Goal: Download file/media: Obtain a digital file from the website

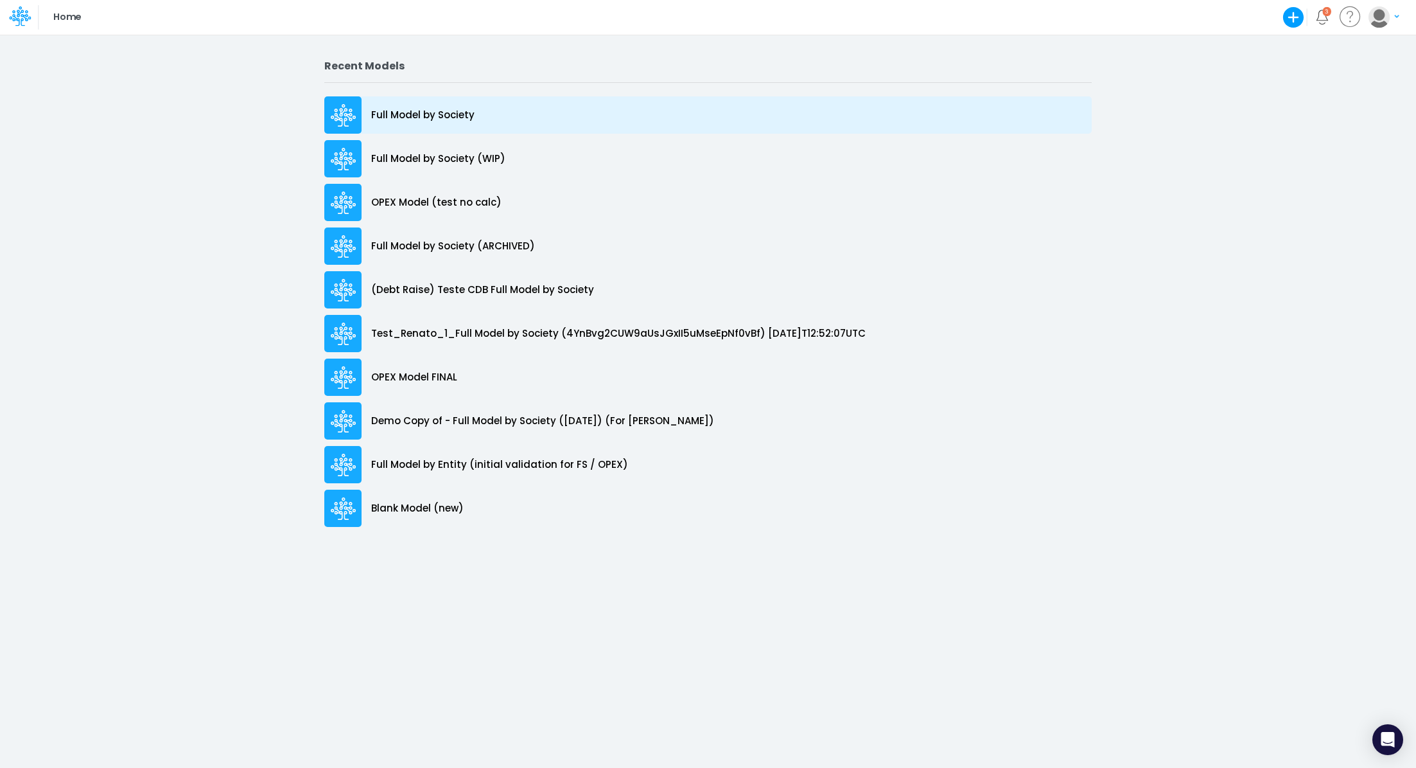
click at [478, 109] on div "Full Model by Society" at bounding box center [708, 114] width 768 height 37
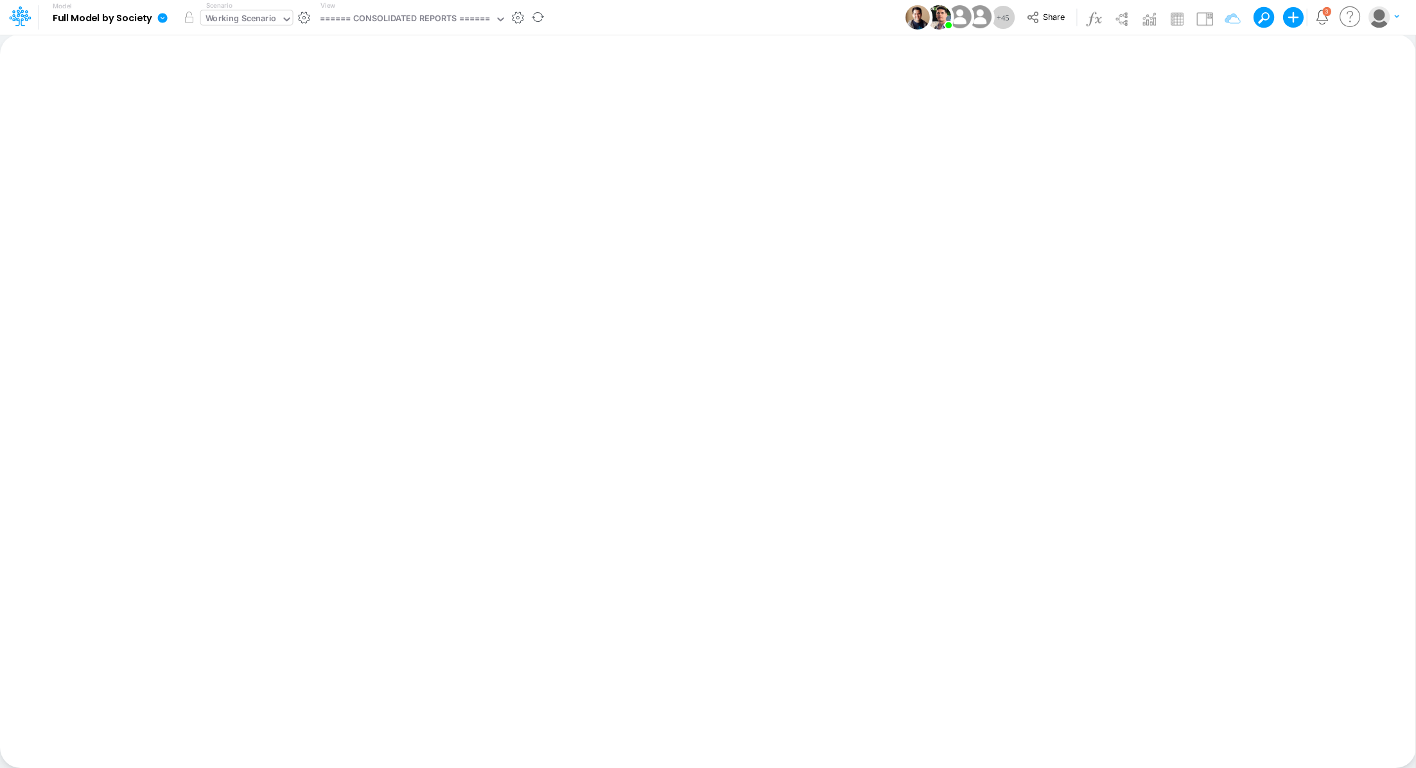
click at [248, 10] on div "Working Scenario" at bounding box center [241, 19] width 80 height 19
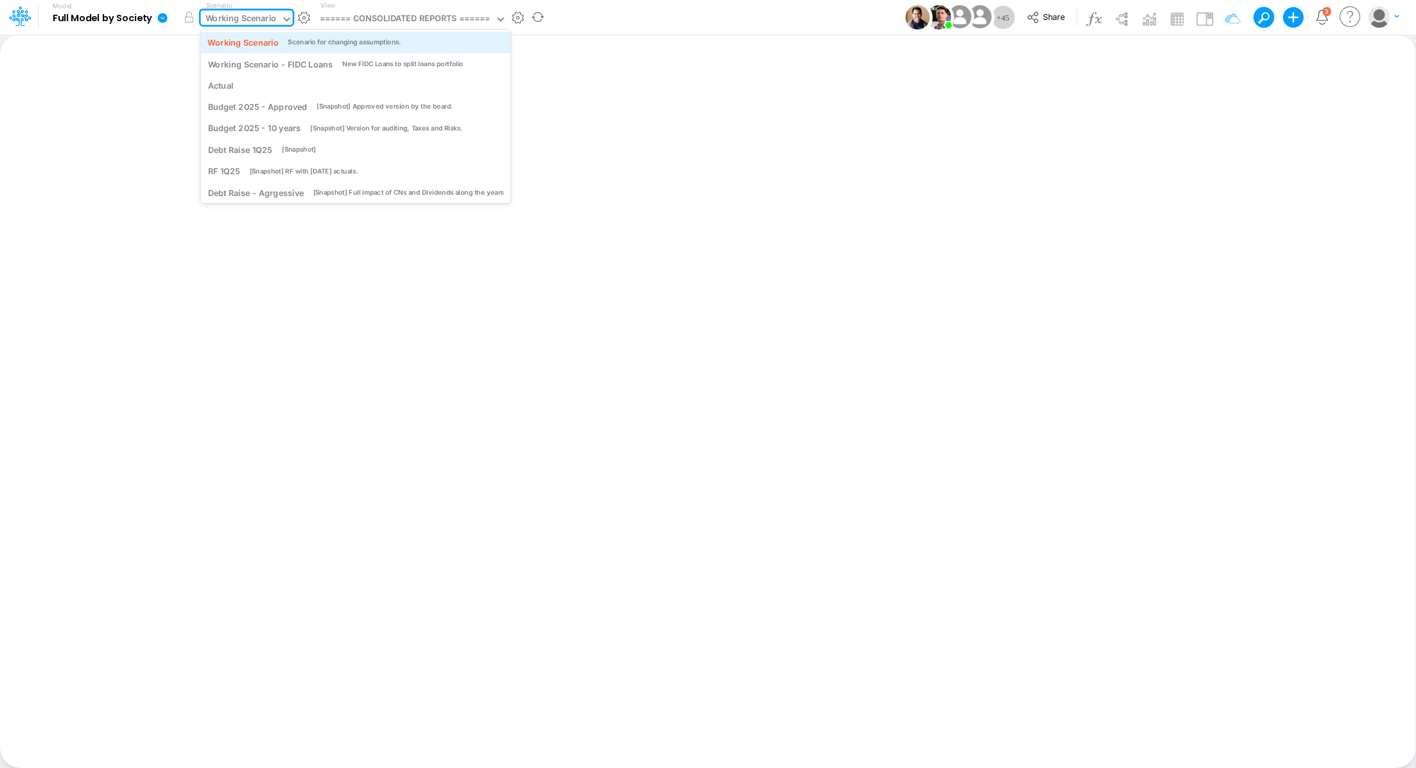
click at [251, 46] on div "Working Scenario" at bounding box center [242, 42] width 71 height 12
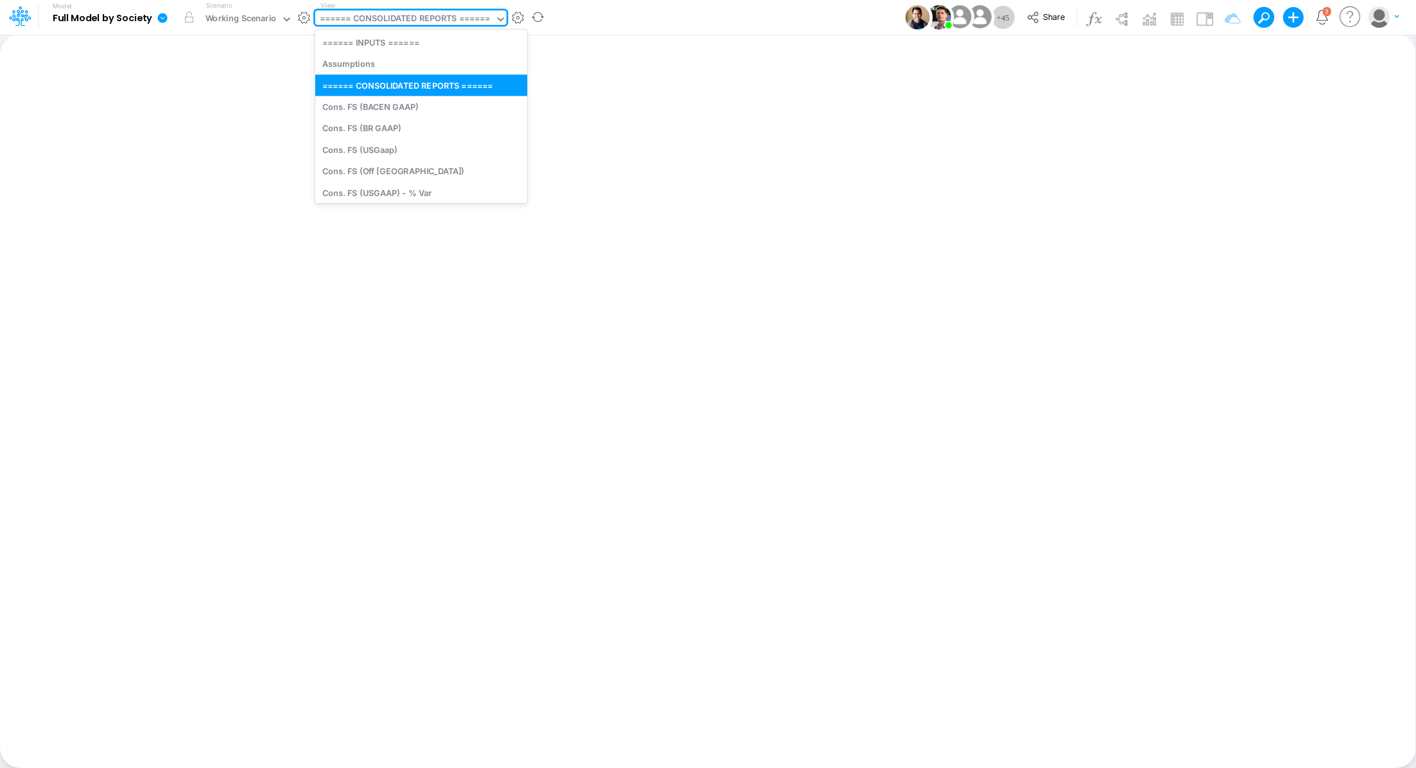
click at [425, 21] on div "====== CONSOLIDATED REPORTS ======" at bounding box center [405, 19] width 171 height 15
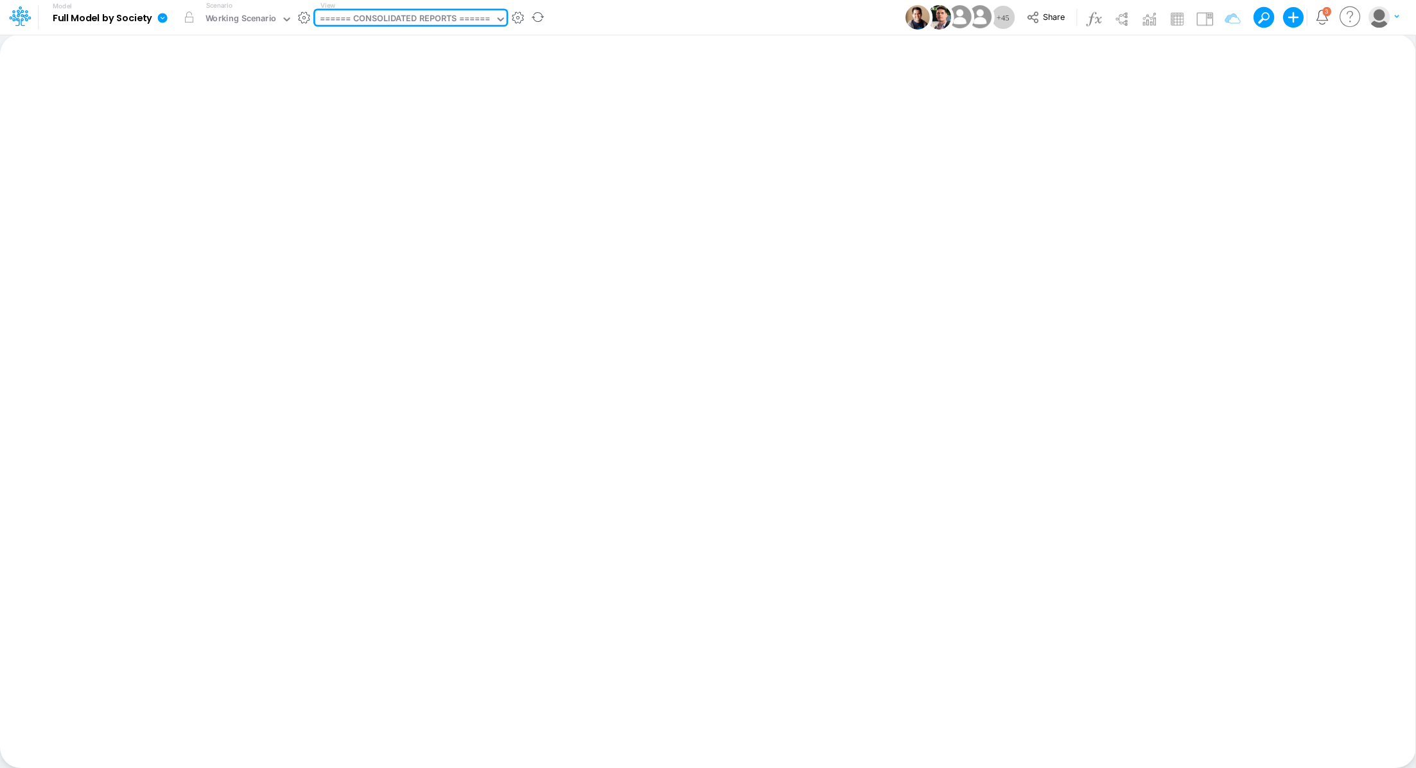
click at [443, 16] on div "====== CONSOLIDATED REPORTS ======" at bounding box center [405, 19] width 171 height 15
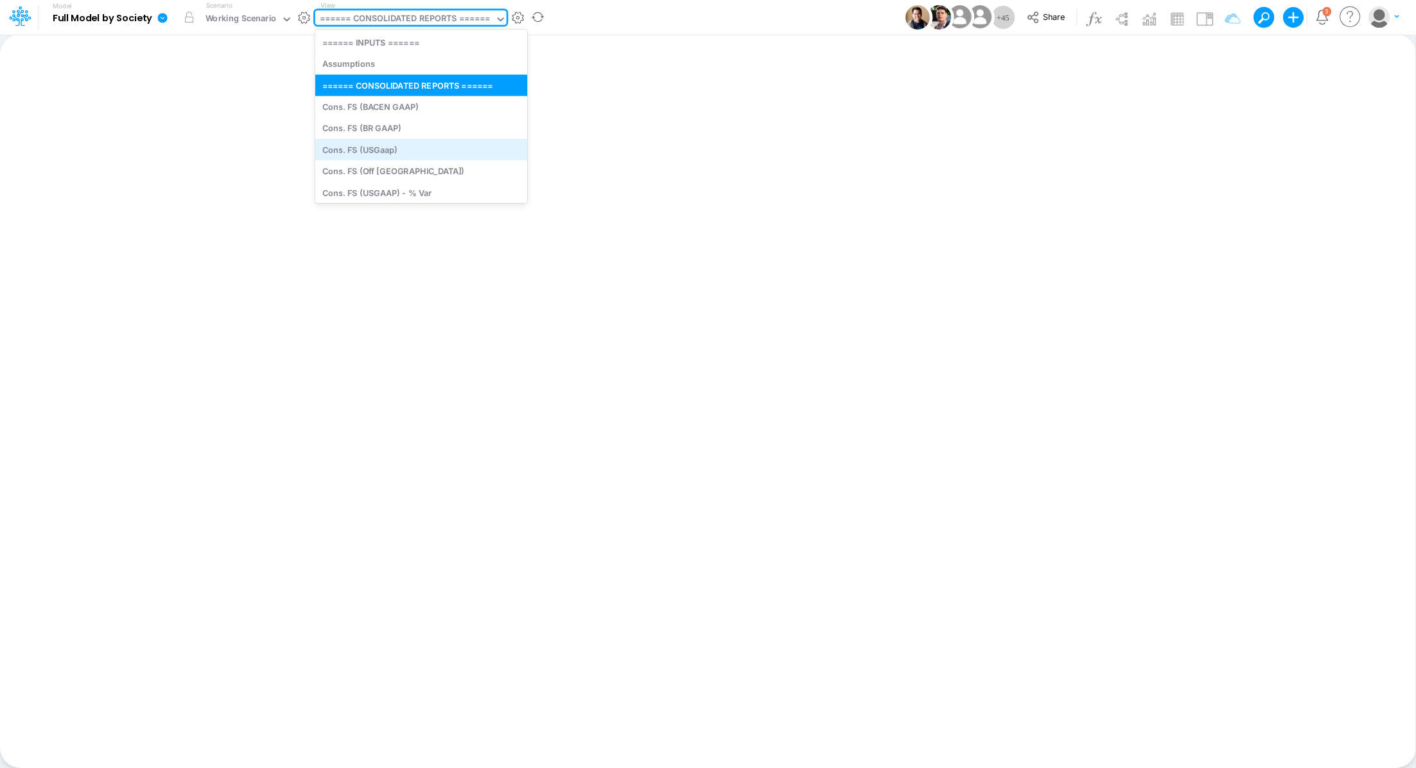
click at [466, 152] on div "Cons. FS (USGaap)" at bounding box center [421, 149] width 212 height 21
type input "Consolidated FS - USGAAP"
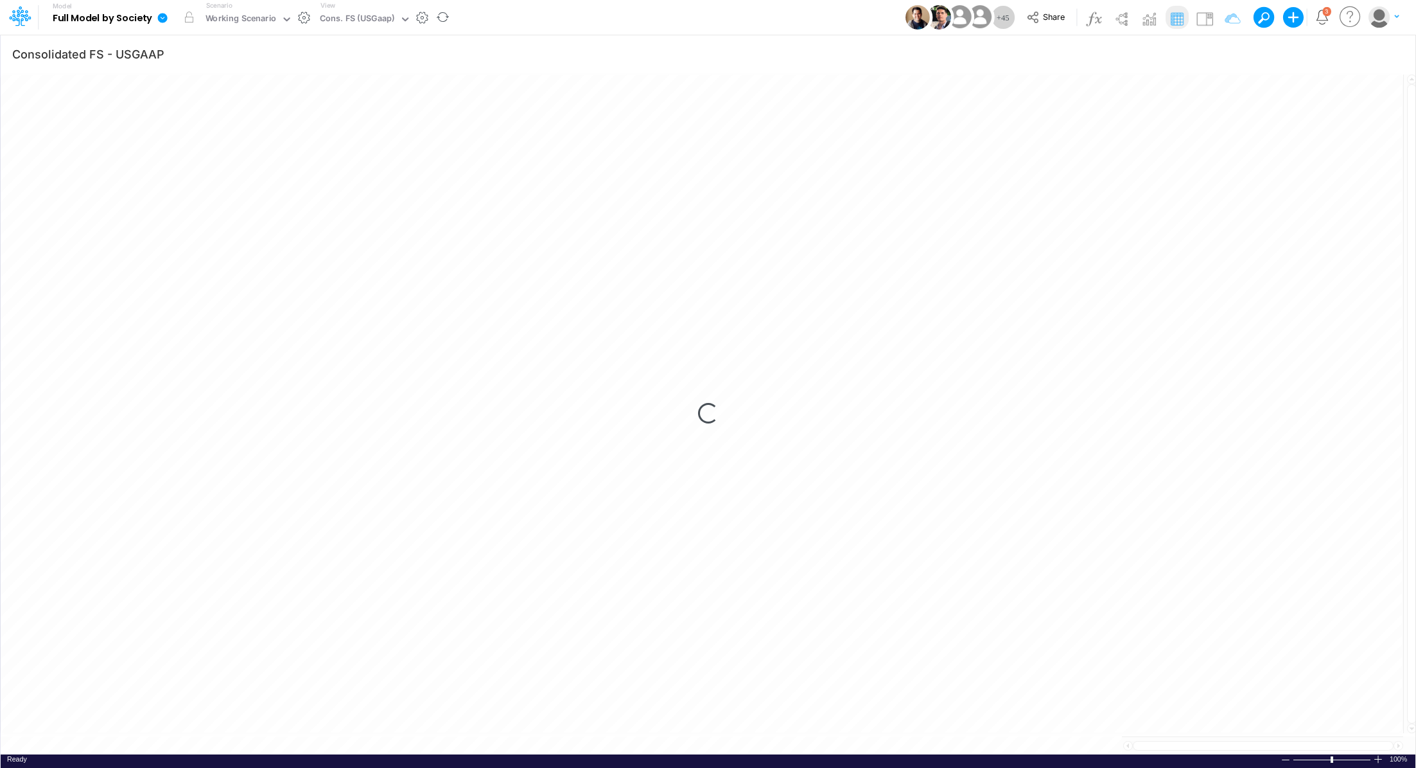
click at [164, 20] on icon at bounding box center [163, 18] width 10 height 10
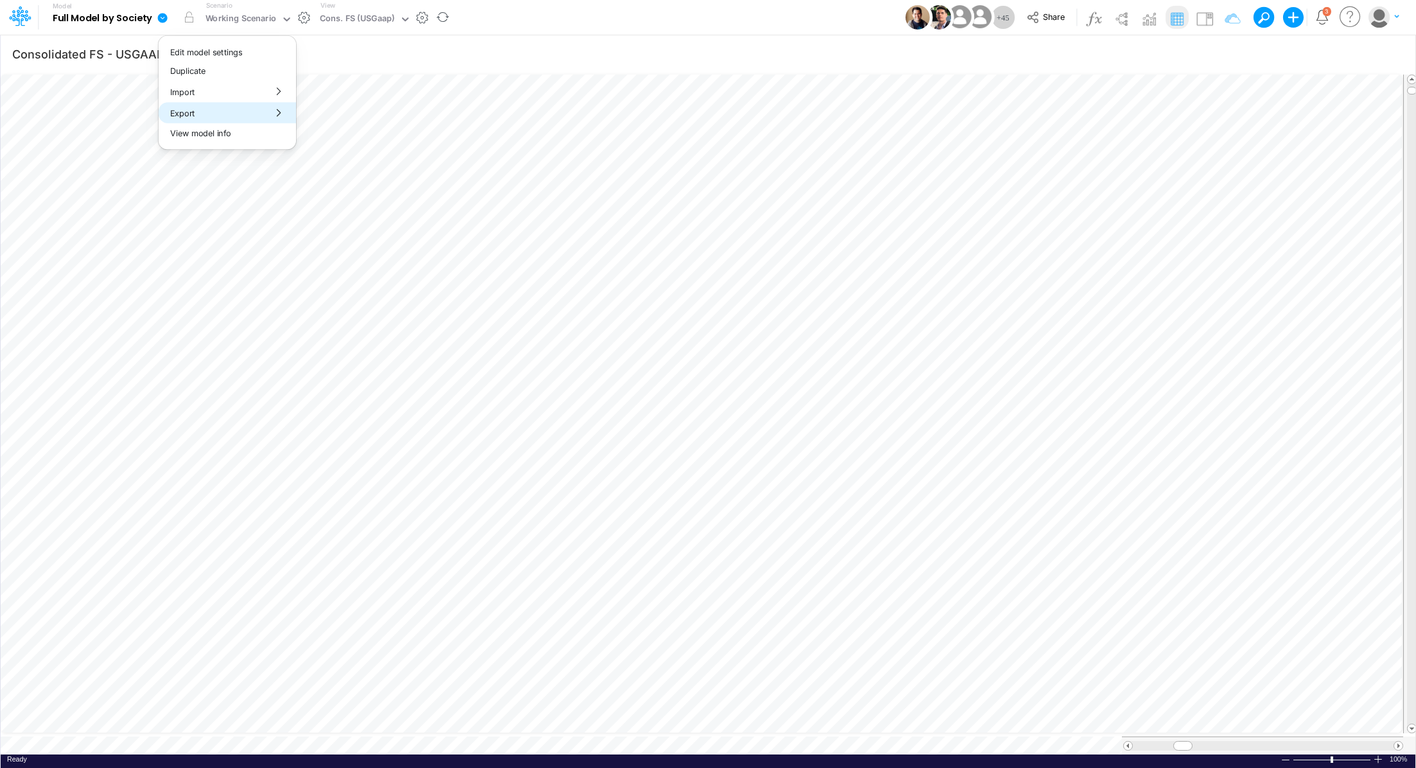
click at [195, 114] on button "Export" at bounding box center [227, 112] width 137 height 21
click at [333, 121] on button "Excel" at bounding box center [365, 120] width 137 height 20
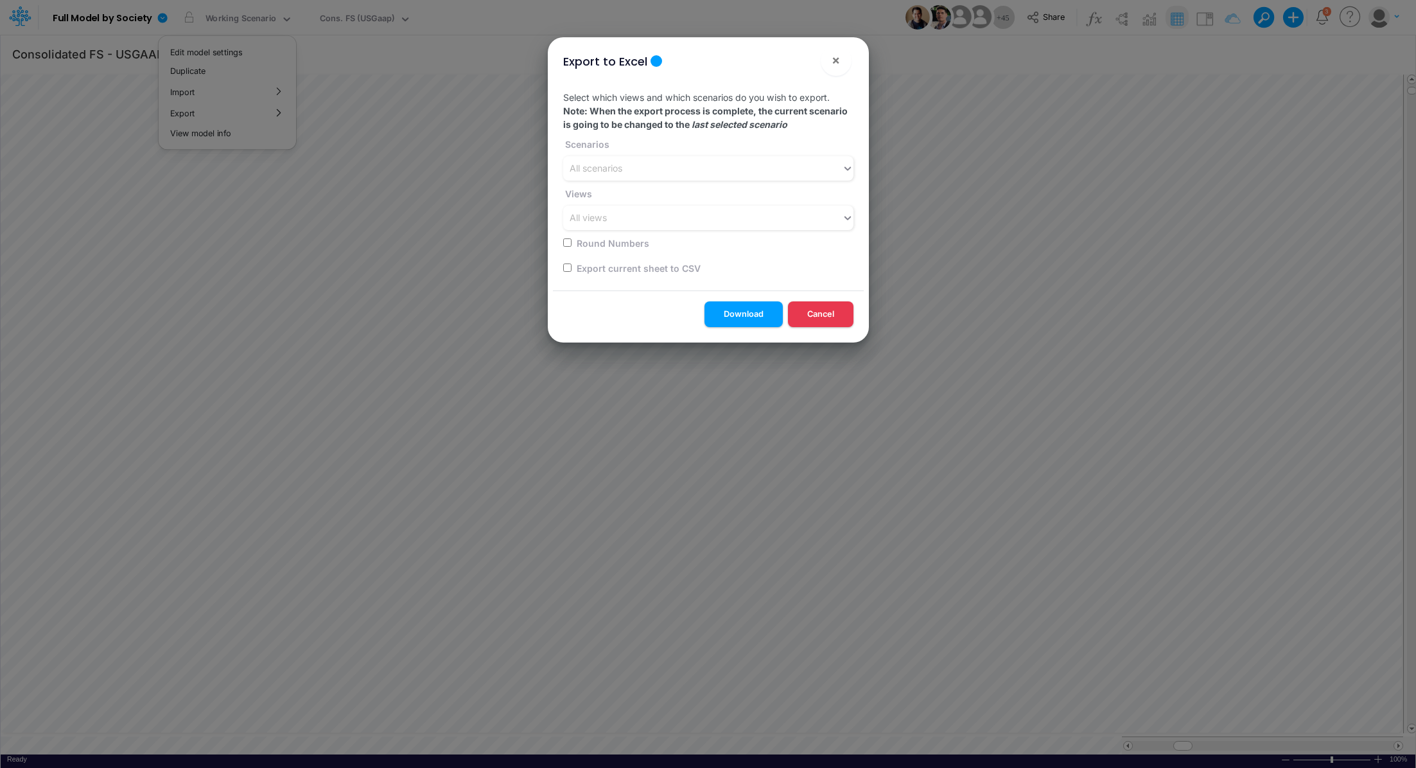
click at [658, 262] on label "Export current sheet to CSV" at bounding box center [638, 267] width 126 height 13
click at [642, 269] on label "Export current sheet to CSV" at bounding box center [638, 267] width 126 height 13
click at [565, 270] on input "checkbox" at bounding box center [567, 267] width 8 height 8
checkbox input "true"
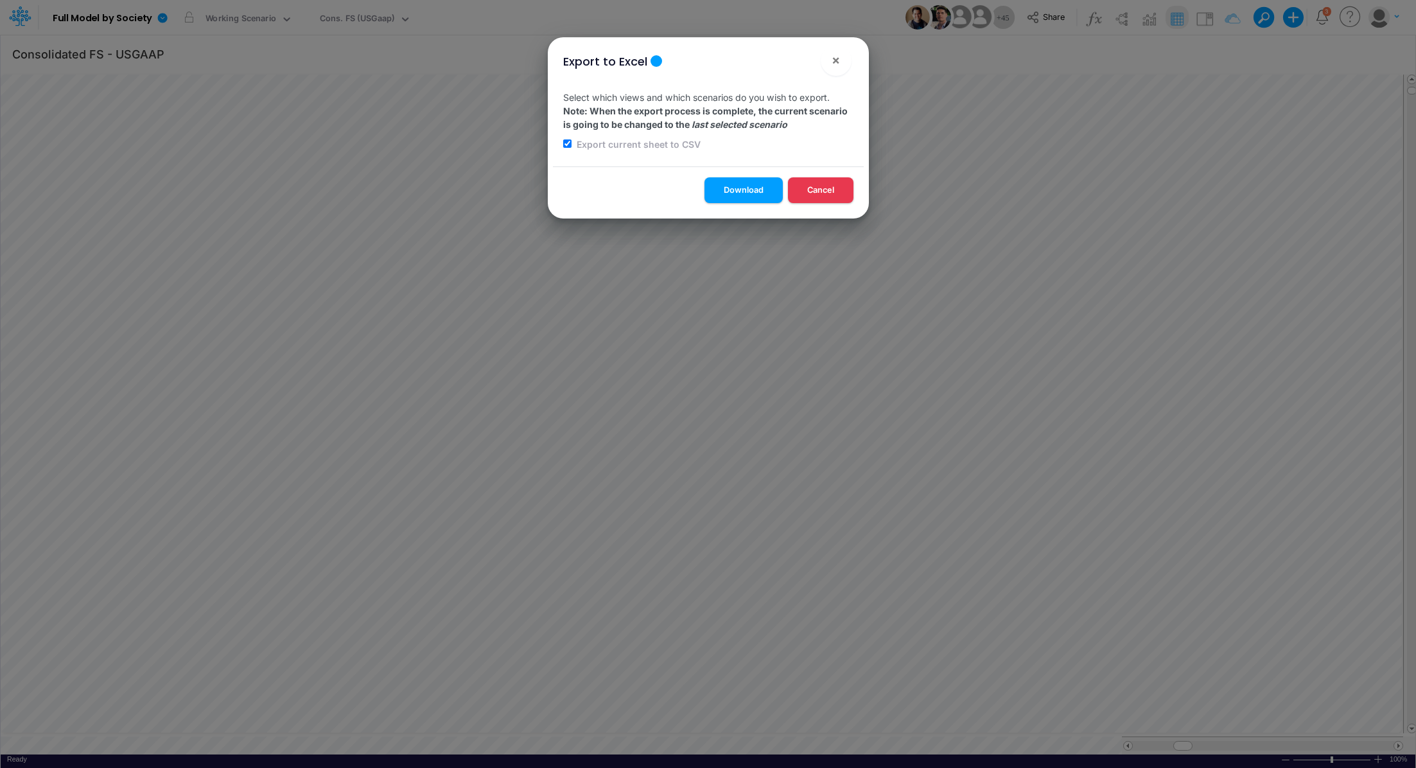
click at [736, 191] on button "Download" at bounding box center [744, 189] width 78 height 25
click at [364, 18] on div "Export to Excel × Select which views and which scenarios do you wish to export.…" at bounding box center [708, 384] width 1416 height 768
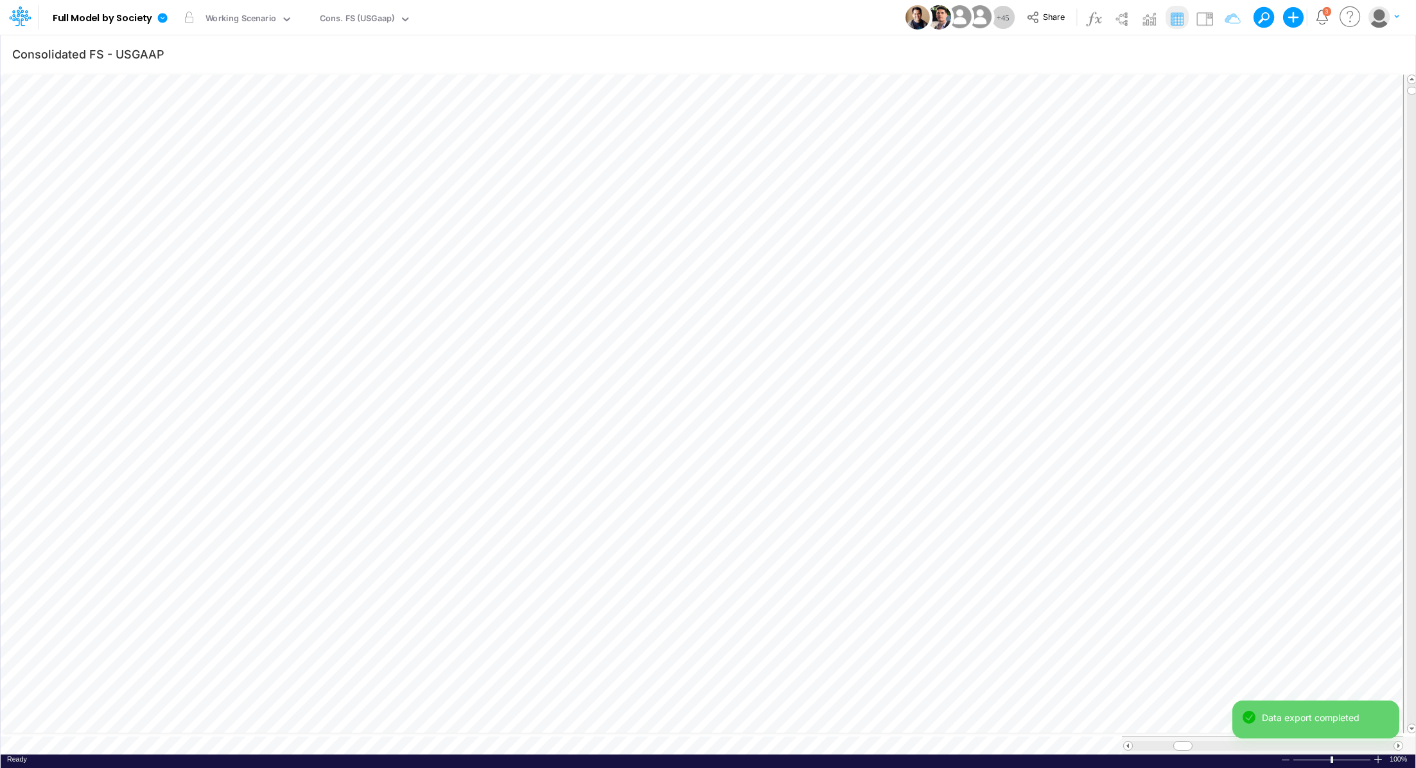
click at [364, 18] on div "Cons. FS (USGaap)" at bounding box center [357, 19] width 75 height 15
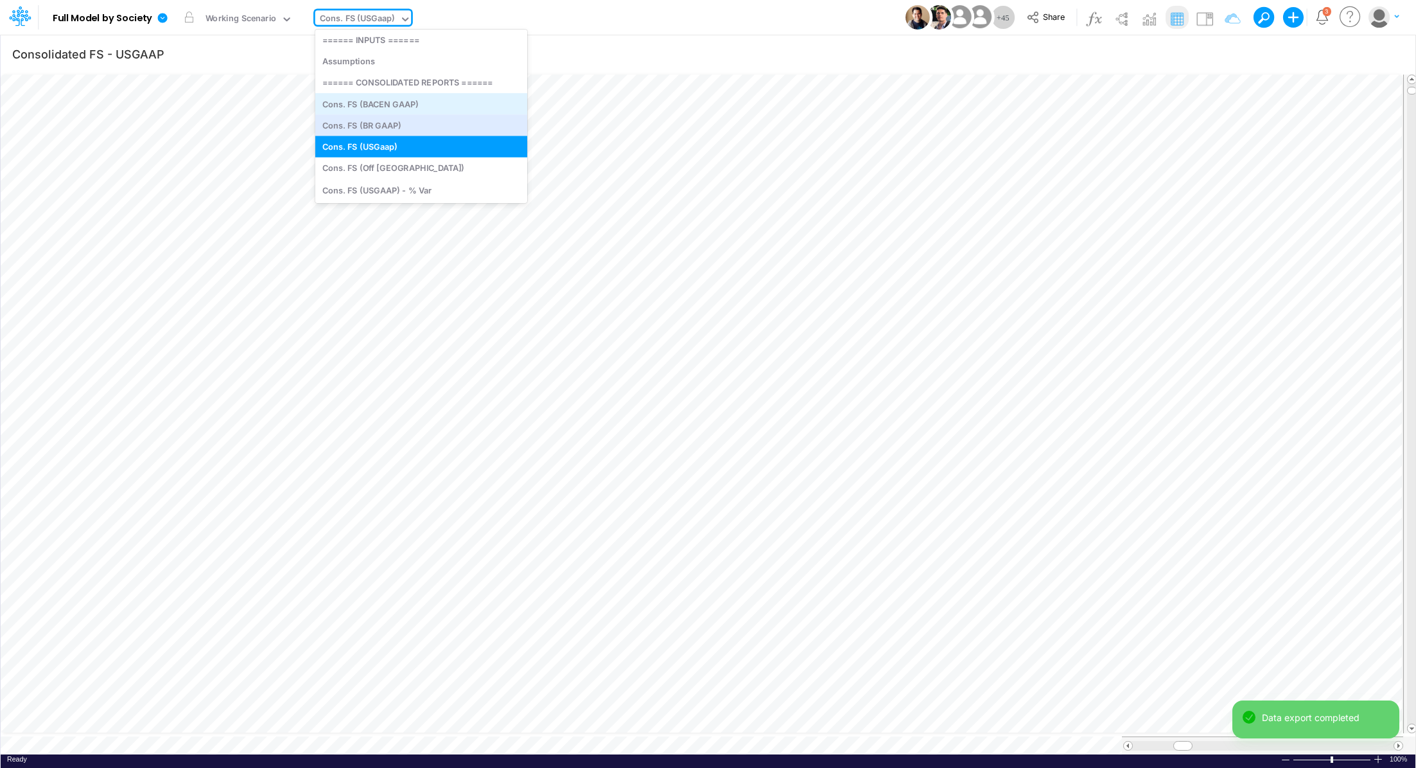
scroll to position [4, 0]
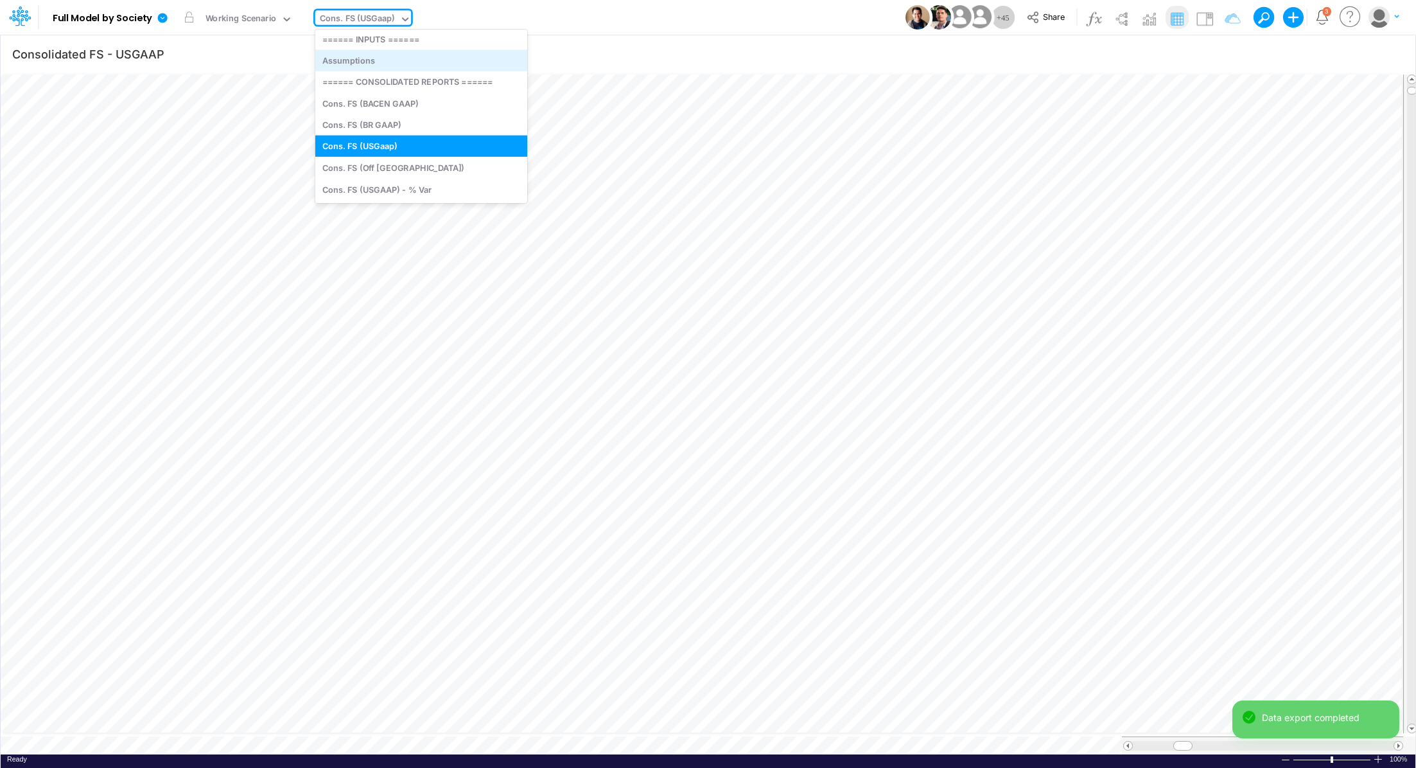
click at [419, 60] on div "Assumptions" at bounding box center [421, 59] width 212 height 21
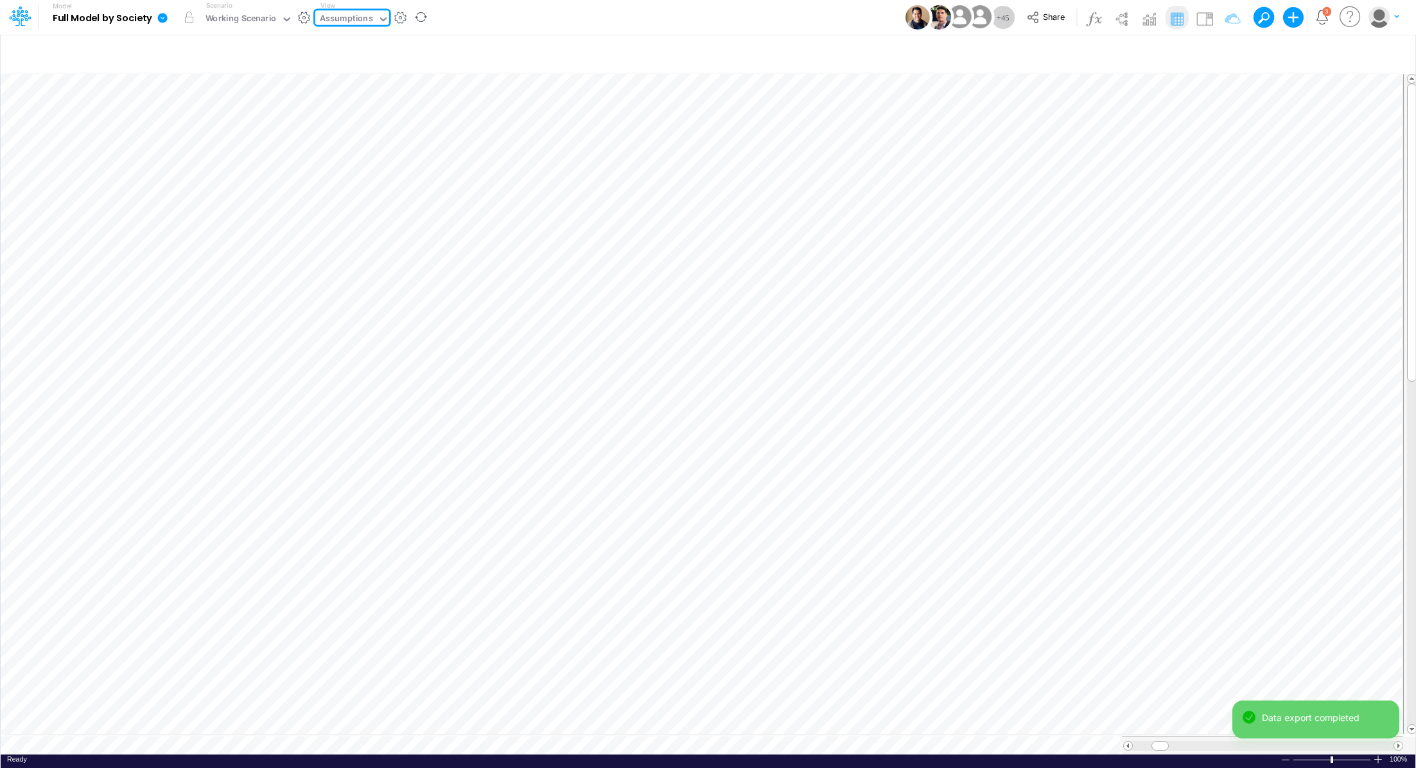
click at [164, 20] on icon at bounding box center [163, 18] width 10 height 10
click at [183, 110] on button "Export" at bounding box center [227, 112] width 137 height 21
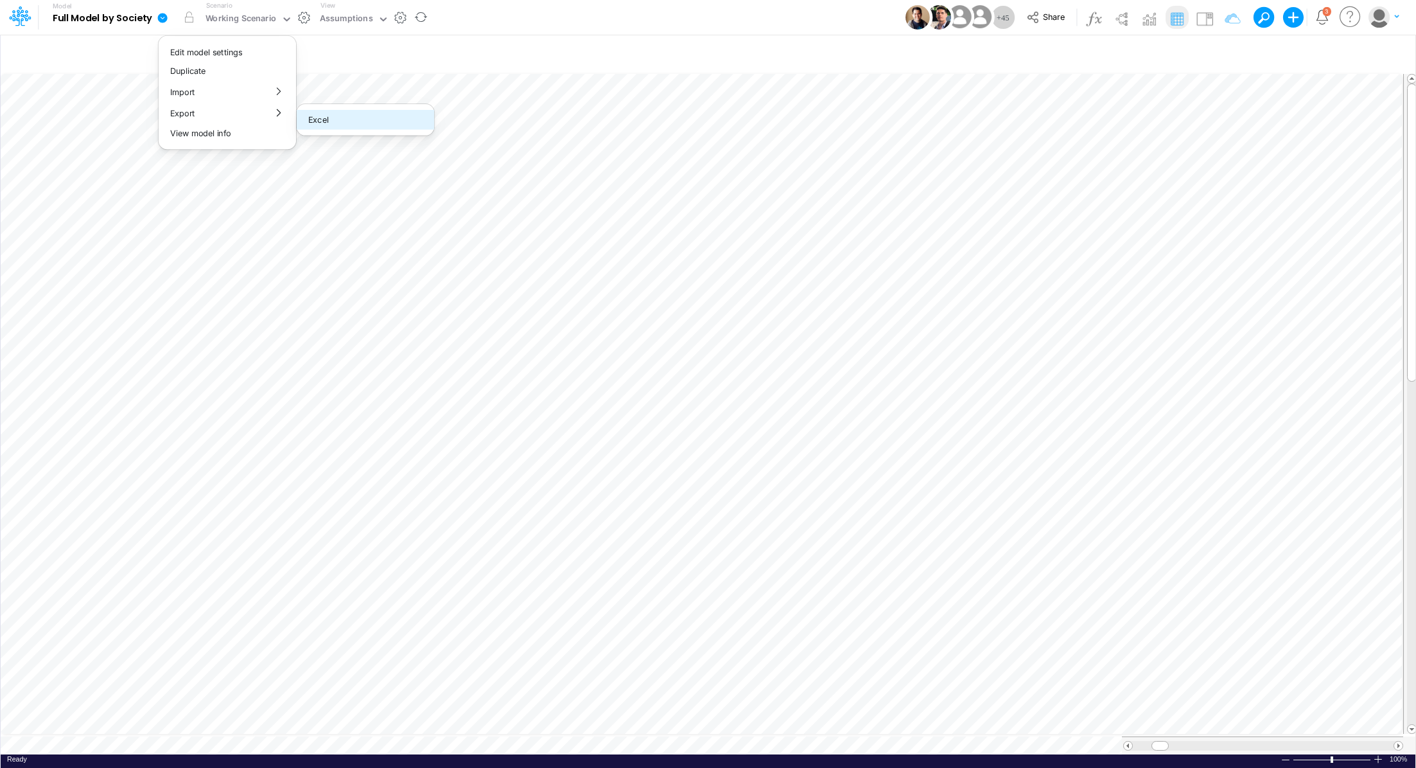
click at [334, 114] on button "Excel" at bounding box center [365, 120] width 137 height 20
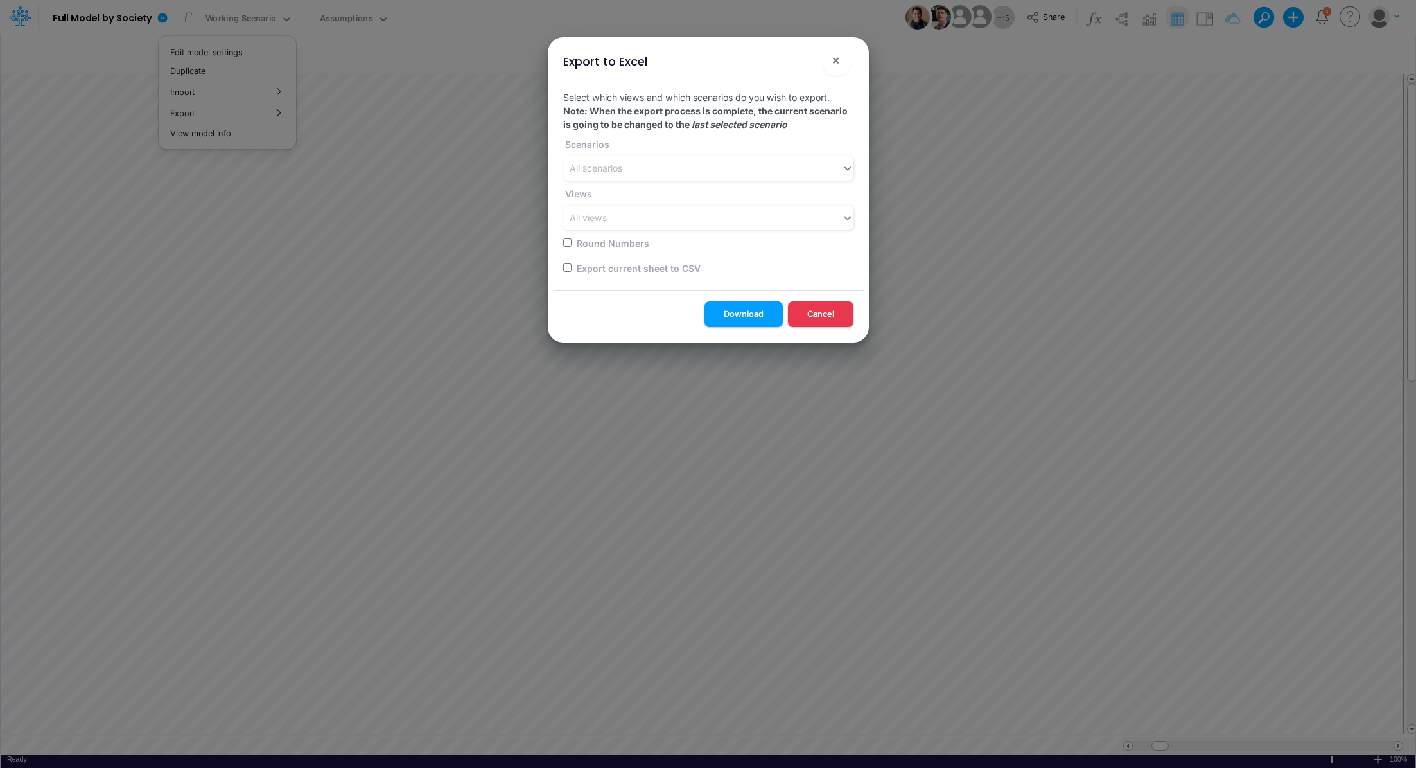
click at [561, 268] on div "Select which views and which scenarios do you wish to export. Note: When the ex…" at bounding box center [708, 185] width 311 height 210
click at [567, 267] on input "checkbox" at bounding box center [567, 267] width 8 height 8
checkbox input "true"
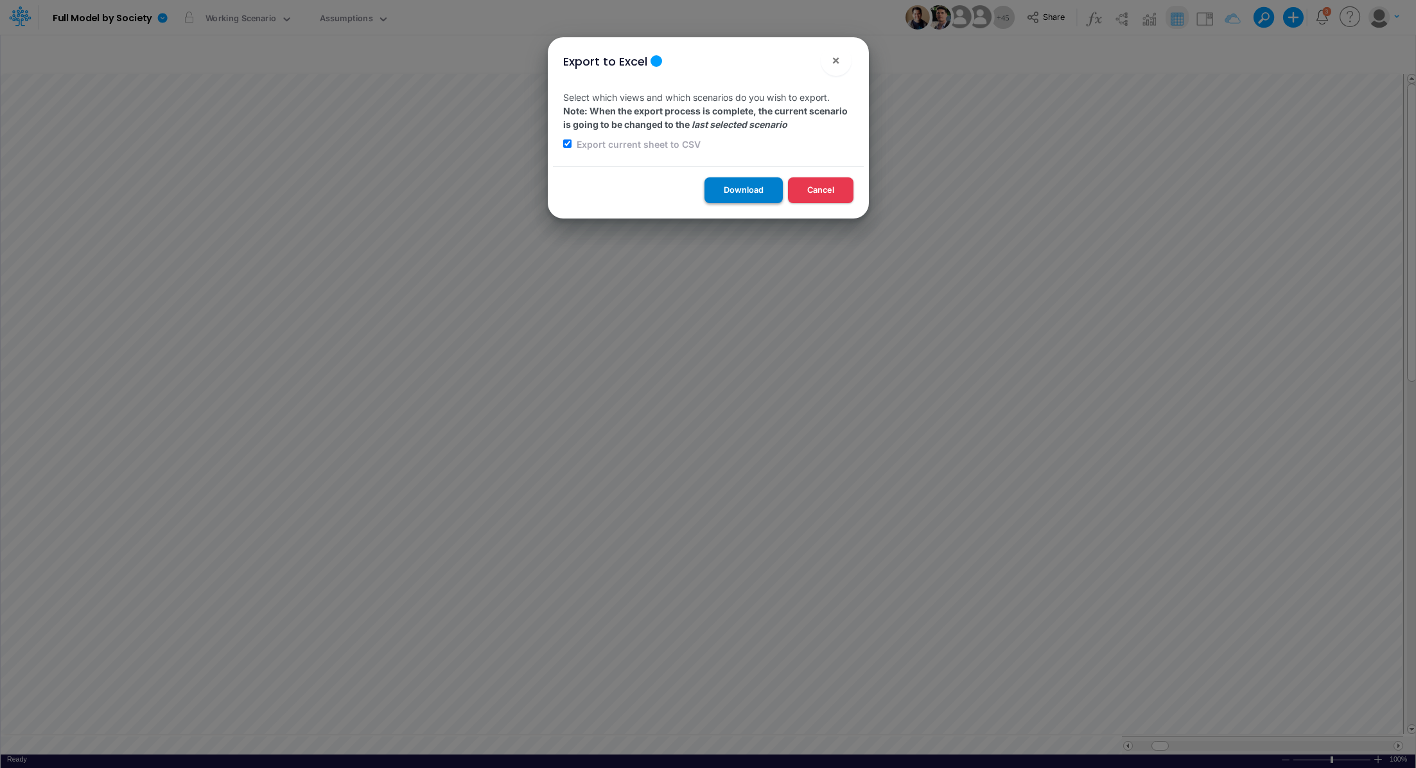
click at [734, 191] on button "Download" at bounding box center [744, 189] width 78 height 25
click at [335, 19] on div "Export to Excel × Select which views and which scenarios do you wish to export.…" at bounding box center [708, 384] width 1416 height 768
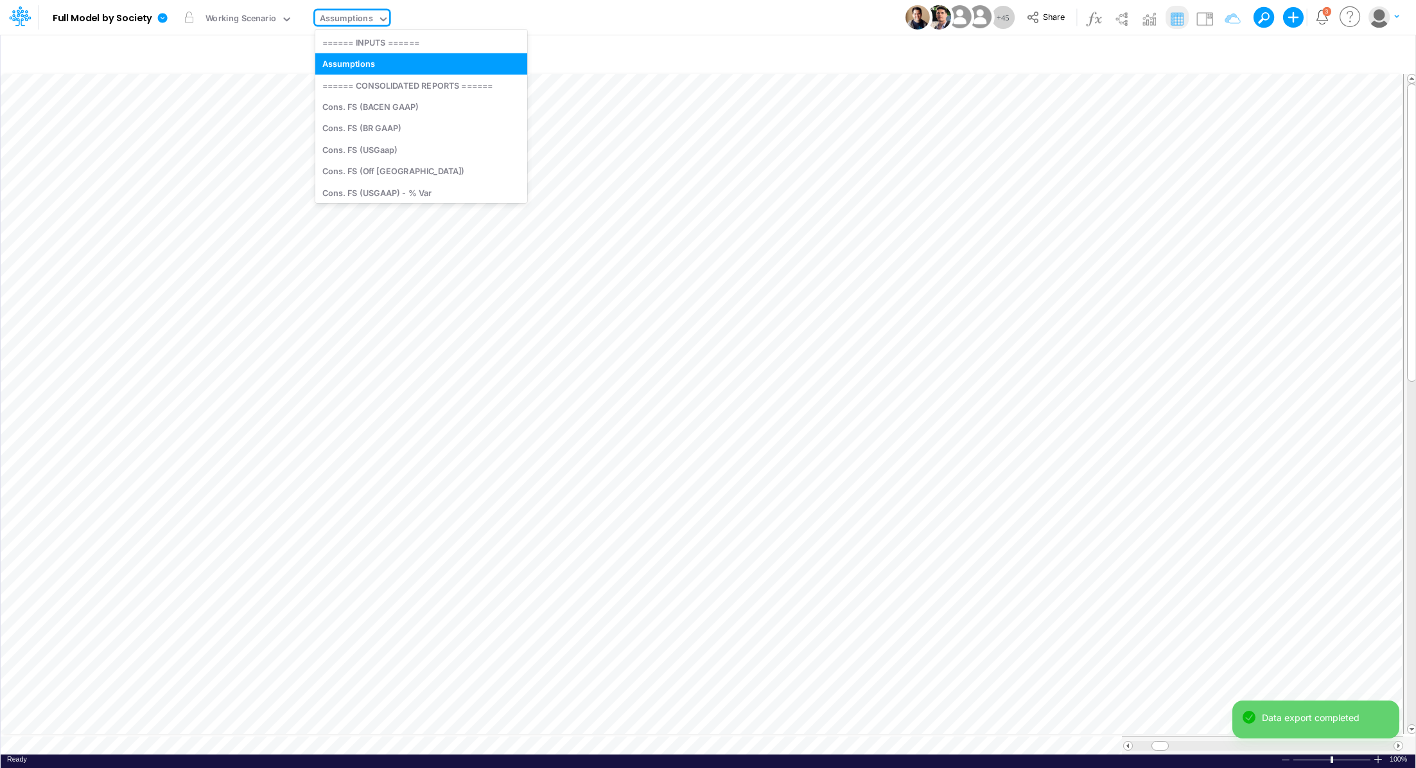
click at [335, 21] on div "Assumptions" at bounding box center [346, 19] width 53 height 15
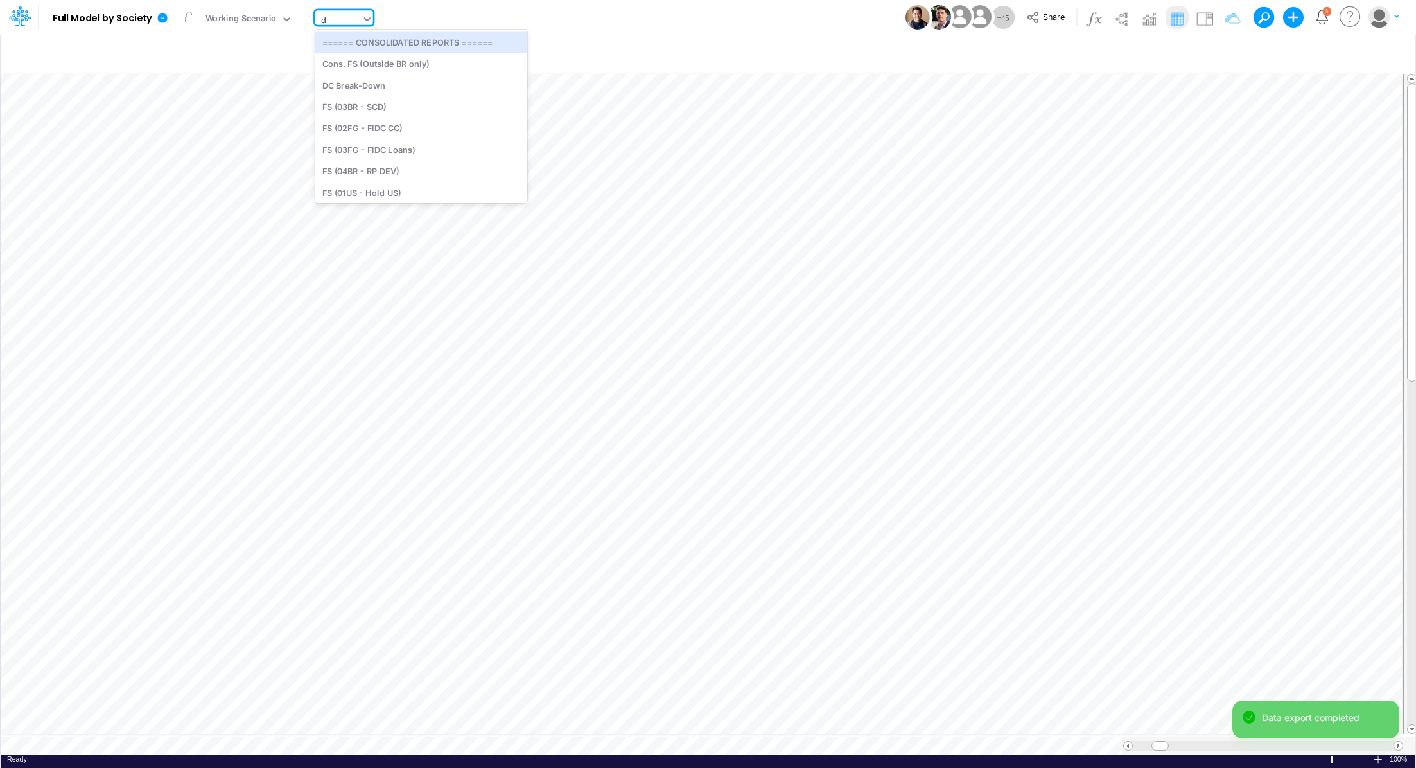
type input "dc"
click at [424, 172] on div "DC by Vertical" at bounding box center [401, 171] width 173 height 21
type input "DC by Vertical"
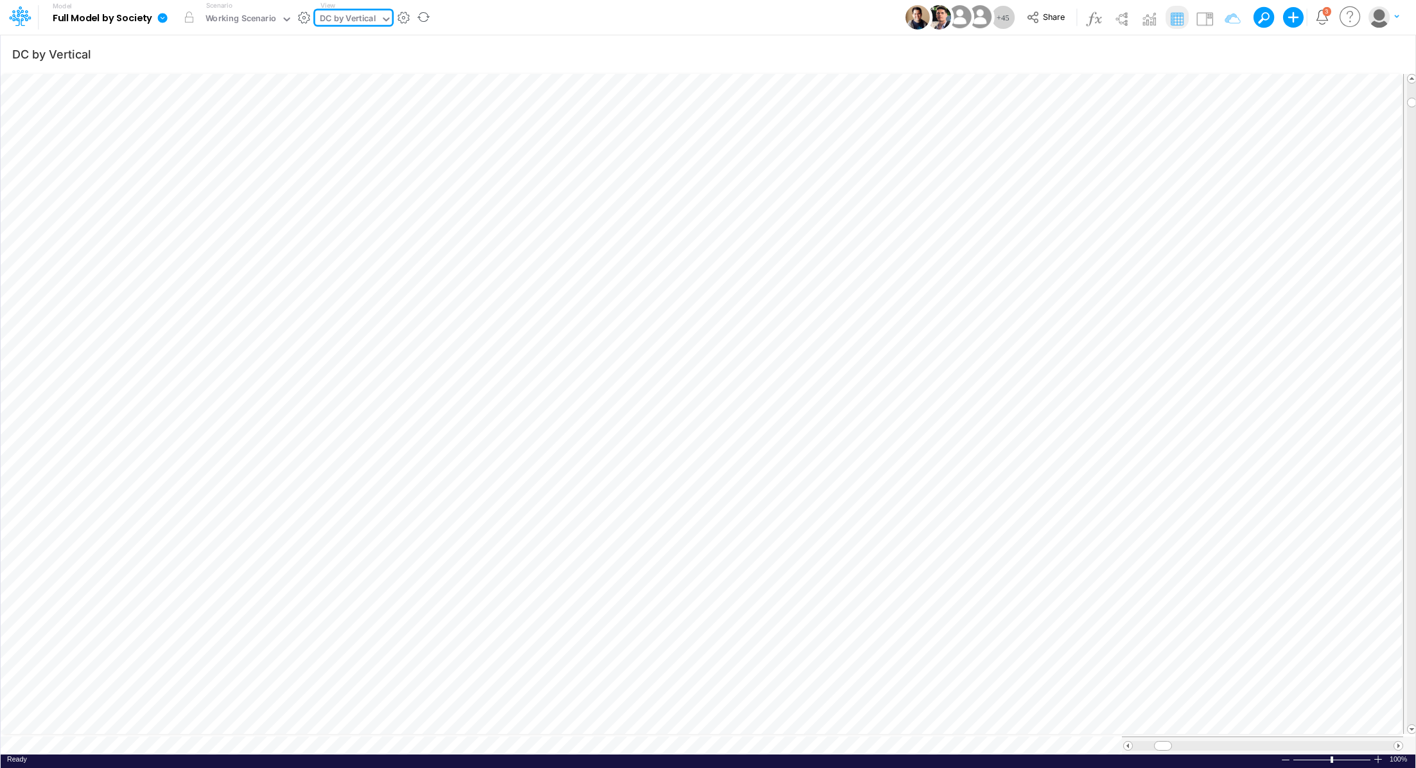
click at [160, 15] on icon at bounding box center [163, 18] width 10 height 10
click at [206, 114] on button "Export" at bounding box center [227, 112] width 137 height 21
click at [342, 118] on button "Excel" at bounding box center [365, 120] width 137 height 20
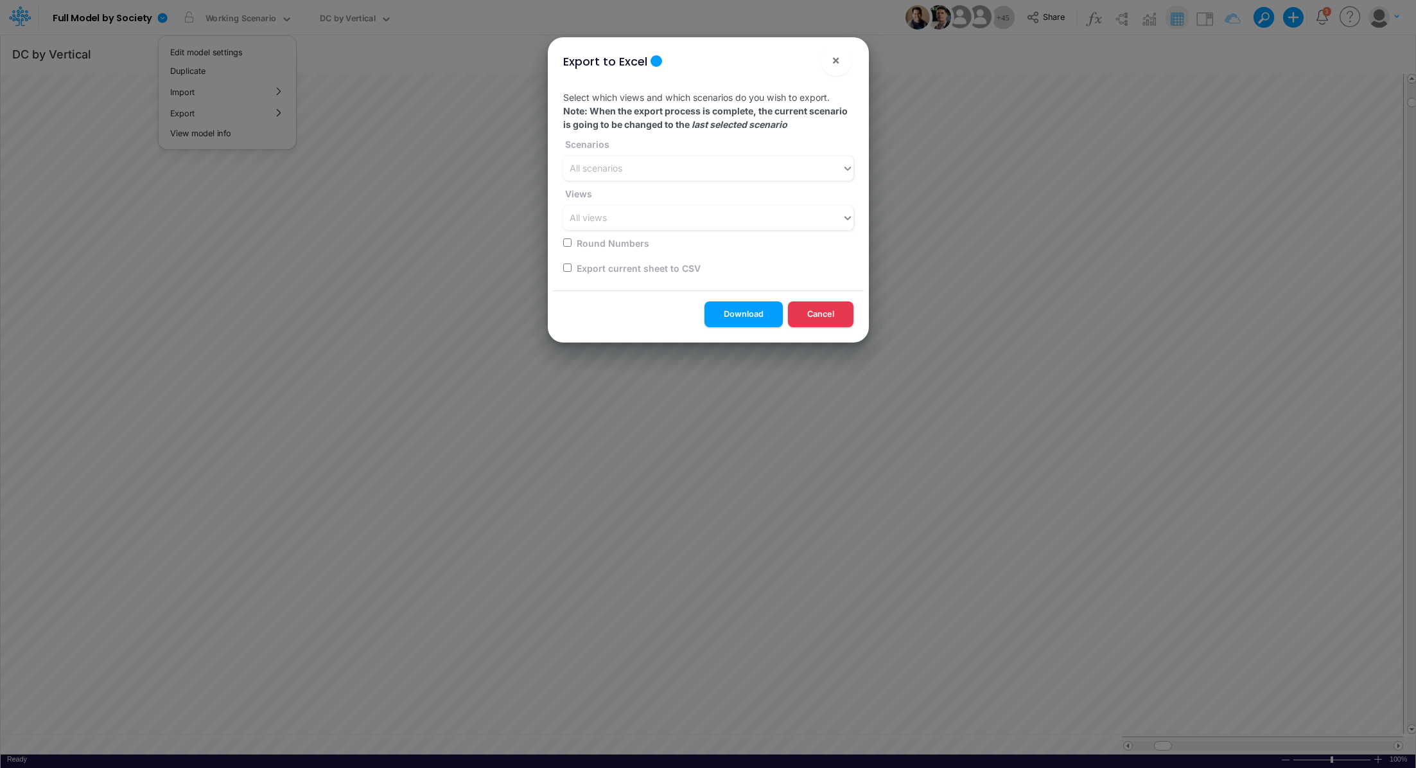
click at [606, 267] on label "Export current sheet to CSV" at bounding box center [638, 267] width 126 height 13
click at [566, 265] on input "checkbox" at bounding box center [567, 267] width 8 height 8
checkbox input "true"
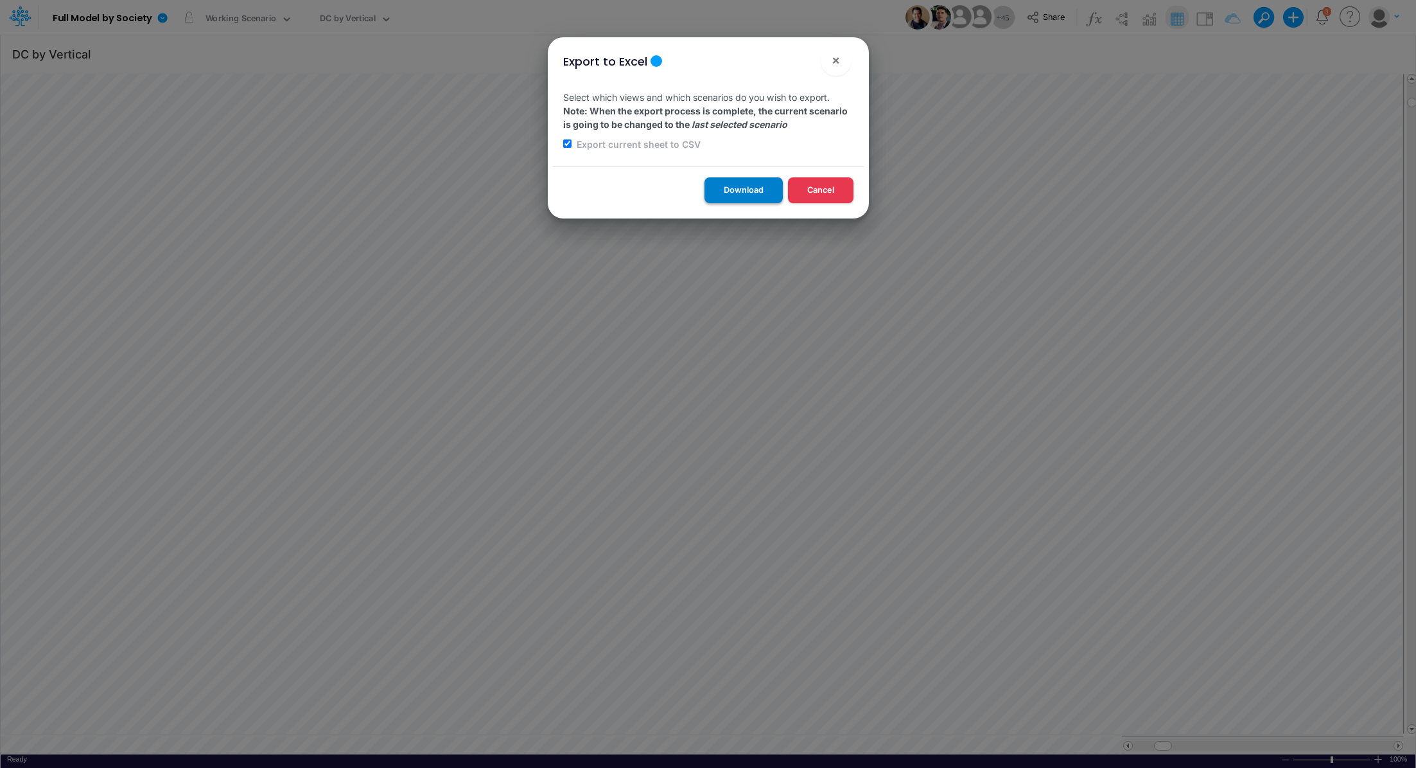
click at [739, 197] on button "Download" at bounding box center [744, 189] width 78 height 25
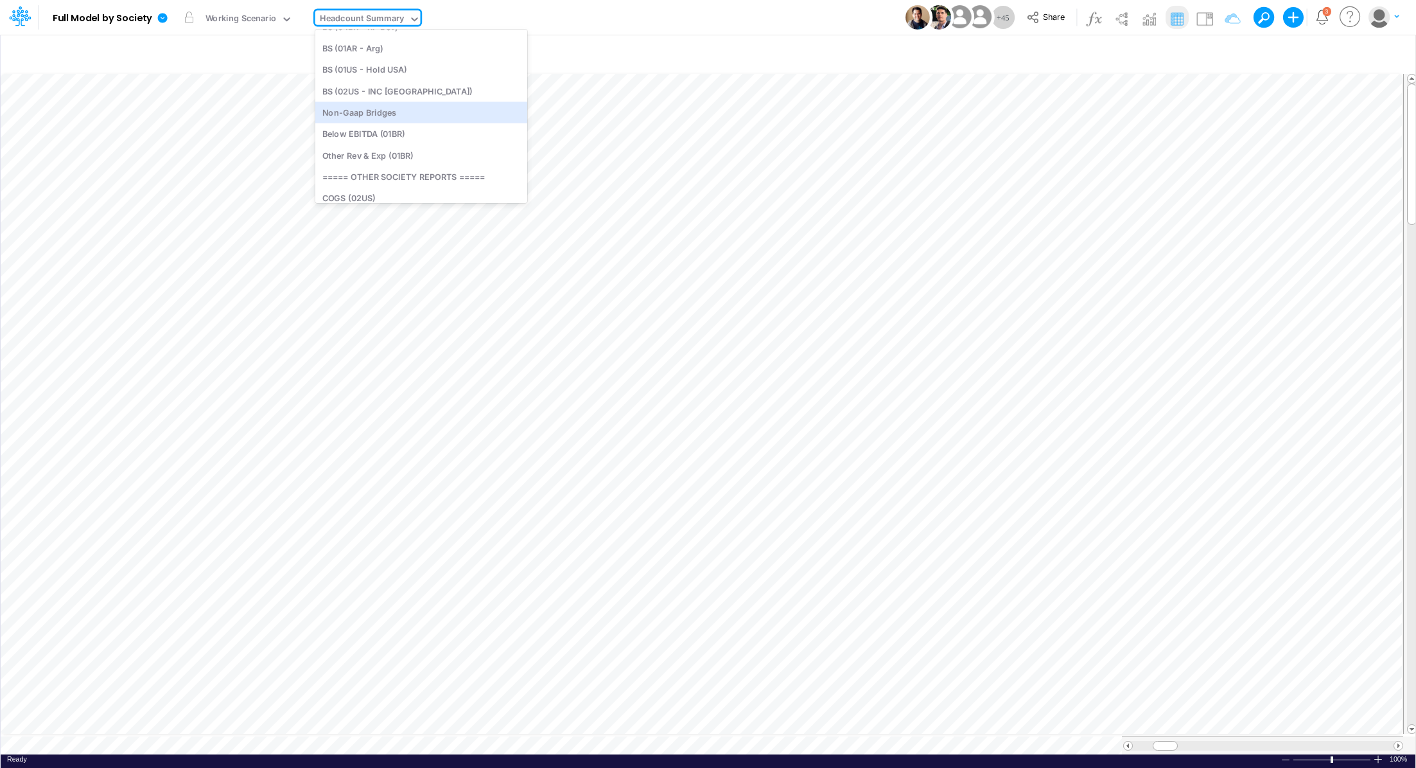
scroll to position [1077, 0]
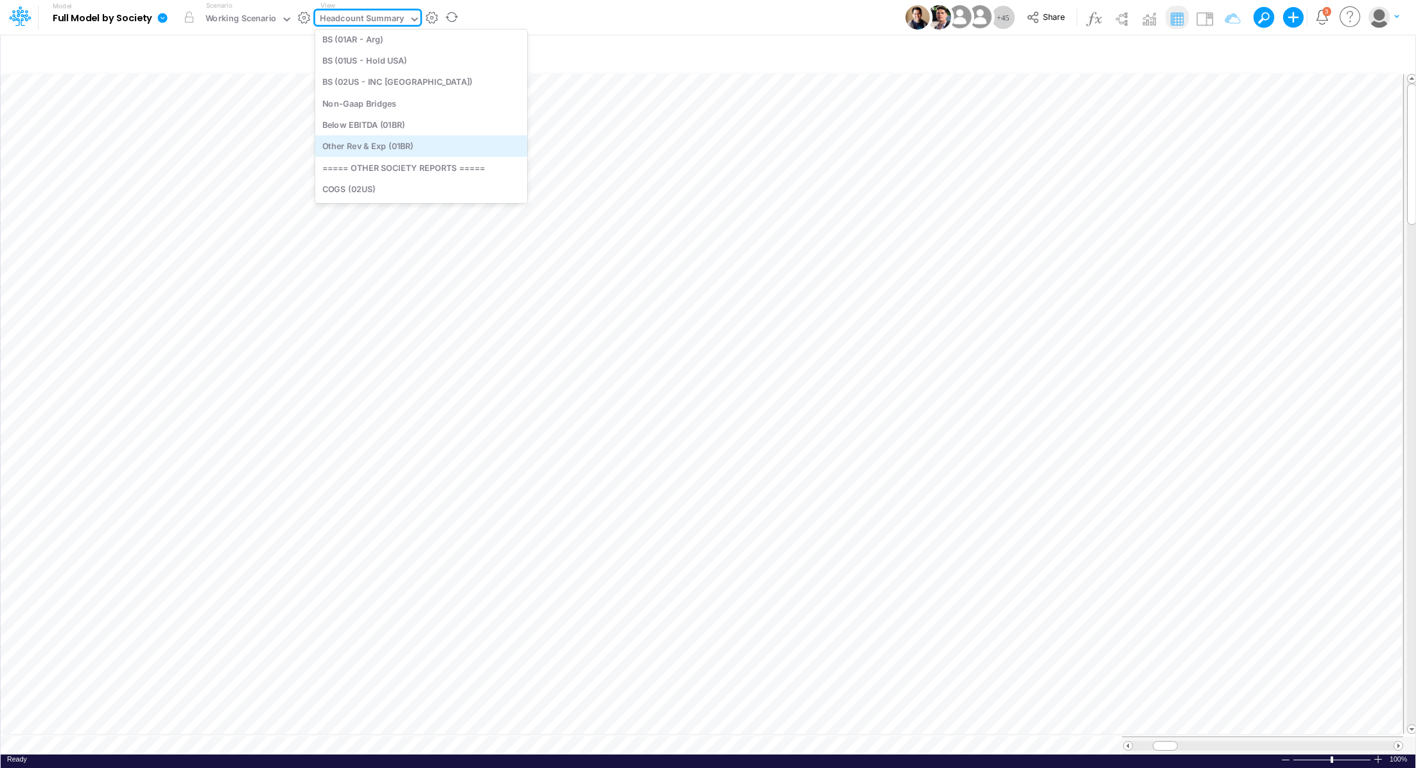
click at [414, 143] on div "Other Rev & Exp (01BR)" at bounding box center [421, 146] width 212 height 21
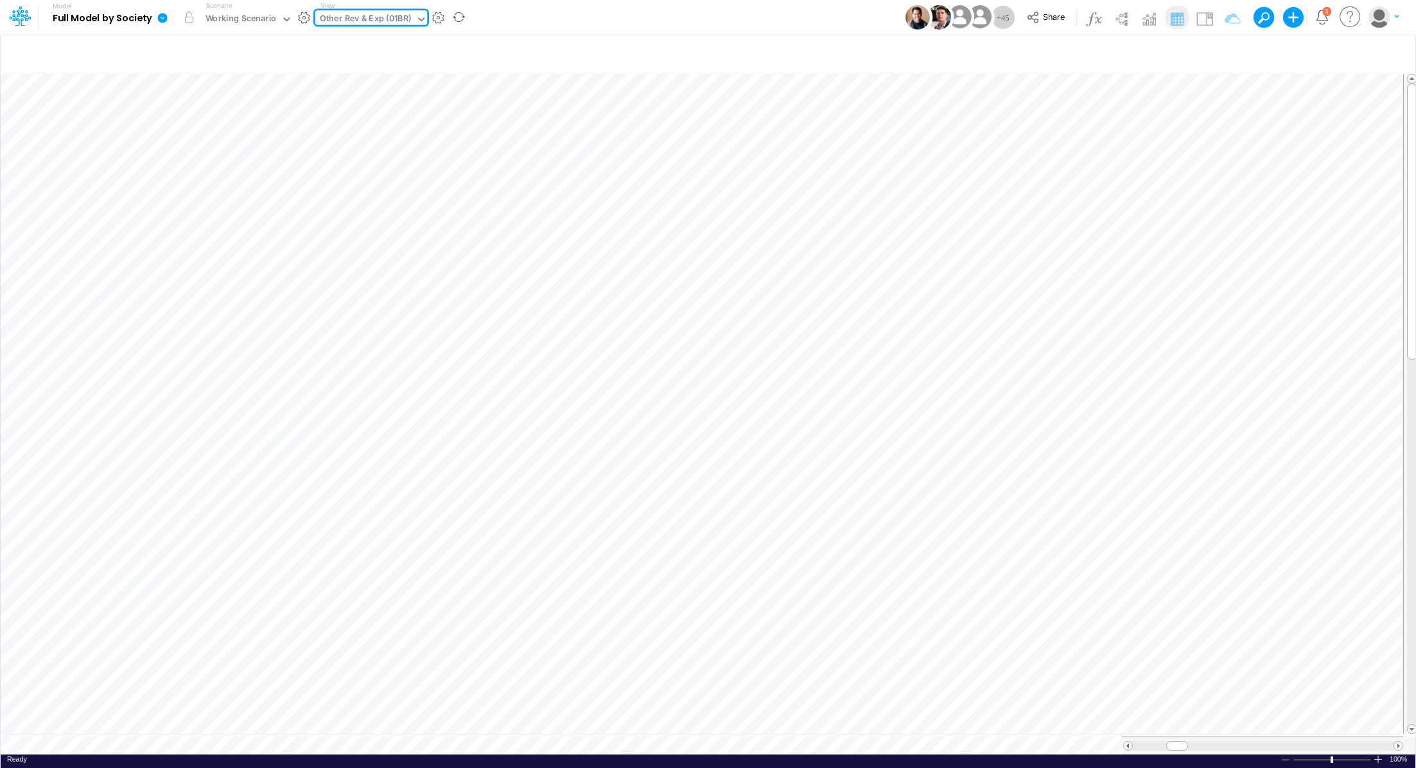
click at [162, 23] on icon at bounding box center [163, 18] width 12 height 12
click at [217, 114] on button "Export" at bounding box center [227, 112] width 137 height 21
click at [316, 119] on button "Excel" at bounding box center [365, 120] width 137 height 20
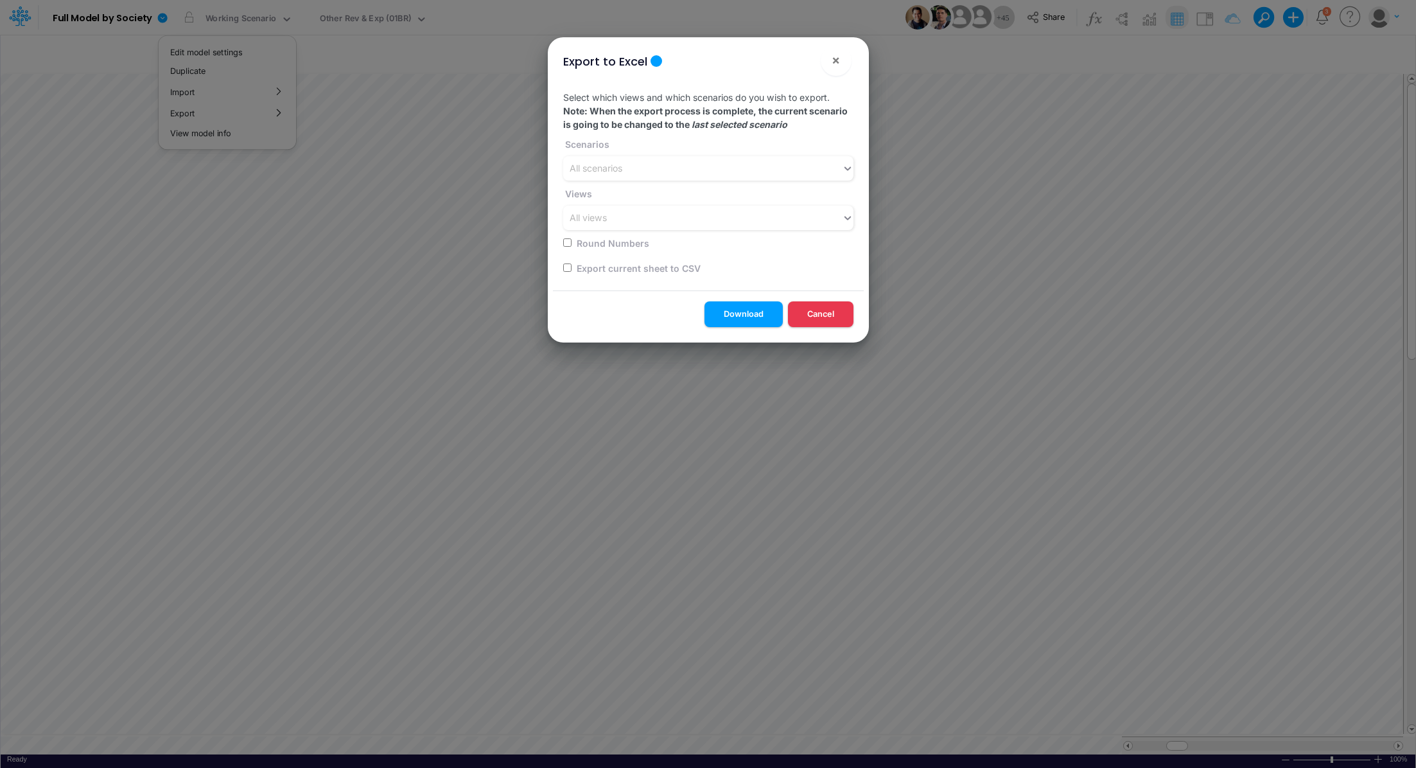
click at [564, 267] on input "checkbox" at bounding box center [567, 267] width 8 height 8
checkbox input "true"
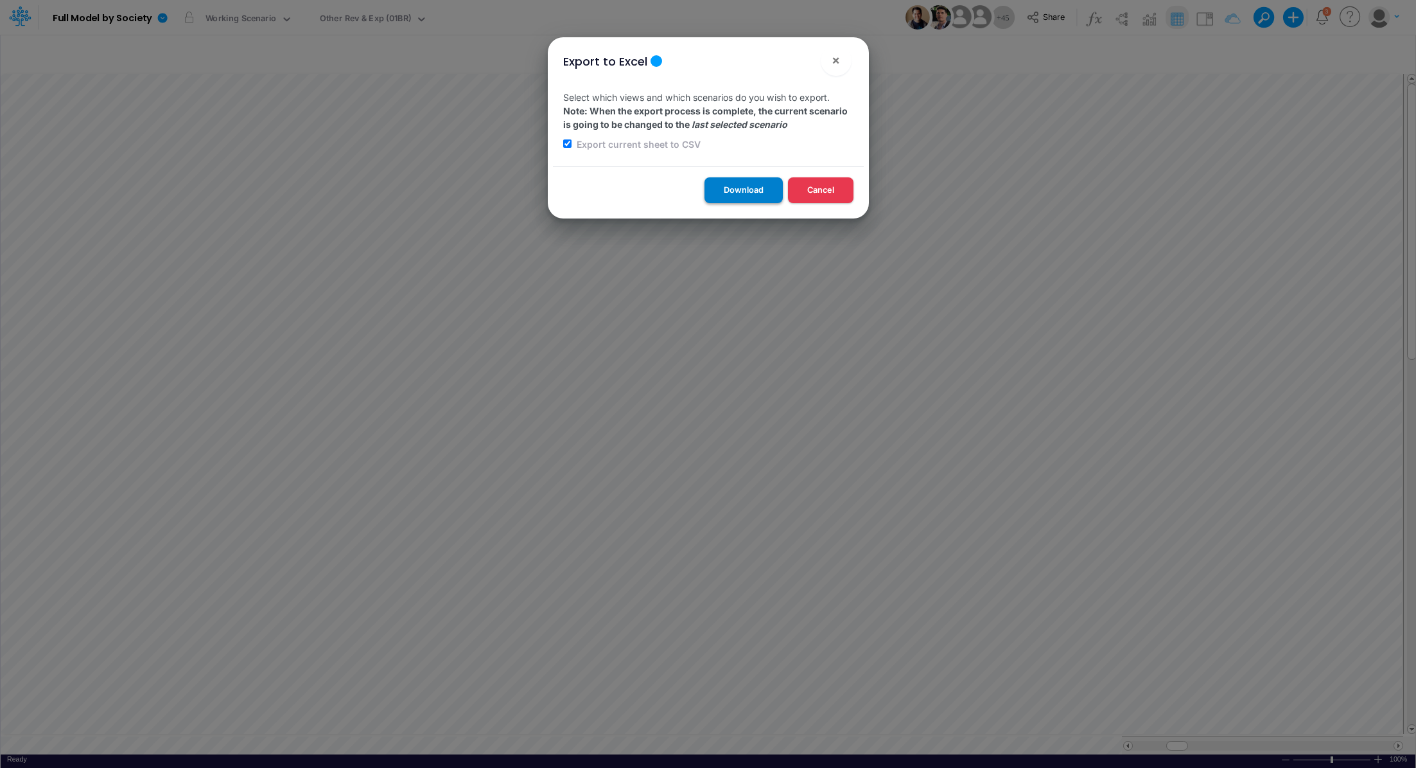
click at [746, 184] on button "Download" at bounding box center [744, 189] width 78 height 25
click at [343, 17] on div "Export to Excel × Select which views and which scenarios do you wish to export.…" at bounding box center [708, 384] width 1416 height 768
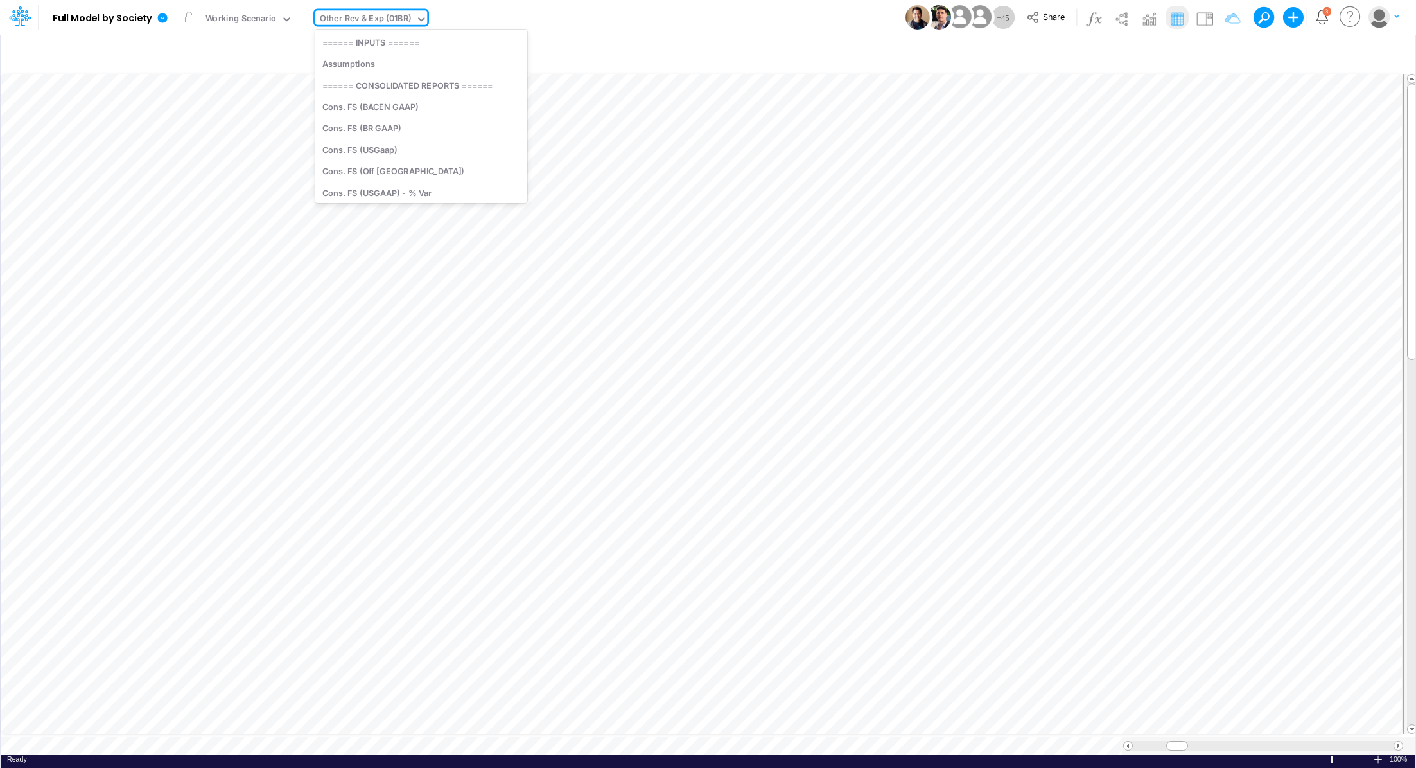
click at [373, 21] on div "Other Rev & Exp (01BR)" at bounding box center [365, 19] width 91 height 15
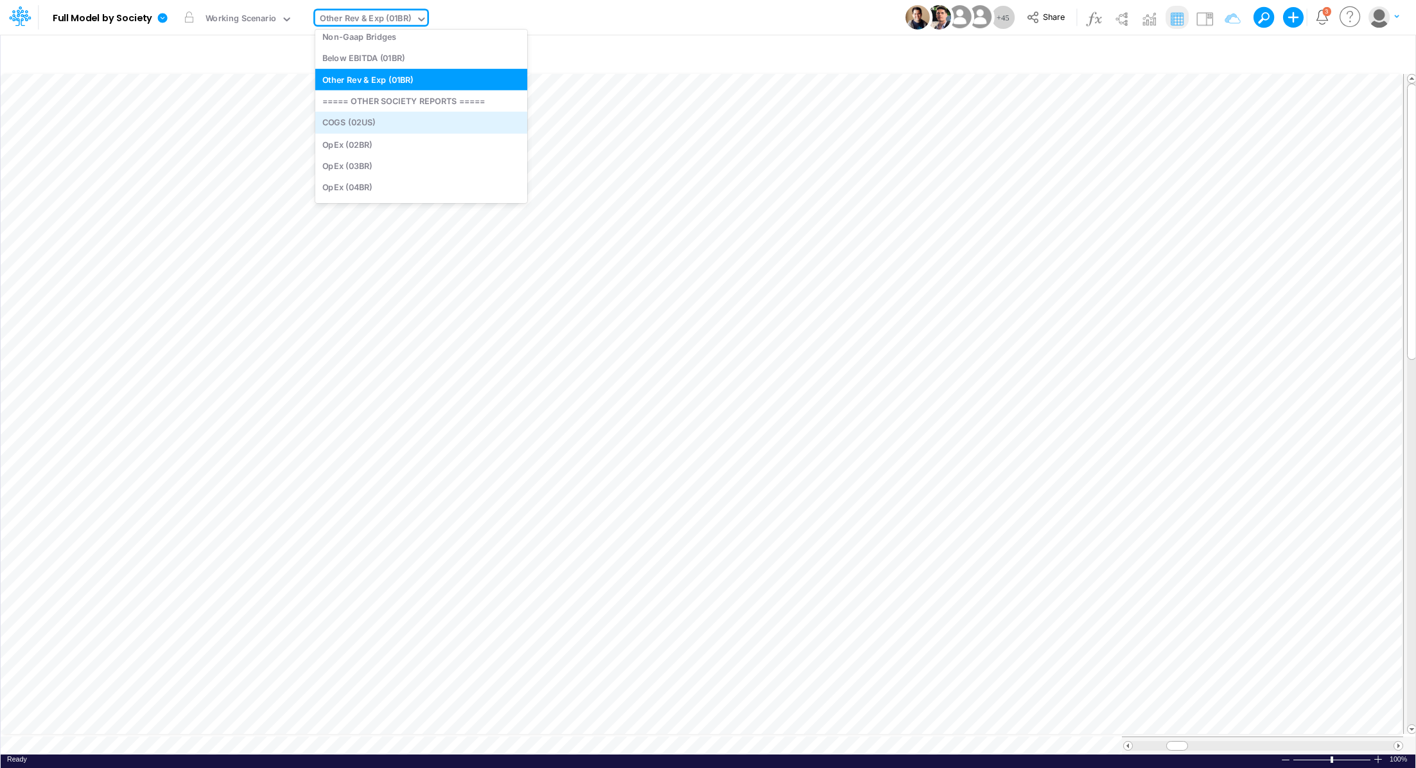
click at [413, 126] on div "COGS (02US)" at bounding box center [421, 122] width 212 height 21
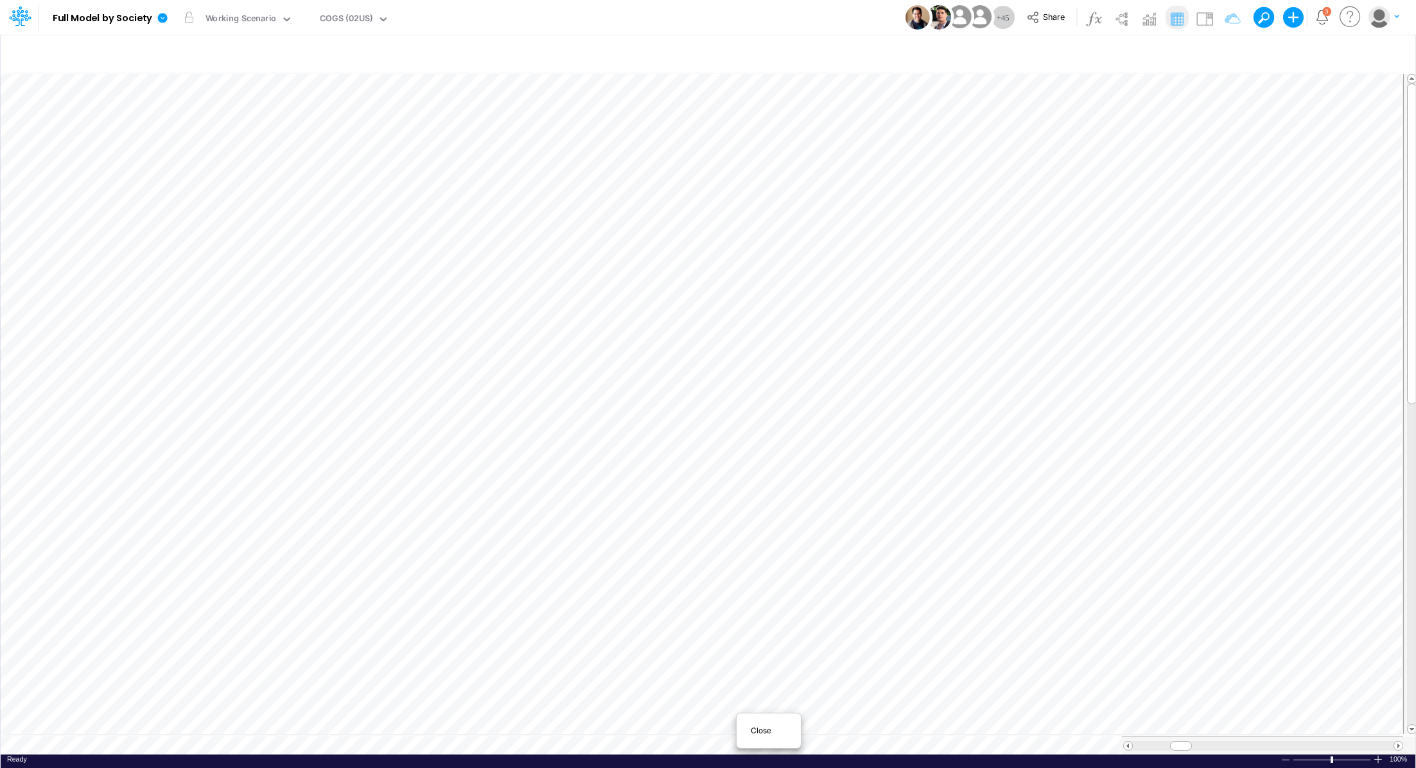
scroll to position [6, 0]
click at [158, 10] on link at bounding box center [165, 17] width 26 height 33
click at [218, 109] on button "Export" at bounding box center [227, 112] width 137 height 21
click at [338, 114] on button "Excel" at bounding box center [365, 120] width 137 height 20
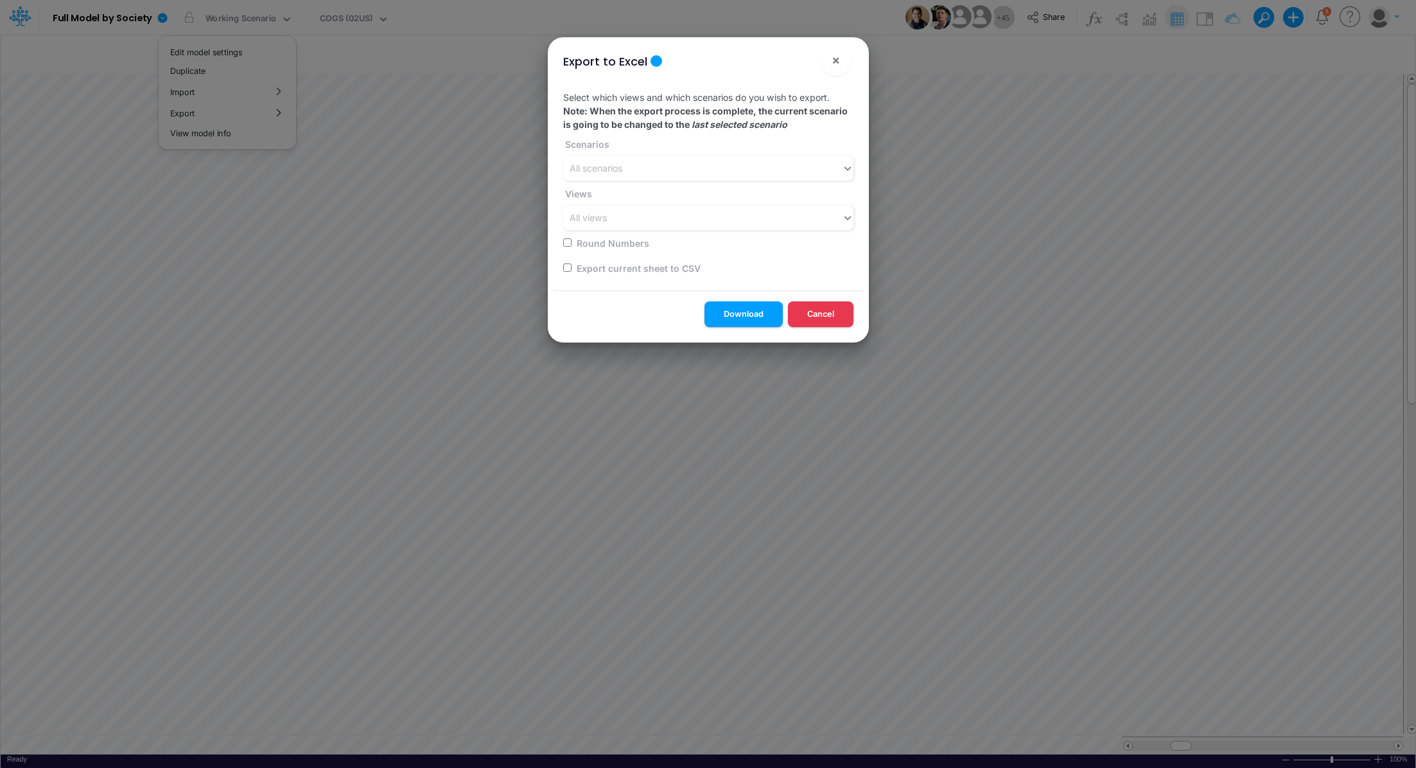
click at [568, 267] on input "checkbox" at bounding box center [567, 267] width 8 height 8
checkbox input "true"
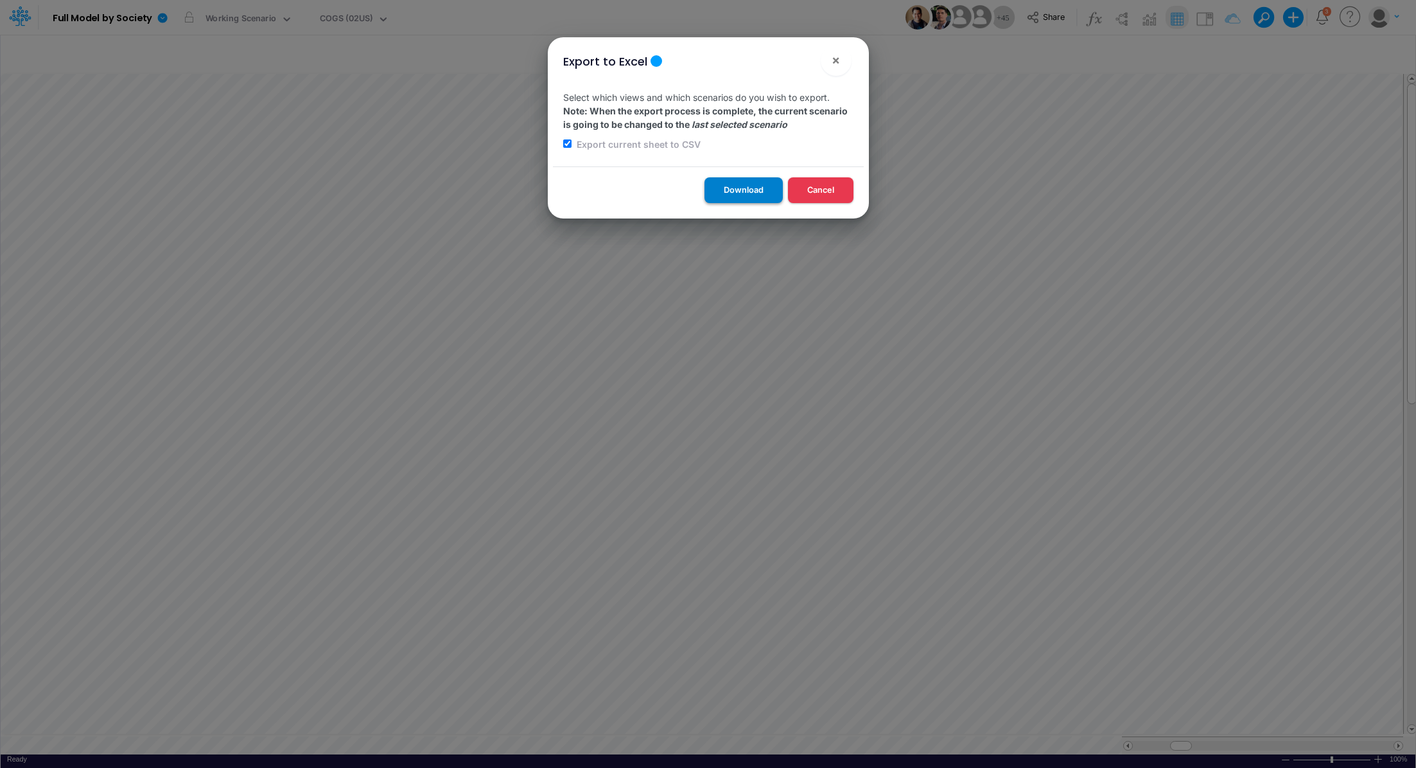
click at [728, 195] on button "Download" at bounding box center [744, 189] width 78 height 25
click at [357, 24] on div "Export to Excel × Select which views and which scenarios do you wish to export.…" at bounding box center [708, 384] width 1416 height 768
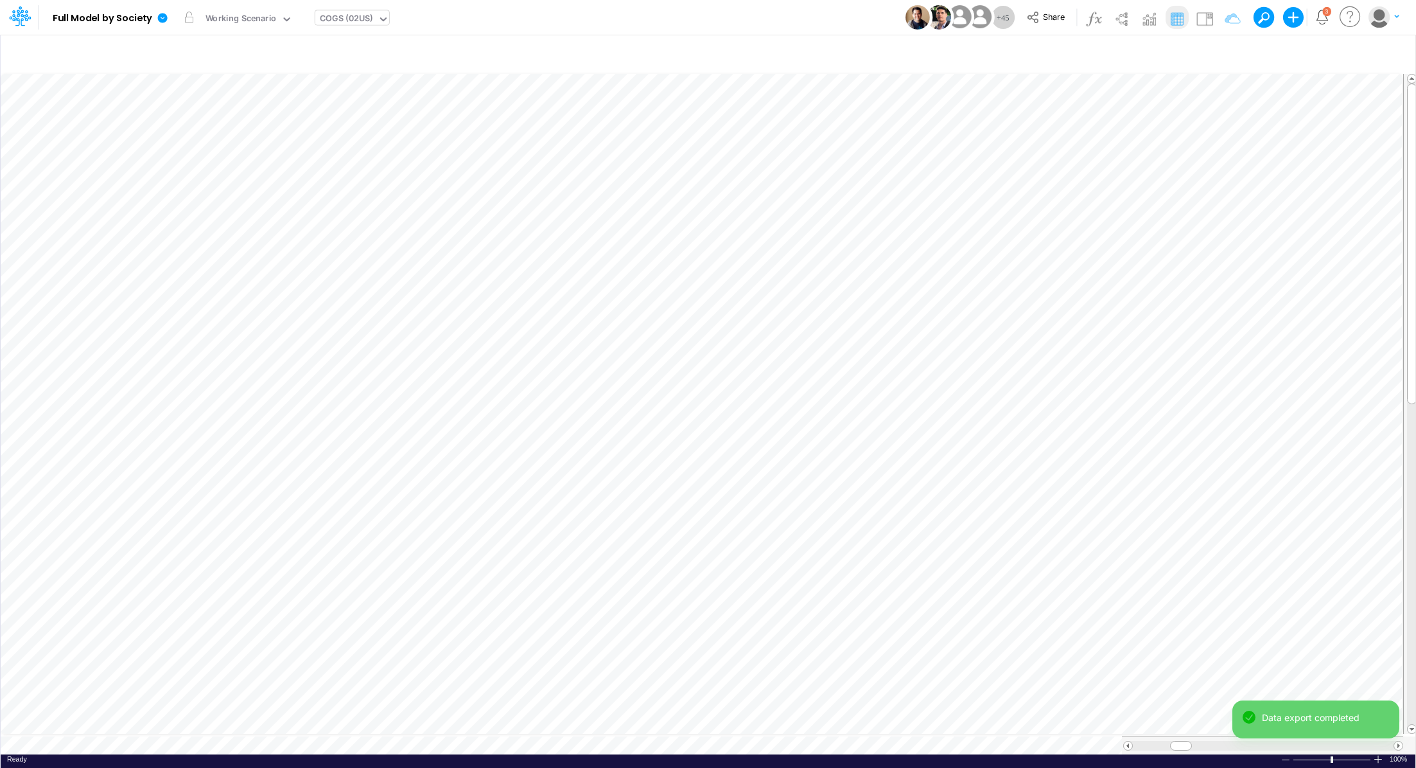
click at [357, 23] on div "COGS (02US)" at bounding box center [346, 19] width 53 height 15
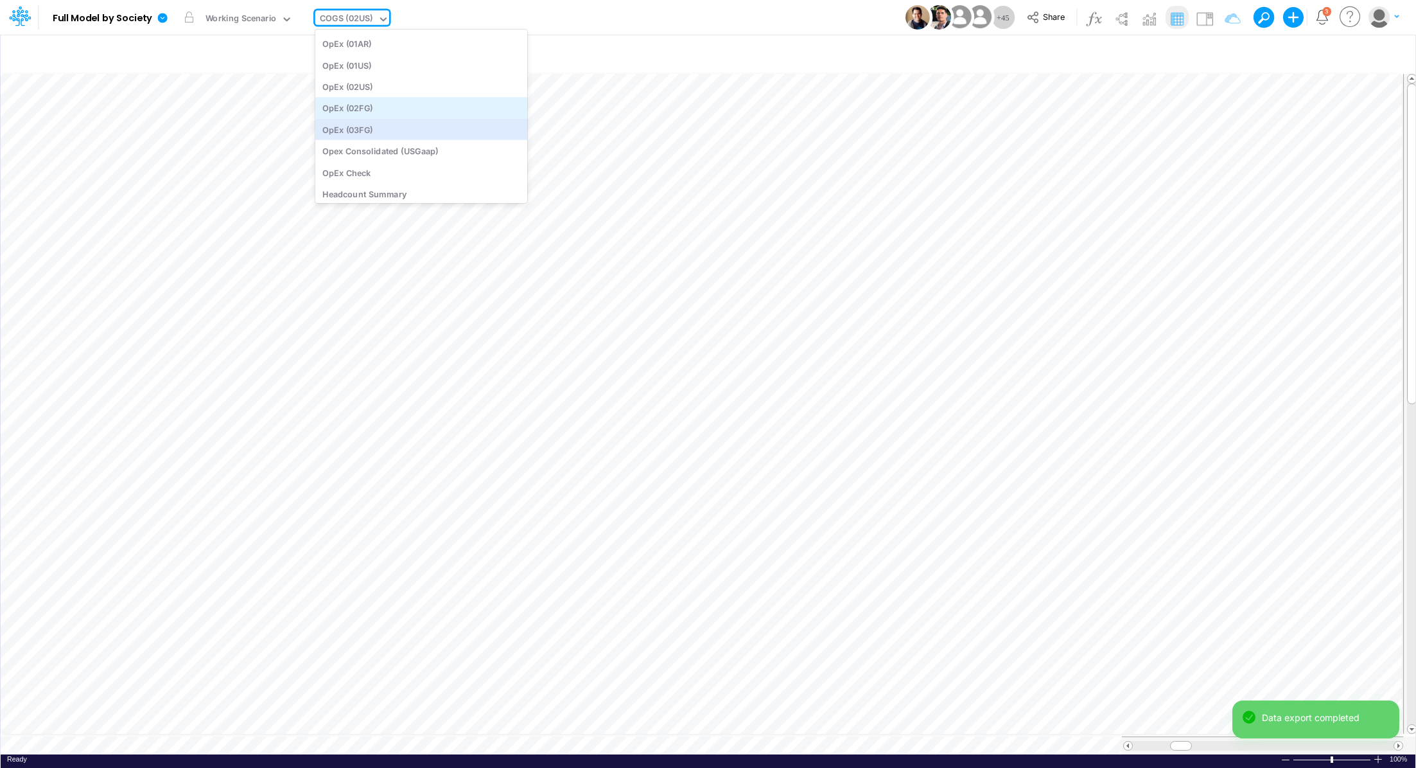
scroll to position [1345, 0]
click at [436, 134] on div "Opex Consolidated (USGaap)" at bounding box center [421, 140] width 212 height 21
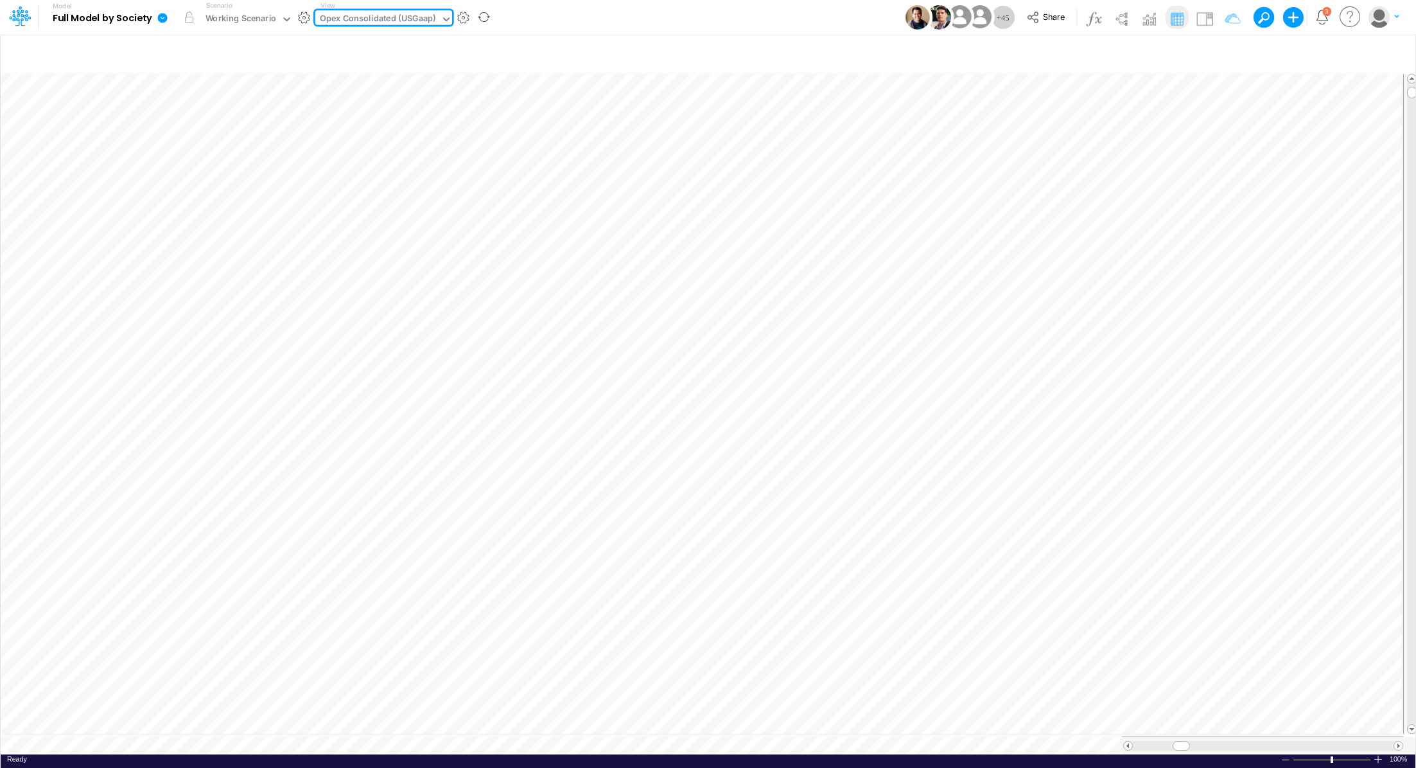
click at [161, 23] on icon at bounding box center [163, 18] width 12 height 12
click at [207, 112] on button "Export" at bounding box center [227, 112] width 137 height 21
click at [330, 130] on div "Excel" at bounding box center [365, 119] width 139 height 33
click at [330, 123] on button "Excel" at bounding box center [365, 120] width 137 height 20
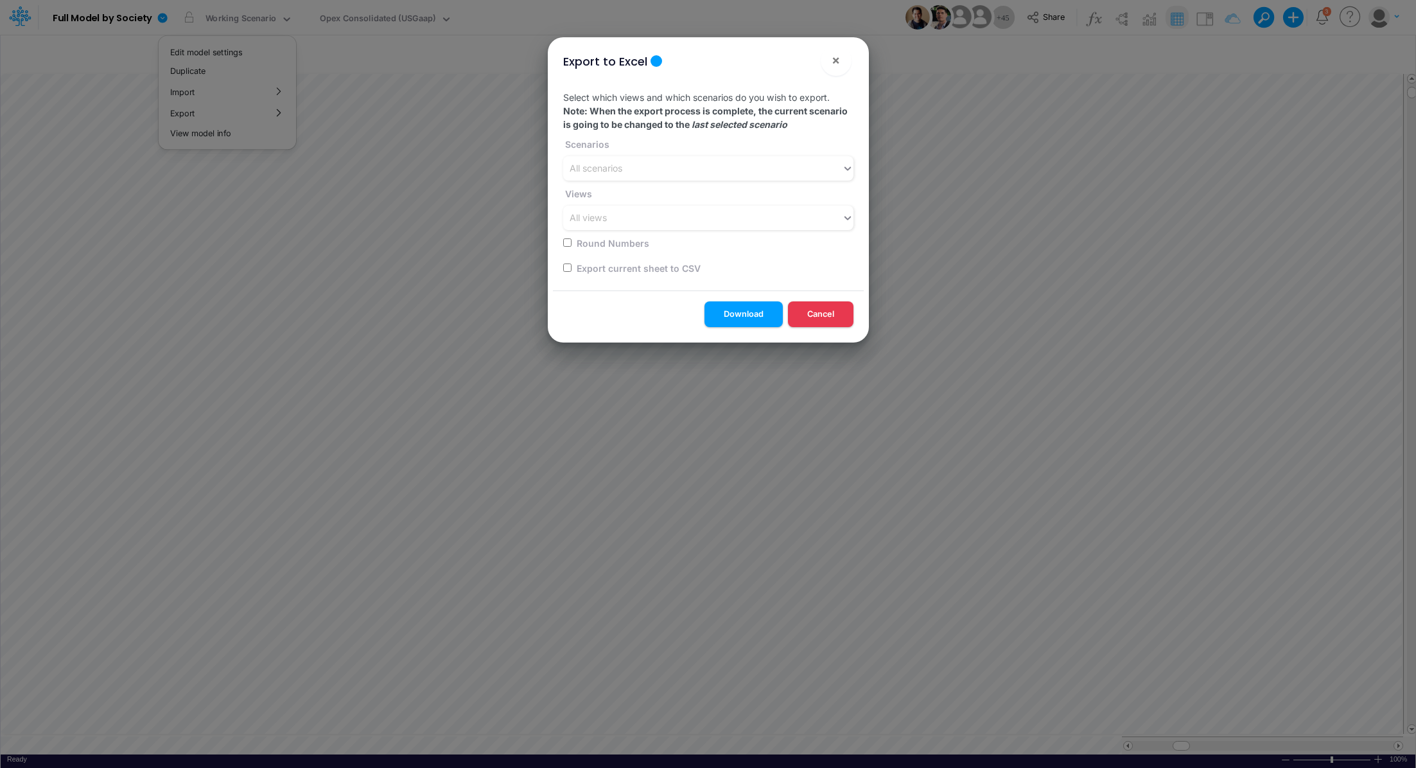
click at [569, 266] on input "checkbox" at bounding box center [567, 267] width 8 height 8
checkbox input "true"
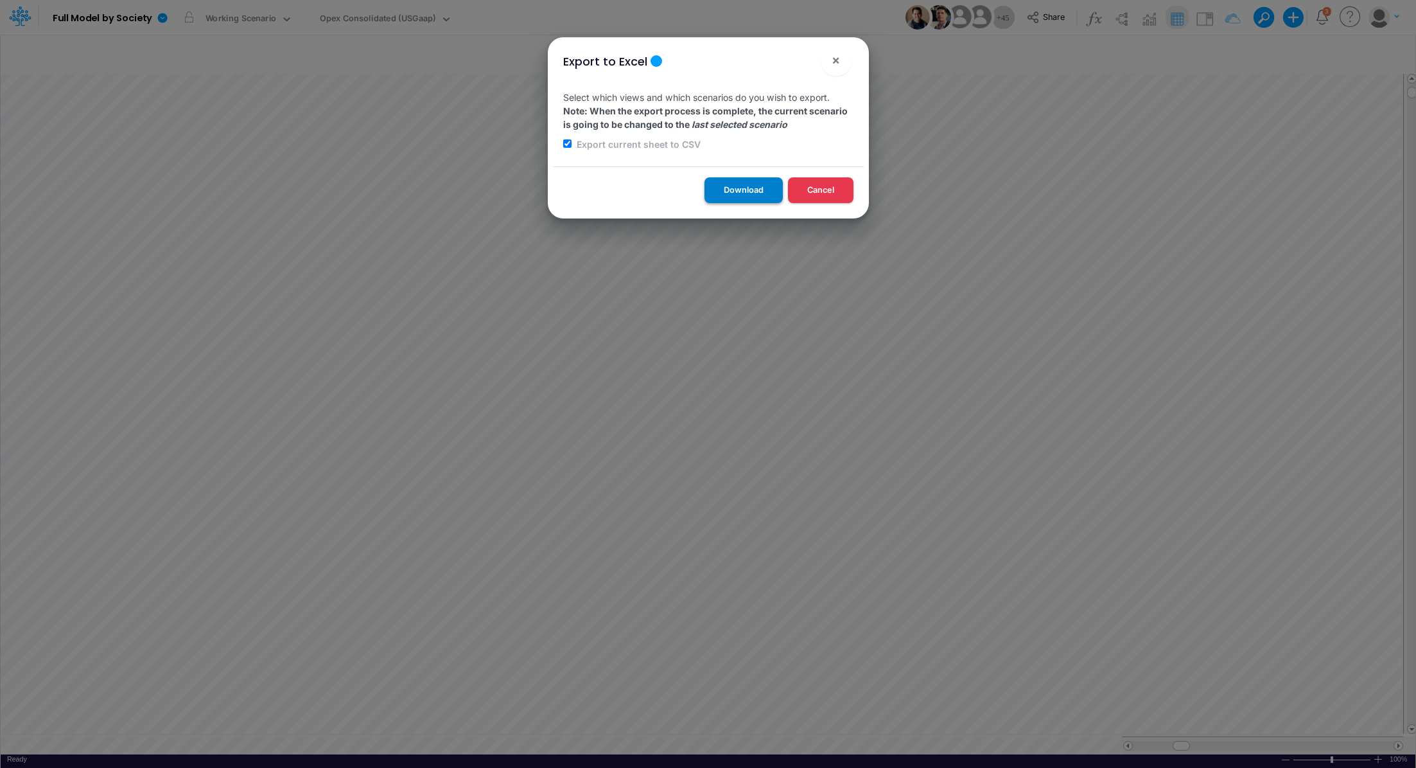
click at [731, 195] on button "Download" at bounding box center [744, 189] width 78 height 25
click at [377, 15] on div "Export to Excel × Select which views and which scenarios do you wish to export.…" at bounding box center [708, 384] width 1416 height 768
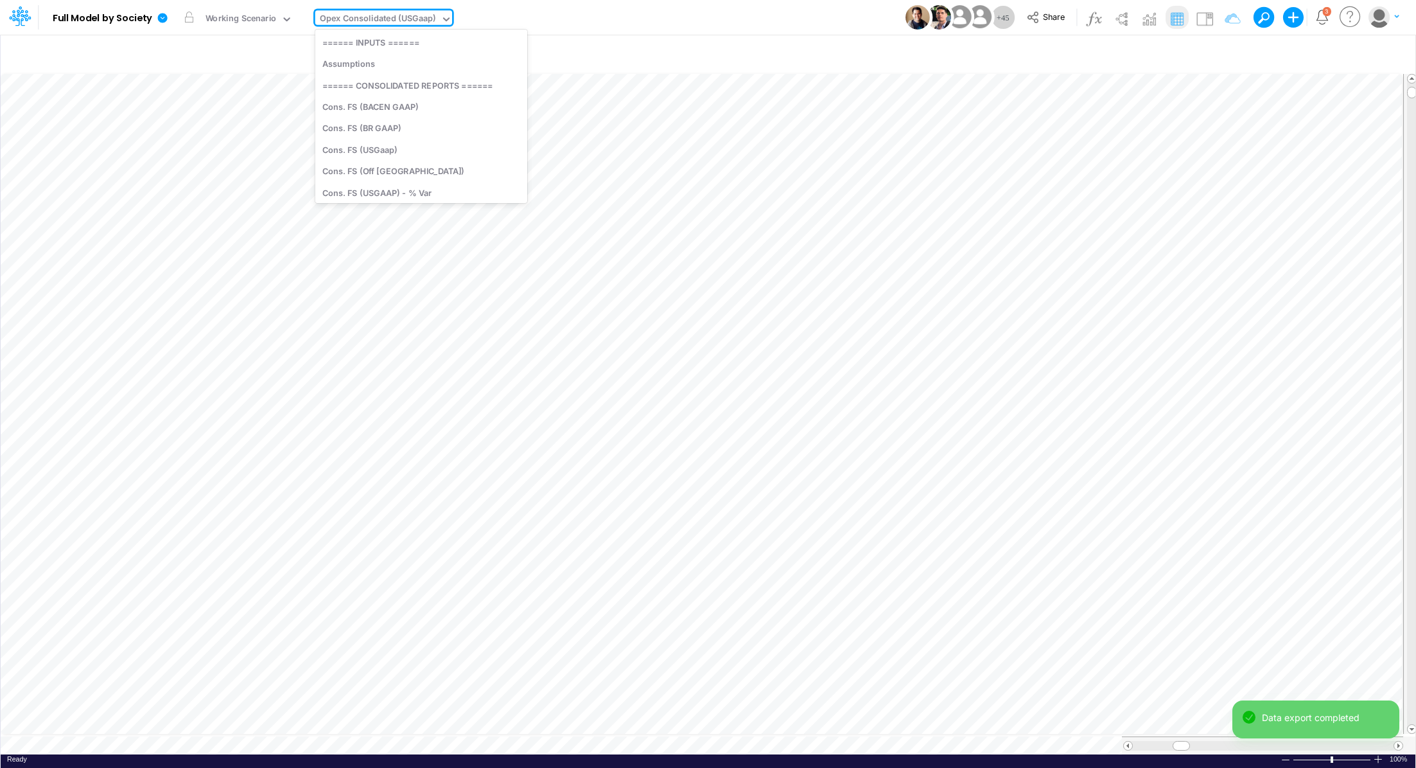
click at [377, 15] on div "Opex Consolidated (USGaap)" at bounding box center [378, 19] width 116 height 15
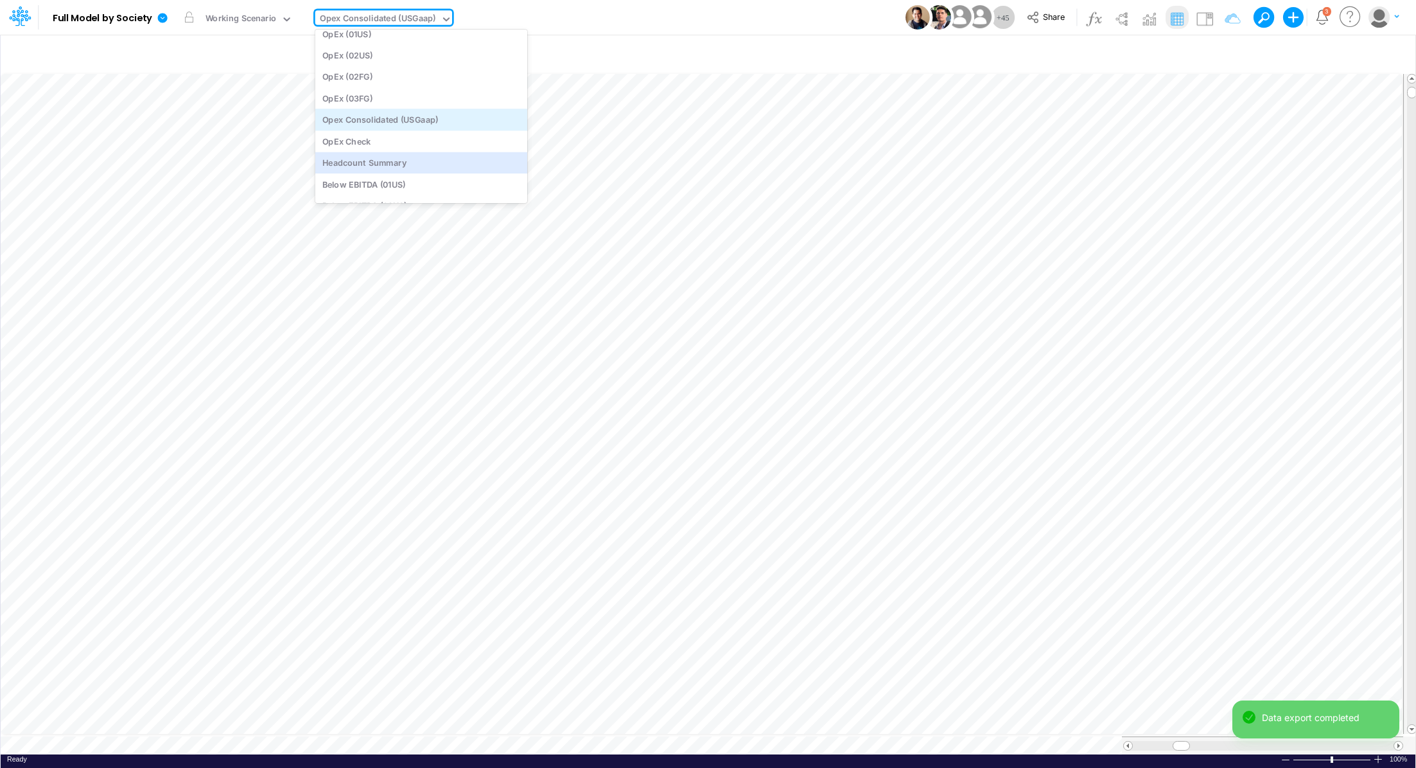
scroll to position [1372, 0]
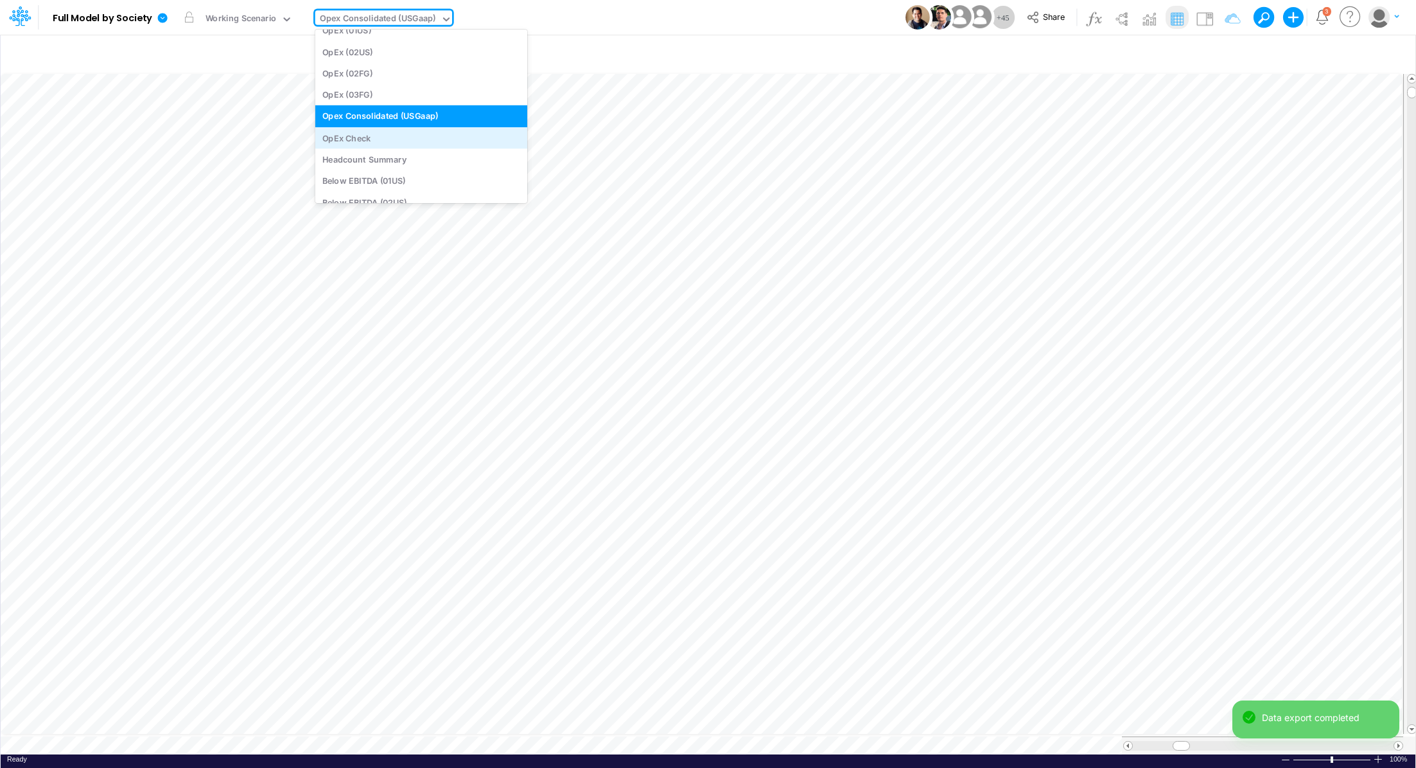
click at [432, 132] on div "OpEx Check" at bounding box center [421, 137] width 212 height 21
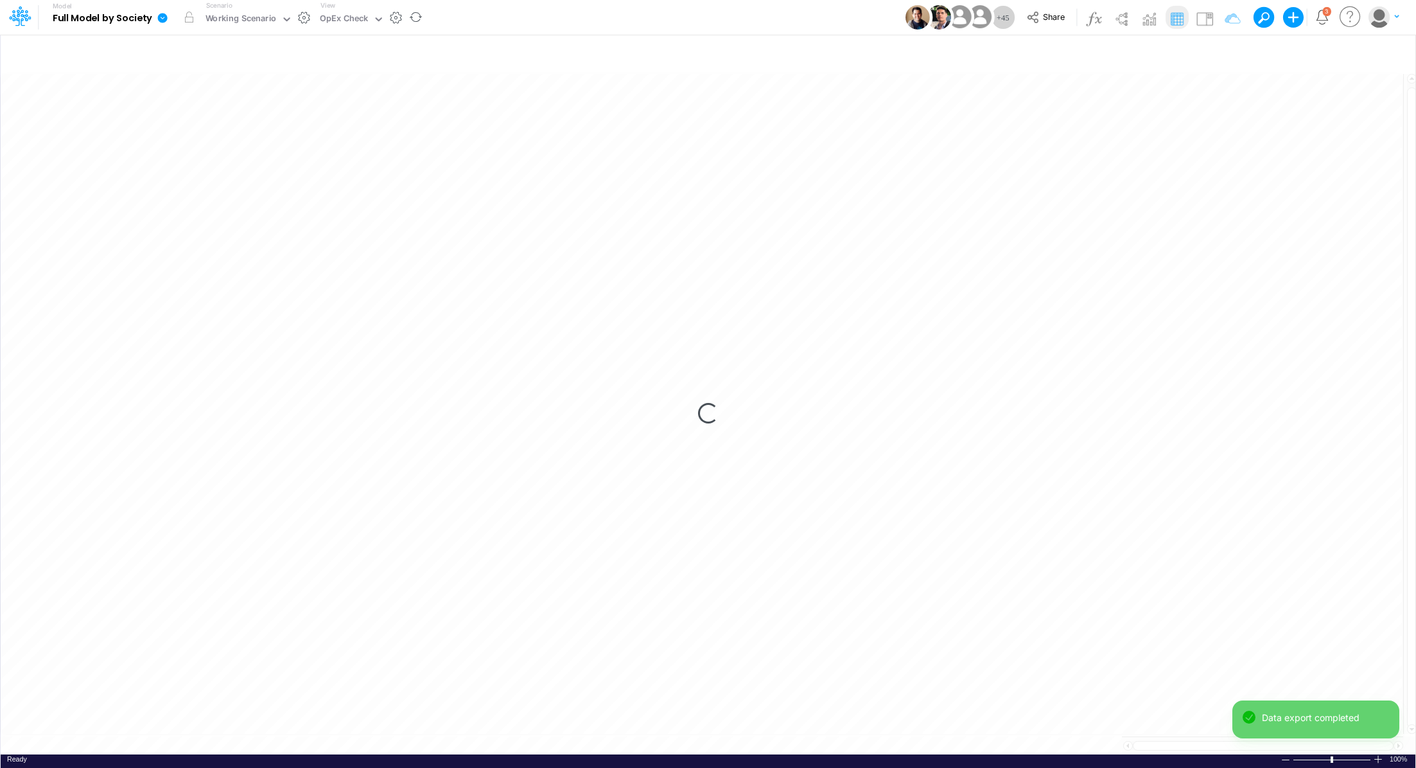
click at [159, 15] on icon at bounding box center [163, 18] width 10 height 10
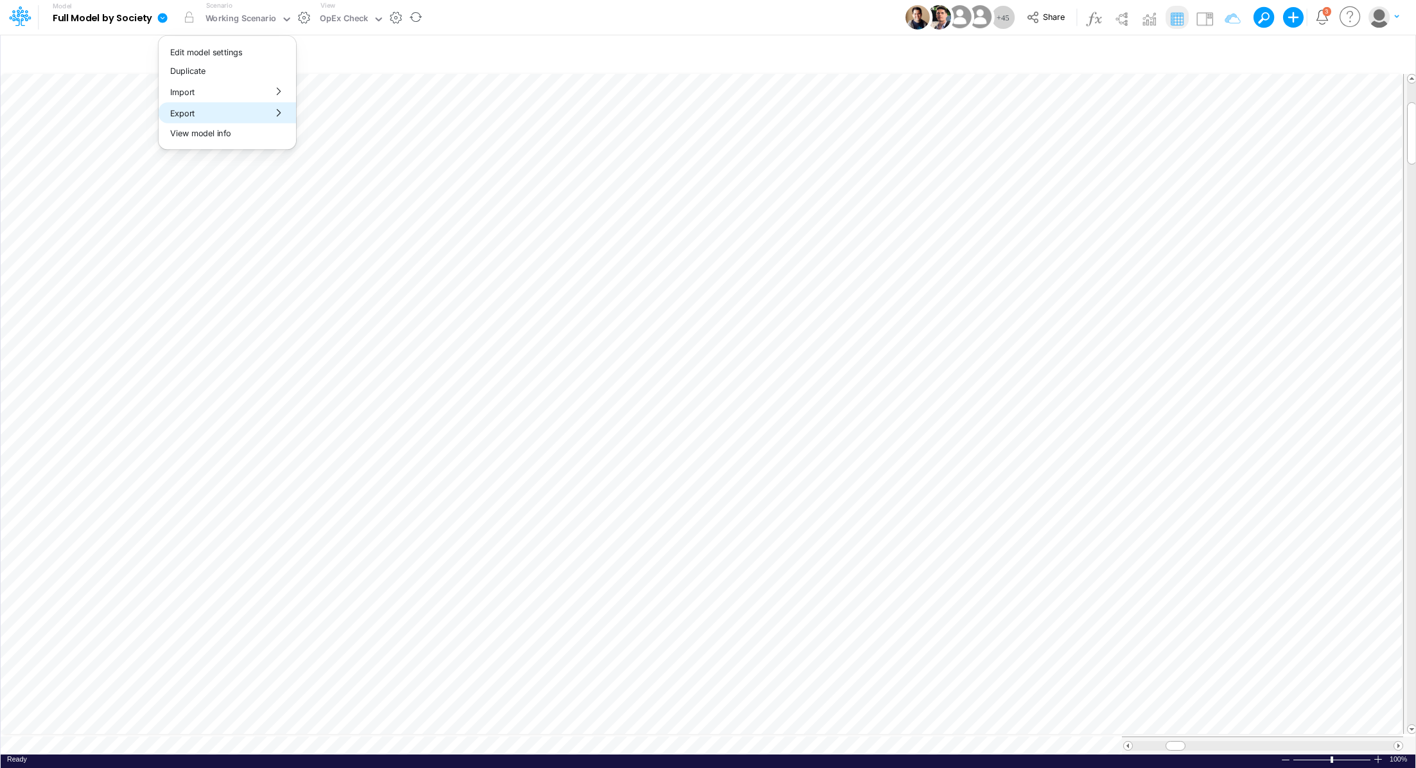
click at [209, 112] on button "Export" at bounding box center [227, 112] width 137 height 21
click at [317, 114] on button "Excel" at bounding box center [365, 120] width 137 height 20
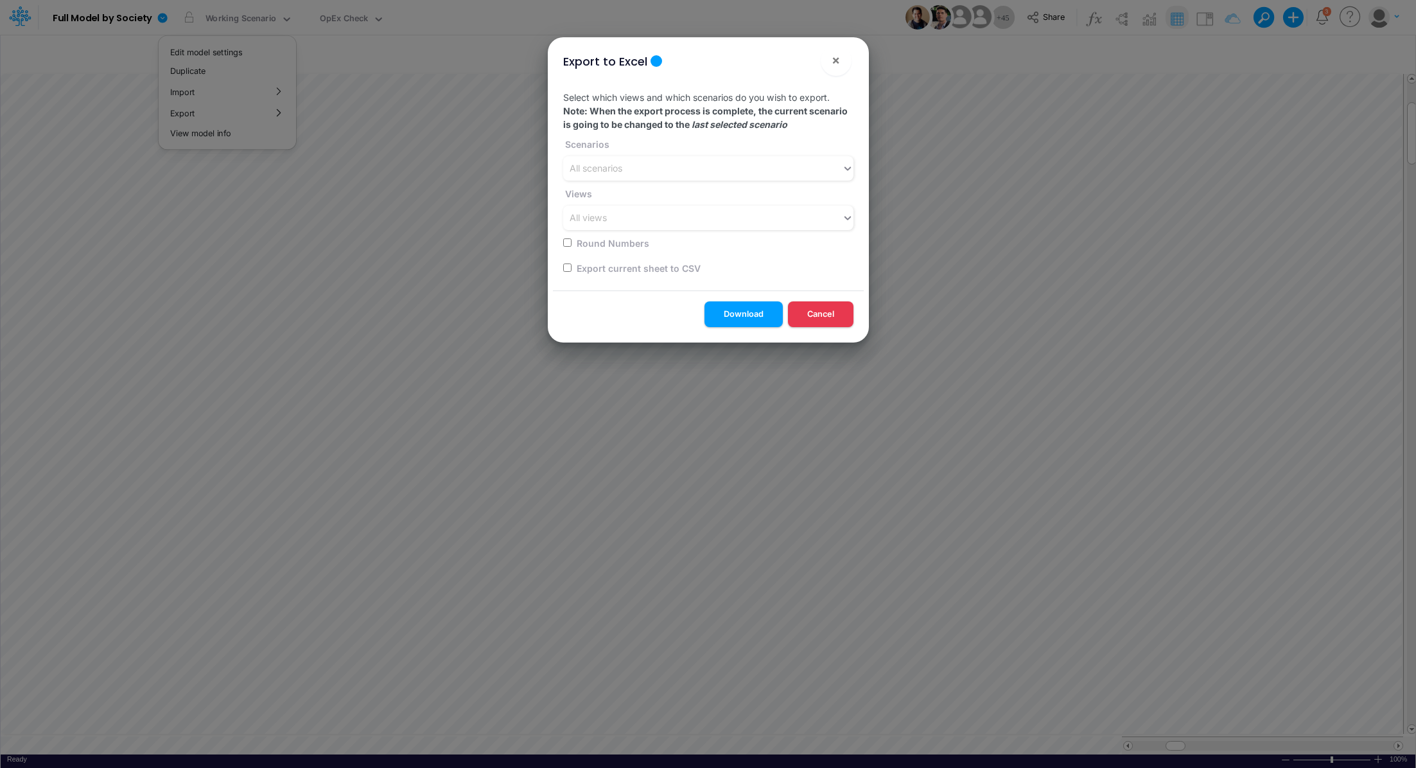
click at [562, 266] on div "Select which views and which scenarios do you wish to export. Note: When the ex…" at bounding box center [708, 185] width 311 height 210
click at [565, 268] on input "checkbox" at bounding box center [567, 267] width 8 height 8
checkbox input "true"
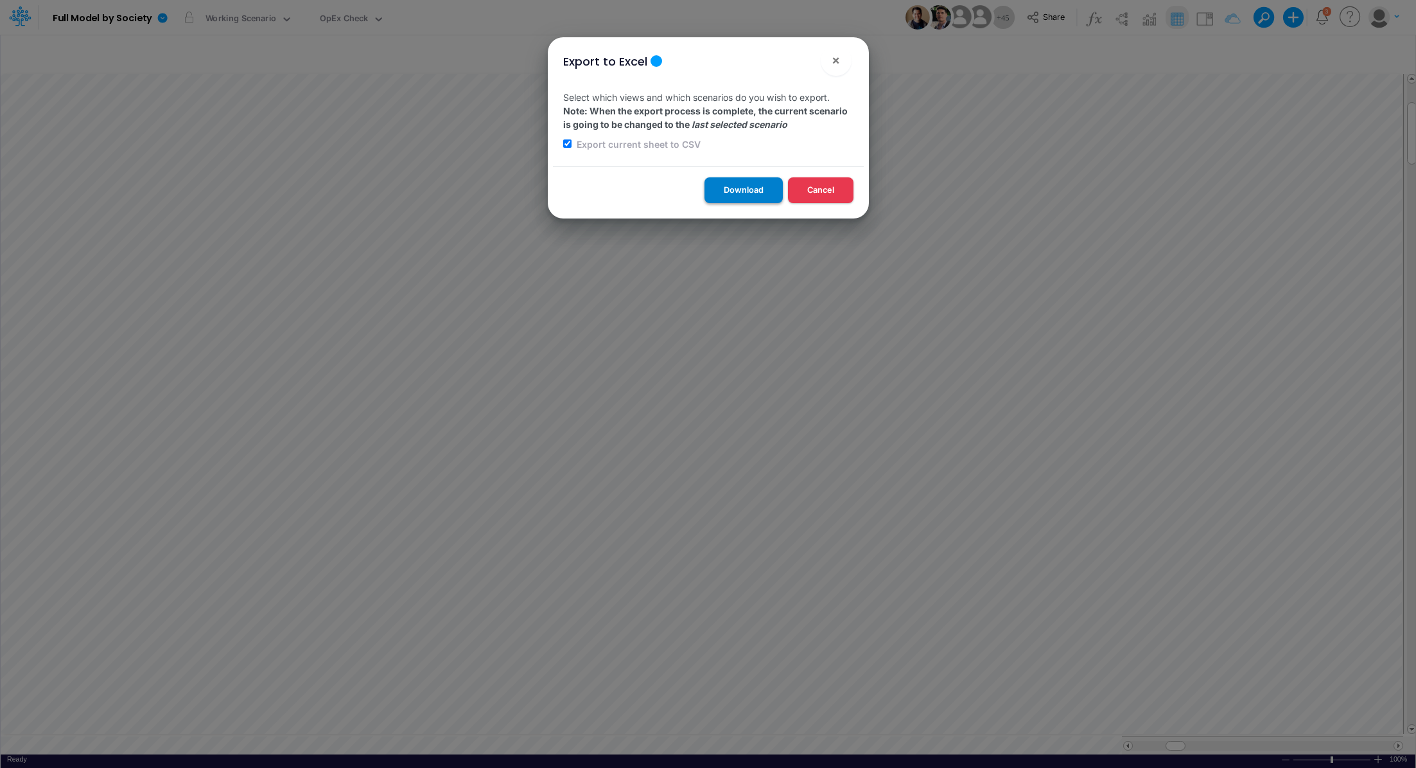
click at [723, 182] on button "Download" at bounding box center [744, 189] width 78 height 25
click at [321, 21] on div "Export to Excel × Select which views and which scenarios do you wish to export.…" at bounding box center [708, 384] width 1416 height 768
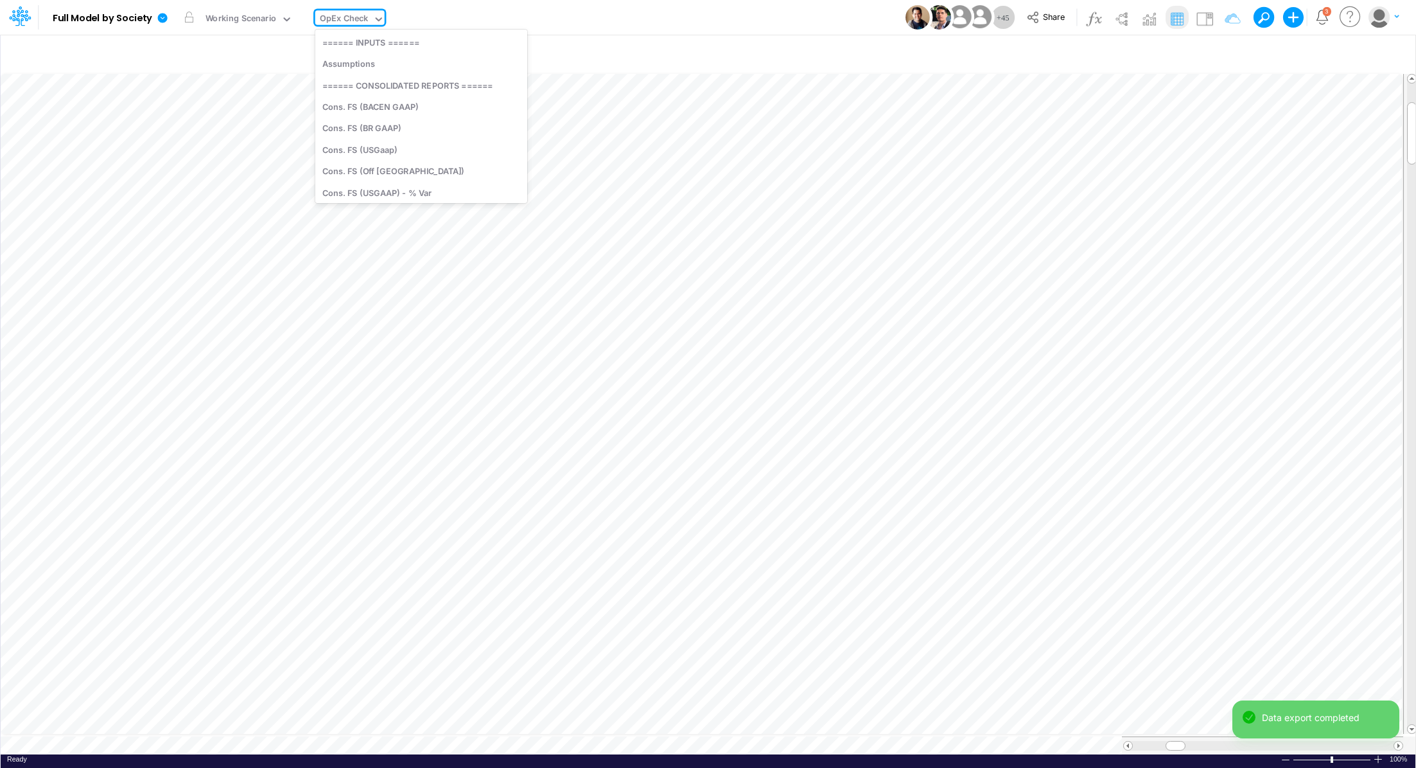
click at [331, 22] on div "OpEx Check" at bounding box center [344, 19] width 49 height 15
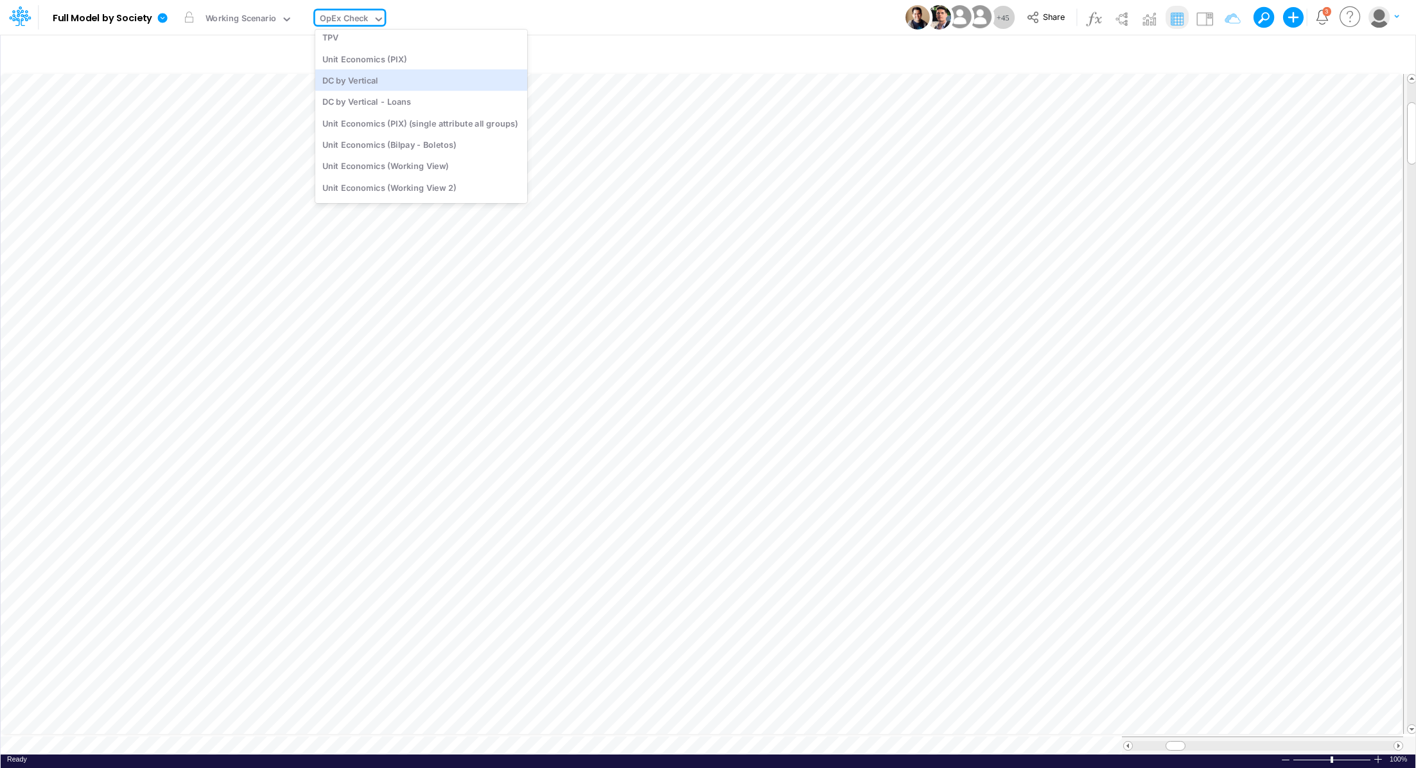
scroll to position [1746, 0]
click at [436, 161] on div "Unit Economics (Working View)" at bounding box center [421, 165] width 212 height 21
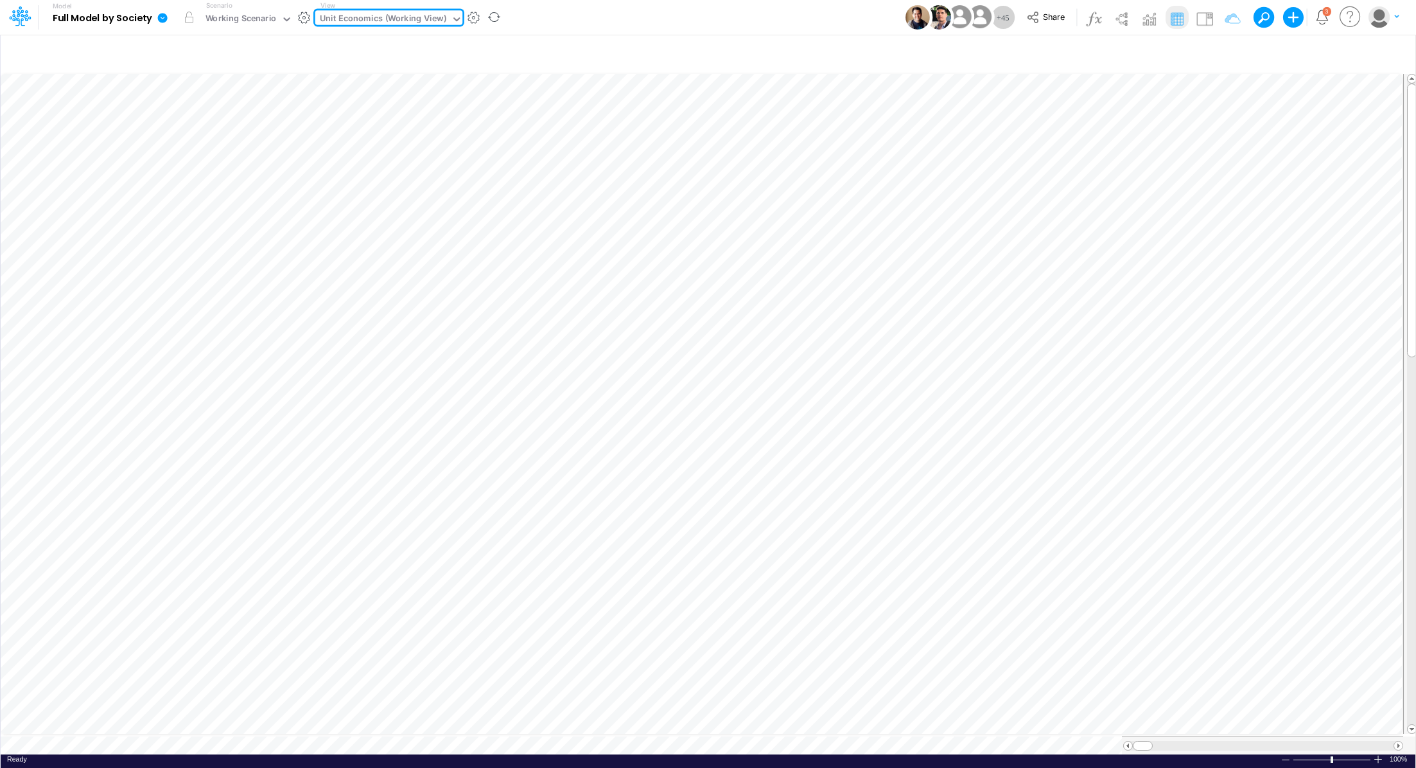
click at [163, 19] on icon at bounding box center [163, 18] width 12 height 12
click at [202, 109] on button "Export" at bounding box center [227, 112] width 137 height 21
click at [349, 114] on button "Excel" at bounding box center [365, 120] width 137 height 20
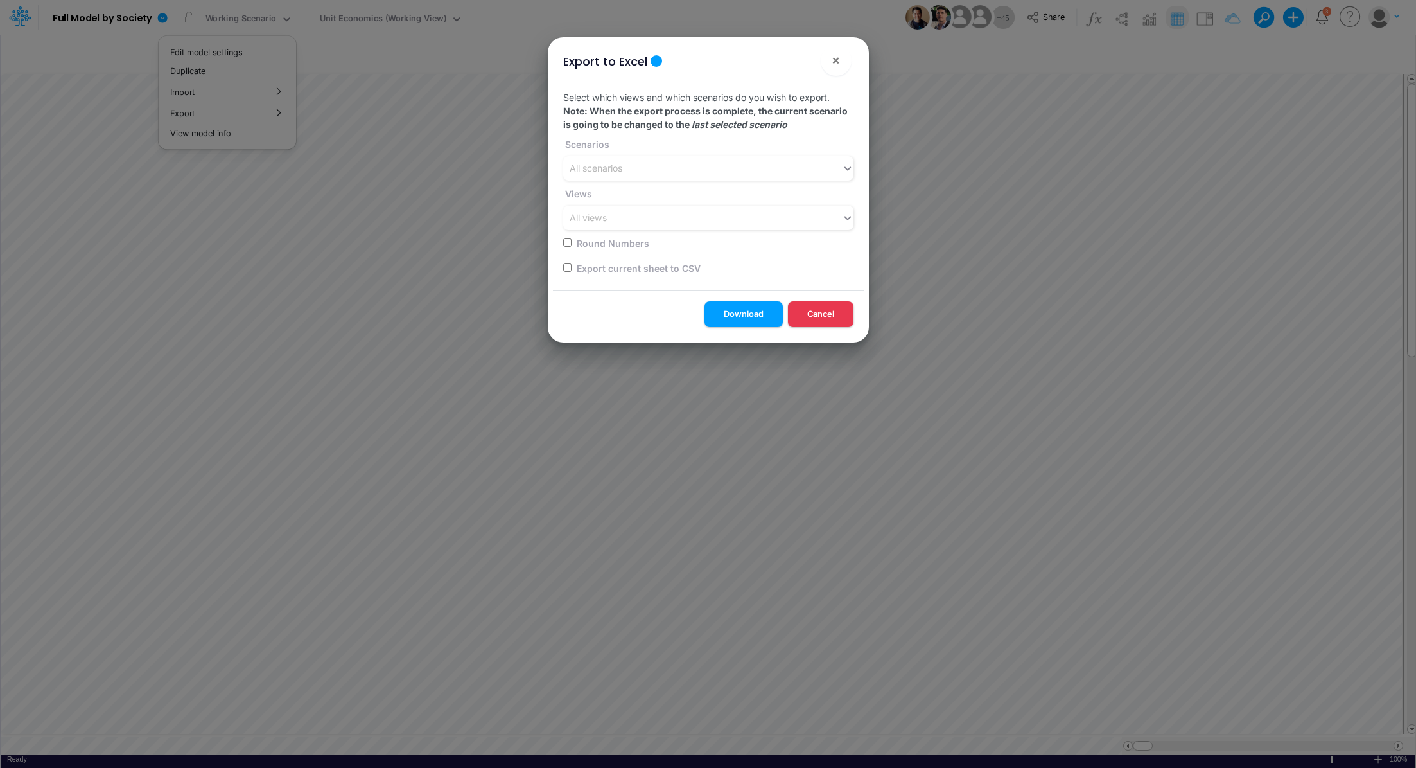
click at [569, 267] on input "checkbox" at bounding box center [567, 267] width 8 height 8
checkbox input "true"
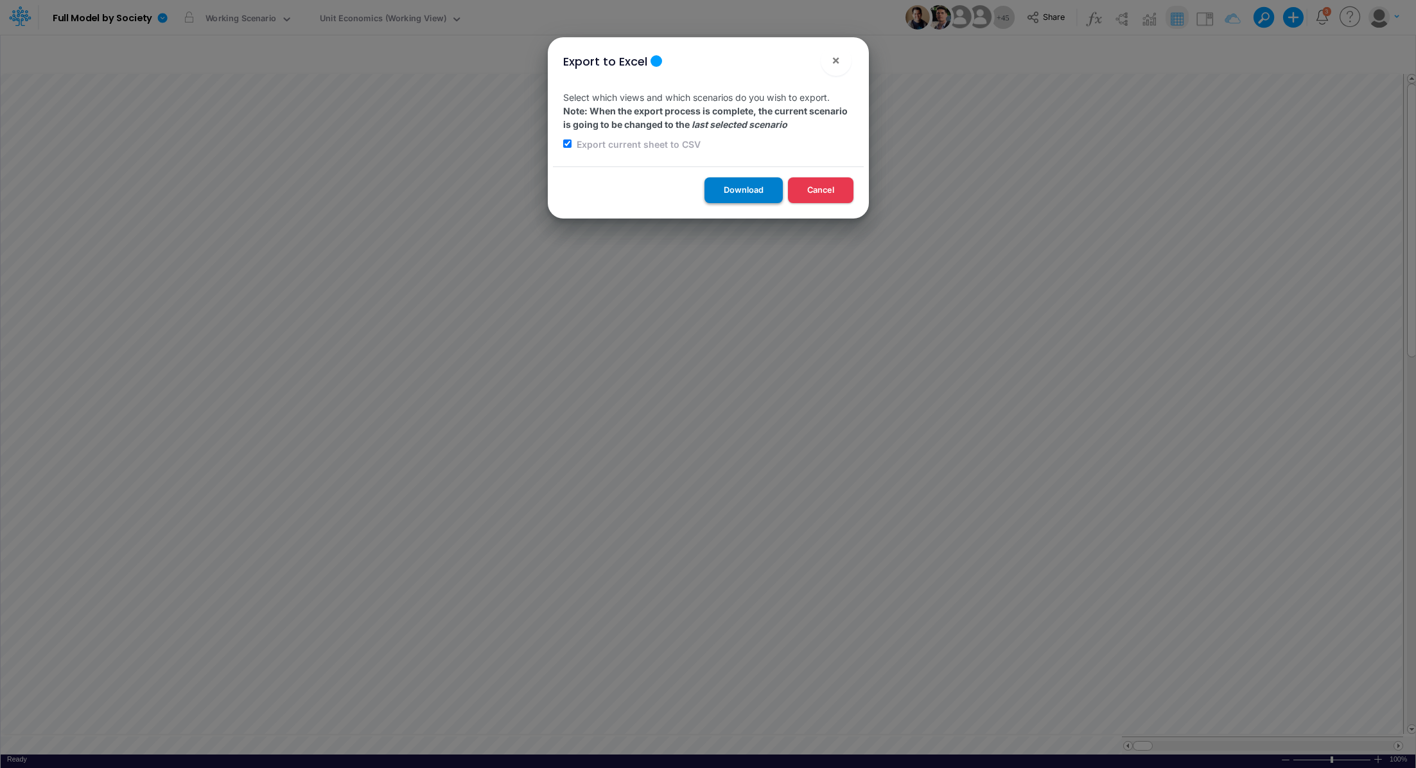
click at [709, 195] on button "Download" at bounding box center [744, 189] width 78 height 25
click at [385, 26] on div "Export to Excel × Select which views and which scenarios do you wish to export.…" at bounding box center [708, 384] width 1416 height 768
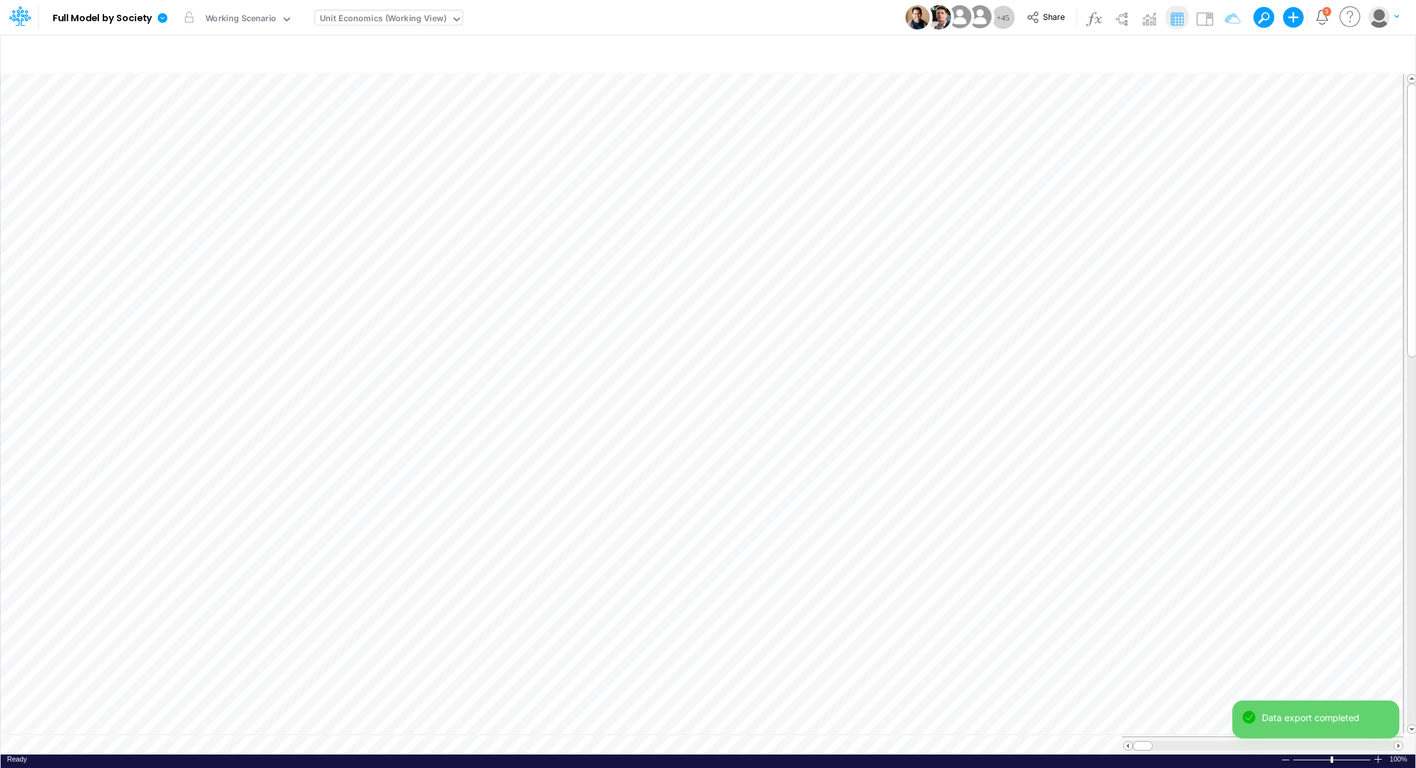
click at [385, 24] on div "Unit Economics (Working View)" at bounding box center [383, 19] width 127 height 15
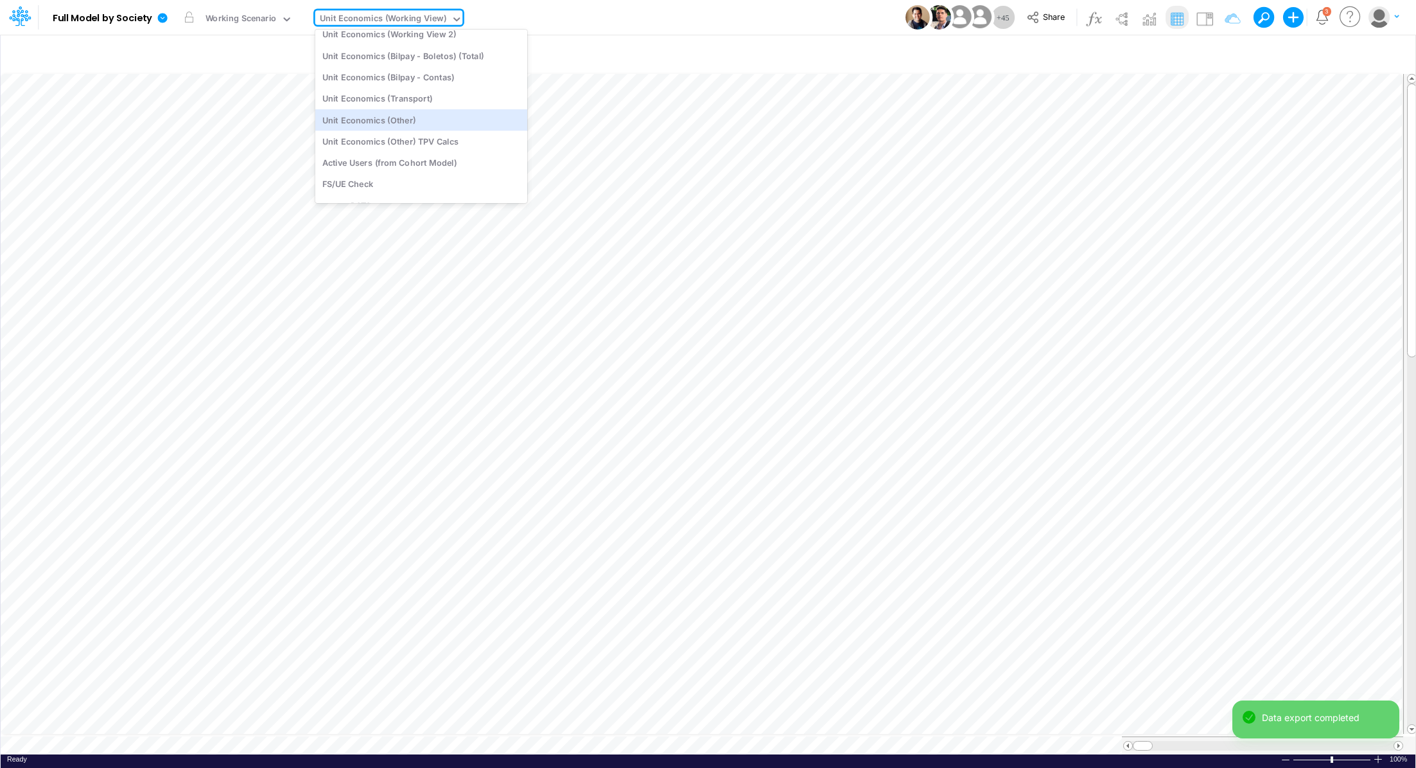
scroll to position [1926, 0]
click at [442, 130] on div "Unit Economics (Other) TPV Calcs" at bounding box center [421, 131] width 212 height 21
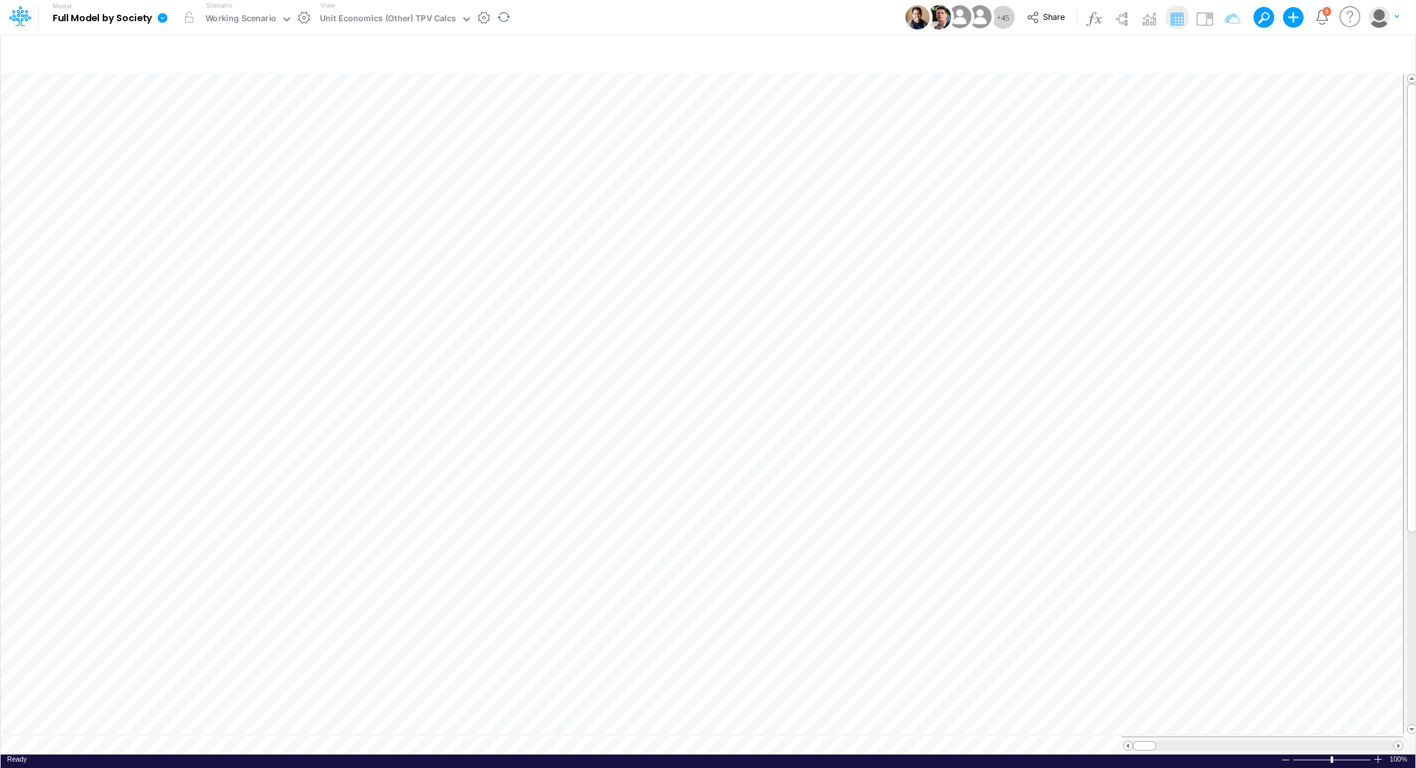
click at [163, 17] on icon at bounding box center [163, 18] width 10 height 10
click at [198, 110] on button "Export" at bounding box center [227, 112] width 137 height 21
click at [343, 121] on button "Excel" at bounding box center [365, 120] width 137 height 20
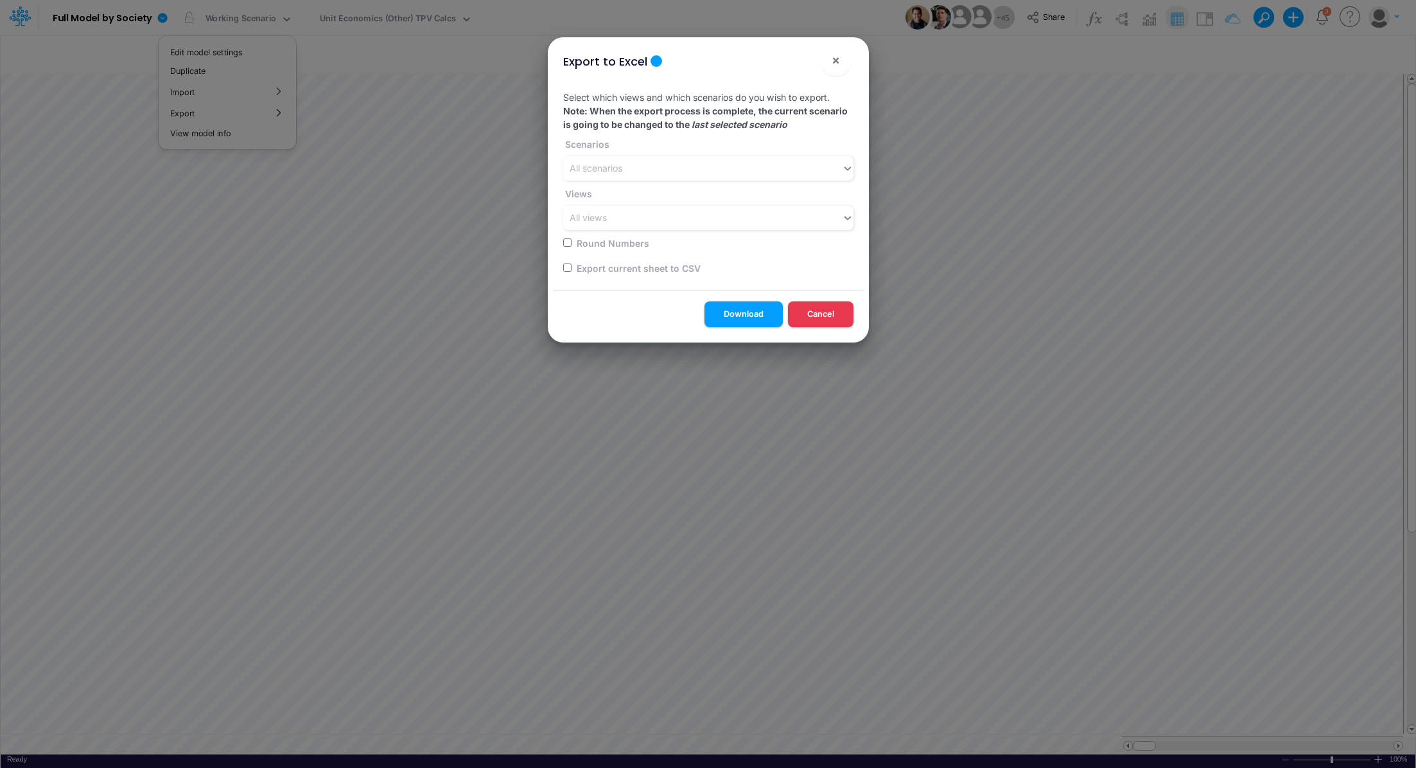
click at [567, 267] on input "checkbox" at bounding box center [567, 267] width 8 height 8
checkbox input "true"
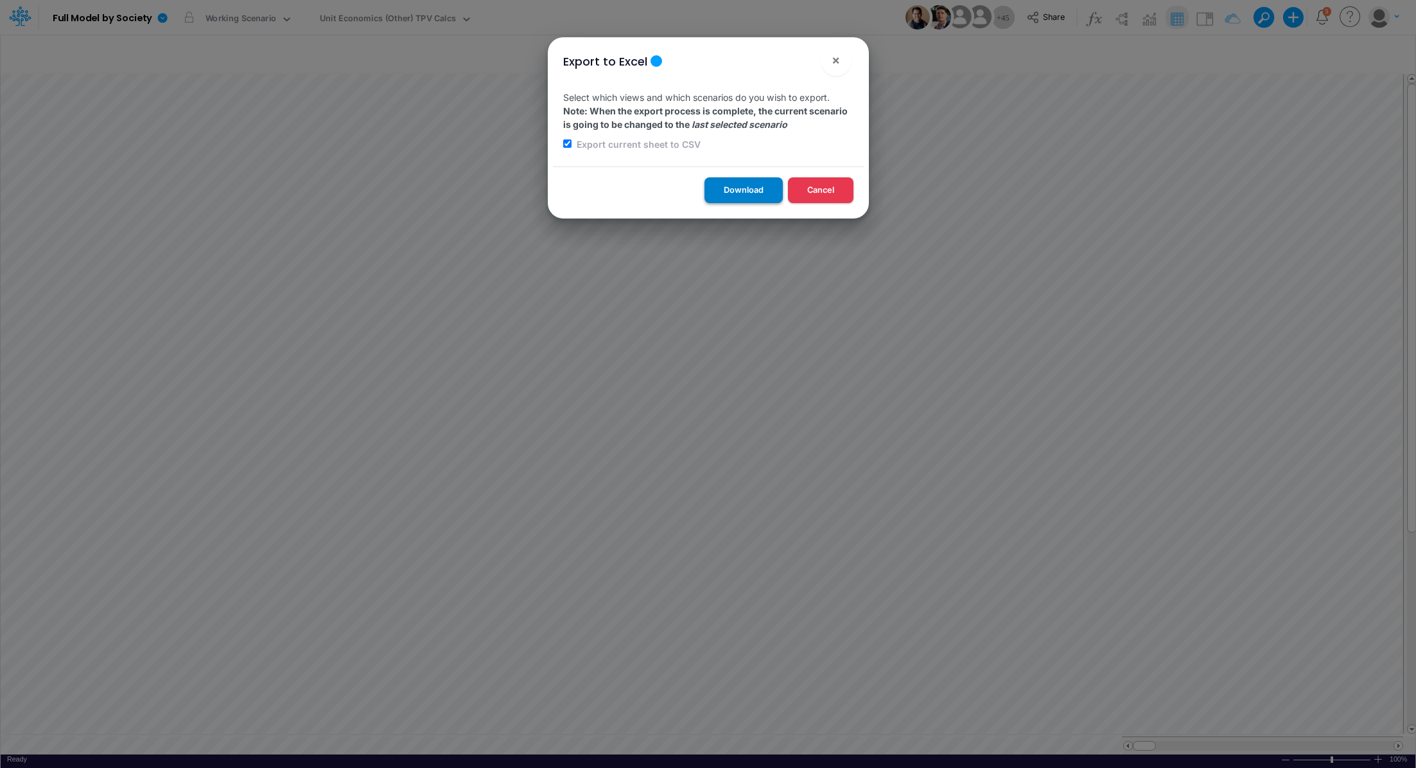
click at [728, 185] on button "Download" at bounding box center [744, 189] width 78 height 25
click at [349, 23] on div "Export to Excel × Select which views and which scenarios do you wish to export.…" at bounding box center [708, 384] width 1416 height 768
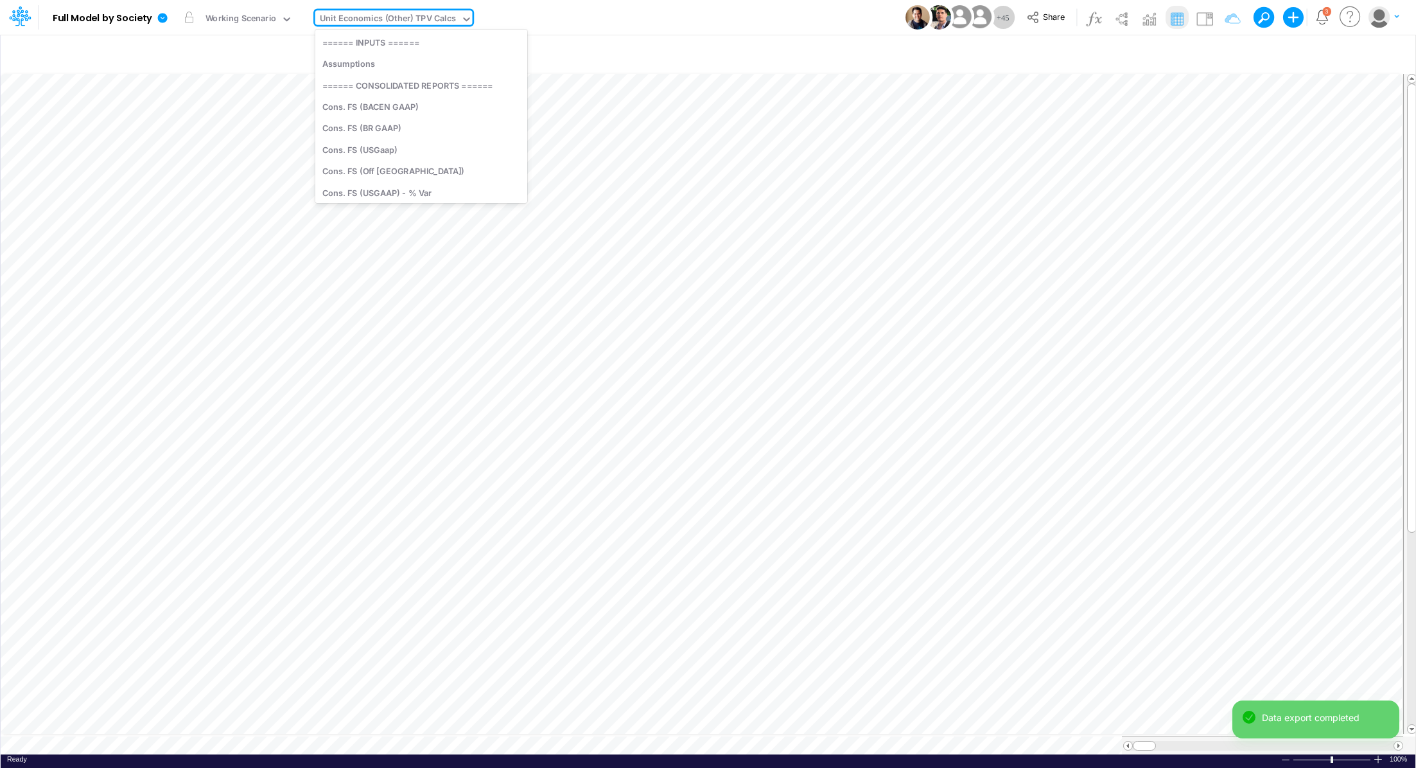
click at [349, 23] on div "Unit Economics (Other) TPV Calcs" at bounding box center [388, 19] width 136 height 15
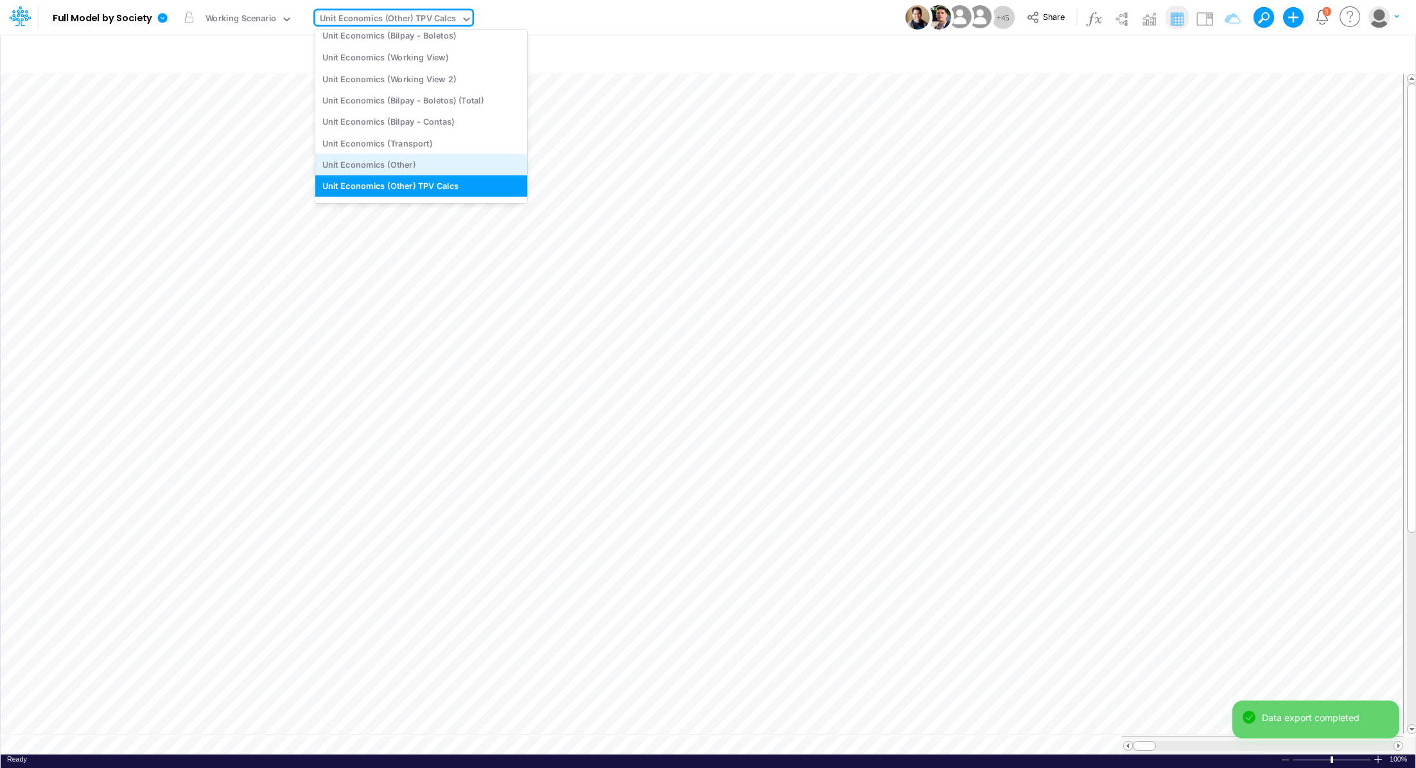
click at [403, 155] on div "Unit Economics (Other)" at bounding box center [421, 164] width 212 height 21
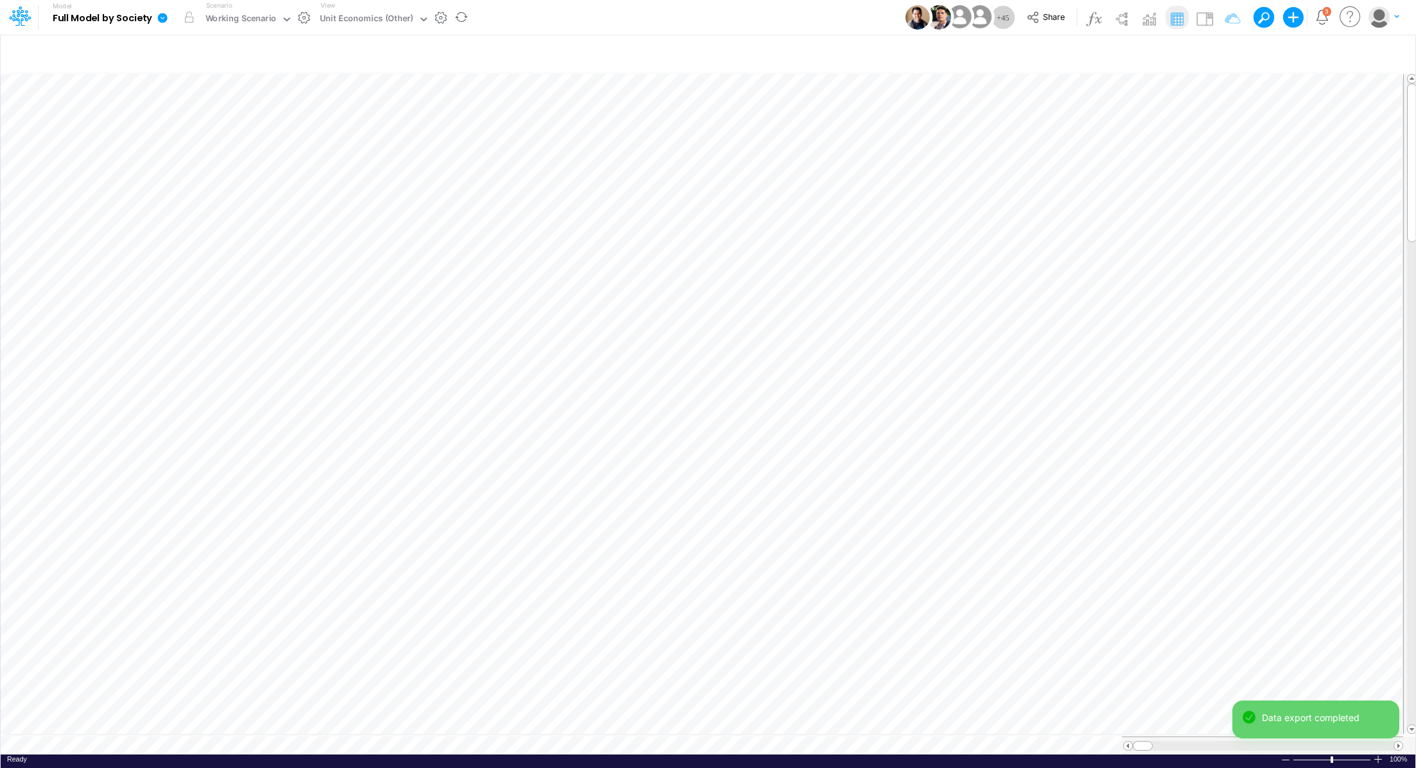
click at [166, 17] on icon at bounding box center [163, 18] width 10 height 10
click at [198, 107] on button "Export" at bounding box center [227, 112] width 137 height 21
click at [337, 125] on button "Excel" at bounding box center [365, 120] width 137 height 20
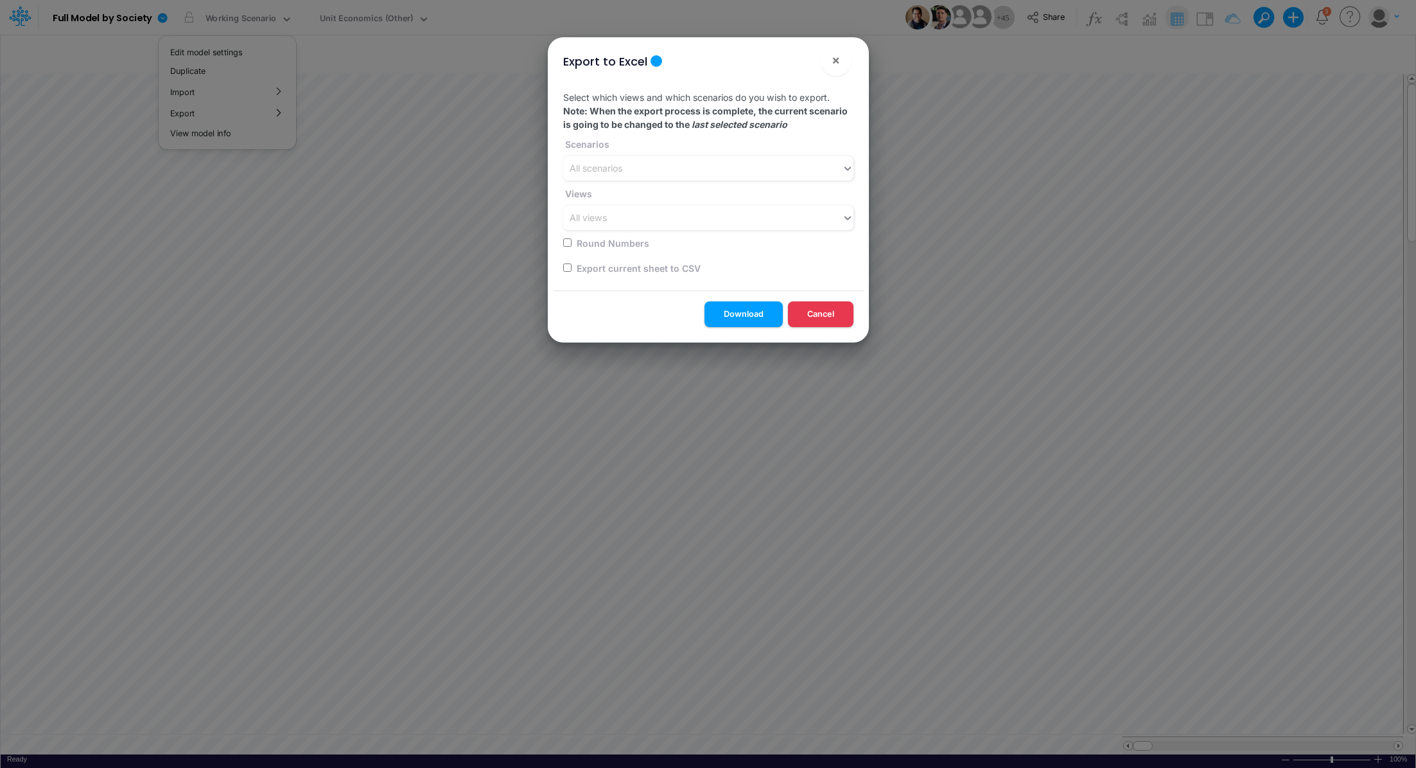
click at [567, 267] on input "checkbox" at bounding box center [567, 267] width 8 height 8
checkbox input "true"
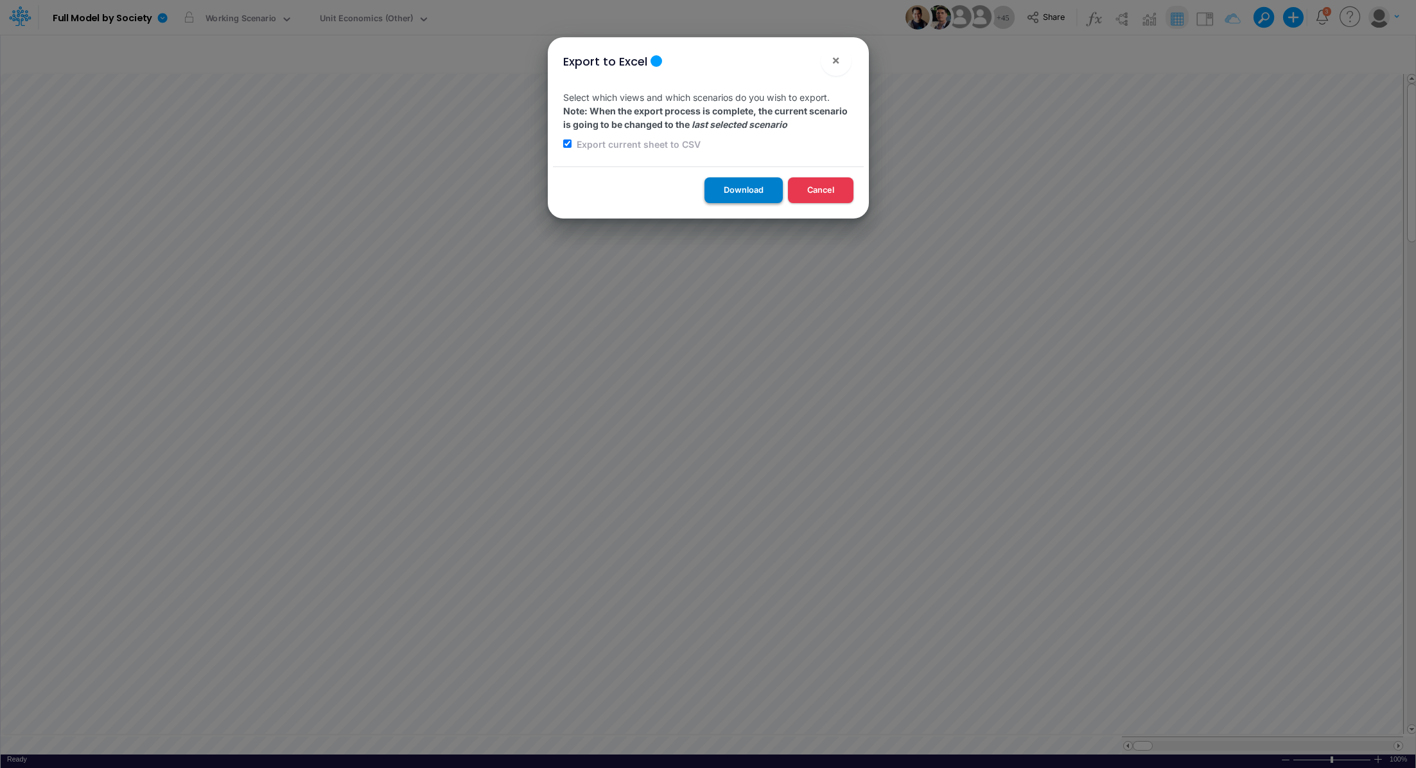
click at [743, 195] on button "Download" at bounding box center [744, 189] width 78 height 25
click at [365, 24] on div "Export to Excel × Select which views and which scenarios do you wish to export.…" at bounding box center [708, 384] width 1416 height 768
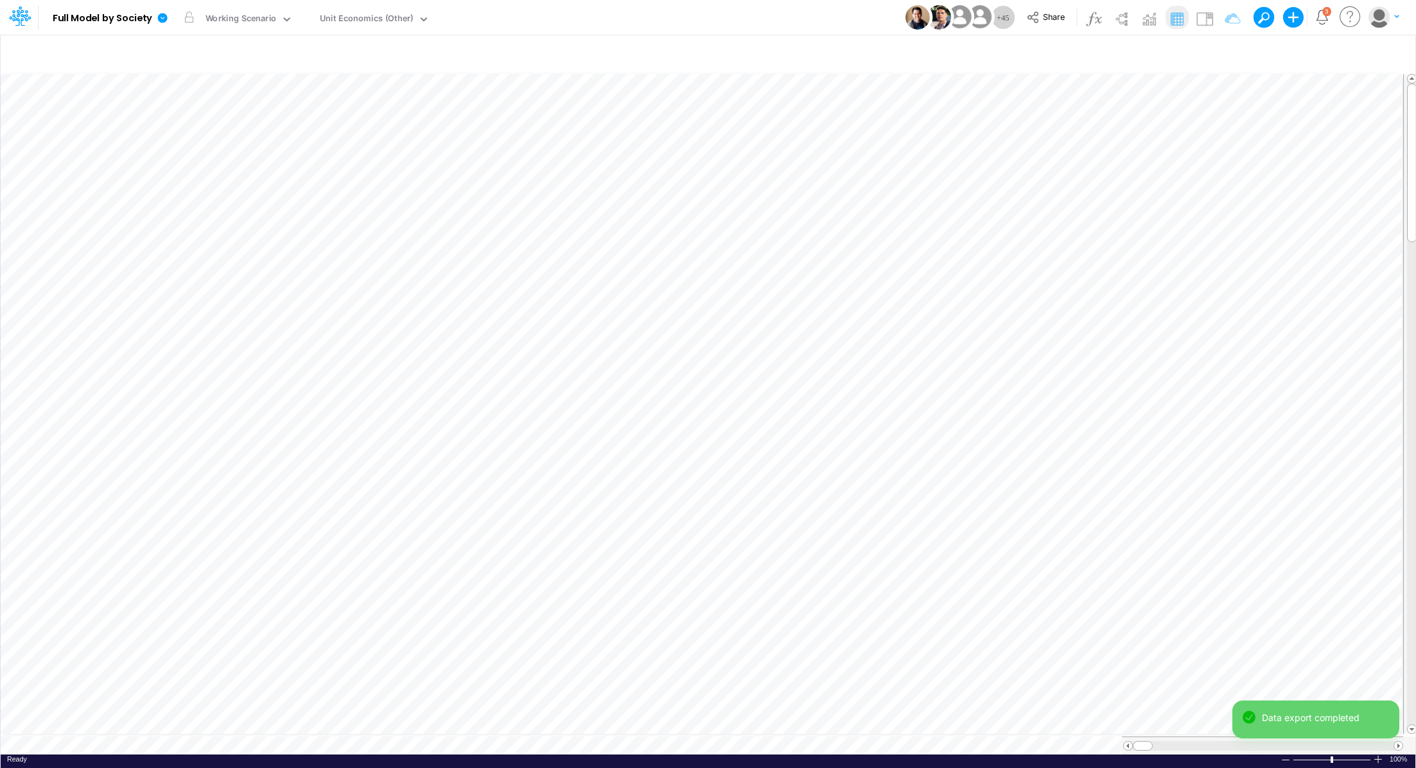
click at [365, 24] on div "Unit Economics (Other)" at bounding box center [367, 19] width 94 height 15
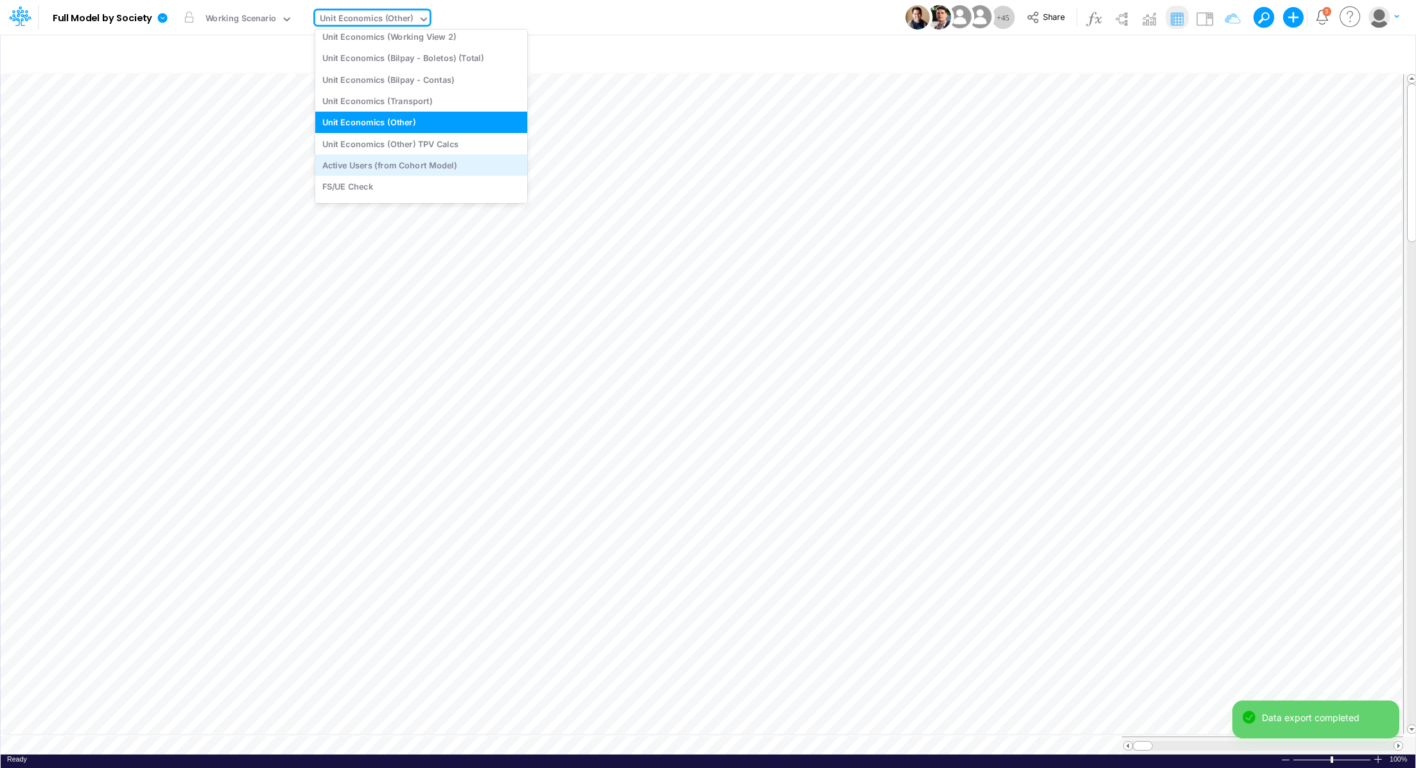
scroll to position [1914, 0]
click at [447, 164] on div "Active Users (from Cohort Model)" at bounding box center [421, 164] width 212 height 21
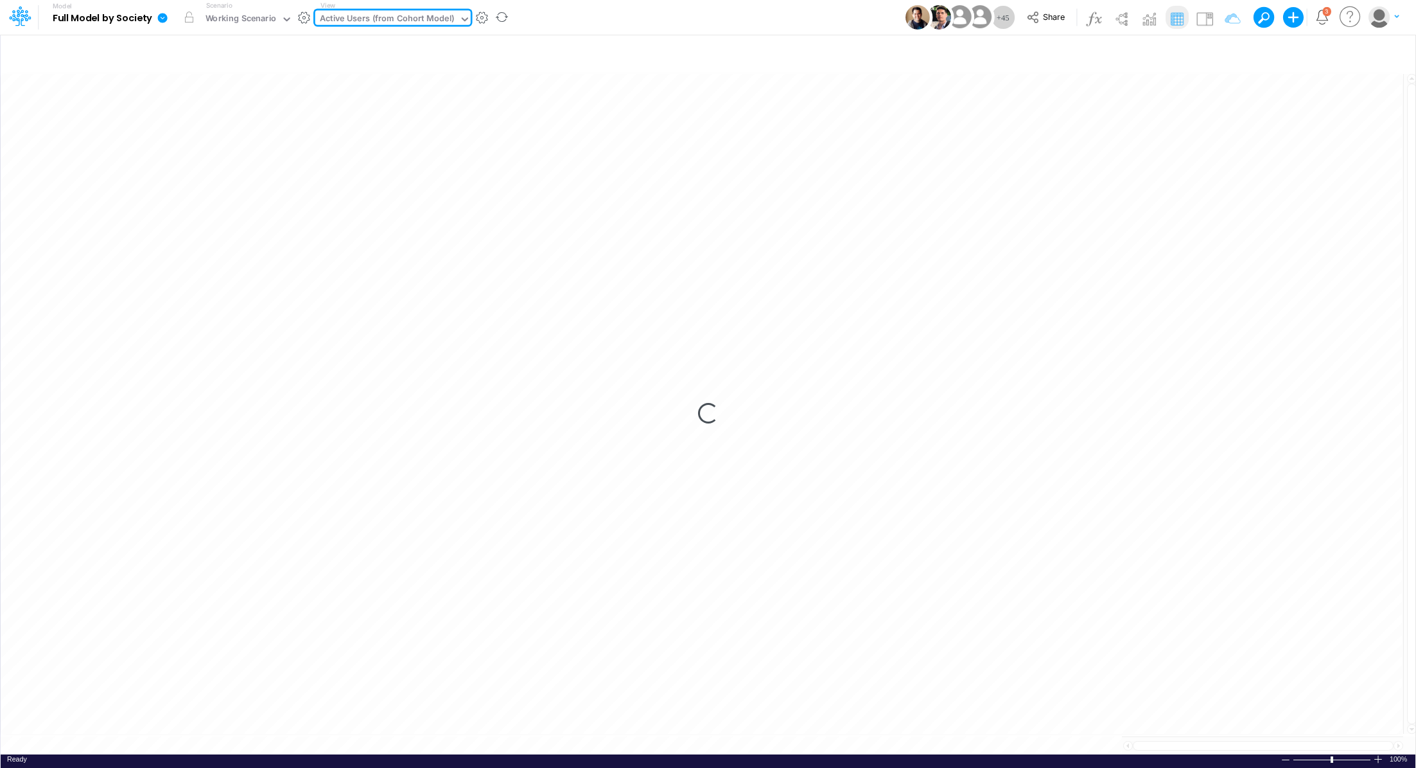
click at [161, 18] on icon at bounding box center [163, 18] width 10 height 10
click at [209, 112] on button "Export" at bounding box center [227, 112] width 137 height 21
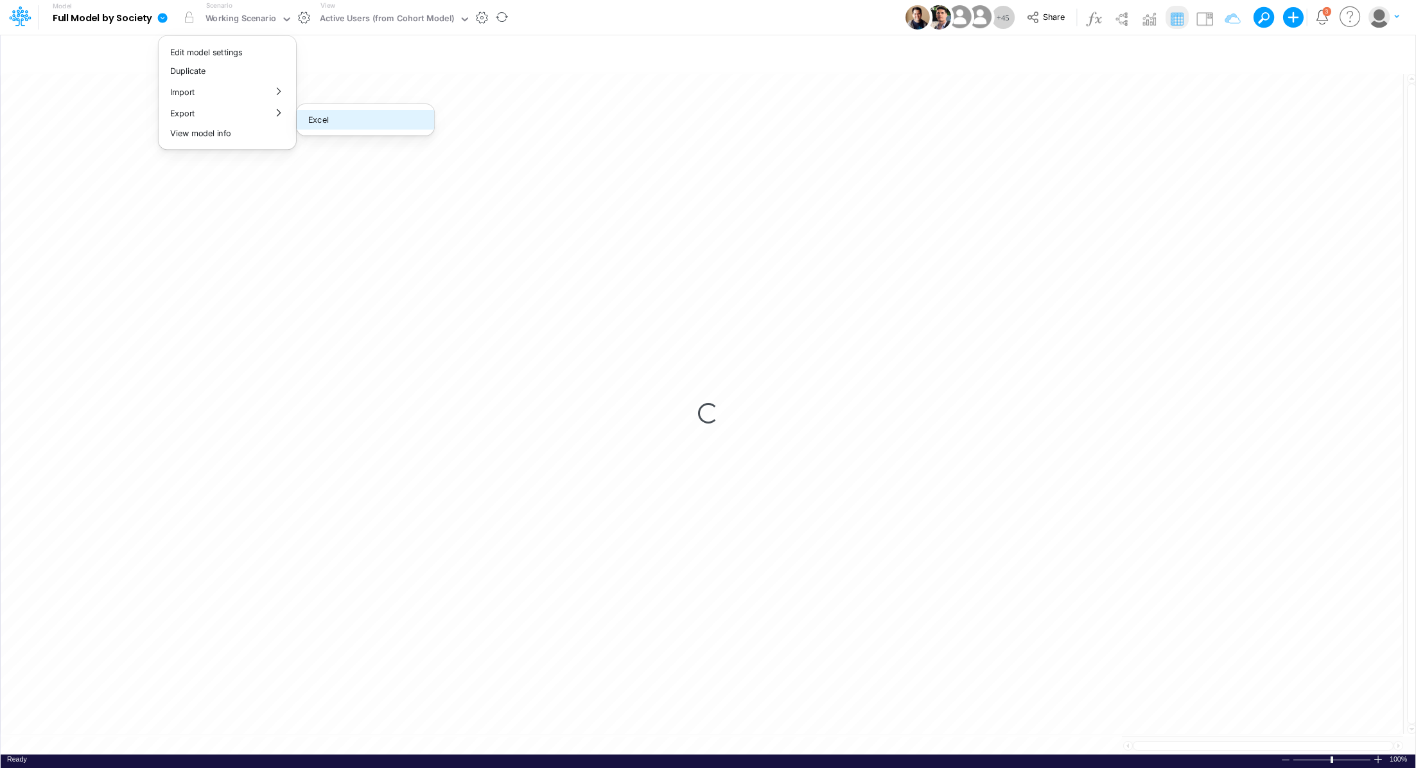
click at [325, 125] on button "Excel" at bounding box center [365, 120] width 137 height 20
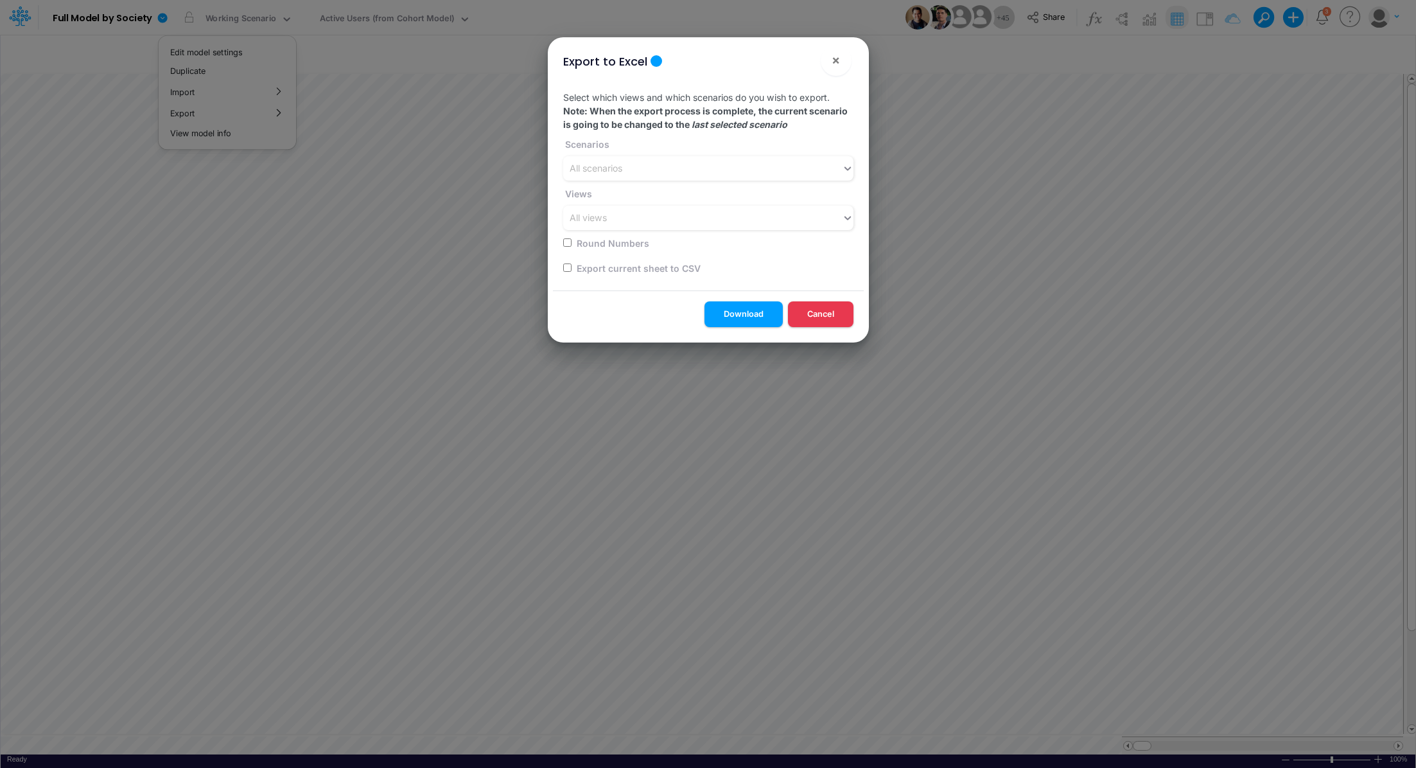
click at [569, 265] on input "checkbox" at bounding box center [567, 267] width 8 height 8
checkbox input "true"
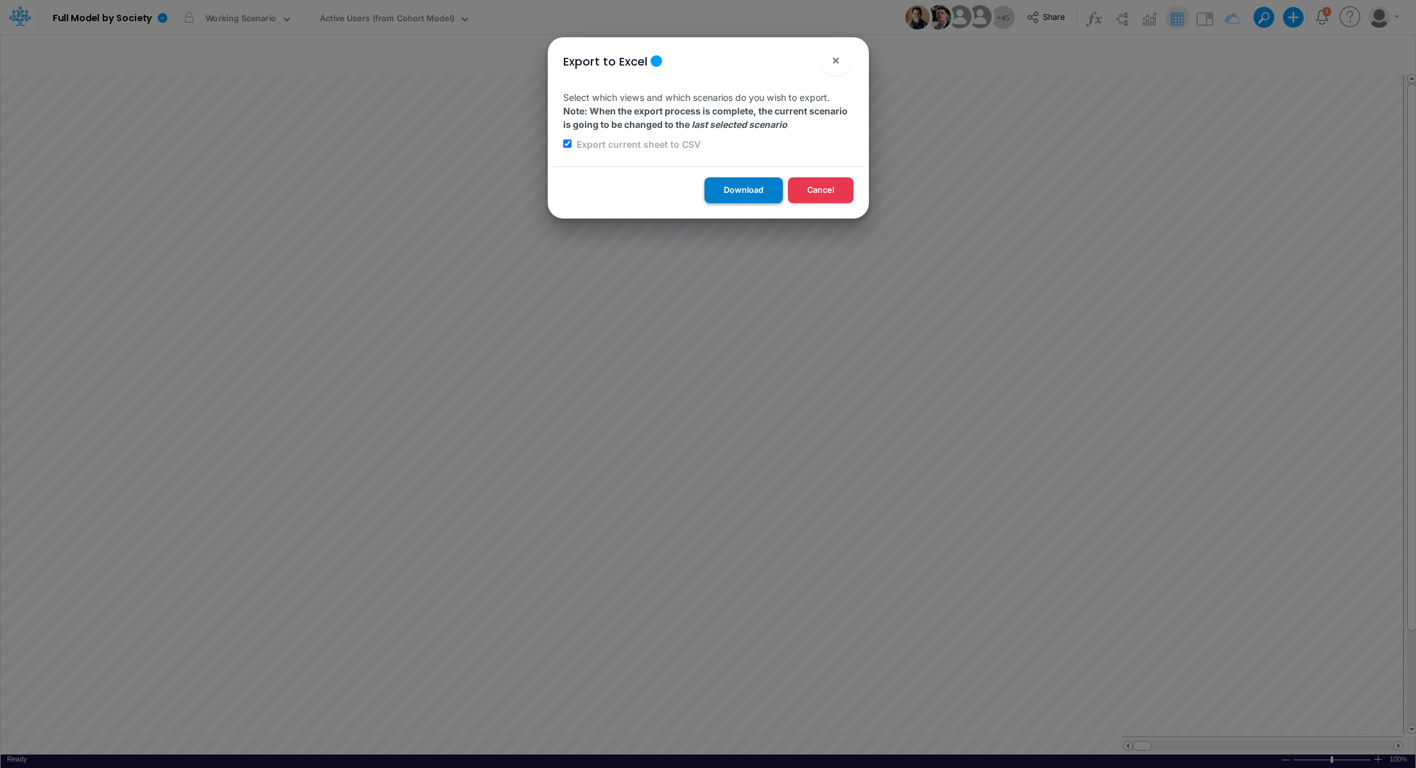
click at [721, 189] on button "Download" at bounding box center [744, 189] width 78 height 25
click at [396, 25] on div "Export to Excel × Select which views and which scenarios do you wish to export.…" at bounding box center [708, 384] width 1416 height 768
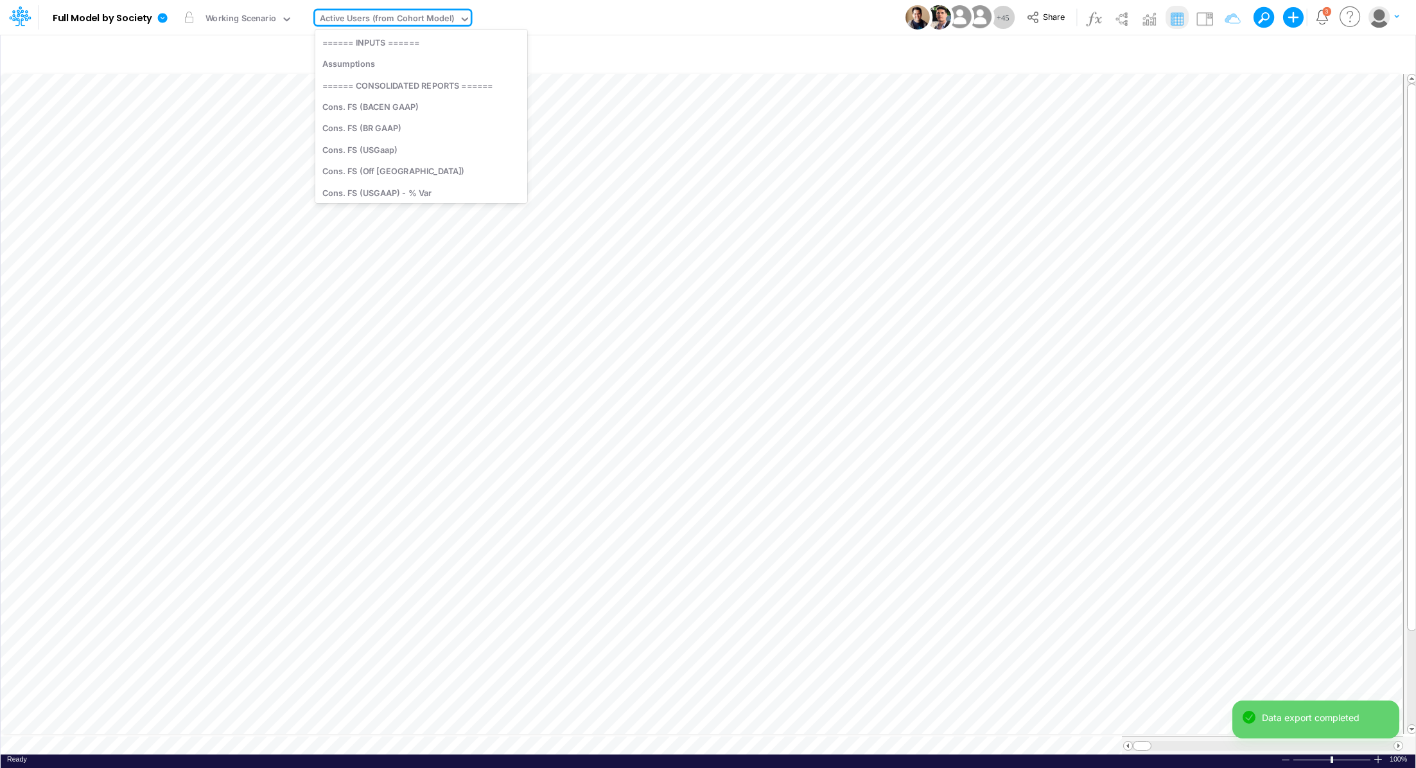
click at [396, 22] on div "Active Users (from Cohort Model)" at bounding box center [387, 19] width 135 height 15
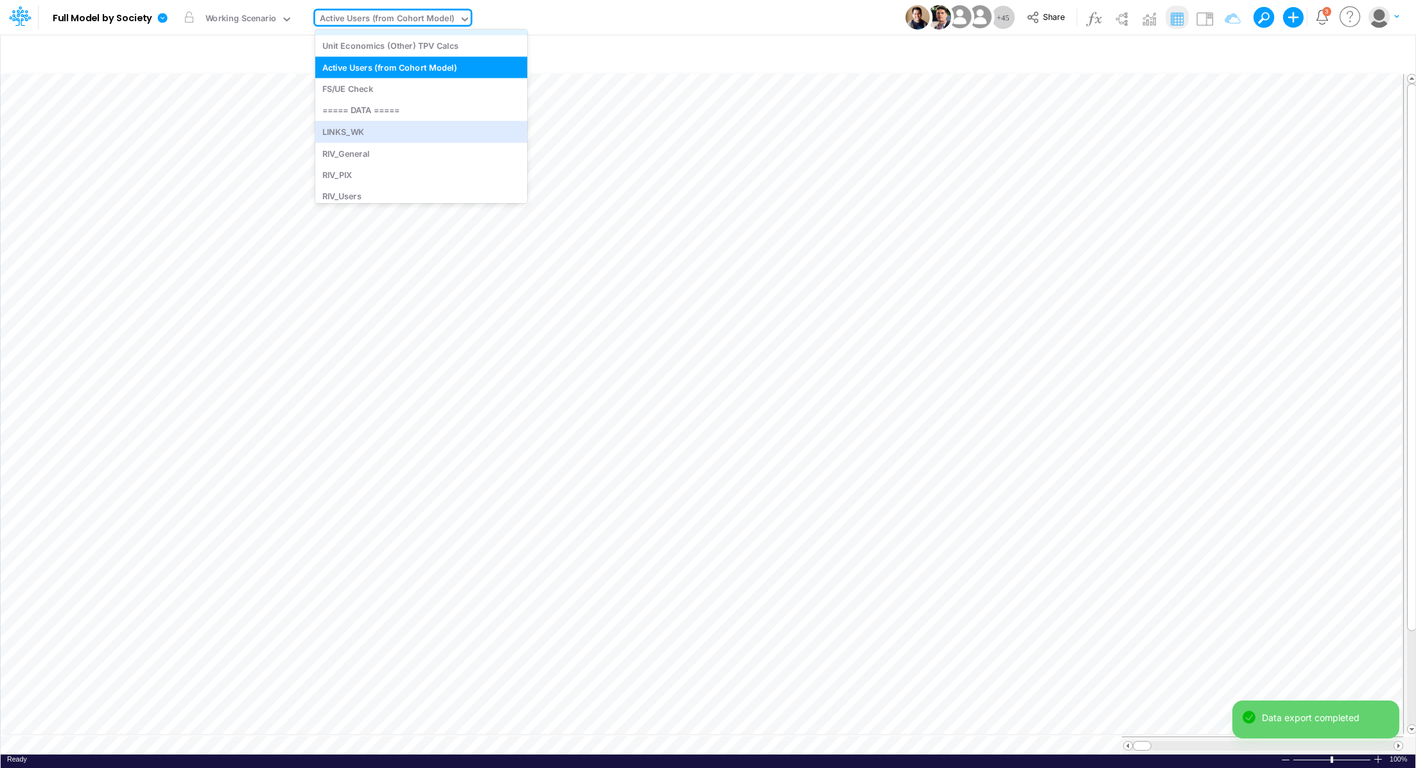
scroll to position [2023, 0]
click at [458, 135] on div "LINKS_WK" at bounding box center [421, 130] width 212 height 21
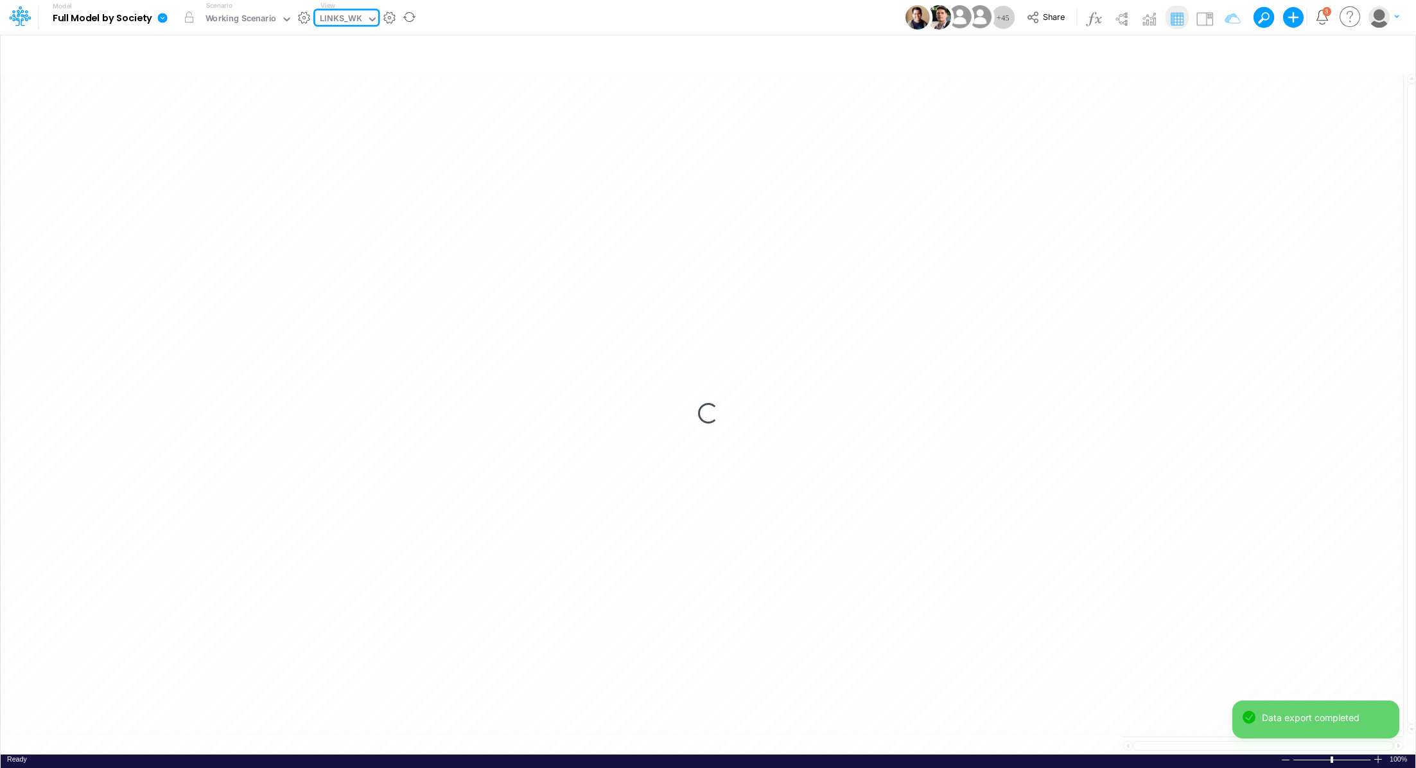
click at [163, 14] on icon at bounding box center [163, 18] width 10 height 10
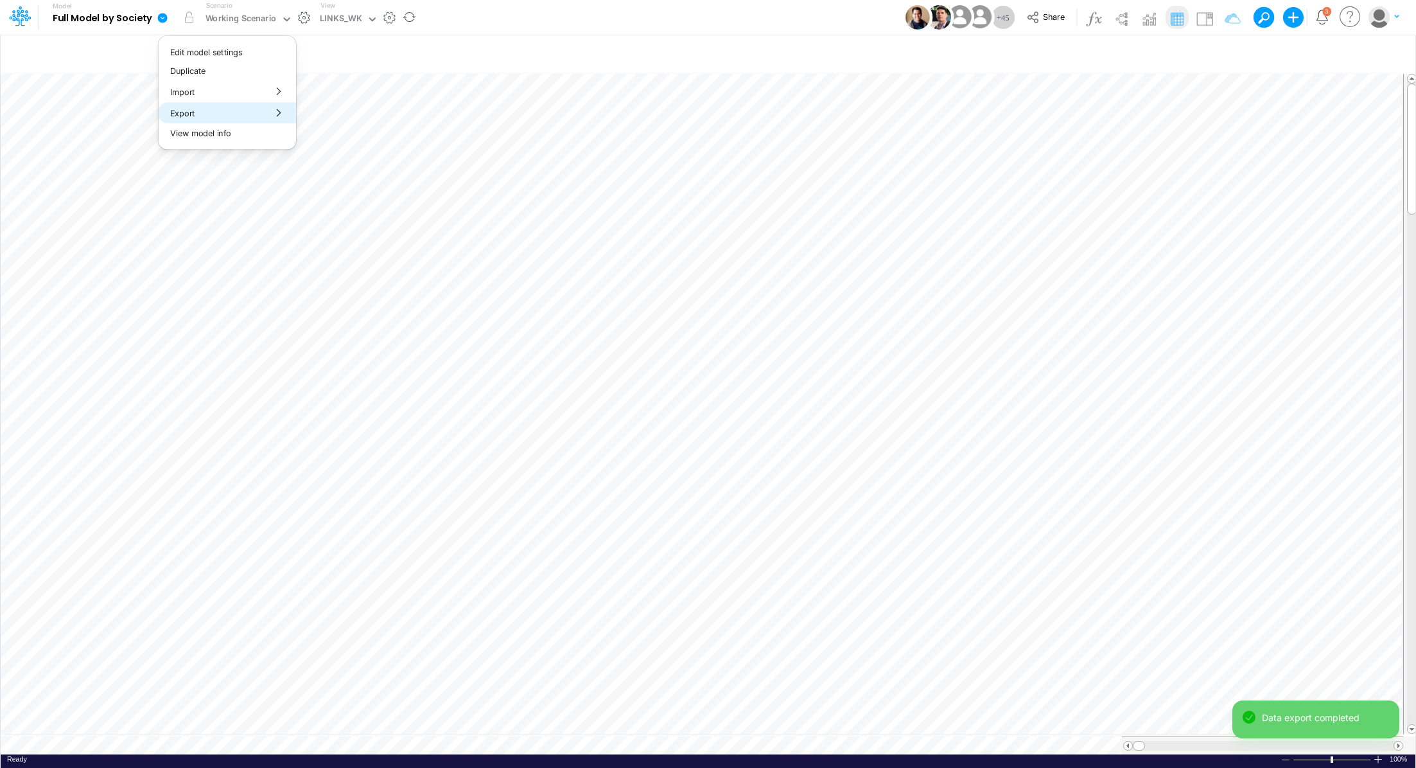
click at [213, 114] on button "Export" at bounding box center [227, 112] width 137 height 21
click at [344, 116] on button "Excel" at bounding box center [365, 120] width 137 height 20
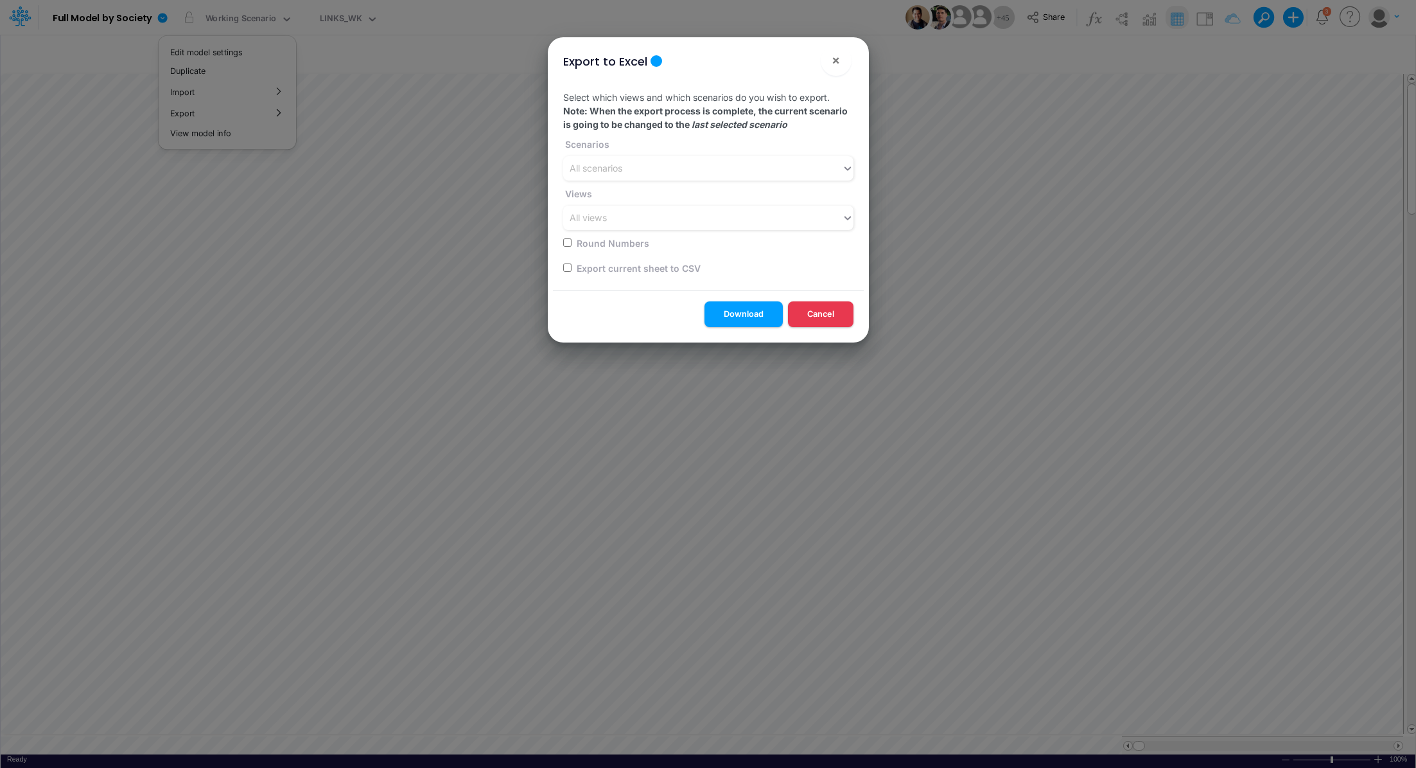
click at [561, 267] on div "Select which views and which scenarios do you wish to export. Note: When the ex…" at bounding box center [708, 185] width 311 height 210
click at [565, 265] on input "checkbox" at bounding box center [567, 267] width 8 height 8
checkbox input "true"
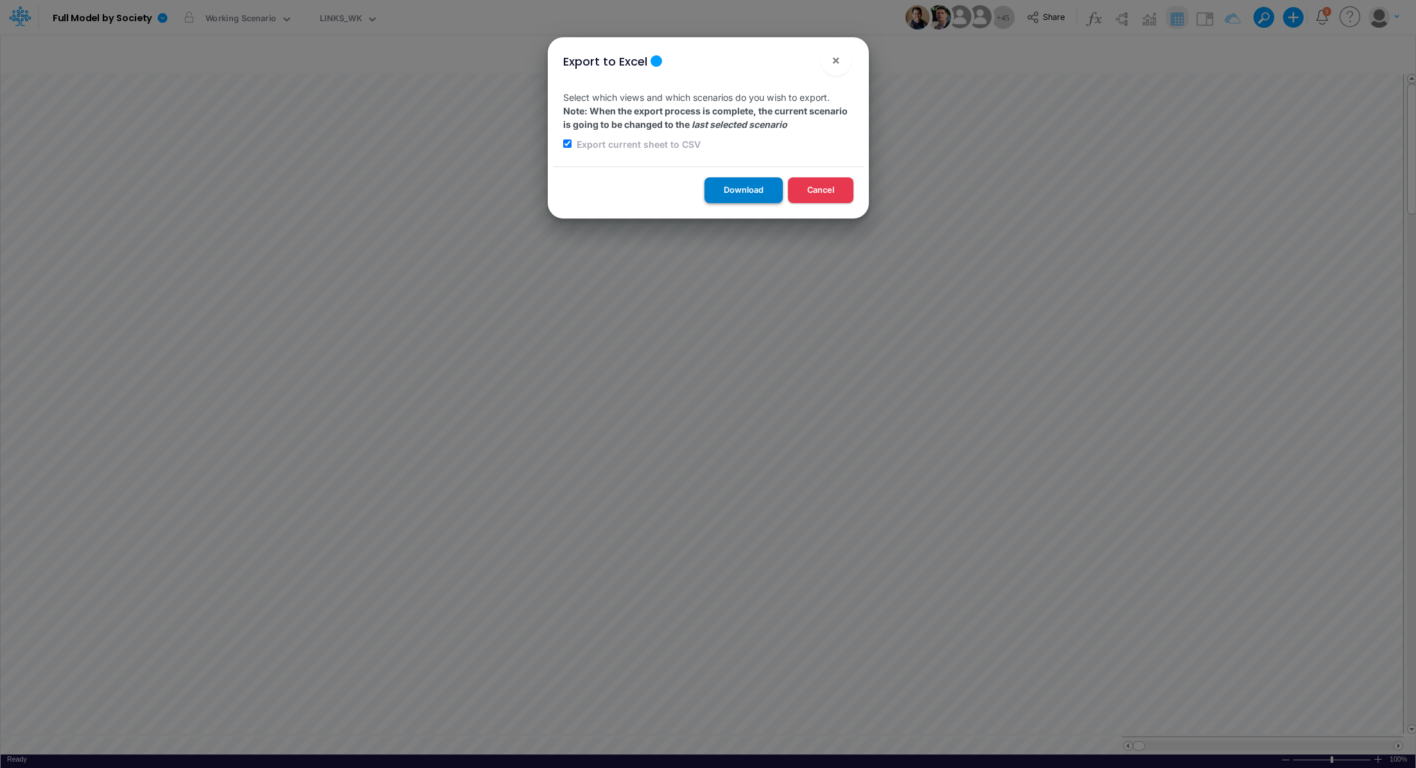
click at [727, 190] on button "Download" at bounding box center [744, 189] width 78 height 25
click at [341, 22] on div "Export to Excel × Select which views and which scenarios do you wish to export.…" at bounding box center [708, 384] width 1416 height 768
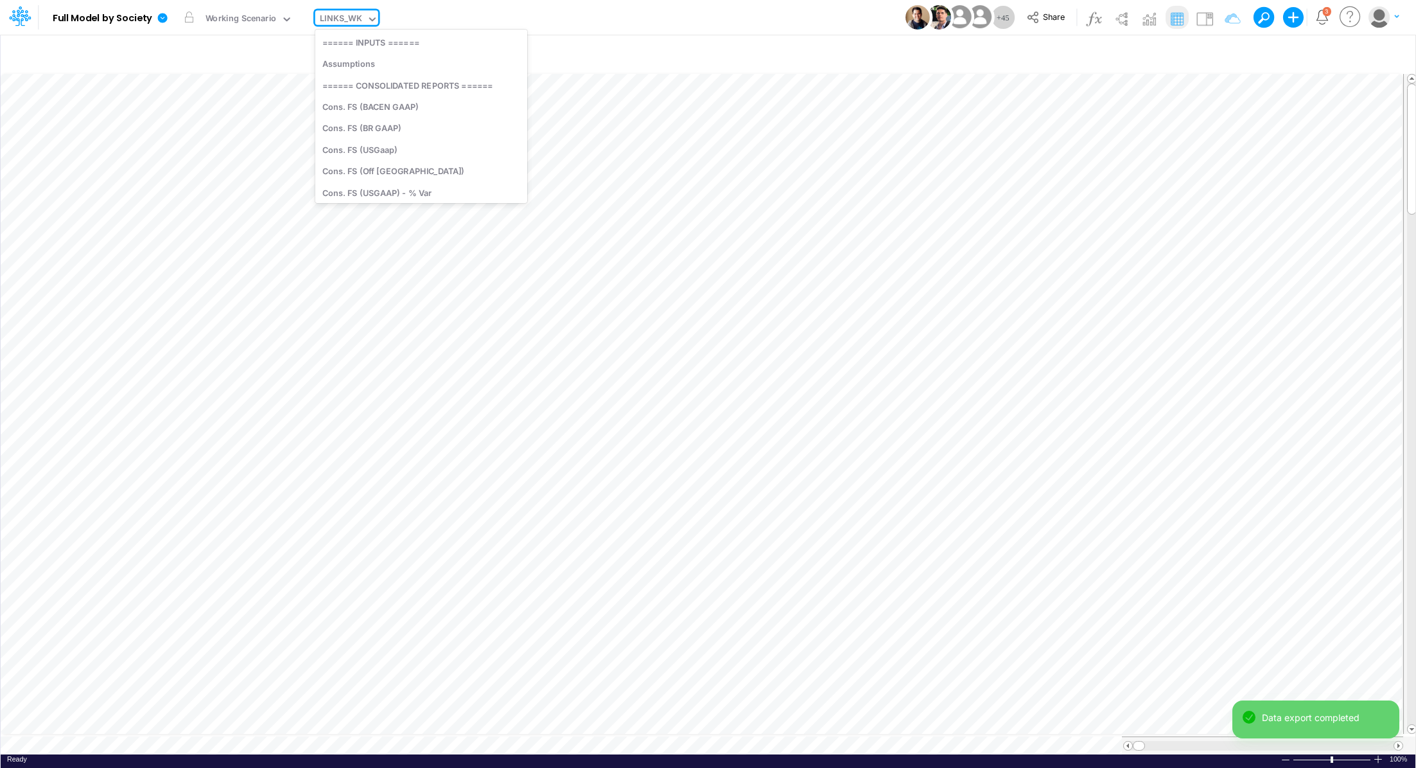
click at [341, 22] on div "LINKS_WK" at bounding box center [341, 19] width 42 height 15
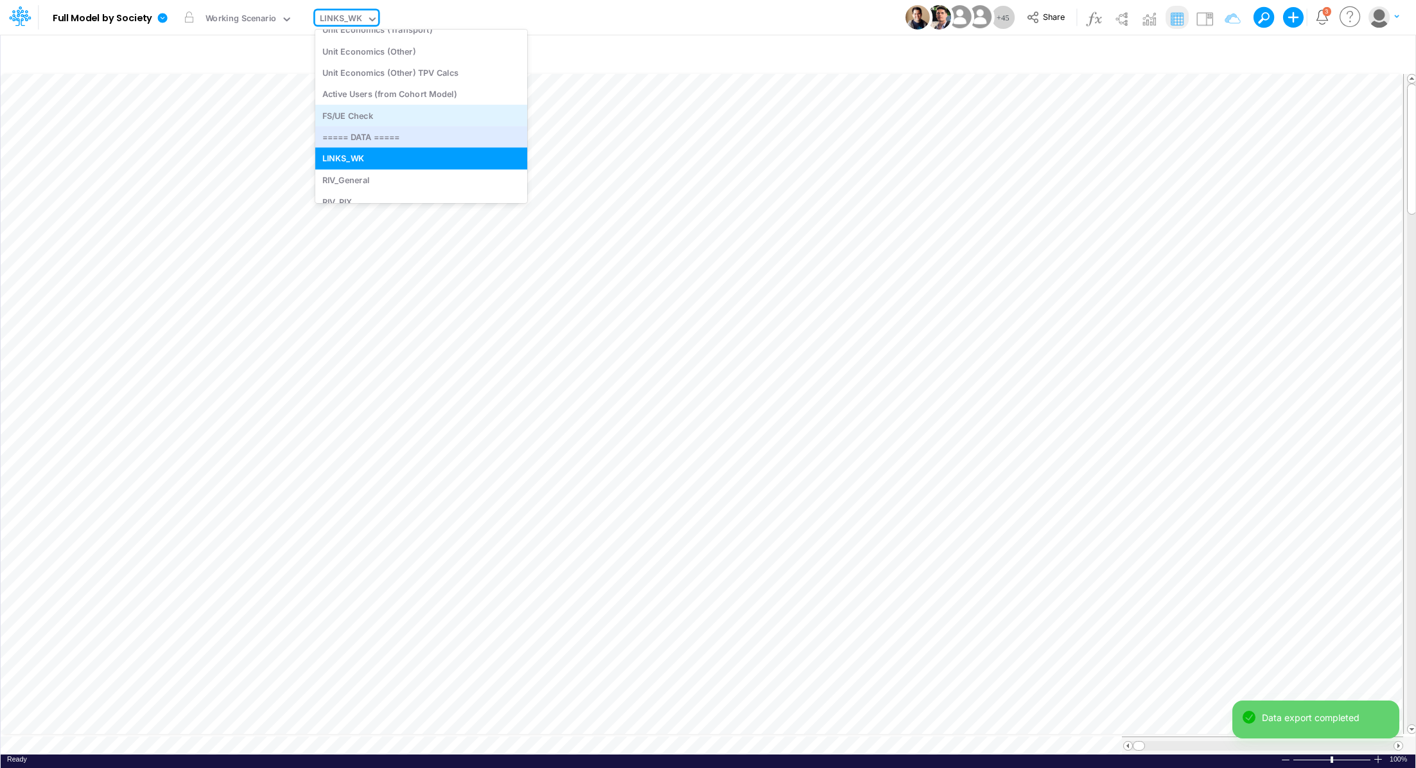
scroll to position [1995, 0]
click at [409, 172] on div "RIV_General" at bounding box center [421, 178] width 212 height 21
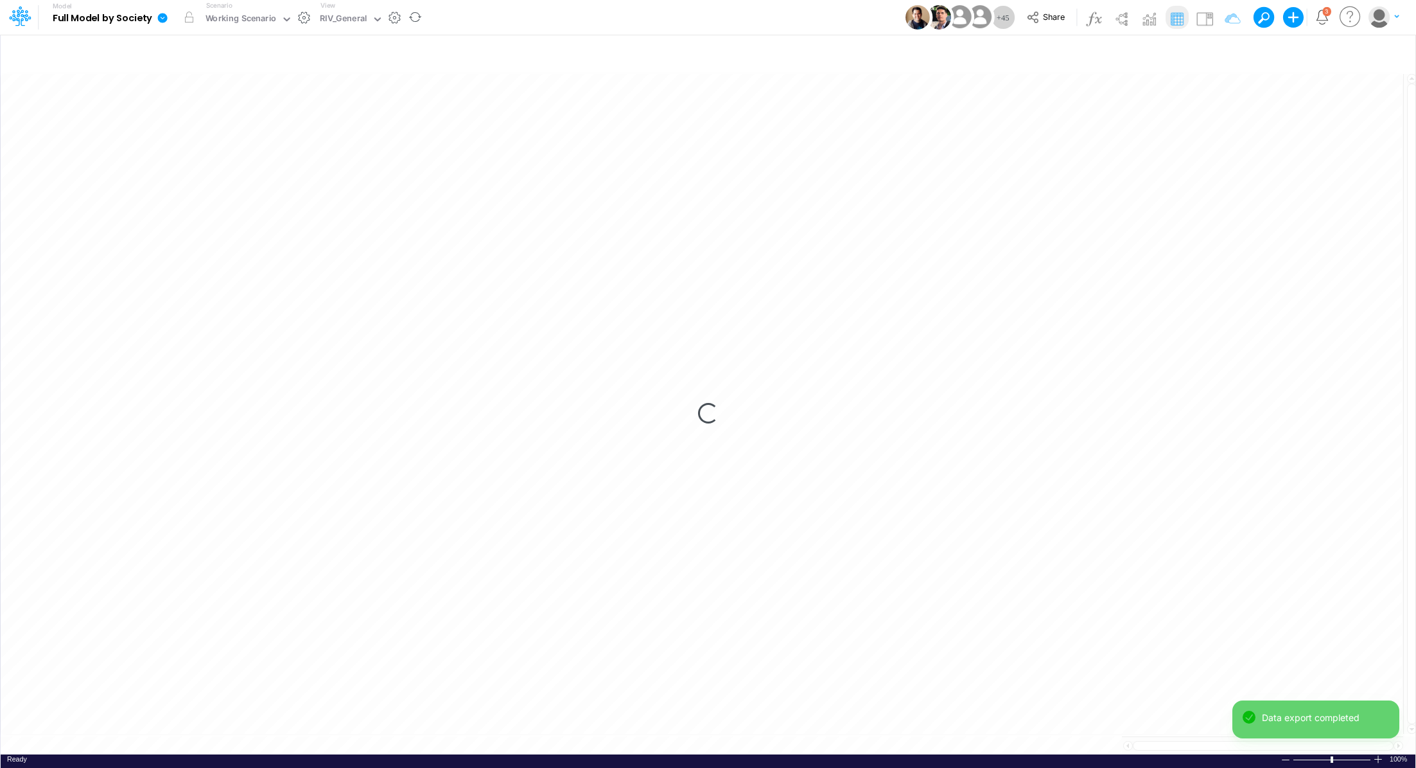
click at [161, 16] on icon at bounding box center [163, 18] width 10 height 10
click at [194, 115] on button "Export" at bounding box center [227, 112] width 137 height 21
click at [316, 119] on button "Excel" at bounding box center [365, 120] width 137 height 20
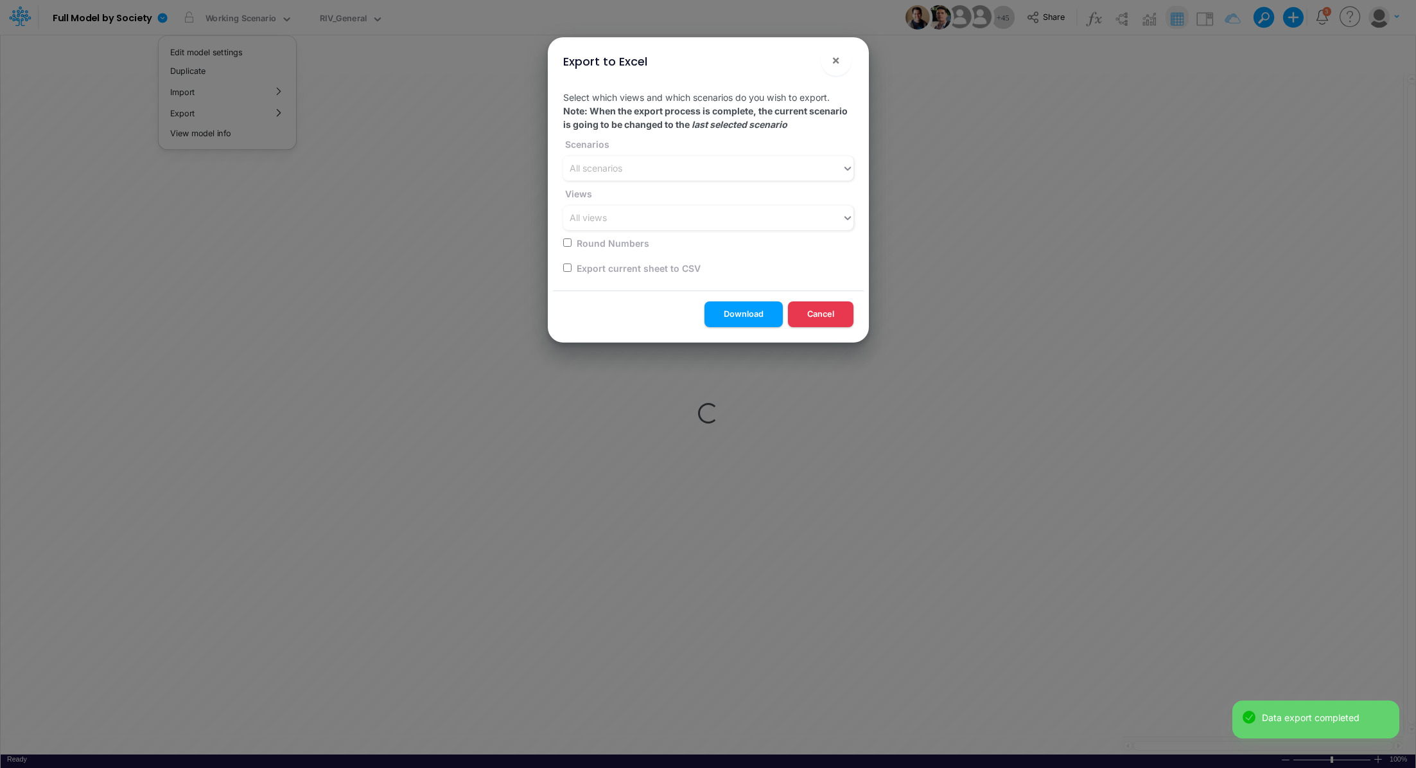
click at [564, 265] on input "checkbox" at bounding box center [567, 267] width 8 height 8
checkbox input "true"
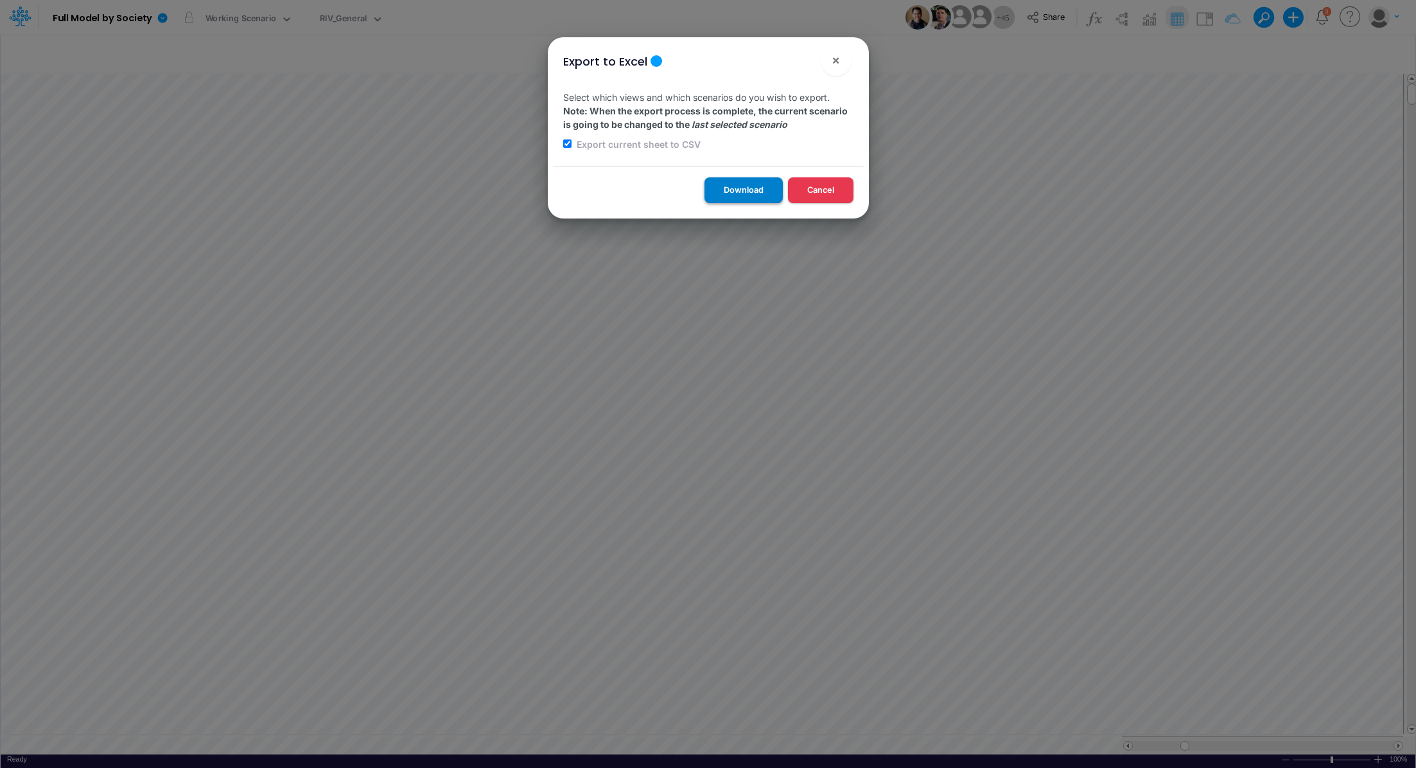
click at [745, 198] on button "Download" at bounding box center [744, 189] width 78 height 25
click at [350, 19] on div "Export to Excel × Select which views and which scenarios do you wish to export.…" at bounding box center [708, 384] width 1416 height 768
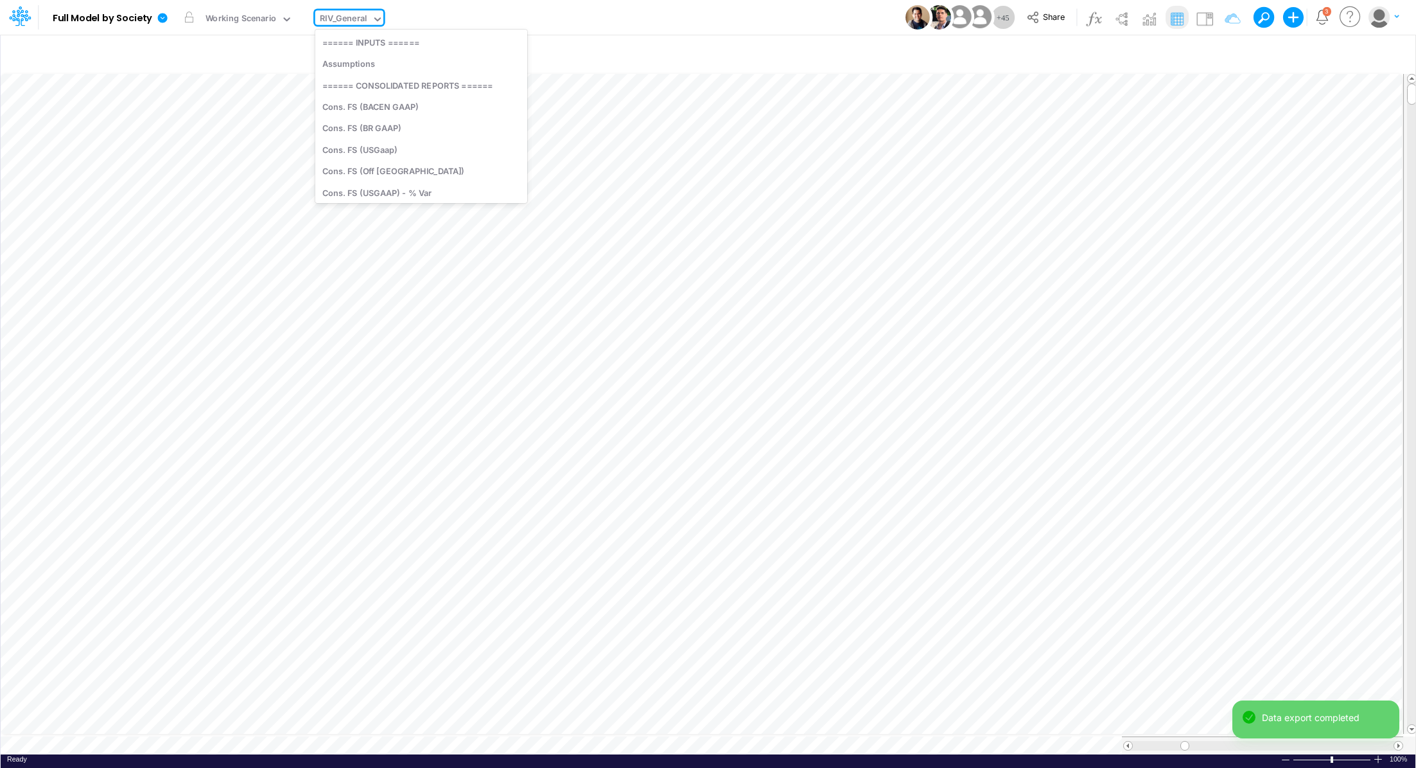
click at [350, 19] on div "RIV_General" at bounding box center [344, 19] width 48 height 15
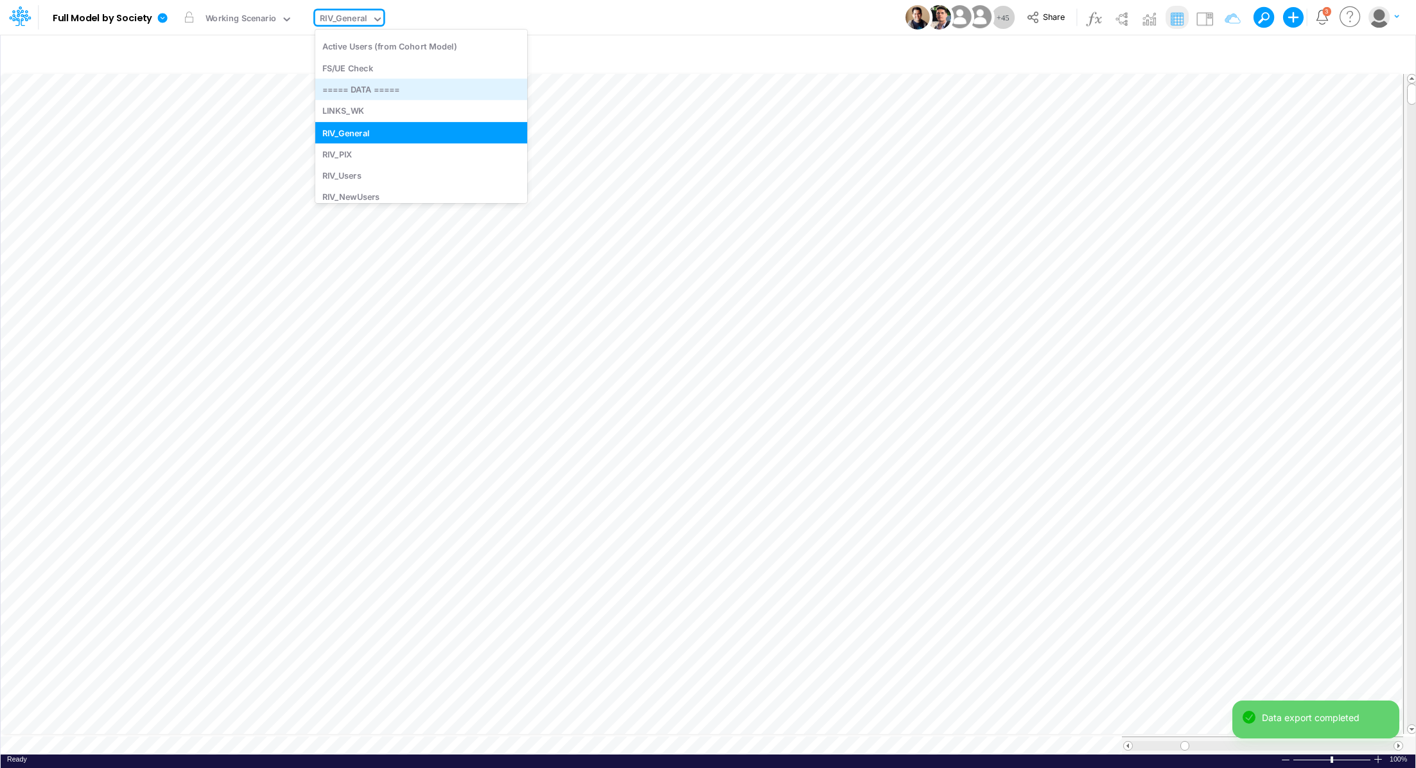
scroll to position [2061, 0]
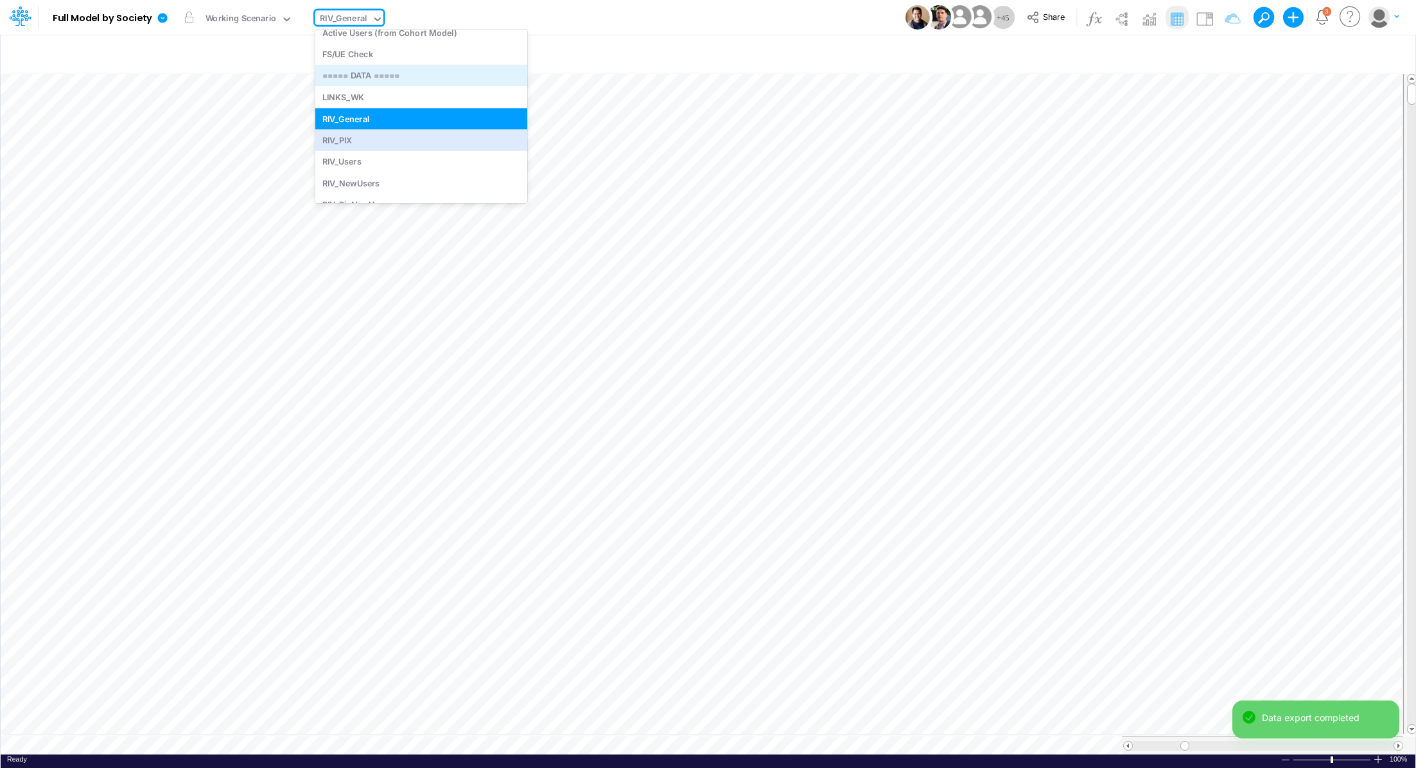
click at [457, 142] on div "RIV_PIX" at bounding box center [421, 139] width 212 height 21
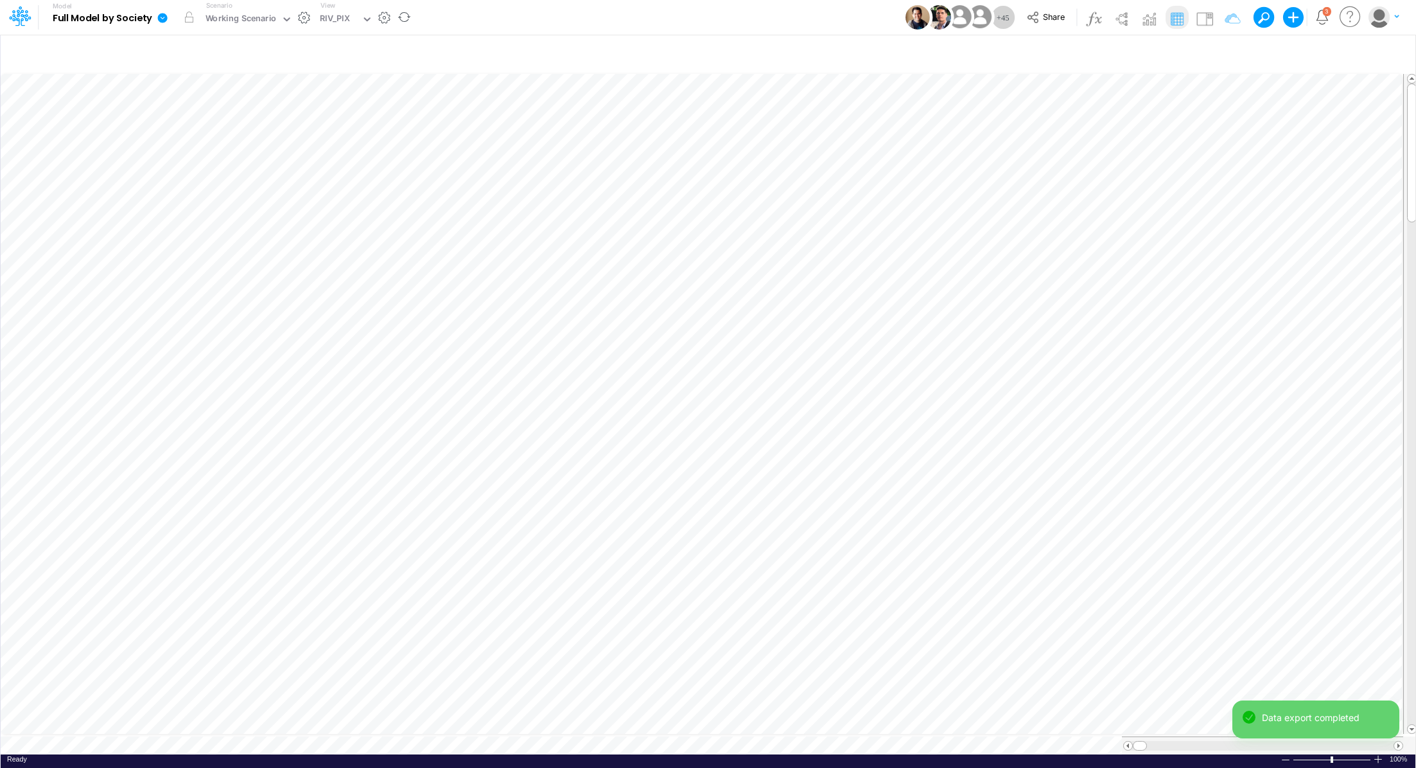
click at [161, 21] on icon at bounding box center [163, 18] width 10 height 10
click at [193, 116] on button "Export" at bounding box center [227, 112] width 137 height 21
click at [331, 116] on button "Excel" at bounding box center [365, 120] width 137 height 20
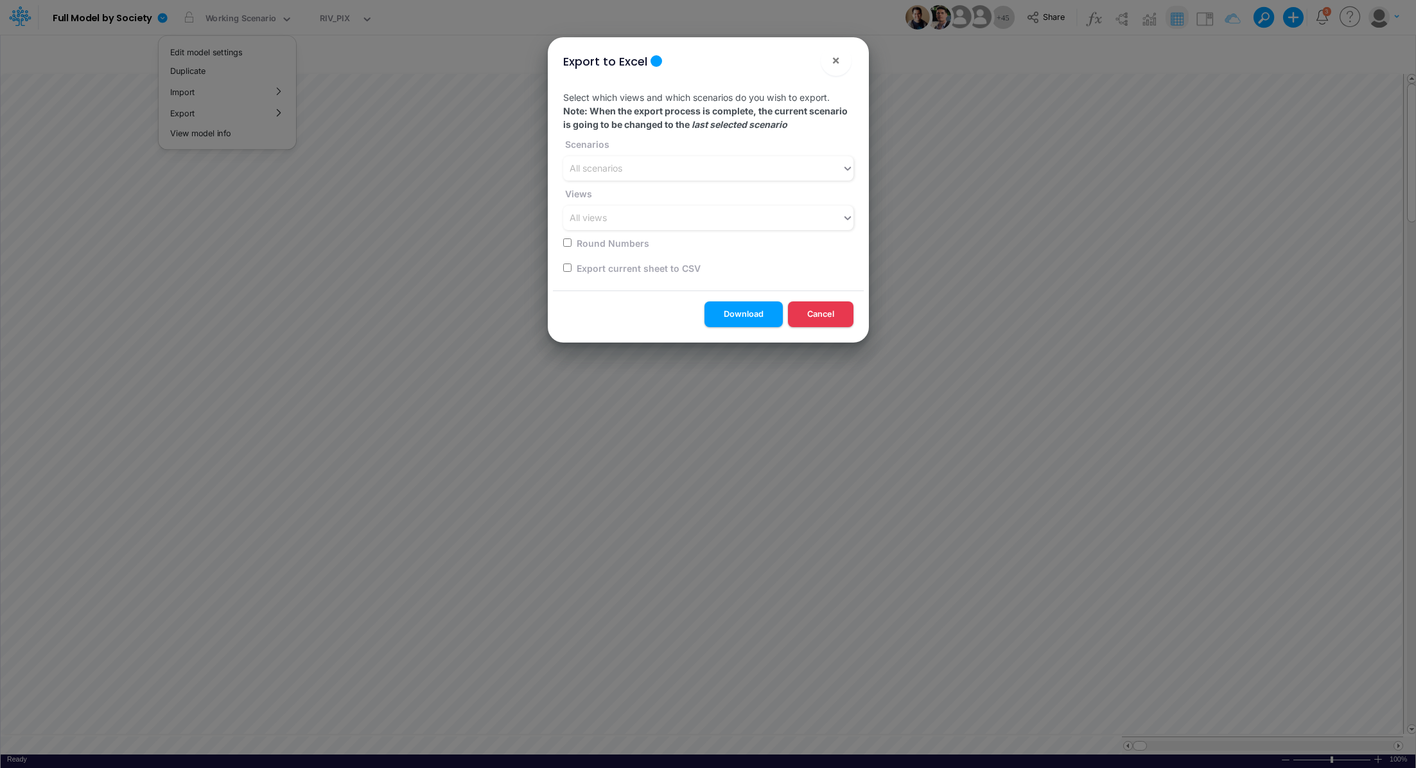
click at [565, 267] on input "checkbox" at bounding box center [567, 267] width 8 height 8
checkbox input "true"
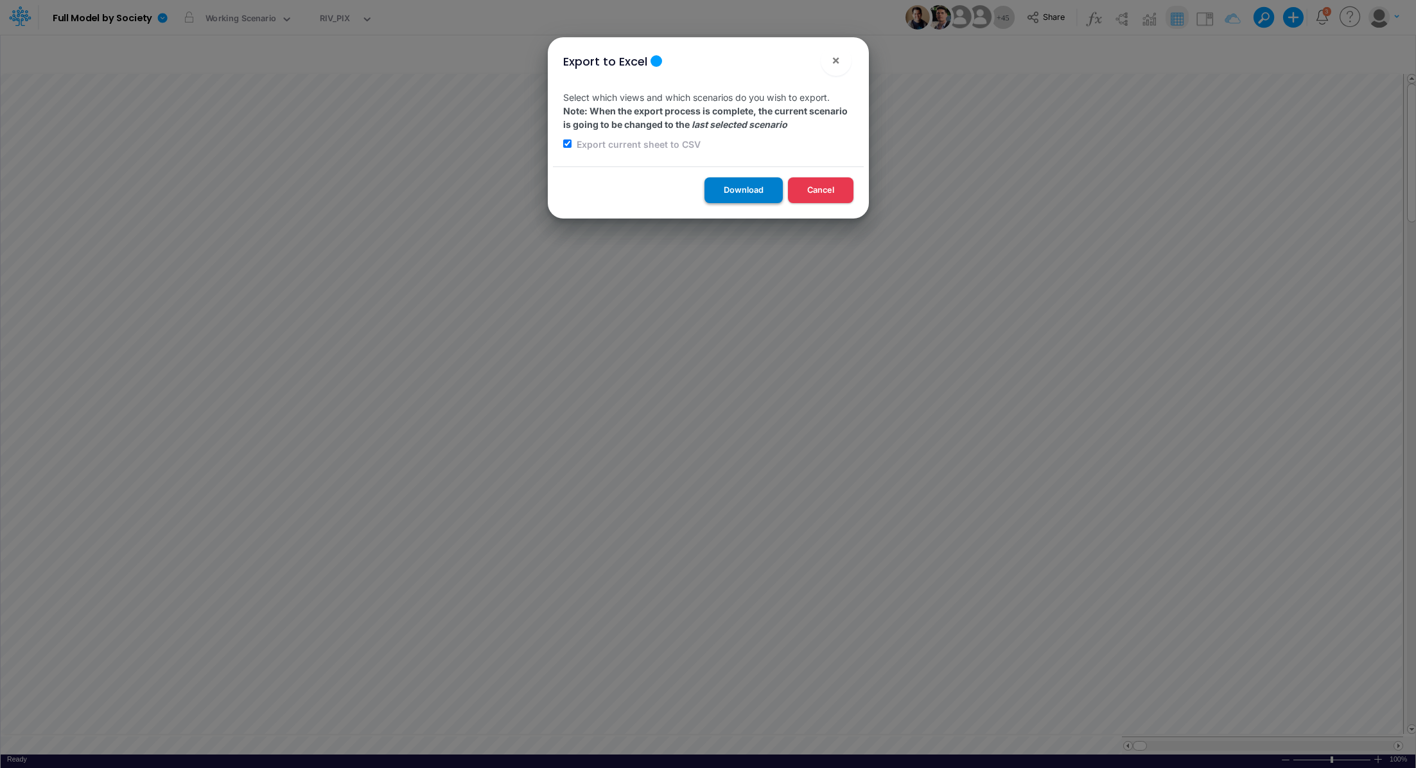
click at [736, 184] on button "Download" at bounding box center [744, 189] width 78 height 25
click at [323, 18] on div "Export to Excel × Select which views and which scenarios do you wish to export.…" at bounding box center [708, 384] width 1416 height 768
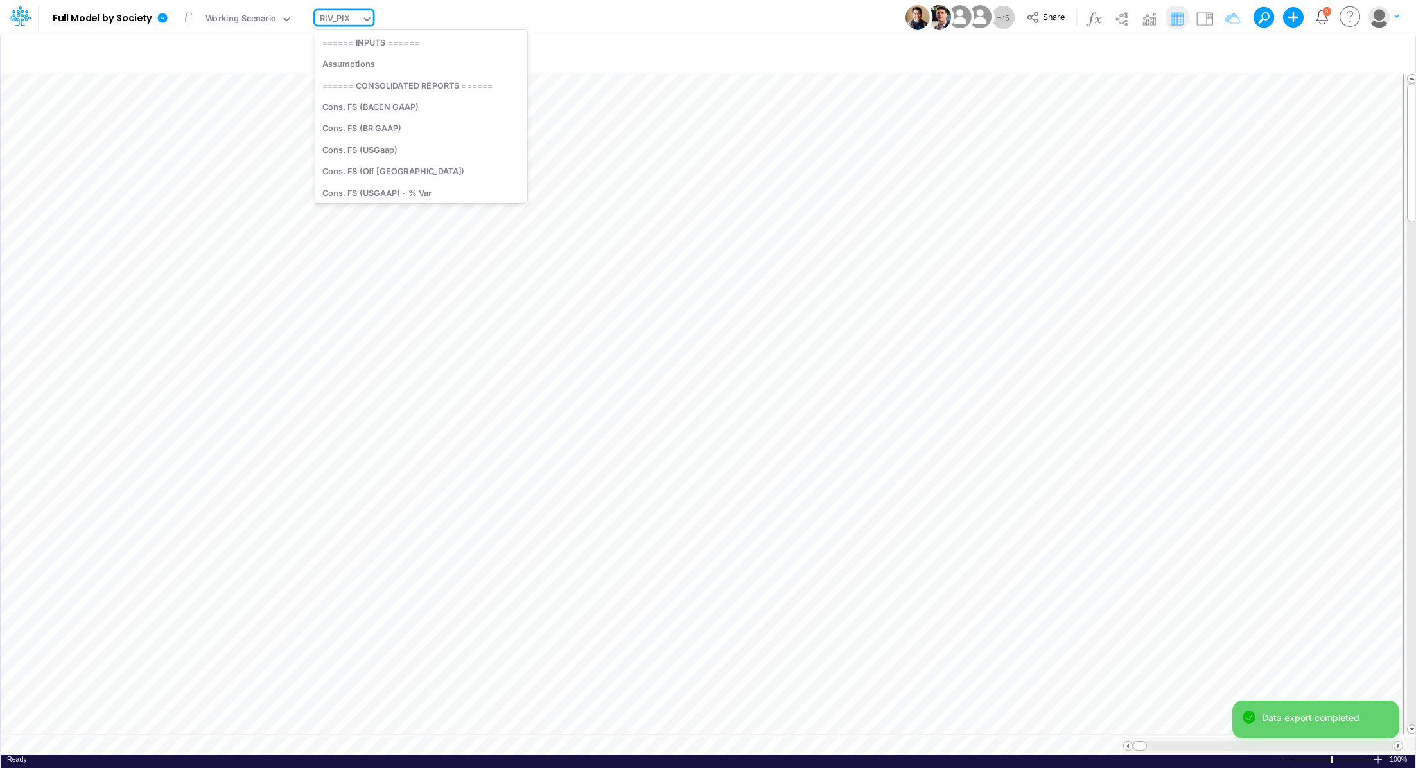
click at [324, 19] on div "RIV_PIX" at bounding box center [335, 19] width 30 height 15
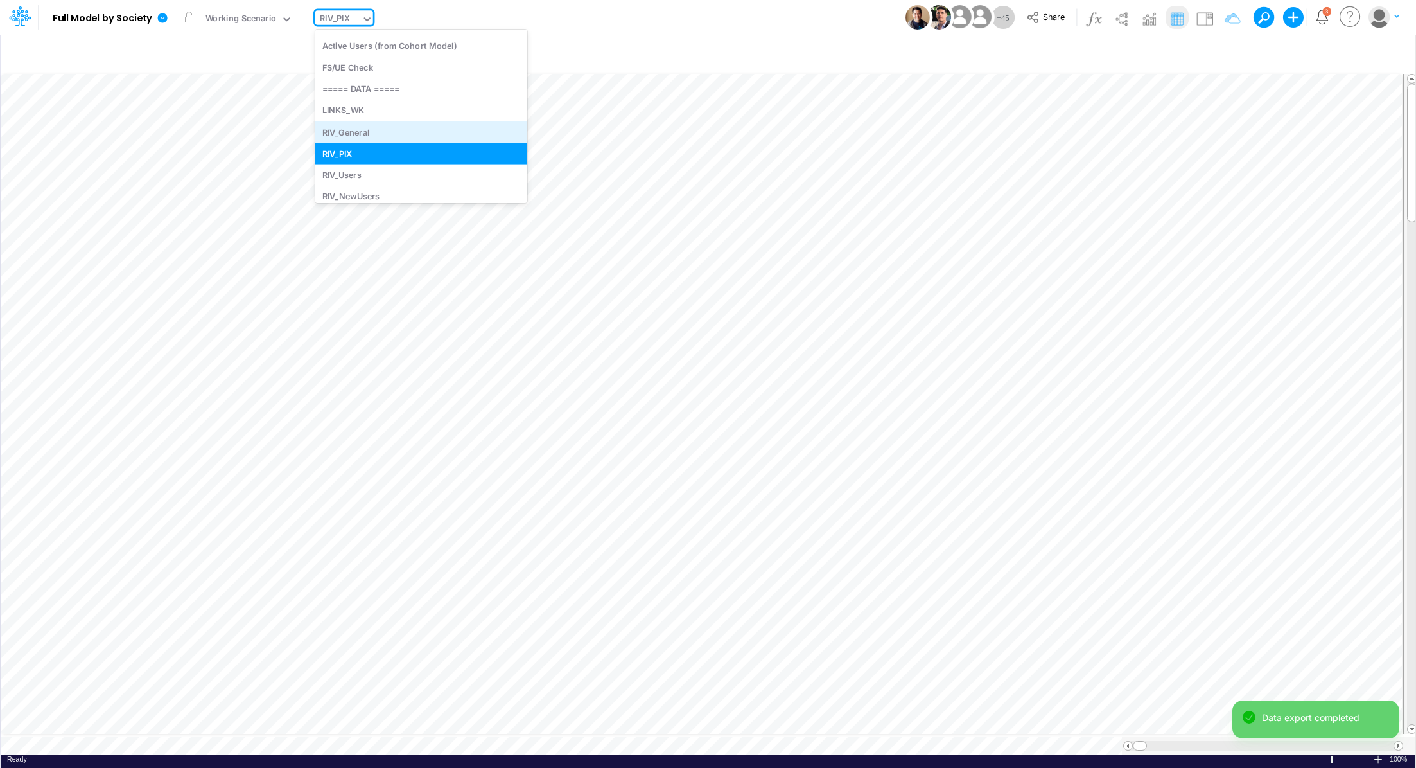
scroll to position [2047, 0]
click at [423, 175] on div "RIV_Users" at bounding box center [421, 174] width 212 height 21
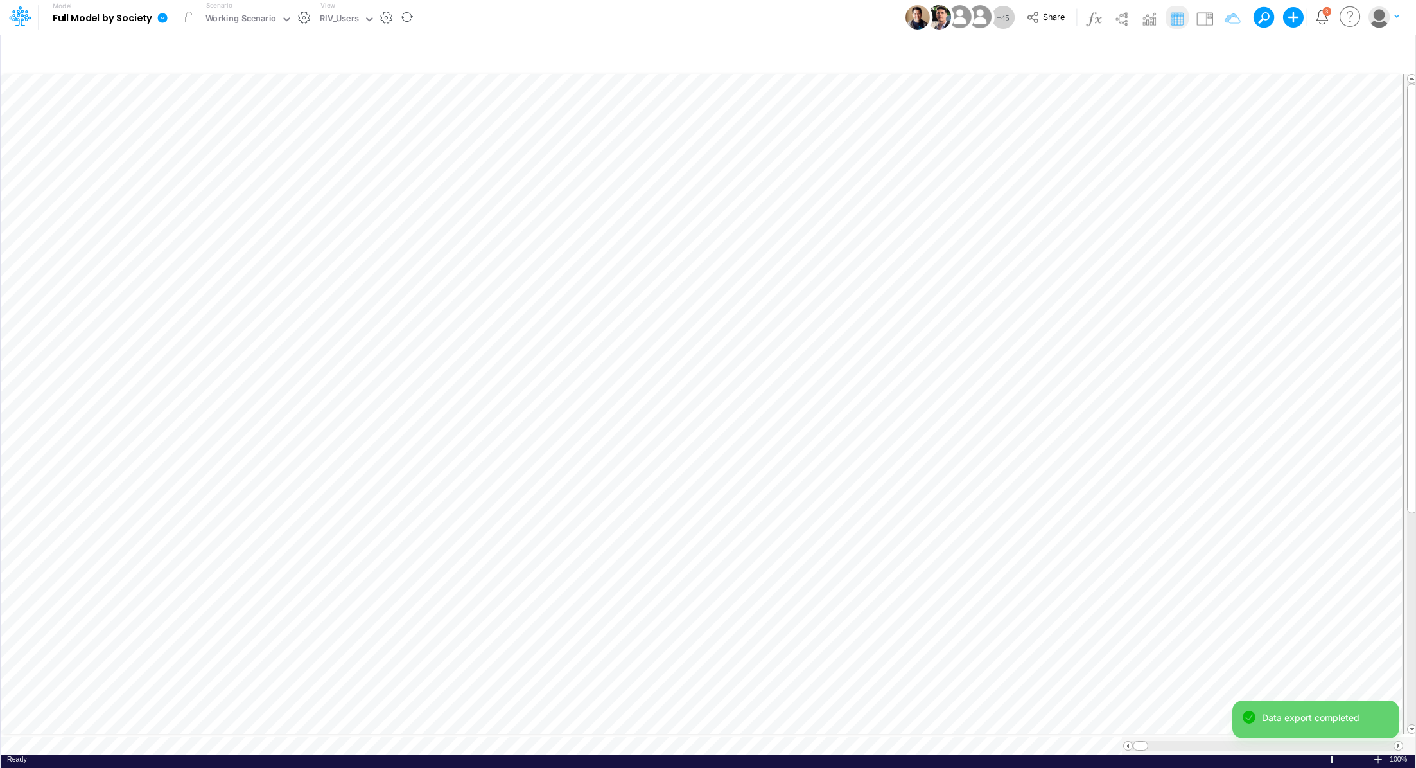
click at [159, 15] on icon at bounding box center [163, 18] width 10 height 10
click at [200, 107] on button "Export" at bounding box center [227, 112] width 137 height 21
click at [330, 122] on button "Excel" at bounding box center [365, 120] width 137 height 20
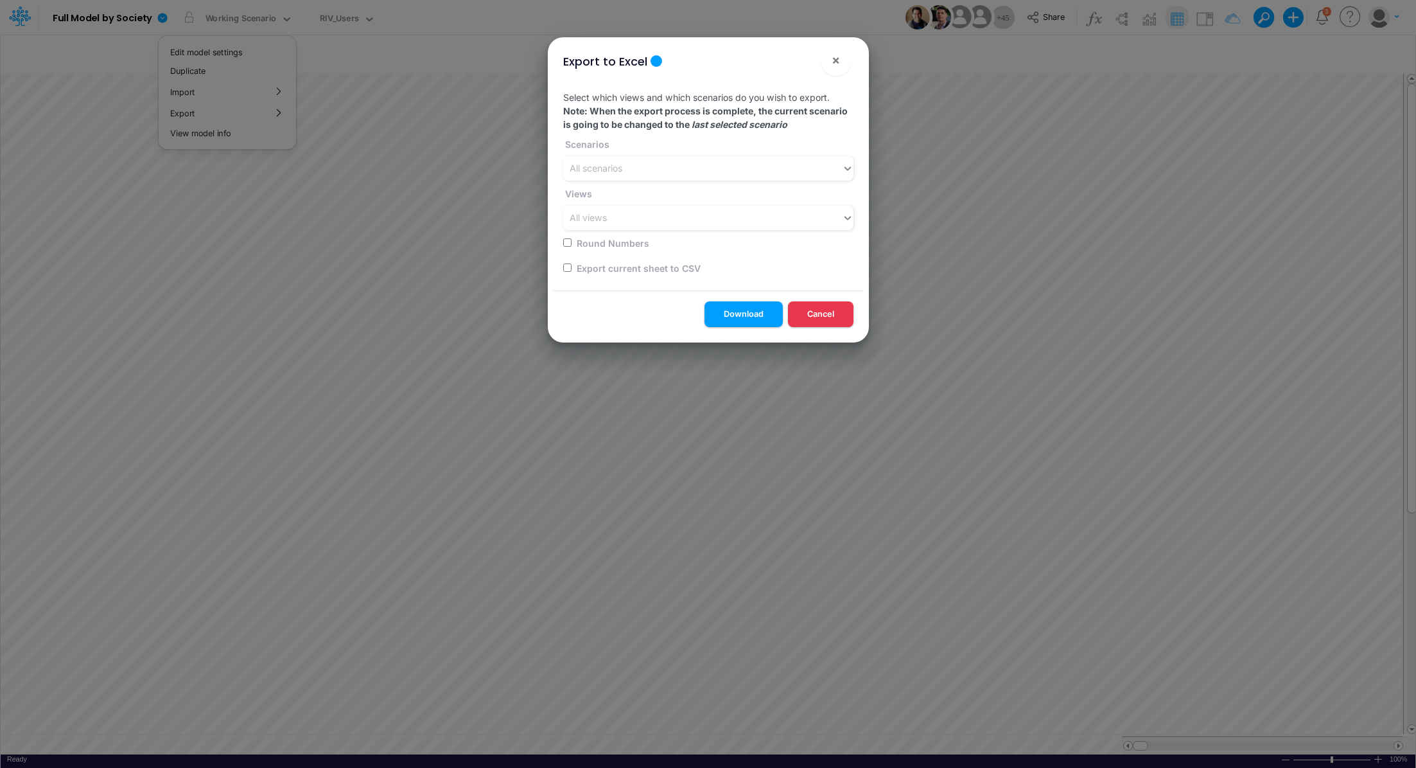
click at [564, 267] on input "checkbox" at bounding box center [567, 267] width 8 height 8
checkbox input "true"
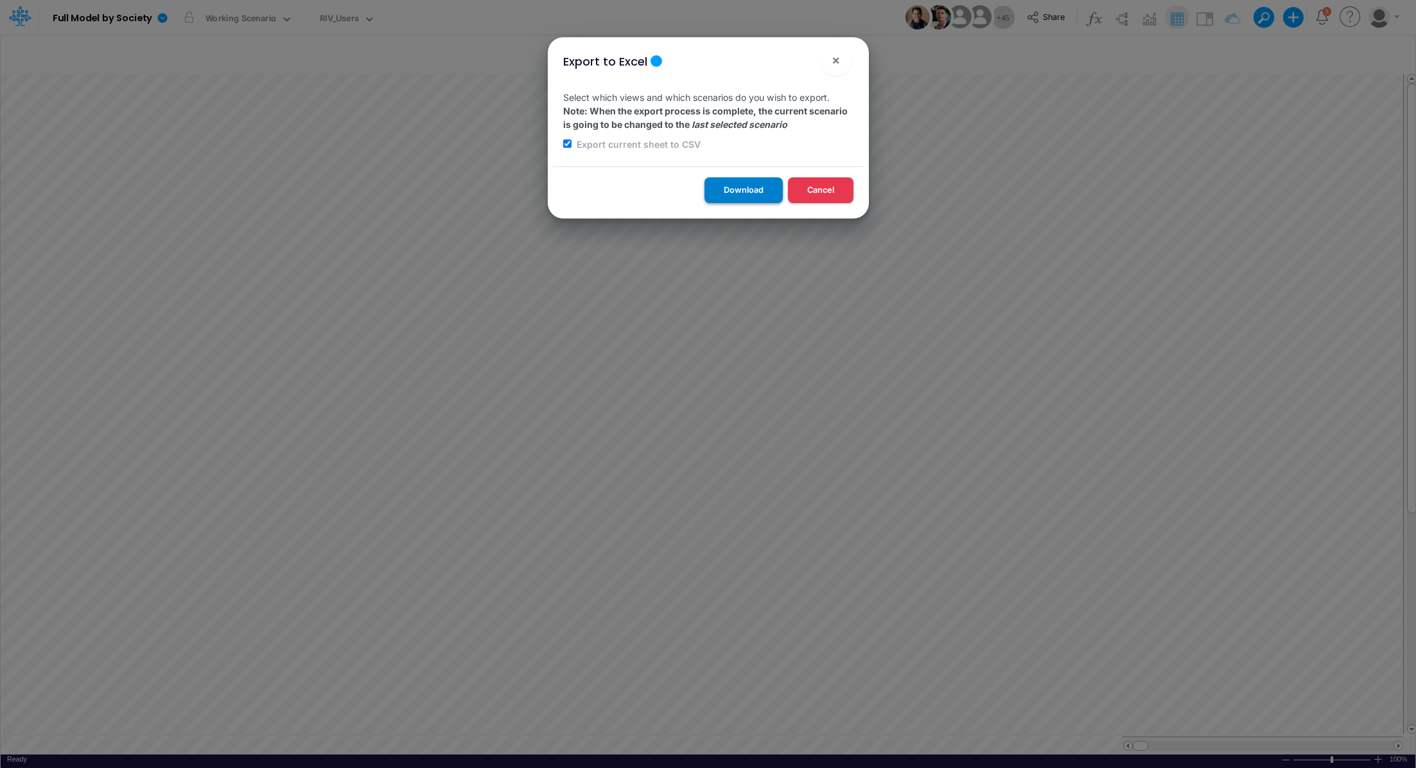
click at [706, 197] on button "Download" at bounding box center [744, 189] width 78 height 25
click at [338, 21] on div "Export to Excel × Select which views and which scenarios do you wish to export.…" at bounding box center [708, 384] width 1416 height 768
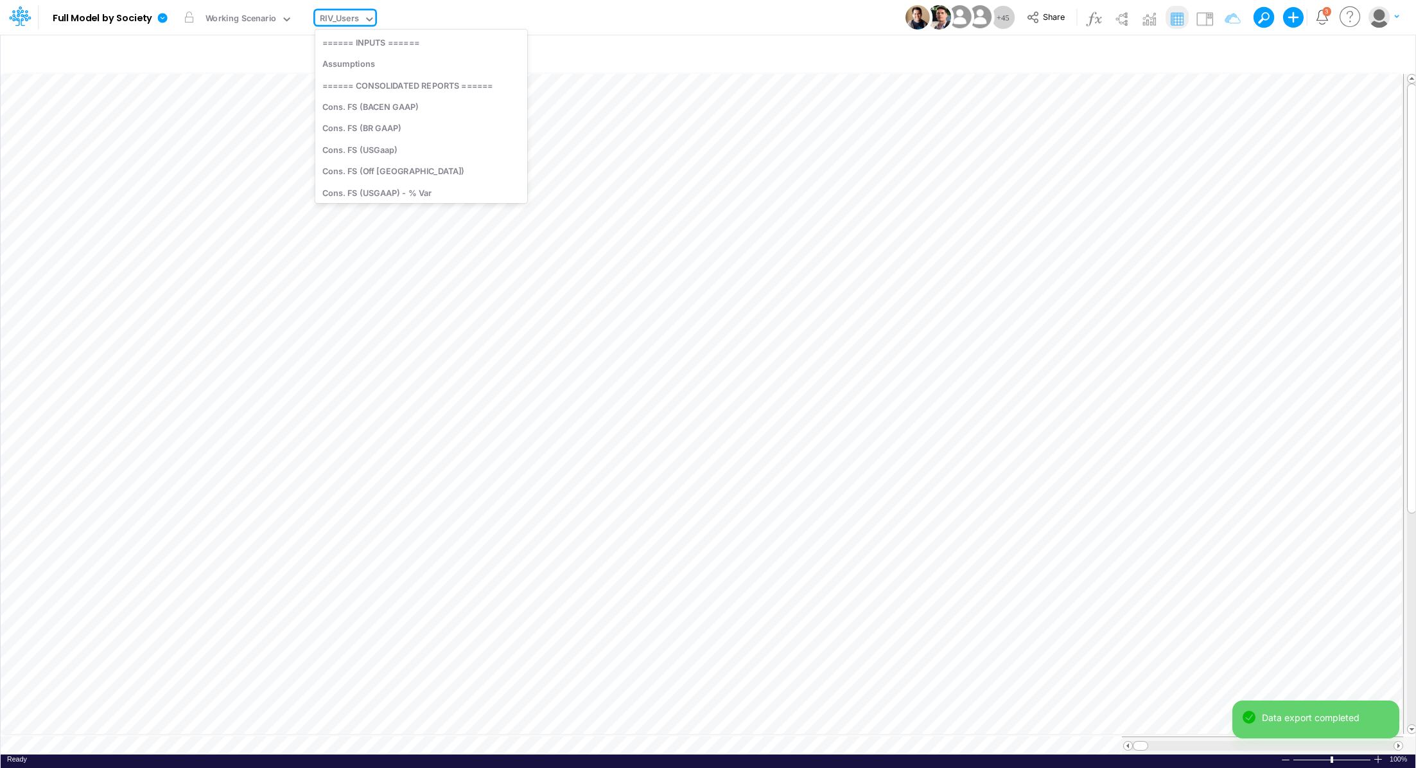
click at [338, 21] on div "RIV_Users" at bounding box center [339, 19] width 39 height 15
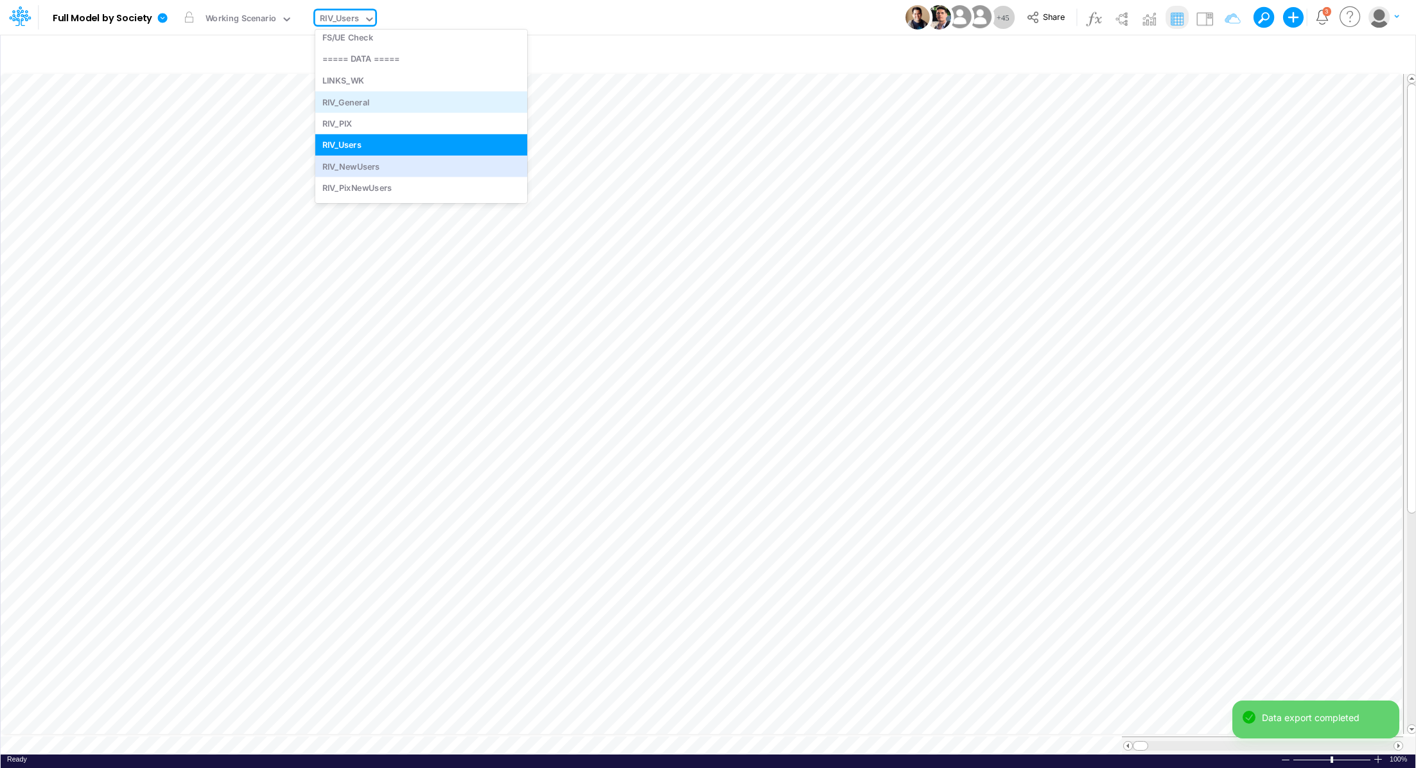
scroll to position [2122, 0]
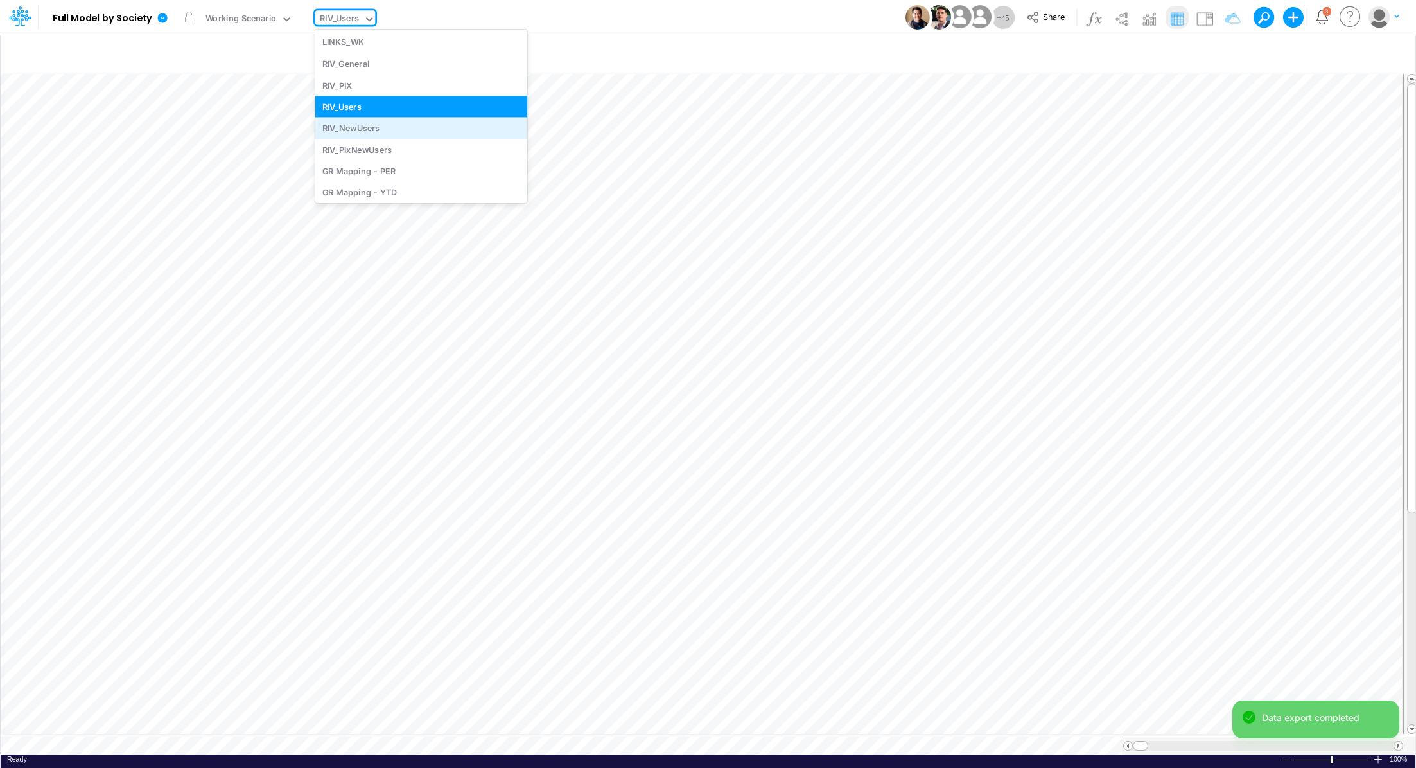
click at [448, 123] on div "RIV_NewUsers" at bounding box center [421, 128] width 212 height 21
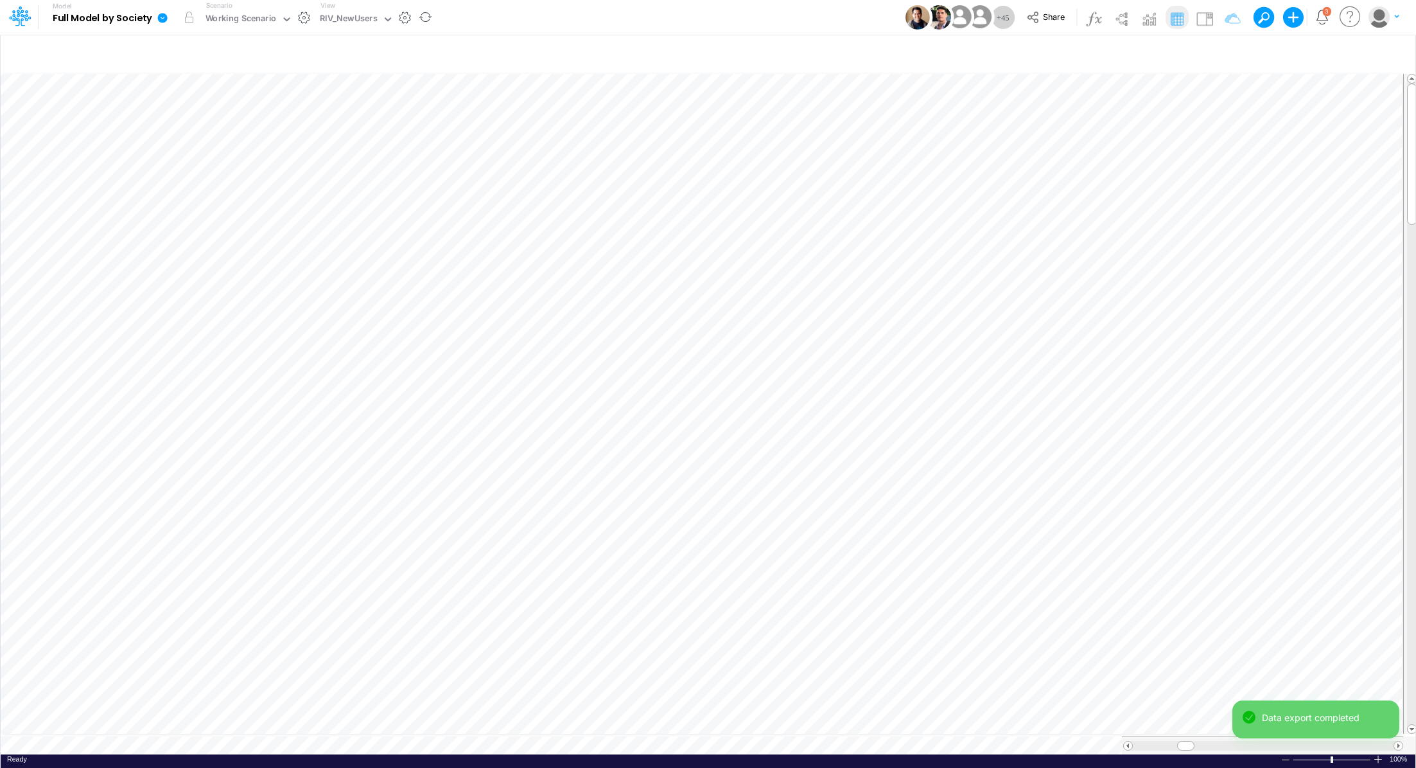
click at [162, 17] on icon at bounding box center [163, 18] width 10 height 10
click at [194, 122] on button "Export" at bounding box center [227, 112] width 137 height 21
click at [344, 121] on button "Excel" at bounding box center [365, 120] width 137 height 20
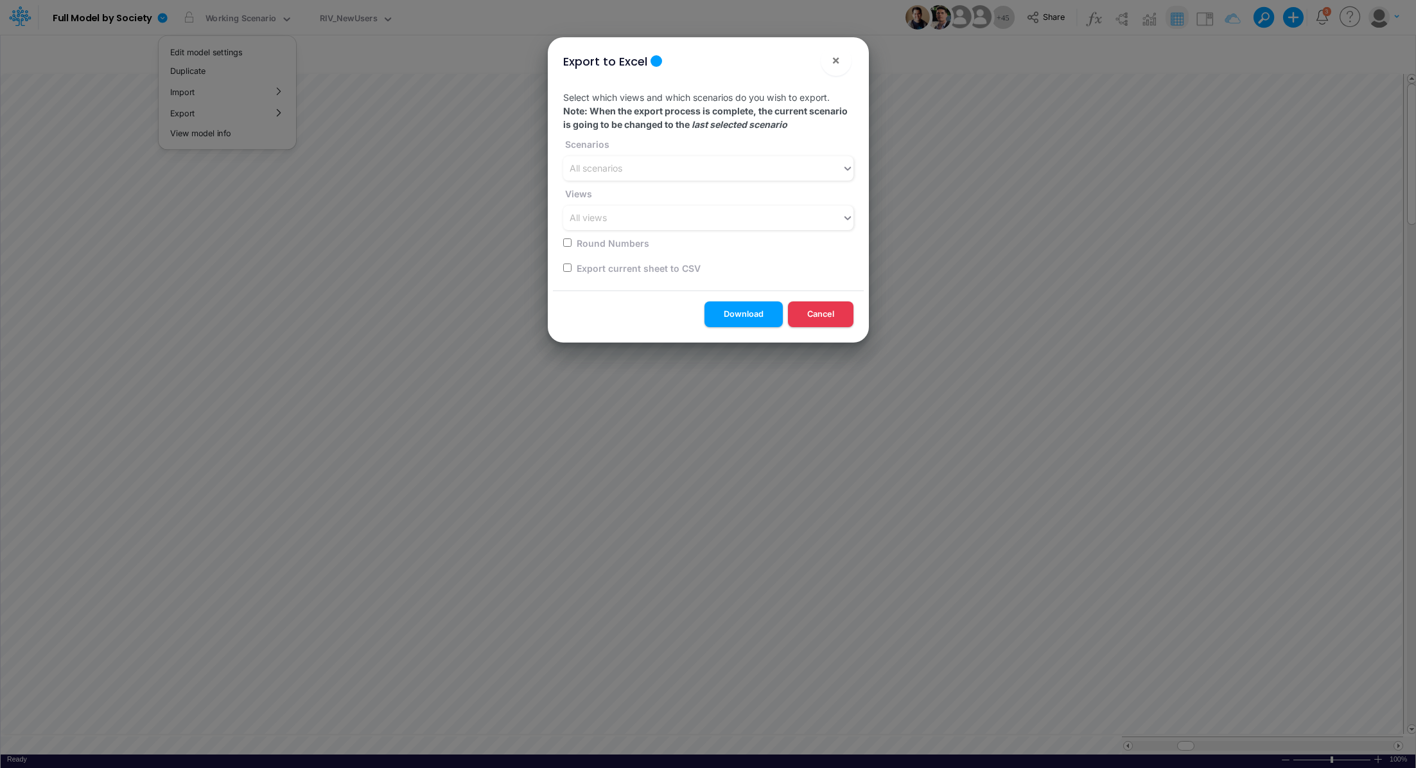
click at [566, 268] on input "checkbox" at bounding box center [567, 267] width 8 height 8
checkbox input "true"
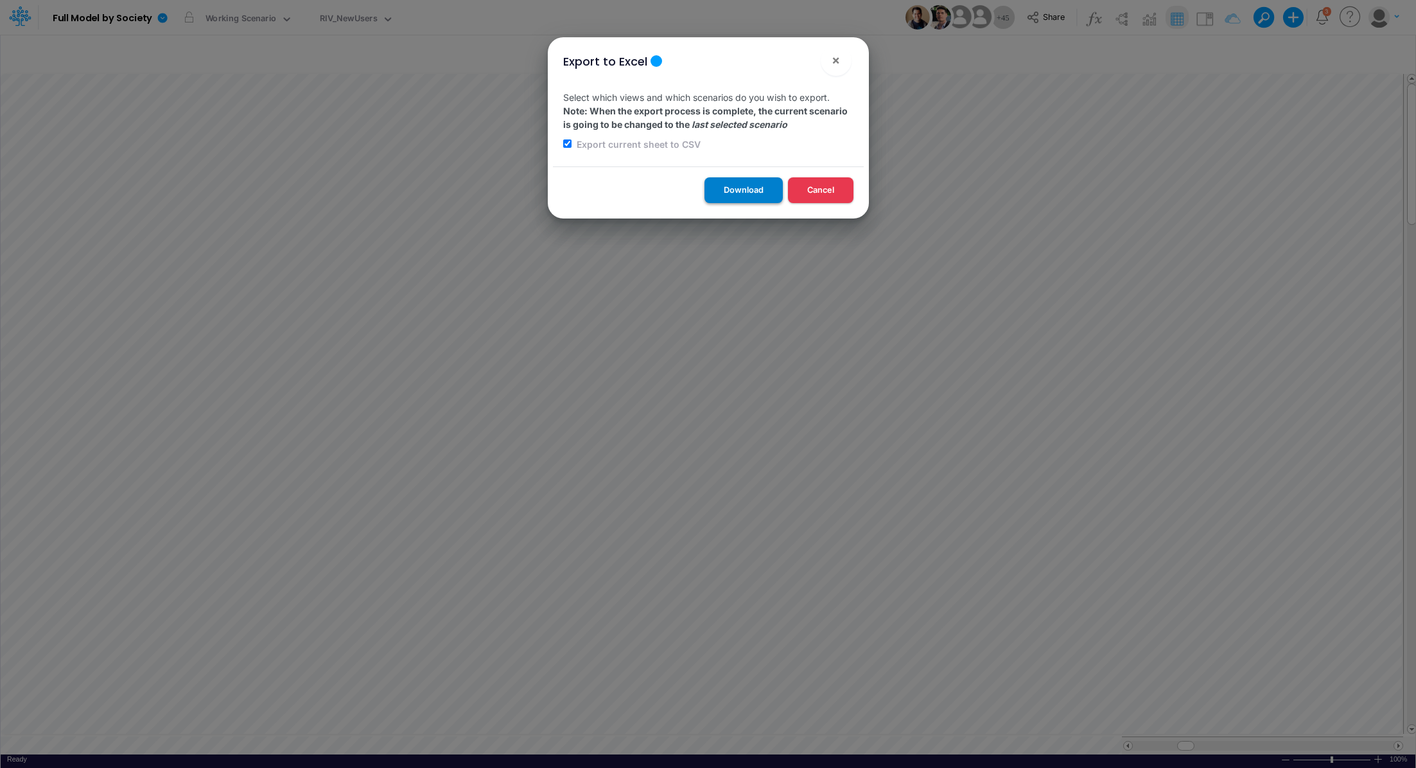
click at [725, 192] on button "Download" at bounding box center [744, 189] width 78 height 25
click at [346, 13] on div "Export to Excel × Select which views and which scenarios do you wish to export.…" at bounding box center [708, 384] width 1416 height 768
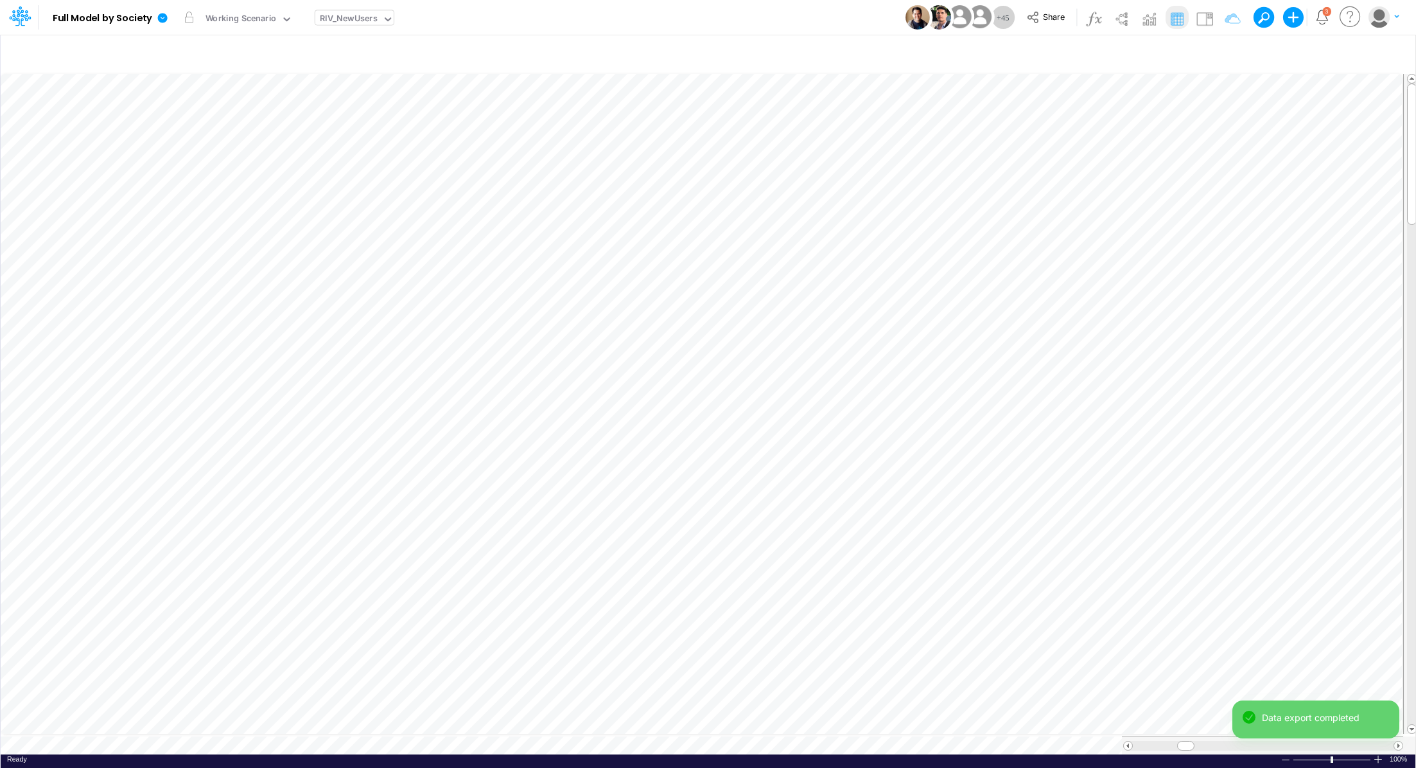
click at [341, 17] on div "RIV_NewUsers" at bounding box center [349, 19] width 58 height 15
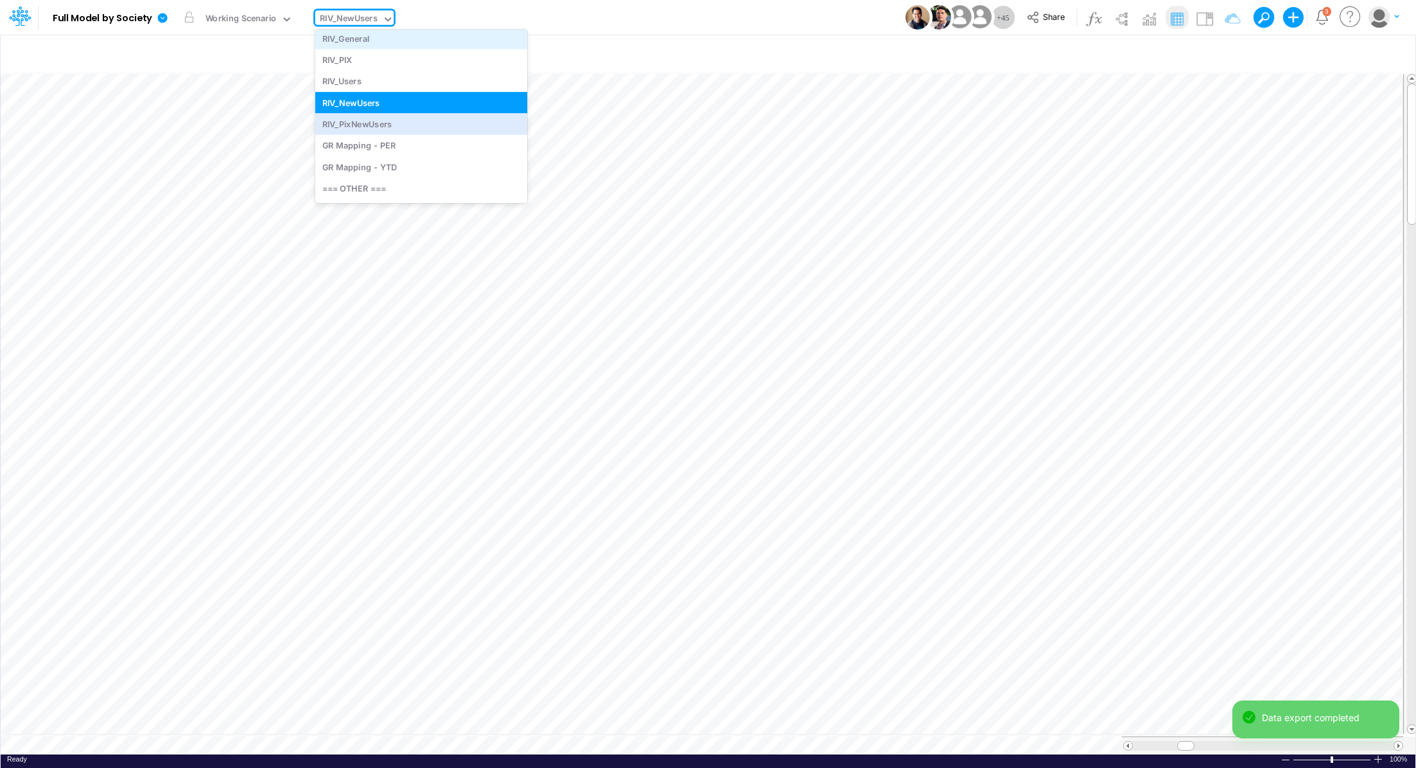
scroll to position [2151, 0]
click at [395, 128] on div "RIV_PixNewUsers" at bounding box center [421, 123] width 212 height 21
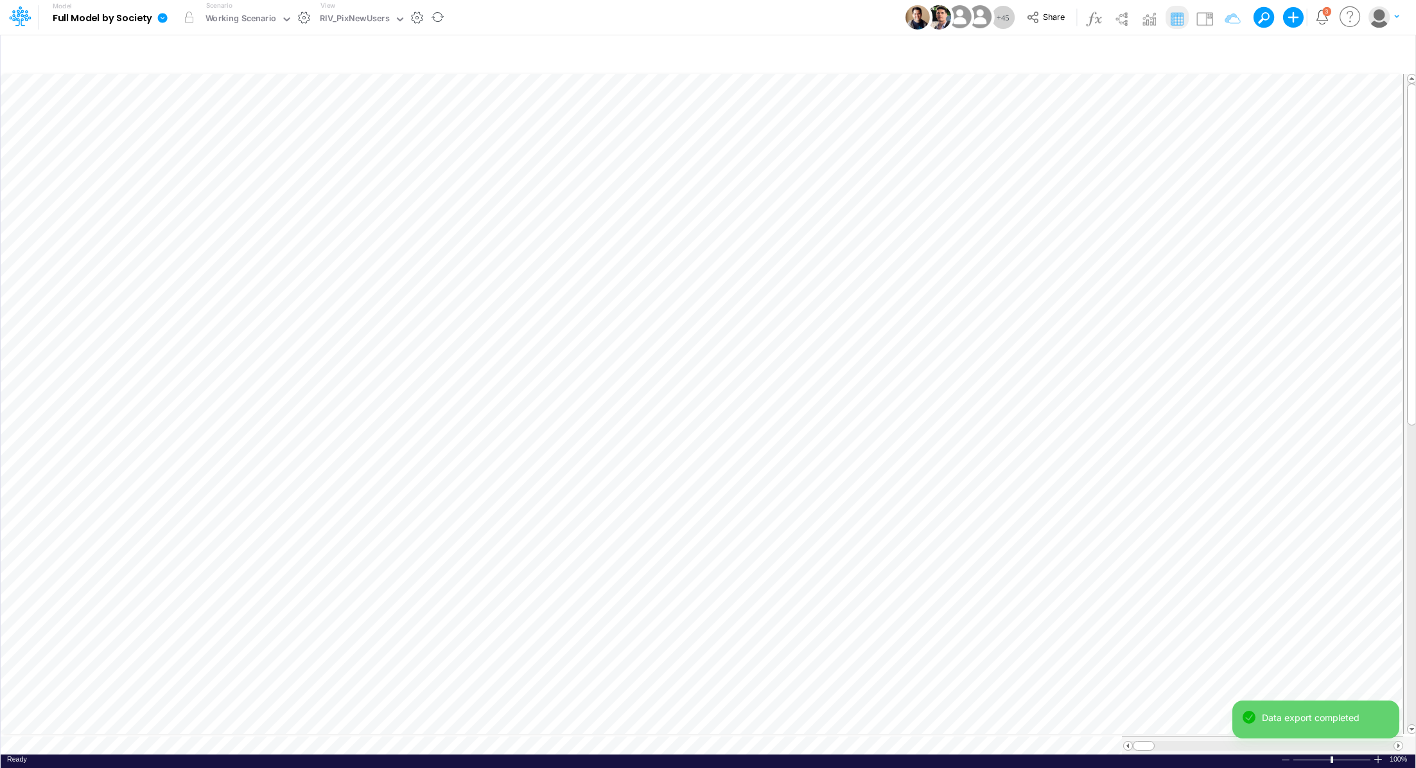
click at [160, 19] on icon at bounding box center [163, 18] width 10 height 10
click at [186, 111] on button "Export" at bounding box center [227, 112] width 137 height 21
click at [339, 117] on button "Excel" at bounding box center [365, 120] width 137 height 20
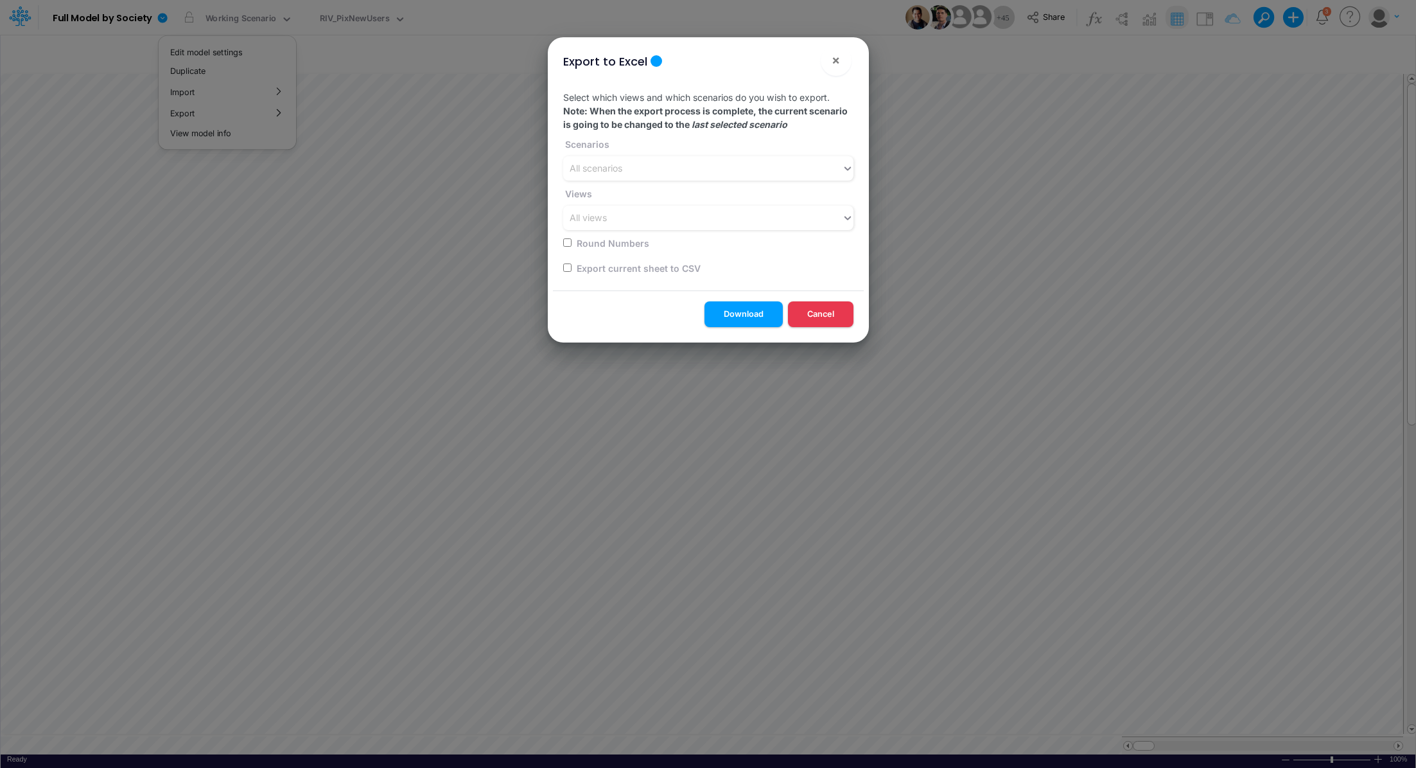
click at [569, 267] on input "checkbox" at bounding box center [567, 267] width 8 height 8
checkbox input "true"
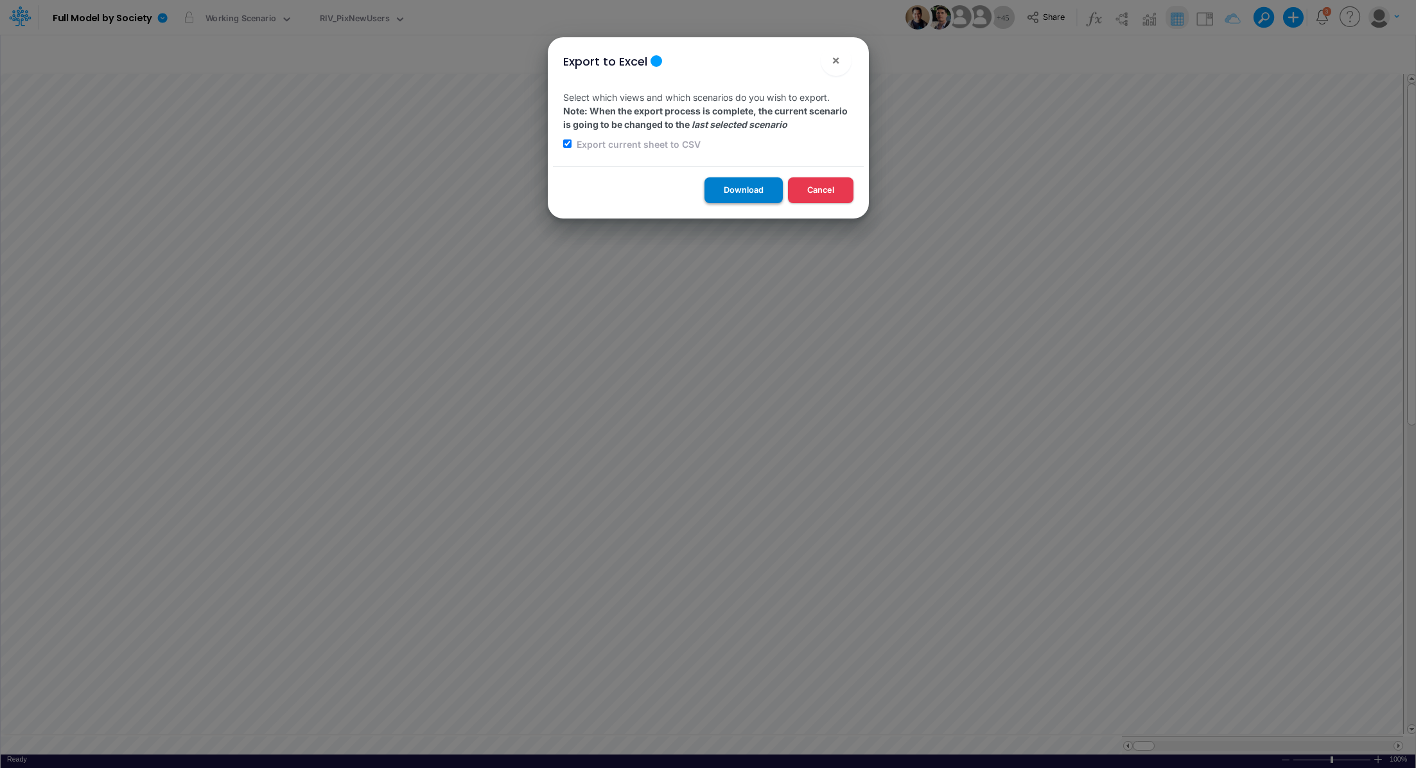
click at [739, 189] on button "Download" at bounding box center [744, 189] width 78 height 25
click at [357, 18] on div "Export to Excel × Select which views and which scenarios do you wish to export.…" at bounding box center [708, 384] width 1416 height 768
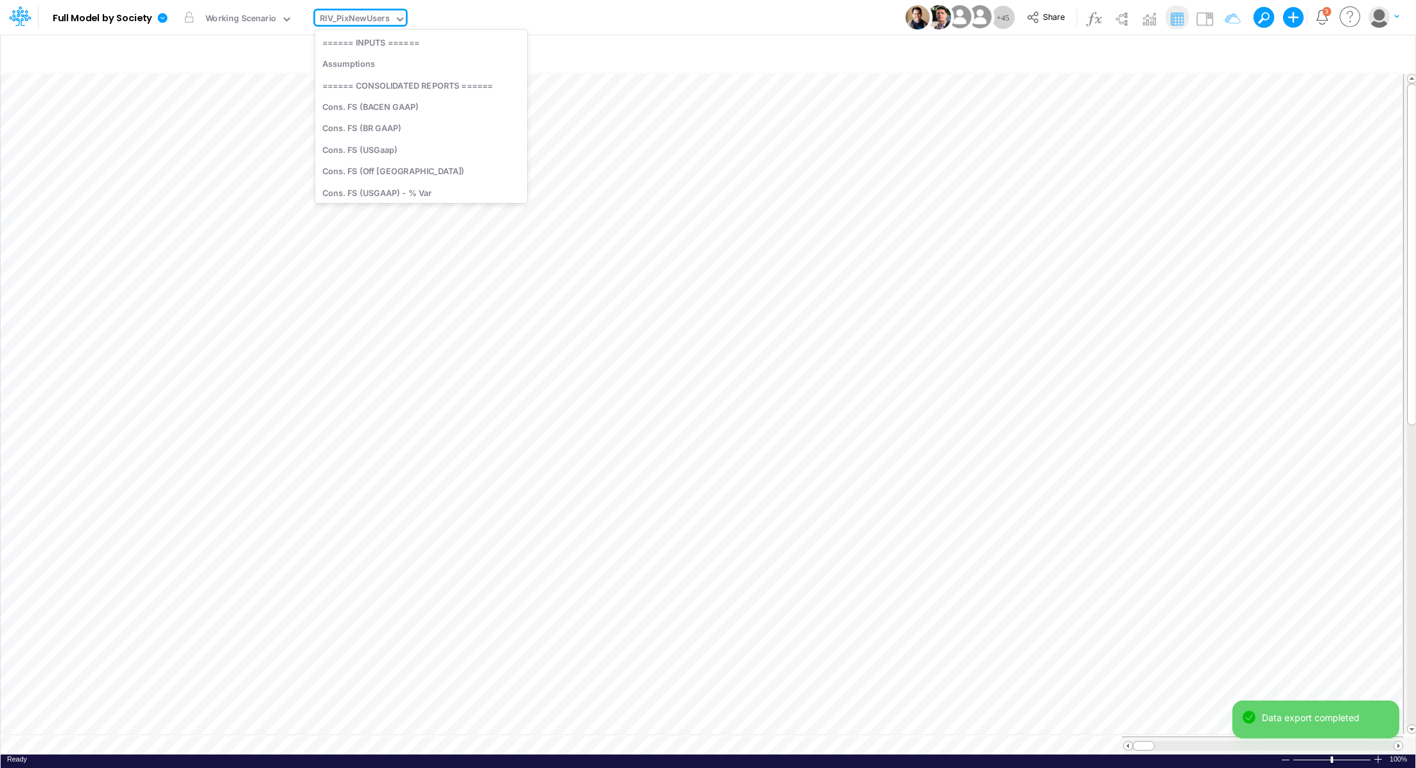
click at [353, 22] on div "RIV_PixNewUsers" at bounding box center [355, 19] width 70 height 15
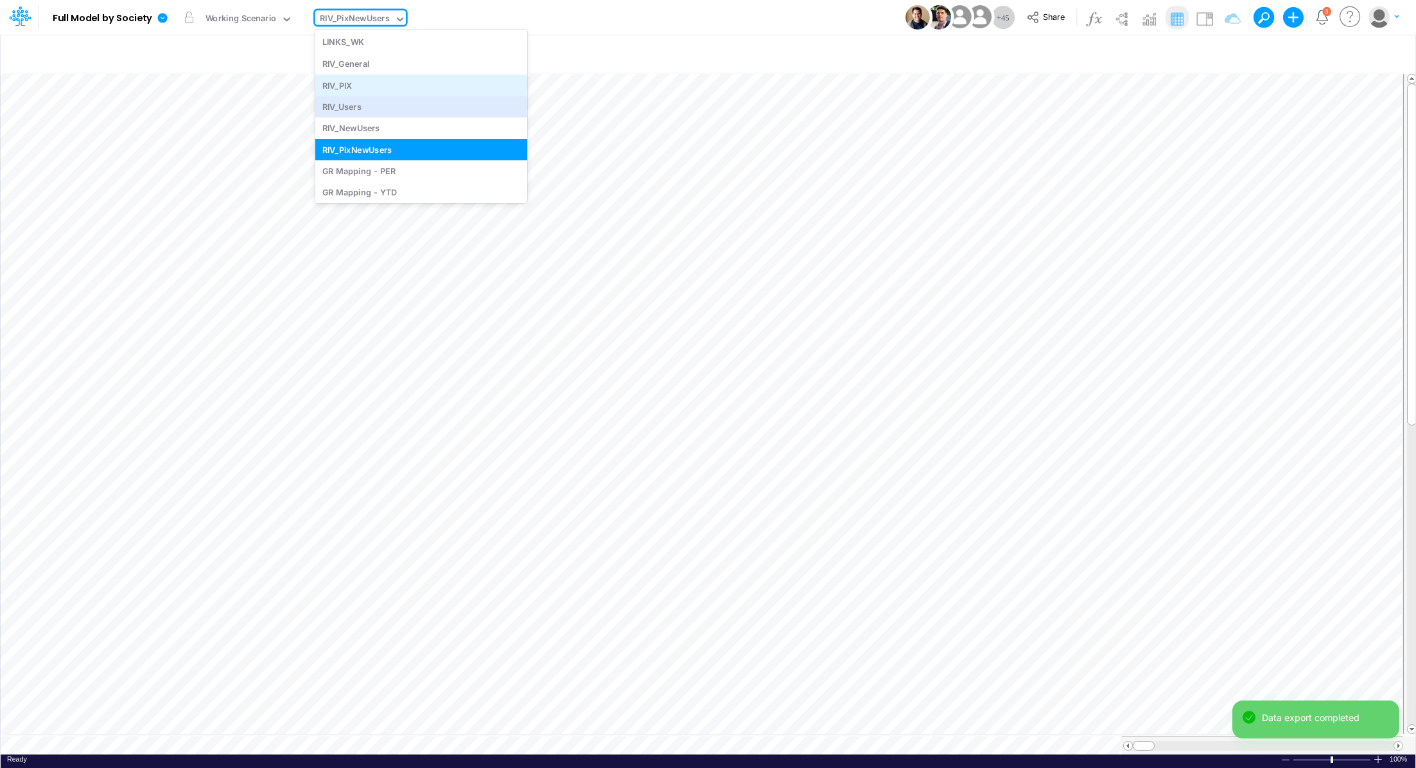
scroll to position [2125, 0]
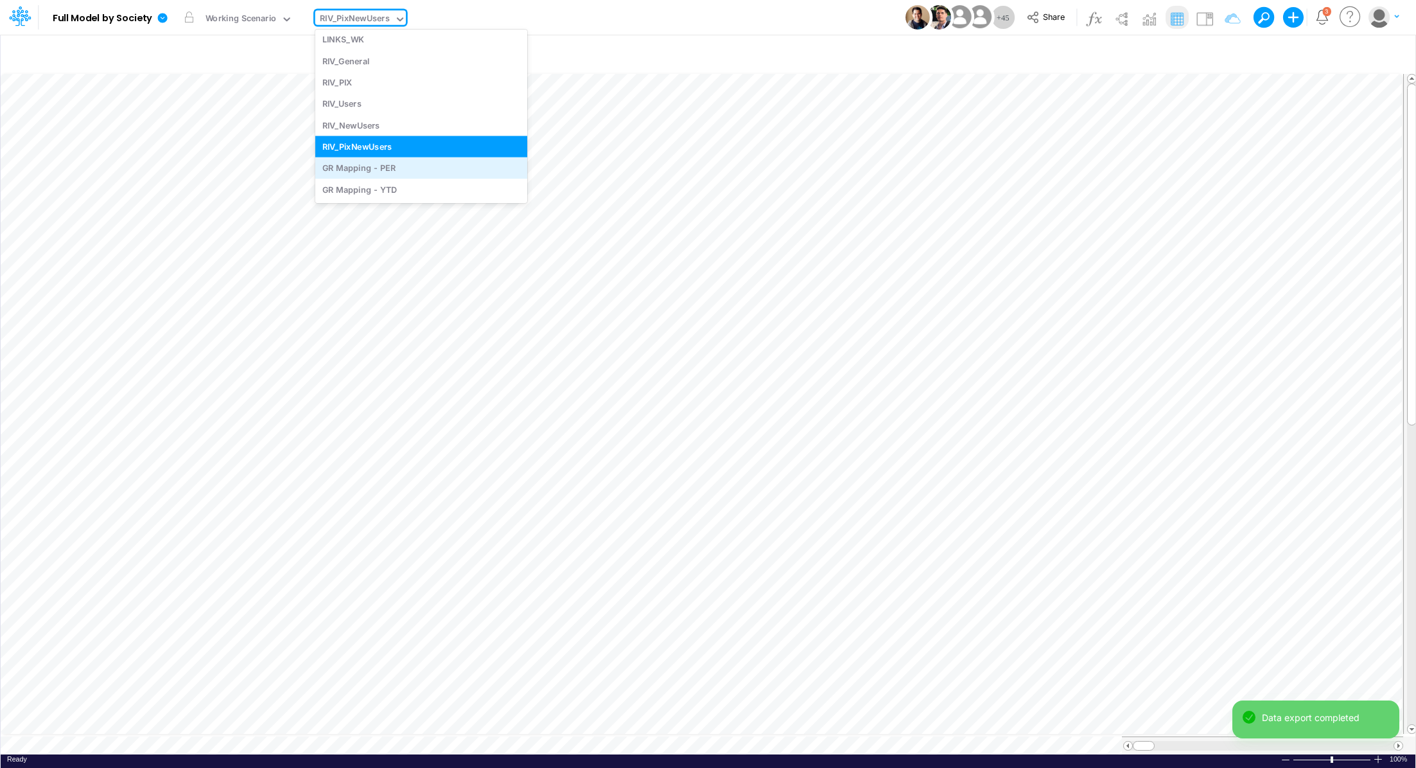
click at [406, 163] on div "GR Mapping - PER" at bounding box center [421, 167] width 212 height 21
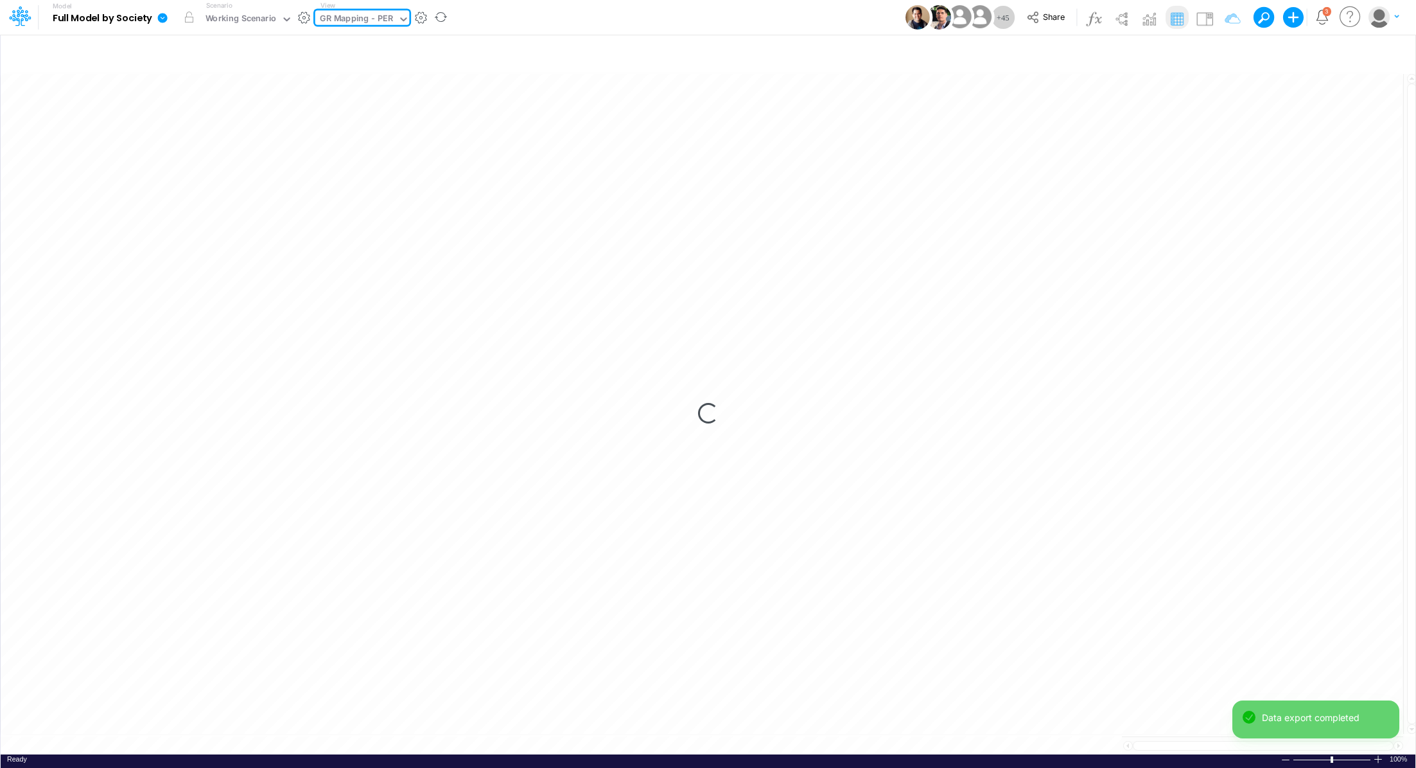
click at [157, 22] on icon at bounding box center [163, 18] width 12 height 12
click at [202, 110] on button "Export" at bounding box center [227, 112] width 137 height 21
click at [351, 114] on button "Excel" at bounding box center [365, 120] width 137 height 20
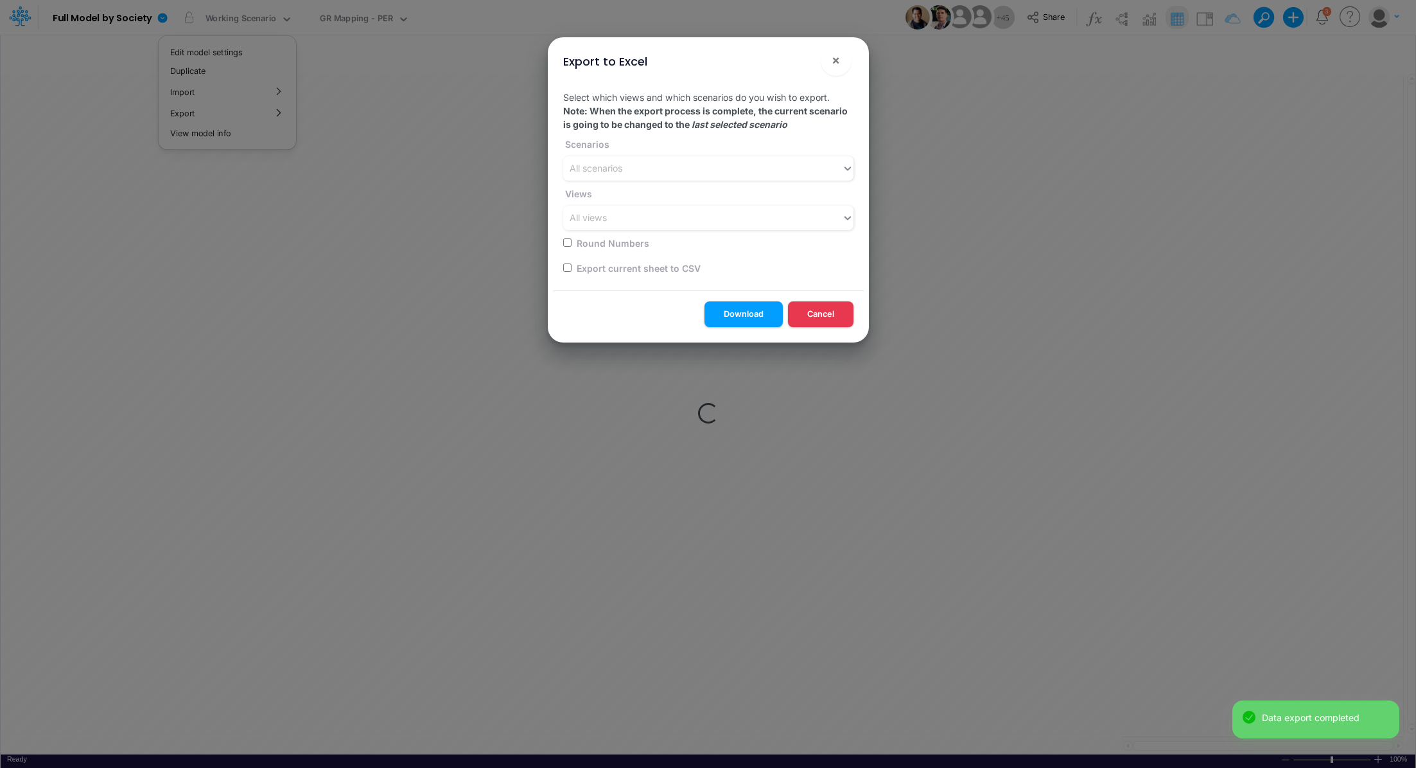
click at [566, 267] on input "checkbox" at bounding box center [567, 267] width 8 height 8
checkbox input "true"
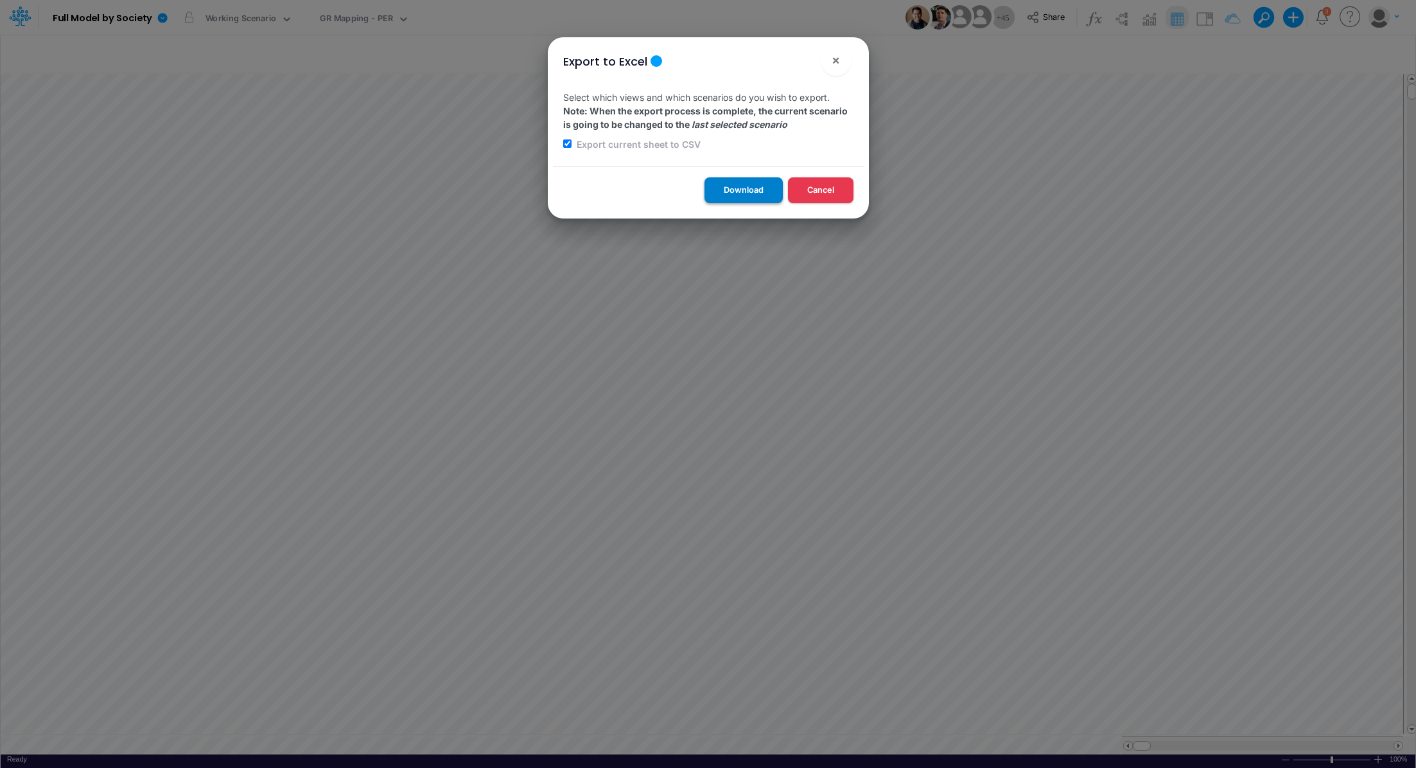
click at [718, 190] on button "Download" at bounding box center [744, 189] width 78 height 25
click at [342, 19] on div "Export to Excel × Select which views and which scenarios do you wish to export.…" at bounding box center [708, 384] width 1416 height 768
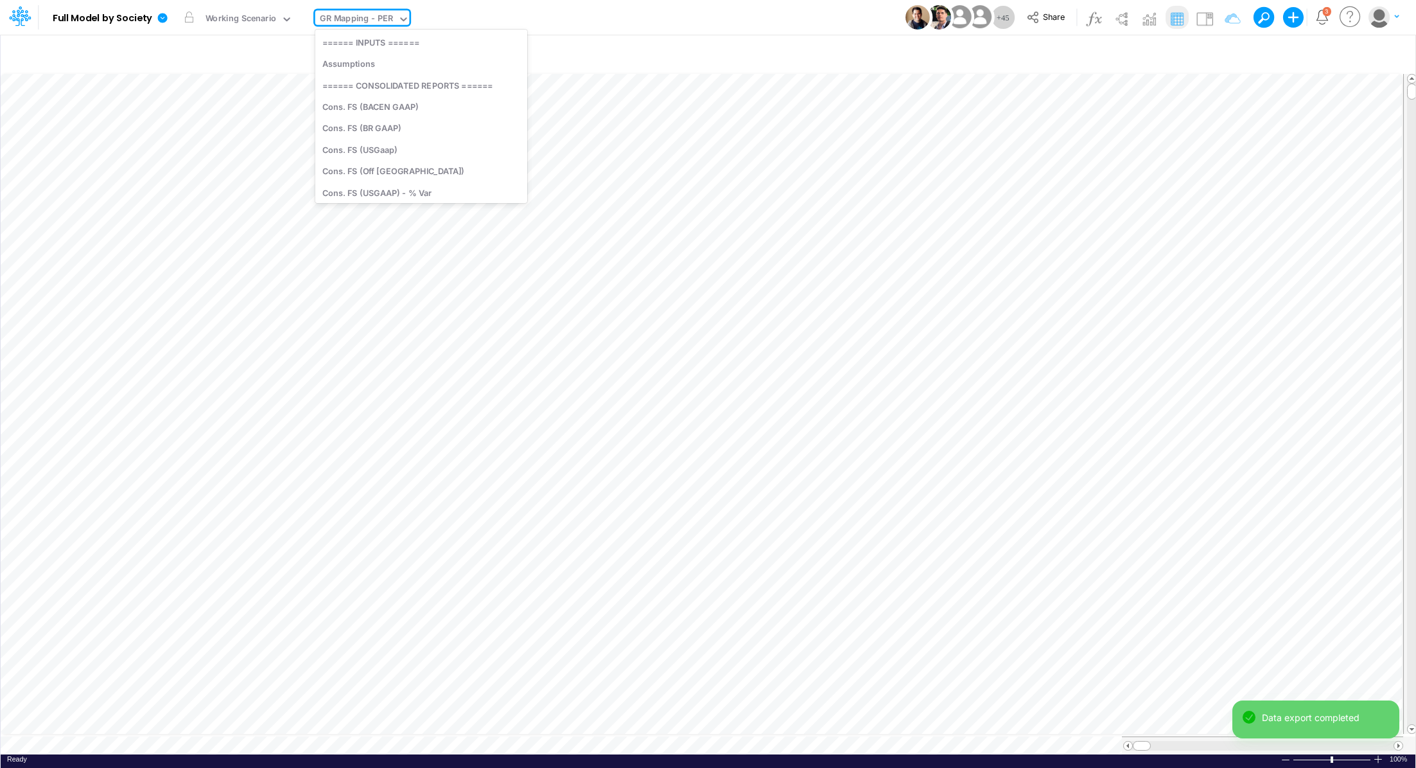
click at [342, 19] on div "GR Mapping - PER" at bounding box center [356, 19] width 73 height 15
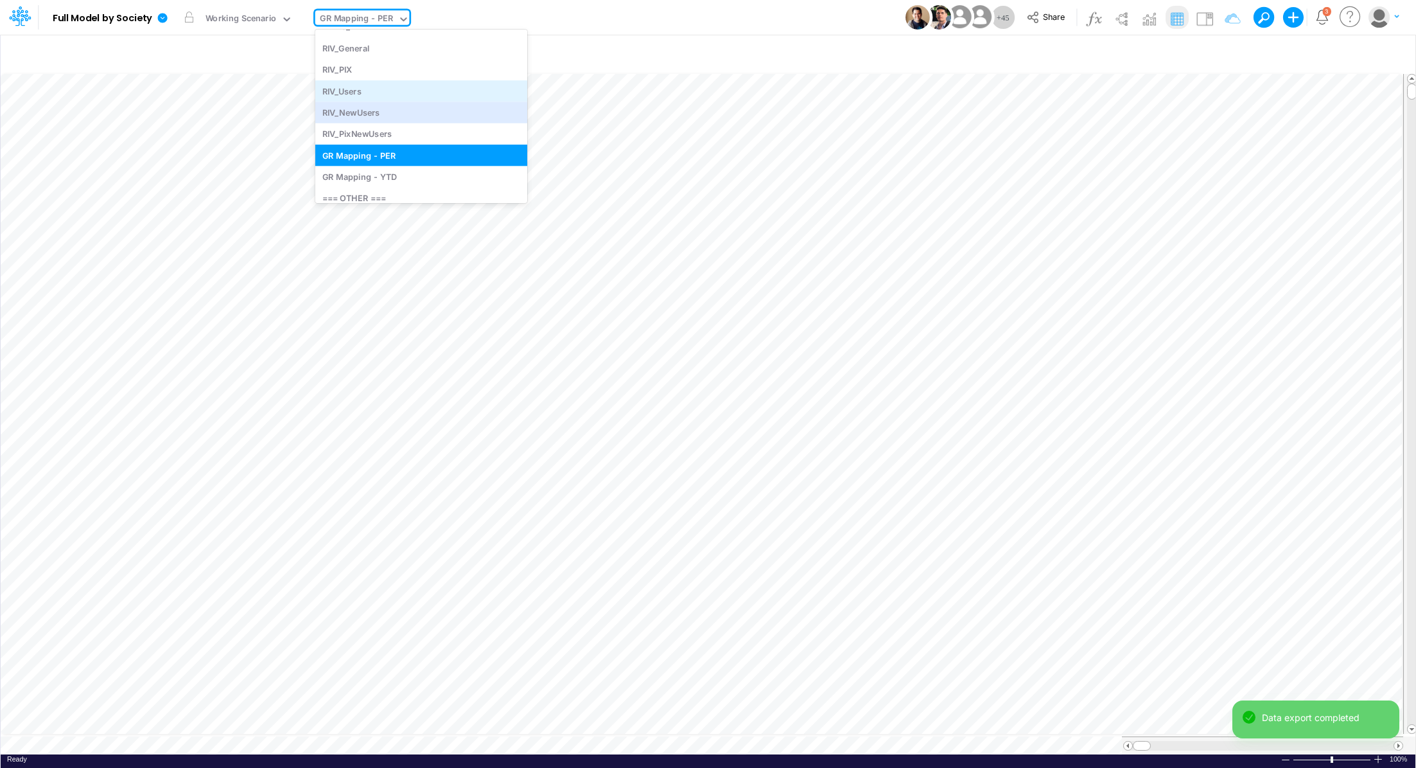
scroll to position [2161, 0]
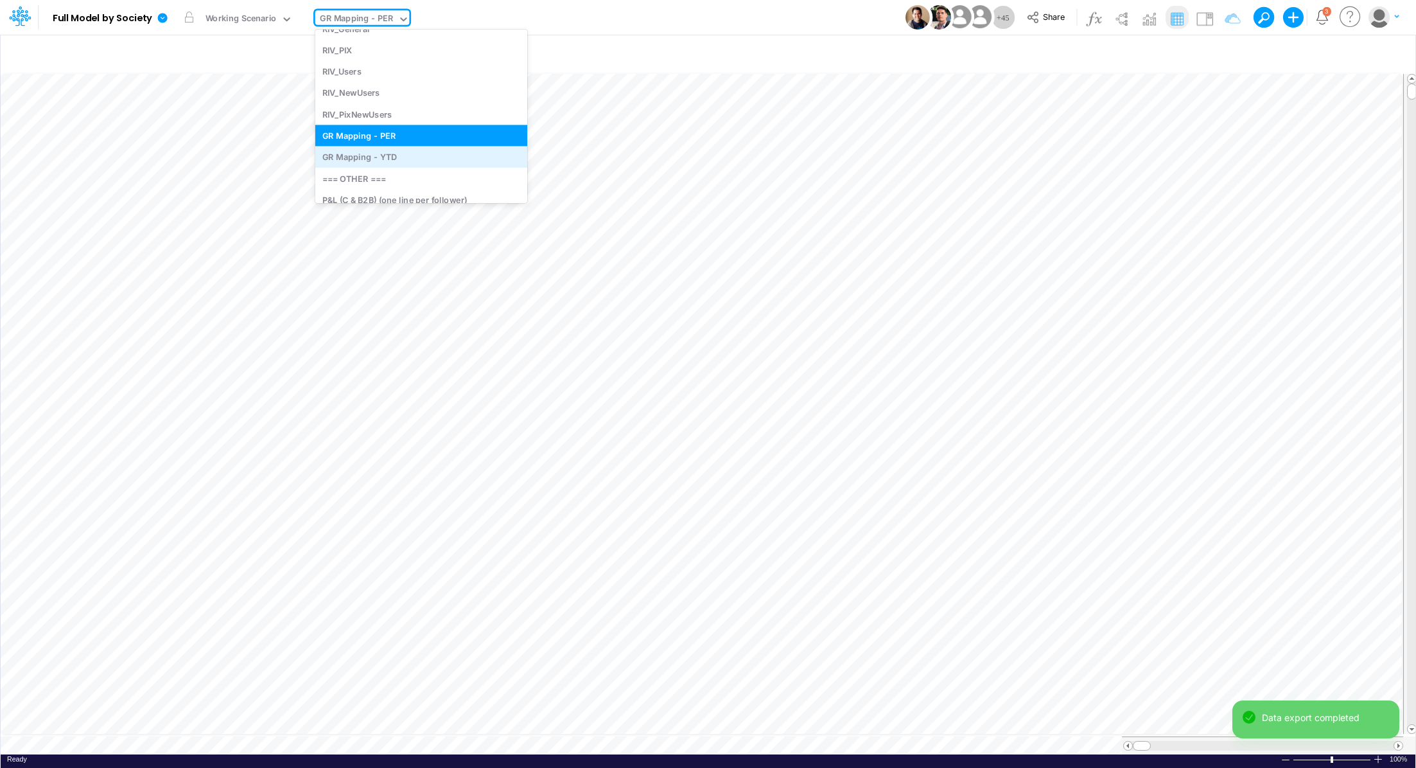
click at [415, 151] on div "GR Mapping - YTD" at bounding box center [421, 156] width 212 height 21
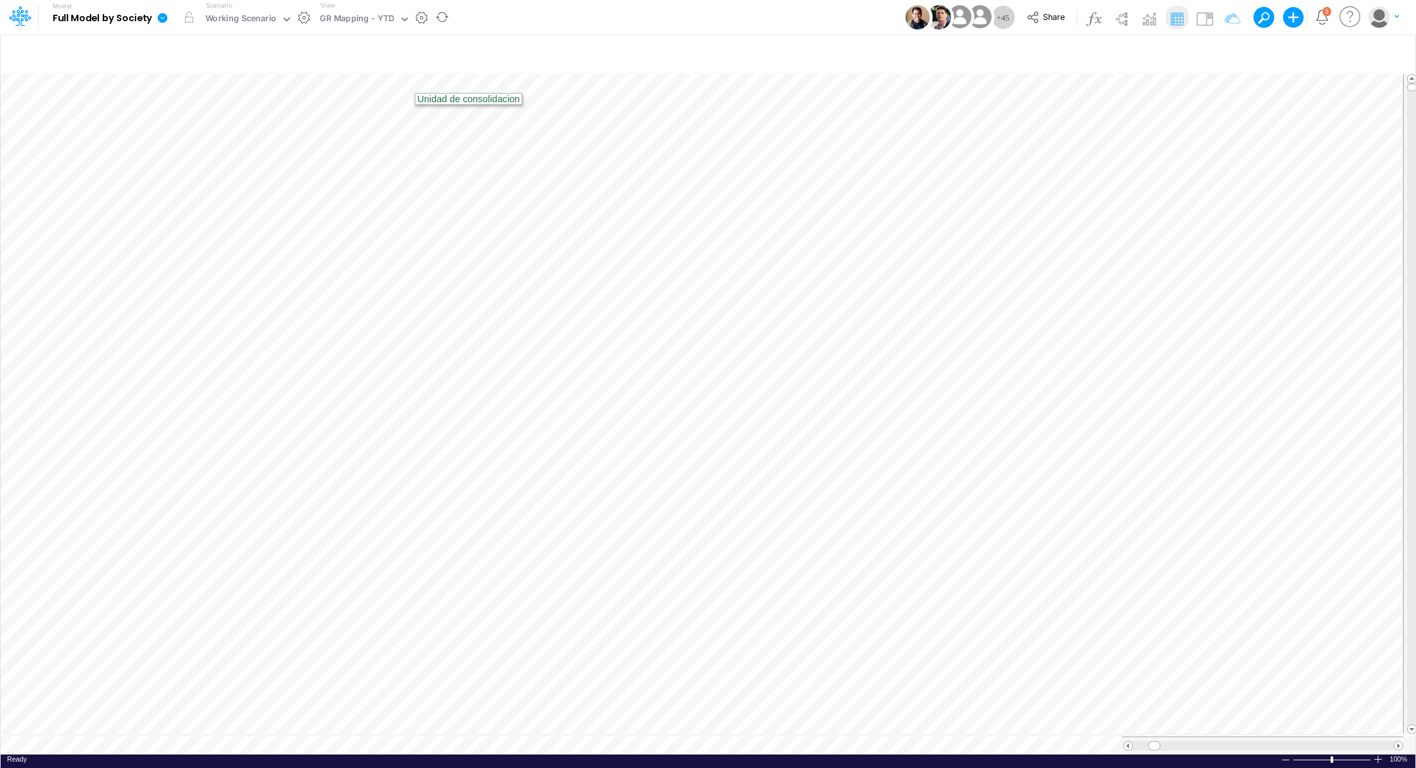
click at [166, 19] on icon at bounding box center [163, 18] width 10 height 10
click at [204, 110] on button "Export" at bounding box center [227, 112] width 137 height 21
click at [341, 114] on button "Excel" at bounding box center [365, 120] width 137 height 20
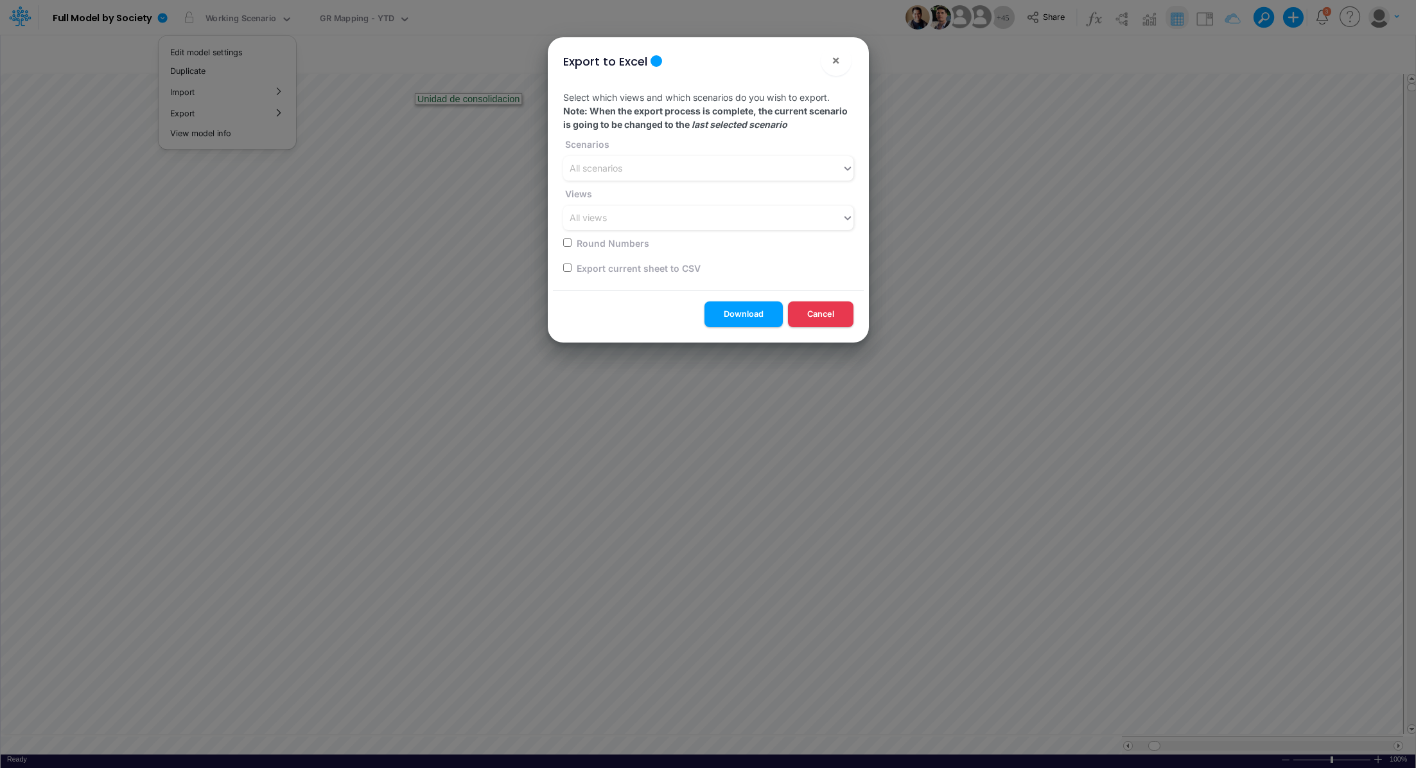
click at [566, 269] on input "checkbox" at bounding box center [567, 267] width 8 height 8
checkbox input "true"
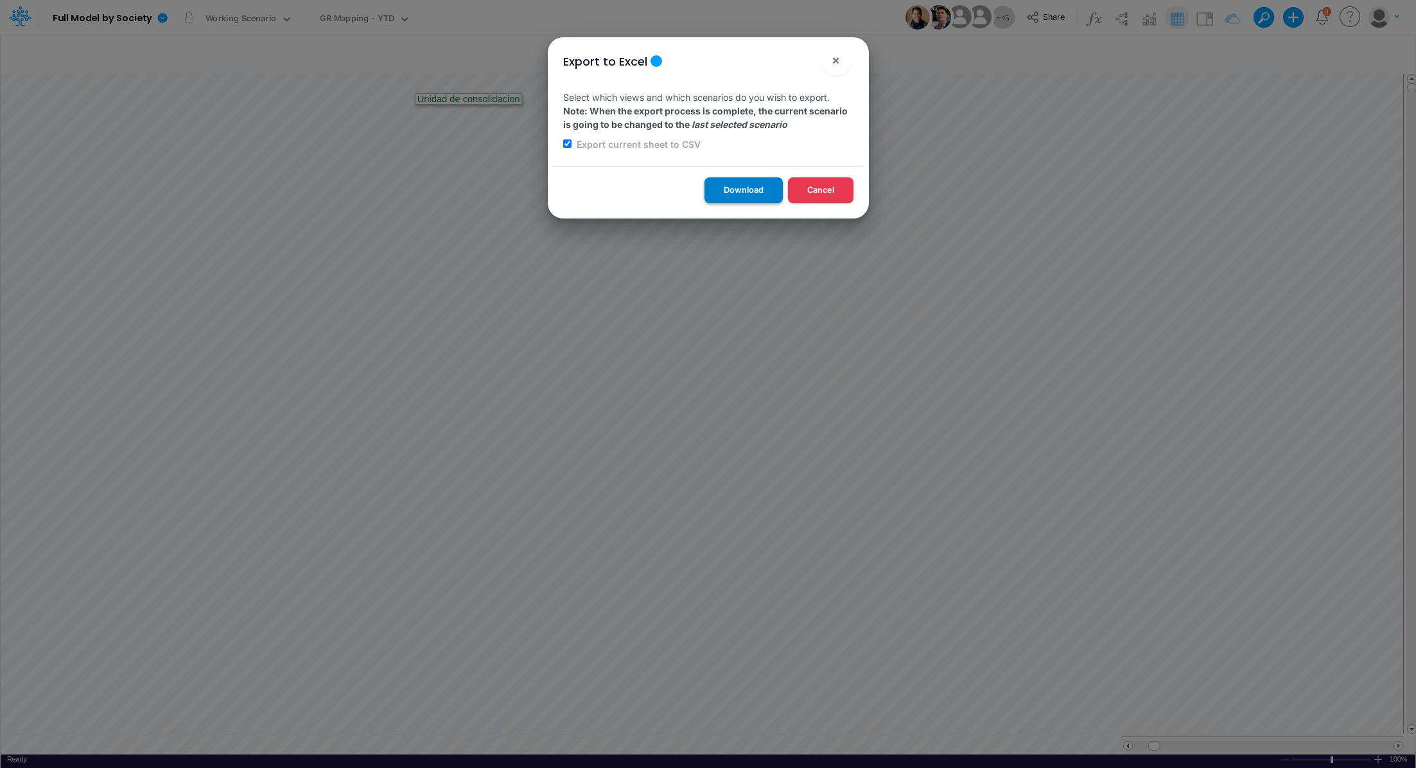
click at [724, 192] on button "Download" at bounding box center [744, 189] width 78 height 25
click at [349, 21] on div "Export to Excel × Select which views and which scenarios do you wish to export.…" at bounding box center [708, 384] width 1416 height 768
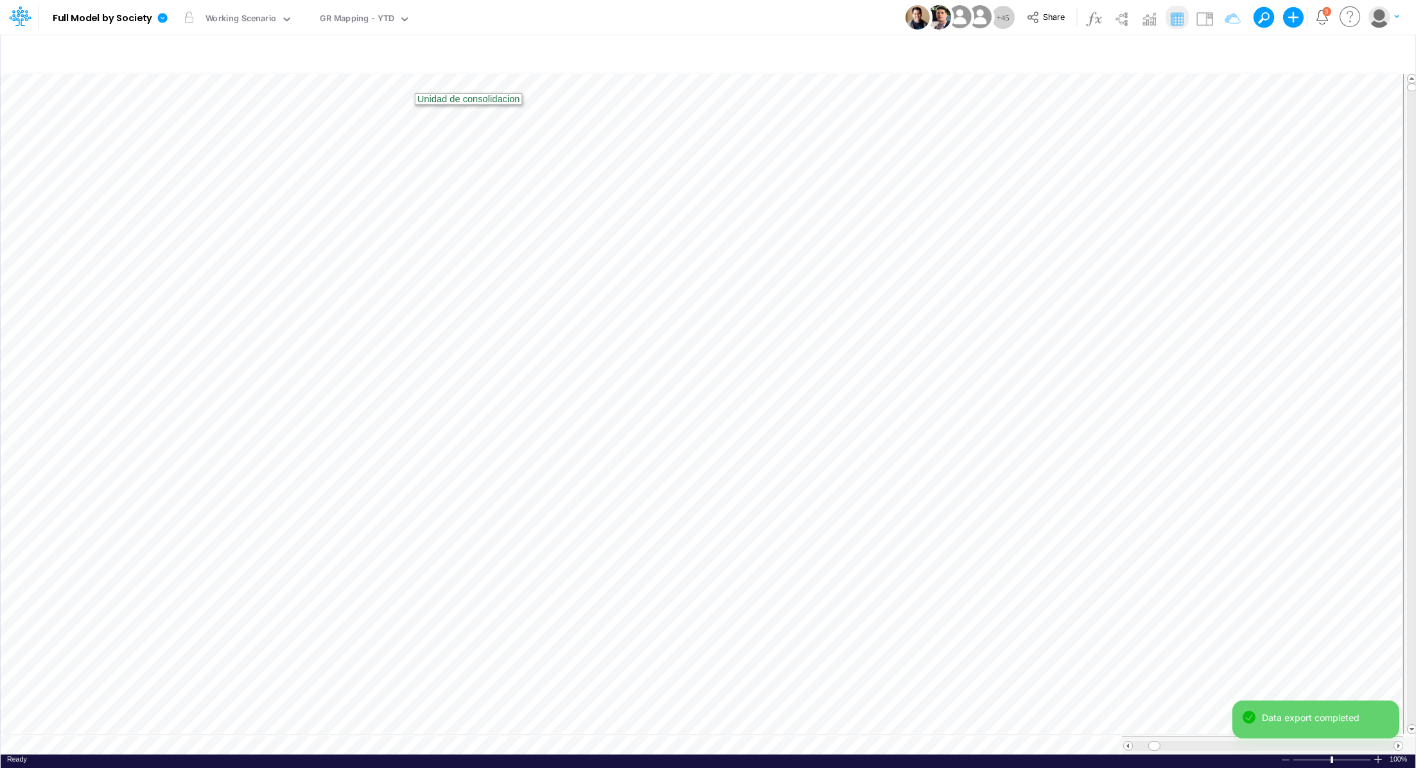
click at [349, 21] on div "GR Mapping - YTD" at bounding box center [357, 19] width 75 height 15
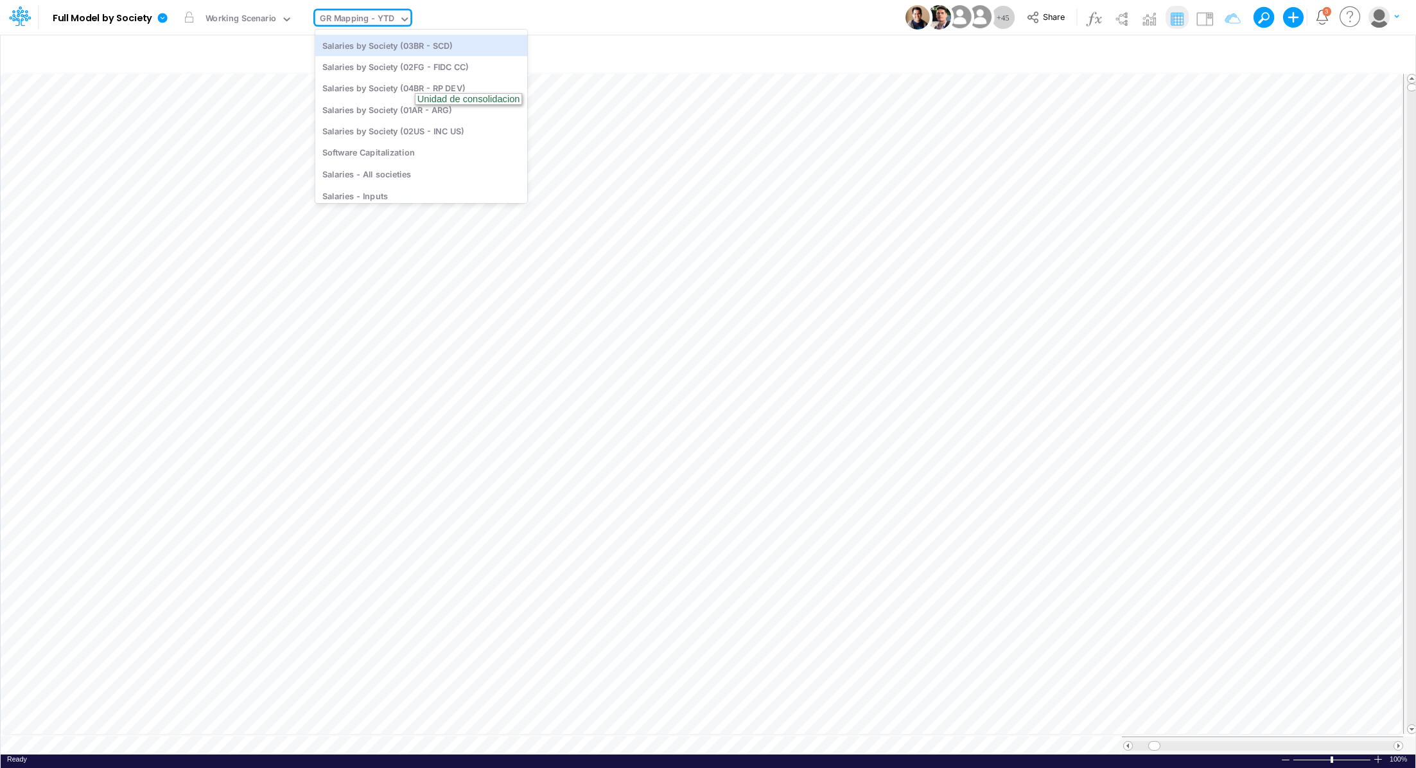
scroll to position [2446, 0]
click at [421, 157] on div "Salaries - All societies" at bounding box center [421, 157] width 212 height 21
type input "Salaries - All societies"
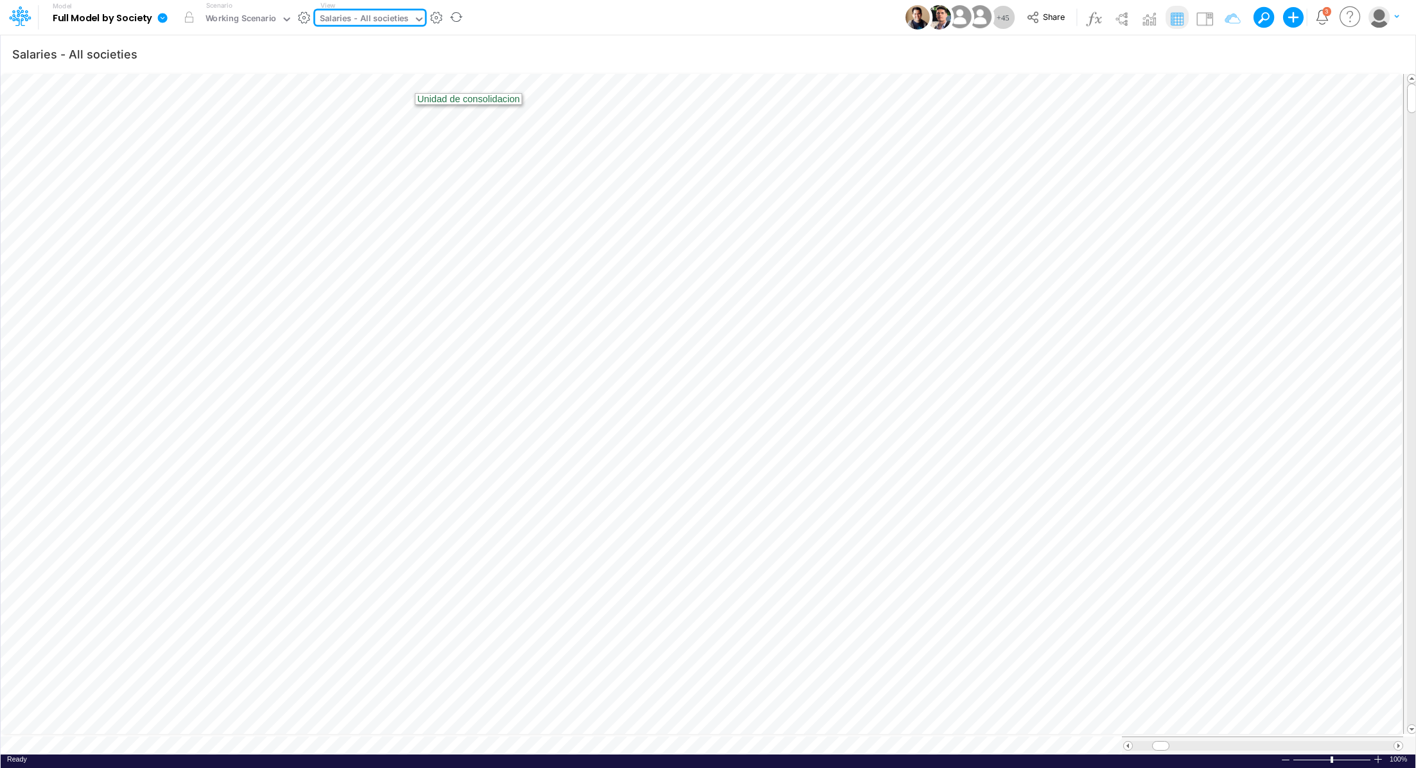
click at [163, 20] on icon at bounding box center [163, 18] width 10 height 10
click at [195, 118] on button "Export" at bounding box center [227, 112] width 137 height 21
click at [306, 123] on button "Excel" at bounding box center [365, 120] width 137 height 20
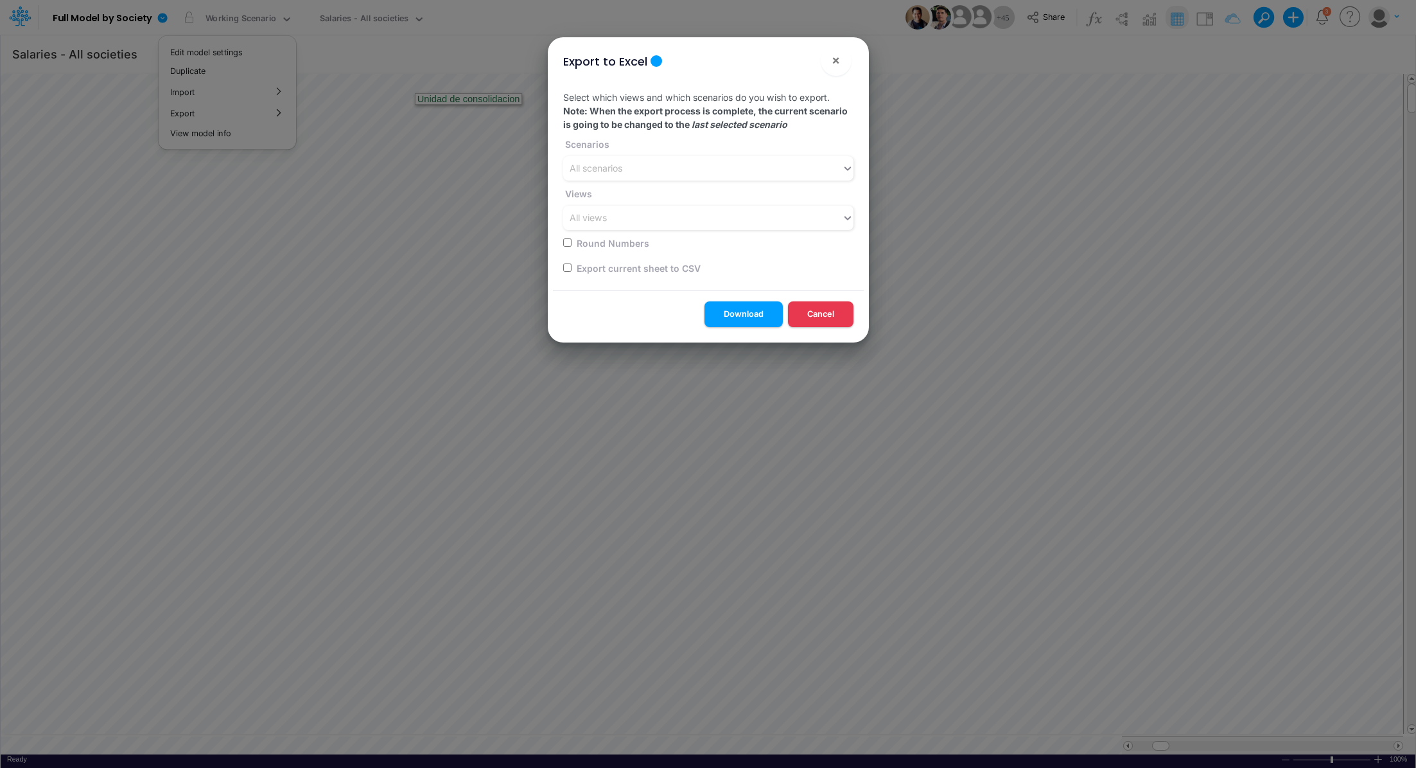
click at [565, 265] on input "checkbox" at bounding box center [567, 267] width 8 height 8
checkbox input "true"
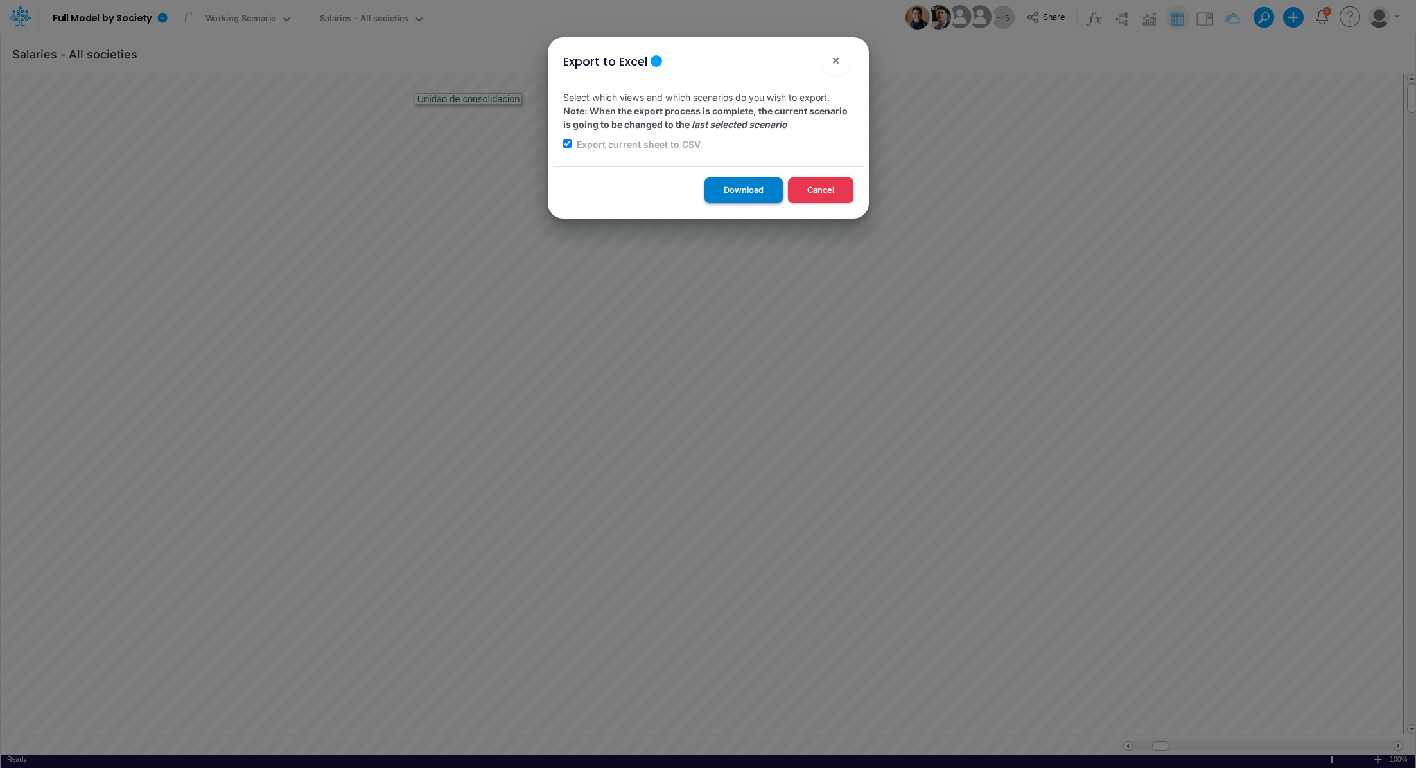
click at [721, 195] on button "Download" at bounding box center [744, 189] width 78 height 25
click at [374, 11] on div "Export to Excel × Select which views and which scenarios do you wish to export.…" at bounding box center [708, 384] width 1416 height 768
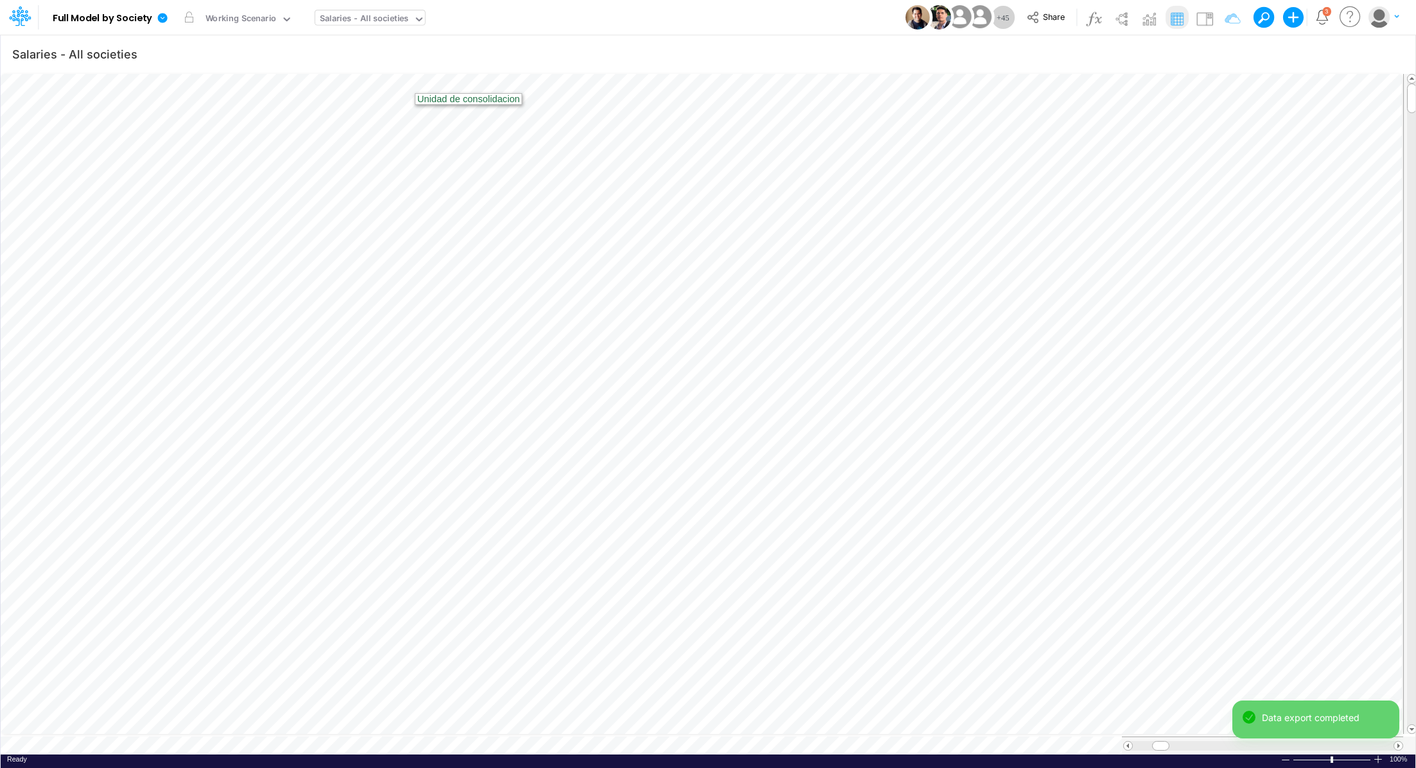
click at [358, 19] on div "Salaries - All societies" at bounding box center [364, 19] width 89 height 15
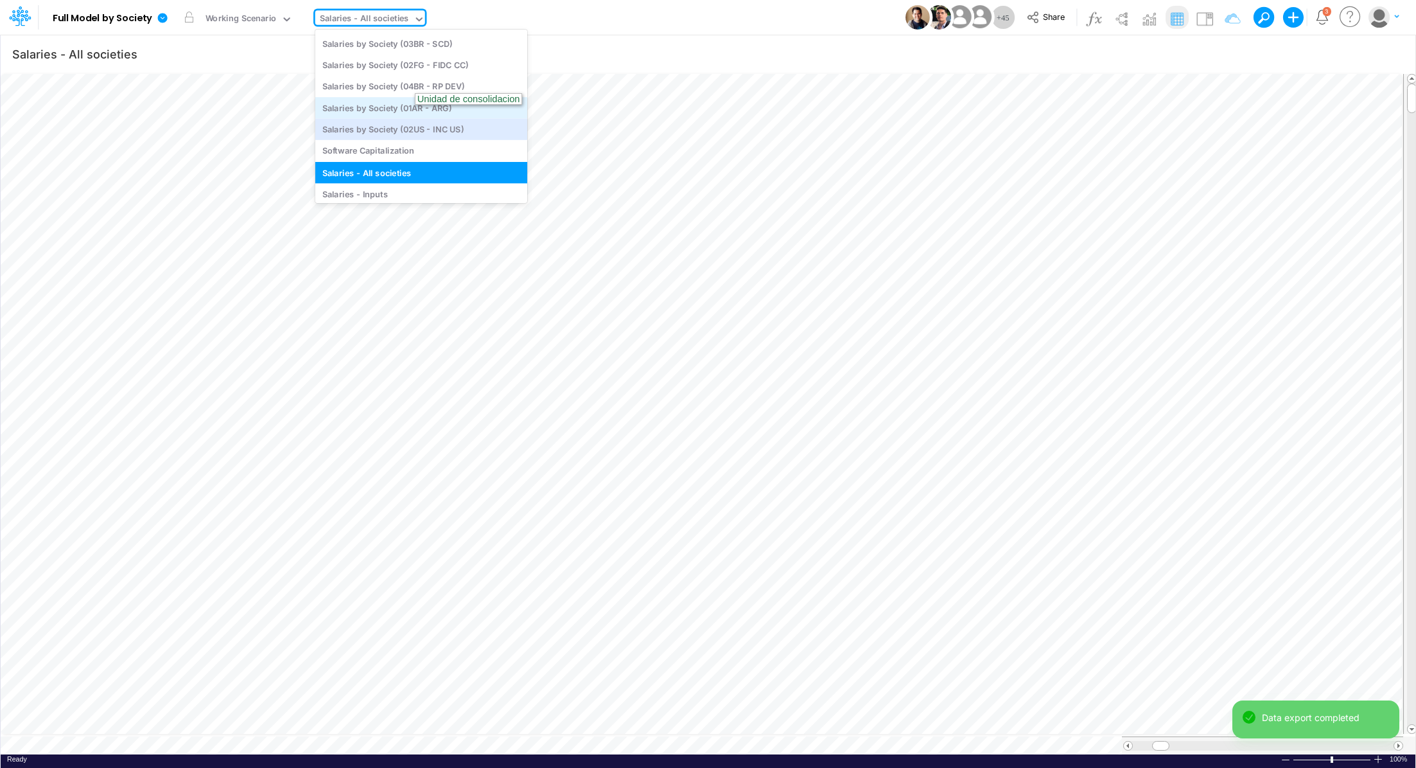
scroll to position [2447, 0]
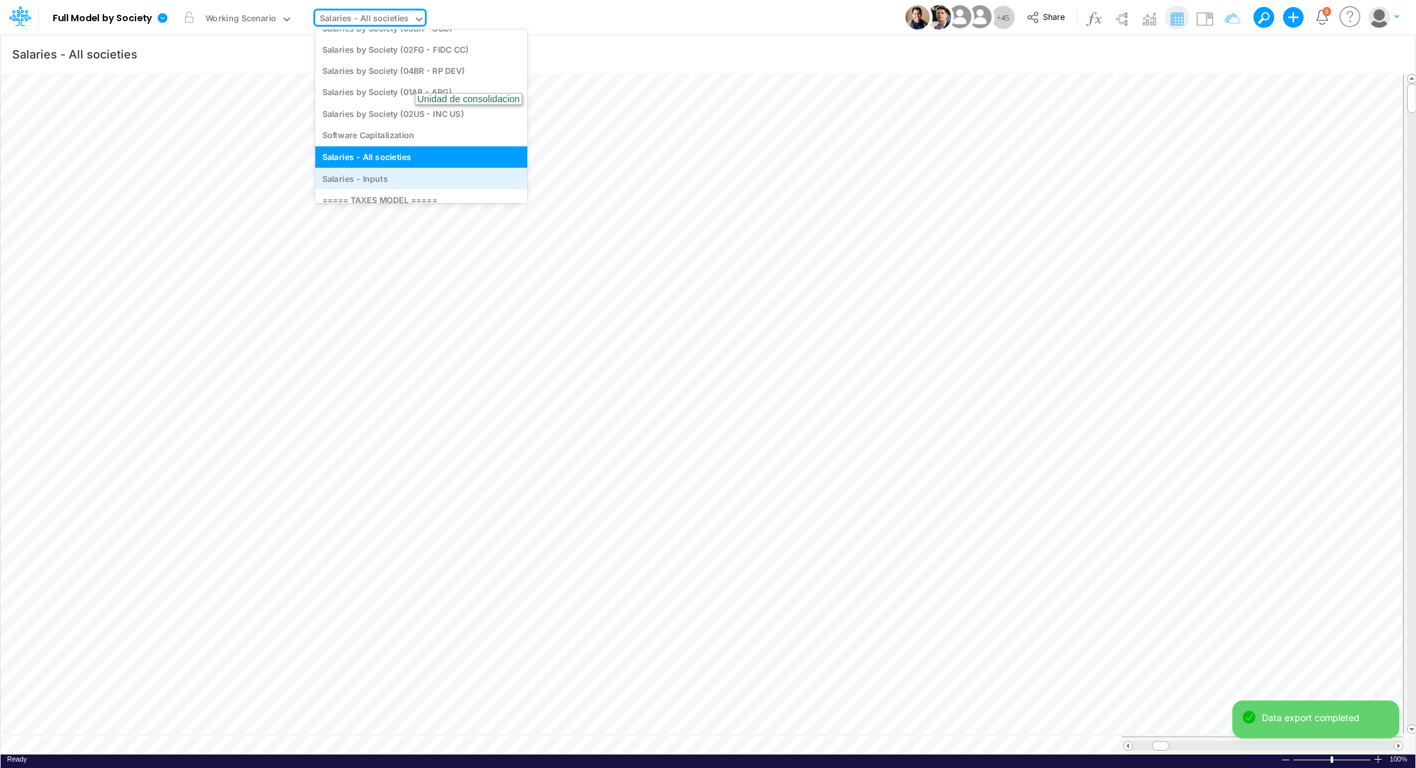
click at [394, 176] on div "Salaries - Inputs" at bounding box center [421, 178] width 212 height 21
type input "Salaries - Inputs"
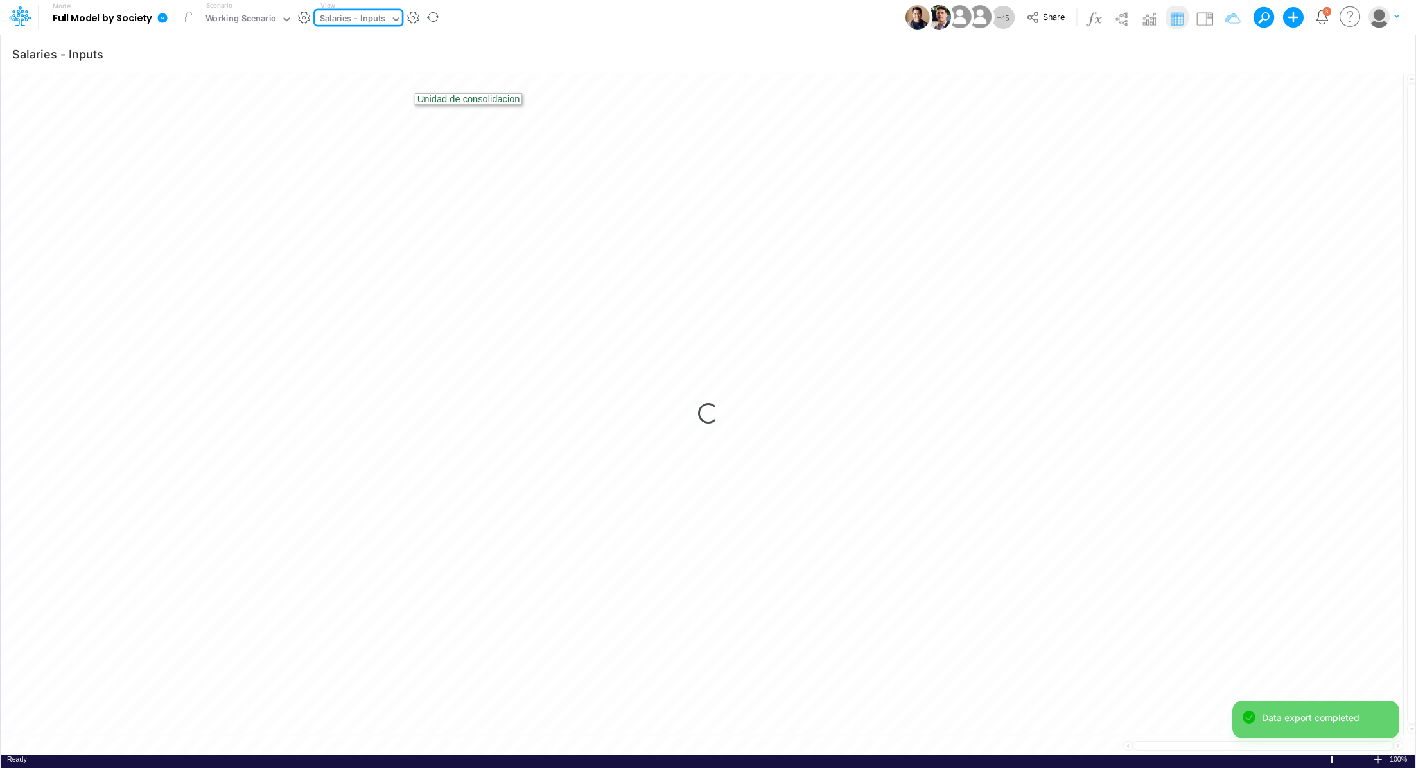
click at [164, 19] on icon at bounding box center [163, 18] width 10 height 10
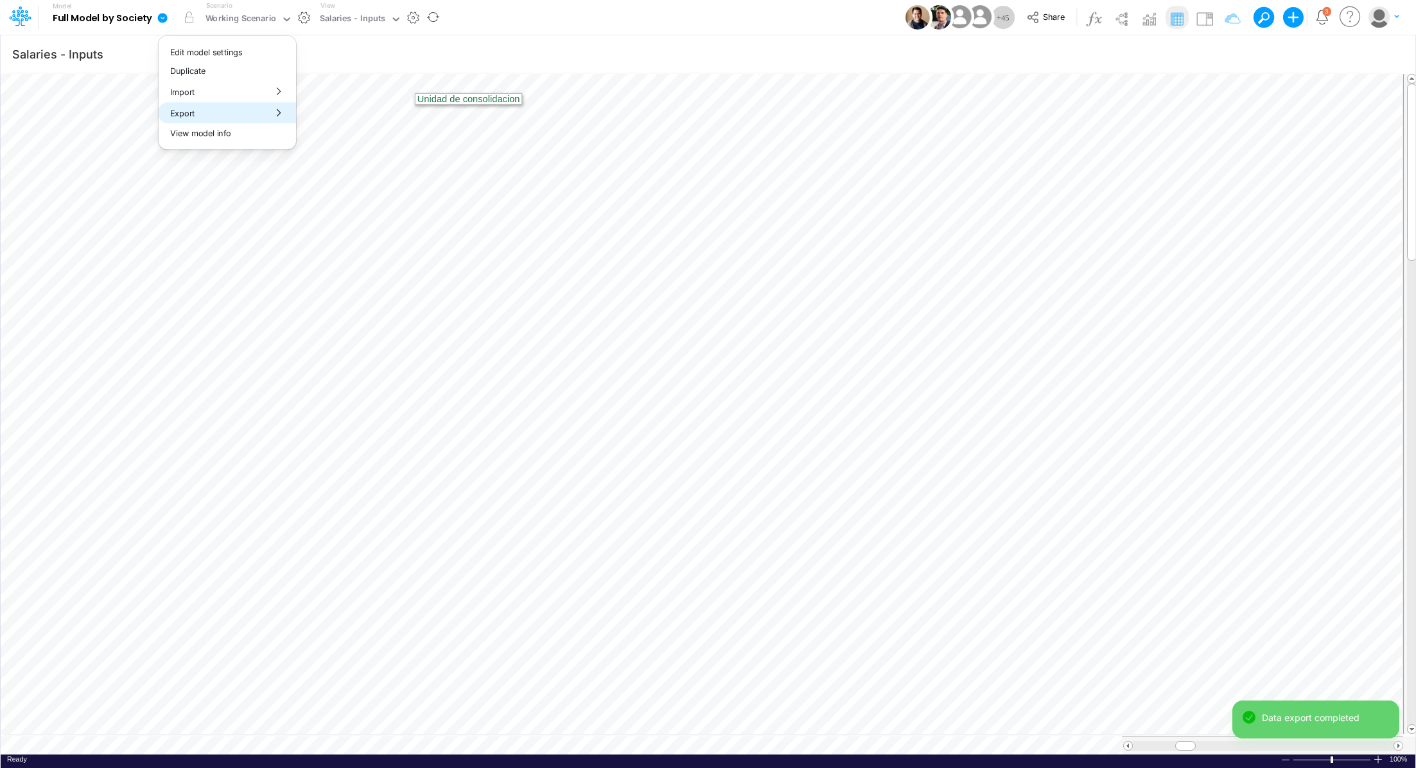
click at [203, 112] on button "Export" at bounding box center [227, 112] width 137 height 21
click at [343, 118] on button "Excel" at bounding box center [365, 120] width 137 height 20
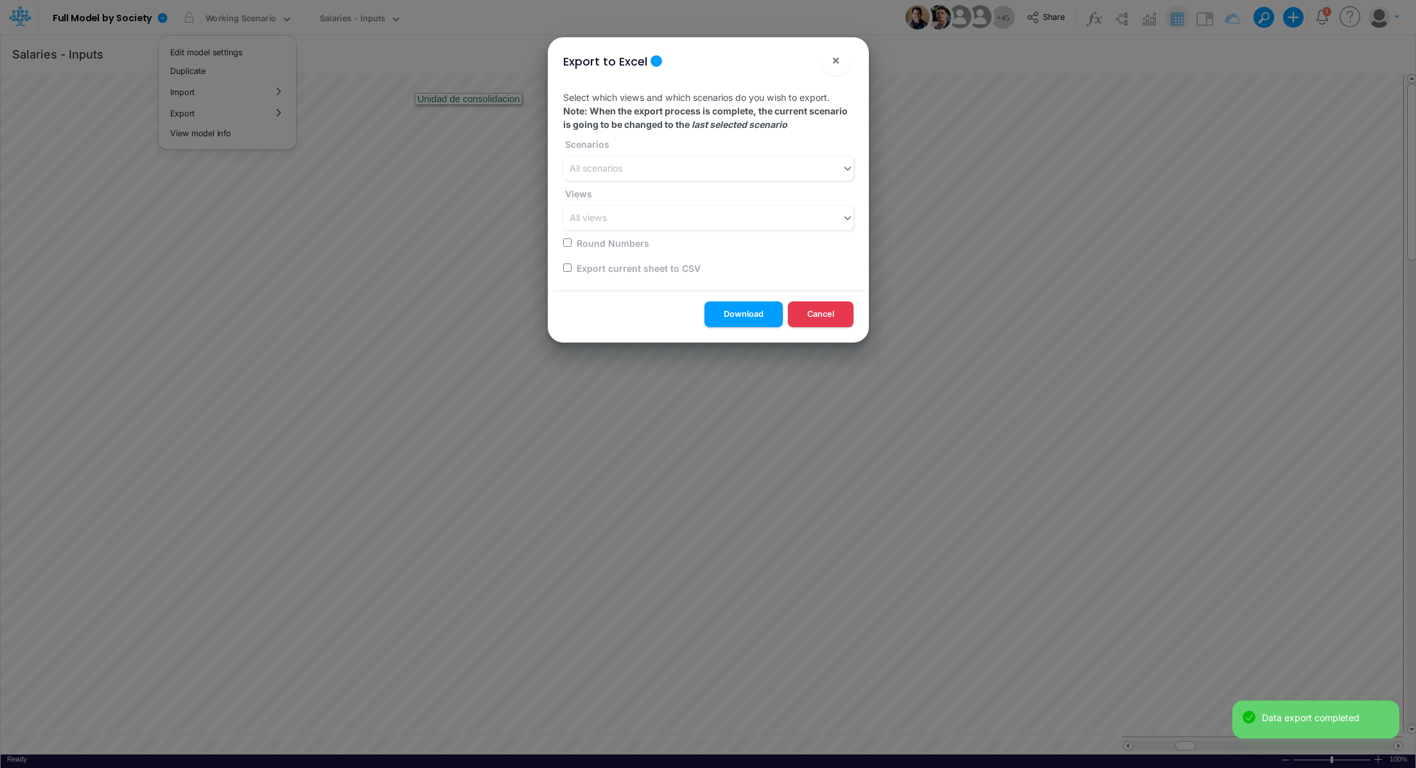
click at [569, 268] on input "checkbox" at bounding box center [567, 267] width 8 height 8
checkbox input "true"
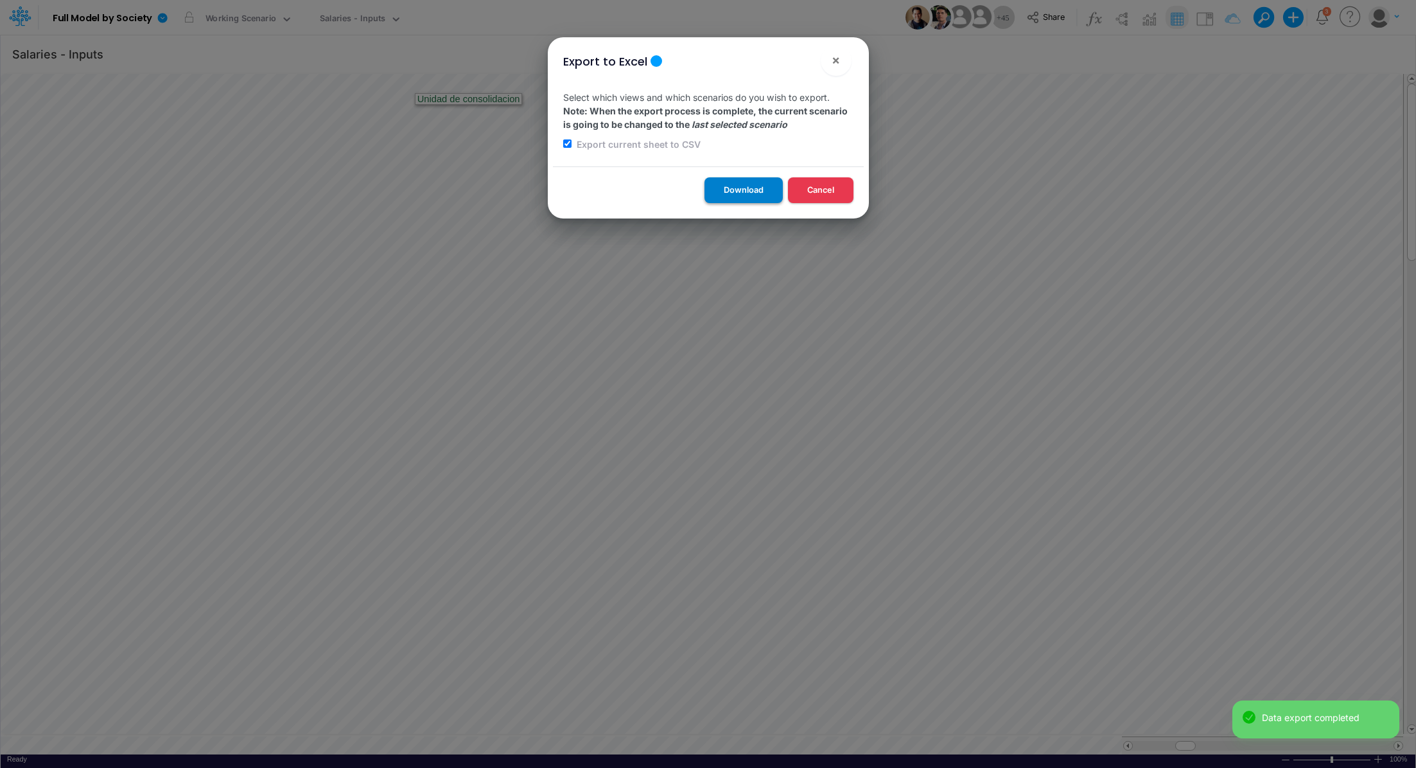
click at [727, 195] on button "Download" at bounding box center [744, 189] width 78 height 25
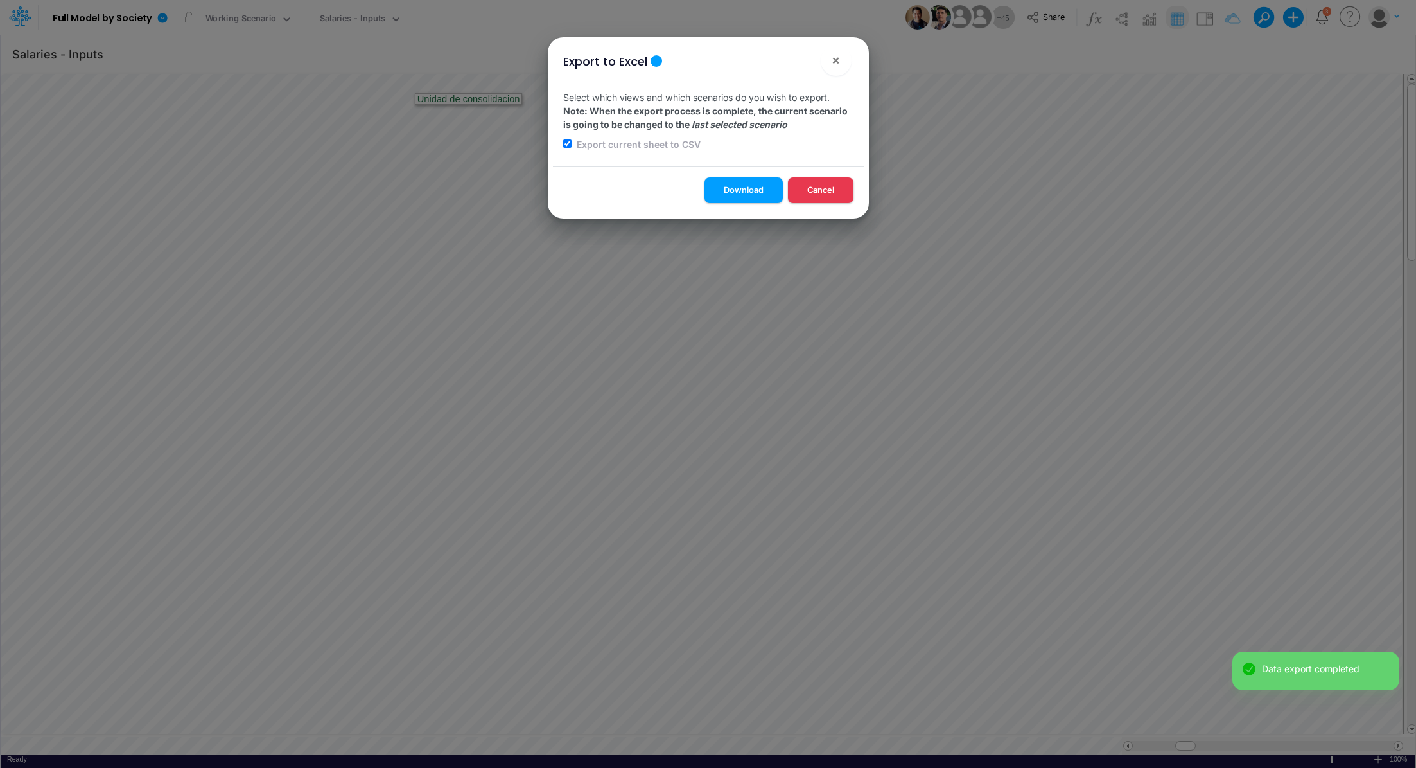
click at [367, 17] on div "Export to Excel × Select which views and which scenarios do you wish to export.…" at bounding box center [708, 384] width 1416 height 768
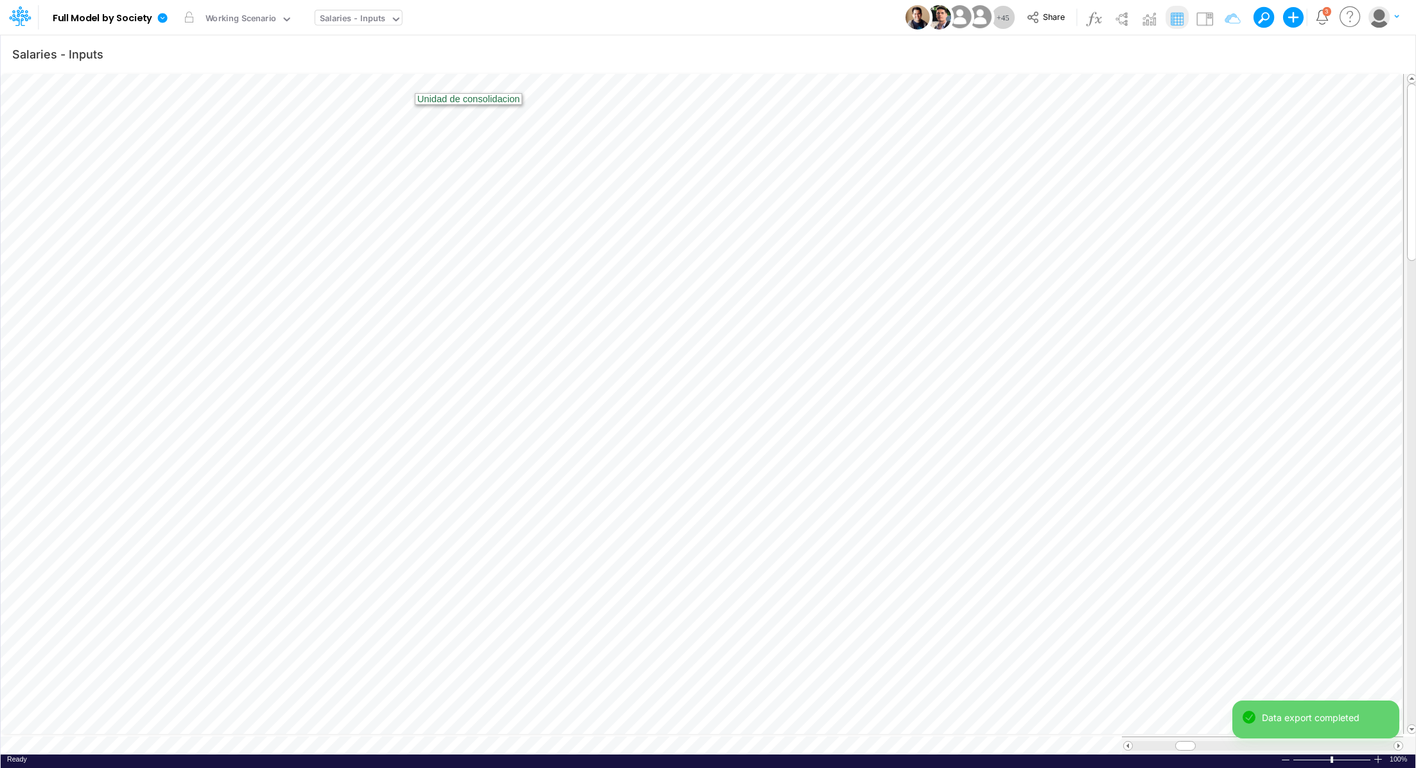
click at [360, 19] on div "Salaries - Inputs" at bounding box center [353, 19] width 66 height 15
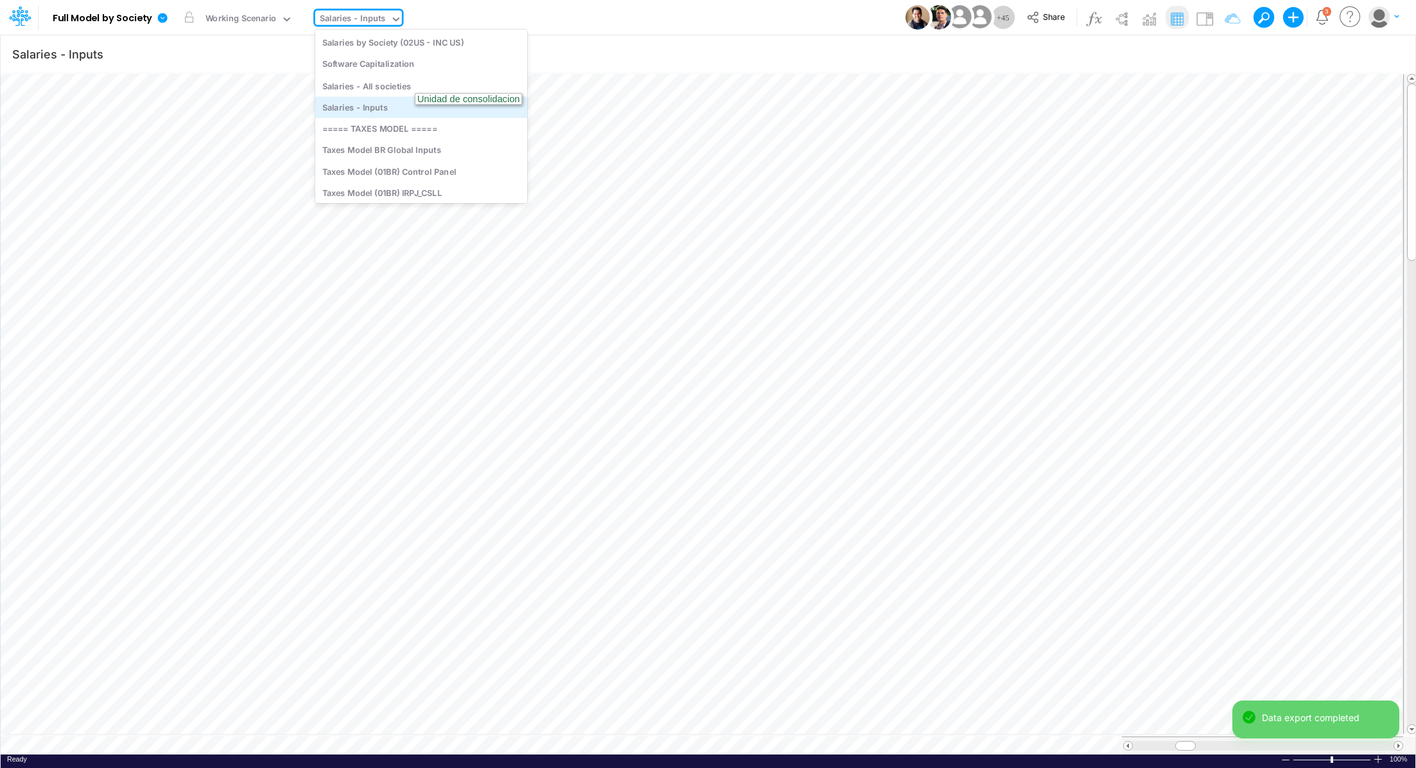
scroll to position [2541, 0]
click at [443, 138] on div "Taxes Model BR Global Inputs" at bounding box center [421, 136] width 212 height 21
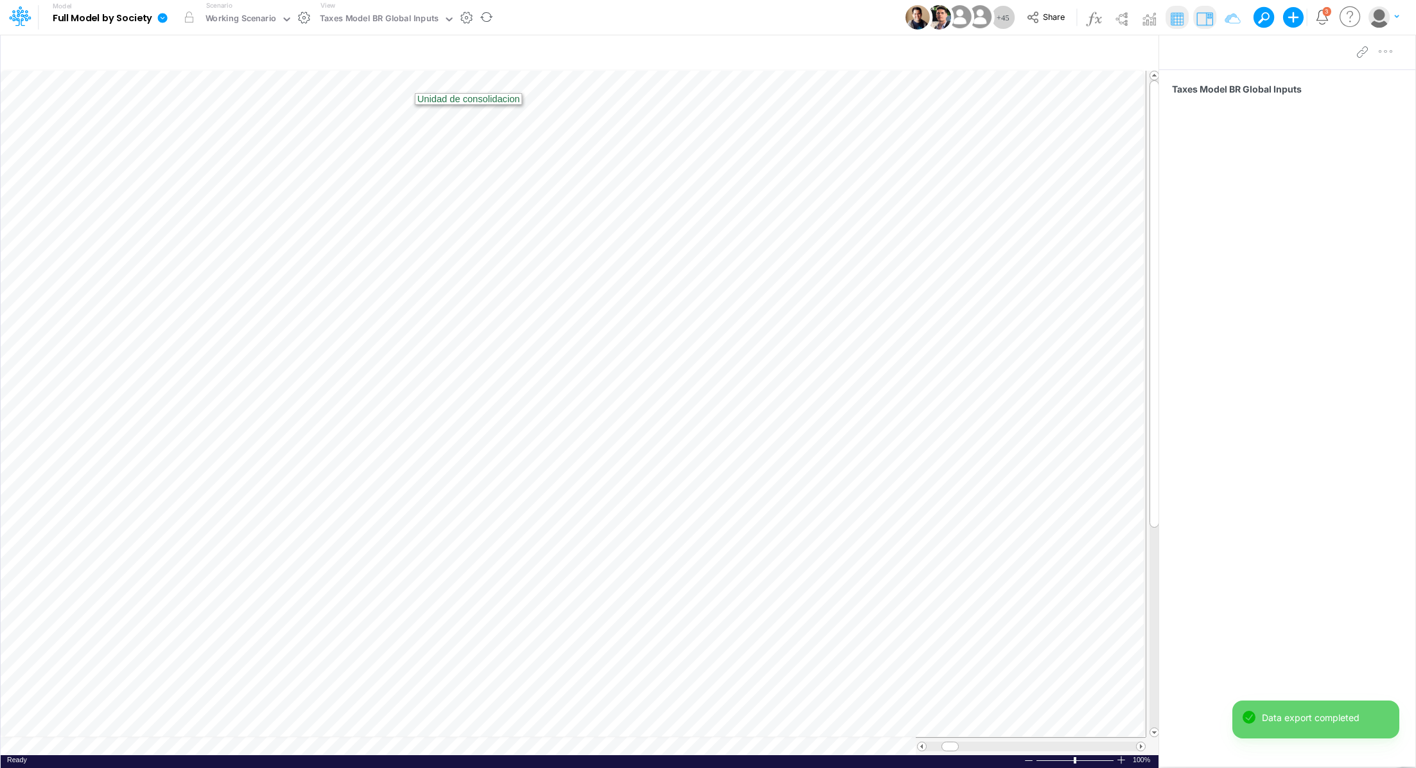
click at [160, 20] on icon at bounding box center [163, 18] width 10 height 10
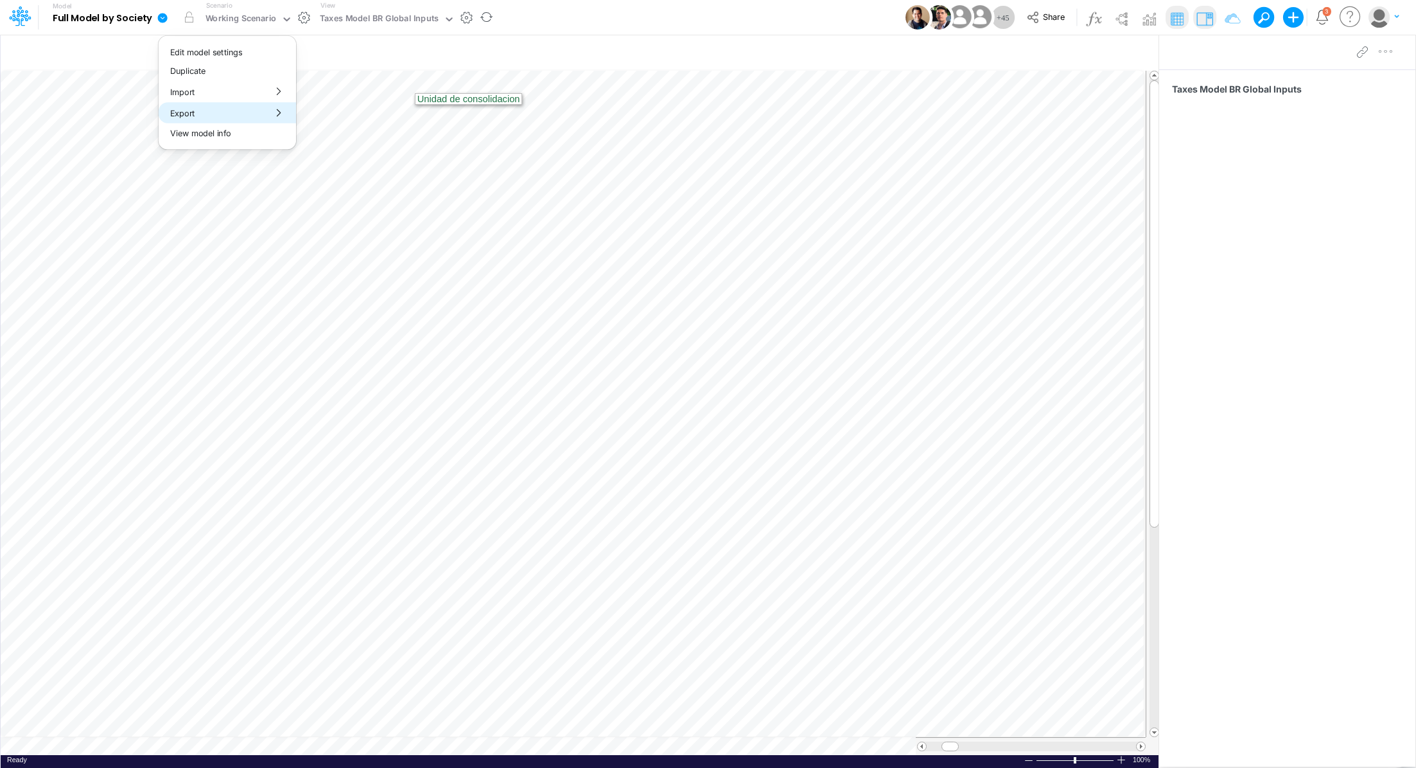
click at [188, 109] on button "Export" at bounding box center [227, 112] width 137 height 21
click at [347, 131] on div "Excel" at bounding box center [365, 119] width 139 height 33
click at [344, 128] on button "Excel" at bounding box center [365, 120] width 137 height 20
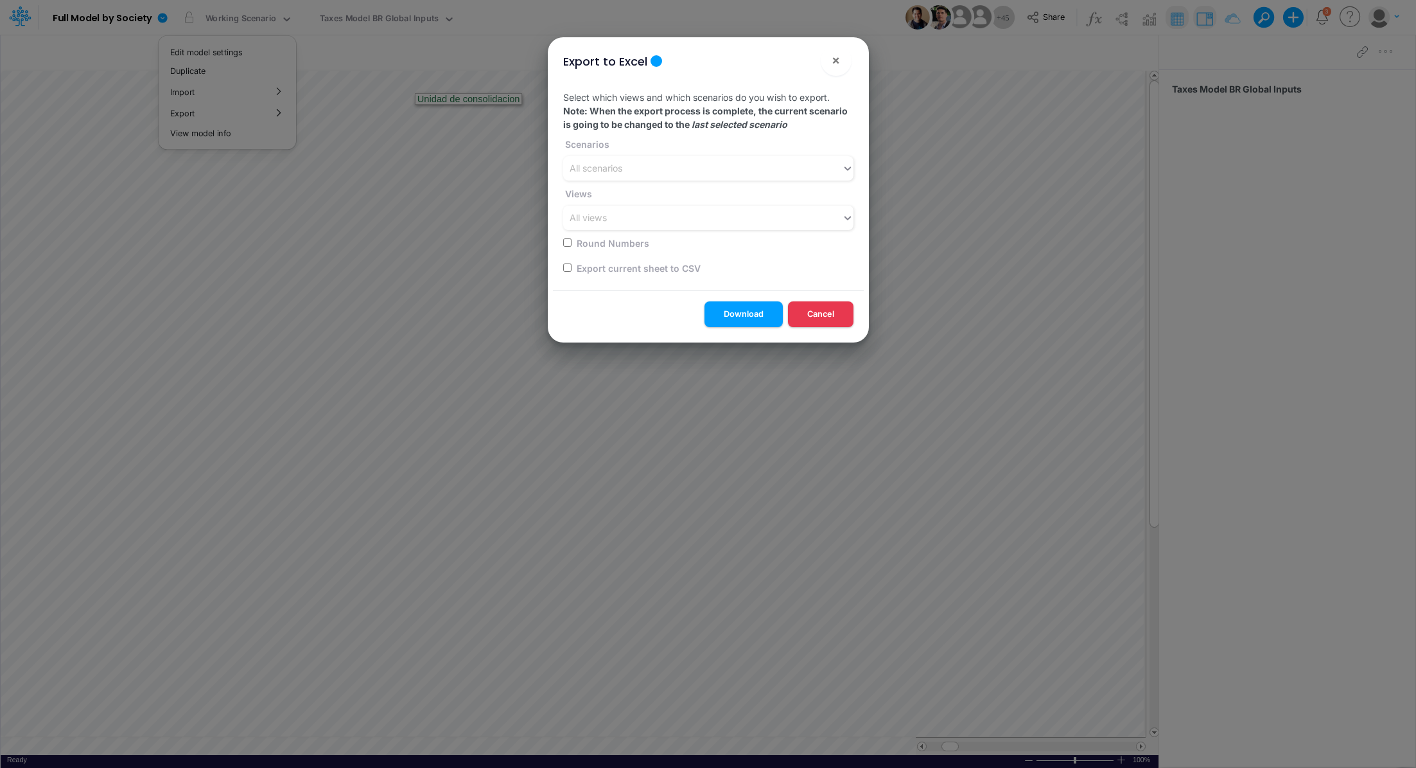
click at [568, 265] on input "checkbox" at bounding box center [567, 267] width 8 height 8
checkbox input "true"
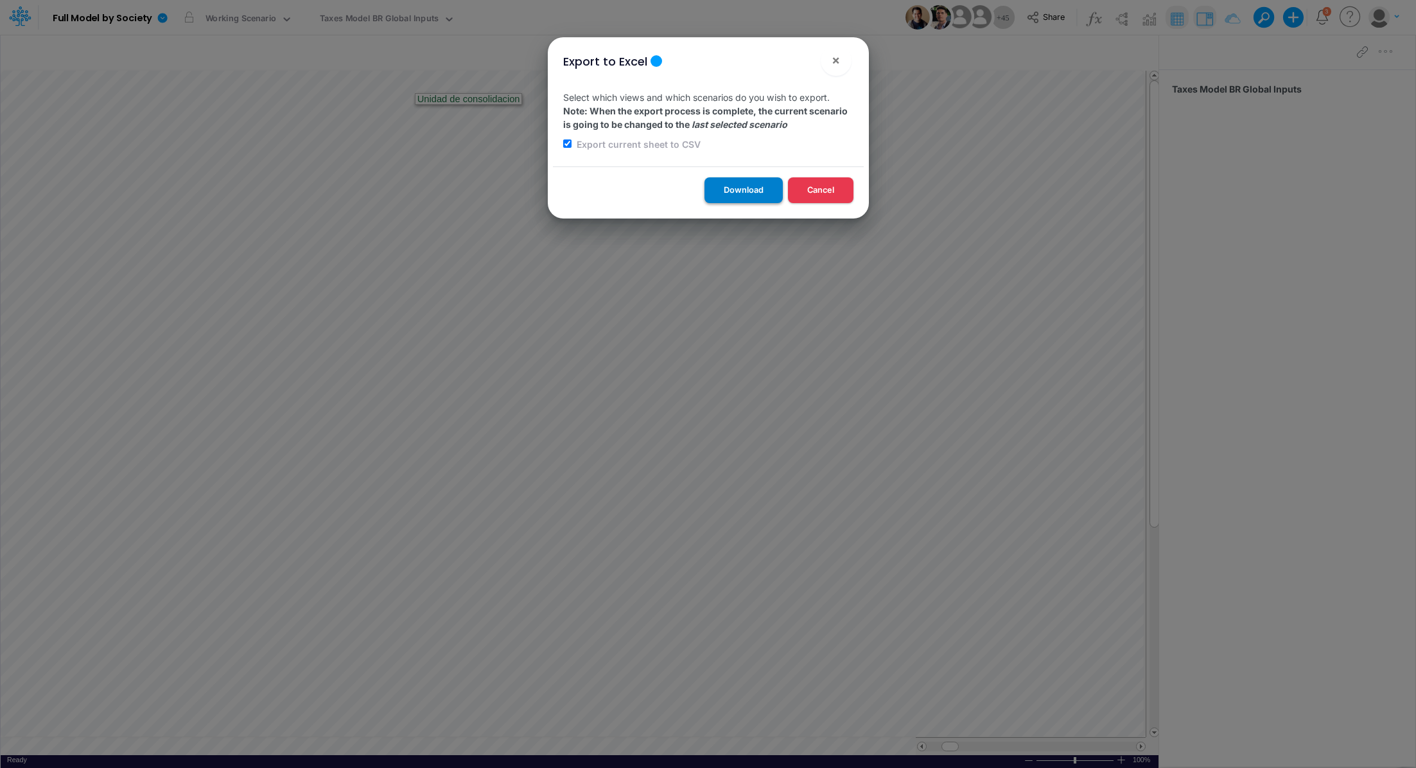
click at [718, 184] on button "Download" at bounding box center [744, 189] width 78 height 25
click at [385, 8] on div "Export to Excel × Select which views and which scenarios do you wish to export.…" at bounding box center [708, 384] width 1416 height 768
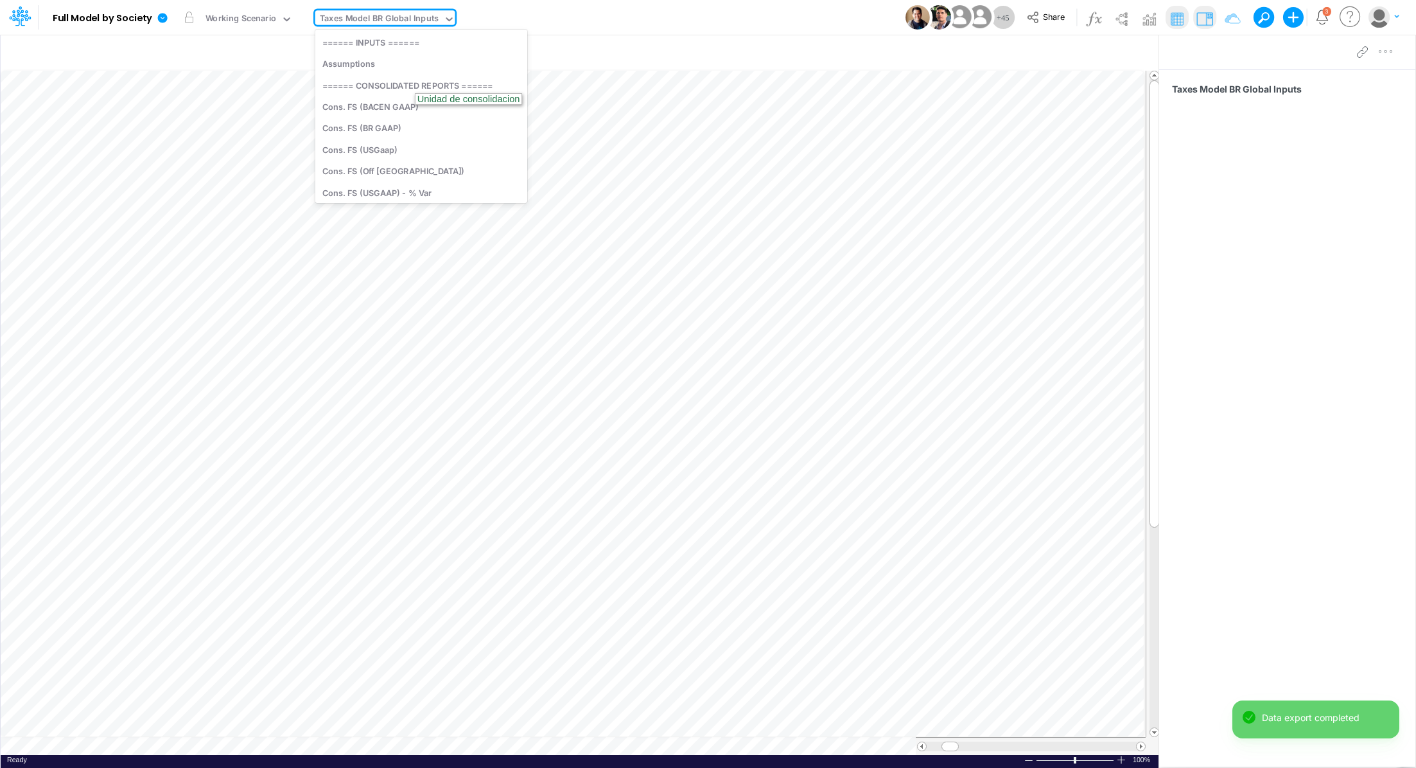
click at [376, 16] on div "Taxes Model BR Global Inputs" at bounding box center [379, 19] width 119 height 15
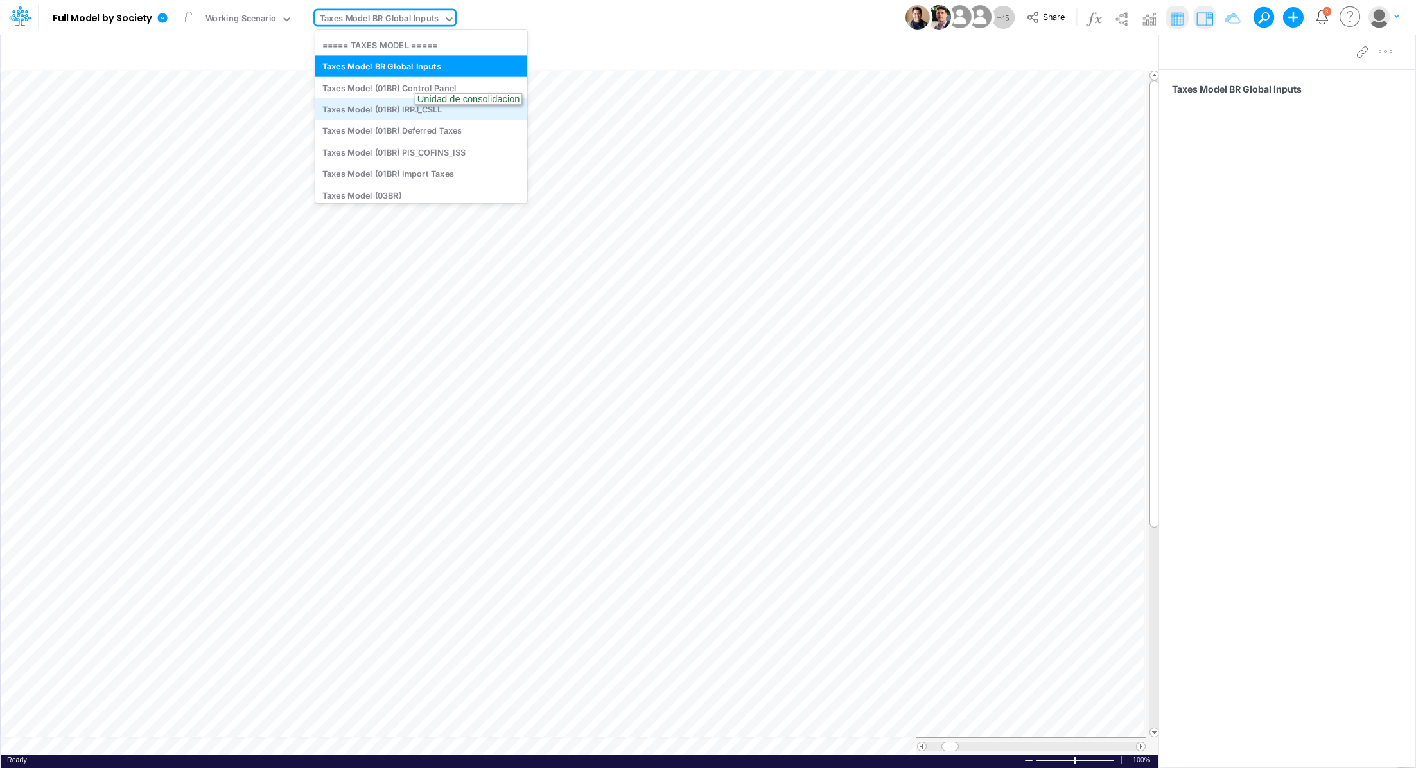
scroll to position [2565, 0]
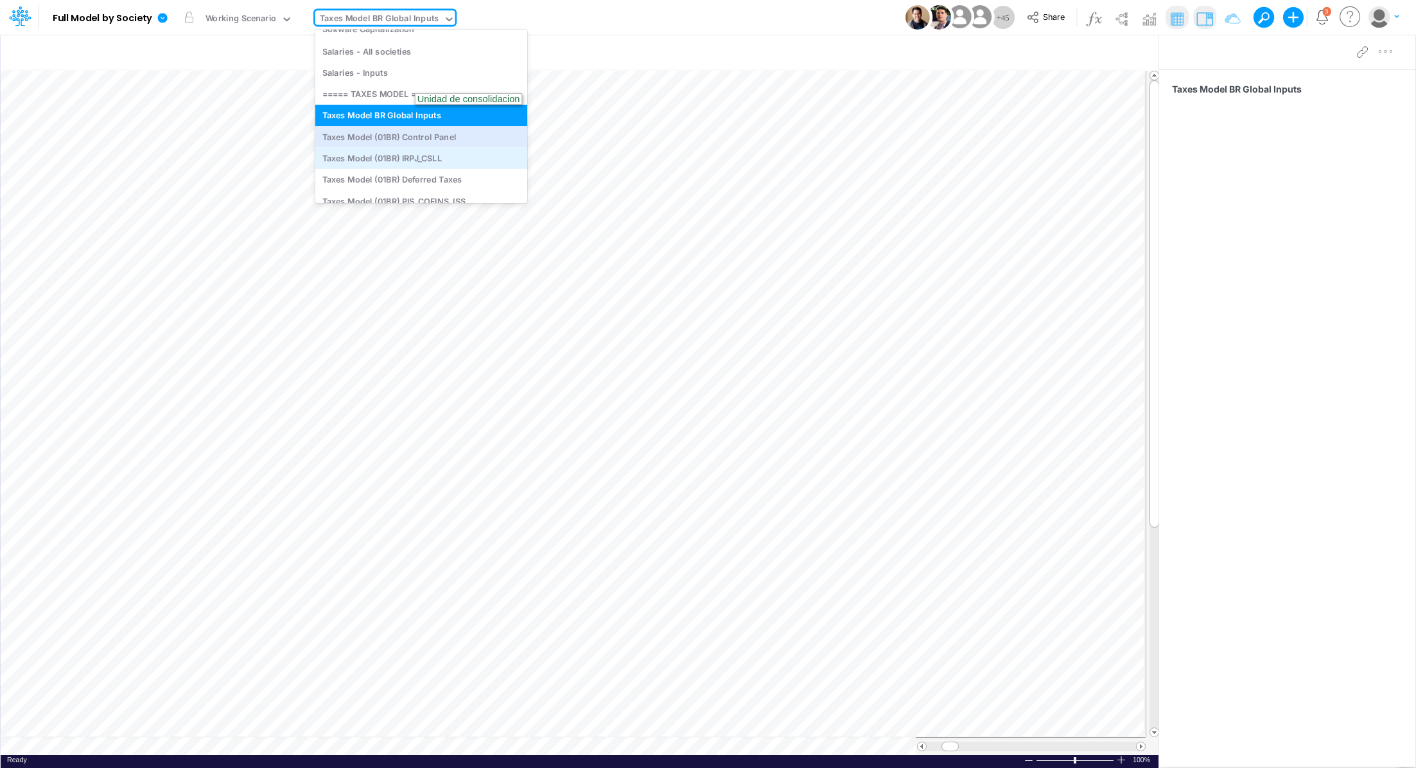
click at [484, 126] on div "Taxes Model (01BR) Control Panel" at bounding box center [421, 136] width 212 height 21
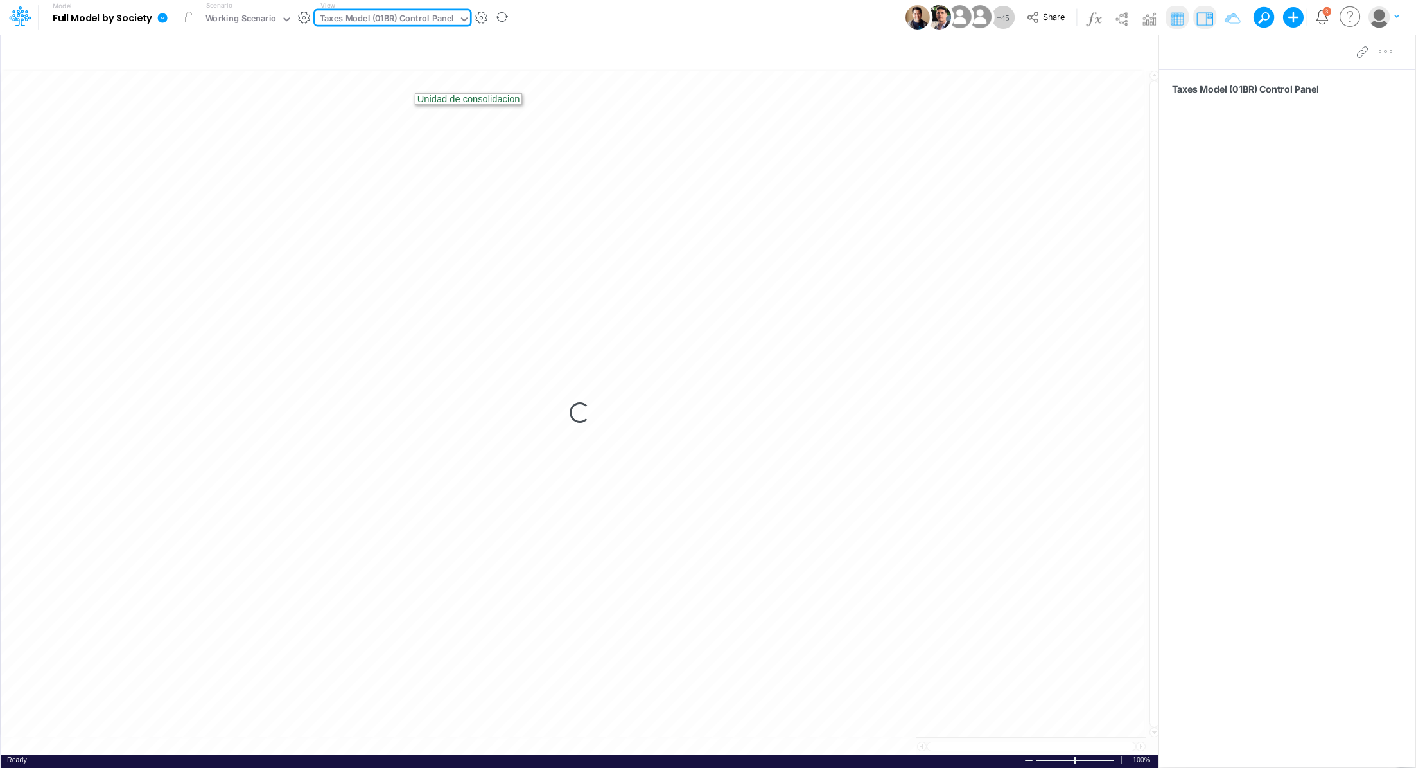
click at [163, 17] on icon at bounding box center [163, 18] width 12 height 12
click at [222, 117] on button "Export" at bounding box center [227, 112] width 137 height 21
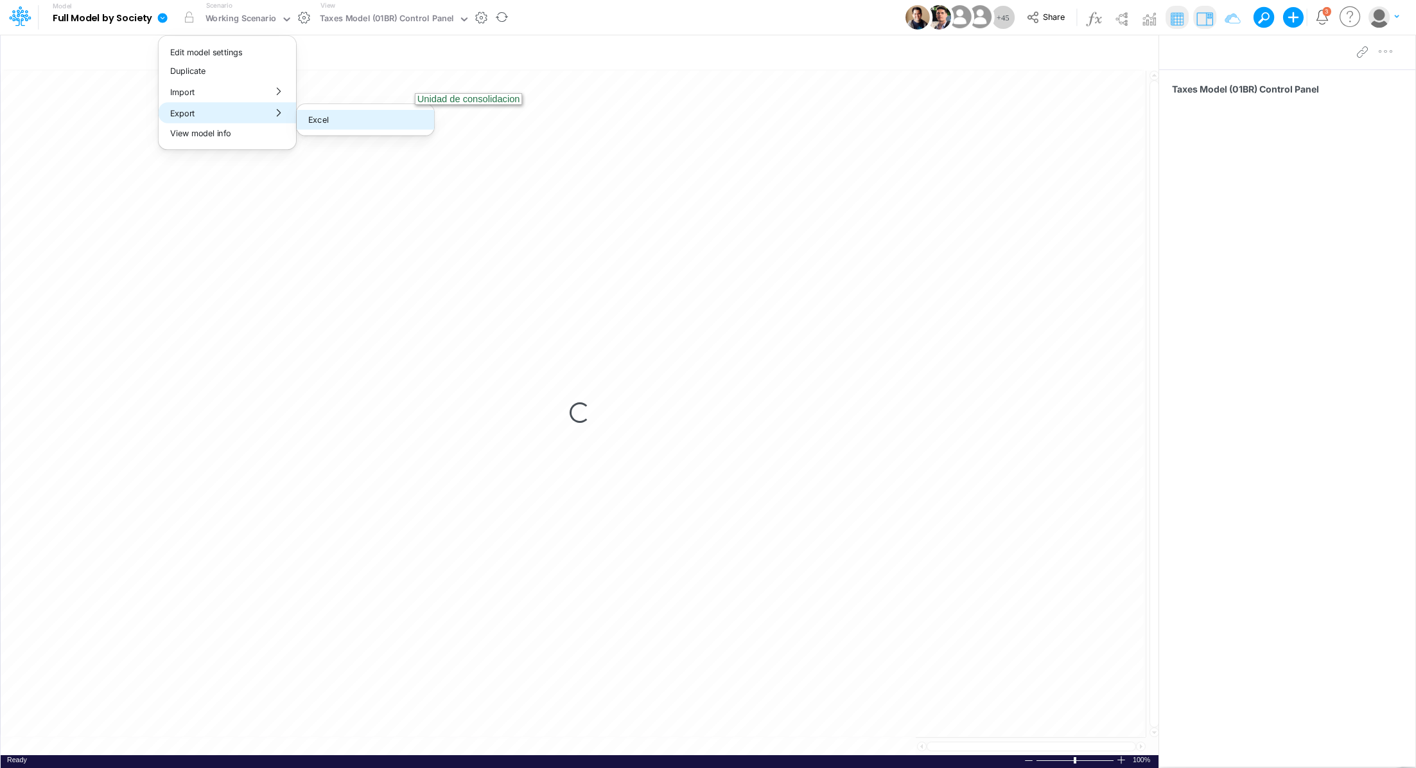
click at [312, 121] on button "Excel" at bounding box center [365, 120] width 137 height 20
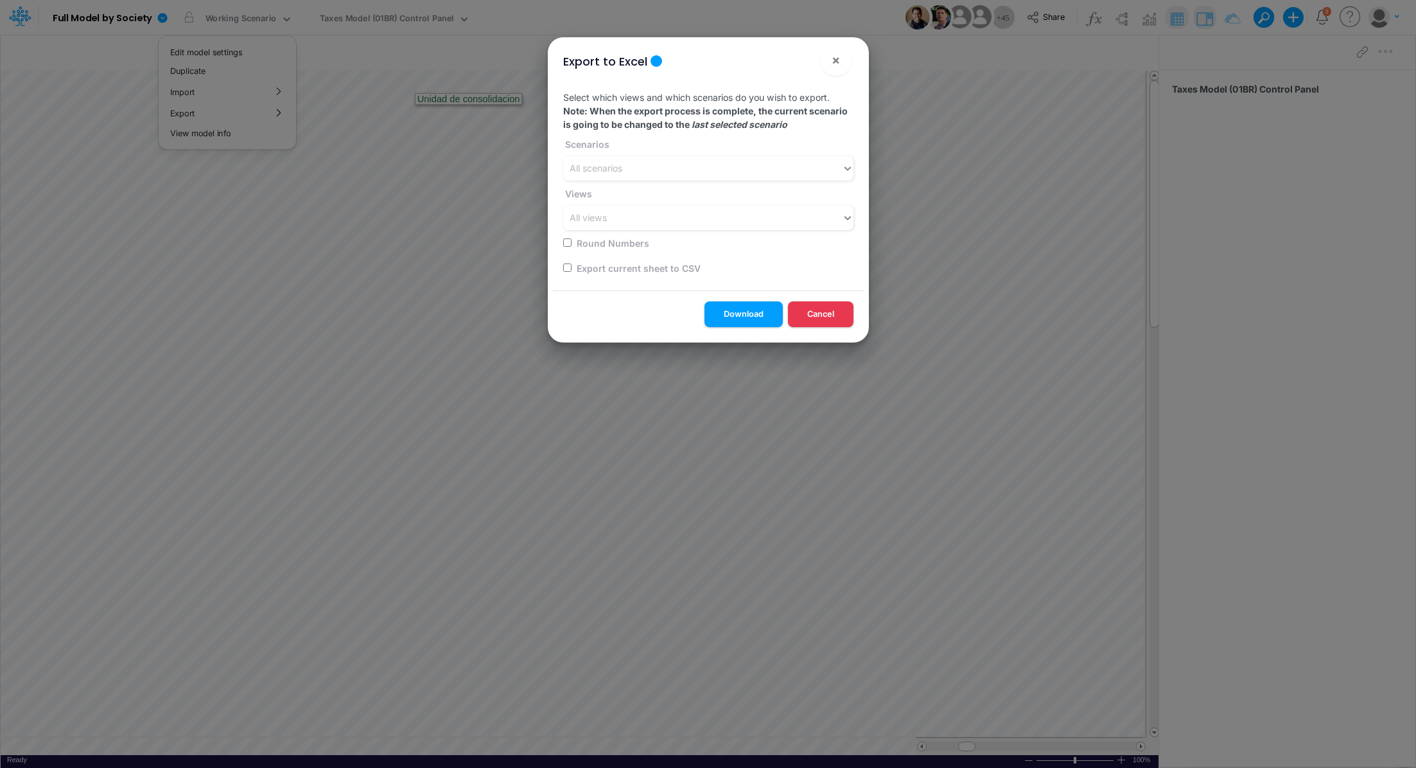
click at [568, 267] on input "checkbox" at bounding box center [567, 267] width 8 height 8
checkbox input "true"
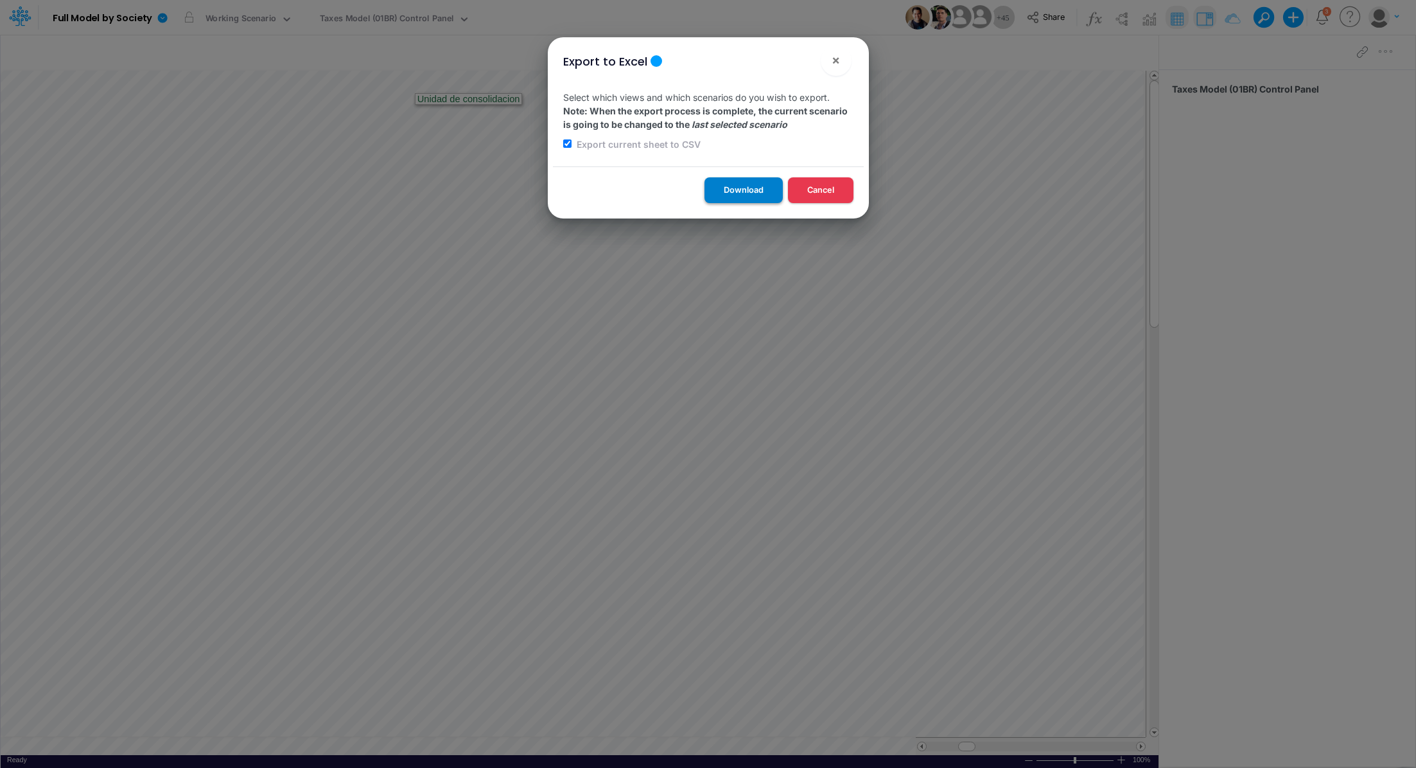
click at [732, 194] on button "Download" at bounding box center [744, 189] width 78 height 25
click at [349, 23] on div "Export to Excel × Select which views and which scenarios do you wish to export.…" at bounding box center [708, 384] width 1416 height 768
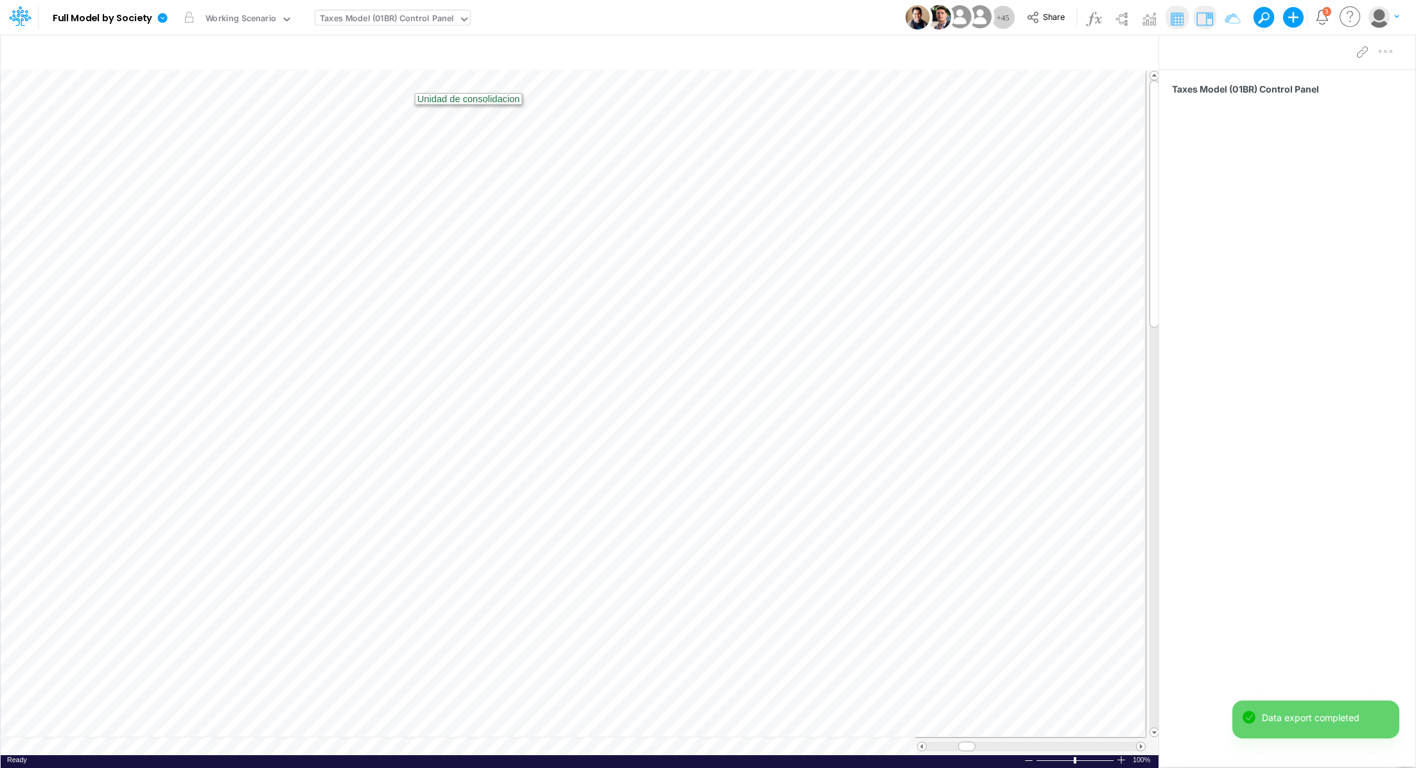
click at [359, 21] on div "Taxes Model (01BR) Control Panel" at bounding box center [387, 19] width 134 height 15
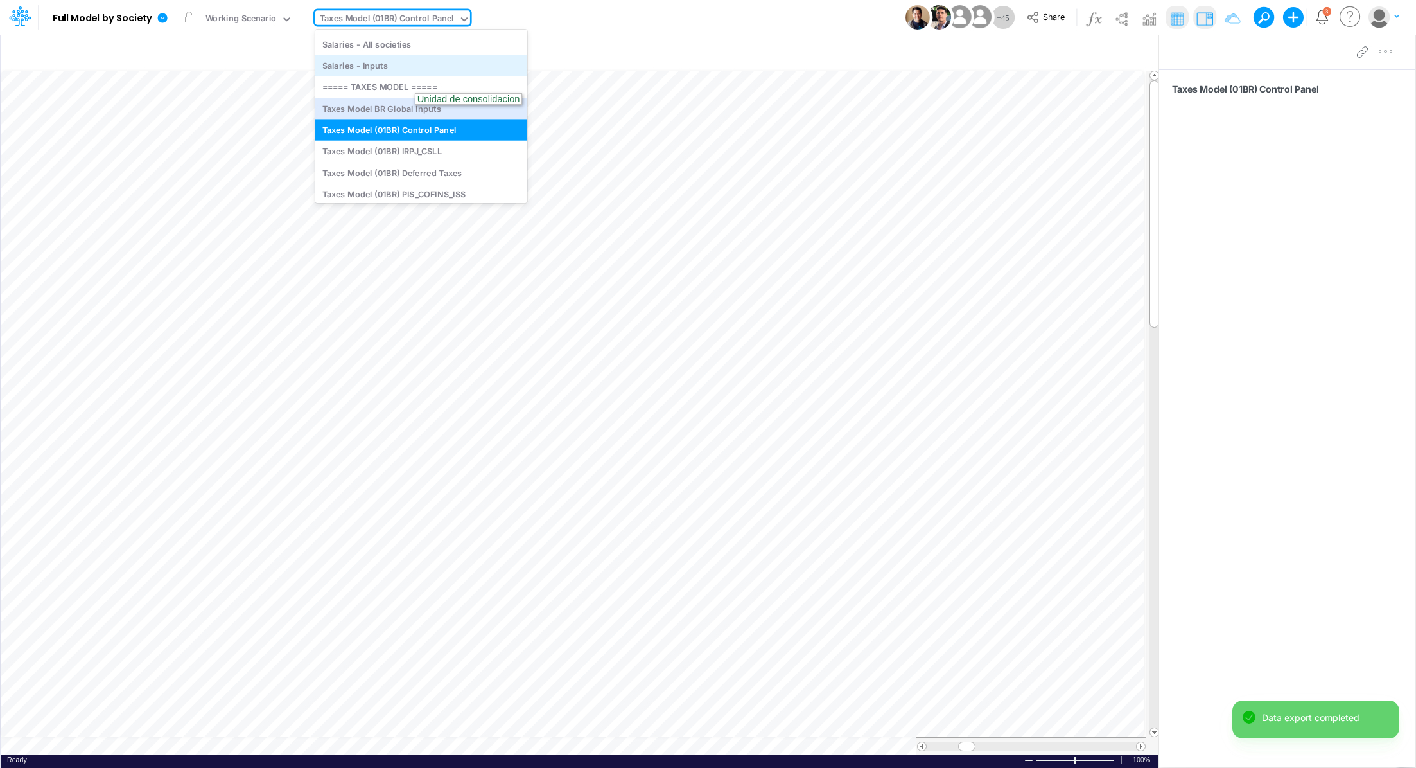
scroll to position [2574, 0]
click at [435, 148] on div "Taxes Model (01BR) IRPJ_CSLL" at bounding box center [421, 149] width 212 height 21
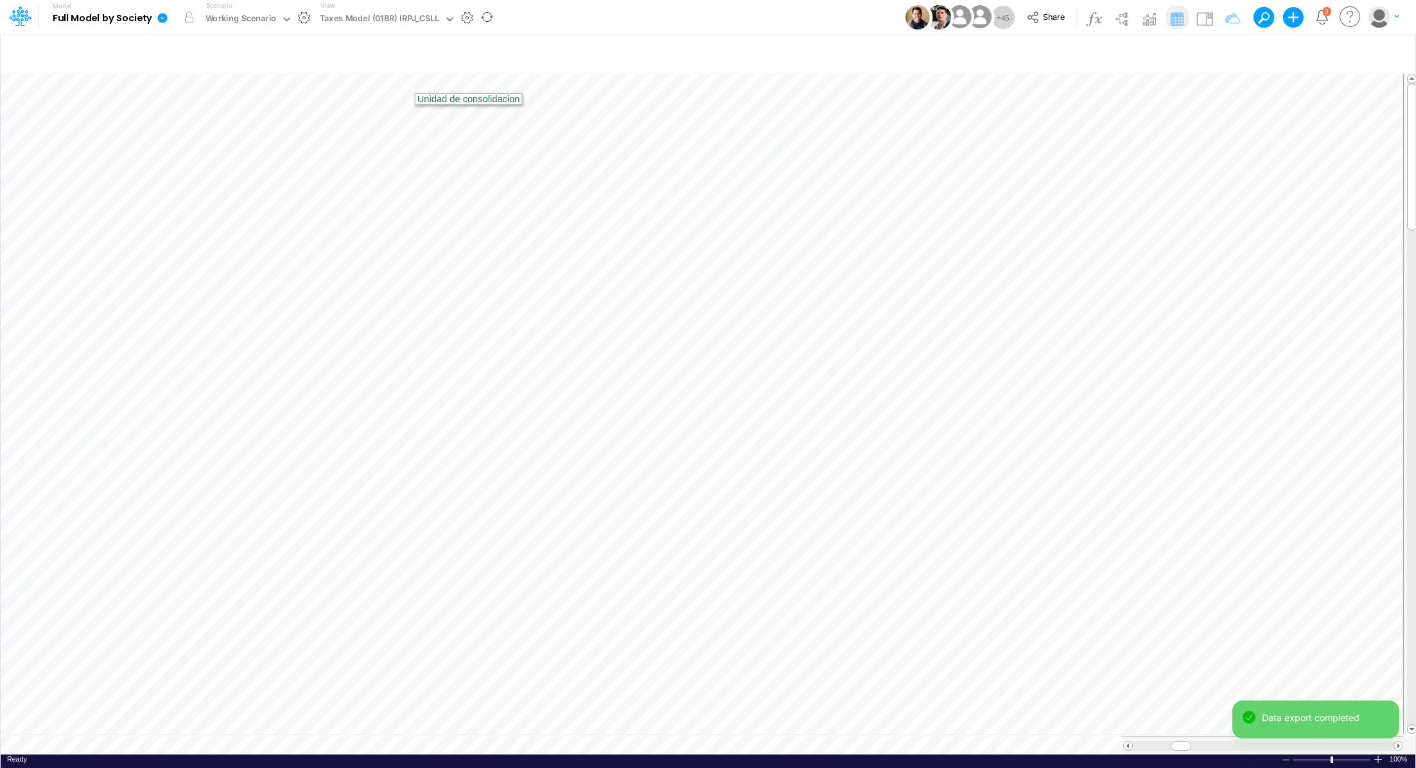
click at [159, 15] on icon at bounding box center [163, 18] width 10 height 10
click at [188, 110] on button "Export" at bounding box center [227, 112] width 137 height 21
click at [375, 123] on button "Excel" at bounding box center [365, 120] width 137 height 20
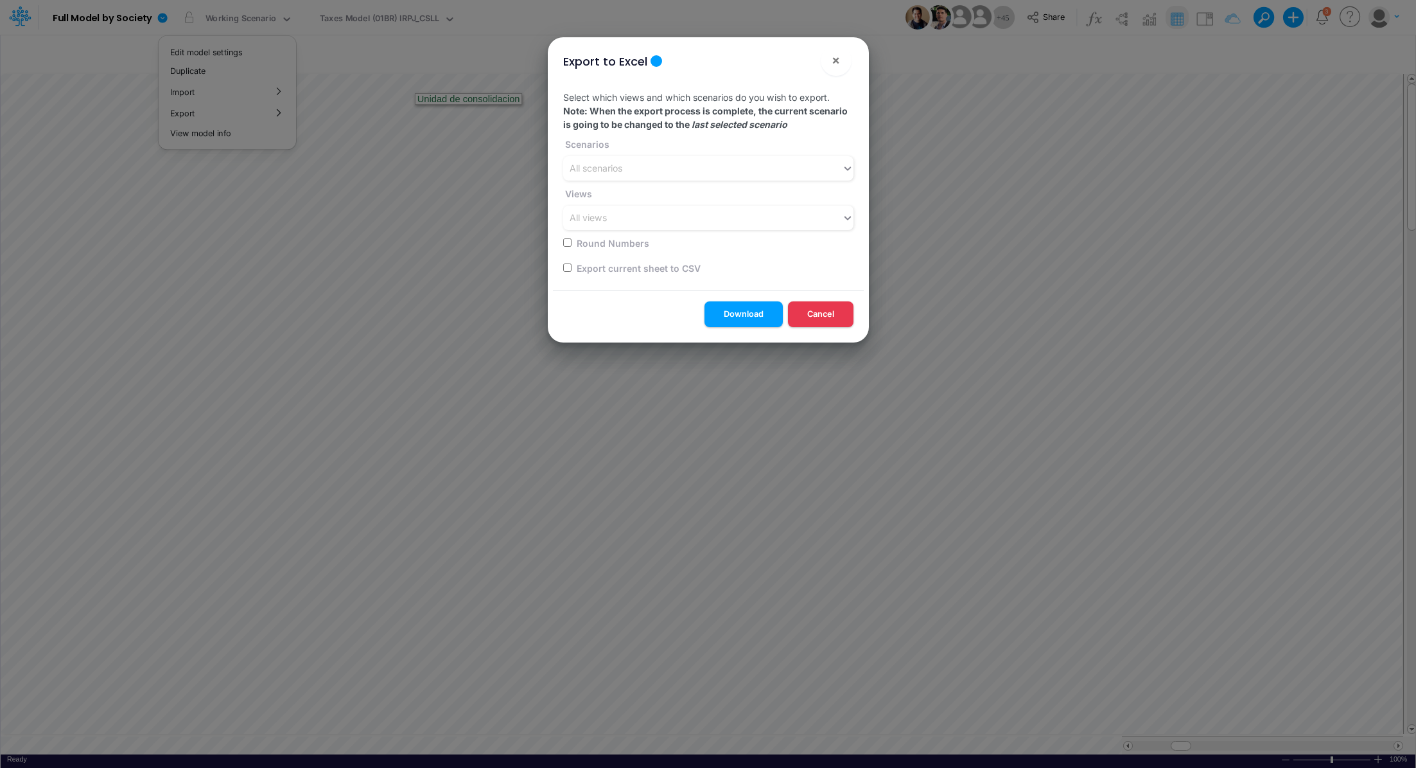
click at [569, 267] on input "checkbox" at bounding box center [567, 267] width 8 height 8
checkbox input "true"
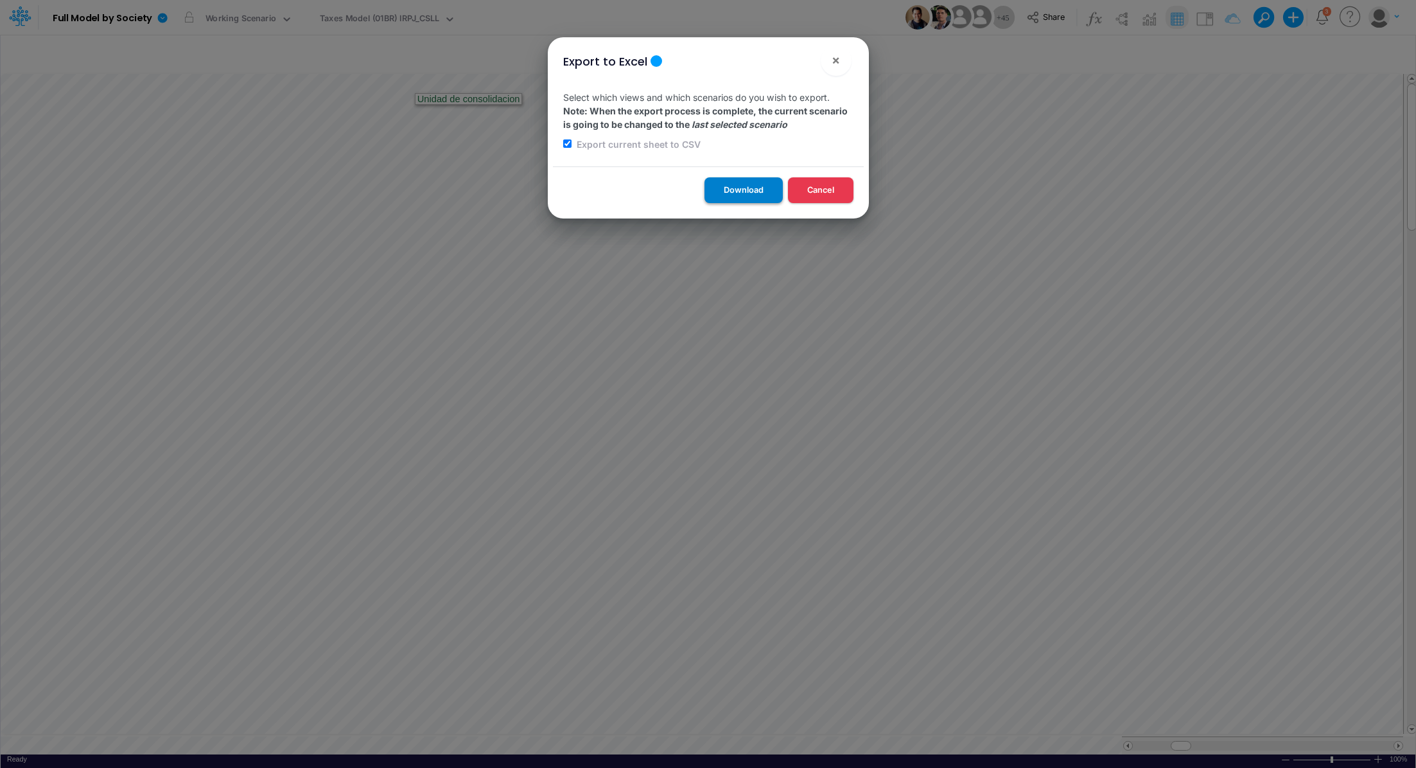
click at [727, 191] on button "Download" at bounding box center [744, 189] width 78 height 25
click at [395, 23] on div "Export to Excel × Select which views and which scenarios do you wish to export.…" at bounding box center [708, 384] width 1416 height 768
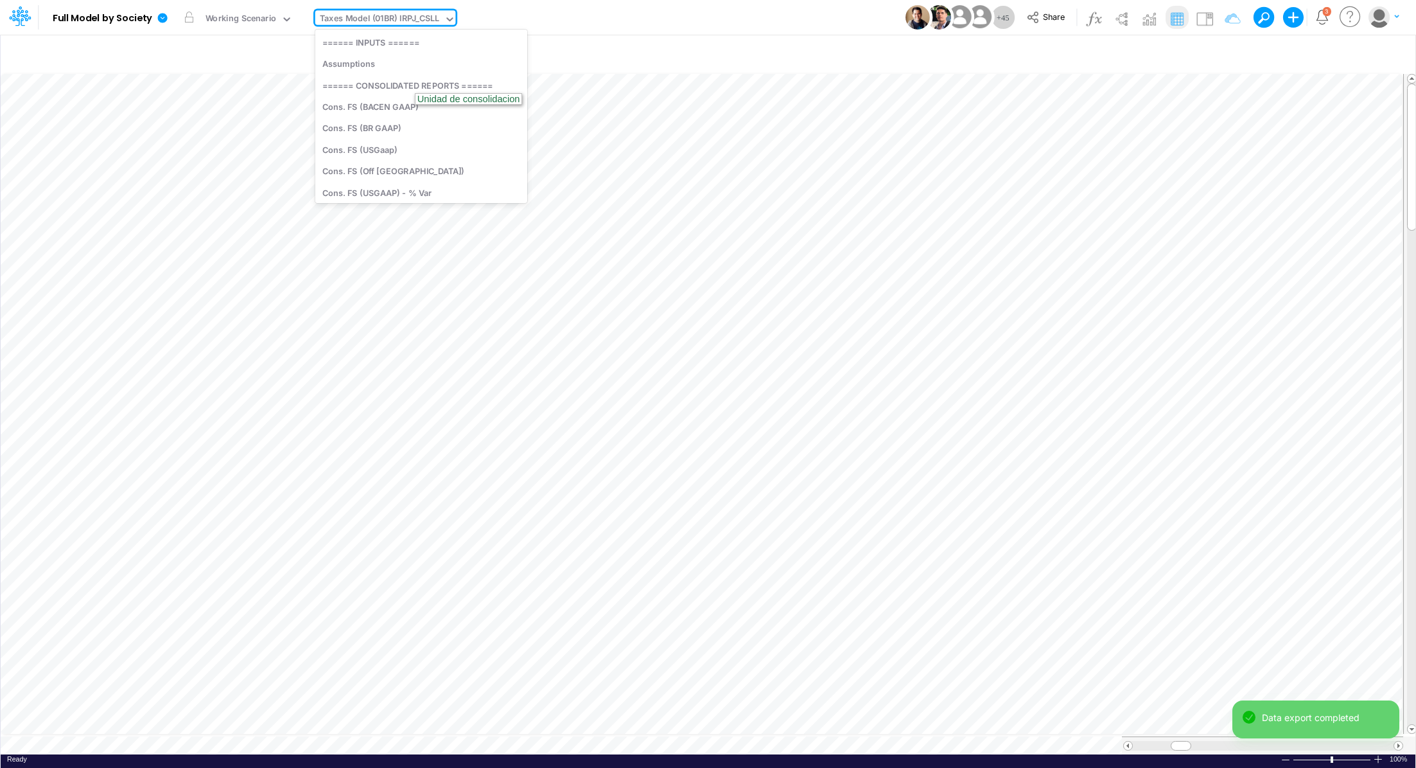
click at [395, 23] on div "Taxes Model (01BR) IRPJ_CSLL" at bounding box center [379, 19] width 119 height 15
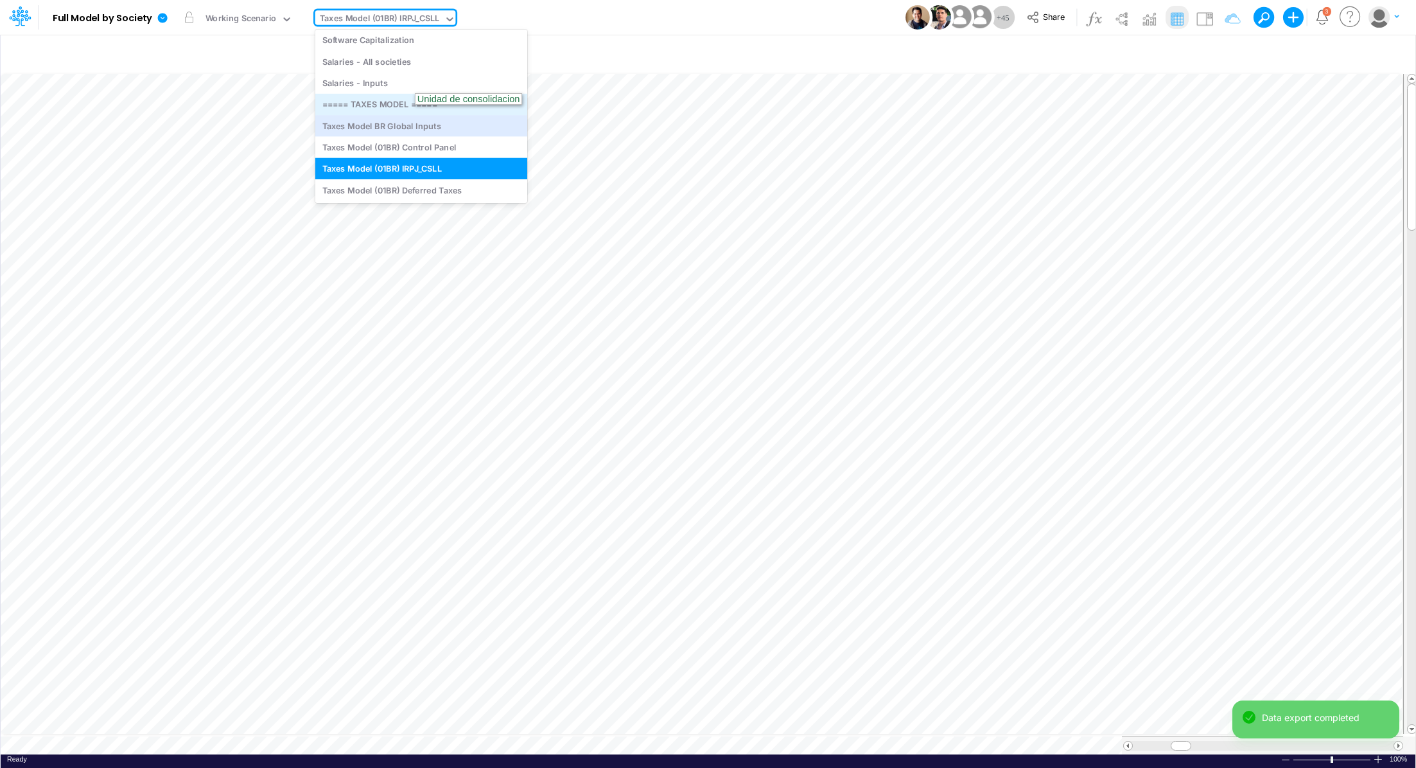
scroll to position [2576, 0]
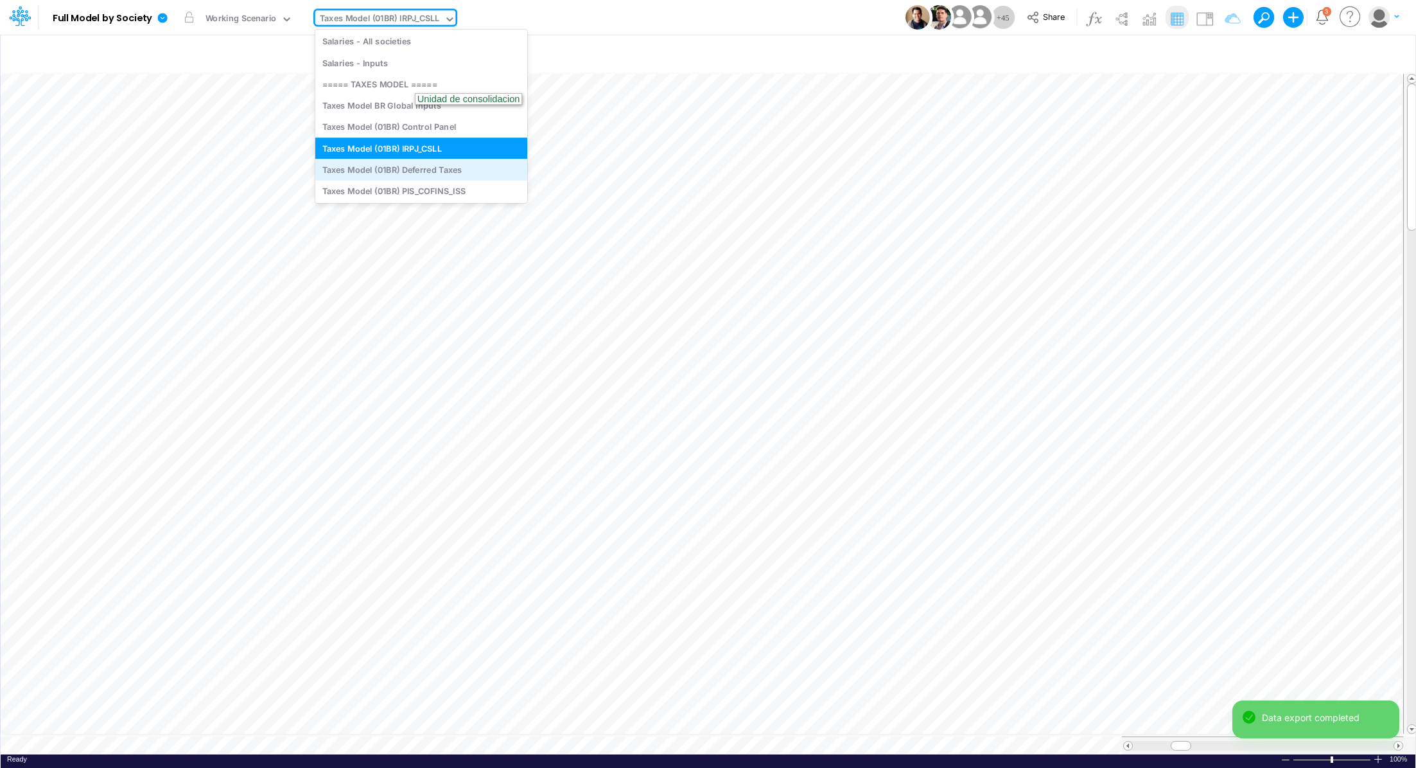
click at [455, 166] on div "Taxes Model (01BR) Deferred Taxes" at bounding box center [421, 169] width 212 height 21
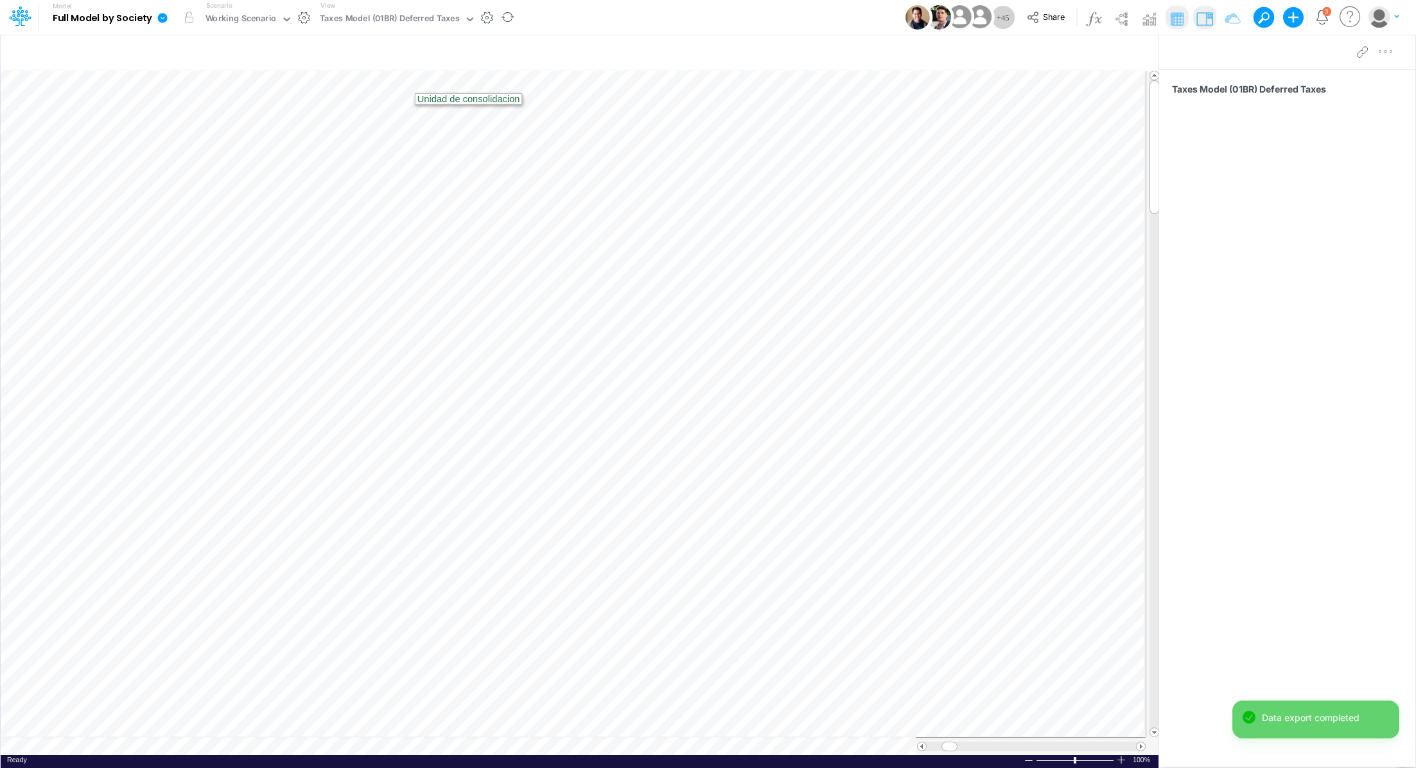
click at [159, 22] on icon at bounding box center [163, 18] width 12 height 12
click at [193, 109] on button "Export" at bounding box center [227, 112] width 137 height 21
click at [355, 120] on button "Excel" at bounding box center [365, 120] width 137 height 20
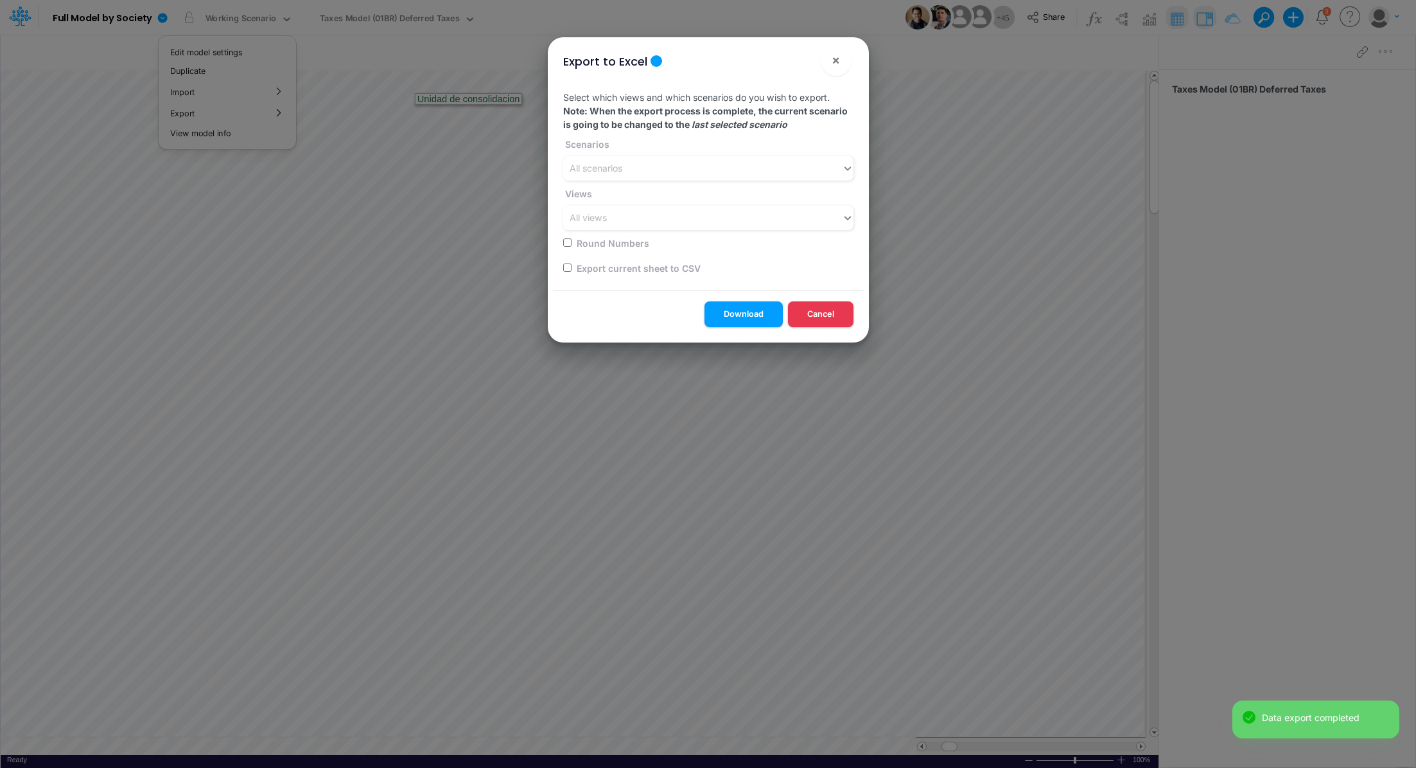
click at [585, 267] on label "Export current sheet to CSV" at bounding box center [638, 267] width 126 height 13
click at [563, 261] on div "Export current sheet to CSV" at bounding box center [704, 267] width 283 height 25
click at [563, 264] on input "checkbox" at bounding box center [567, 267] width 8 height 8
checkbox input "true"
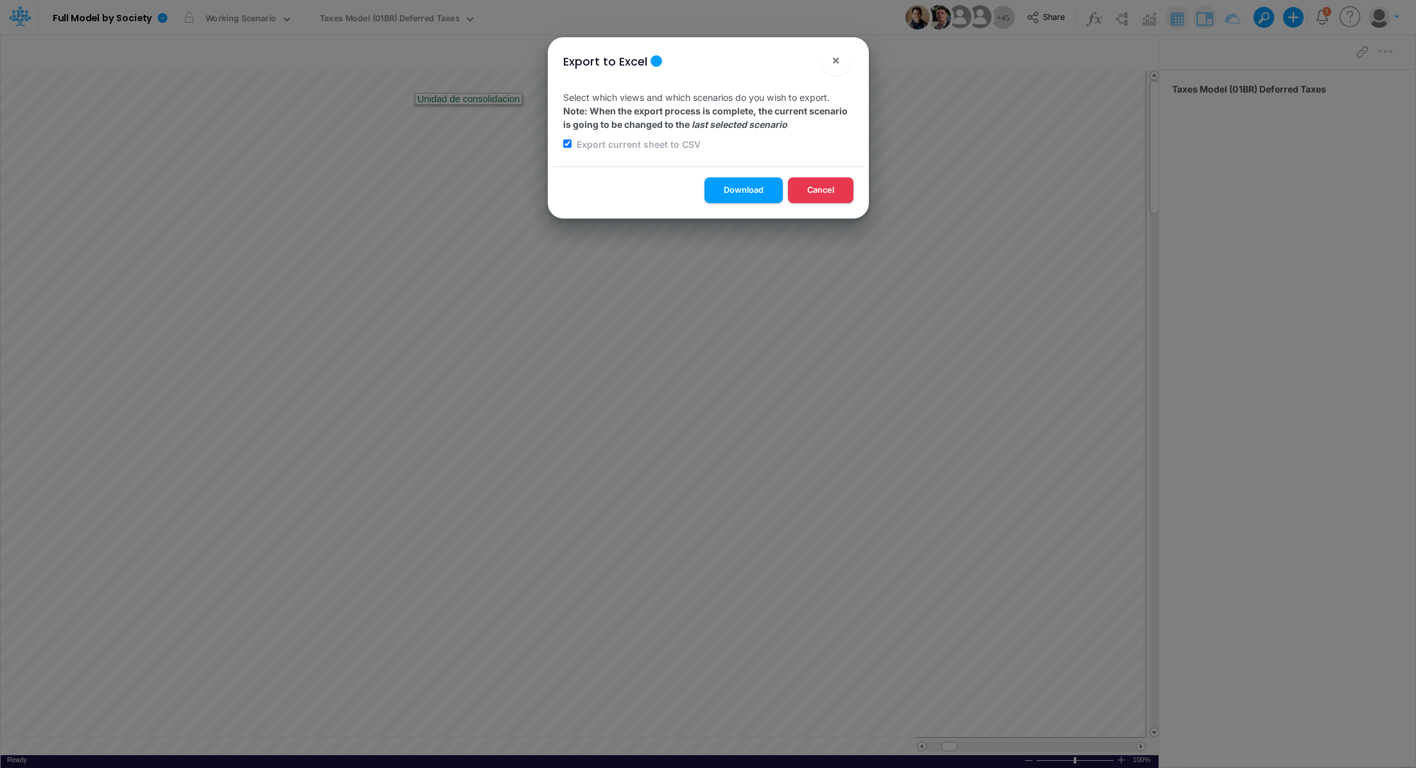
click at [731, 203] on div "Download Cancel" at bounding box center [708, 191] width 311 height 51
click at [736, 190] on button "Download" at bounding box center [744, 189] width 78 height 25
click at [425, 24] on div "Export to Excel × Select which views and which scenarios do you wish to export.…" at bounding box center [708, 384] width 1416 height 768
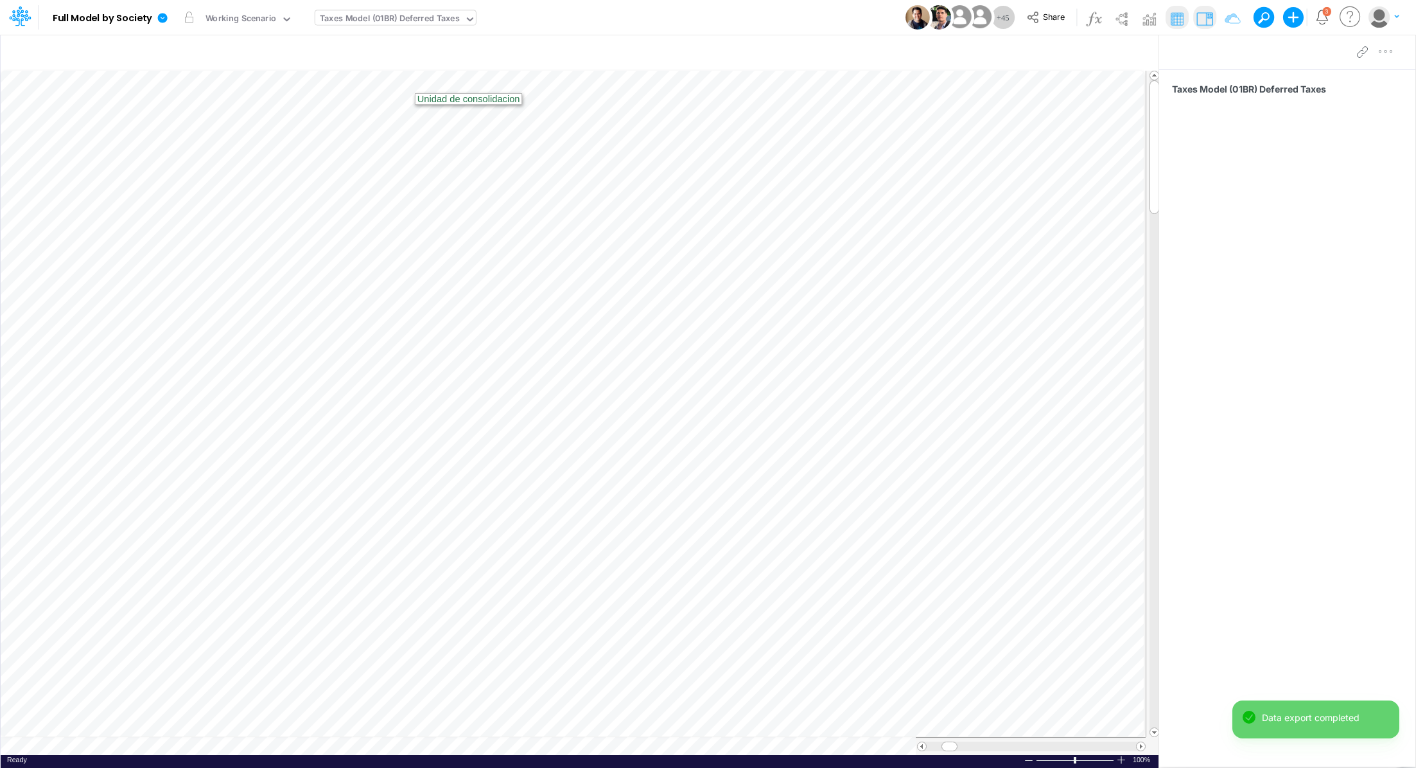
click at [422, 22] on div "Taxes Model (01BR) Deferred Taxes" at bounding box center [390, 19] width 140 height 15
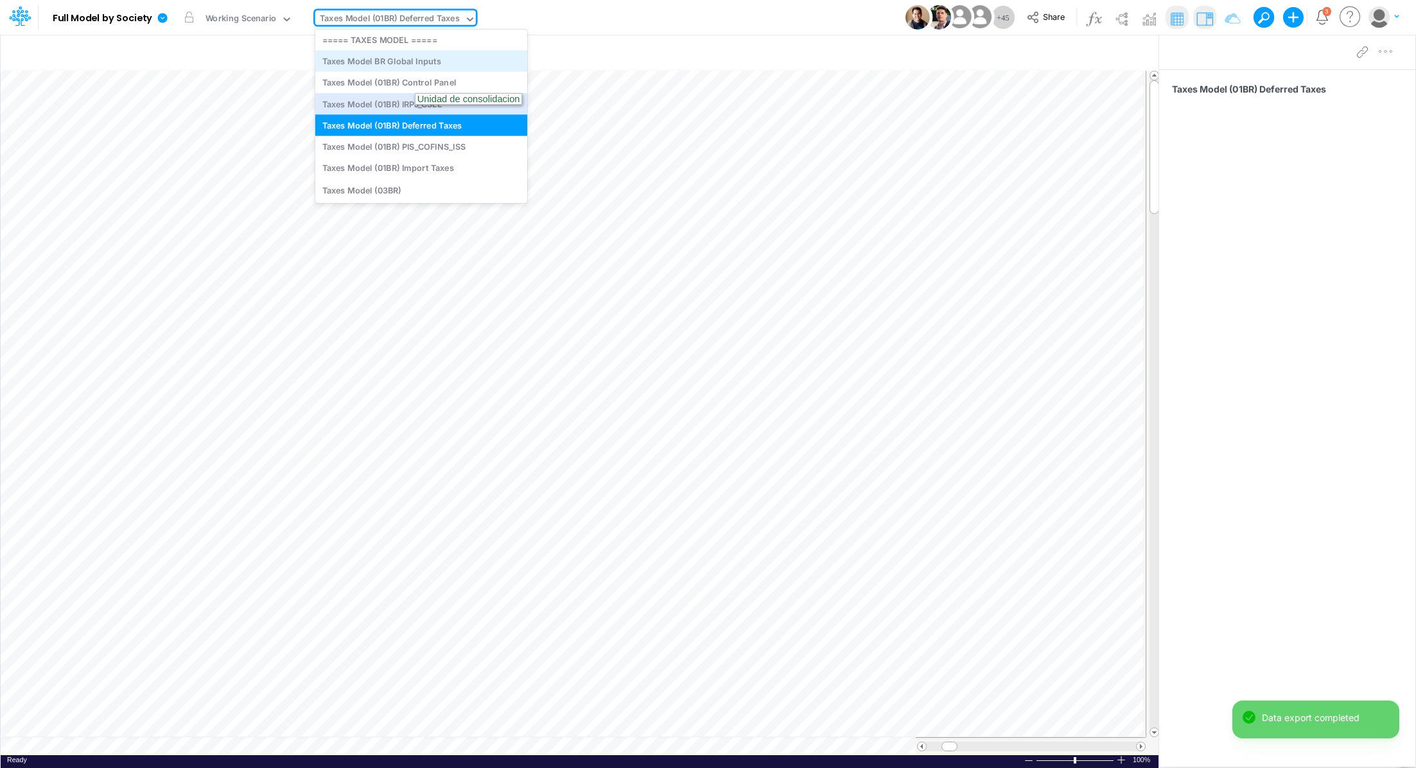
scroll to position [2626, 0]
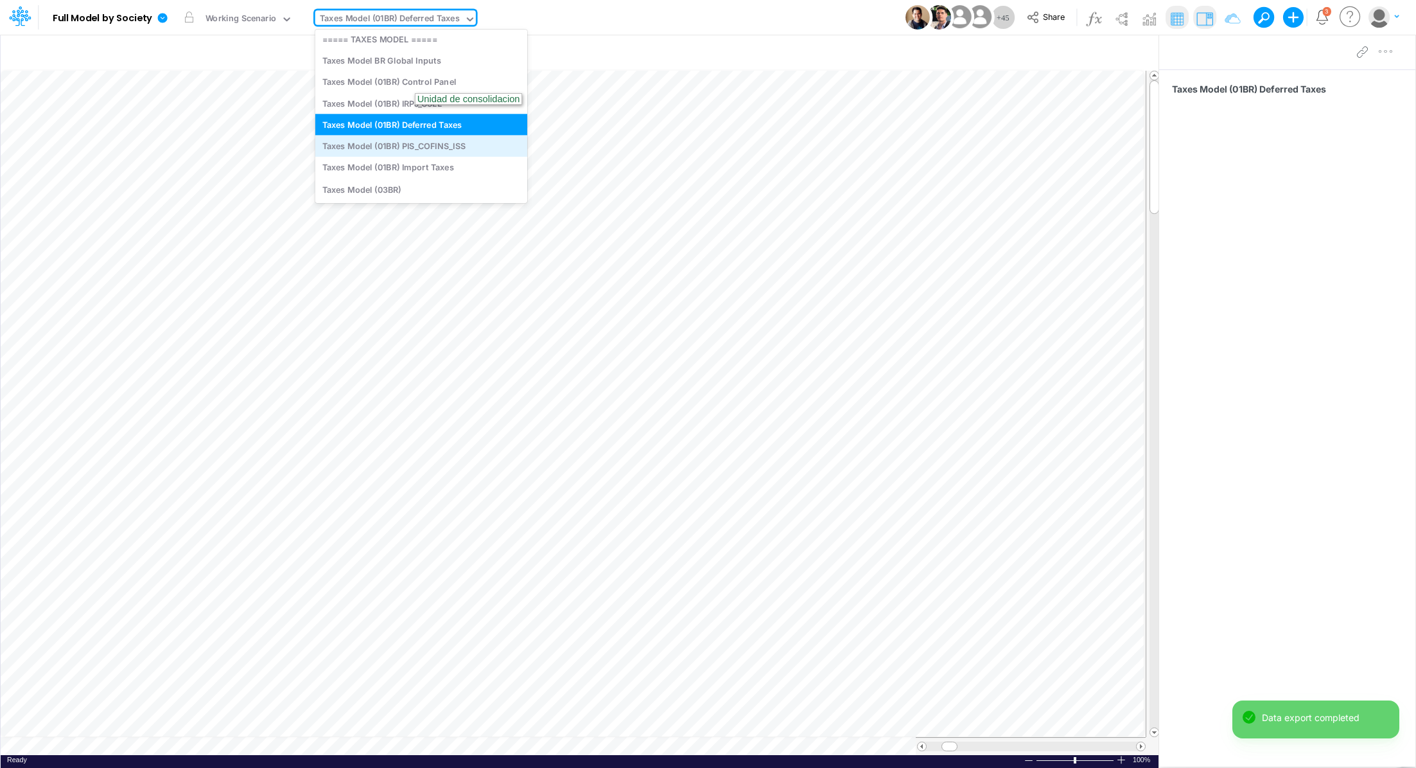
click at [442, 144] on div "Taxes Model (01BR) PIS_COFINS_ISS" at bounding box center [421, 146] width 212 height 21
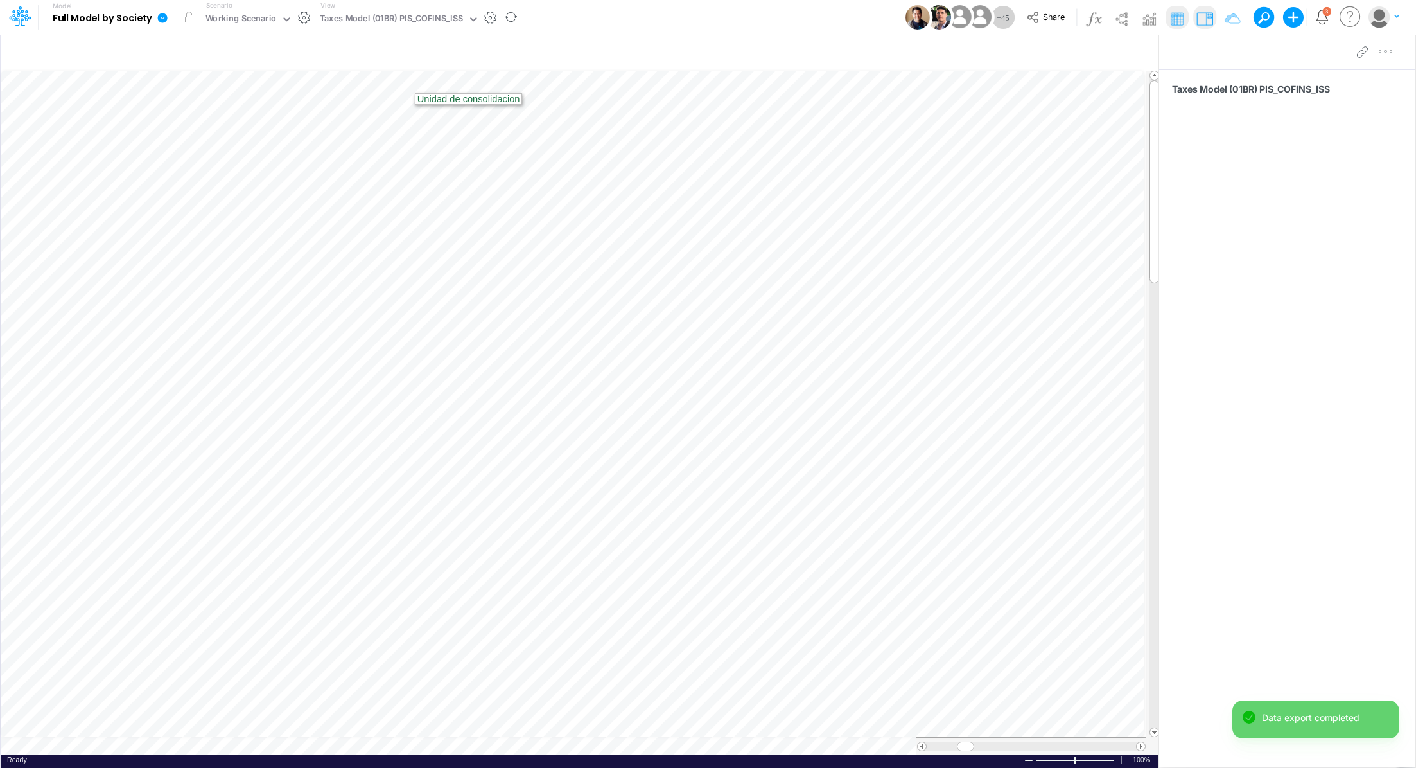
click at [162, 21] on icon at bounding box center [163, 18] width 10 height 10
click at [213, 119] on button "Export" at bounding box center [227, 112] width 137 height 21
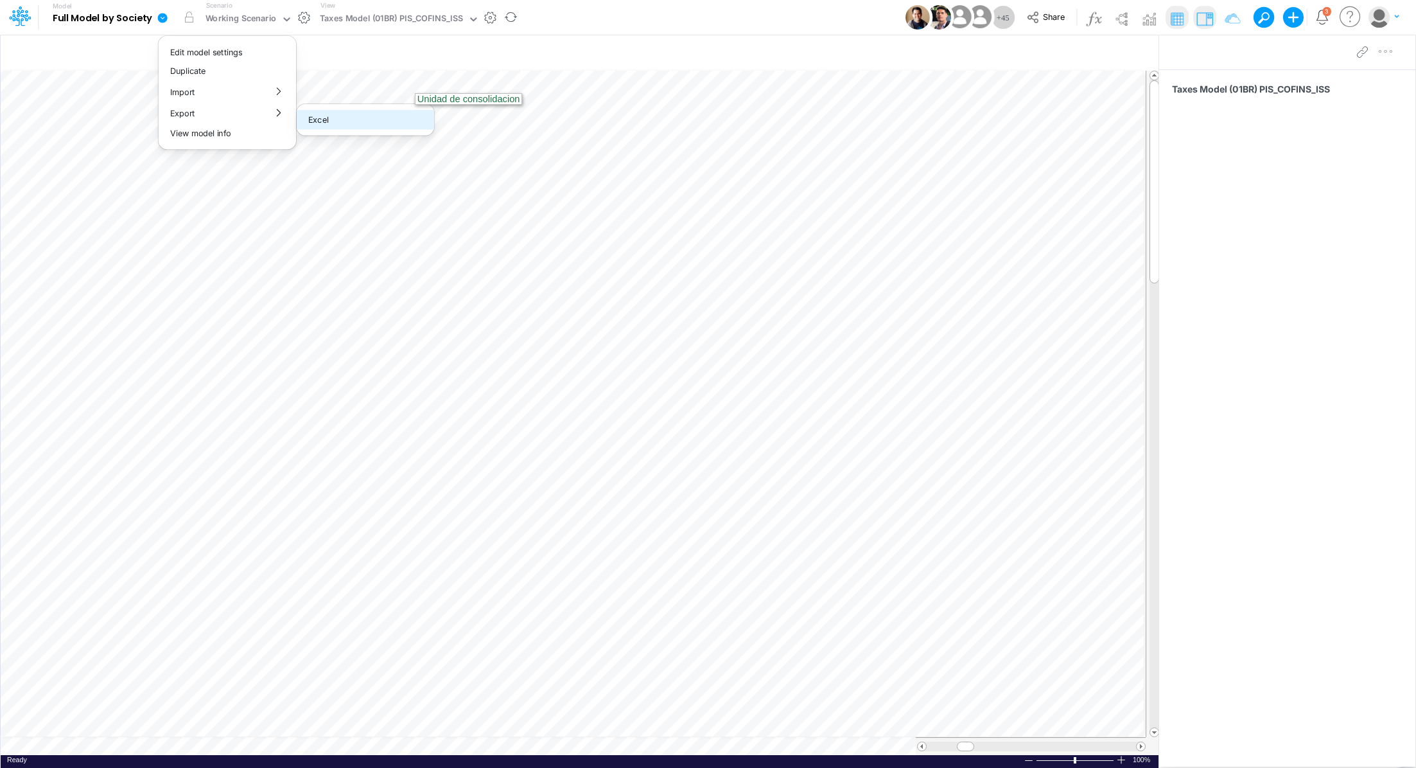
click at [357, 121] on button "Excel" at bounding box center [365, 120] width 137 height 20
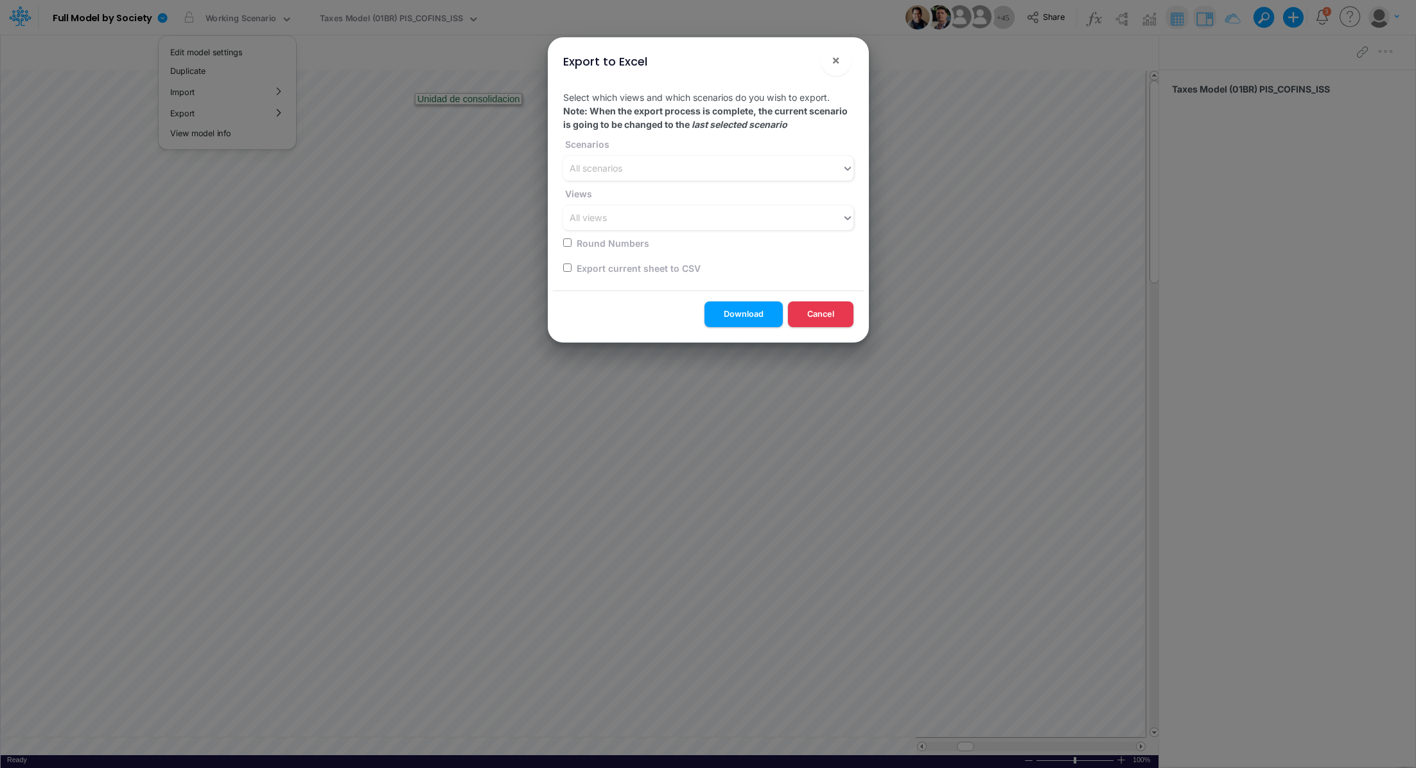
click at [566, 267] on input "checkbox" at bounding box center [567, 267] width 8 height 8
checkbox input "true"
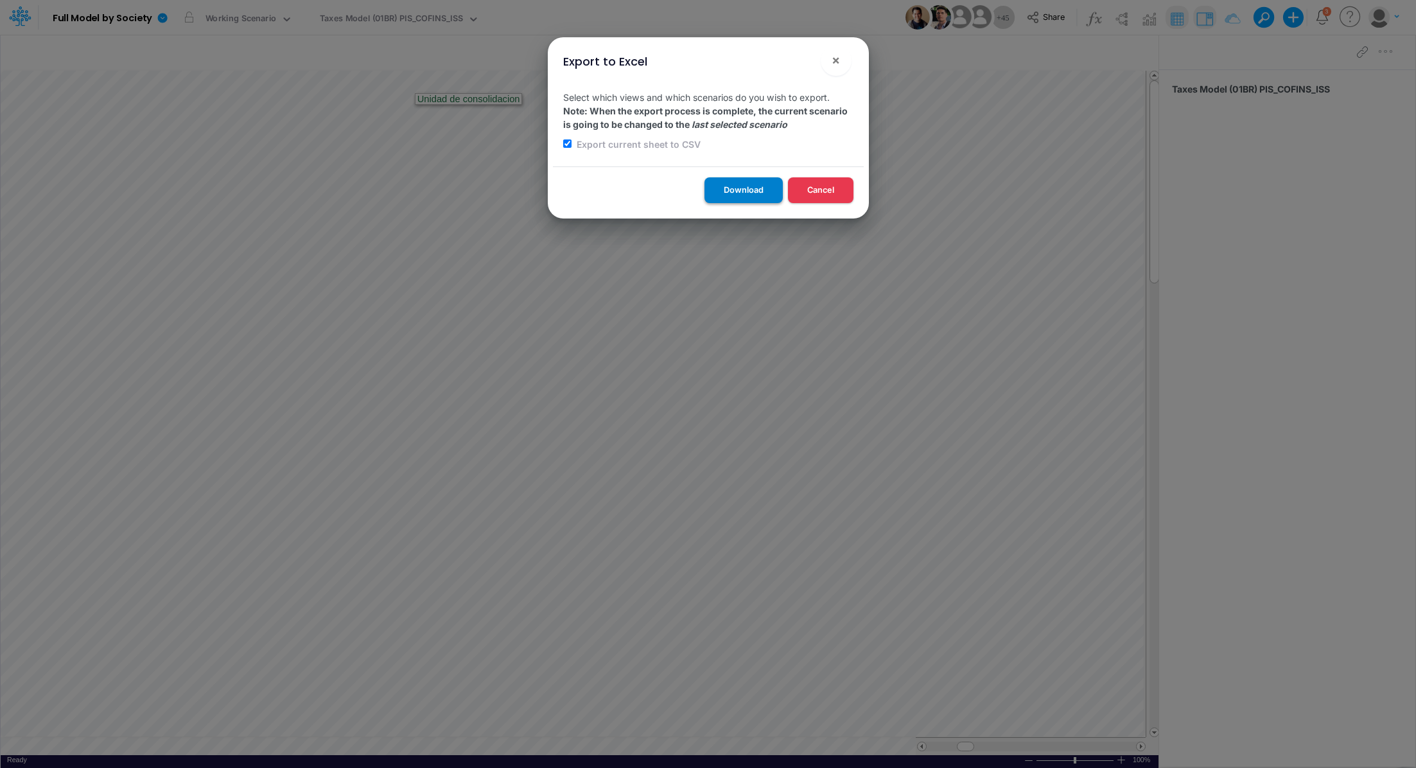
click at [744, 196] on button "Download" at bounding box center [744, 189] width 78 height 25
click at [368, 26] on div "Export to Excel × Select which views and which scenarios do you wish to export.…" at bounding box center [708, 384] width 1416 height 768
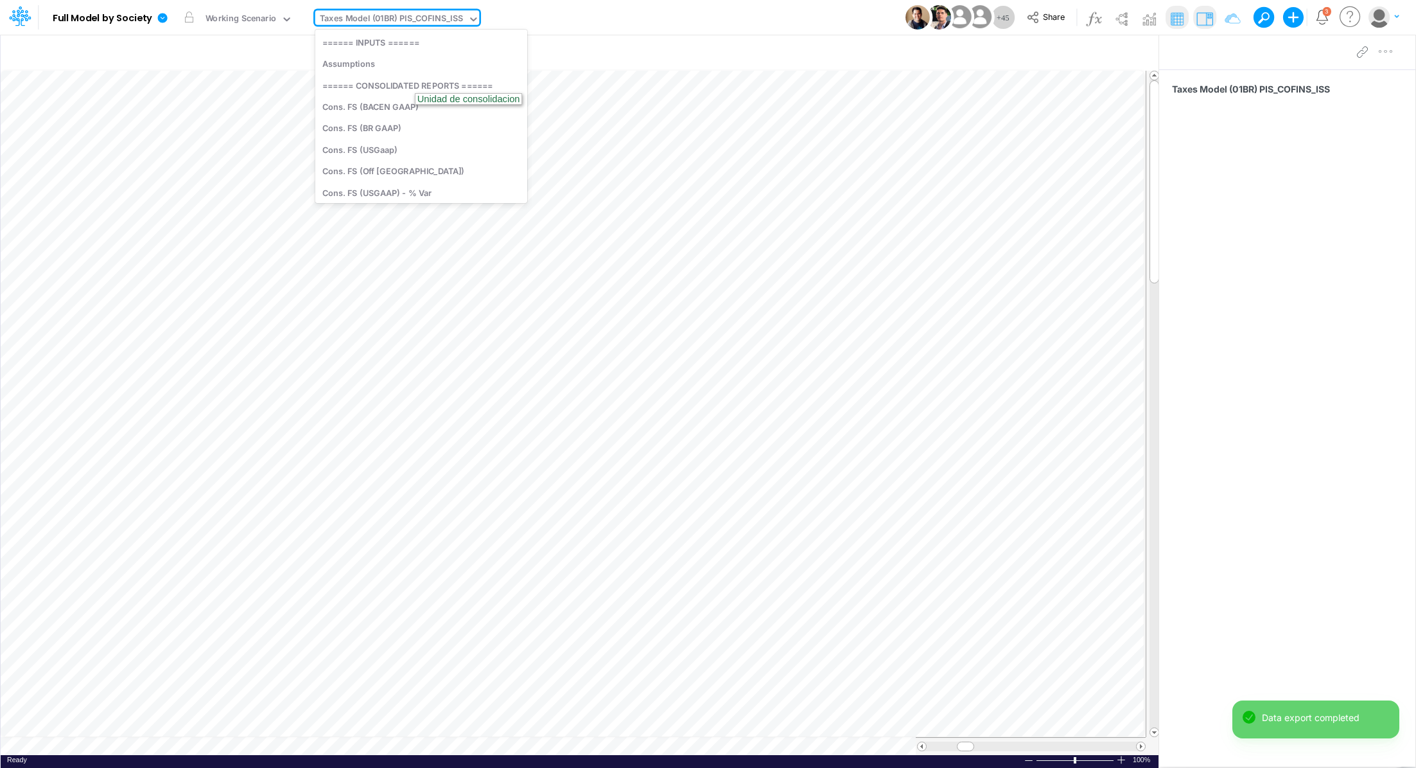
click at [367, 24] on div "Taxes Model (01BR) PIS_COFINS_ISS" at bounding box center [391, 19] width 143 height 15
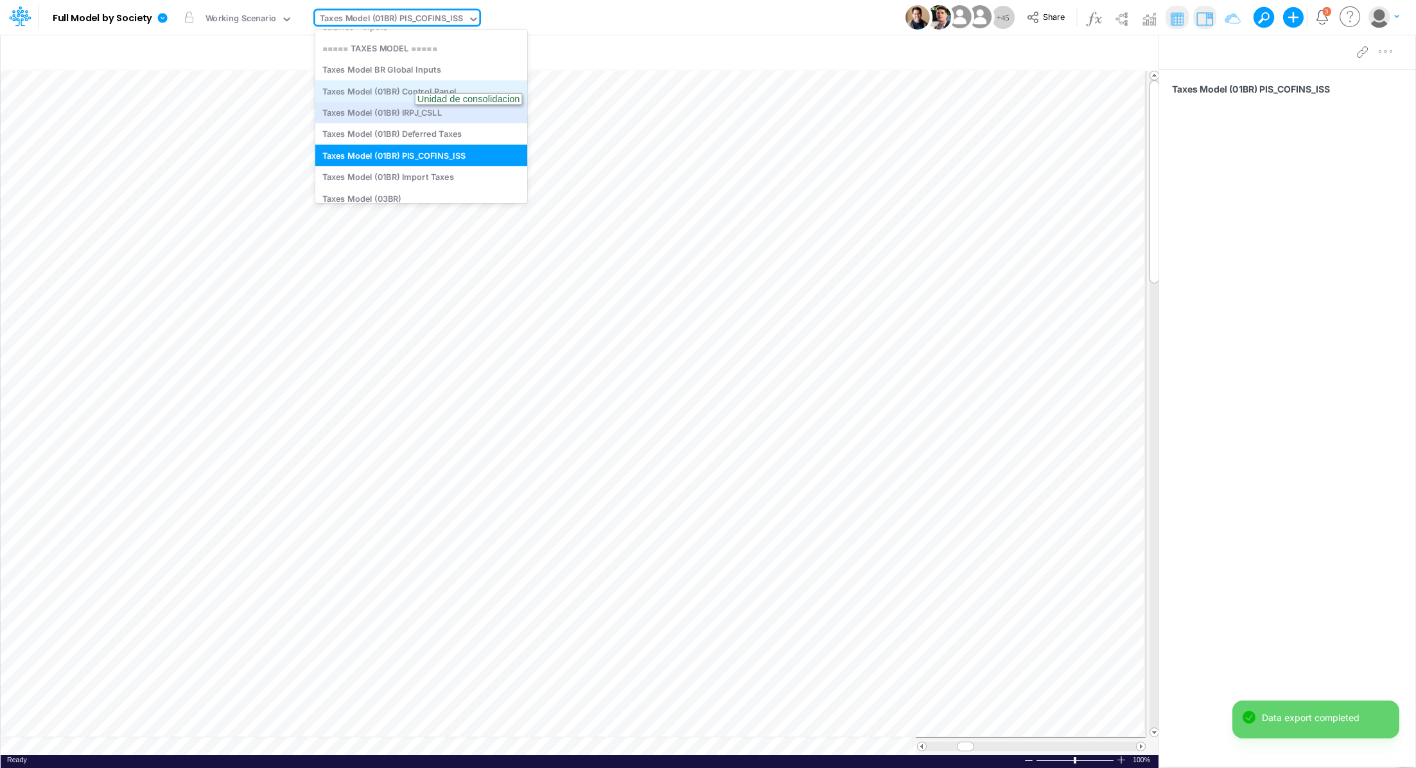
scroll to position [2618, 0]
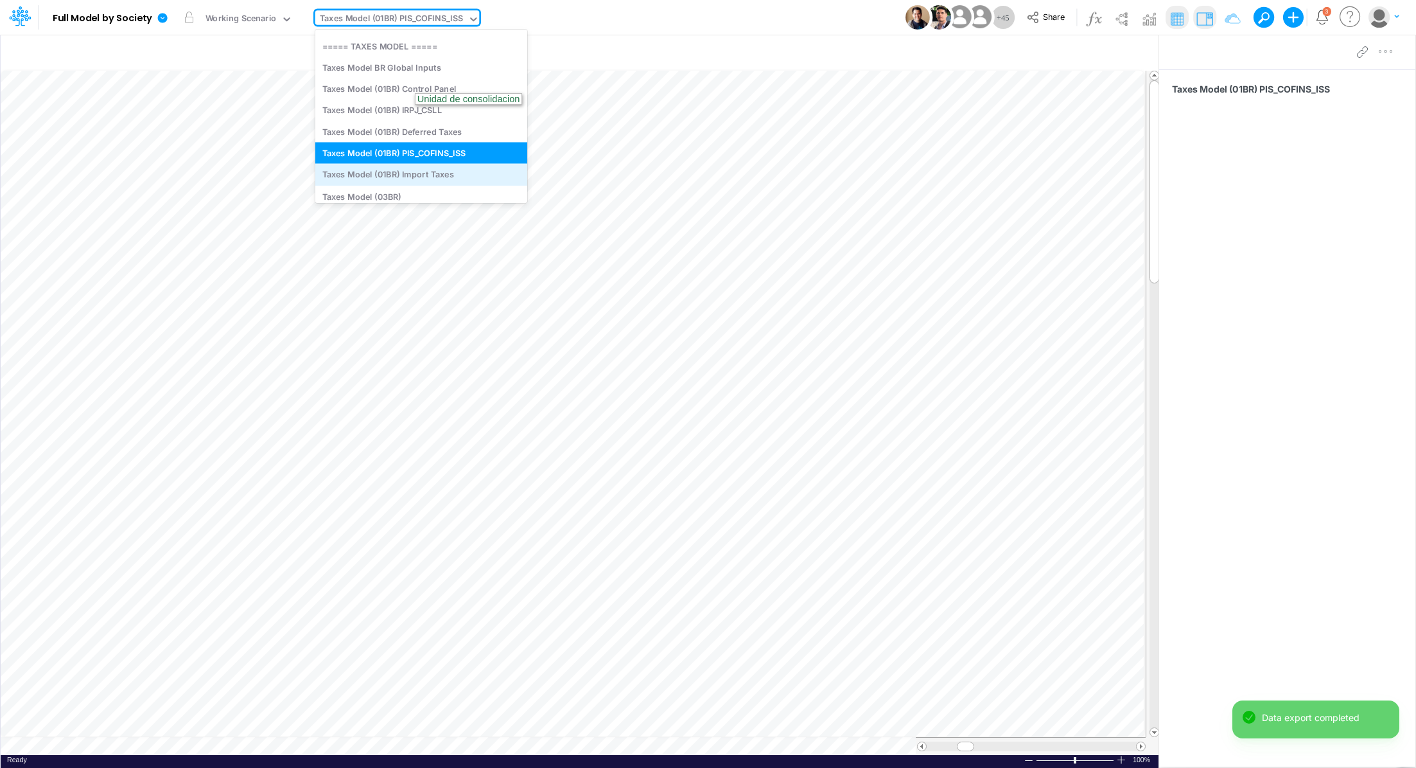
click at [437, 172] on div "Taxes Model (01BR) Import Taxes" at bounding box center [421, 174] width 212 height 21
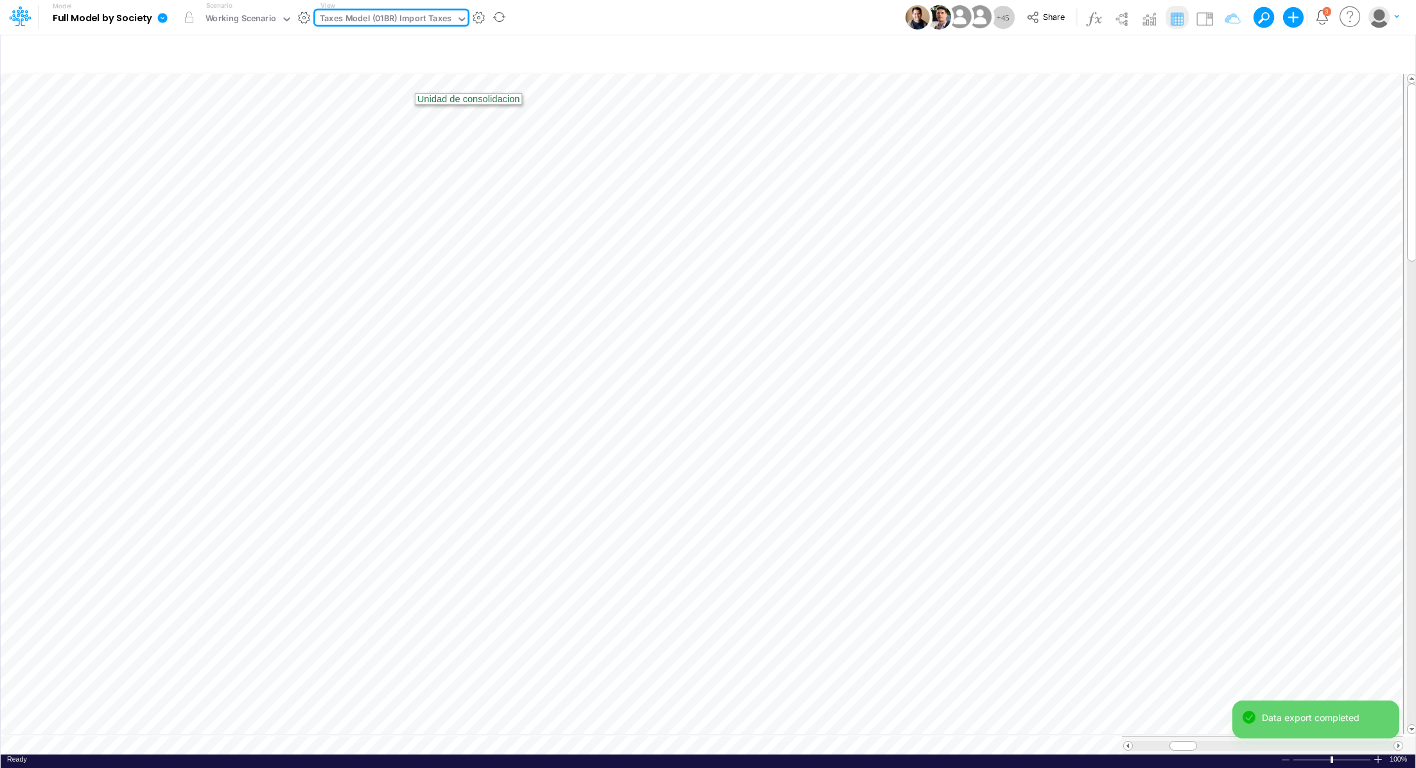
click at [160, 17] on icon at bounding box center [163, 18] width 10 height 10
click at [217, 109] on button "Export" at bounding box center [227, 112] width 137 height 21
click at [332, 111] on button "Excel" at bounding box center [365, 120] width 137 height 20
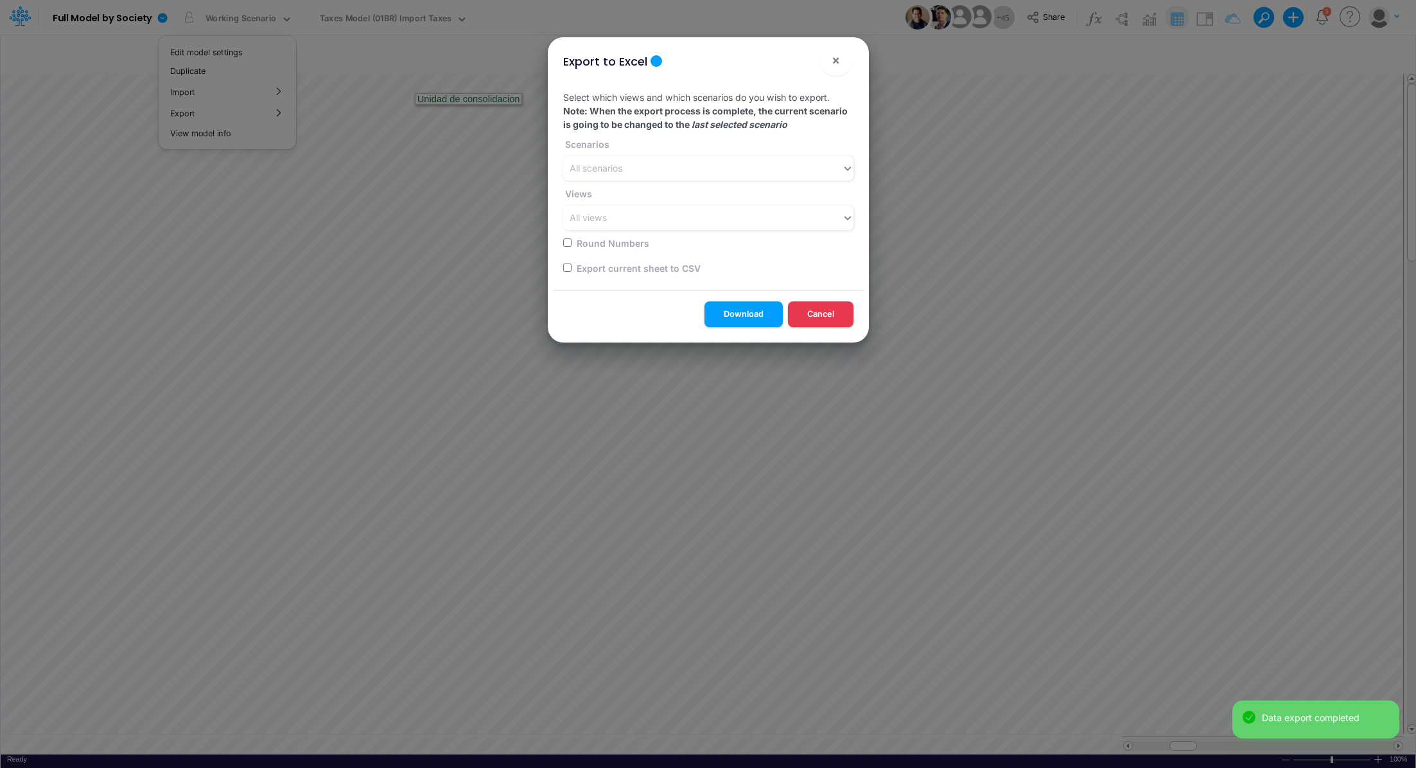
click at [568, 267] on input "checkbox" at bounding box center [567, 267] width 8 height 8
checkbox input "true"
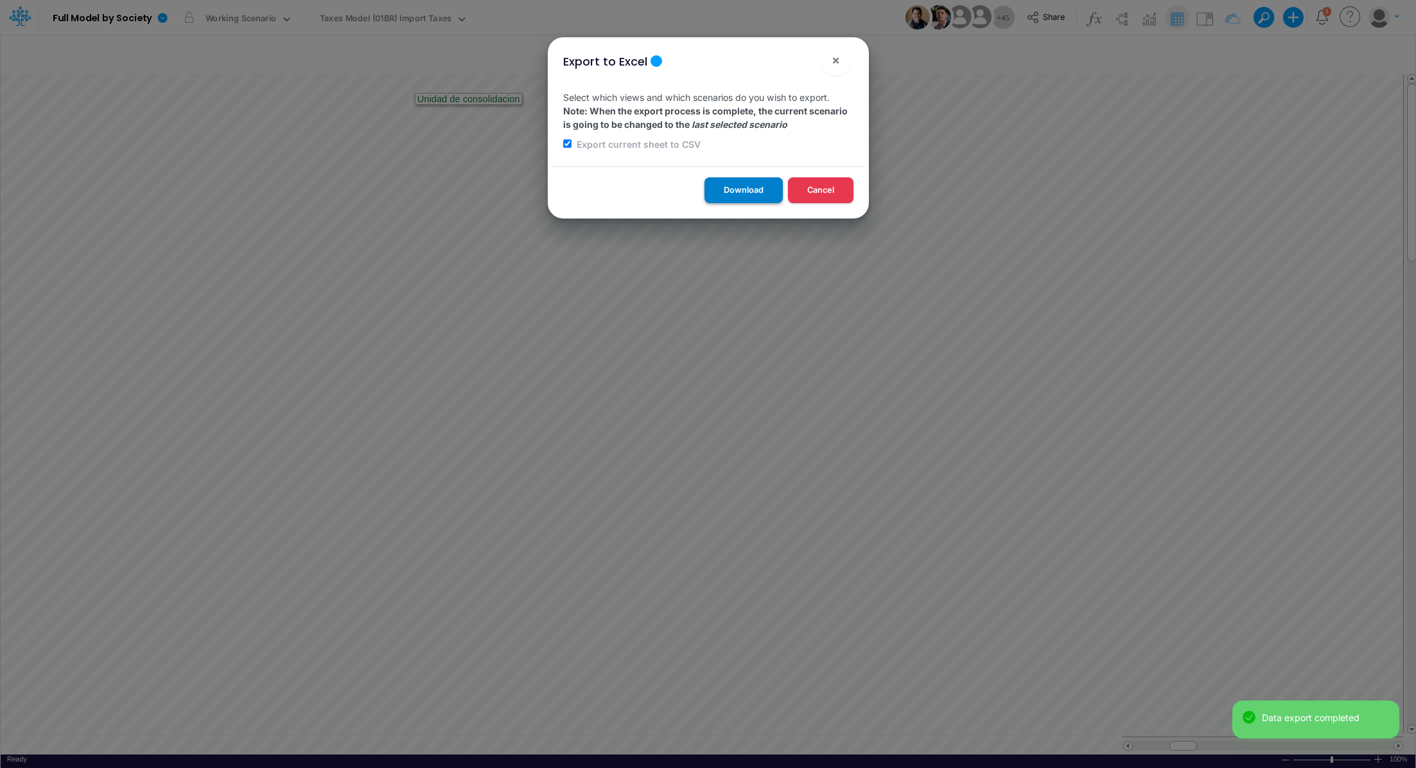
click at [716, 196] on button "Download" at bounding box center [744, 189] width 78 height 25
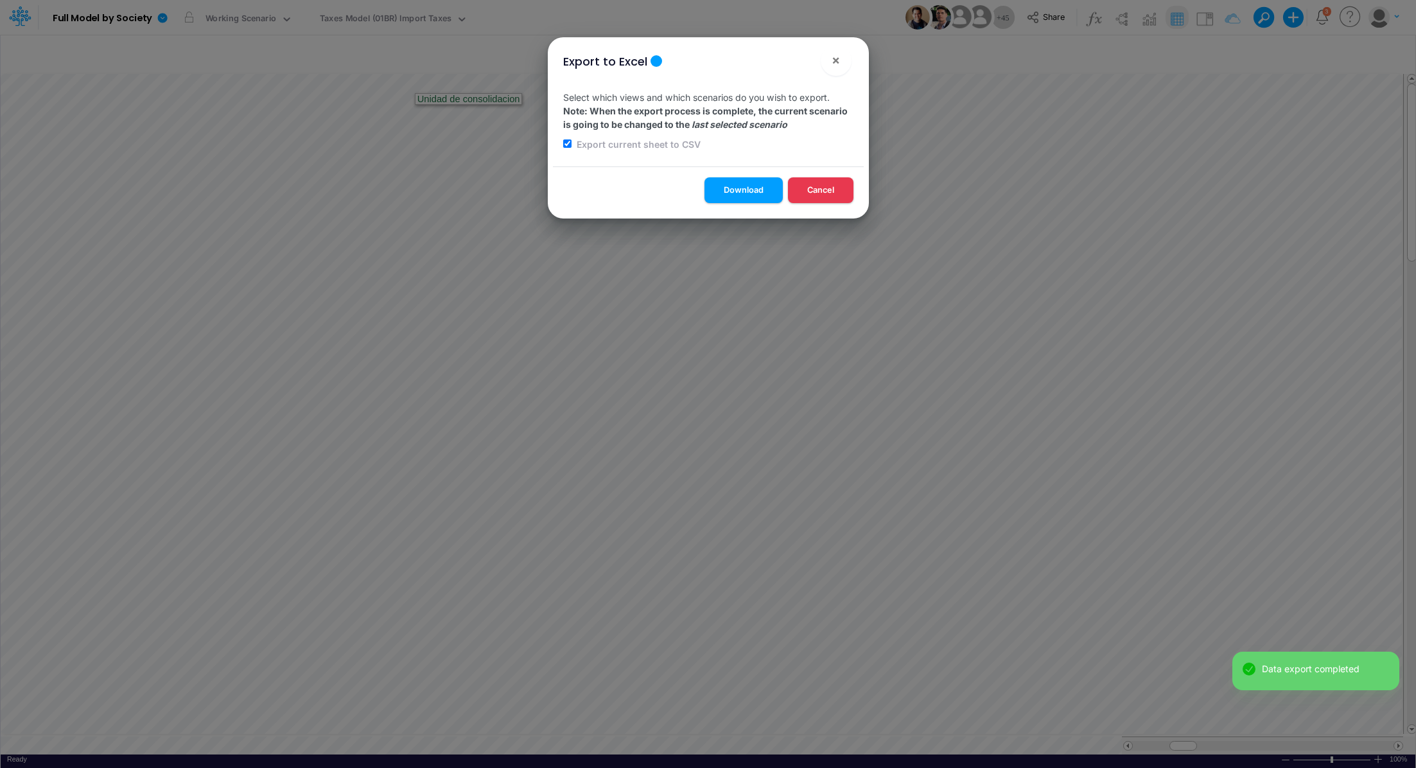
click at [375, 16] on div "Export to Excel × Select which views and which scenarios do you wish to export.…" at bounding box center [708, 384] width 1416 height 768
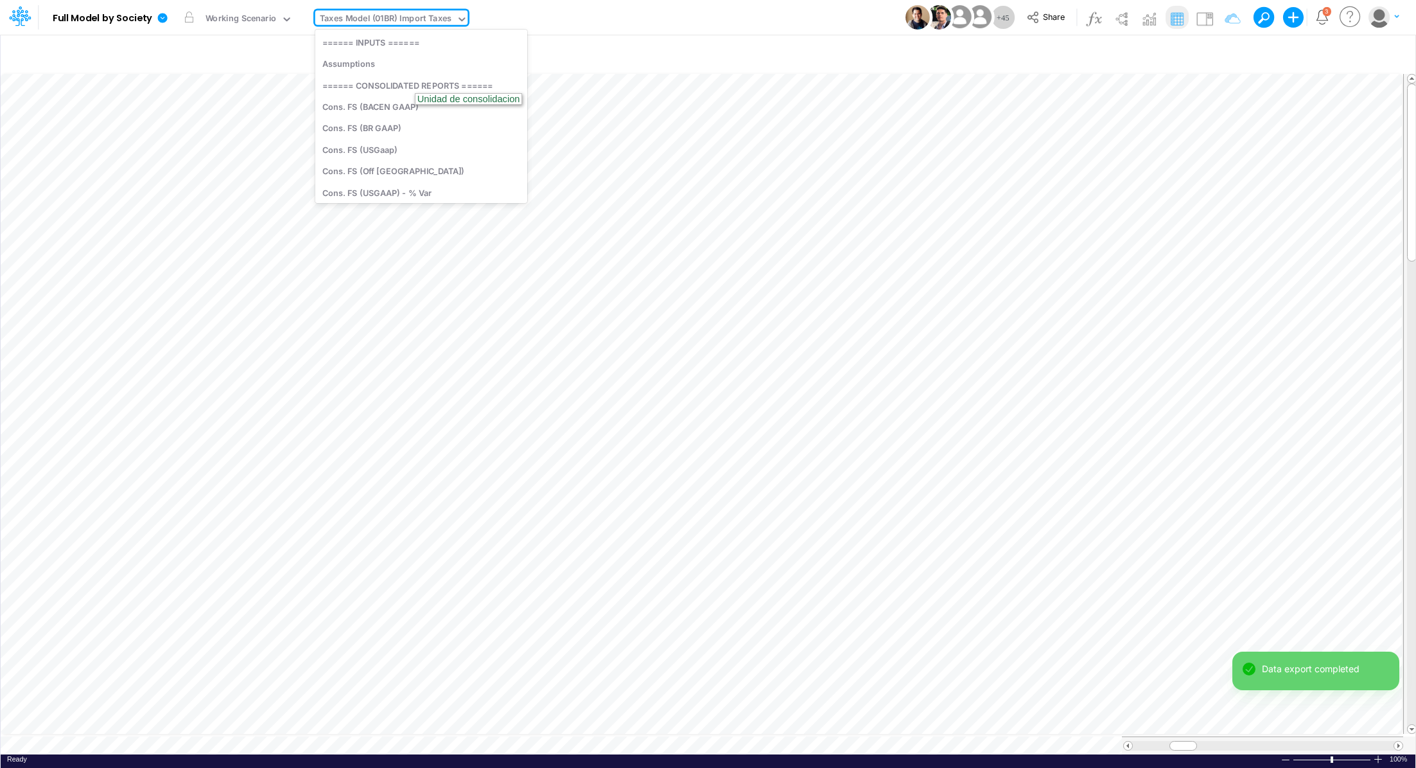
click at [375, 16] on div "Taxes Model (01BR) Import Taxes" at bounding box center [386, 19] width 132 height 15
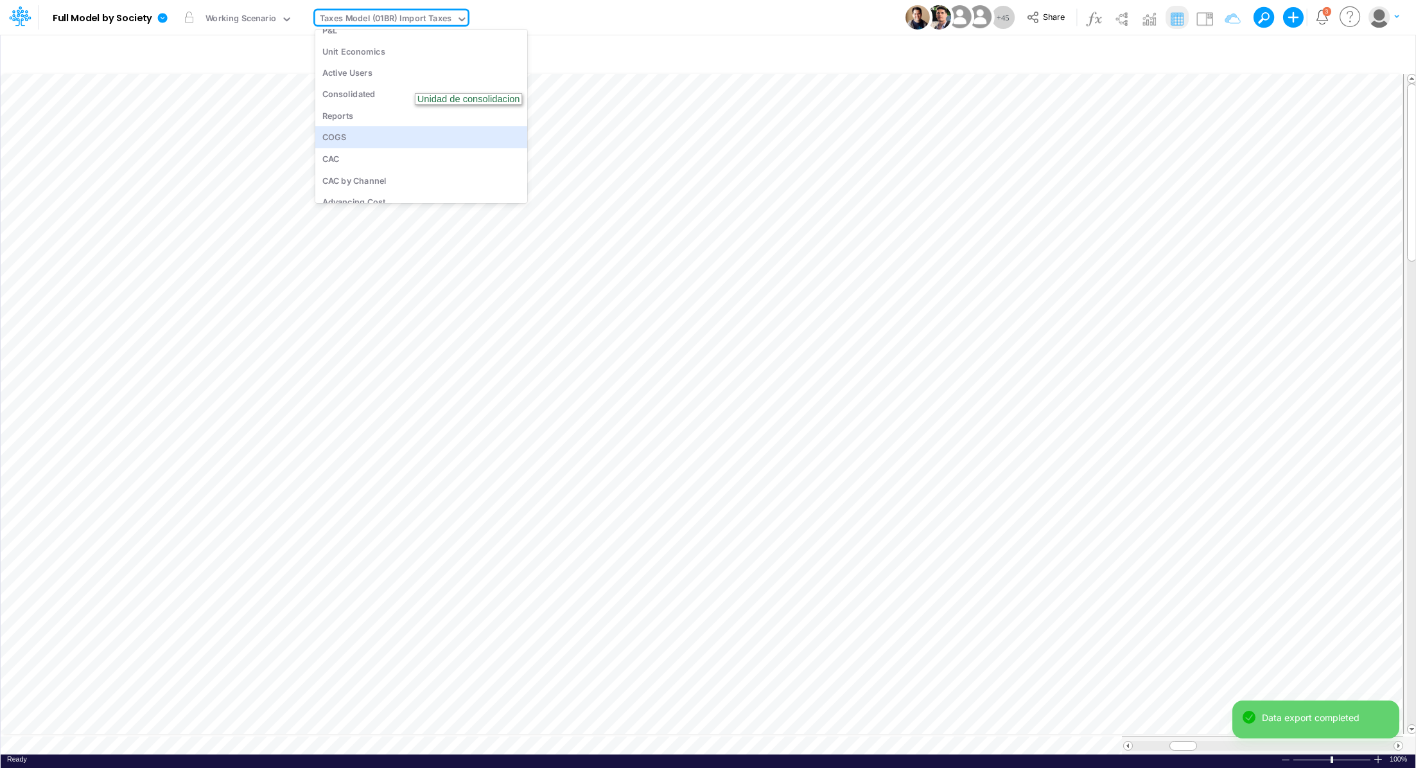
scroll to position [3093, 0]
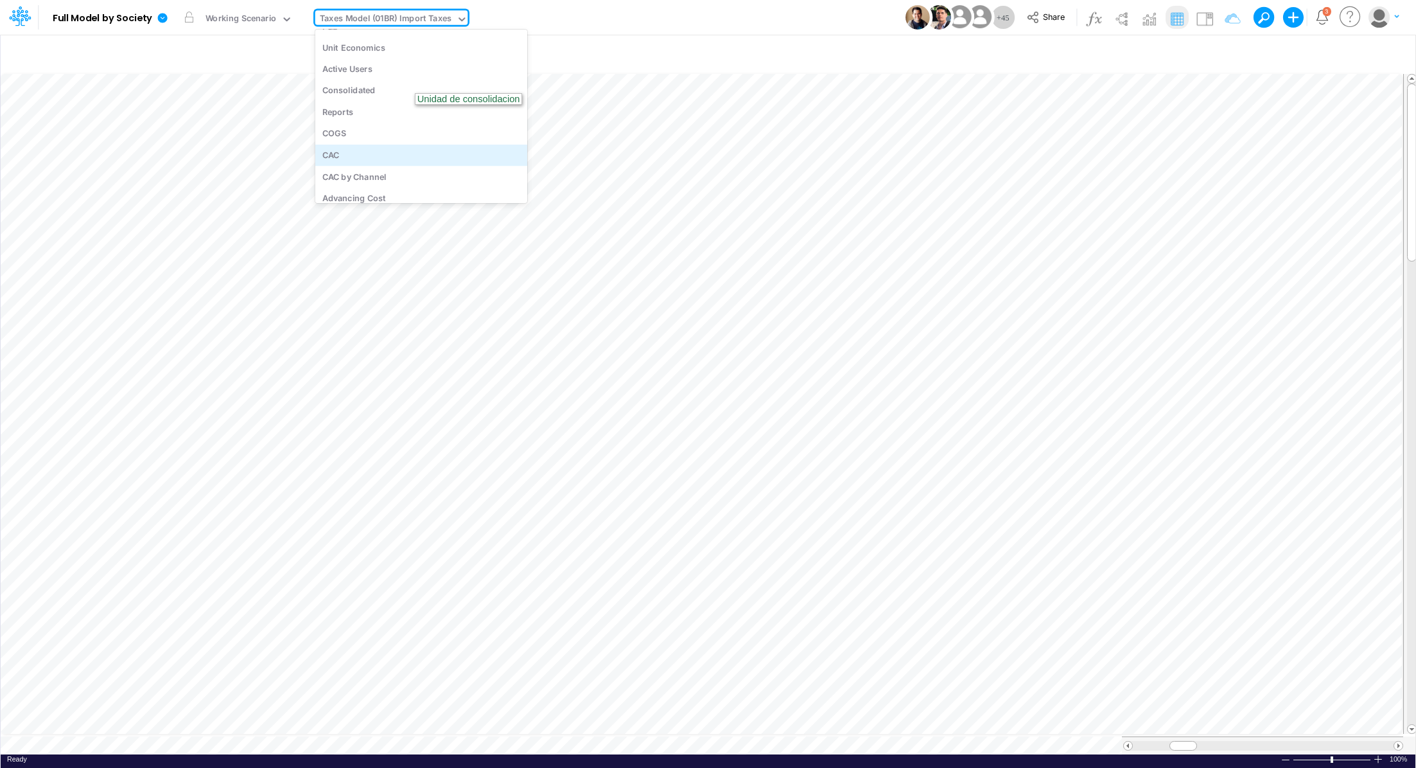
click at [447, 150] on div "CAC" at bounding box center [421, 155] width 212 height 21
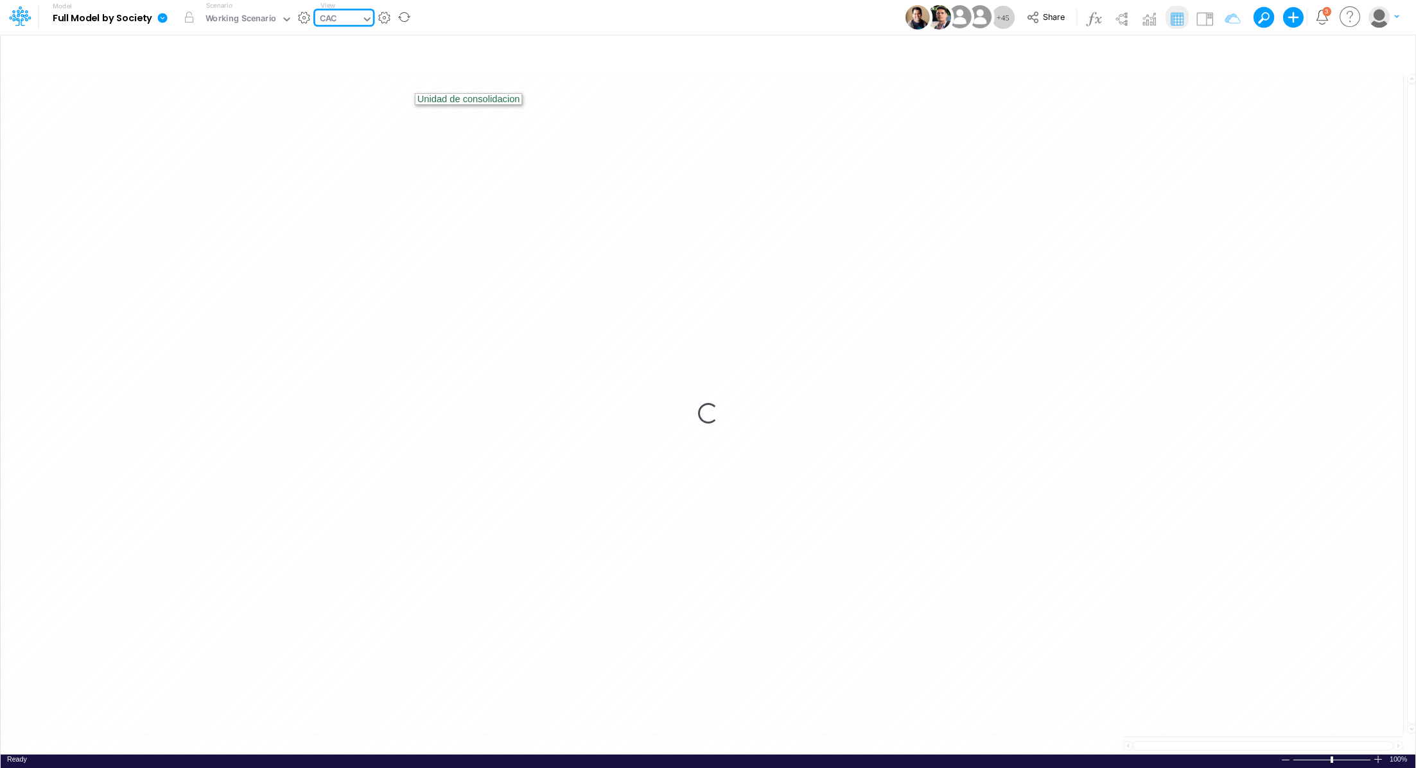
click at [159, 19] on icon at bounding box center [163, 18] width 10 height 10
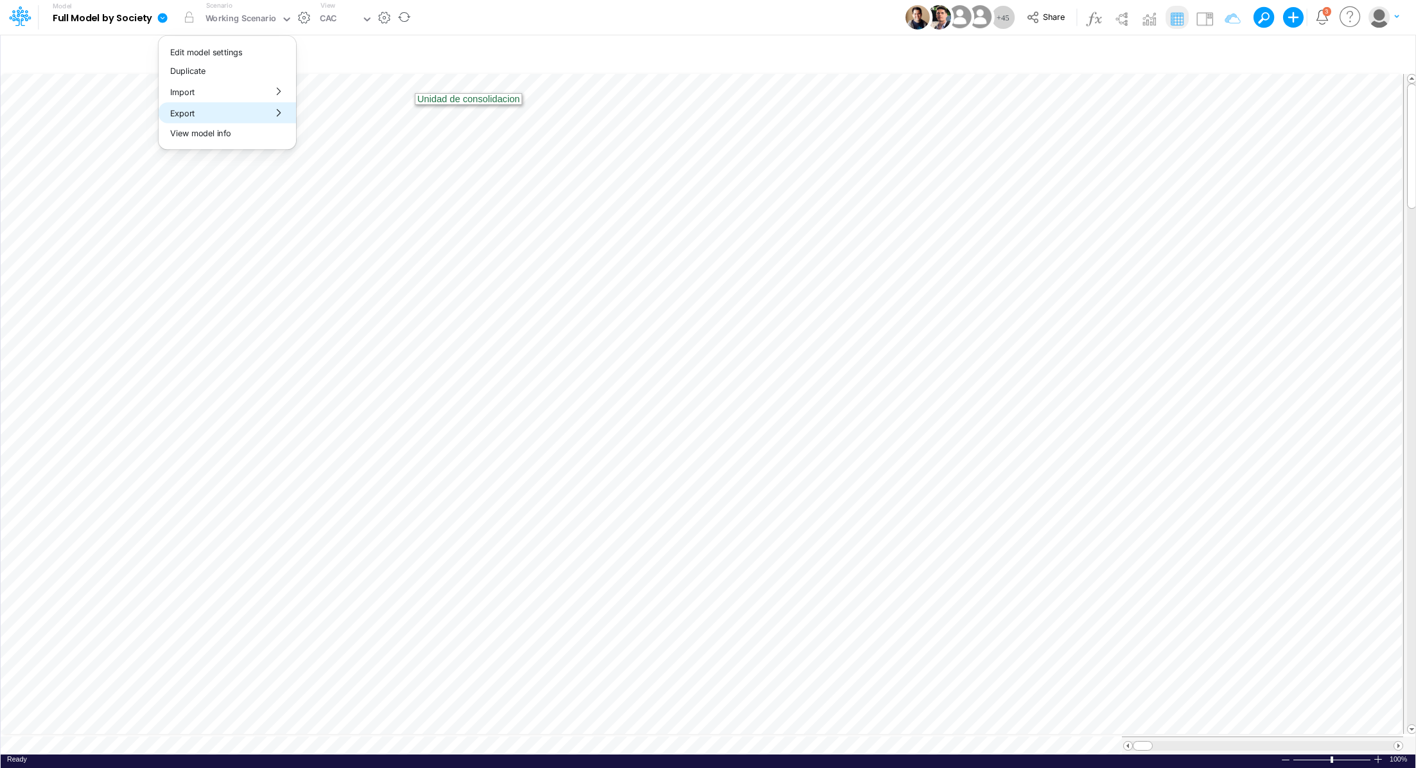
click at [202, 114] on button "Export" at bounding box center [227, 112] width 137 height 21
click at [317, 116] on button "Excel" at bounding box center [365, 120] width 137 height 20
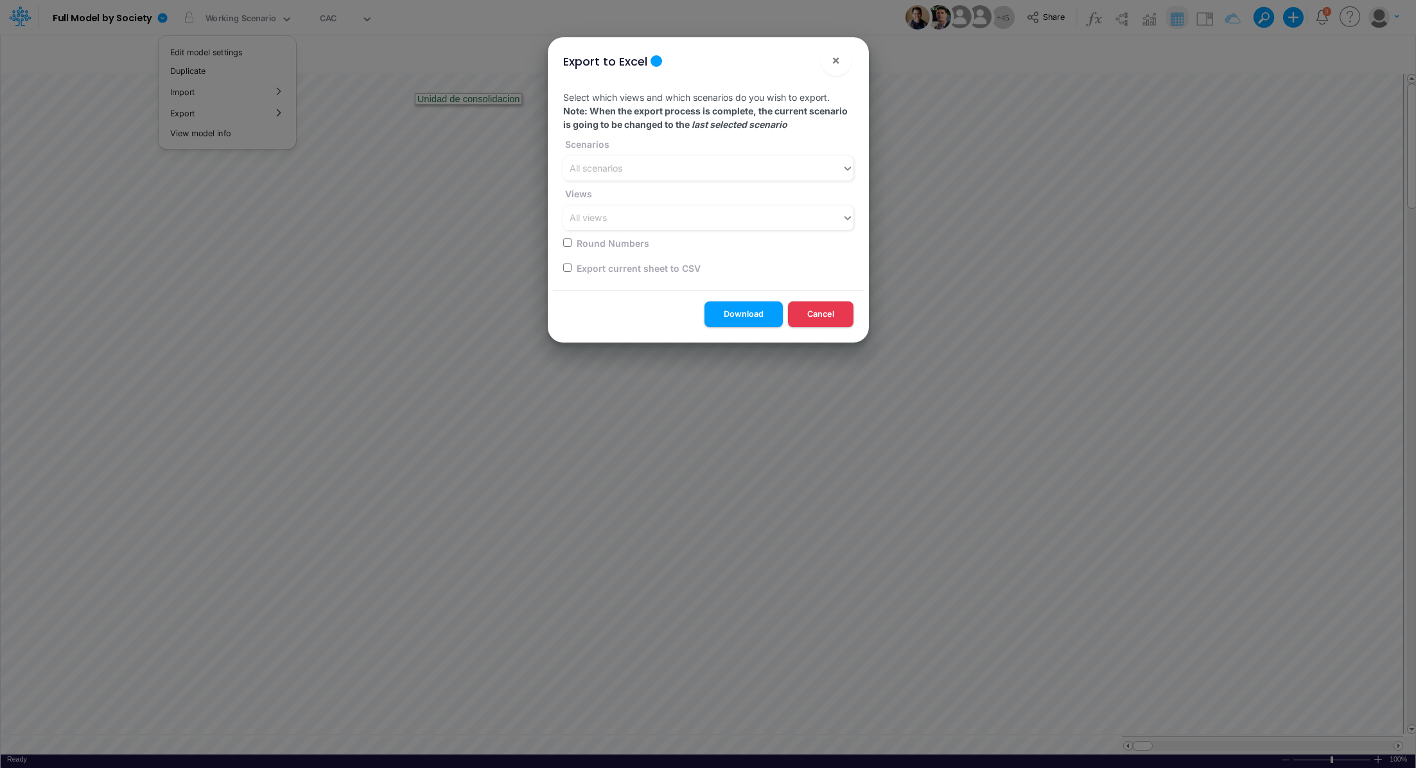
click at [563, 268] on input "checkbox" at bounding box center [567, 267] width 8 height 8
checkbox input "true"
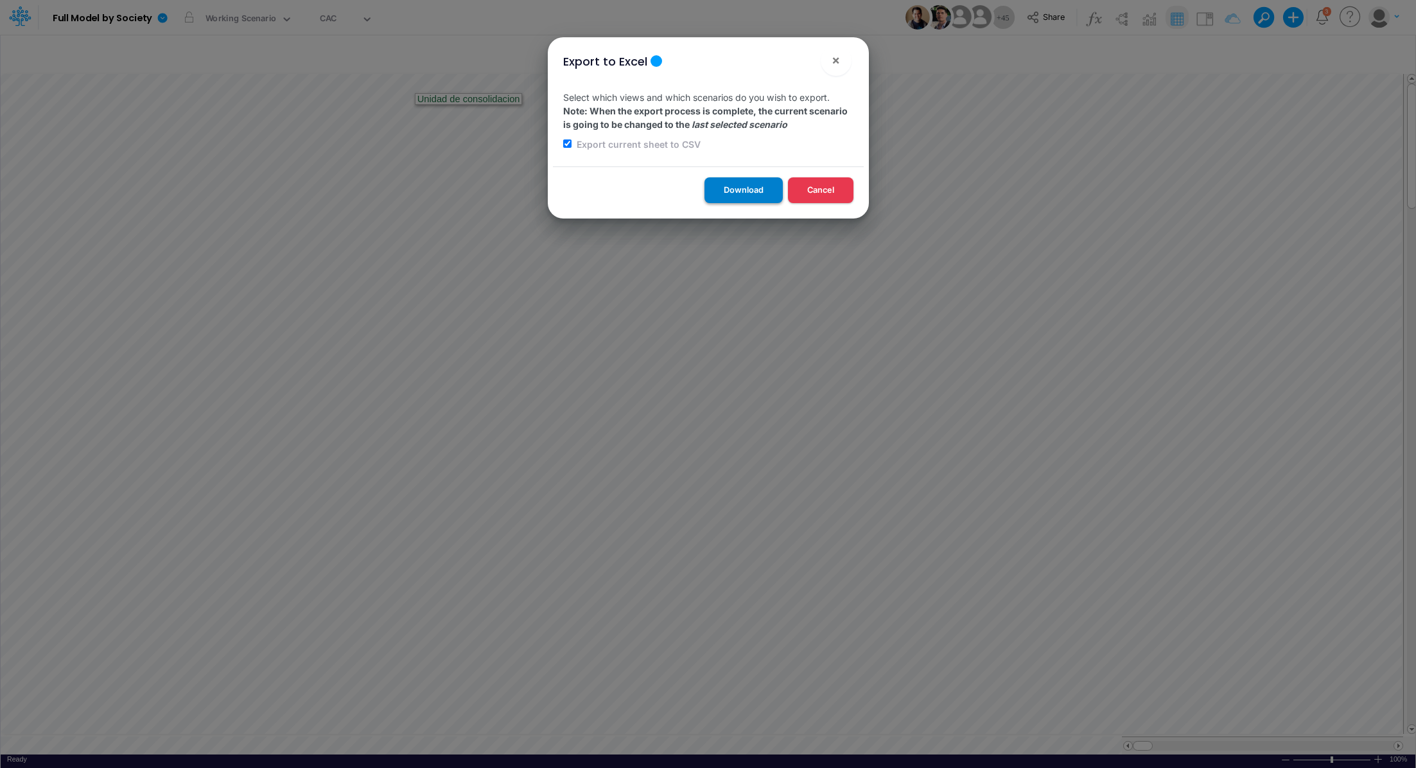
click at [732, 199] on button "Download" at bounding box center [744, 189] width 78 height 25
click at [339, 13] on div "Export to Excel × Select which views and which scenarios do you wish to export.…" at bounding box center [708, 384] width 1416 height 768
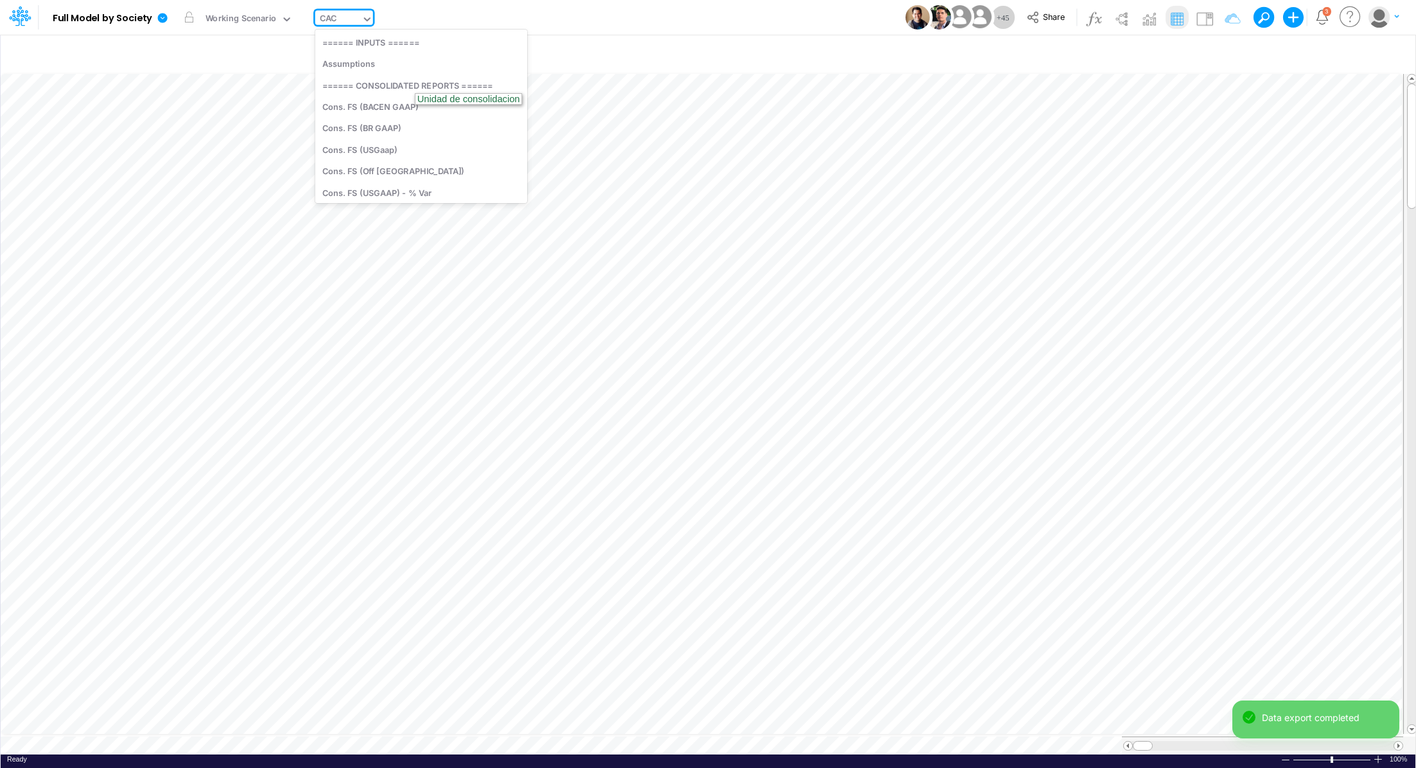
click at [339, 15] on input "text" at bounding box center [339, 19] width 1 height 12
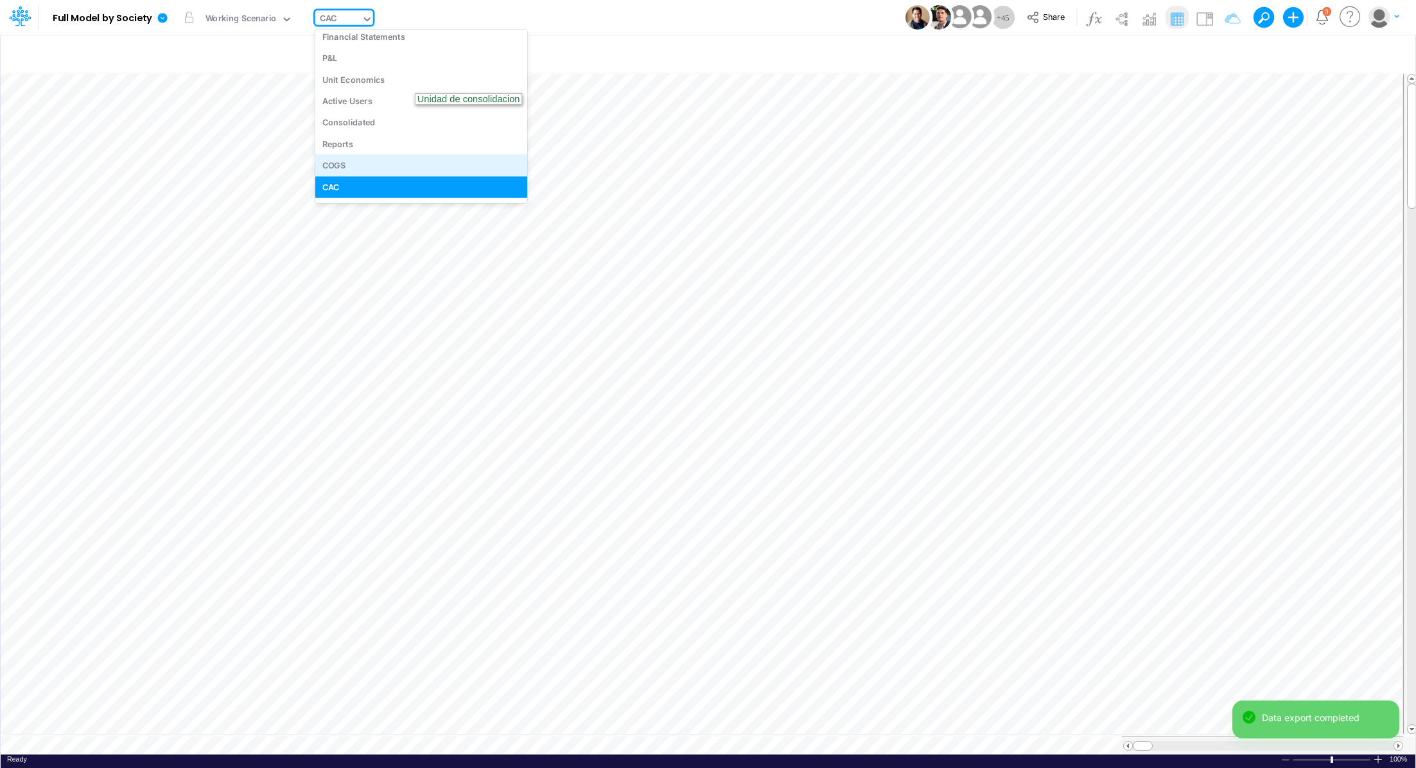
scroll to position [3062, 0]
click at [459, 163] on div "COGS" at bounding box center [421, 161] width 212 height 21
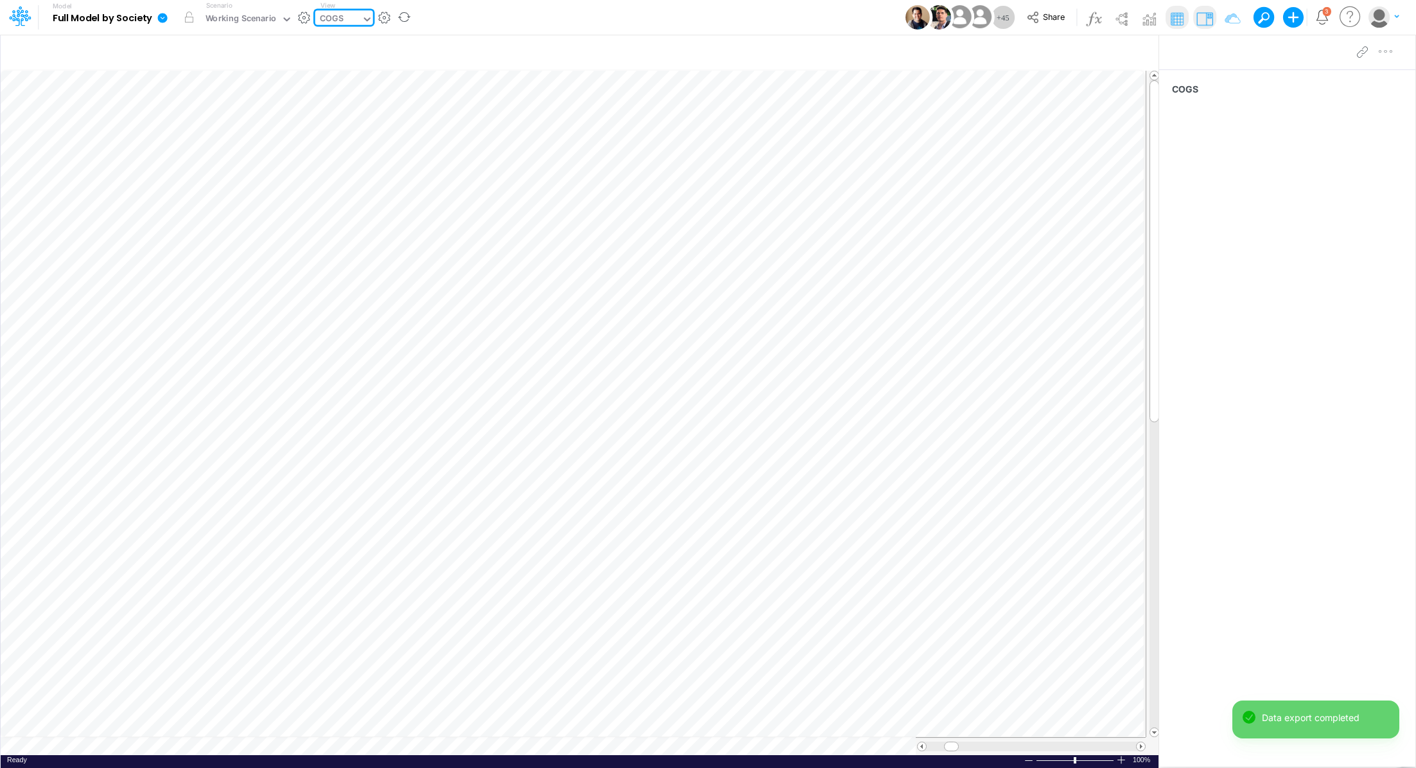
click at [157, 22] on icon at bounding box center [163, 18] width 12 height 12
click at [196, 116] on button "Export" at bounding box center [227, 112] width 137 height 21
click at [320, 116] on button "Excel" at bounding box center [365, 120] width 137 height 20
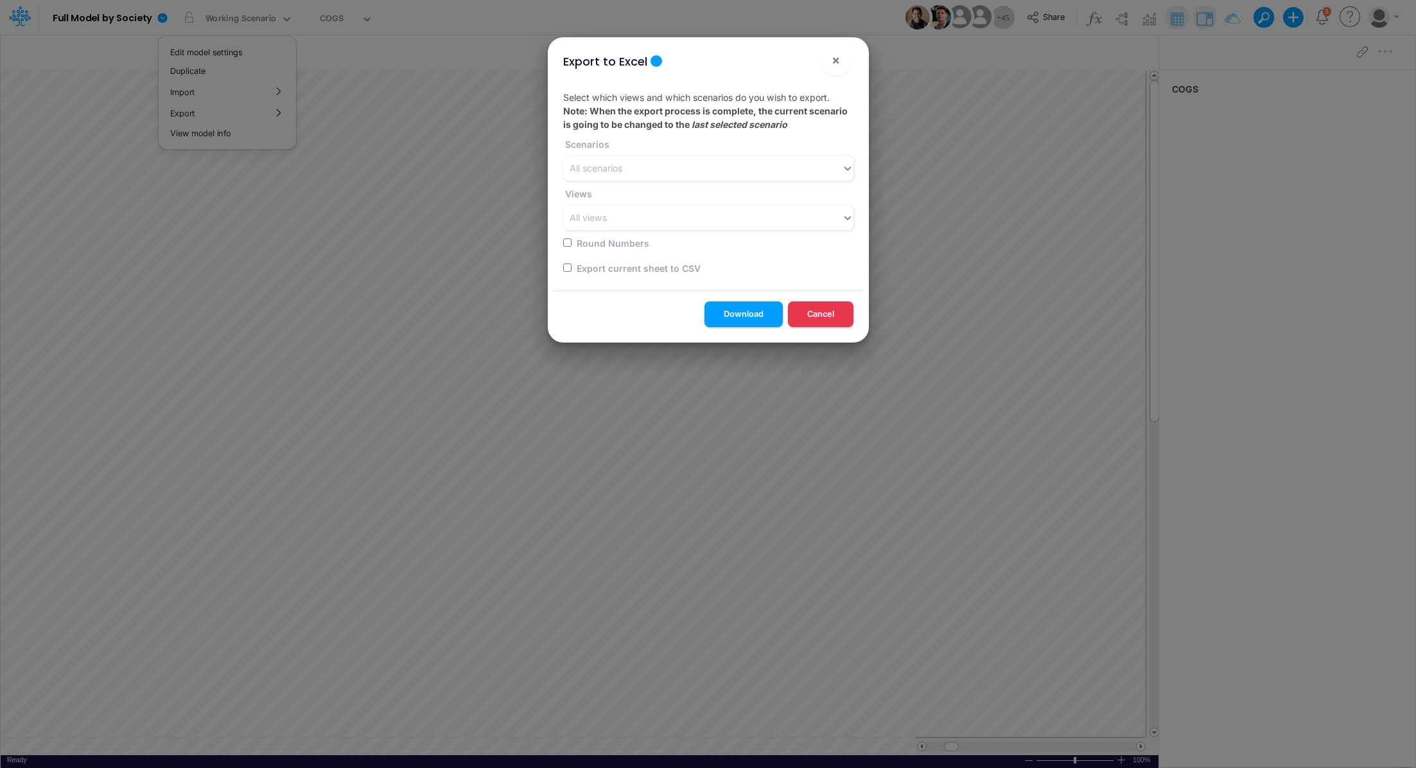
click at [567, 269] on input "checkbox" at bounding box center [567, 267] width 8 height 8
checkbox input "true"
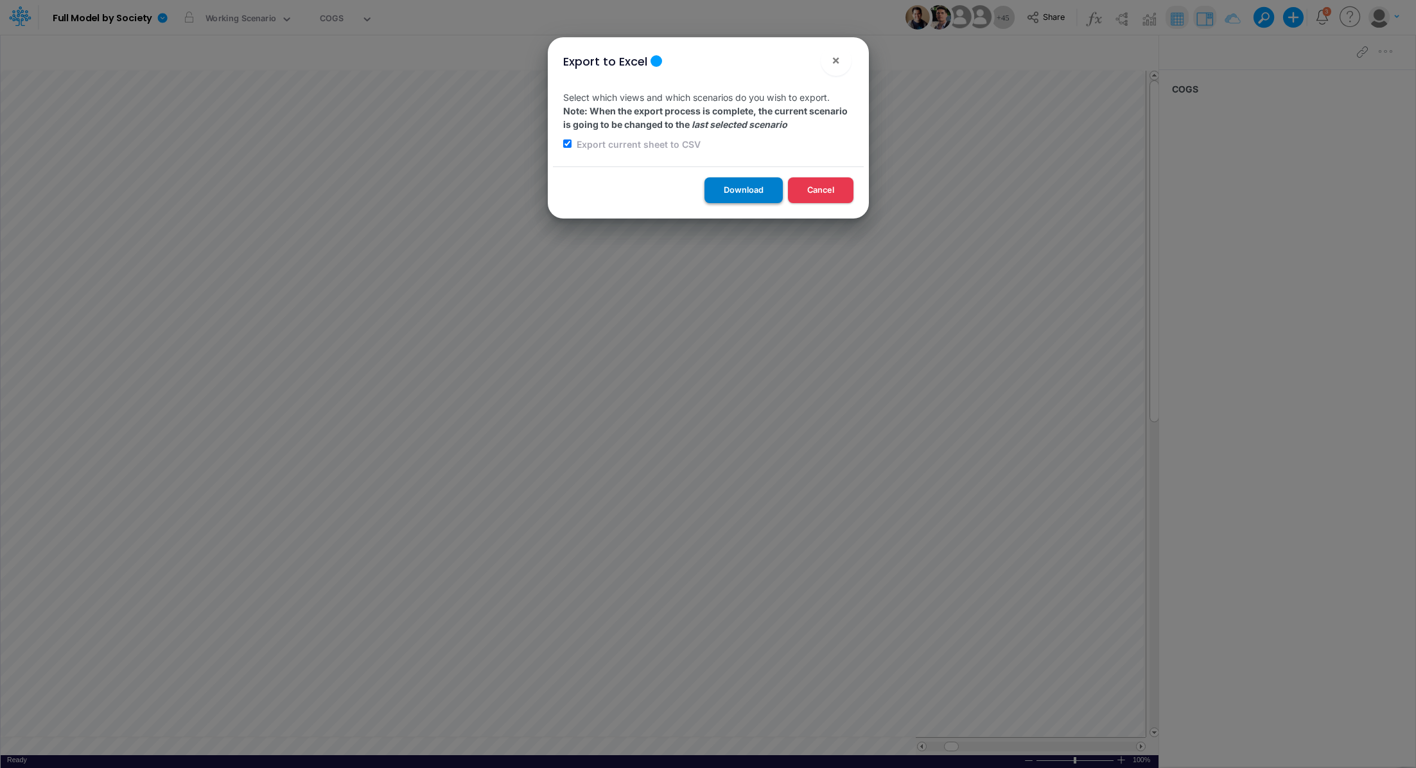
click at [709, 195] on button "Download" at bounding box center [744, 189] width 78 height 25
click at [344, 19] on div "Export to Excel × Select which views and which scenarios do you wish to export.…" at bounding box center [708, 384] width 1416 height 768
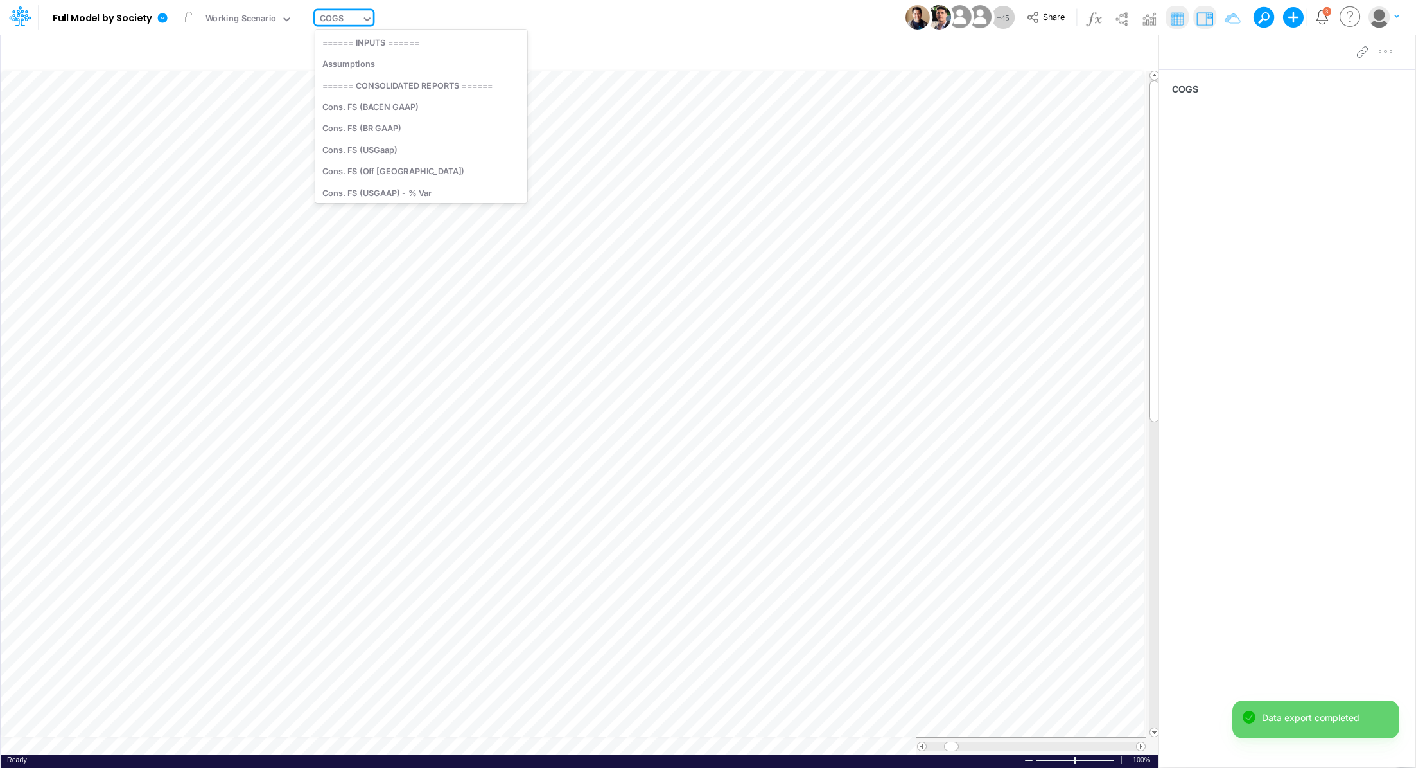
click at [346, 19] on input "text" at bounding box center [346, 19] width 1 height 12
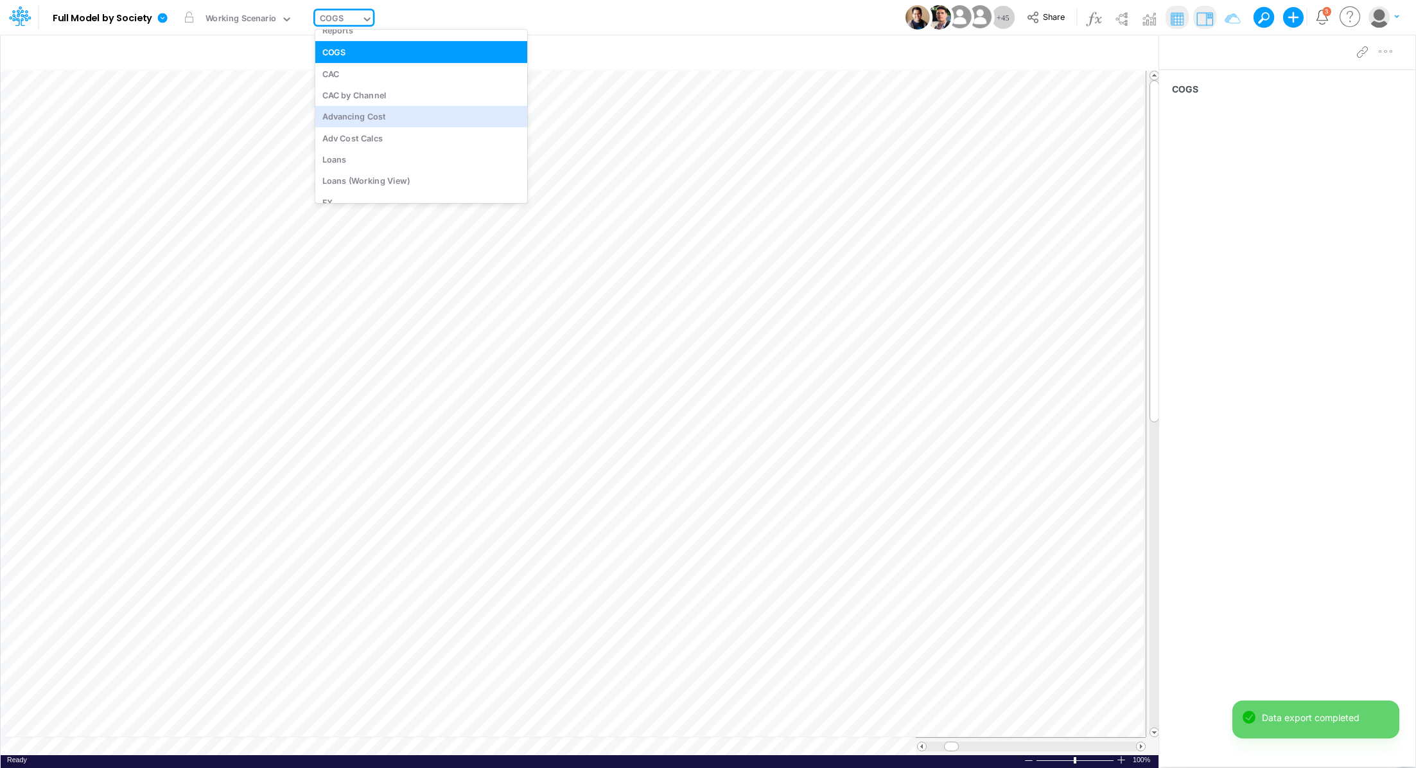
scroll to position [3186, 0]
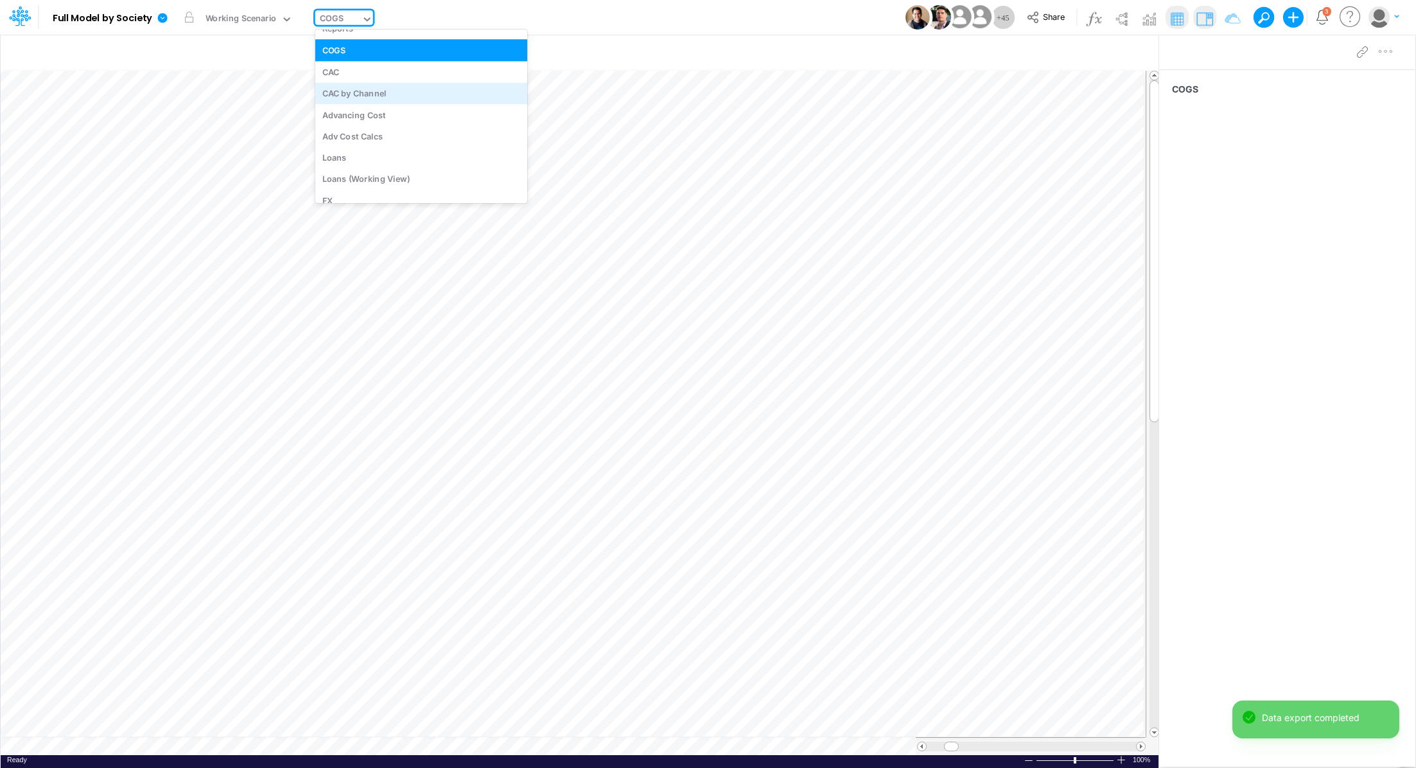
click at [411, 84] on div "CAC by Channel" at bounding box center [421, 92] width 212 height 21
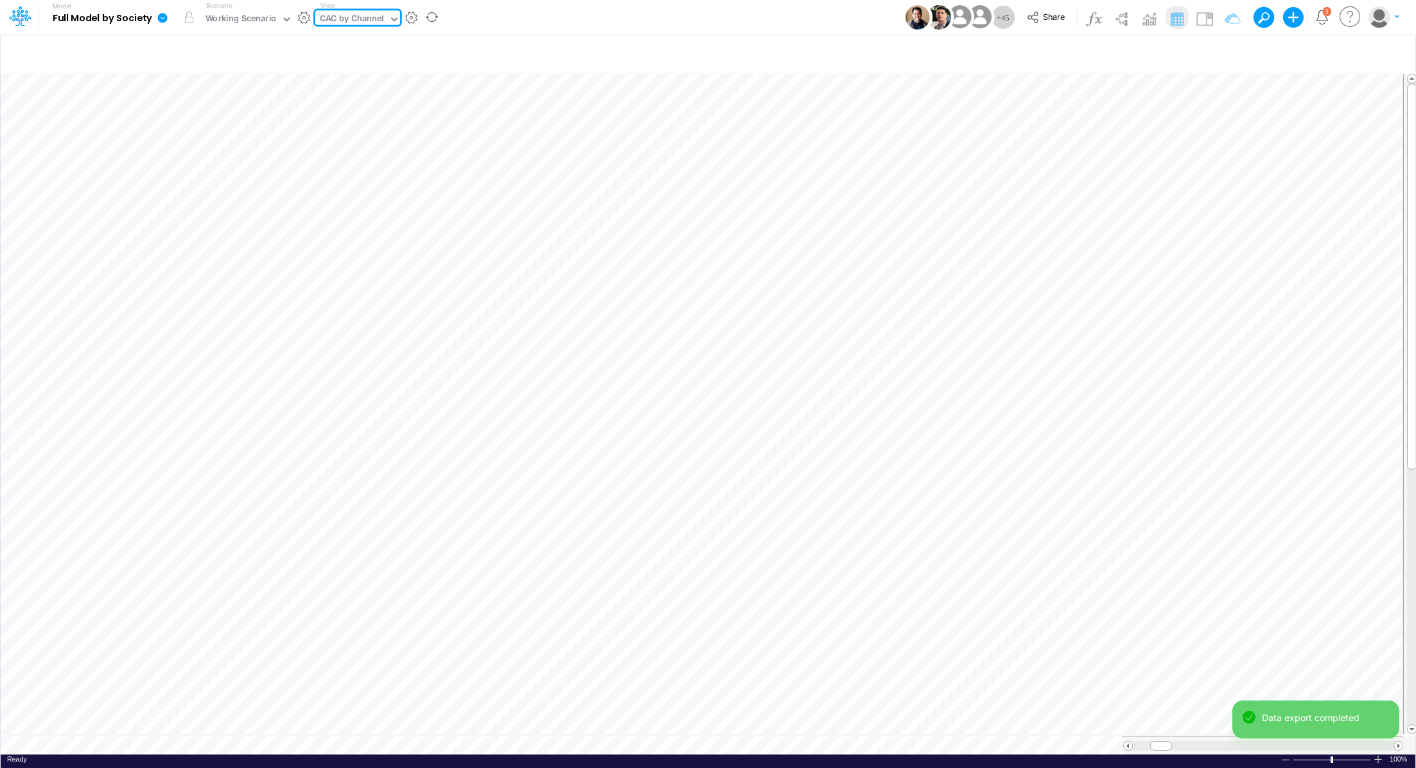
click at [161, 16] on icon at bounding box center [163, 18] width 10 height 10
click at [194, 114] on button "Export" at bounding box center [227, 112] width 137 height 21
click at [322, 117] on button "Excel" at bounding box center [365, 120] width 137 height 20
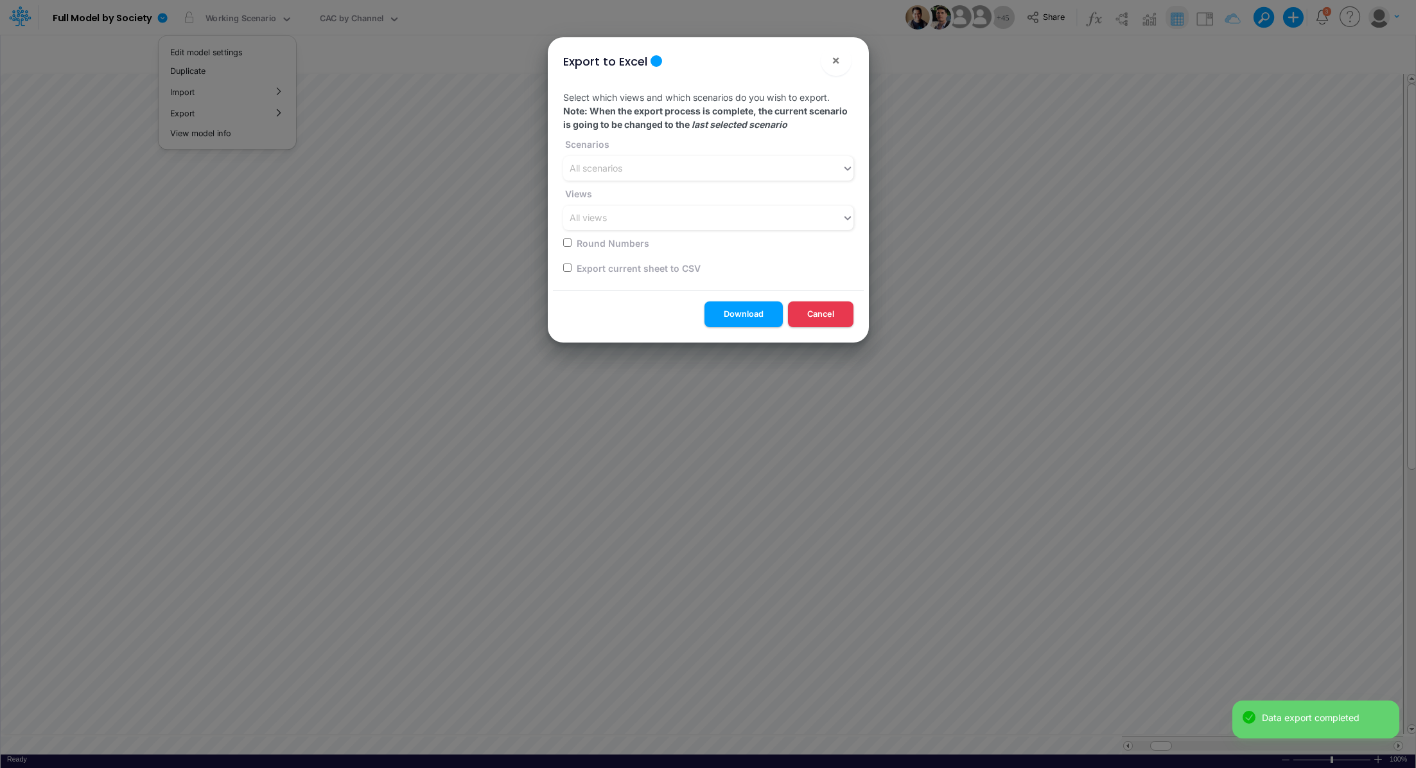
click at [564, 268] on input "checkbox" at bounding box center [567, 267] width 8 height 8
checkbox input "true"
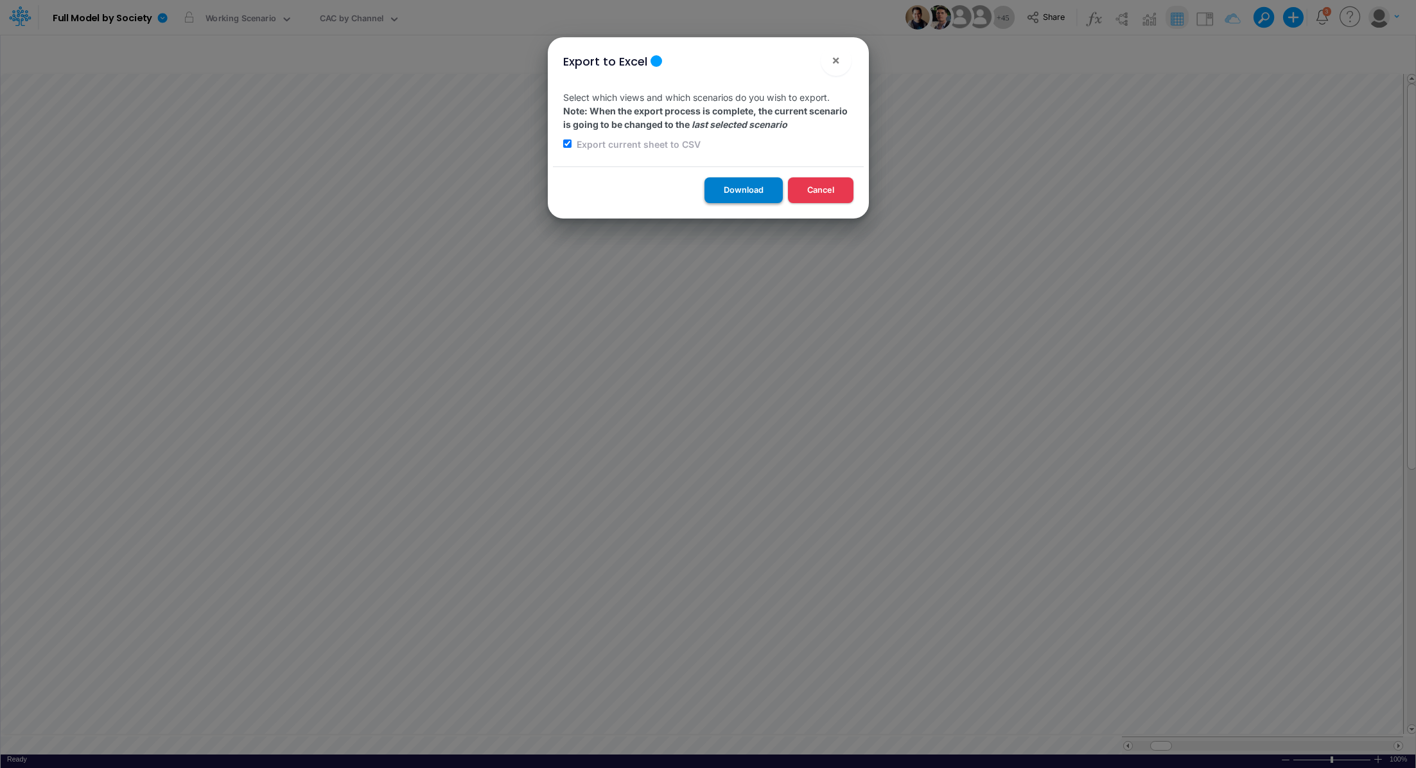
click at [723, 183] on button "Download" at bounding box center [744, 189] width 78 height 25
click at [376, 16] on div "Export to Excel × Select which views and which scenarios do you wish to export.…" at bounding box center [708, 384] width 1416 height 768
click at [376, 16] on div "CAC by Channel" at bounding box center [352, 19] width 64 height 15
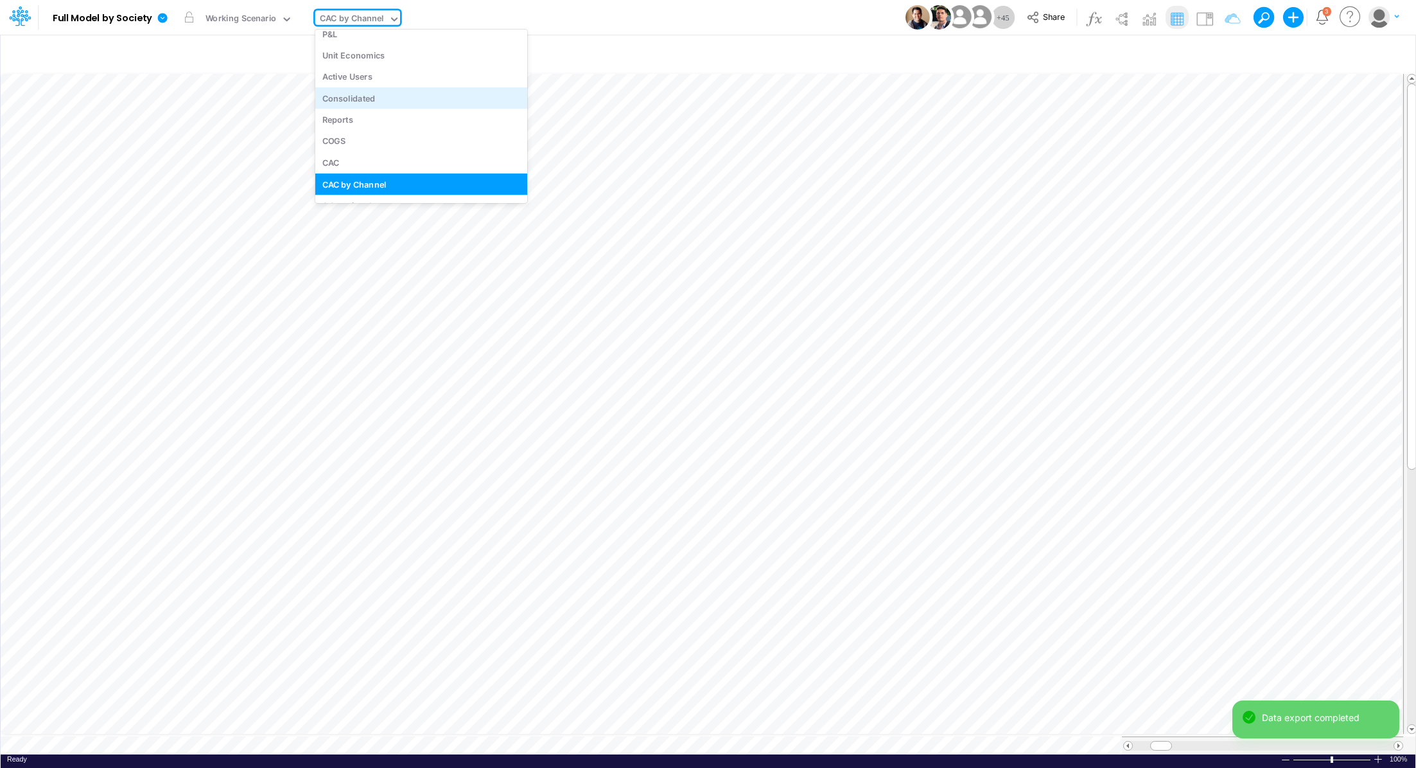
scroll to position [3085, 0]
click at [400, 59] on div "Unit Economics" at bounding box center [421, 54] width 212 height 21
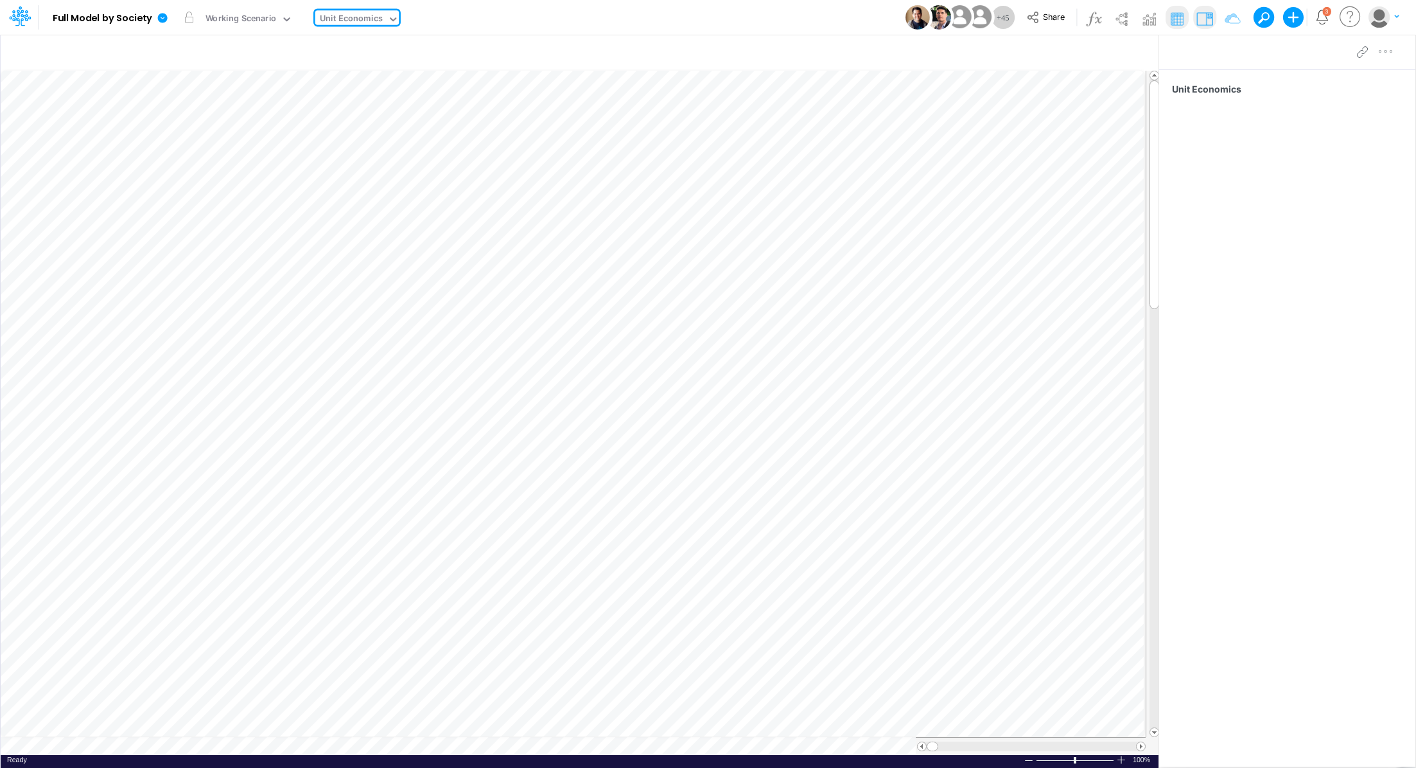
click at [360, 23] on div "Unit Economics" at bounding box center [351, 19] width 63 height 15
click at [440, 132] on div "Advancing Cost" at bounding box center [421, 140] width 212 height 21
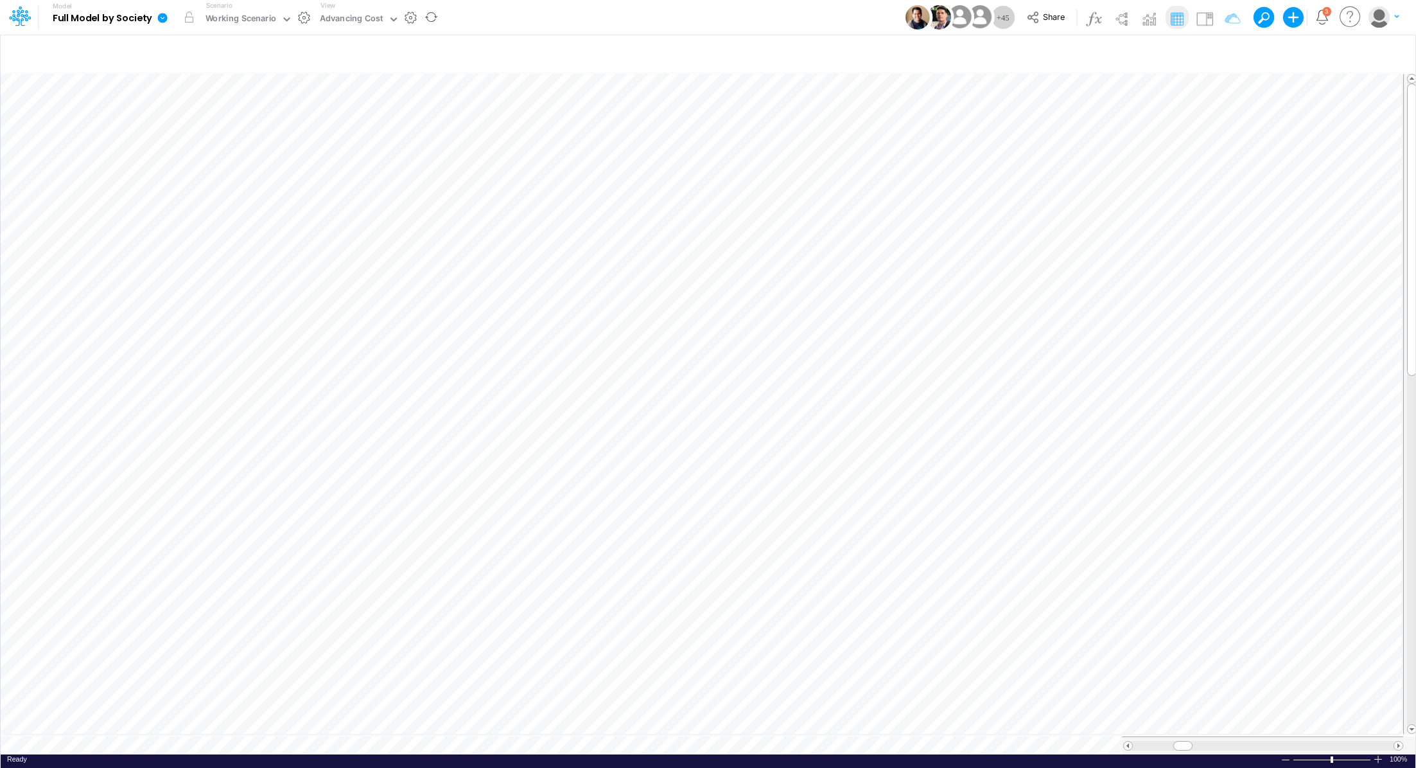
click at [163, 17] on icon at bounding box center [163, 18] width 10 height 10
click at [197, 119] on button "Export" at bounding box center [227, 112] width 137 height 21
click at [352, 128] on button "Excel" at bounding box center [365, 120] width 137 height 20
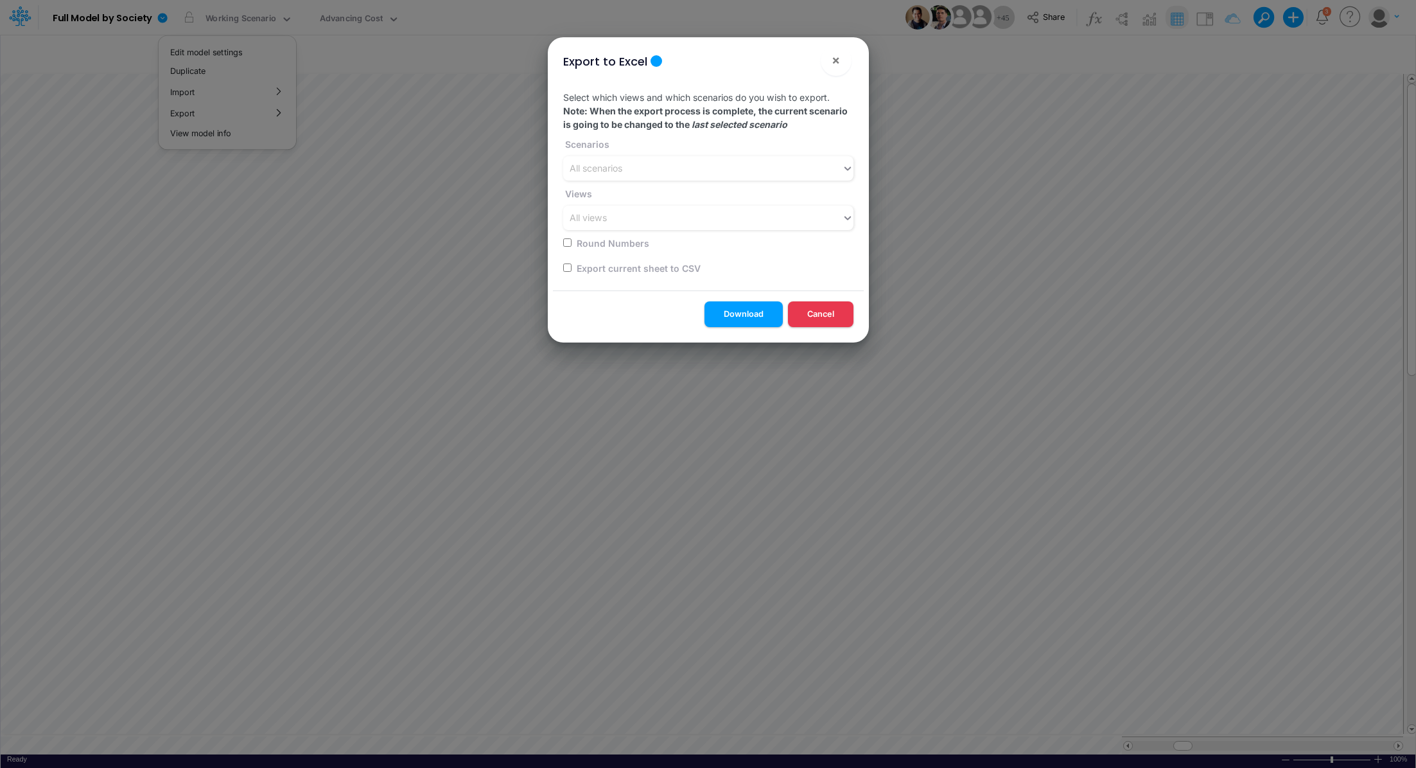
click at [570, 265] on input "checkbox" at bounding box center [567, 267] width 8 height 8
checkbox input "true"
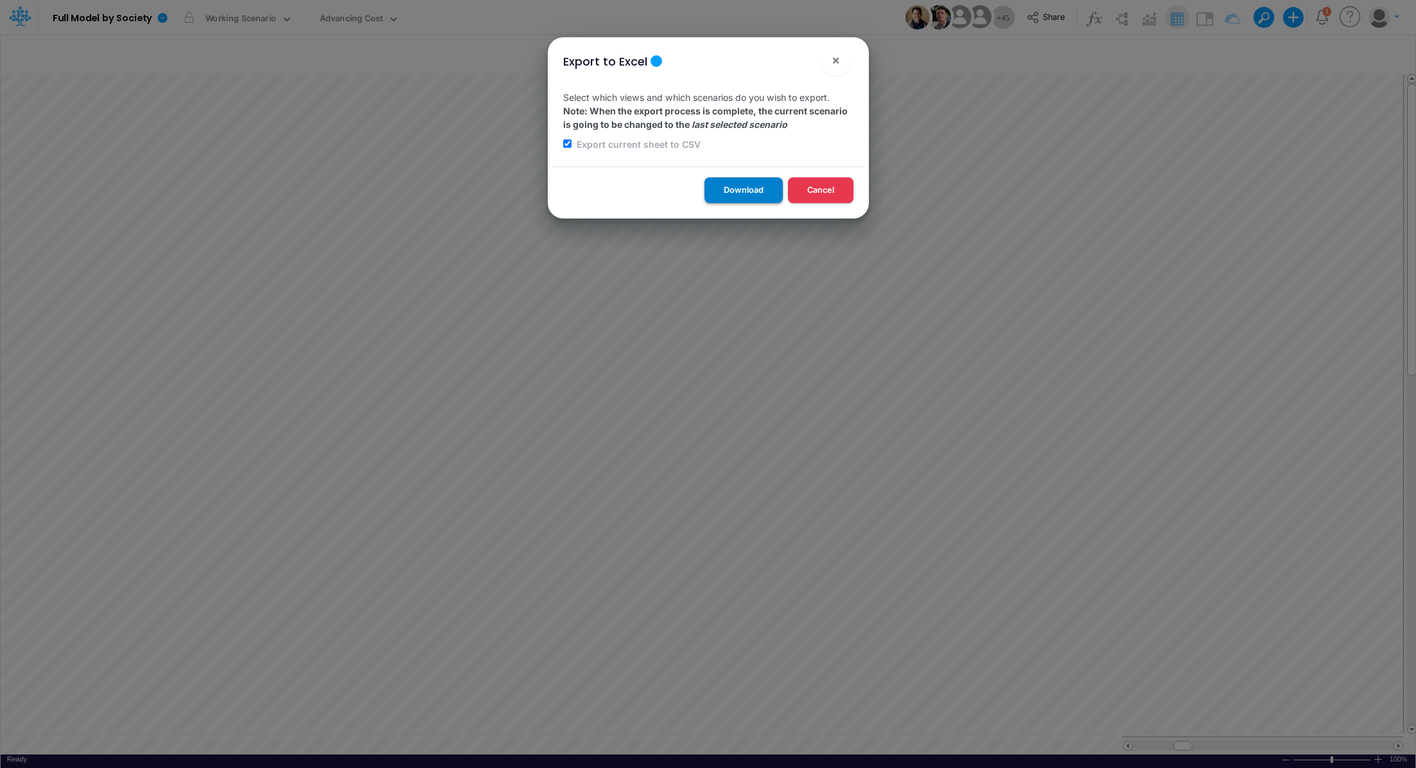
click at [709, 186] on button "Download" at bounding box center [744, 189] width 78 height 25
click at [337, 15] on div "Export to Excel × Select which views and which scenarios do you wish to export.…" at bounding box center [708, 384] width 1416 height 768
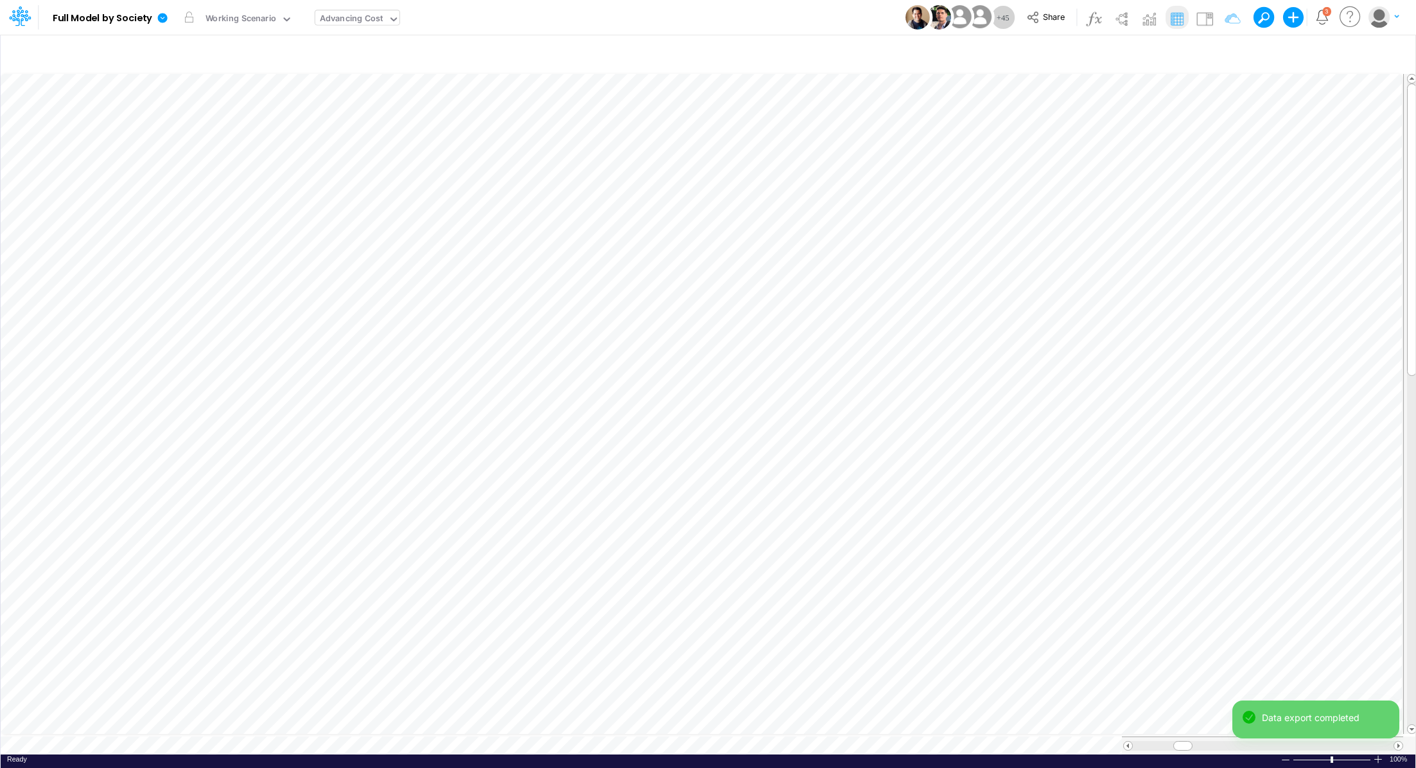
click at [336, 15] on div "Advancing Cost" at bounding box center [352, 19] width 64 height 15
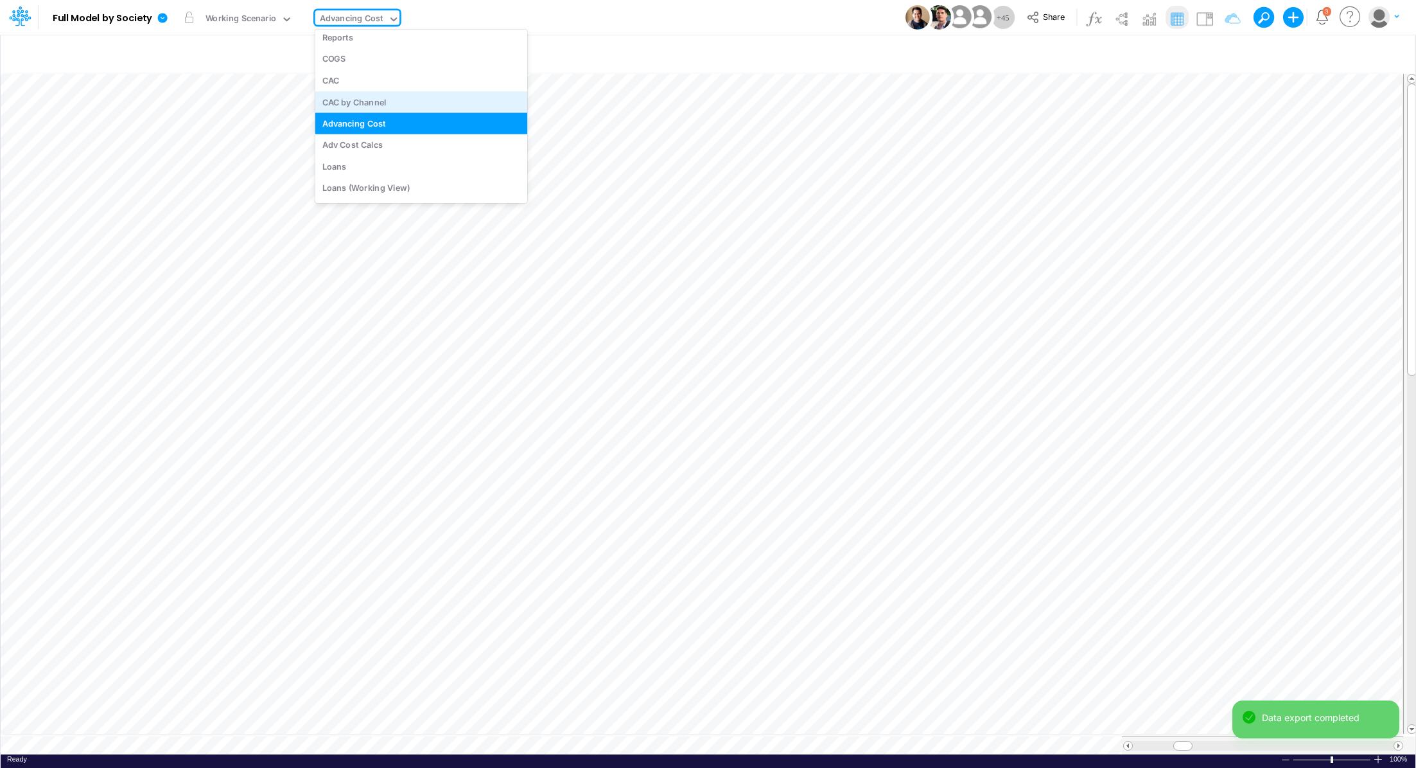
scroll to position [3176, 0]
click at [389, 162] on div "Loans" at bounding box center [421, 165] width 212 height 21
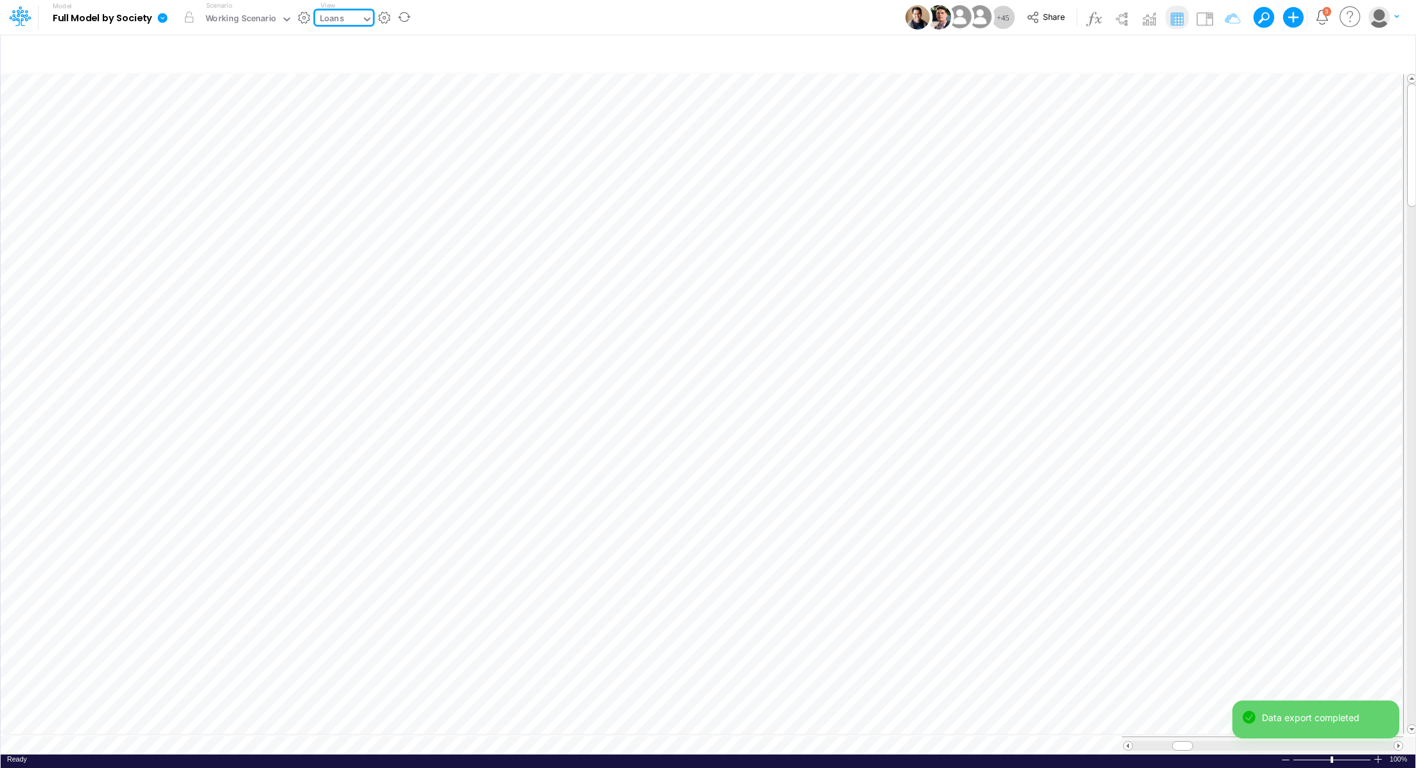
click at [163, 21] on icon at bounding box center [163, 18] width 10 height 10
click at [215, 113] on button "Export" at bounding box center [227, 112] width 137 height 21
click at [313, 125] on button "Excel" at bounding box center [365, 120] width 137 height 20
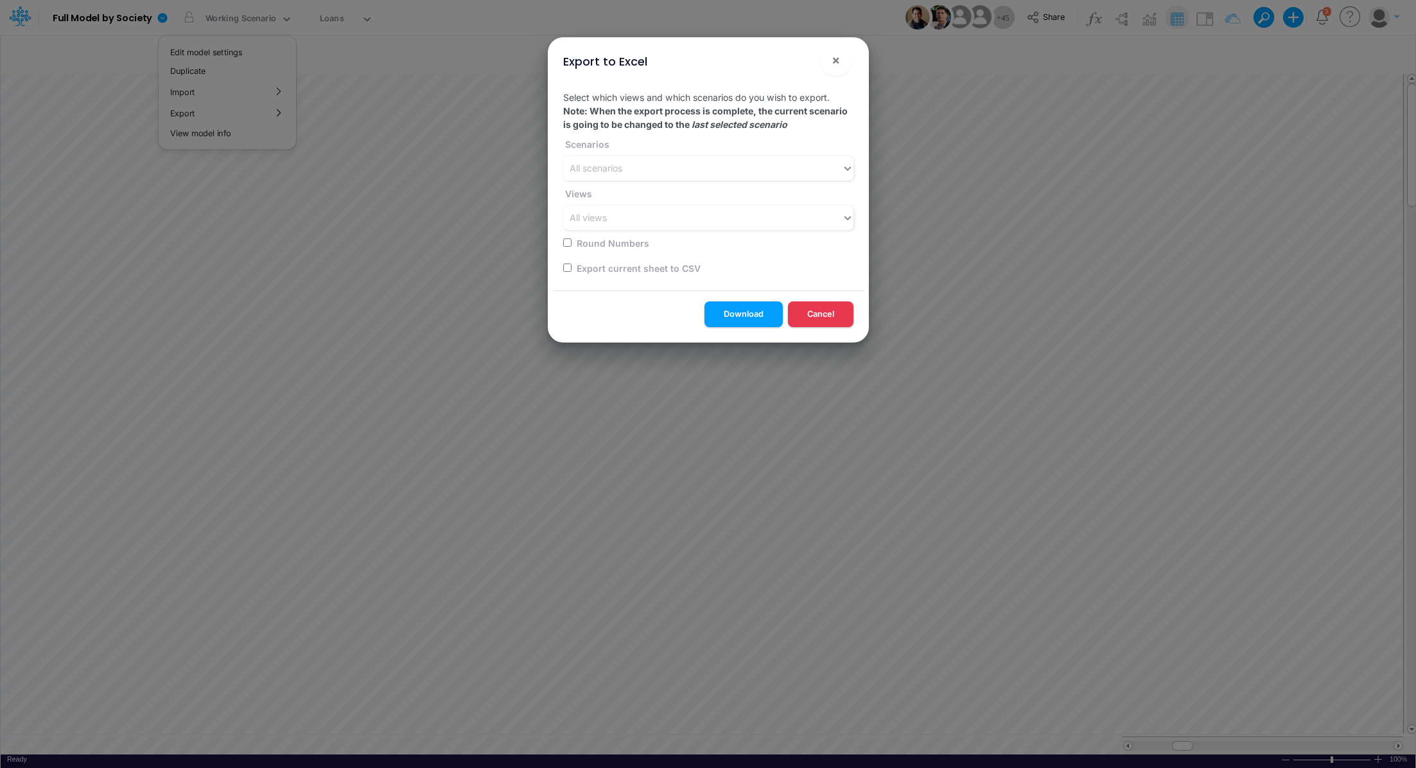
click at [571, 270] on div "Export current sheet to CSV" at bounding box center [704, 267] width 283 height 25
click at [569, 266] on input "checkbox" at bounding box center [567, 267] width 8 height 8
checkbox input "true"
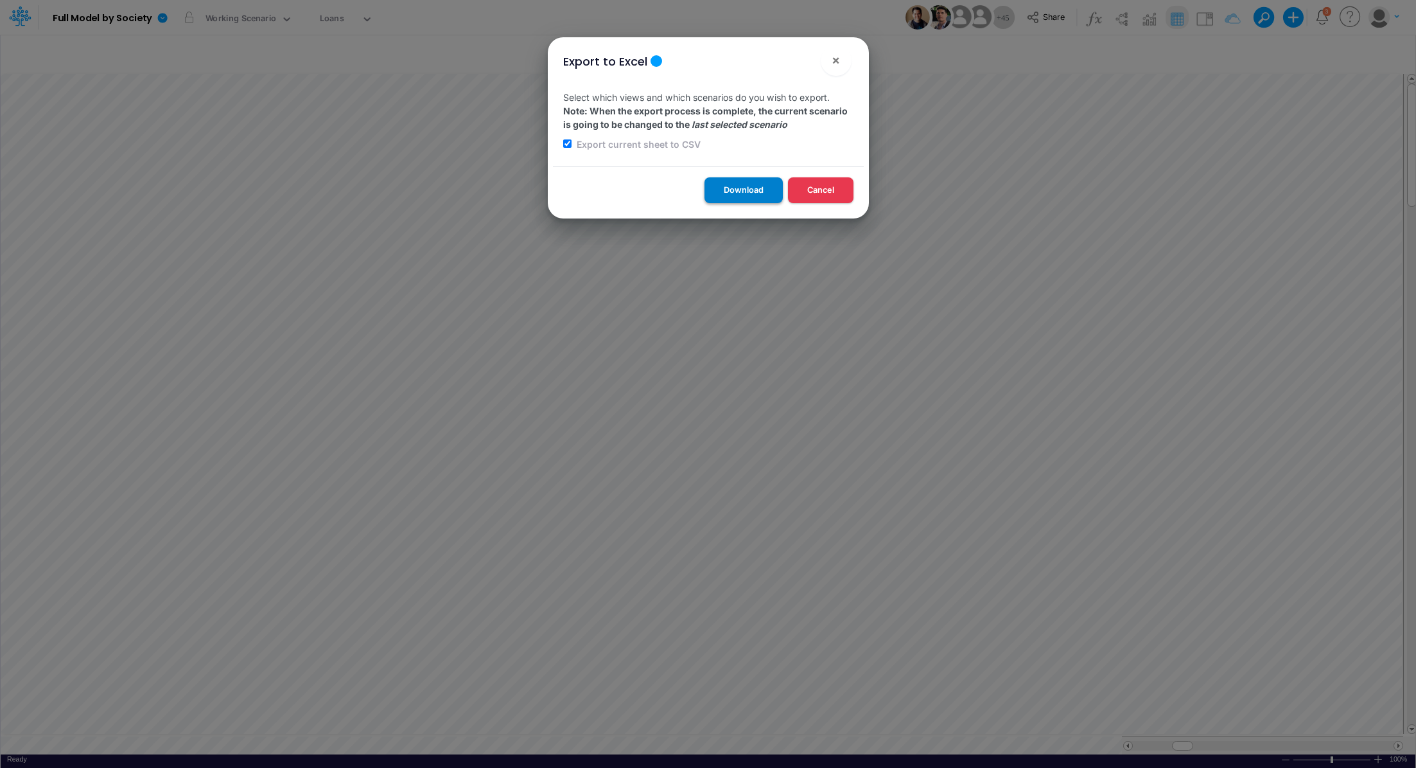
click at [707, 189] on button "Download" at bounding box center [744, 189] width 78 height 25
click at [336, 21] on div "Export to Excel × Select which views and which scenarios do you wish to export.…" at bounding box center [708, 384] width 1416 height 768
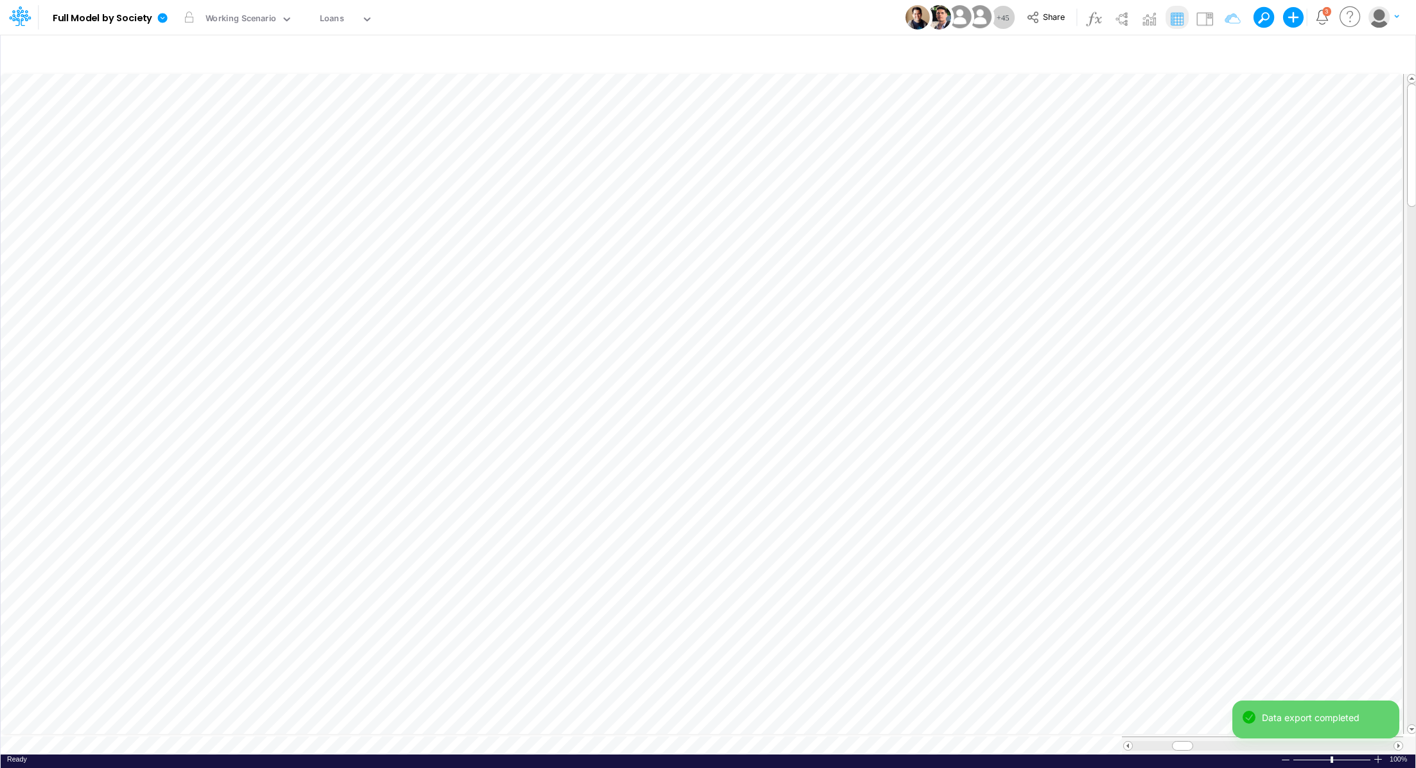
click at [336, 21] on div "Loans" at bounding box center [332, 19] width 24 height 15
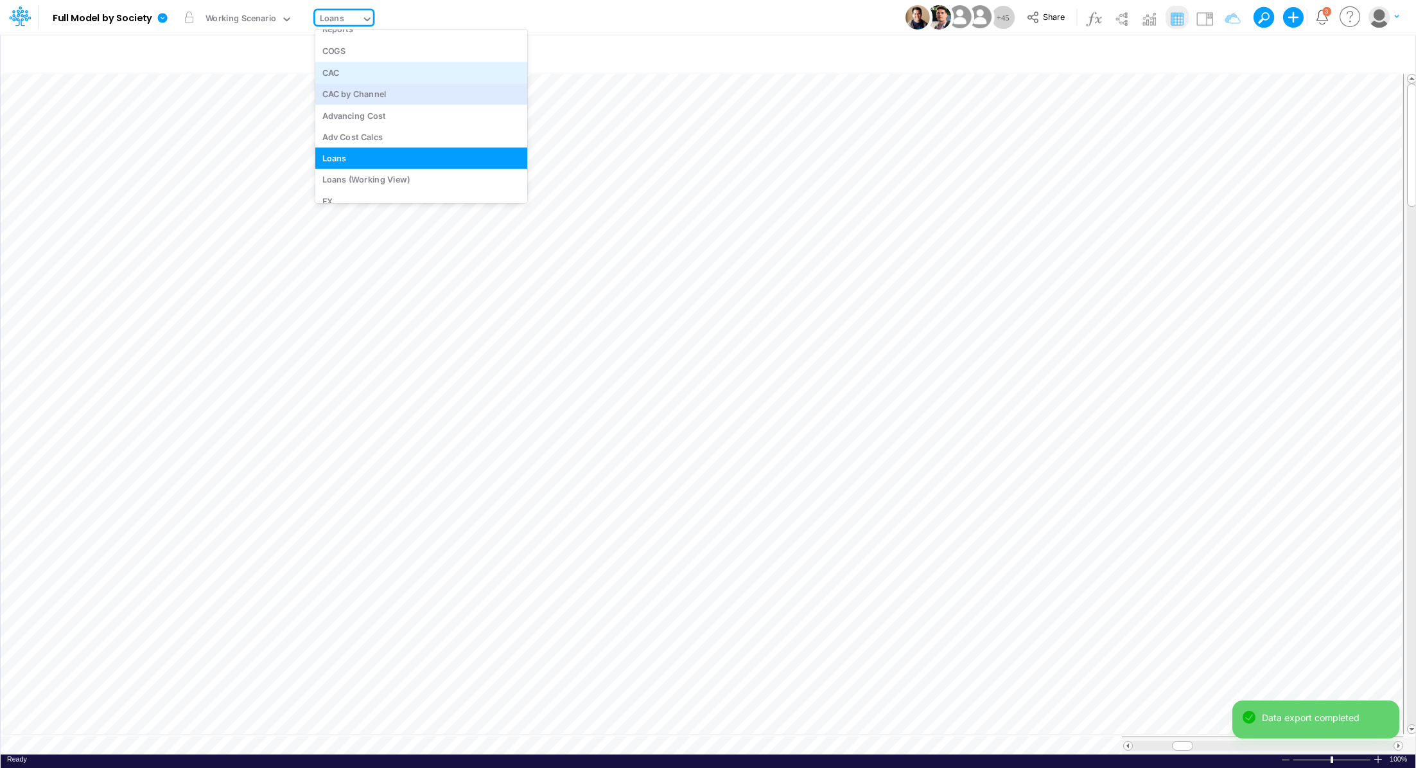
scroll to position [3189, 0]
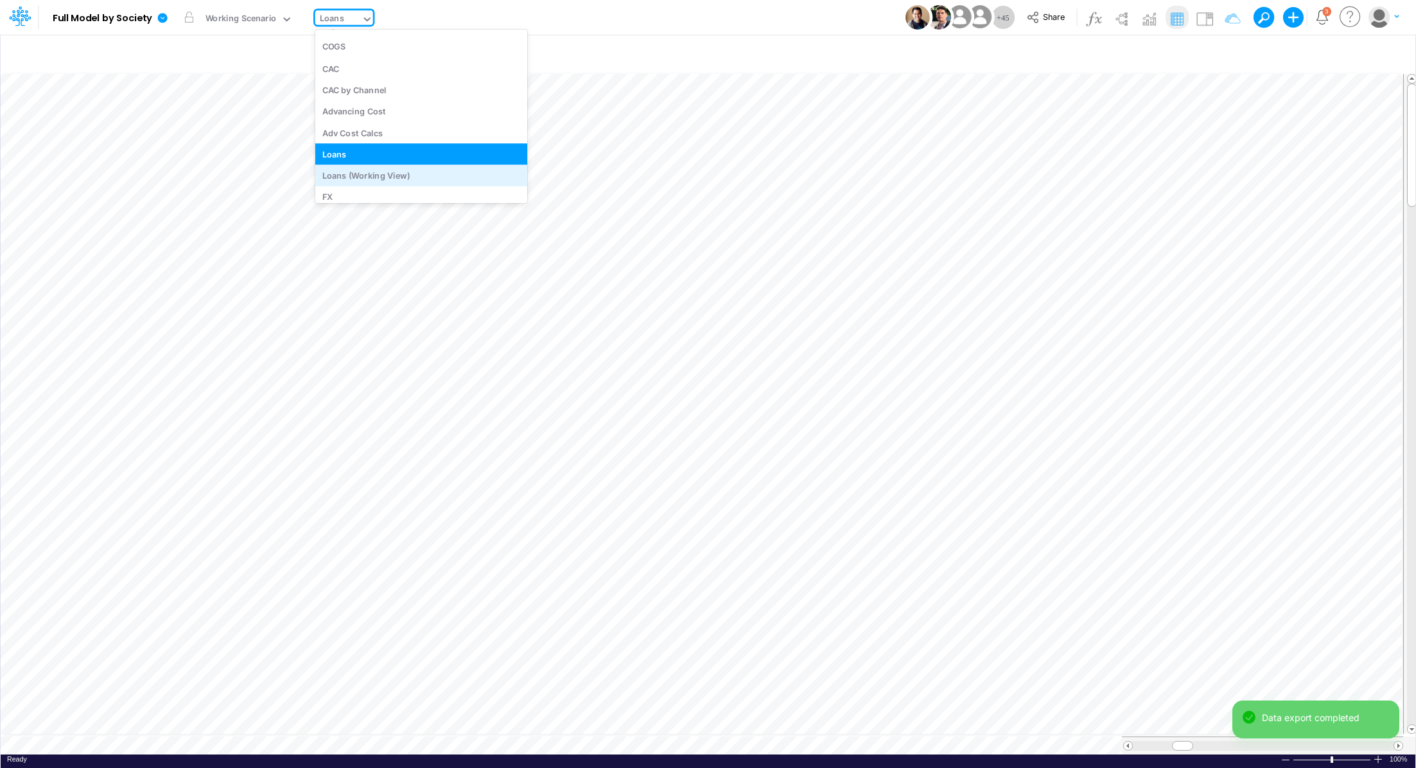
click at [393, 167] on div "Loans (Working View)" at bounding box center [421, 175] width 212 height 21
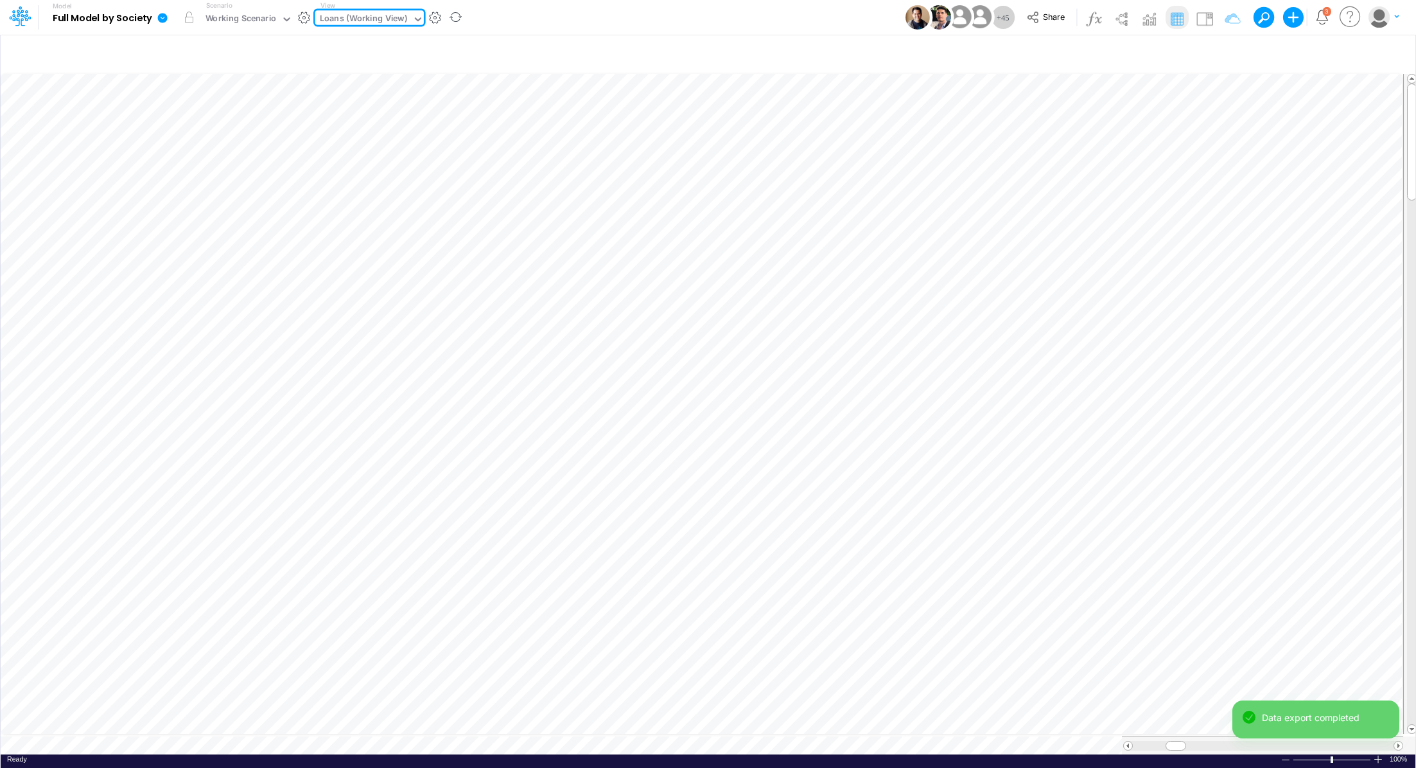
click at [164, 23] on icon at bounding box center [163, 18] width 12 height 12
click at [204, 112] on button "Export" at bounding box center [227, 112] width 137 height 21
click at [373, 121] on button "Excel" at bounding box center [365, 120] width 137 height 20
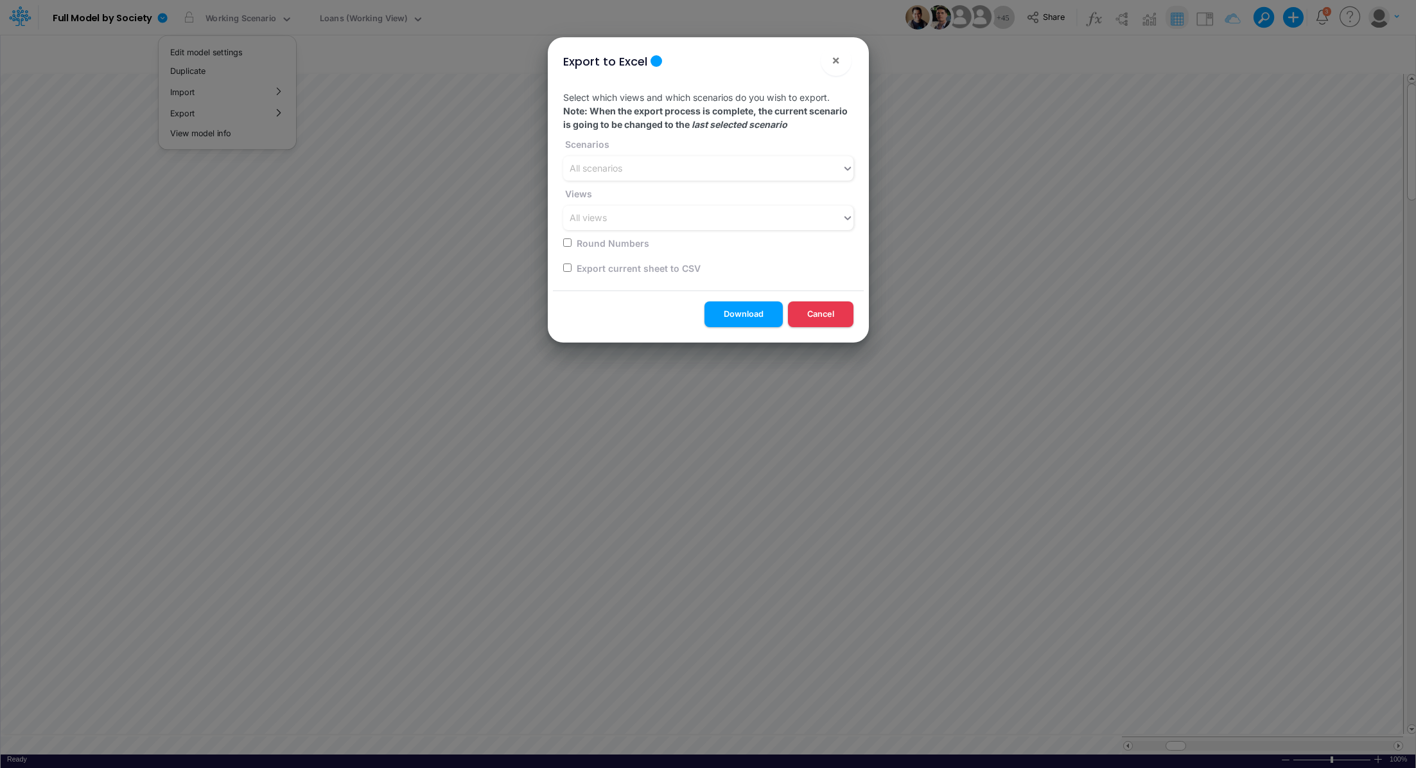
click at [565, 269] on input "checkbox" at bounding box center [567, 267] width 8 height 8
checkbox input "true"
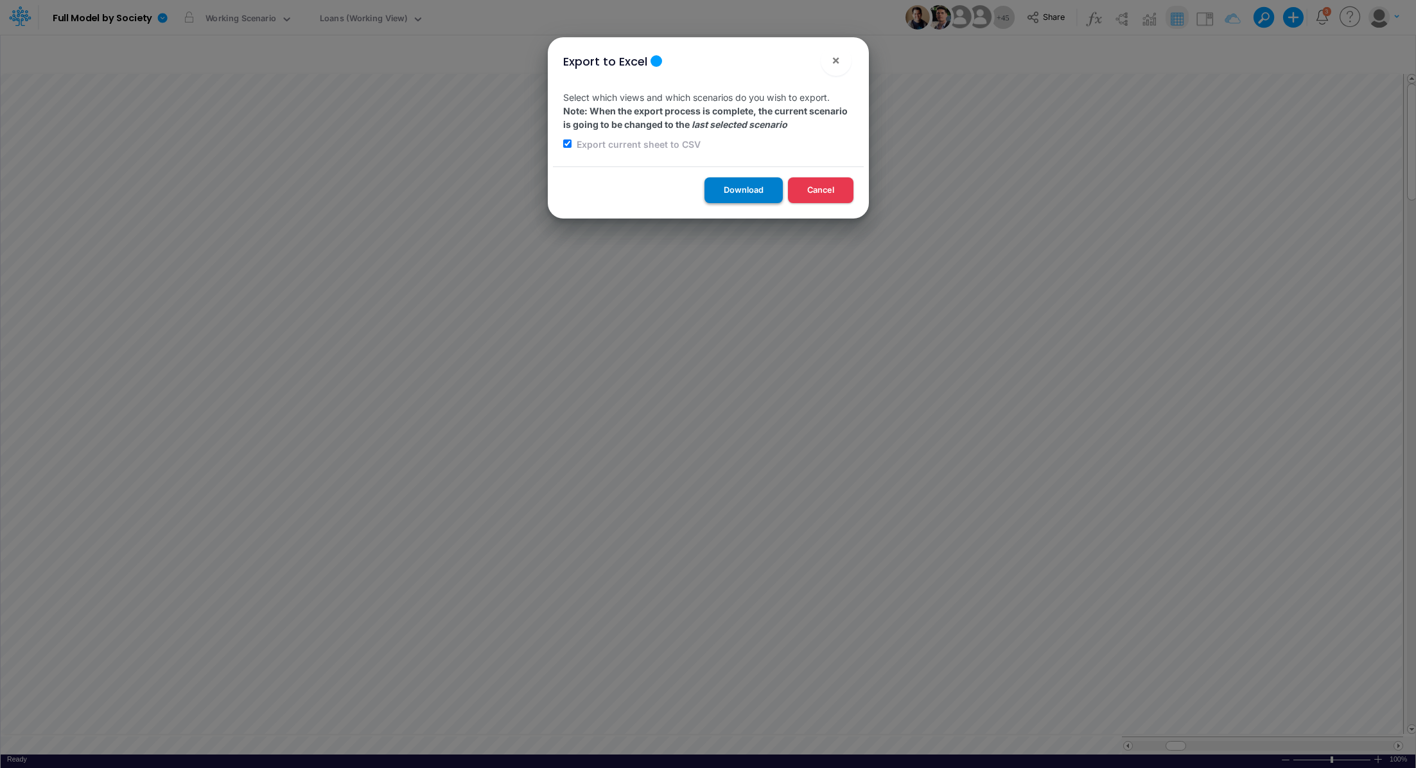
click at [728, 184] on button "Download" at bounding box center [744, 189] width 78 height 25
click at [378, 24] on div "Export to Excel × Select which views and which scenarios do you wish to export.…" at bounding box center [708, 384] width 1416 height 768
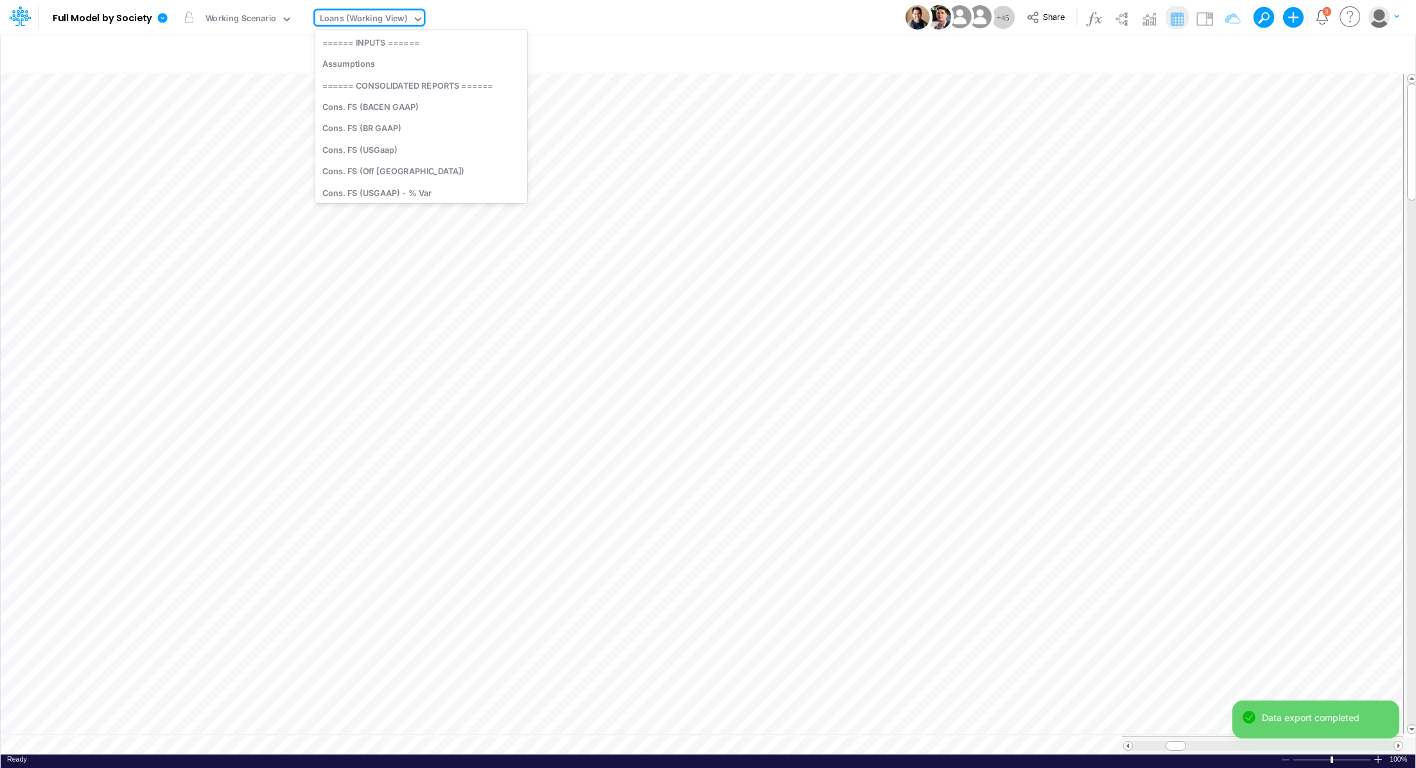
click at [378, 24] on div "Loans (Working View)" at bounding box center [364, 19] width 88 height 15
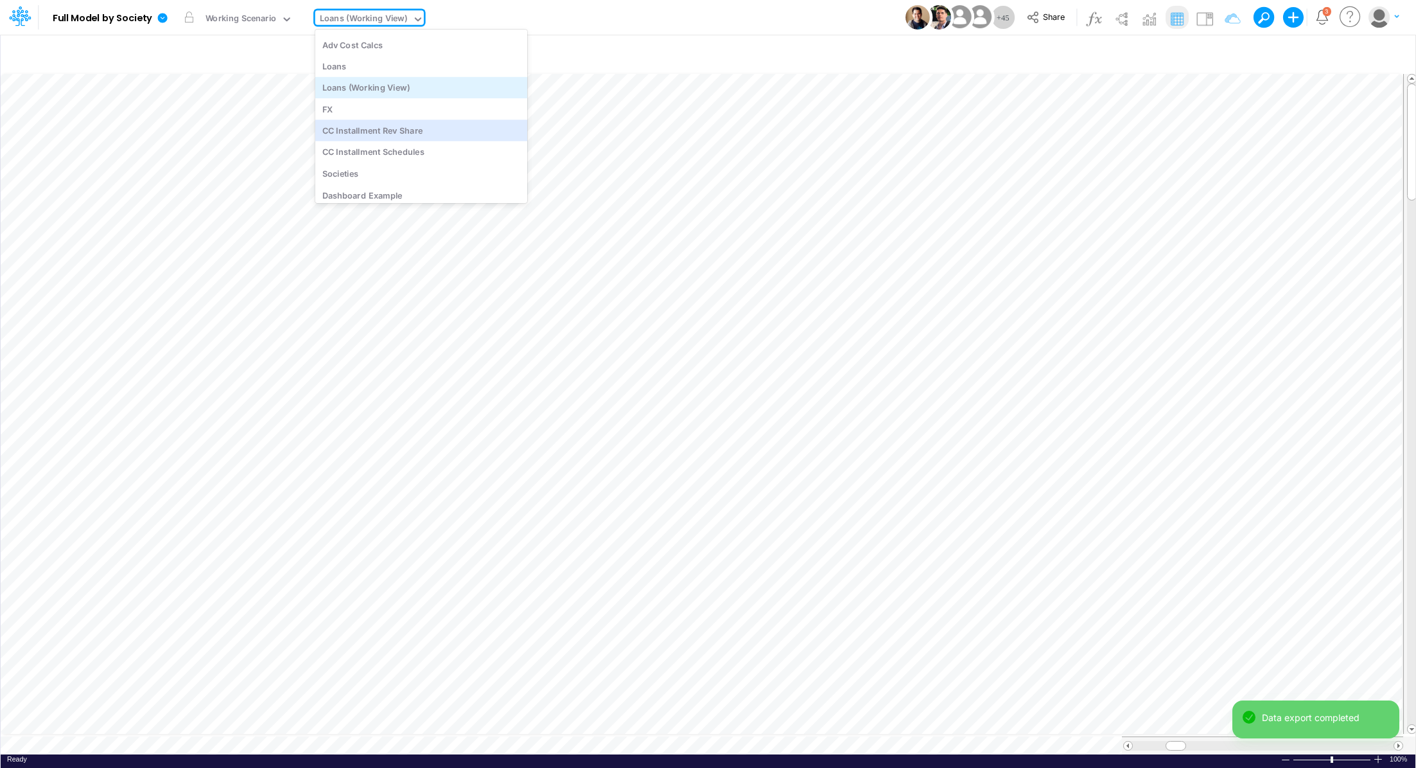
scroll to position [3289, 0]
click at [448, 120] on div "CC Installment Rev Share" at bounding box center [421, 128] width 212 height 21
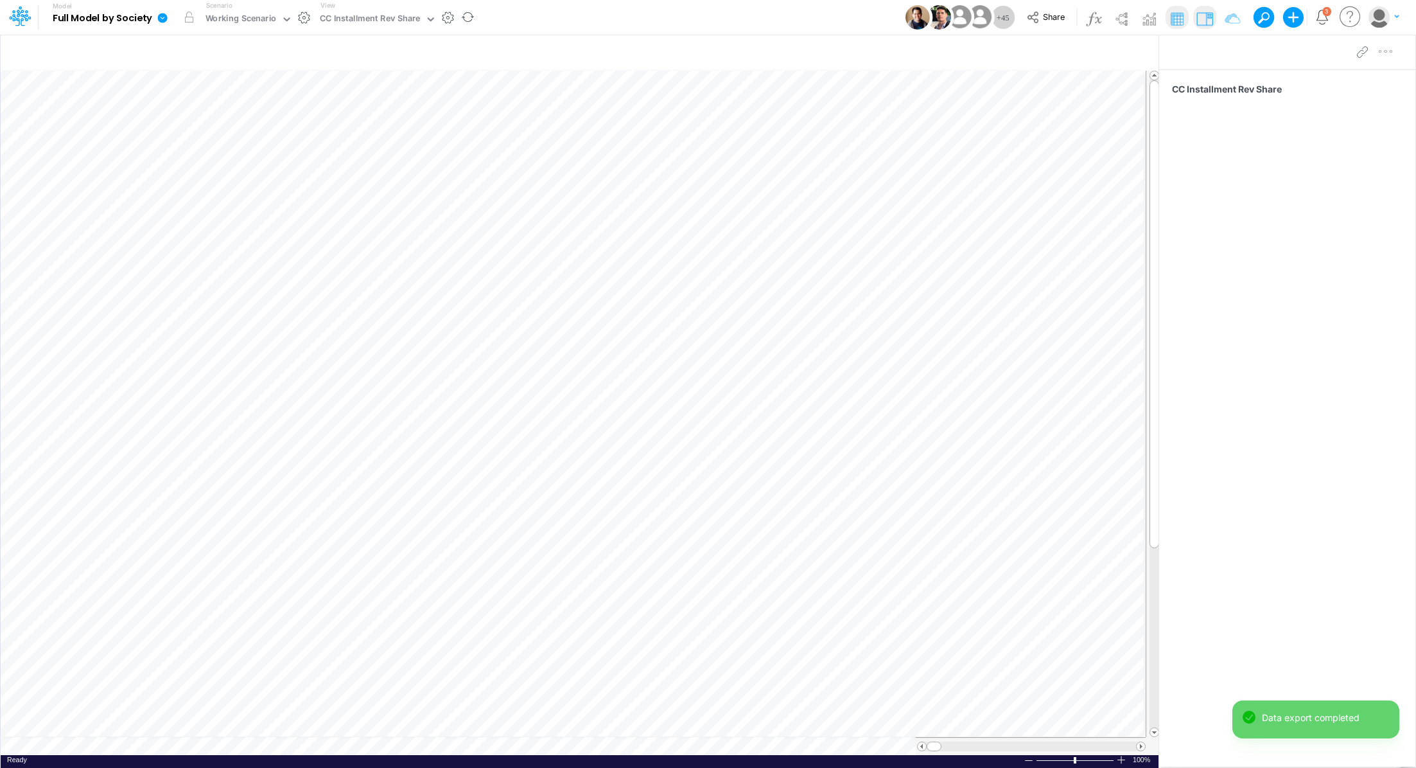
click at [164, 17] on icon at bounding box center [163, 18] width 10 height 10
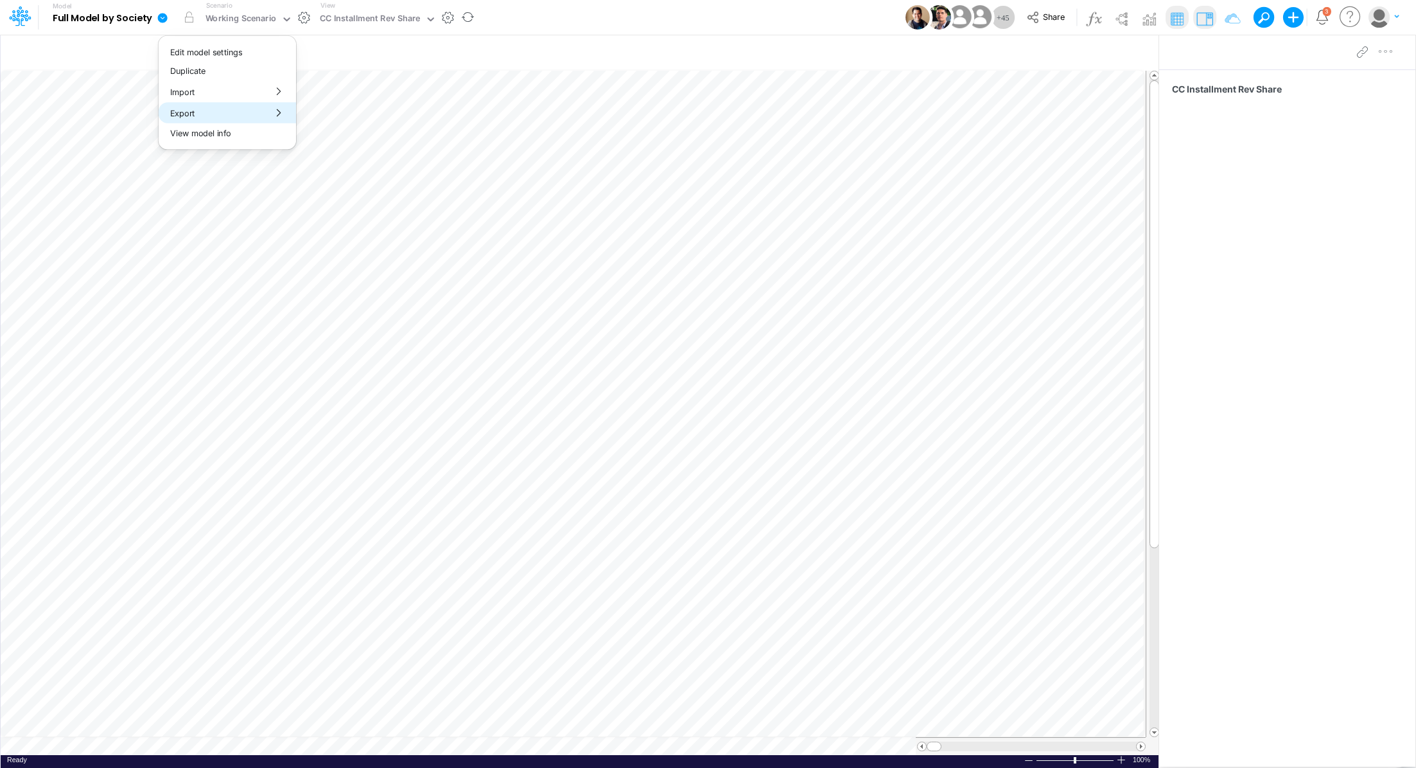
click at [208, 118] on button "Export" at bounding box center [227, 112] width 137 height 21
click at [309, 115] on button "Excel" at bounding box center [365, 120] width 137 height 20
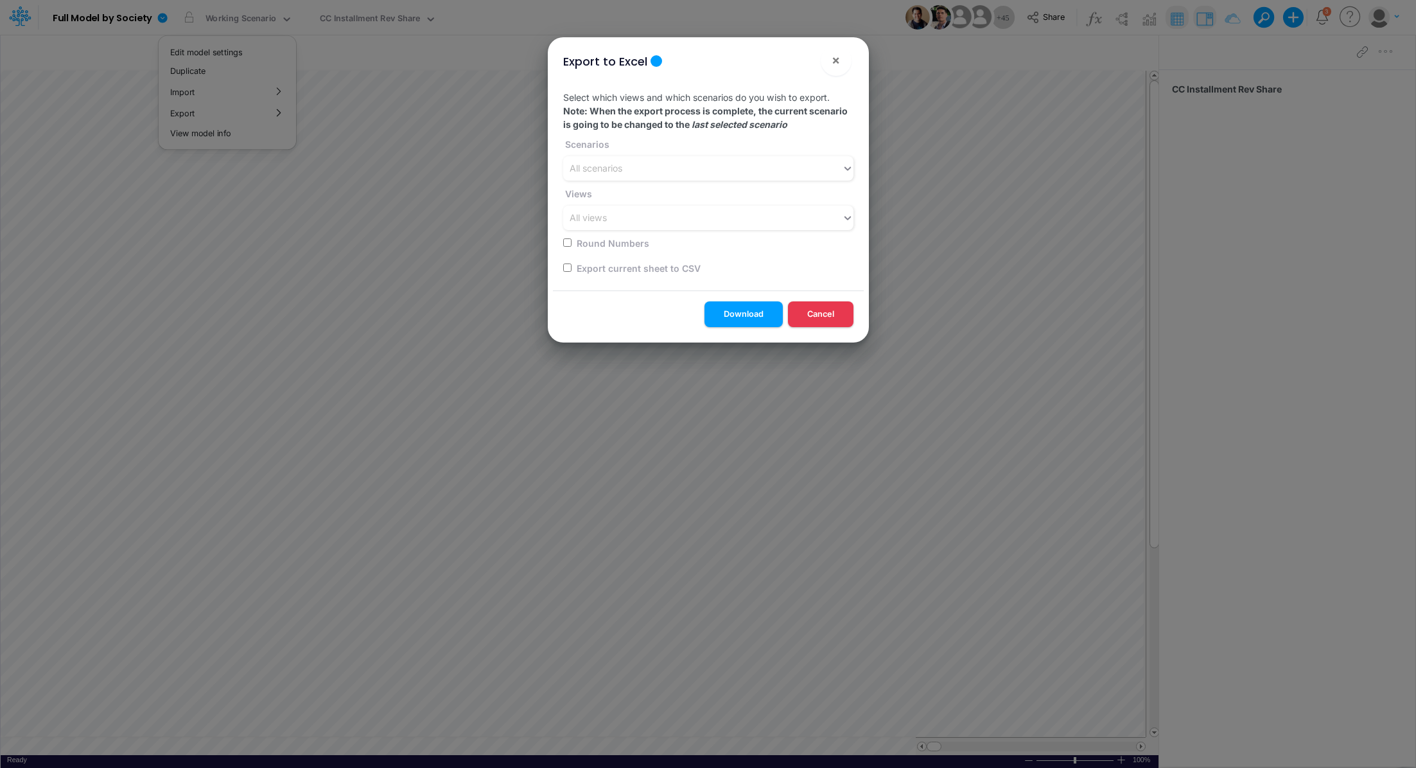
click at [566, 267] on input "checkbox" at bounding box center [567, 267] width 8 height 8
checkbox input "true"
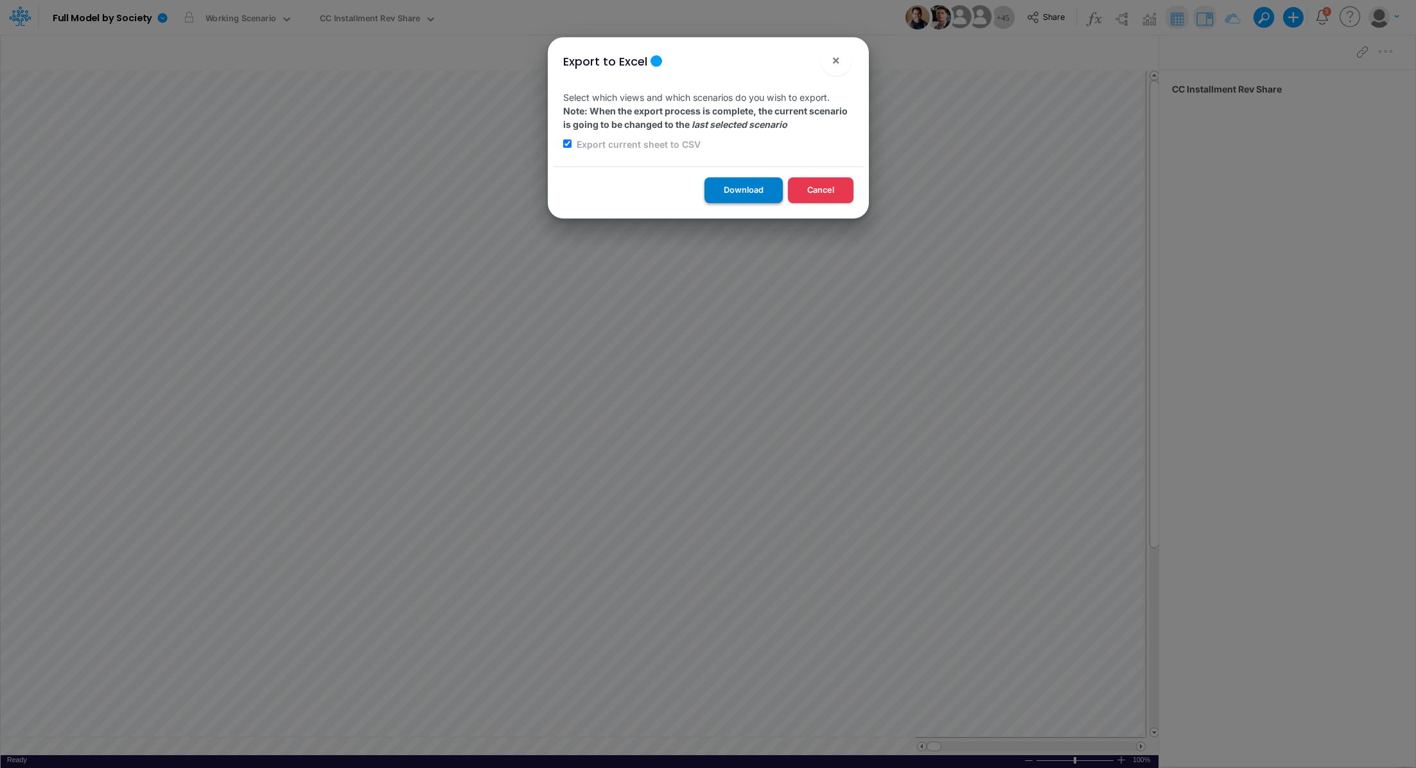
click at [710, 192] on button "Download" at bounding box center [744, 189] width 78 height 25
click at [357, 17] on div "Export to Excel × Select which views and which scenarios do you wish to export.…" at bounding box center [708, 384] width 1416 height 768
click at [357, 17] on div "CC Installment Rev Share" at bounding box center [370, 19] width 101 height 15
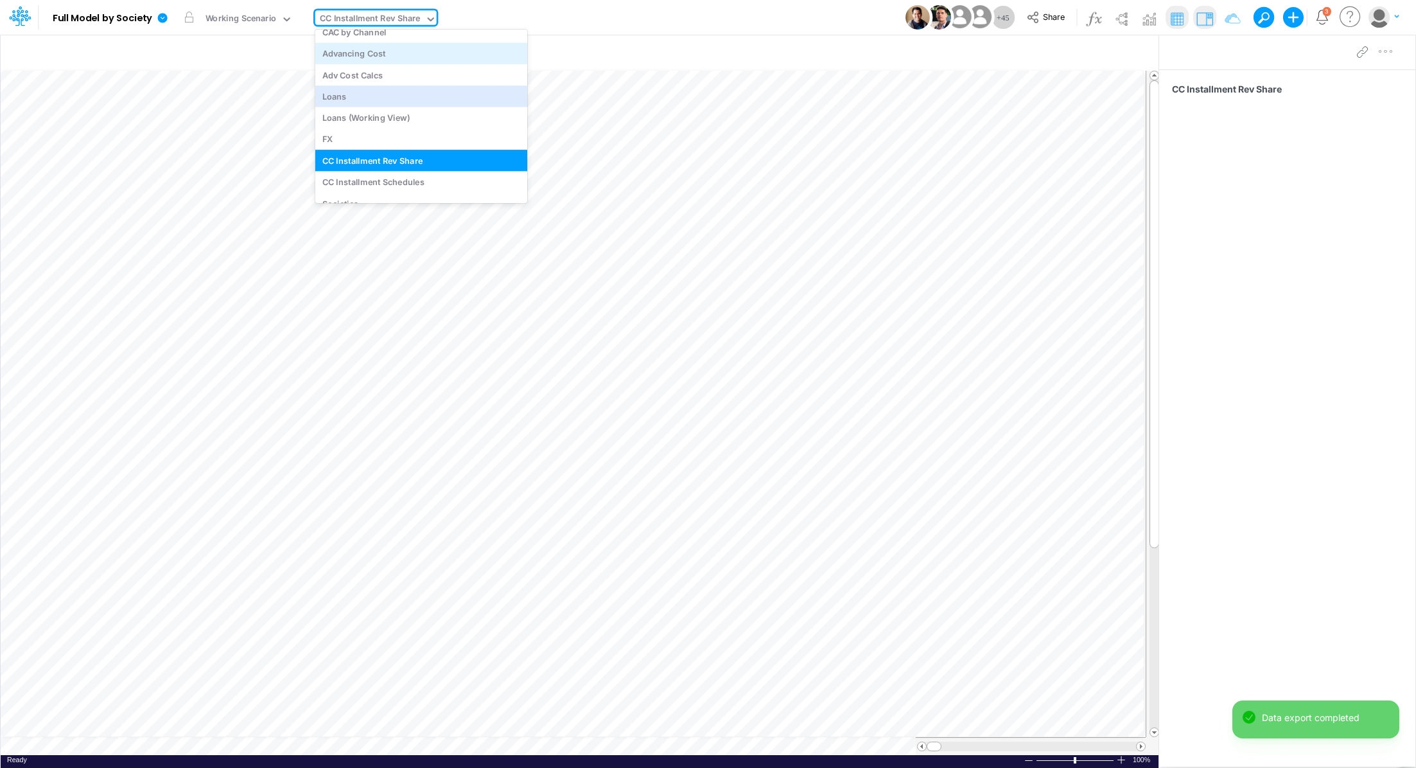
scroll to position [3270, 0]
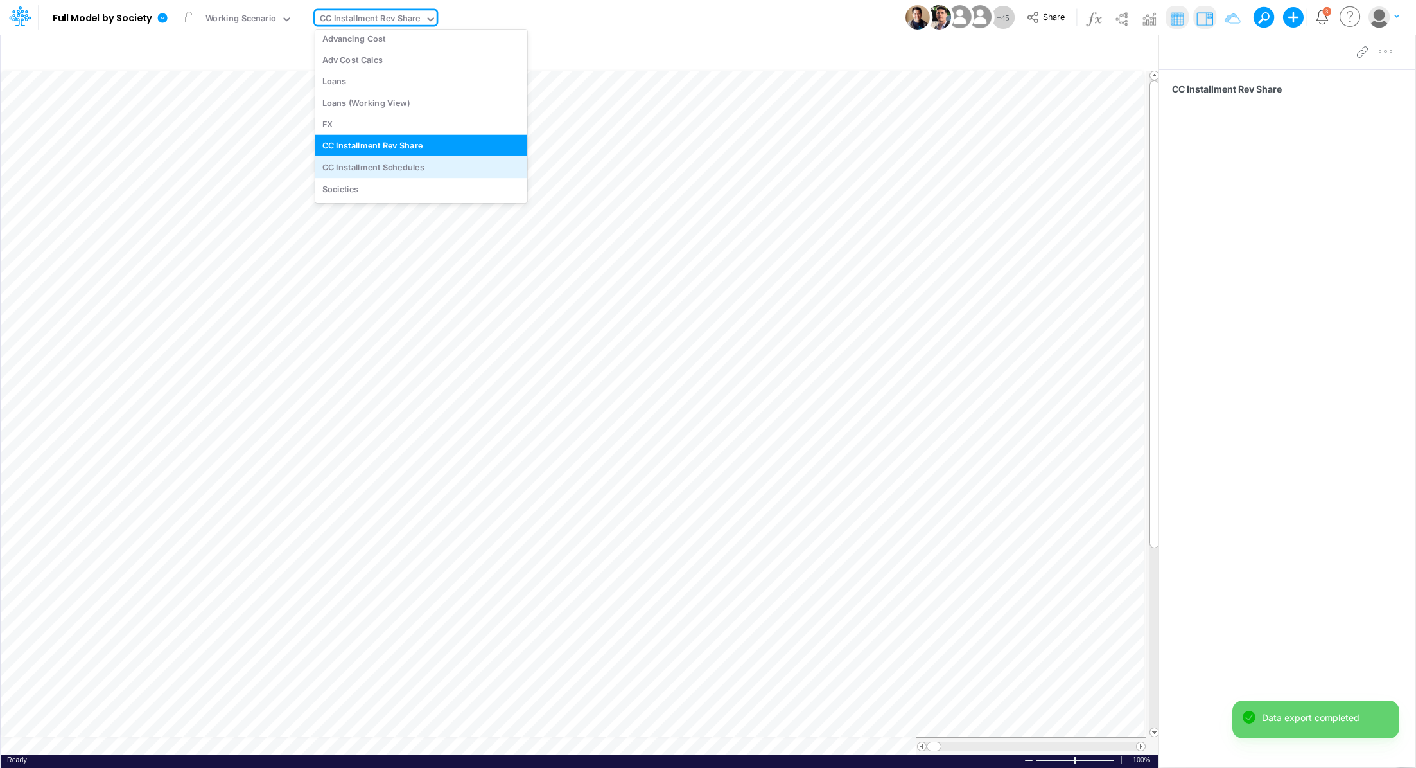
click at [416, 168] on div "CC Installment Schedules" at bounding box center [421, 166] width 212 height 21
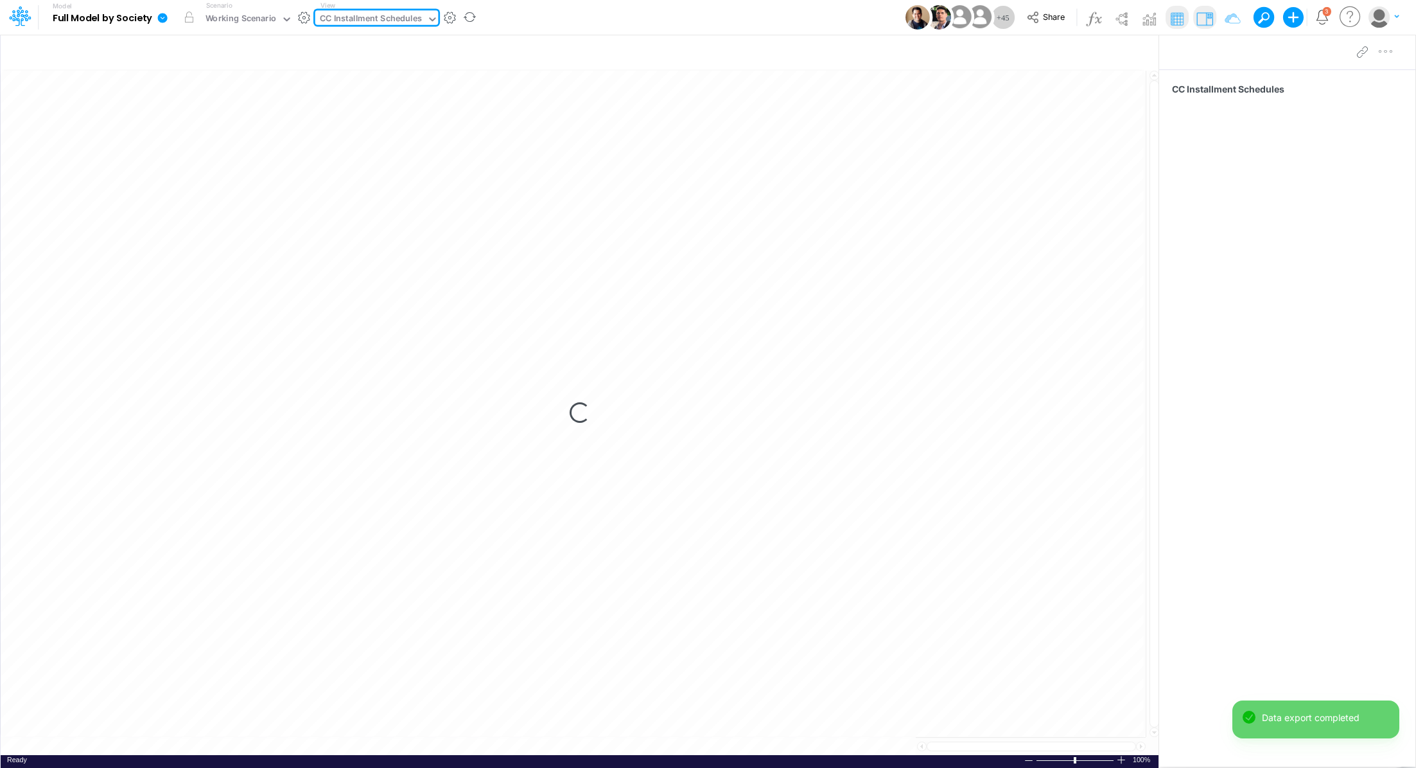
click at [164, 22] on icon at bounding box center [163, 18] width 10 height 10
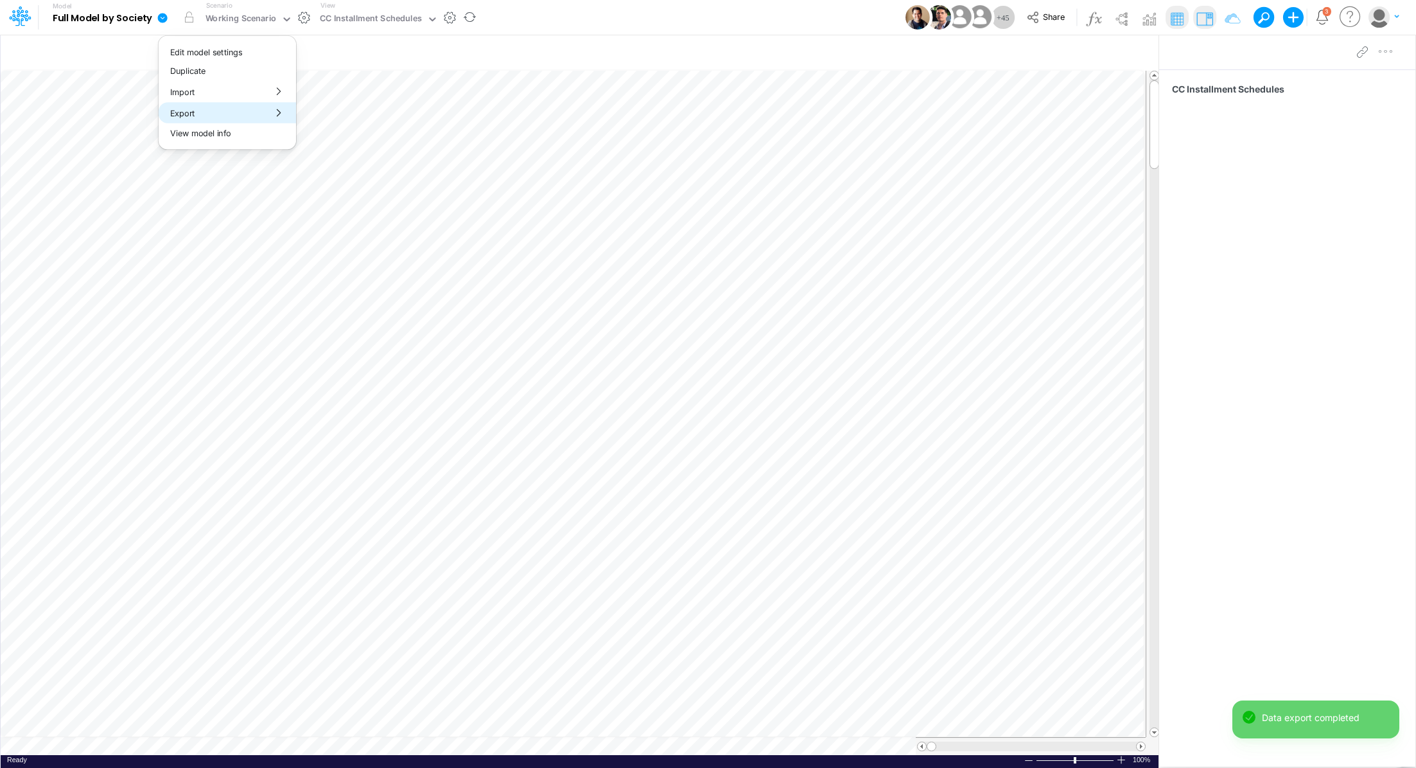
click at [216, 116] on button "Export" at bounding box center [227, 112] width 137 height 21
click at [325, 117] on button "Excel" at bounding box center [365, 120] width 137 height 20
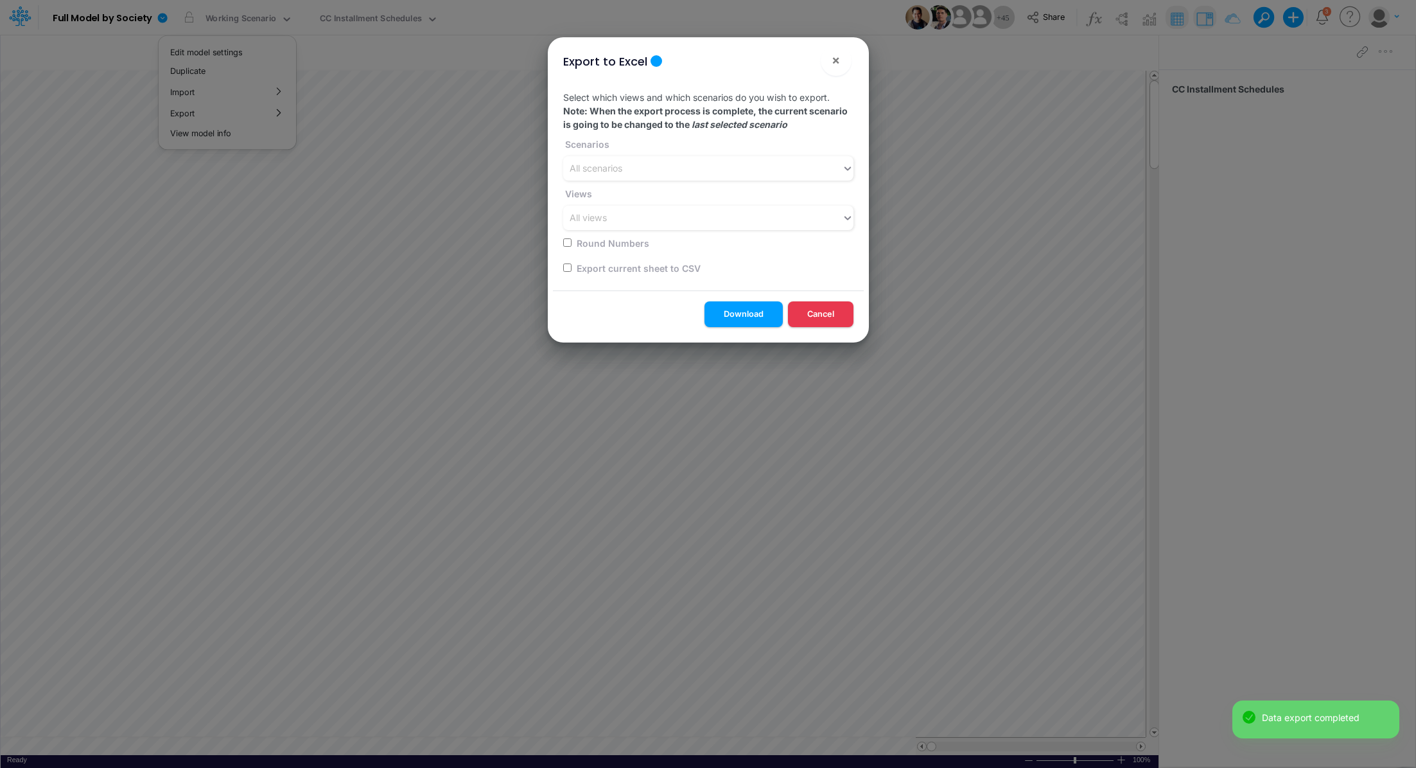
click at [565, 267] on input "checkbox" at bounding box center [567, 267] width 8 height 8
checkbox input "true"
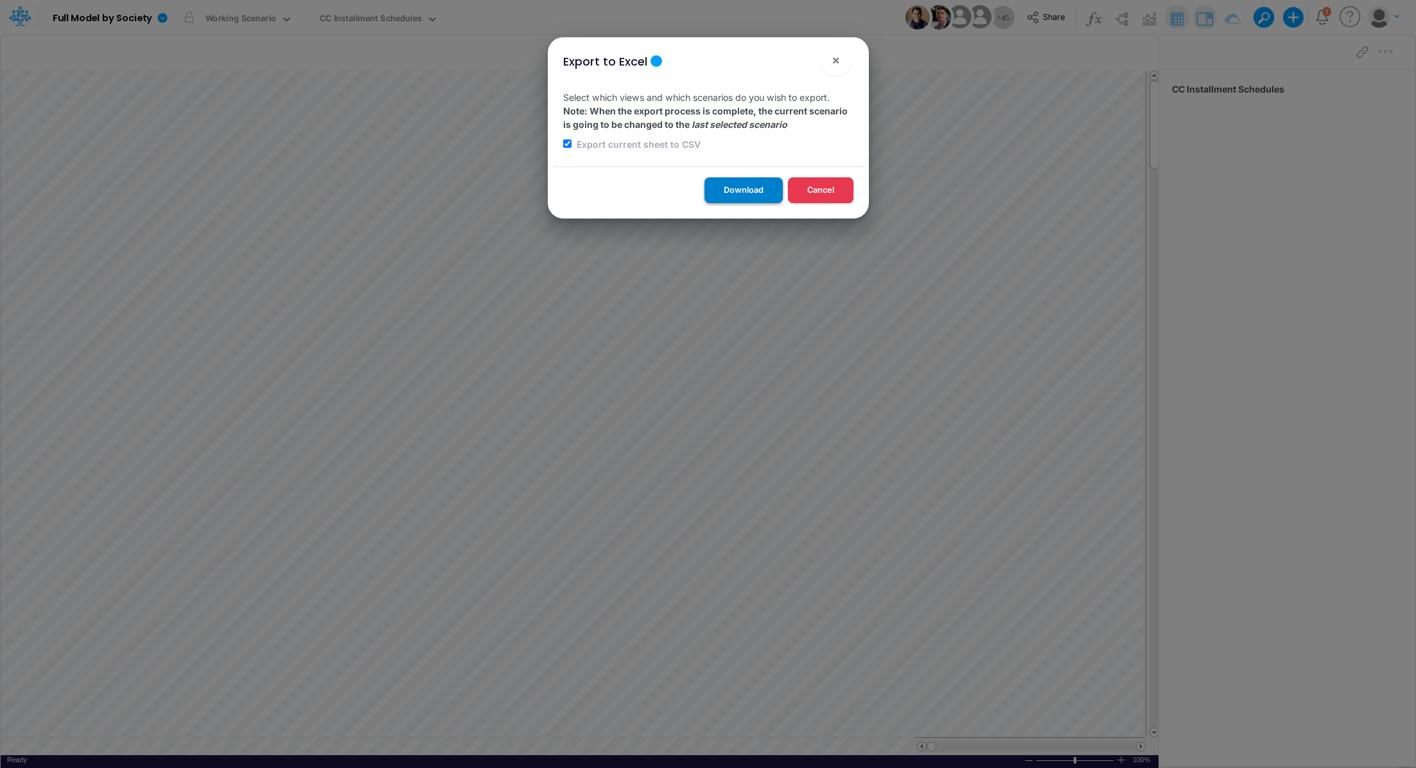
click at [729, 193] on button "Download" at bounding box center [744, 189] width 78 height 25
click at [385, 23] on div "Export to Excel × Select which views and which scenarios do you wish to export.…" at bounding box center [708, 384] width 1416 height 768
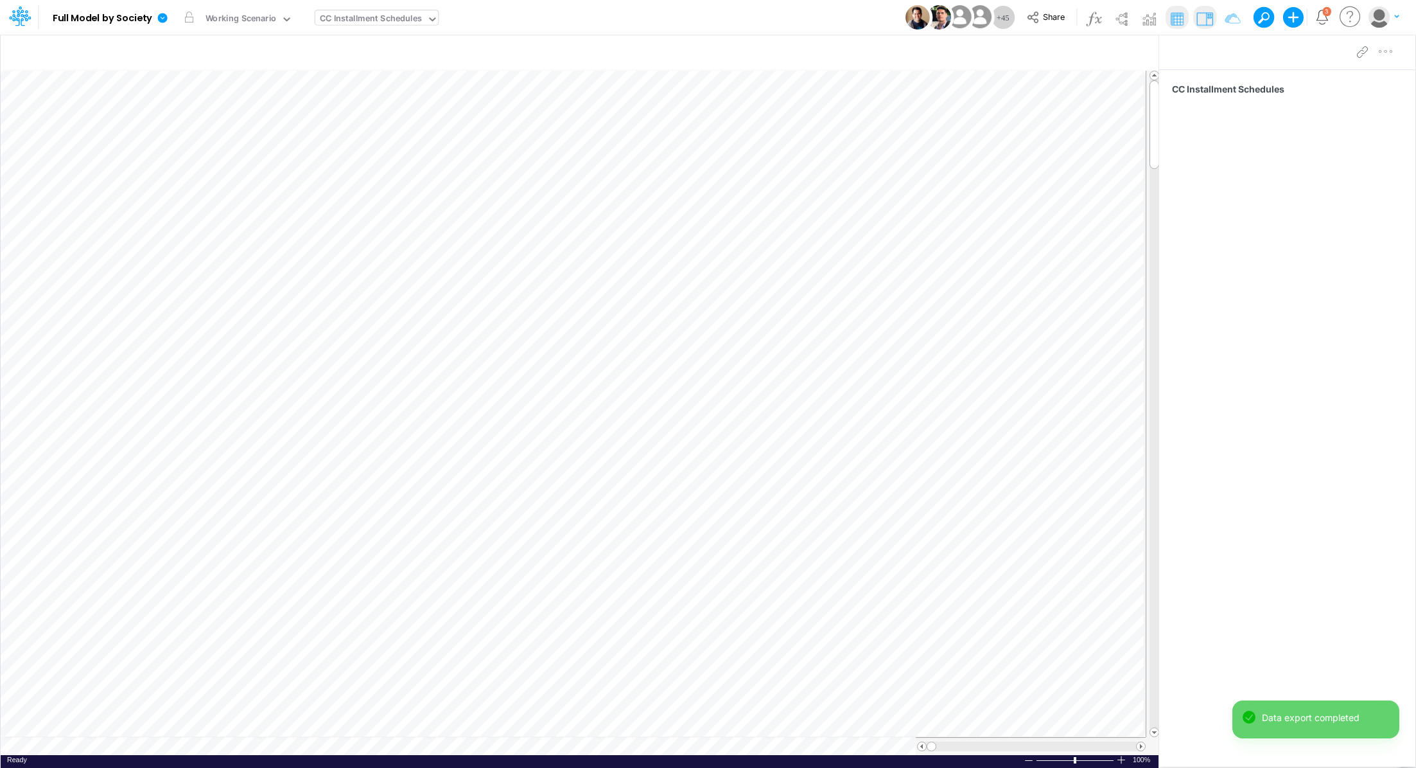
click at [385, 23] on div "CC Installment Schedules" at bounding box center [371, 19] width 102 height 15
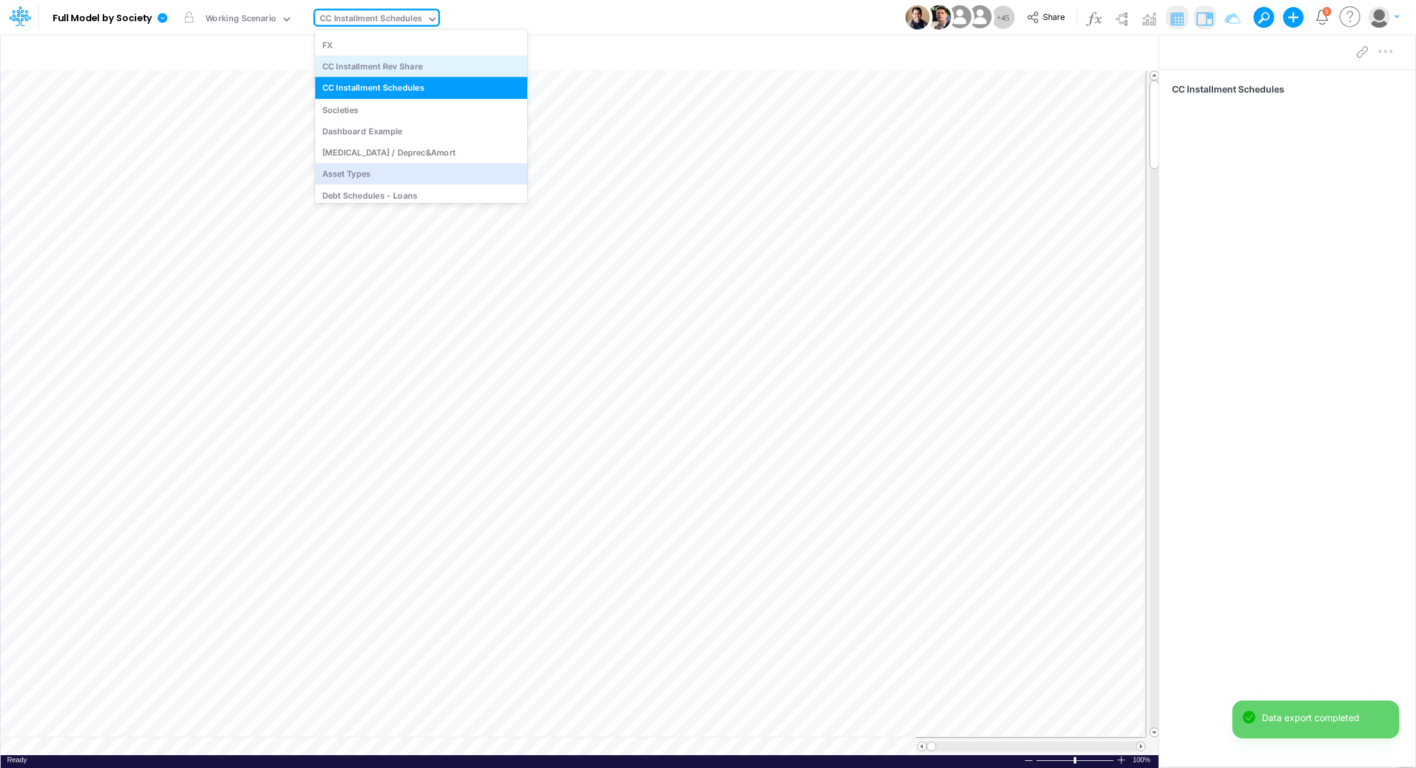
scroll to position [3410, 0]
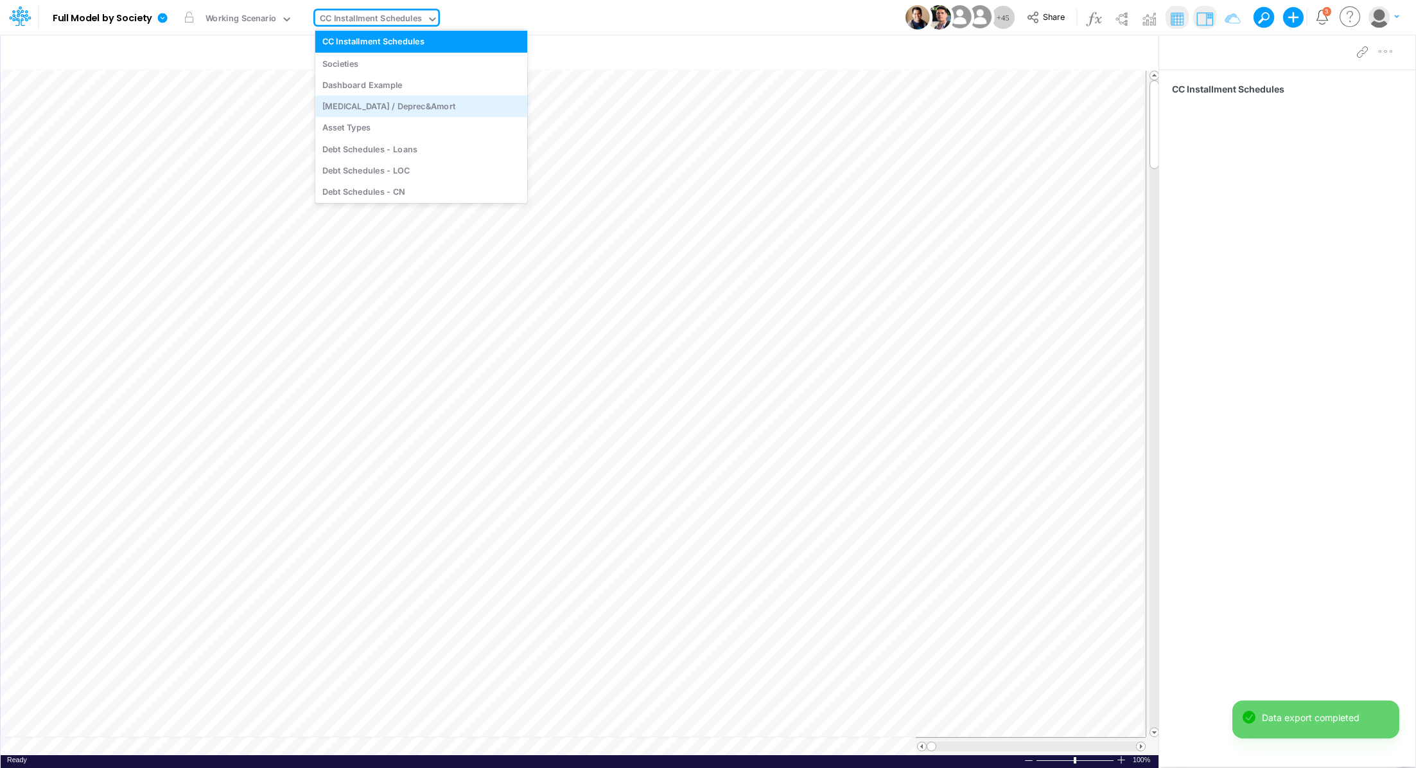
click at [452, 107] on div "CapEx / Deprec&Amort" at bounding box center [421, 105] width 212 height 21
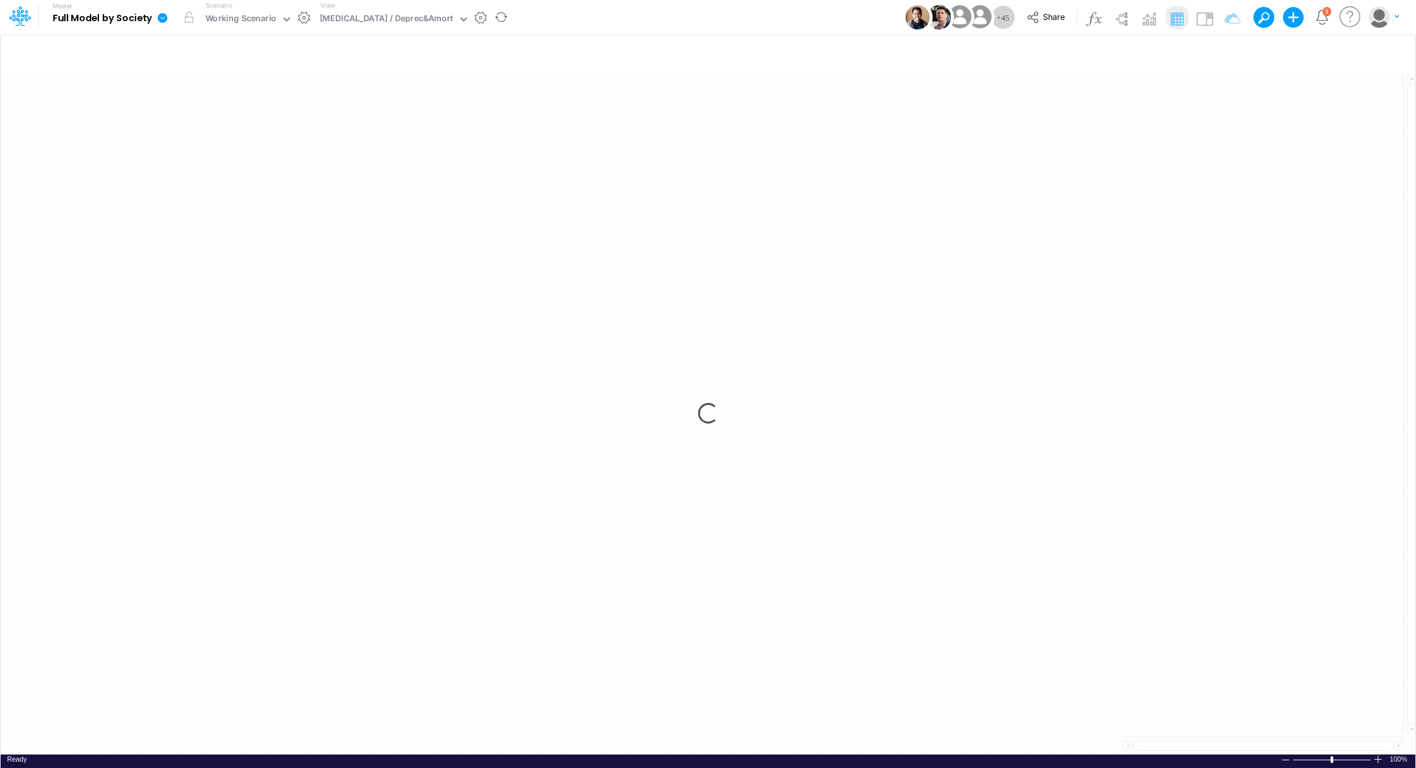
click at [167, 18] on icon at bounding box center [163, 18] width 12 height 12
click at [193, 110] on button "Export" at bounding box center [227, 112] width 137 height 21
click at [388, 113] on button "Excel" at bounding box center [365, 120] width 137 height 20
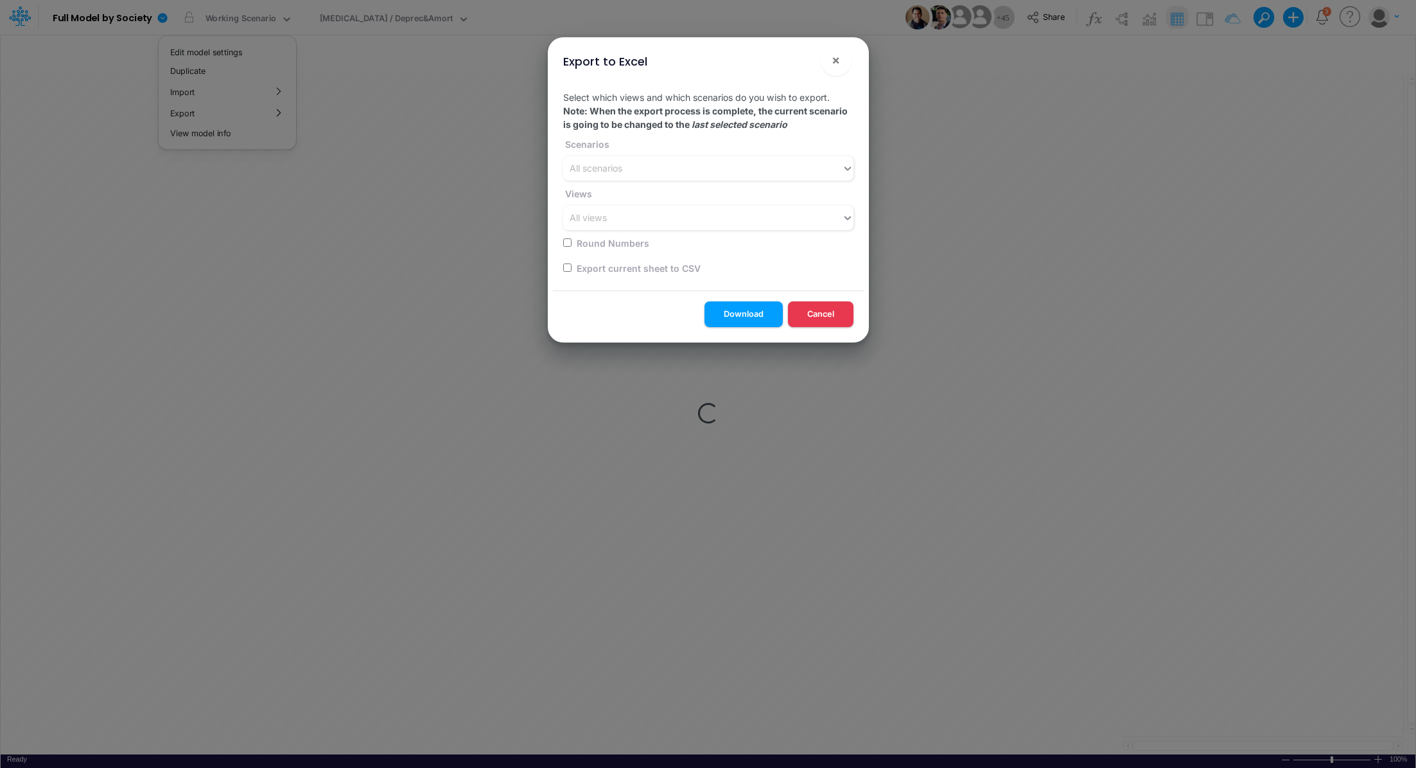
click at [565, 268] on input "checkbox" at bounding box center [567, 267] width 8 height 8
checkbox input "true"
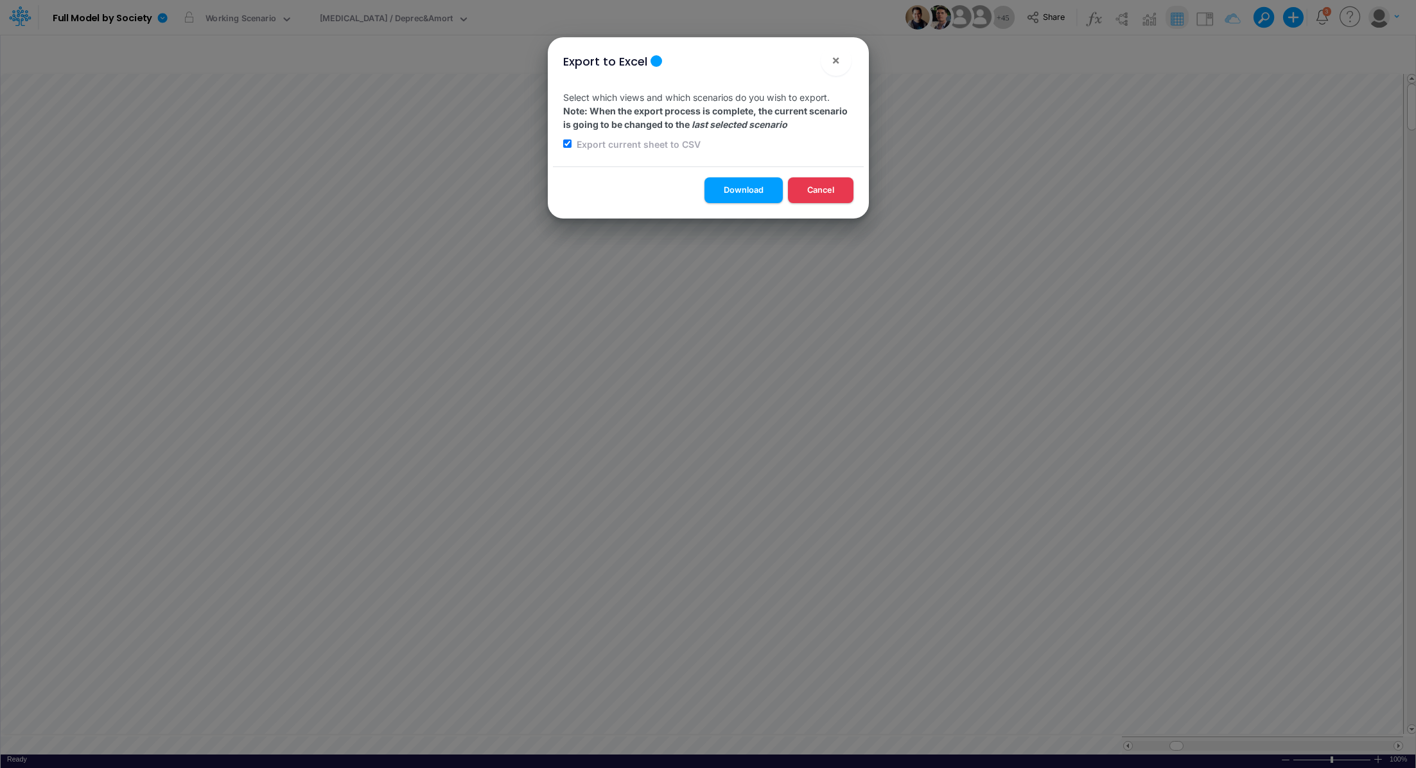
click at [567, 266] on div "Export to Excel × Select which views and which scenarios do you wish to export.…" at bounding box center [708, 384] width 1416 height 768
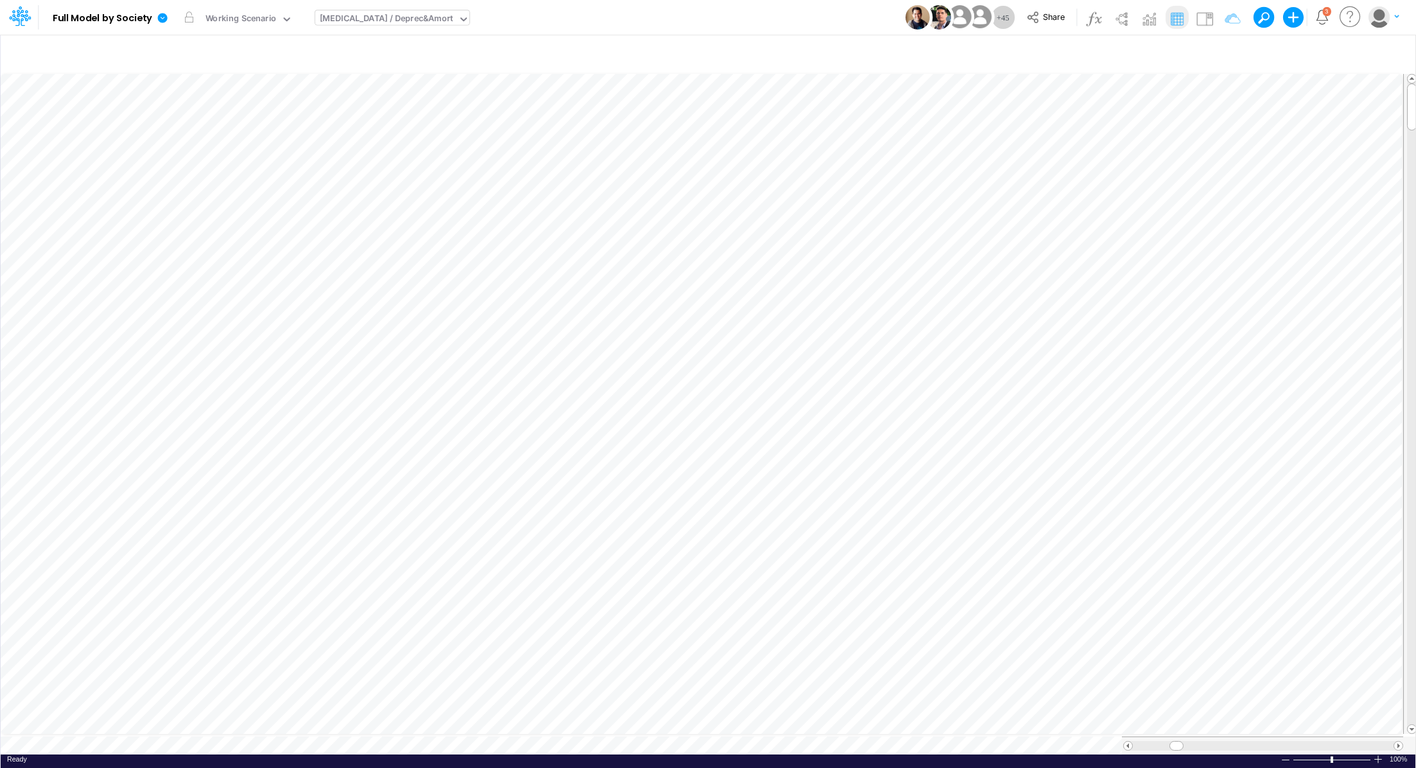
click at [355, 26] on div "CapEx / Deprec&Amort" at bounding box center [387, 19] width 134 height 15
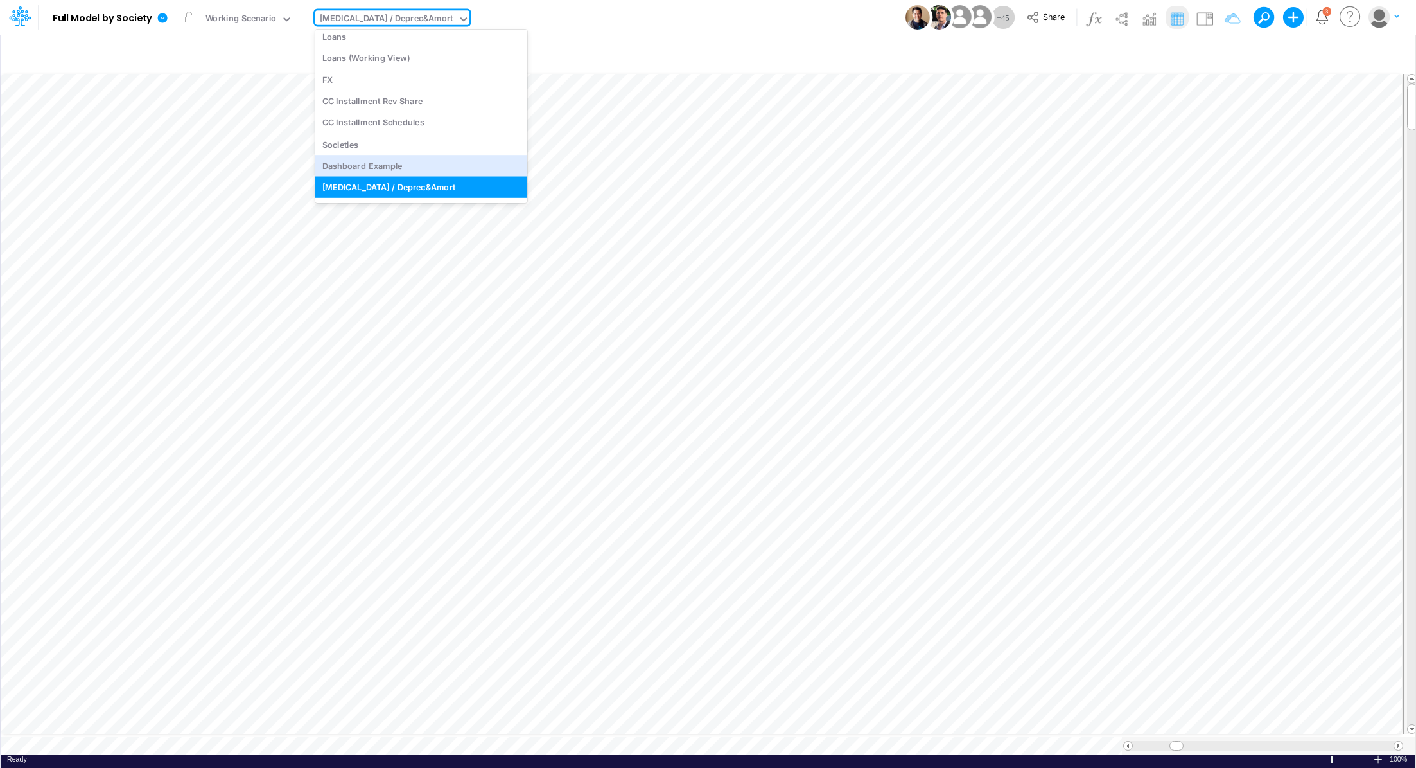
click at [161, 19] on icon at bounding box center [163, 18] width 10 height 10
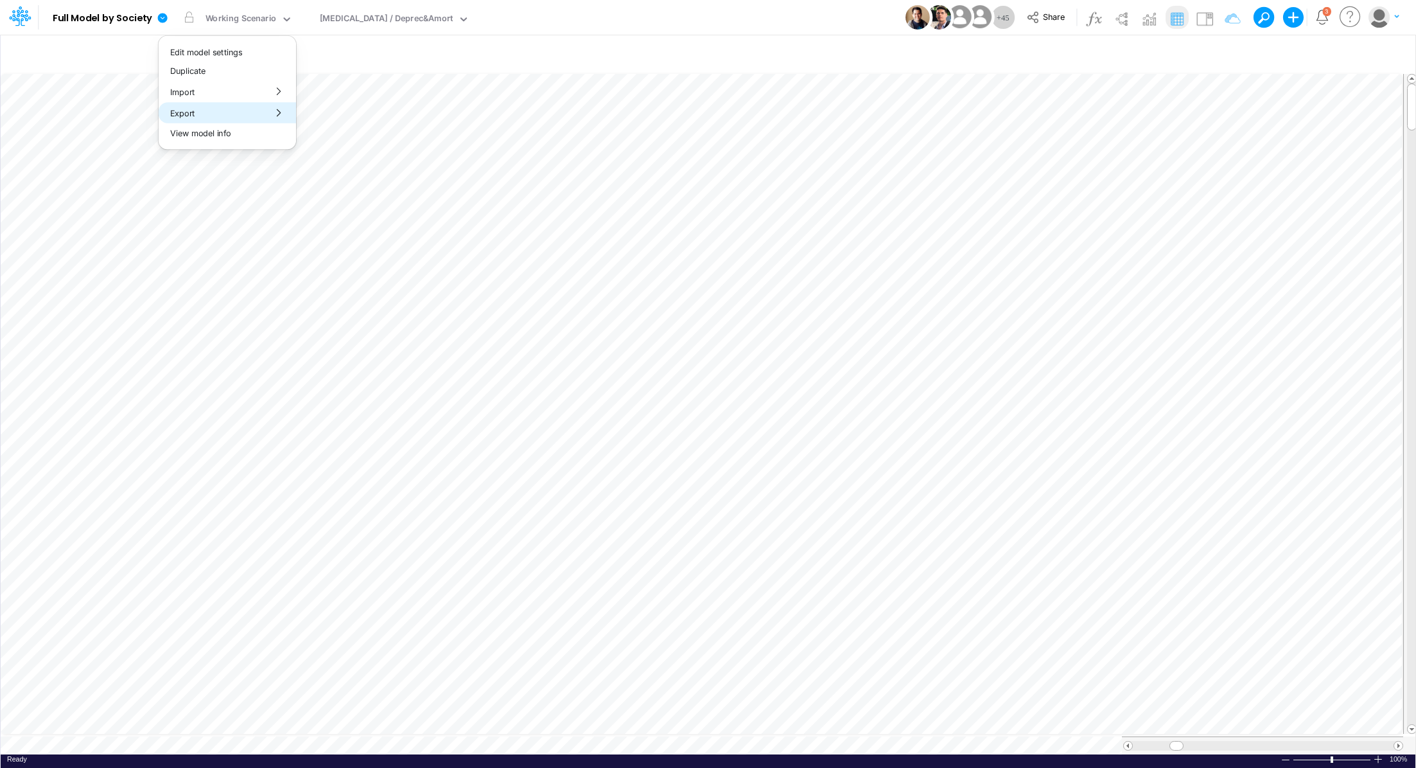
click at [217, 110] on button "Export" at bounding box center [227, 112] width 137 height 21
click at [315, 112] on button "Excel" at bounding box center [365, 120] width 137 height 20
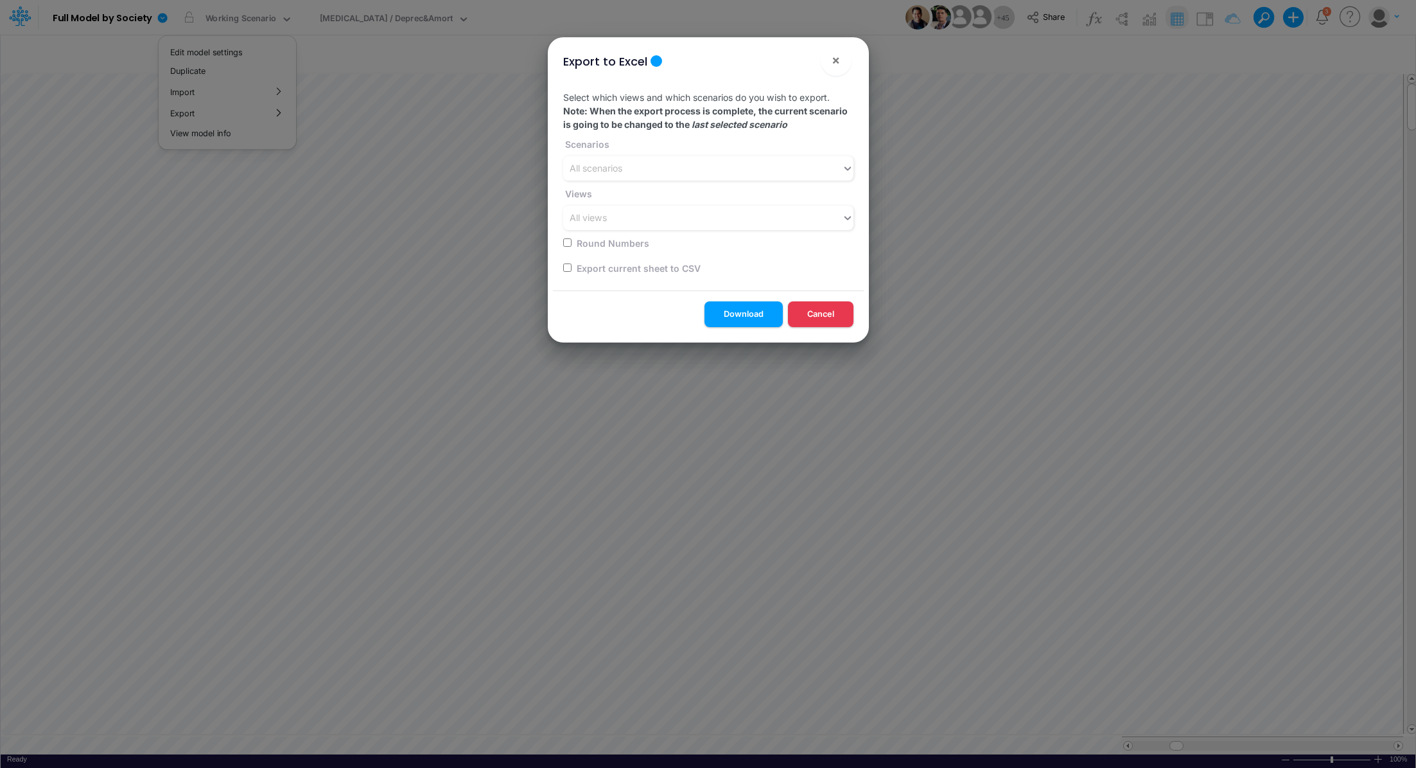
click at [567, 265] on input "checkbox" at bounding box center [567, 267] width 8 height 8
checkbox input "true"
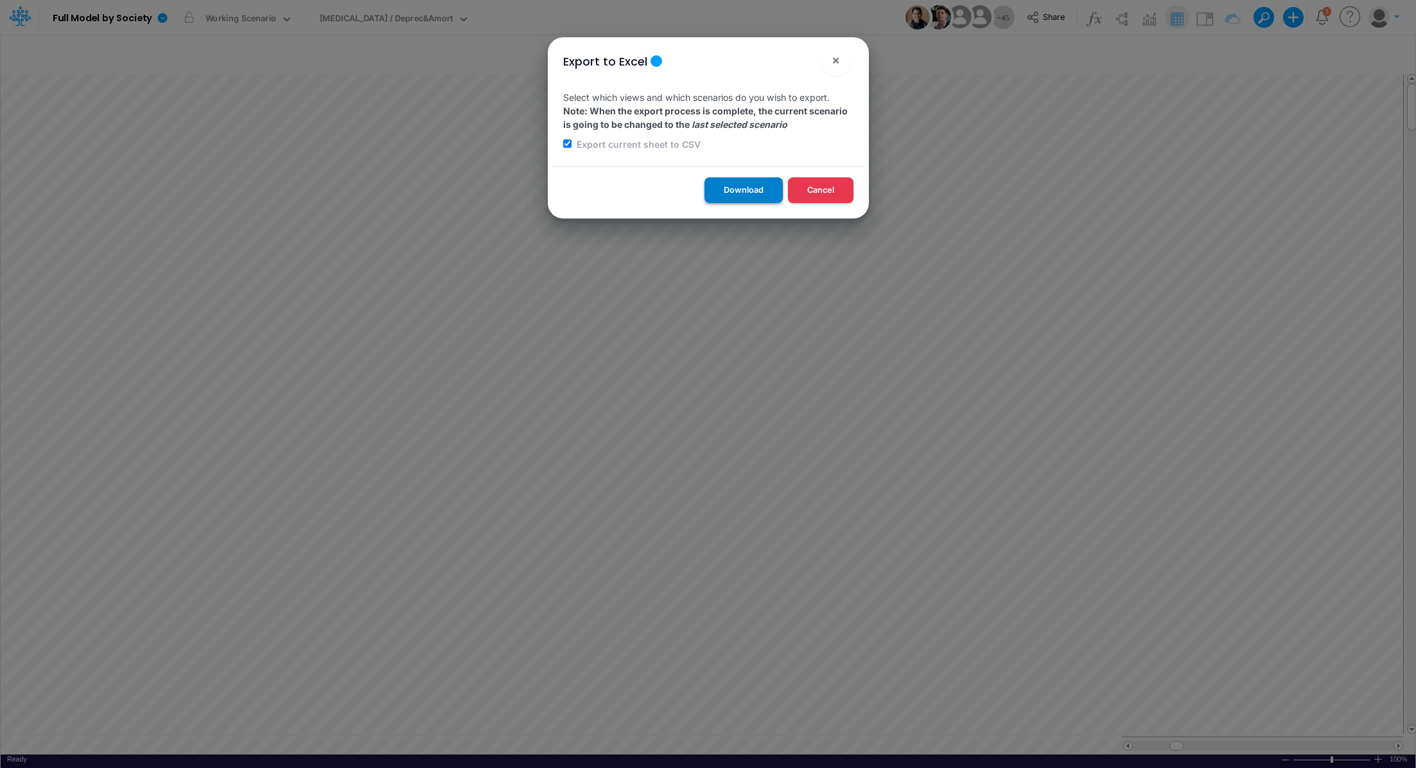
click at [734, 192] on button "Download" at bounding box center [744, 189] width 78 height 25
click at [364, 16] on div "Export to Excel × Select which views and which scenarios do you wish to export.…" at bounding box center [708, 384] width 1416 height 768
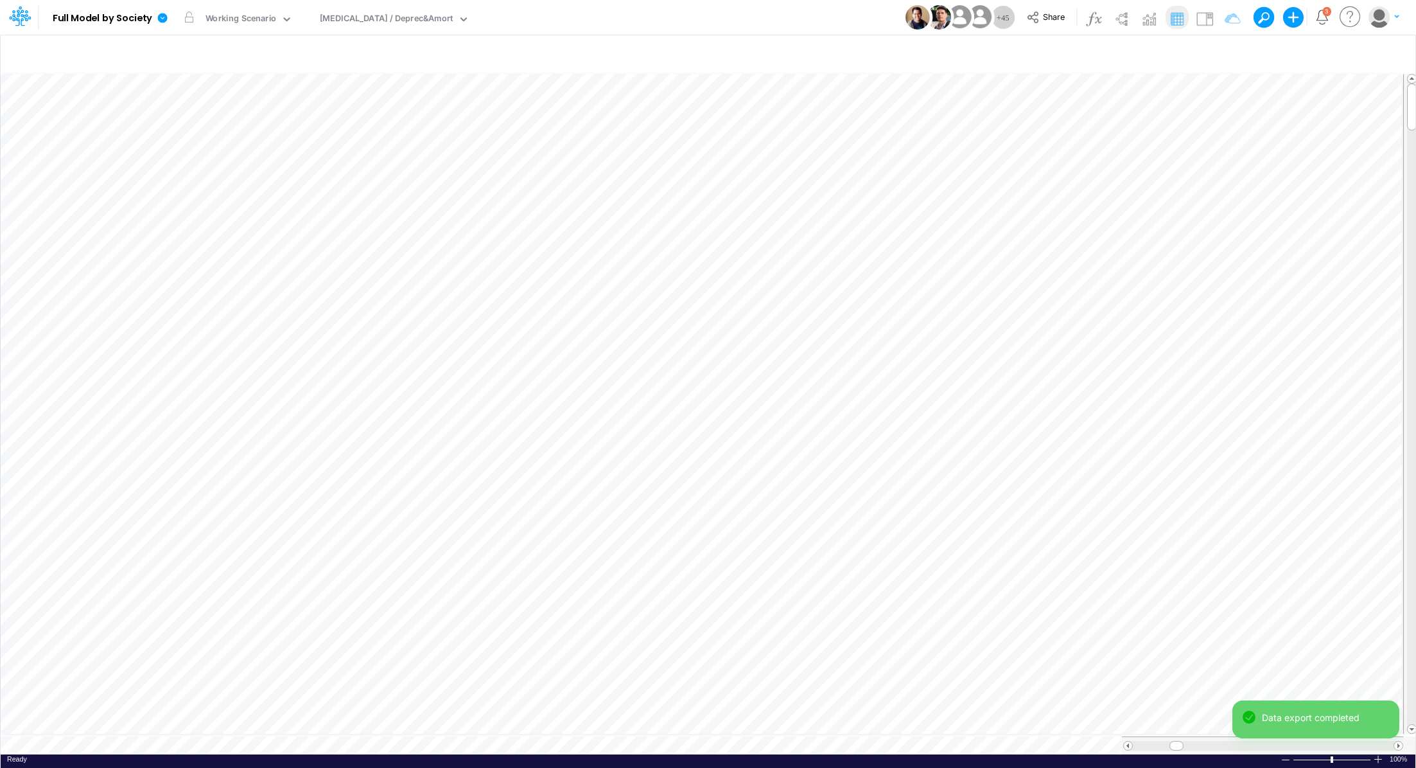
click at [364, 16] on div "CapEx / Deprec&Amort" at bounding box center [387, 19] width 134 height 15
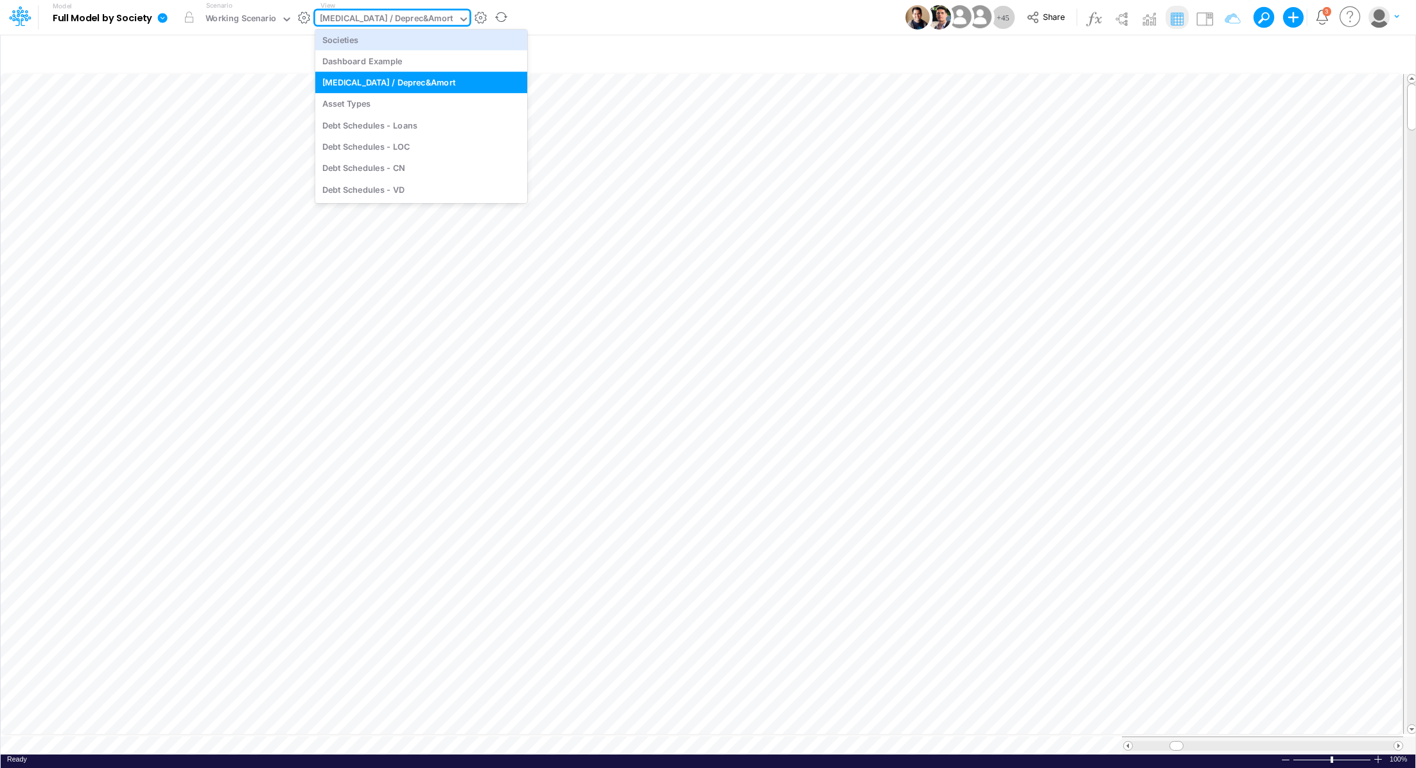
scroll to position [3442, 0]
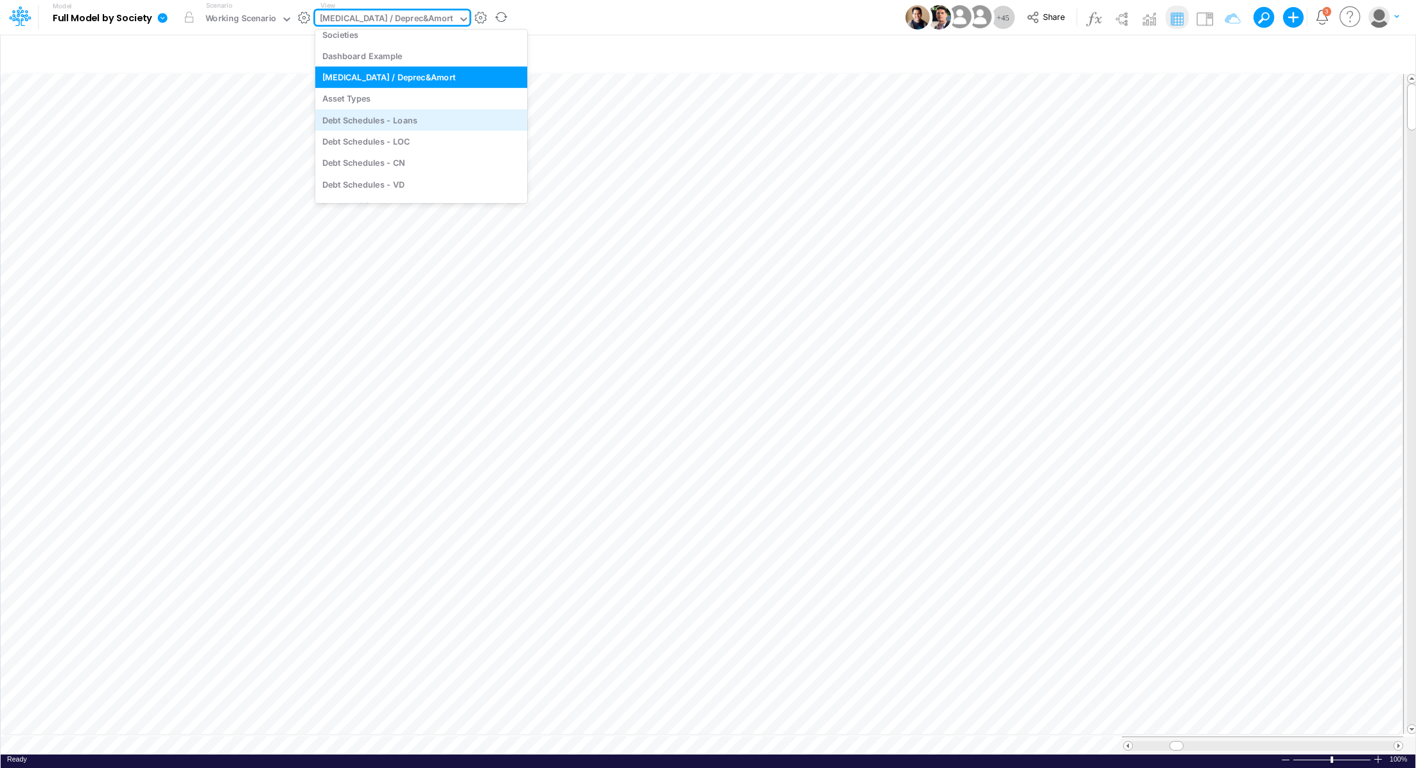
click at [434, 120] on div "Debt Schedules - Loans" at bounding box center [421, 119] width 212 height 21
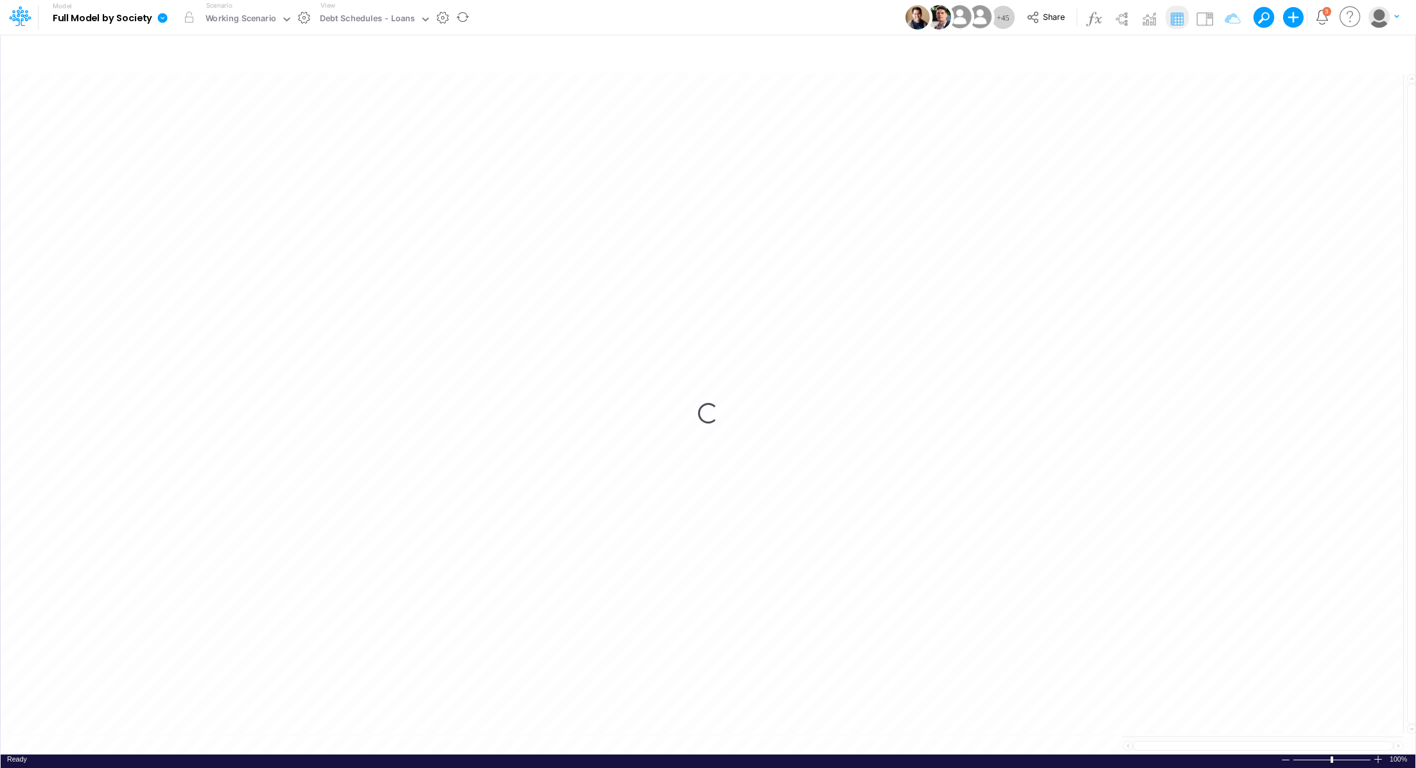
click at [161, 17] on icon at bounding box center [163, 18] width 10 height 10
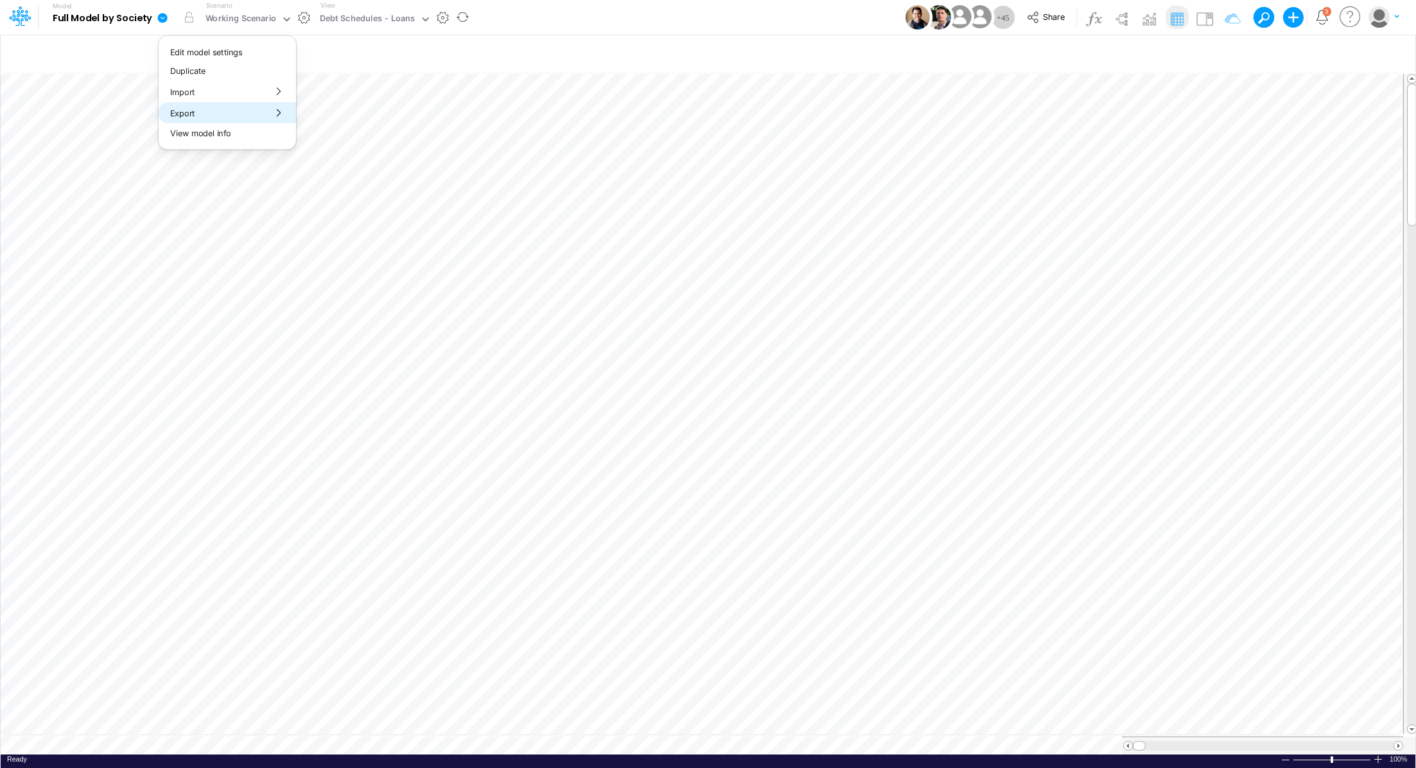
click at [221, 114] on button "Export" at bounding box center [227, 112] width 137 height 21
click at [326, 116] on button "Excel" at bounding box center [365, 120] width 137 height 20
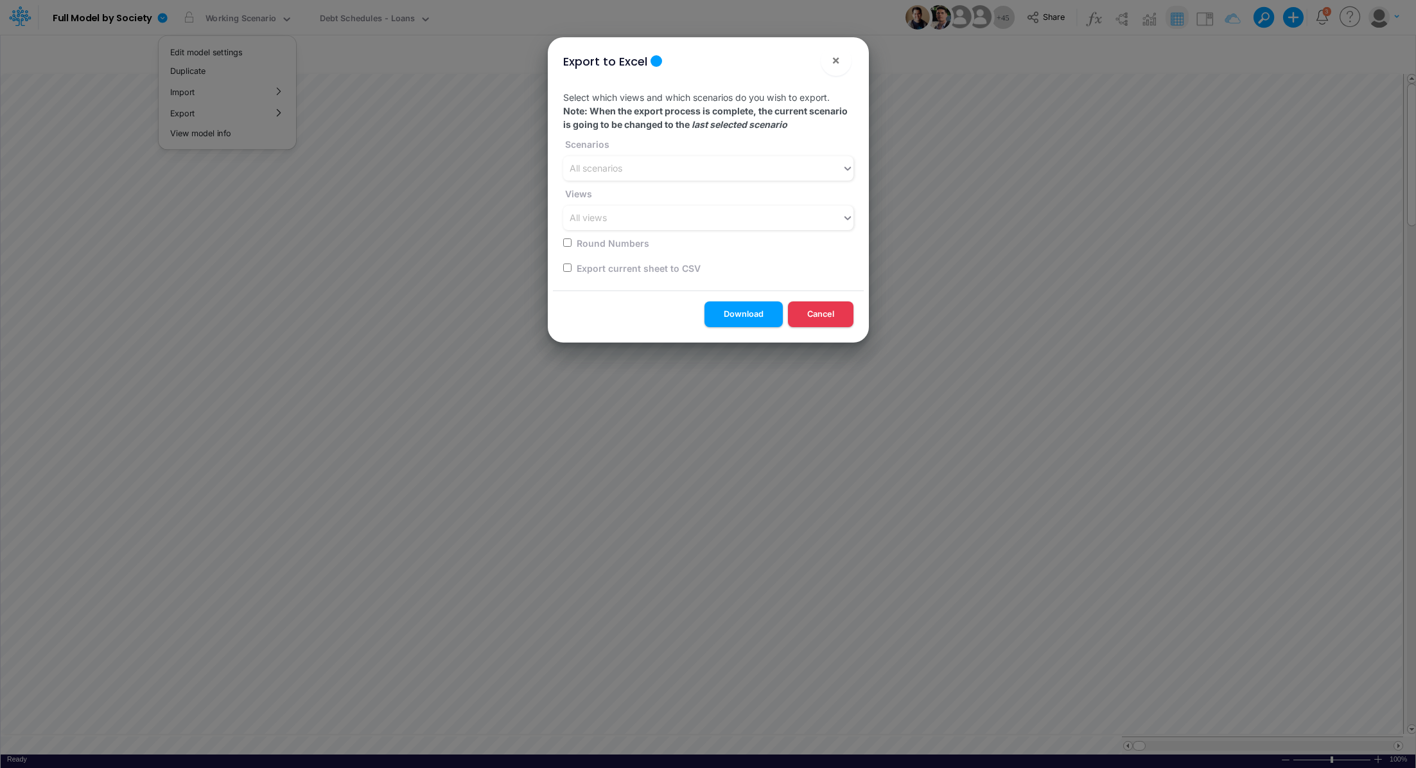
click at [617, 270] on label "Export current sheet to CSV" at bounding box center [638, 267] width 126 height 13
click at [570, 265] on input "checkbox" at bounding box center [567, 267] width 8 height 8
checkbox input "true"
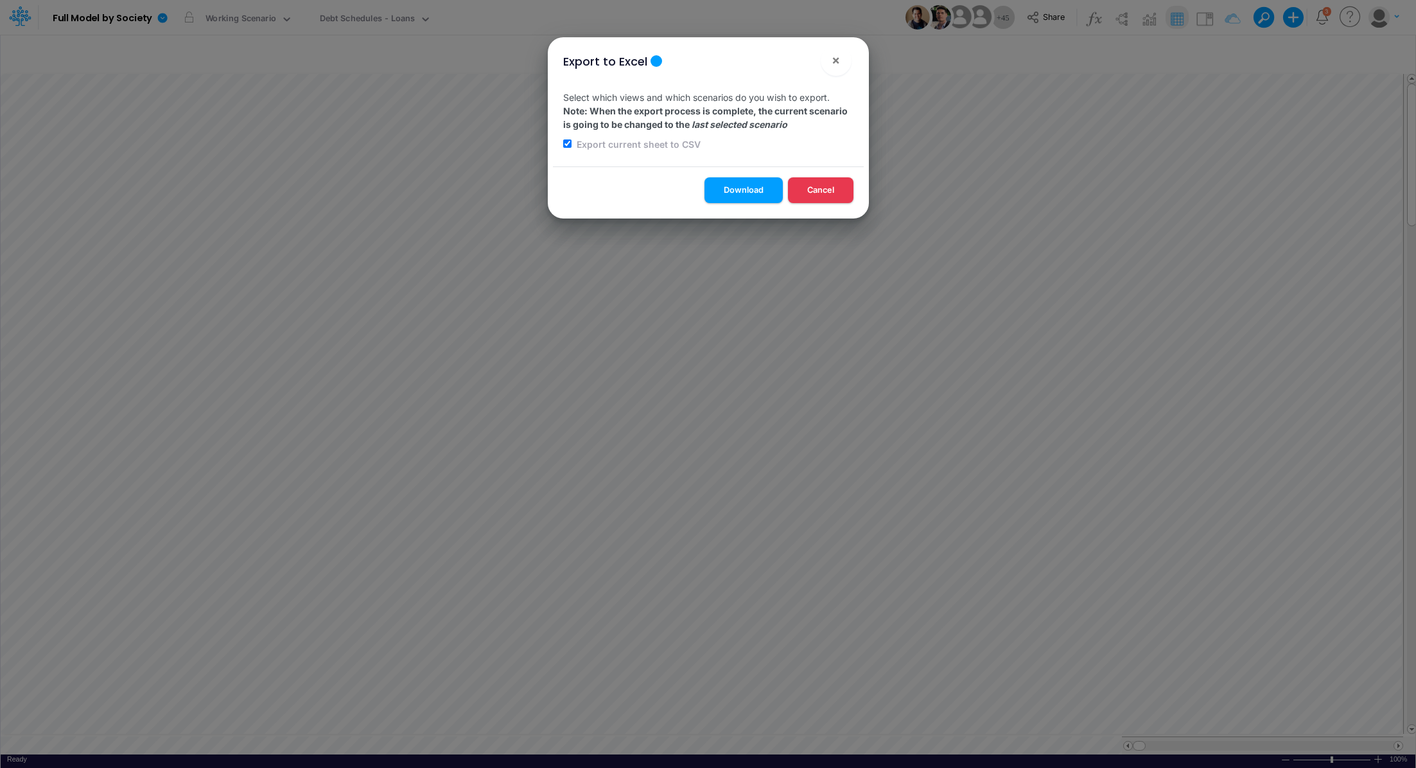
click at [730, 191] on button "Download" at bounding box center [744, 189] width 78 height 25
click at [355, 11] on div "Export to Excel × Select which views and which scenarios do you wish to export.…" at bounding box center [708, 384] width 1416 height 768
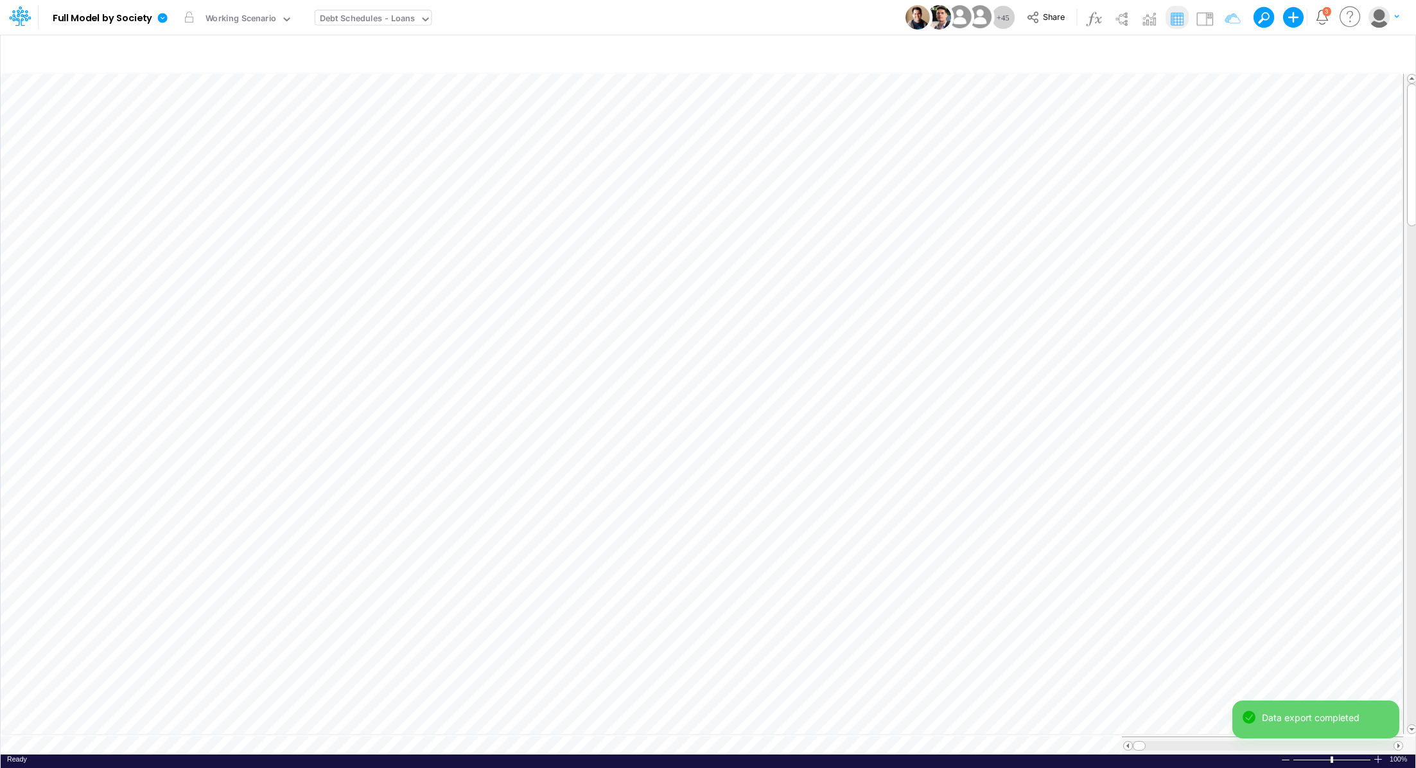
click at [351, 15] on div "Debt Schedules - Loans" at bounding box center [368, 19] width 96 height 15
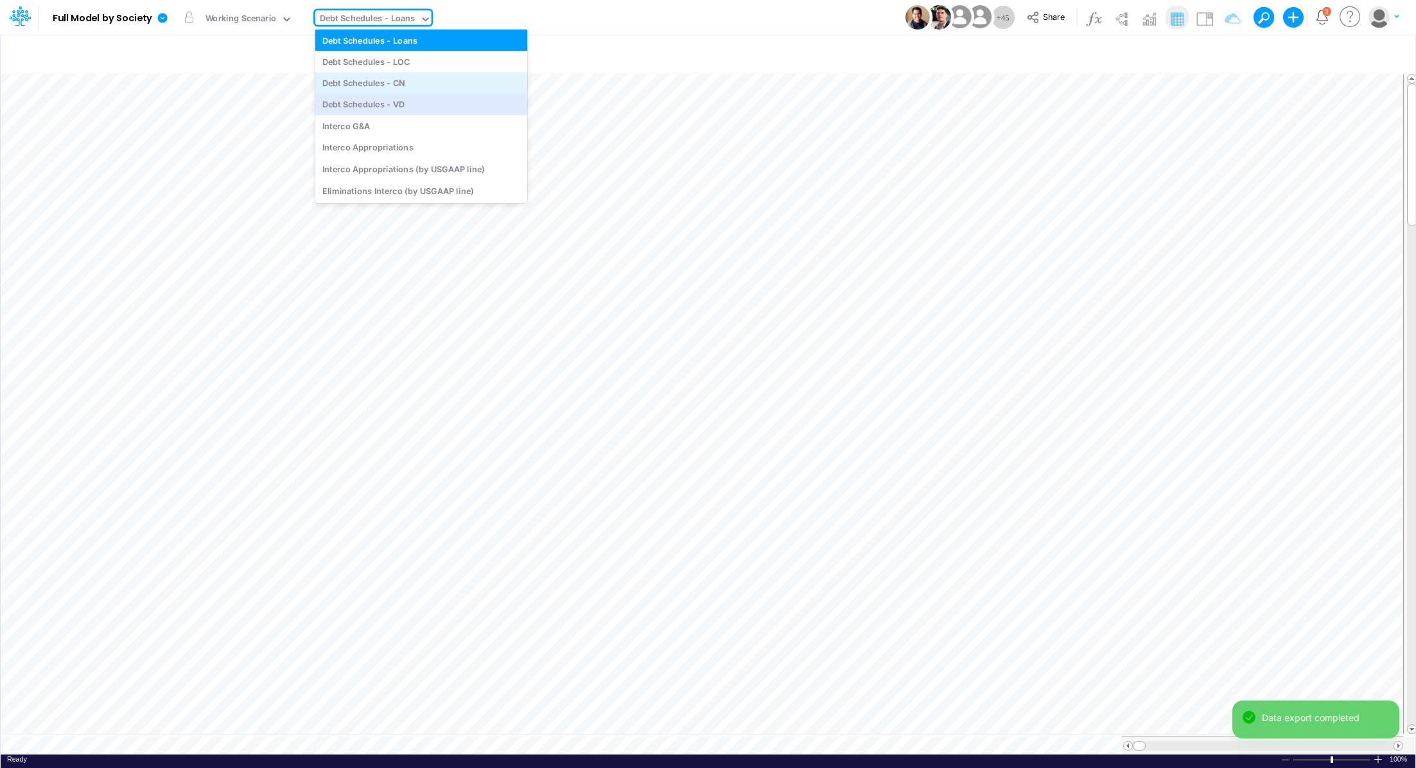
scroll to position [3548, 0]
click at [439, 107] on div "Interco G&A" at bounding box center [421, 109] width 212 height 21
type input "Intercos G&A"
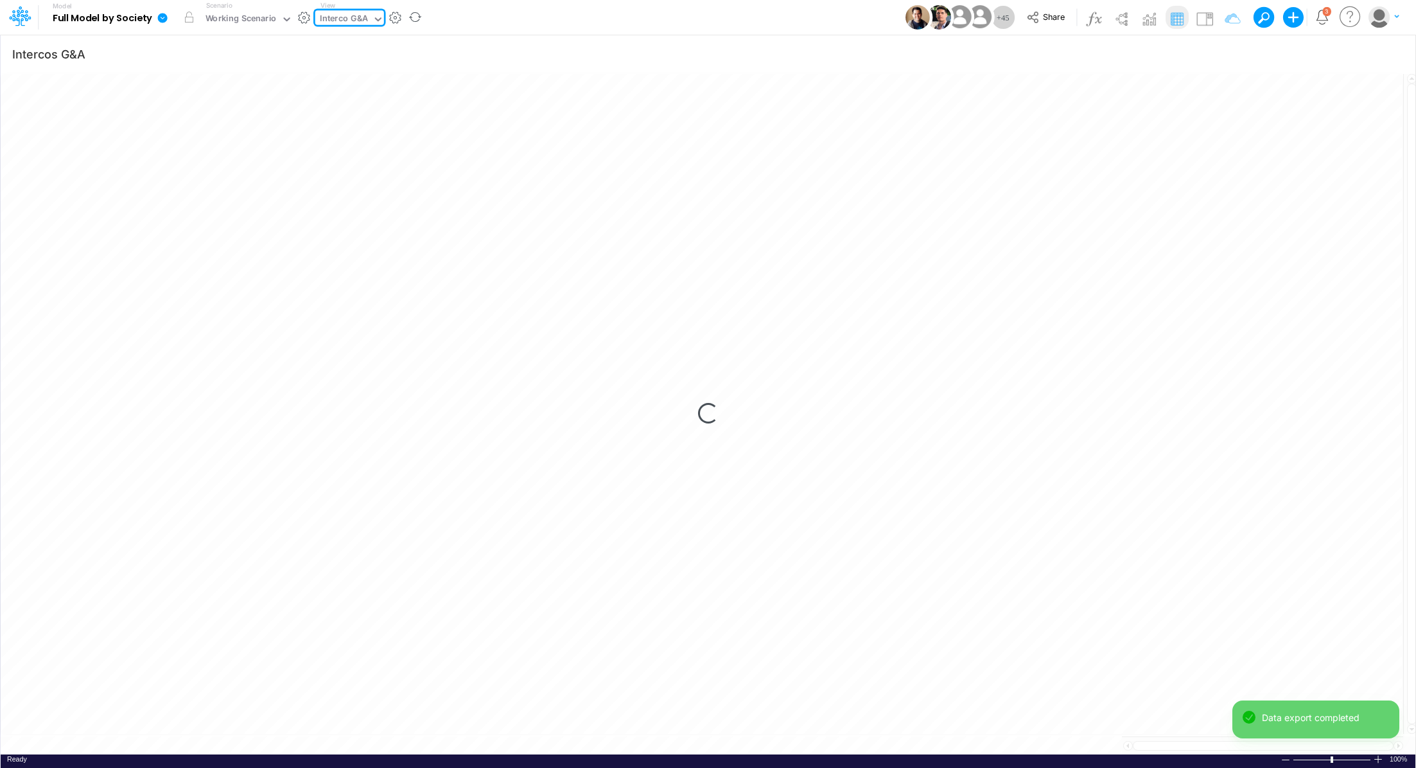
click at [163, 17] on icon at bounding box center [163, 18] width 10 height 10
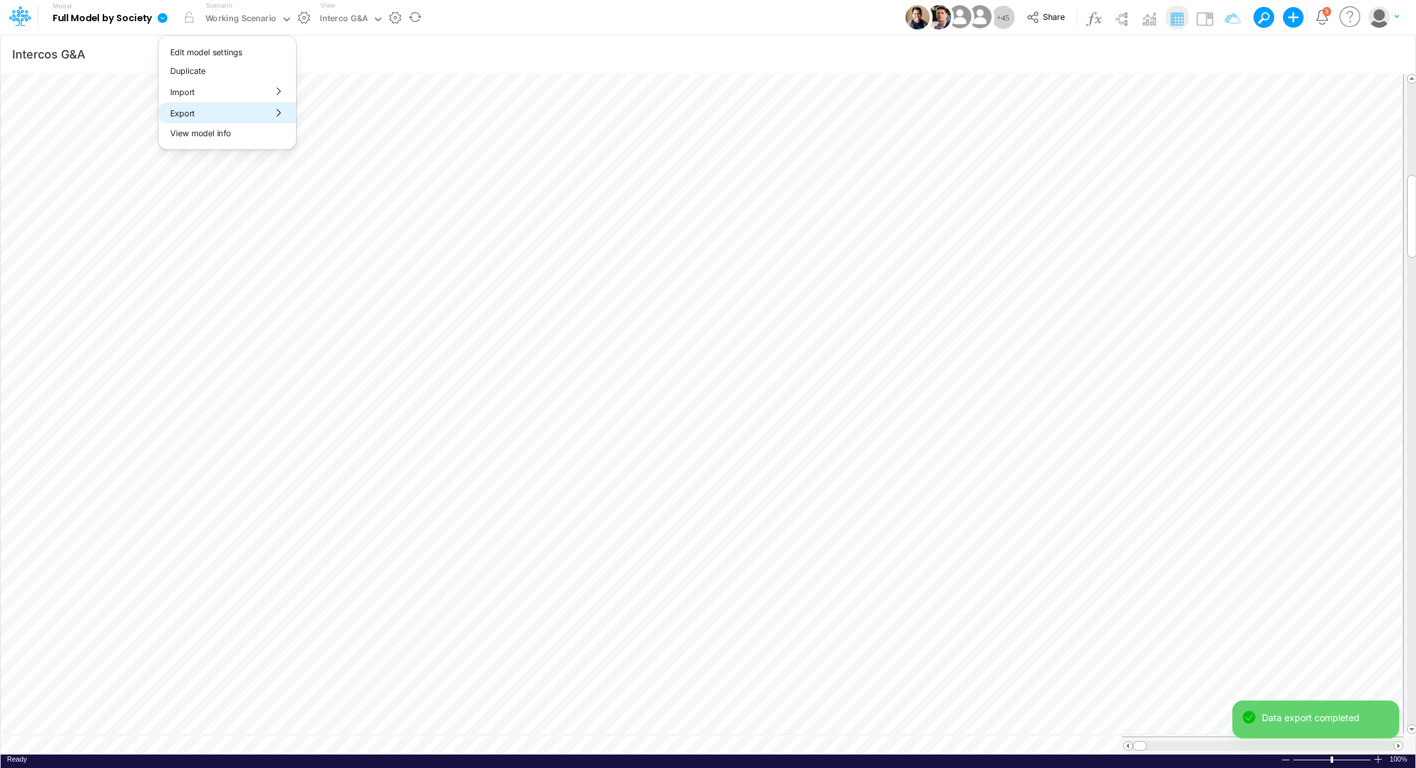
click at [202, 110] on button "Export" at bounding box center [227, 112] width 137 height 21
click at [362, 118] on button "Excel" at bounding box center [365, 120] width 137 height 20
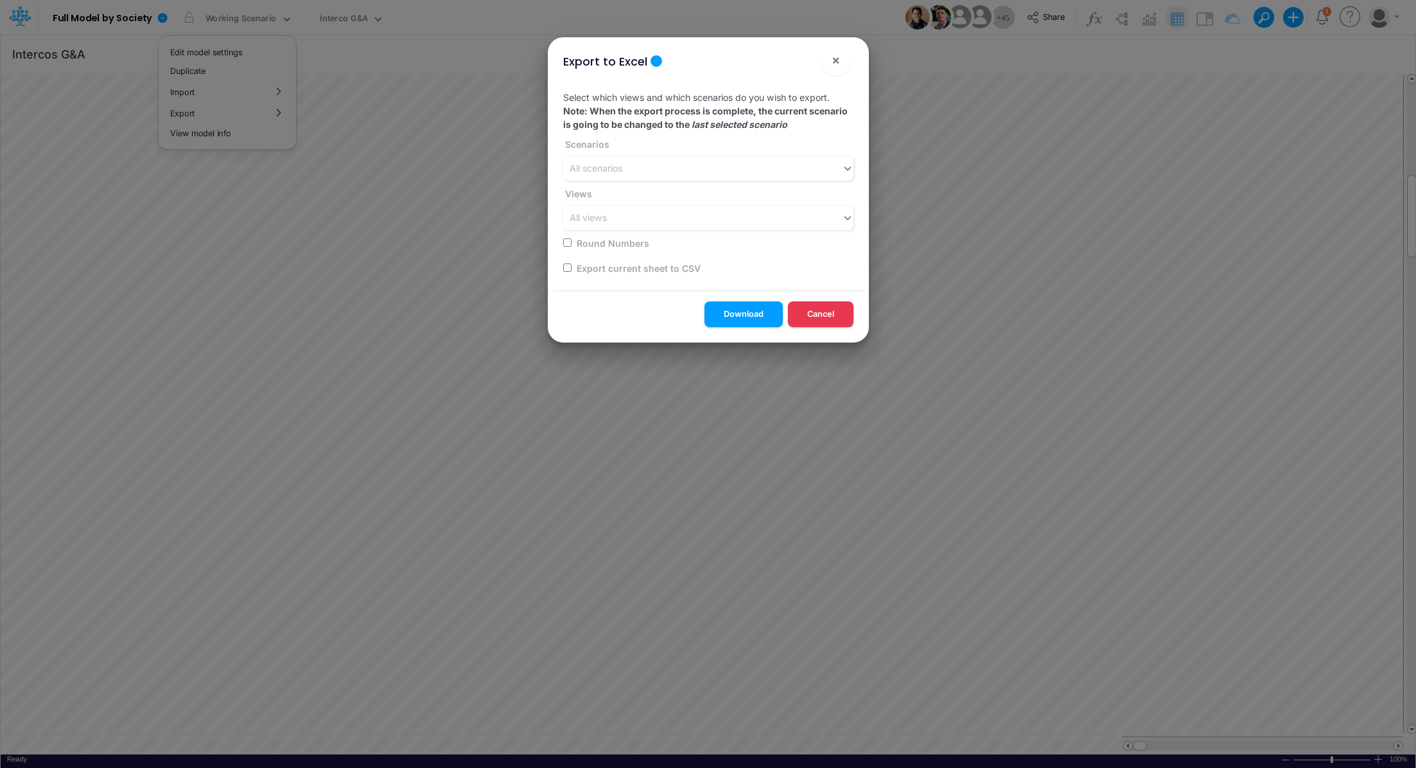
click at [563, 265] on input "checkbox" at bounding box center [567, 267] width 8 height 8
checkbox input "true"
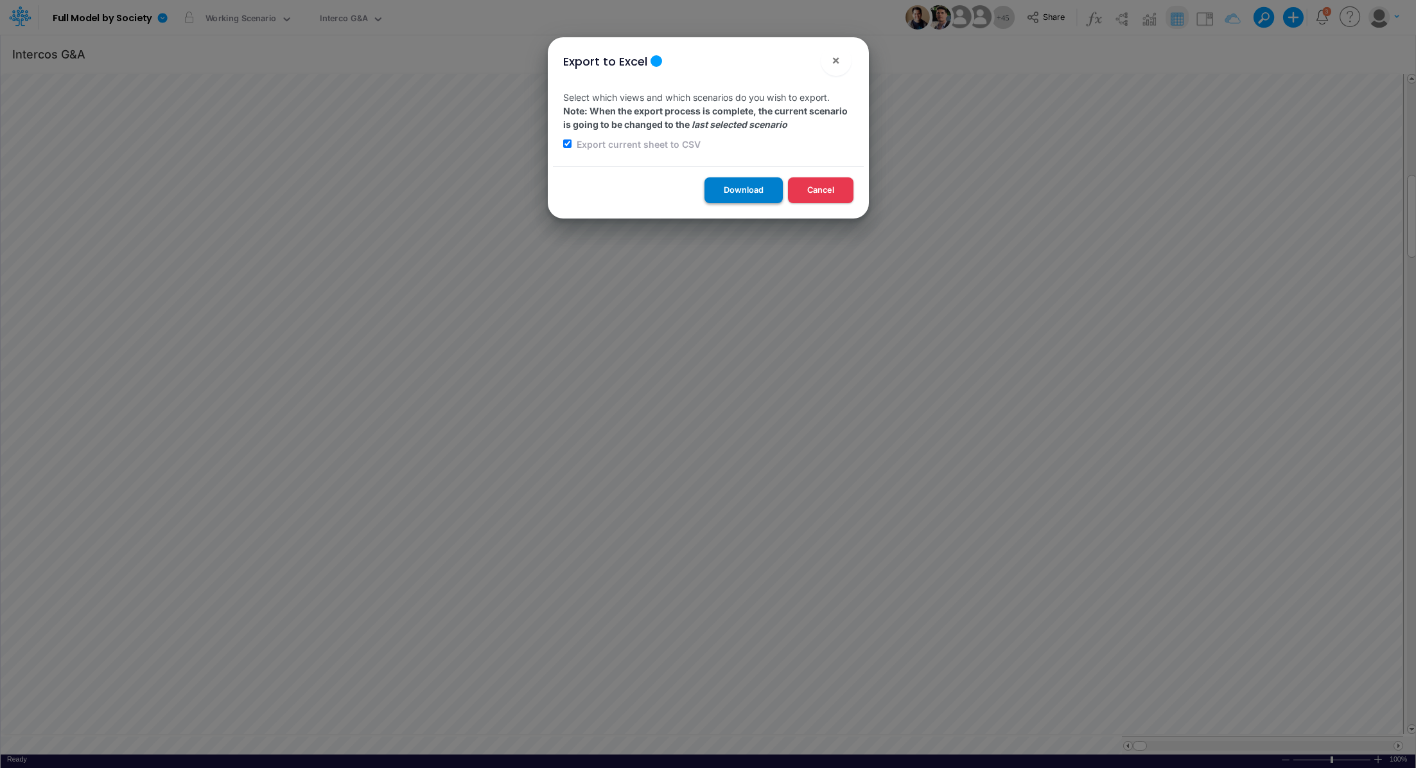
click at [739, 182] on button "Download" at bounding box center [744, 189] width 78 height 25
click at [248, 17] on div "Export to Excel × Select which views and which scenarios do you wish to export.…" at bounding box center [708, 384] width 1416 height 768
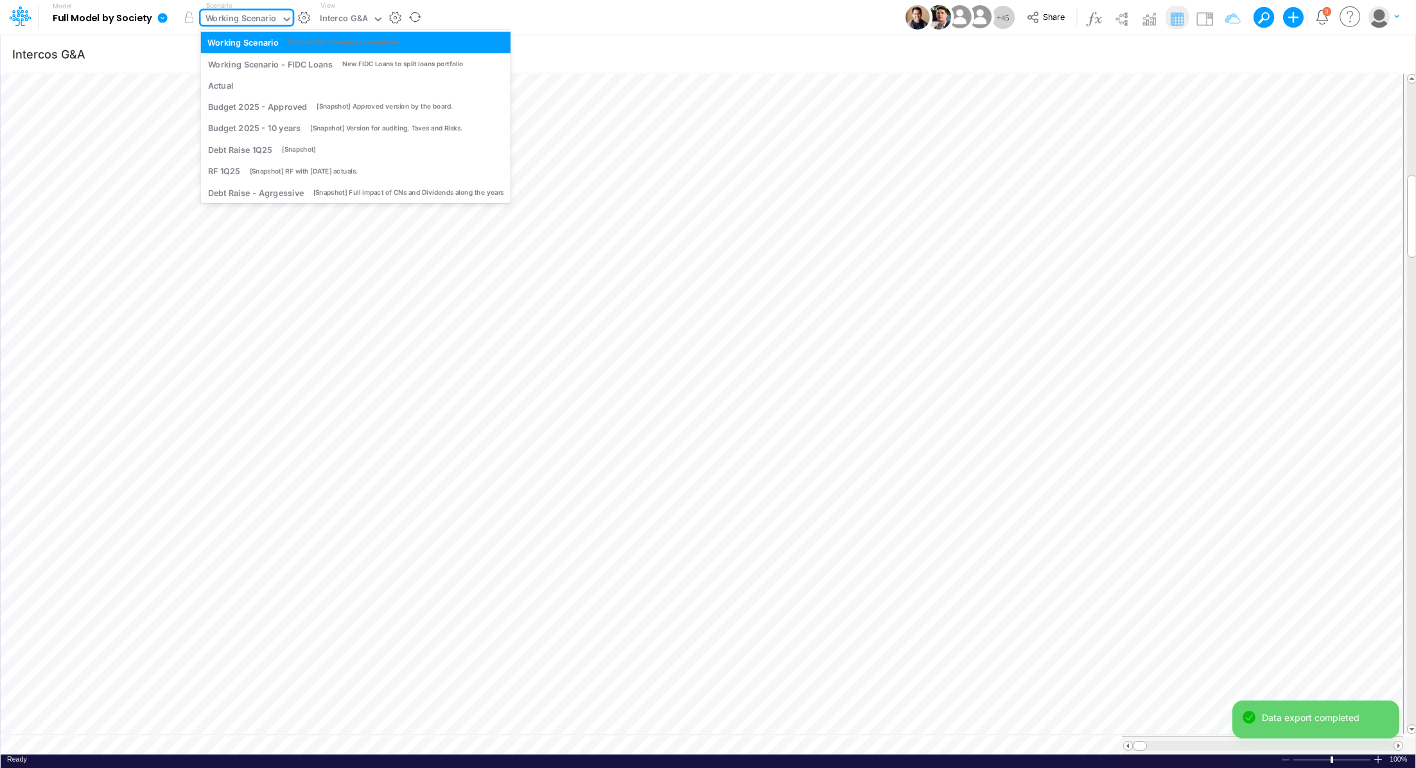
click at [243, 19] on div "Working Scenario" at bounding box center [241, 19] width 71 height 15
click at [358, 18] on div "Interco G&A" at bounding box center [344, 19] width 48 height 15
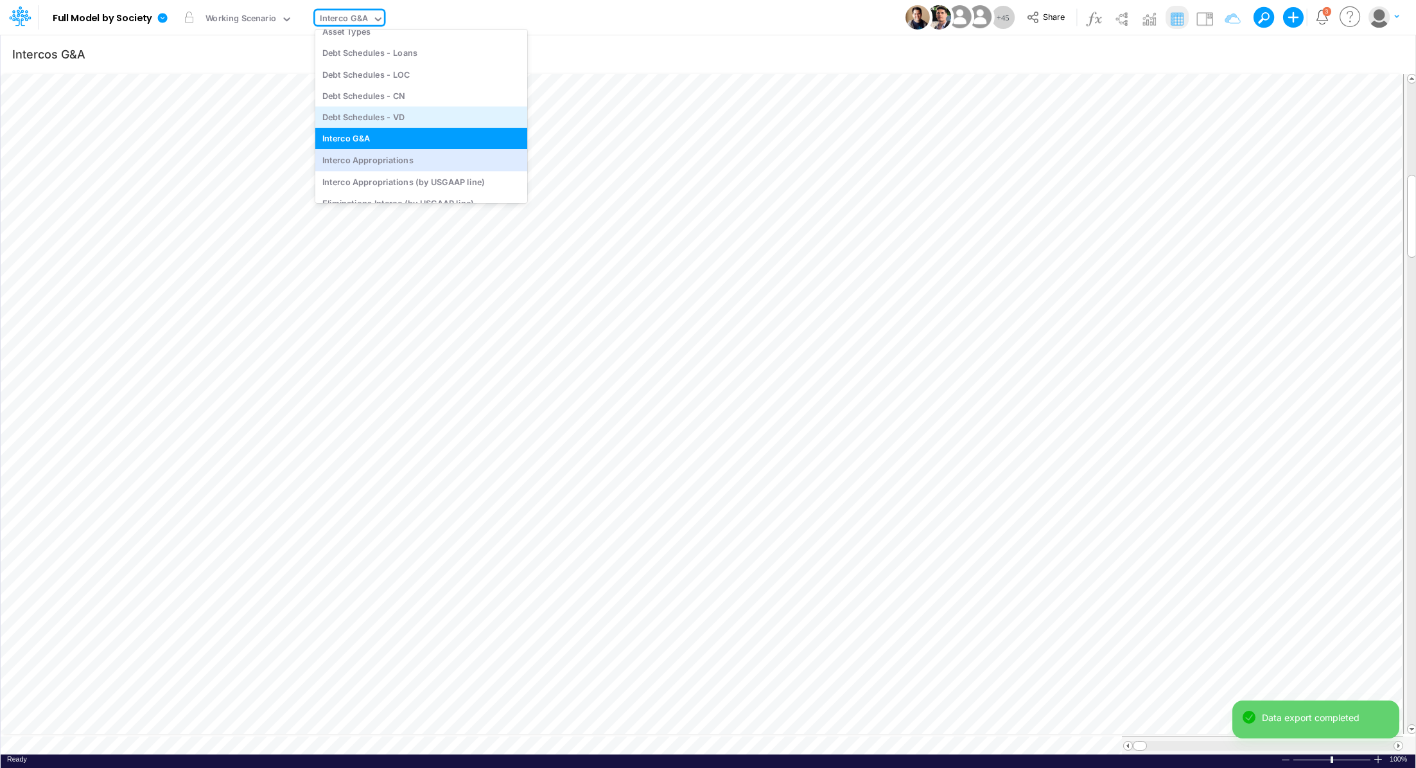
scroll to position [3533, 0]
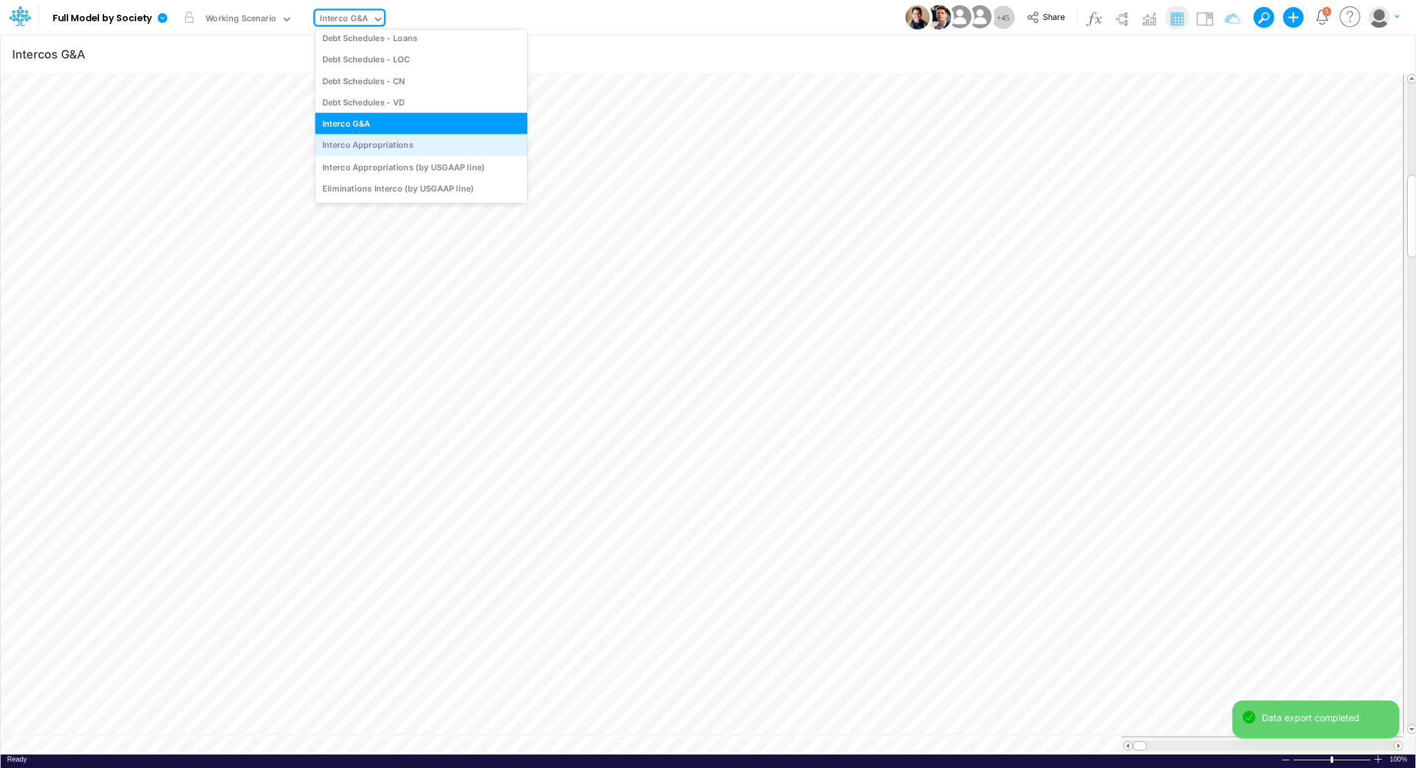
click at [415, 140] on div "Interco Appropriations" at bounding box center [421, 144] width 212 height 21
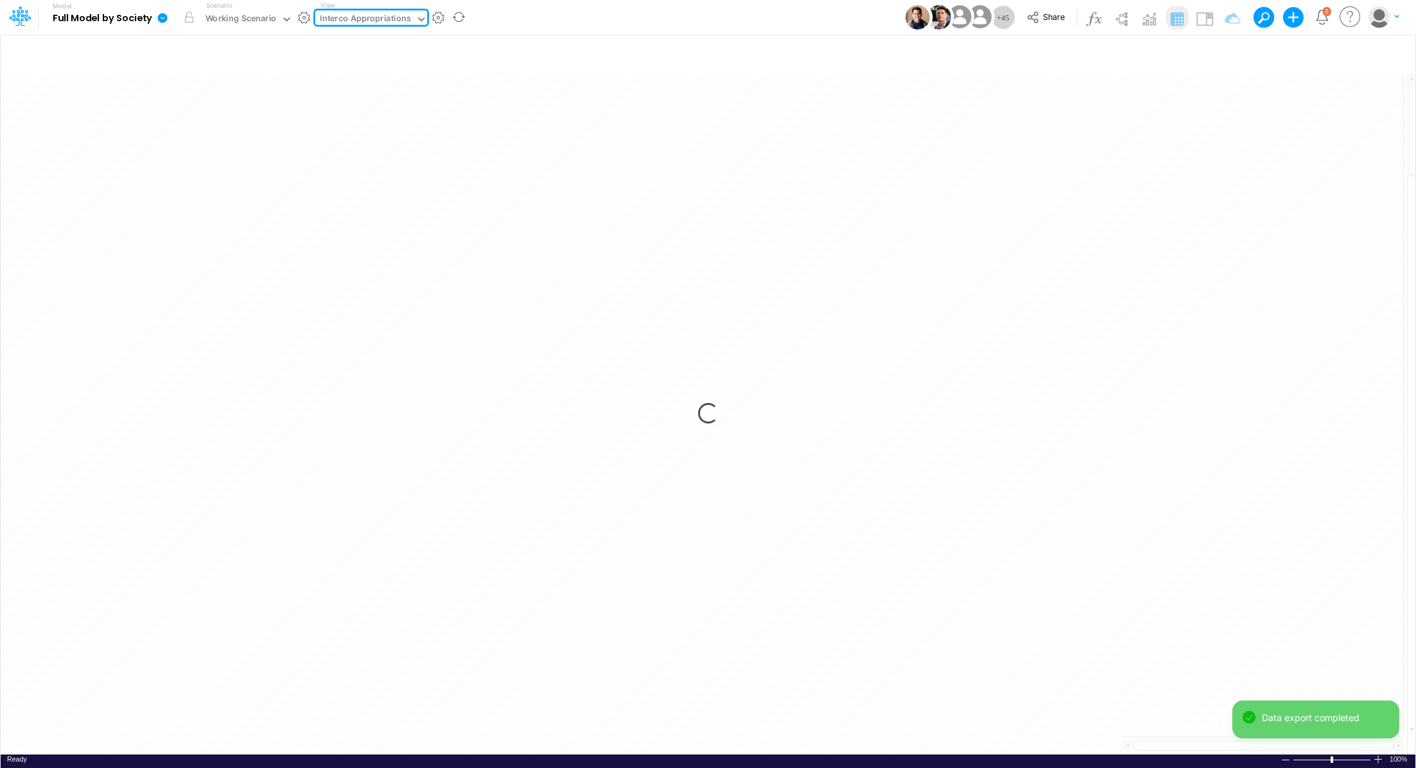
click at [165, 17] on icon at bounding box center [163, 18] width 10 height 10
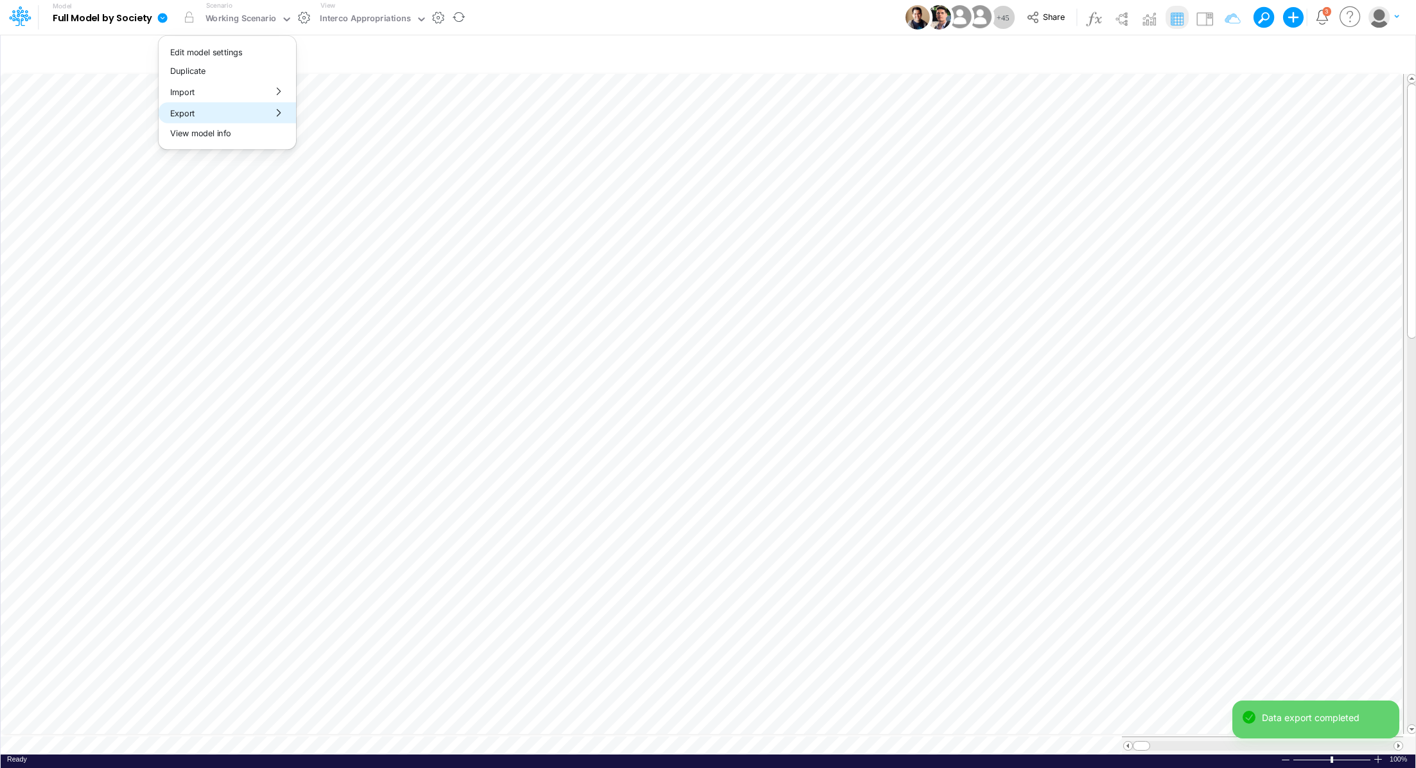
click at [208, 110] on button "Export" at bounding box center [227, 112] width 137 height 21
click at [313, 108] on div "Excel" at bounding box center [365, 119] width 139 height 33
click at [318, 118] on button "Excel" at bounding box center [365, 120] width 137 height 20
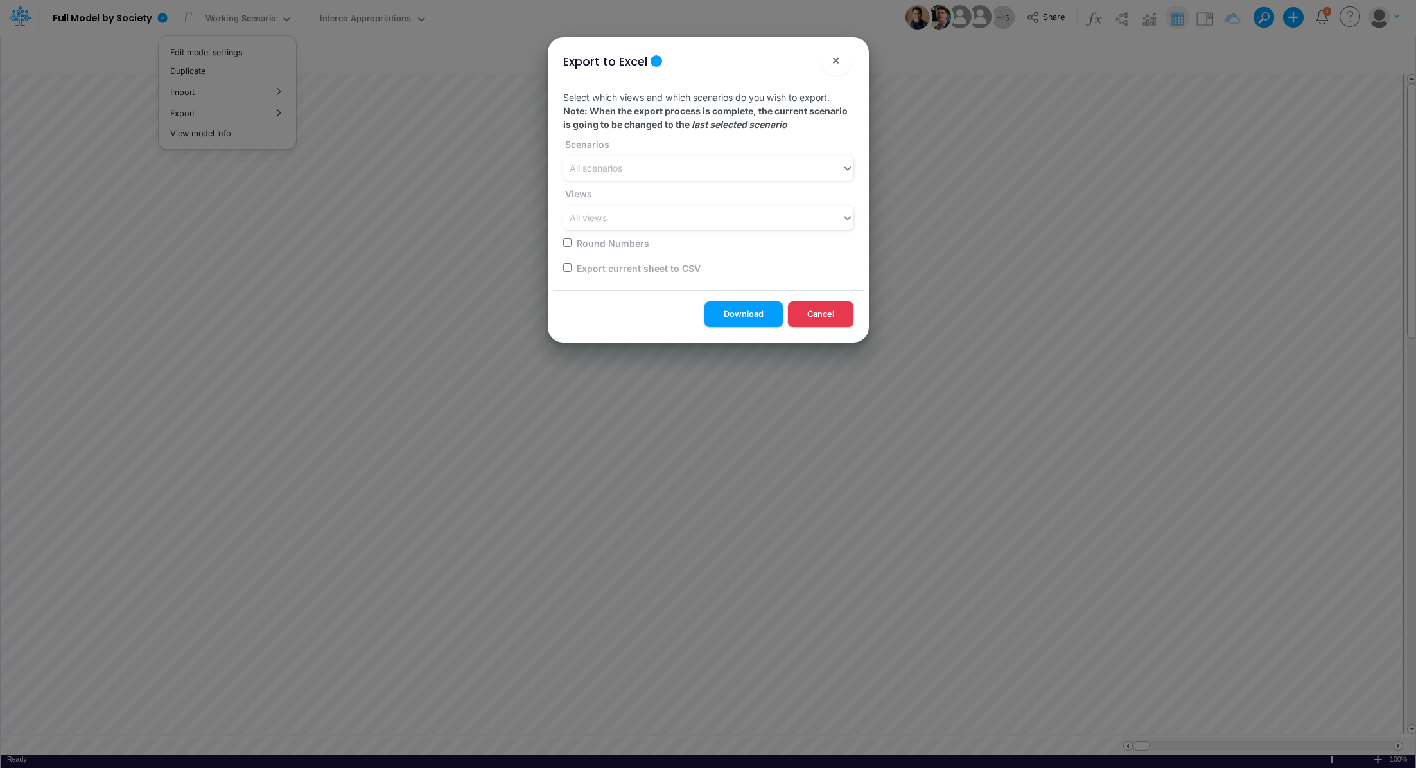
click at [567, 270] on input "checkbox" at bounding box center [567, 267] width 8 height 8
checkbox input "true"
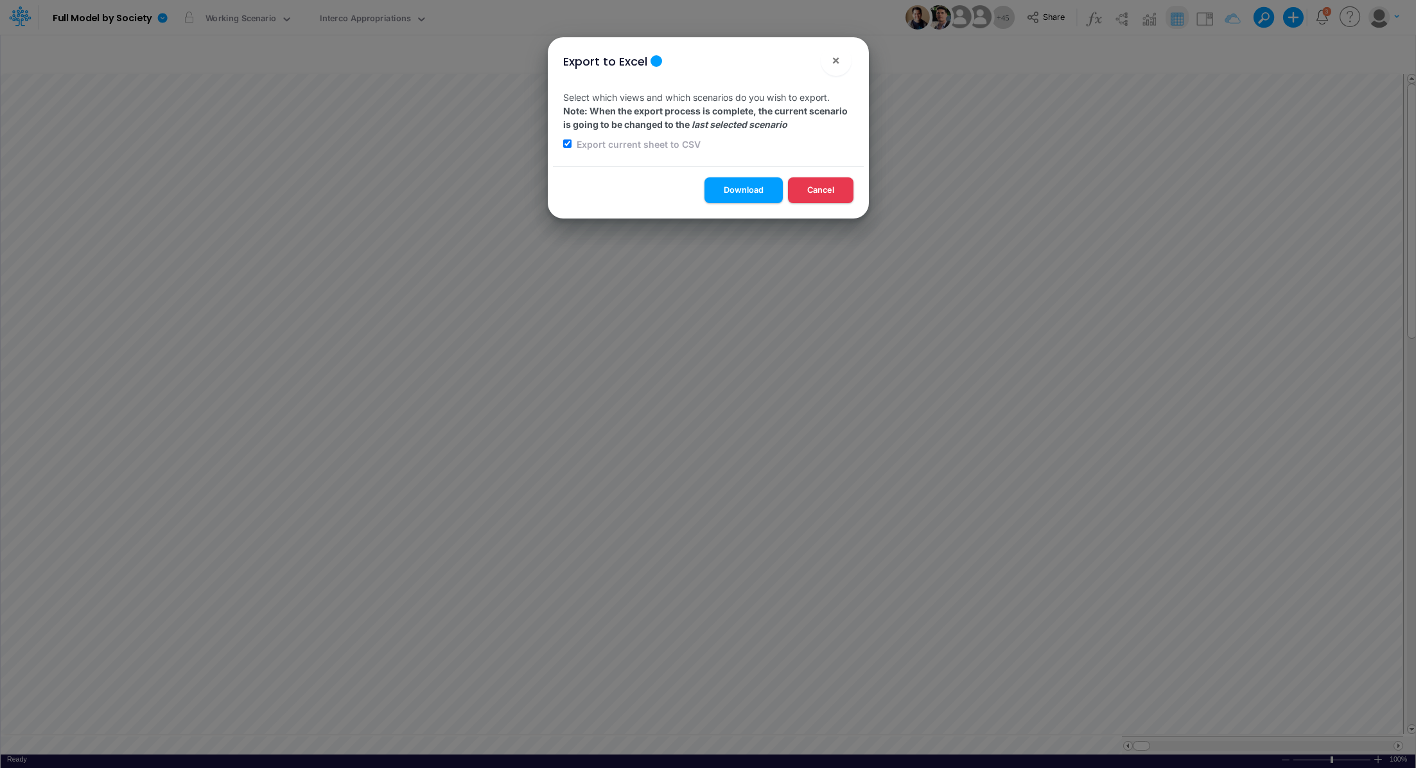
click at [709, 197] on button "Download" at bounding box center [744, 189] width 78 height 25
click at [371, 20] on div "Export to Excel × Select which views and which scenarios do you wish to export.…" at bounding box center [708, 384] width 1416 height 768
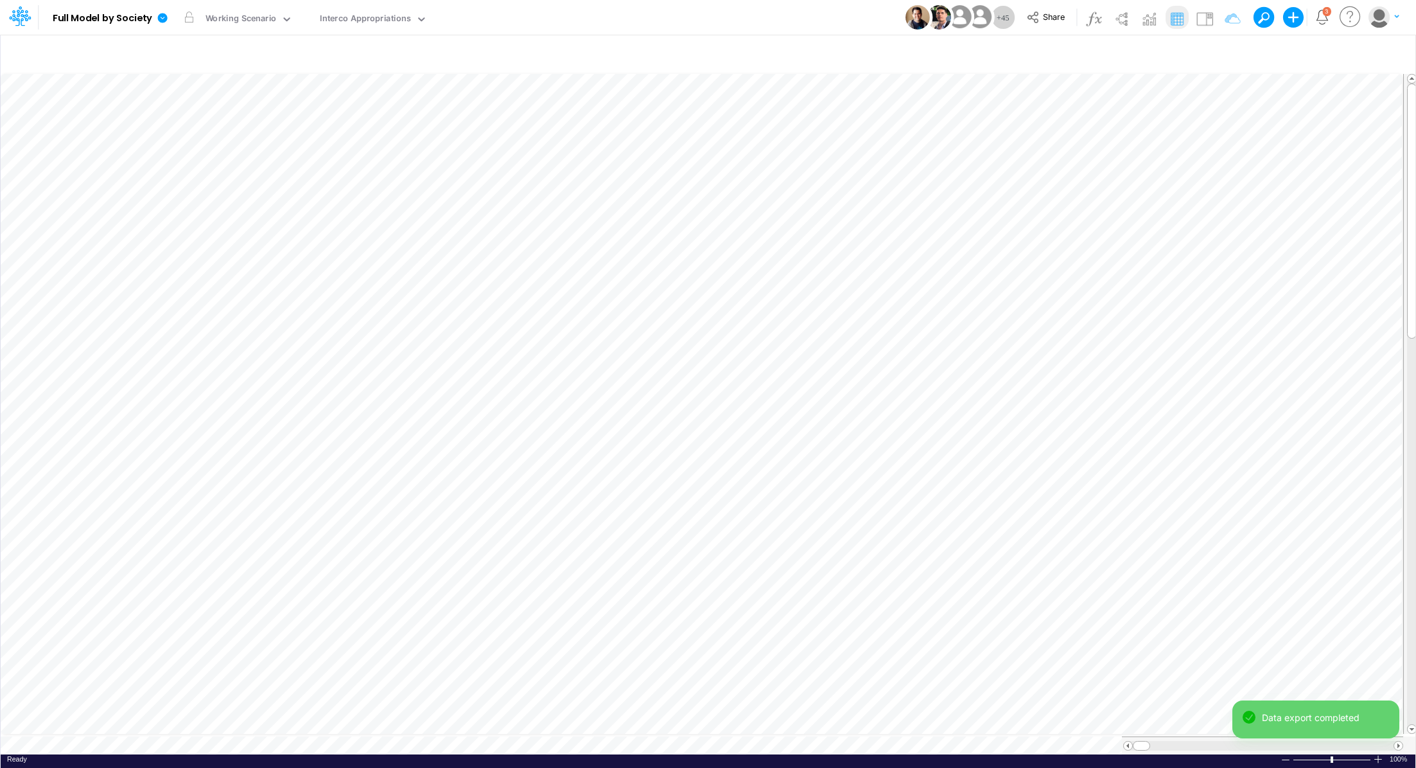
click at [371, 20] on div "Interco Appropriations" at bounding box center [365, 19] width 91 height 15
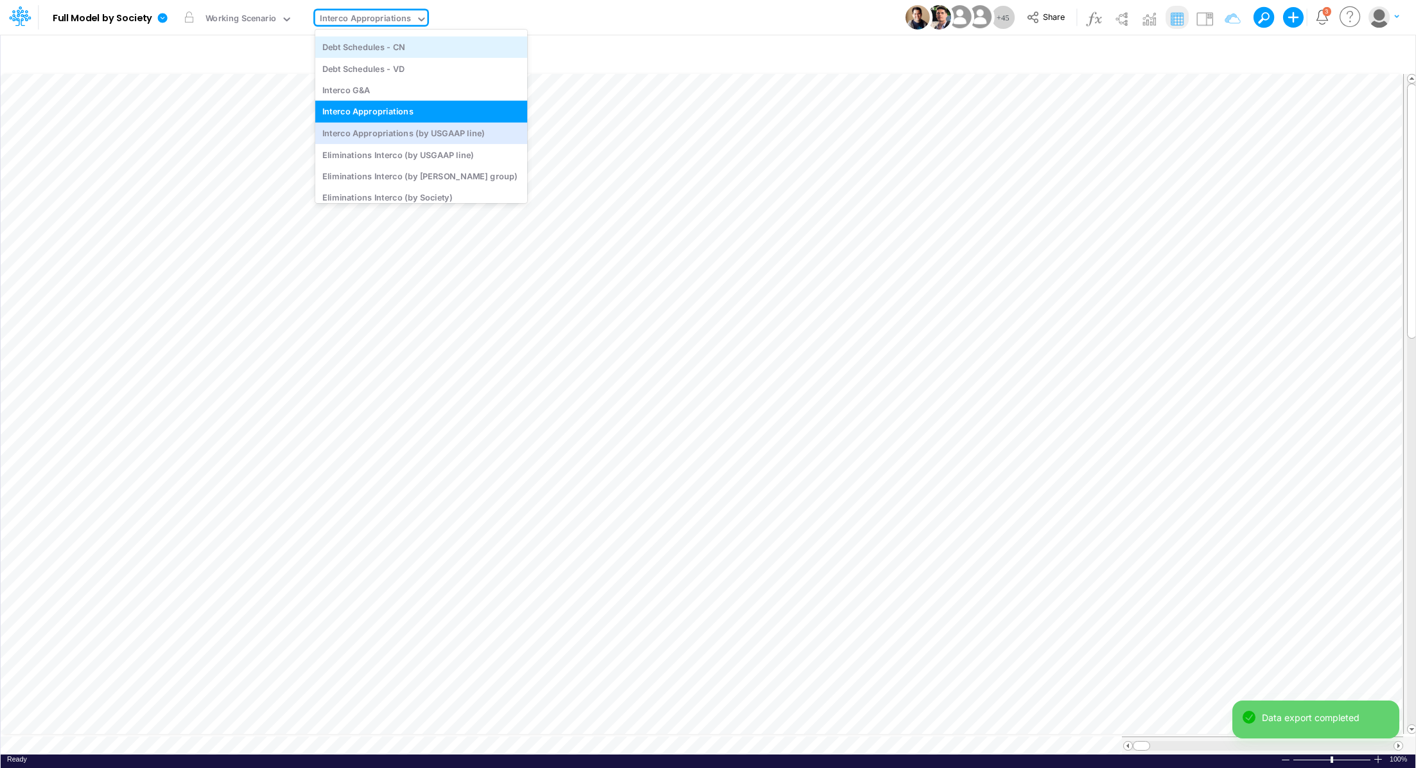
scroll to position [3571, 0]
click at [410, 138] on div "Interco Appropriations (by USGAAP line)" at bounding box center [421, 132] width 212 height 21
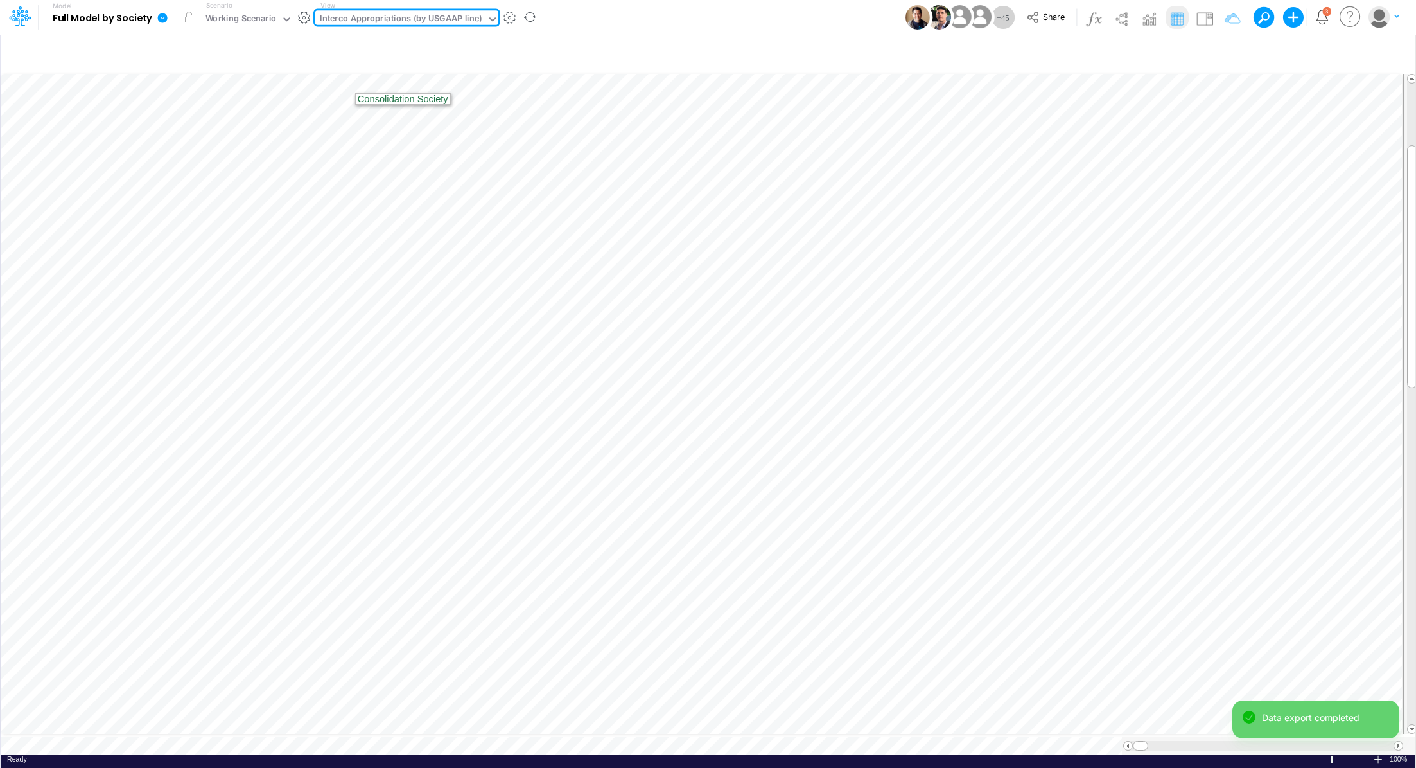
click at [161, 20] on icon at bounding box center [163, 18] width 10 height 10
click at [213, 112] on button "Export" at bounding box center [227, 112] width 137 height 21
click at [356, 114] on button "Excel" at bounding box center [365, 120] width 137 height 20
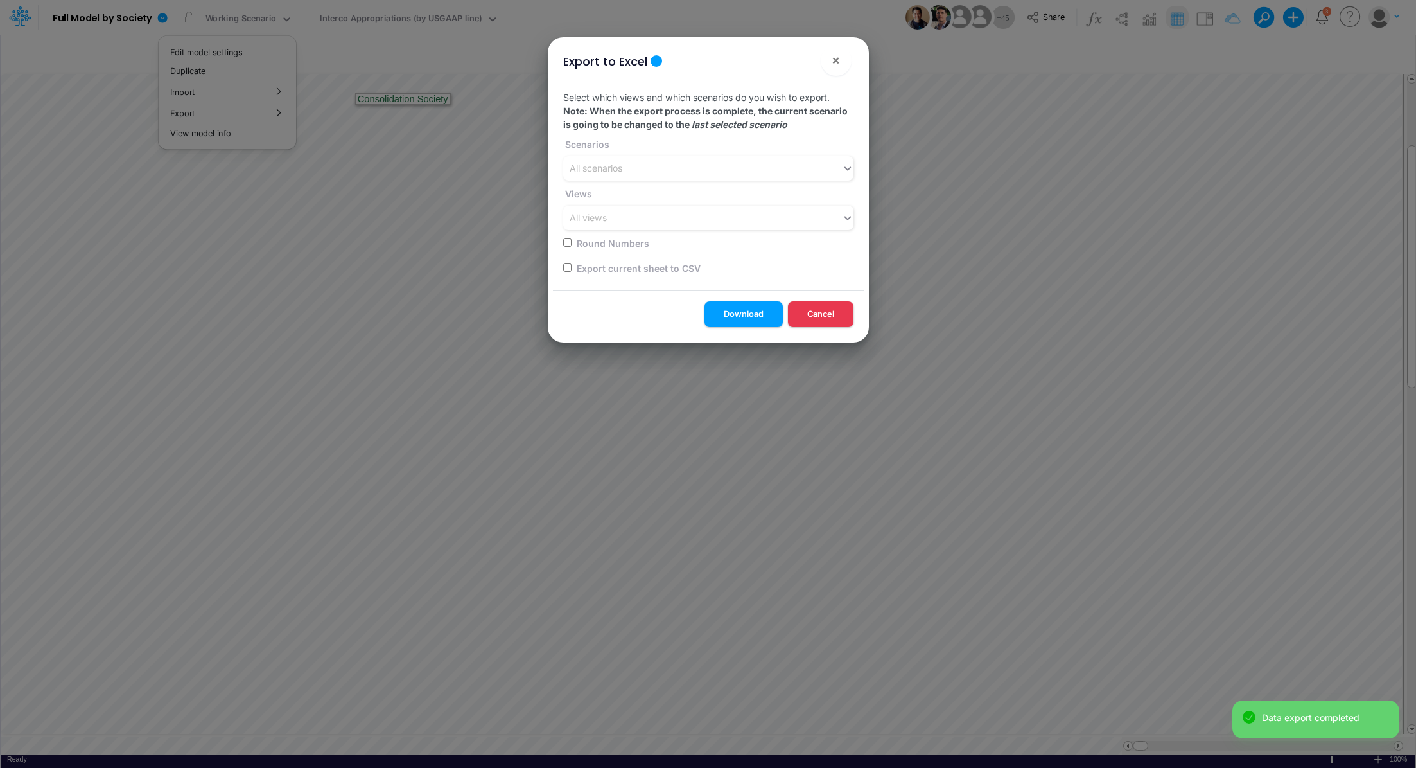
click at [569, 268] on input "checkbox" at bounding box center [567, 267] width 8 height 8
checkbox input "true"
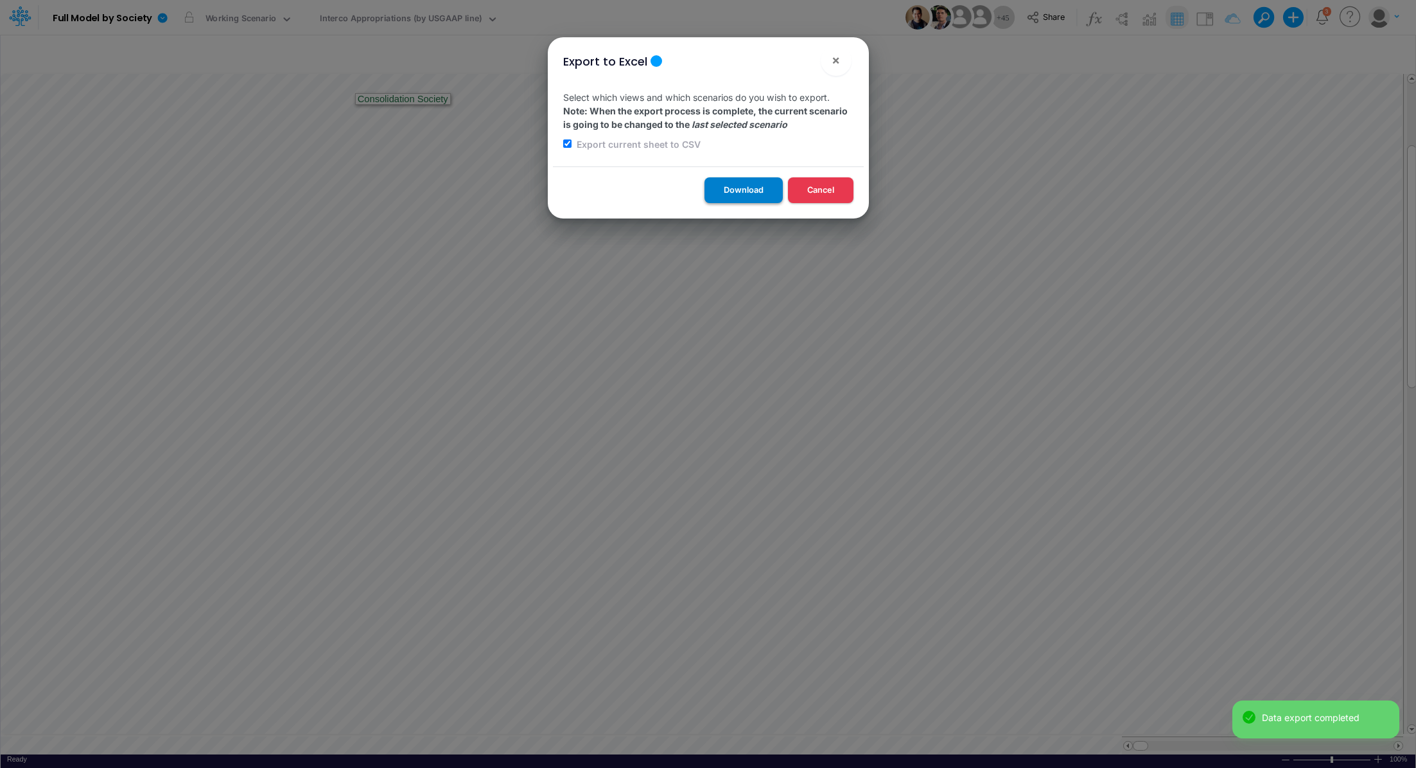
click at [715, 181] on button "Download" at bounding box center [744, 189] width 78 height 25
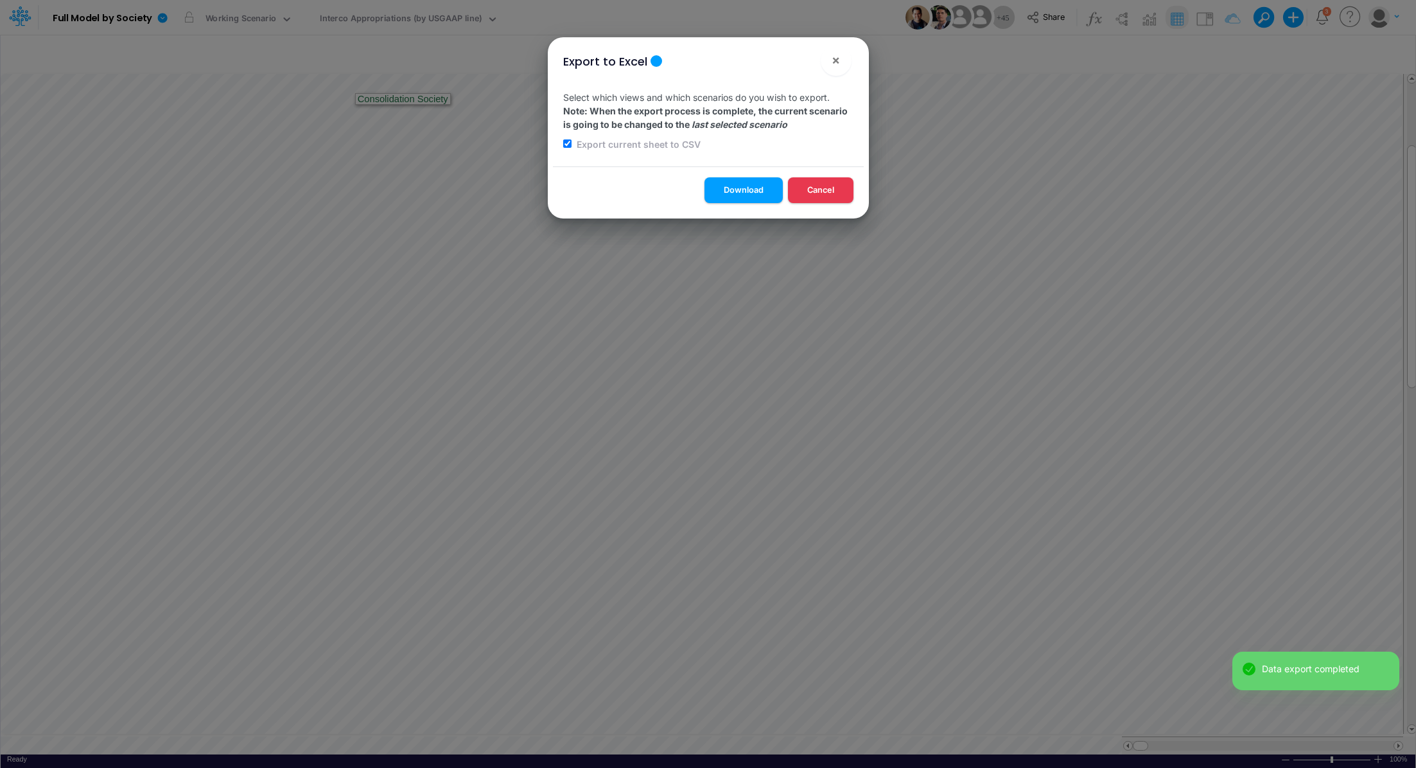
click at [420, 29] on div "Export to Excel × Select which views and which scenarios do you wish to export.…" at bounding box center [708, 384] width 1416 height 768
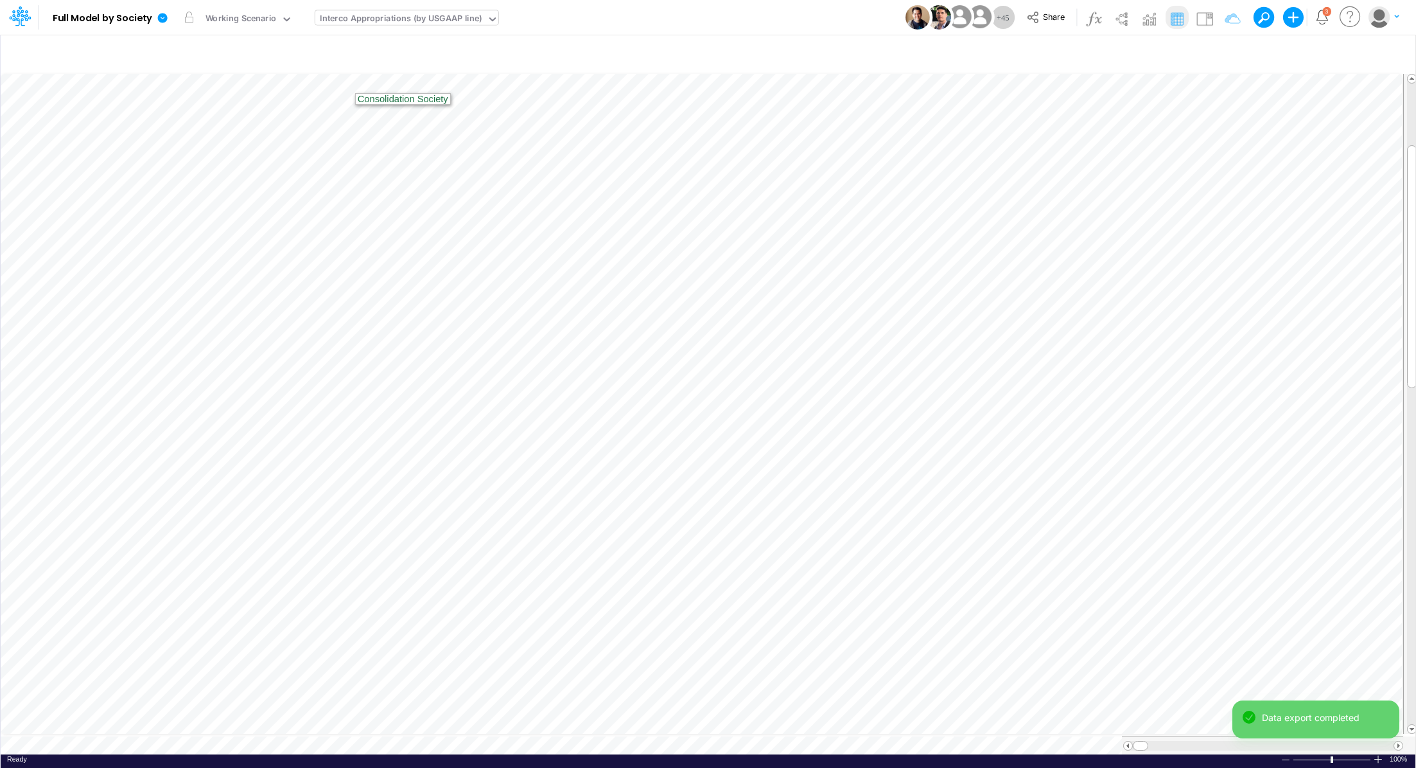
click at [409, 20] on div "Interco Appropriations (by USGAAP line)" at bounding box center [401, 19] width 163 height 15
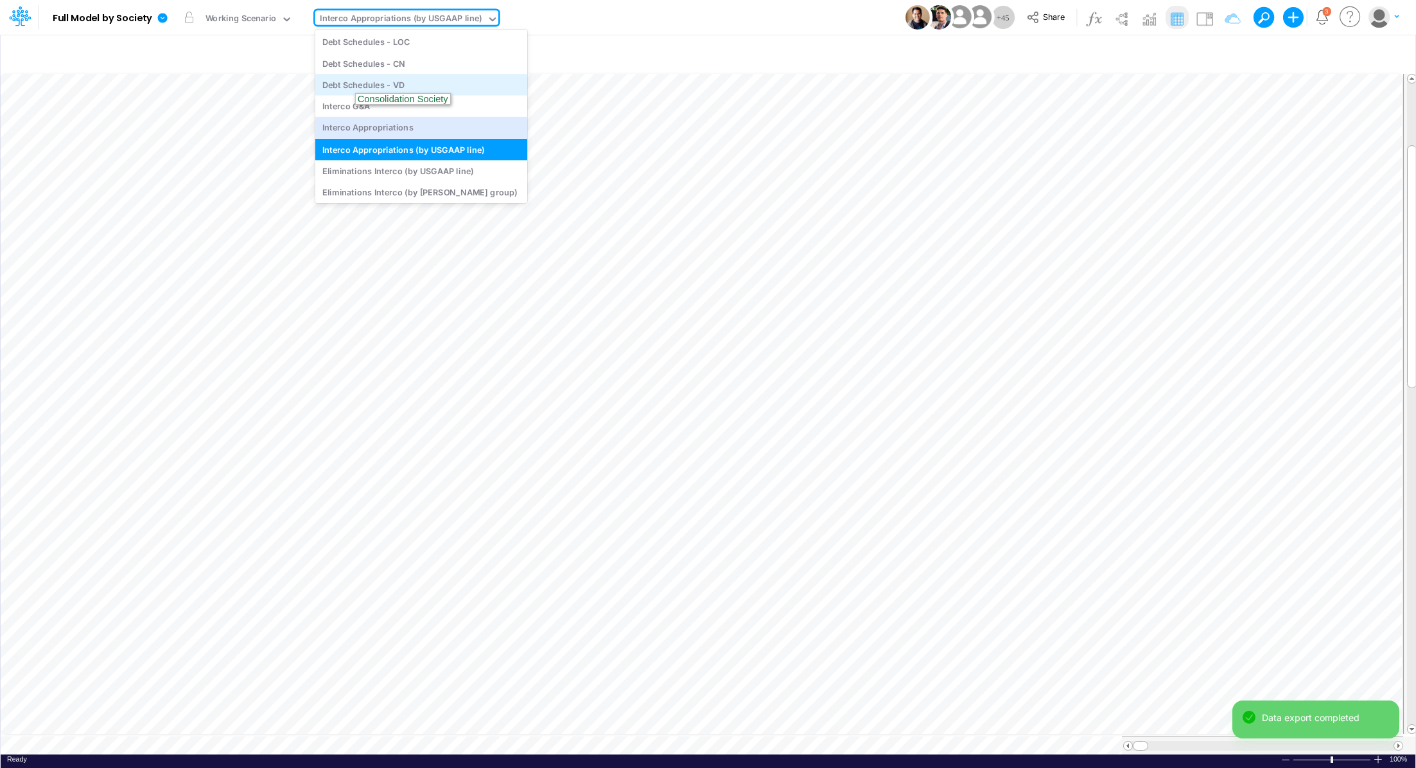
scroll to position [3553, 0]
click at [430, 163] on div "Eliminations Interco (by USGAAP line)" at bounding box center [421, 169] width 212 height 21
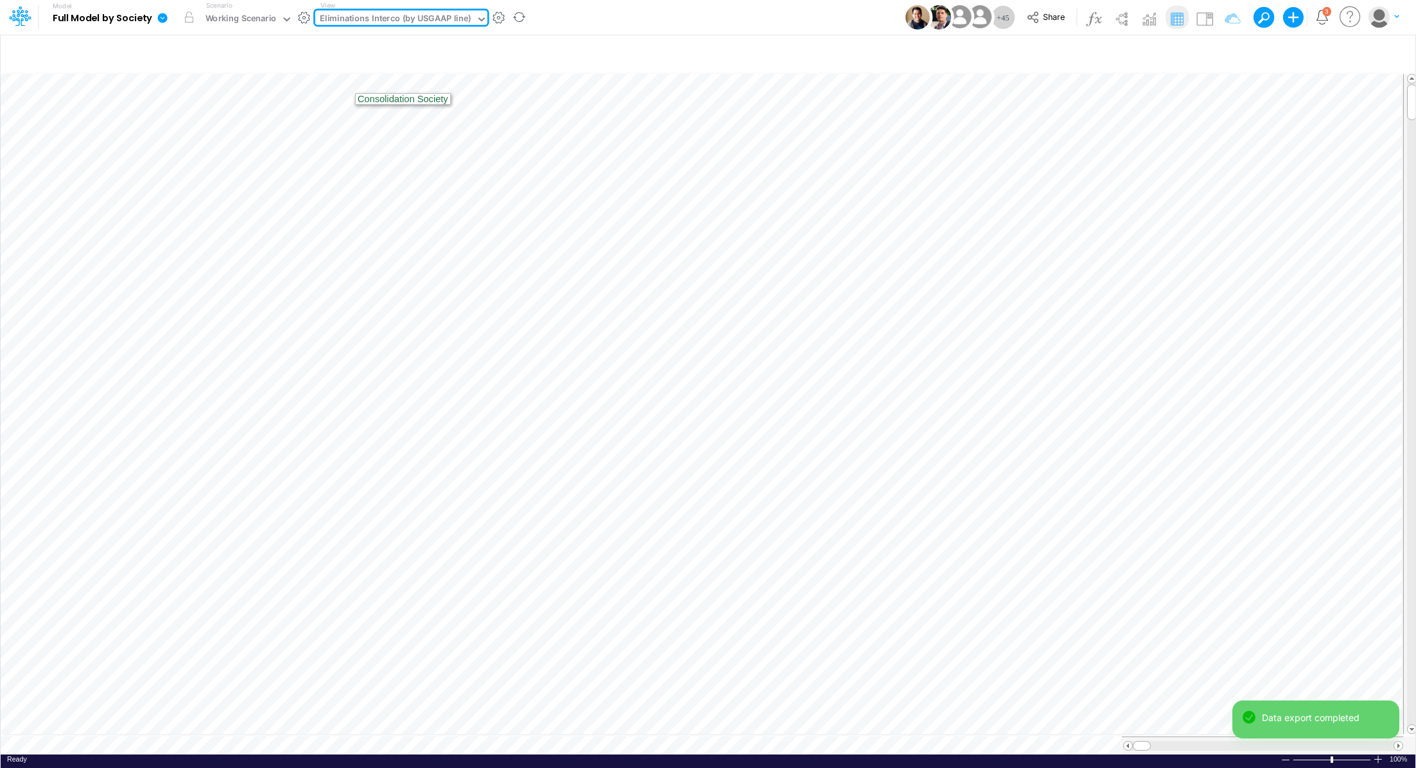
click at [159, 19] on icon at bounding box center [163, 18] width 10 height 10
click at [193, 105] on button "Export" at bounding box center [227, 112] width 137 height 21
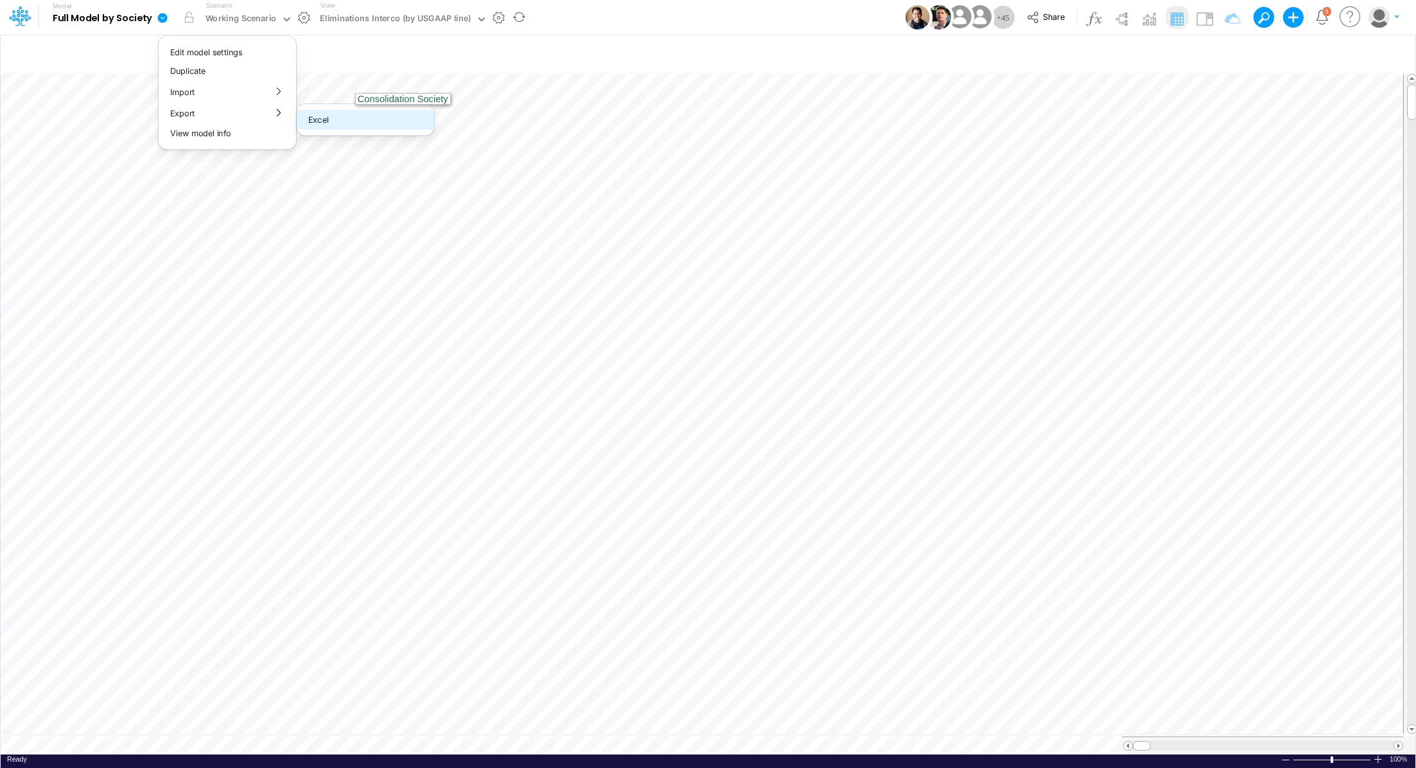
click at [357, 121] on button "Excel" at bounding box center [365, 120] width 137 height 20
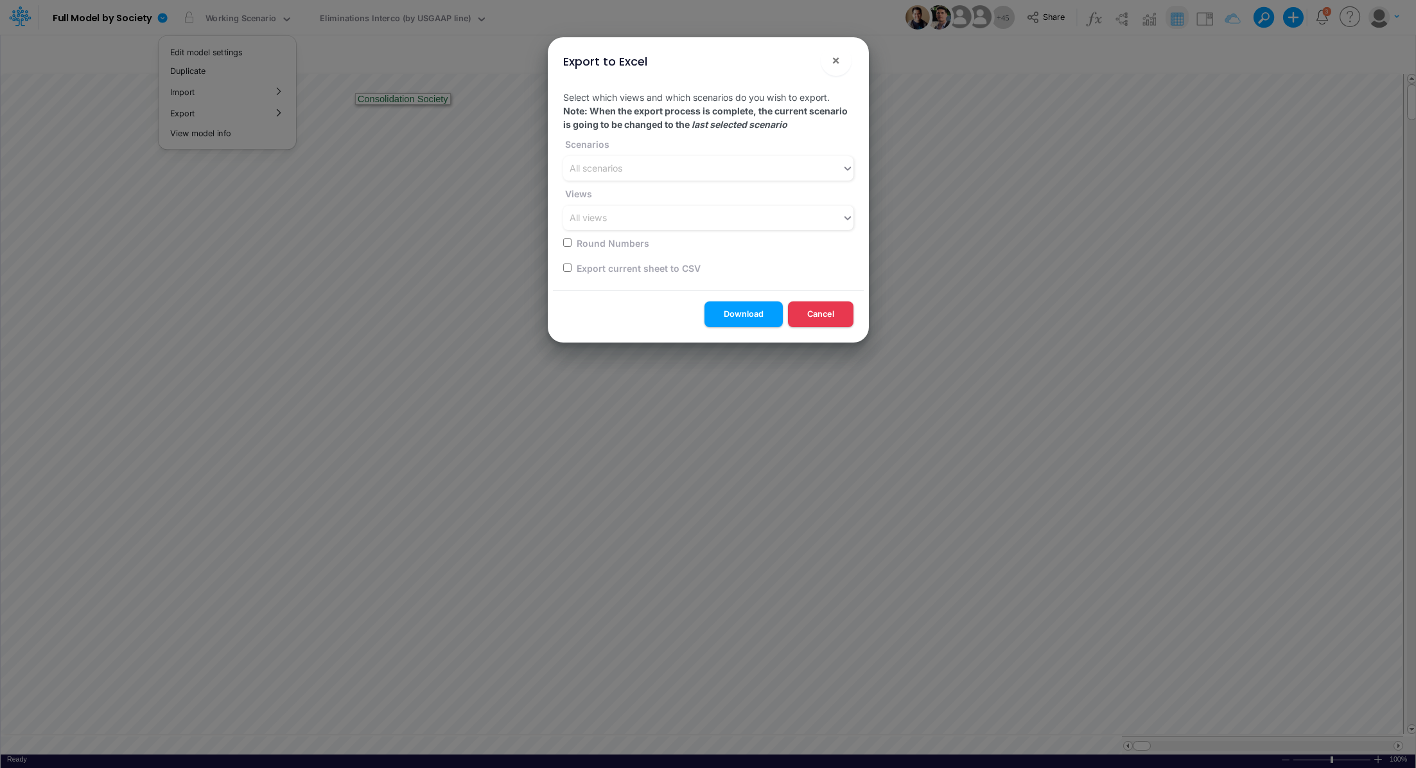
click at [568, 269] on input "checkbox" at bounding box center [567, 267] width 8 height 8
checkbox input "true"
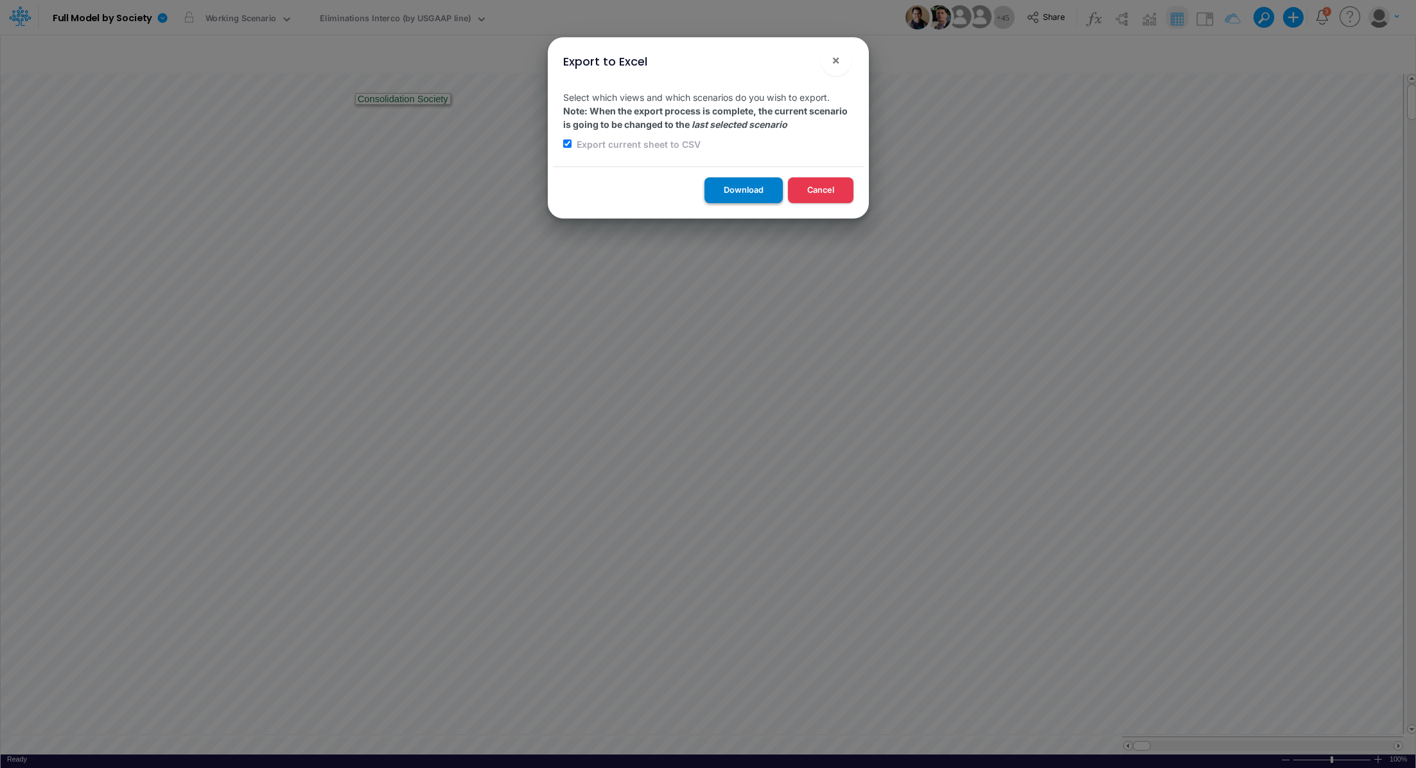
click at [728, 195] on button "Download" at bounding box center [744, 189] width 78 height 25
click at [366, 24] on div "Export to Excel × Select which views and which scenarios do you wish to export.…" at bounding box center [708, 384] width 1416 height 768
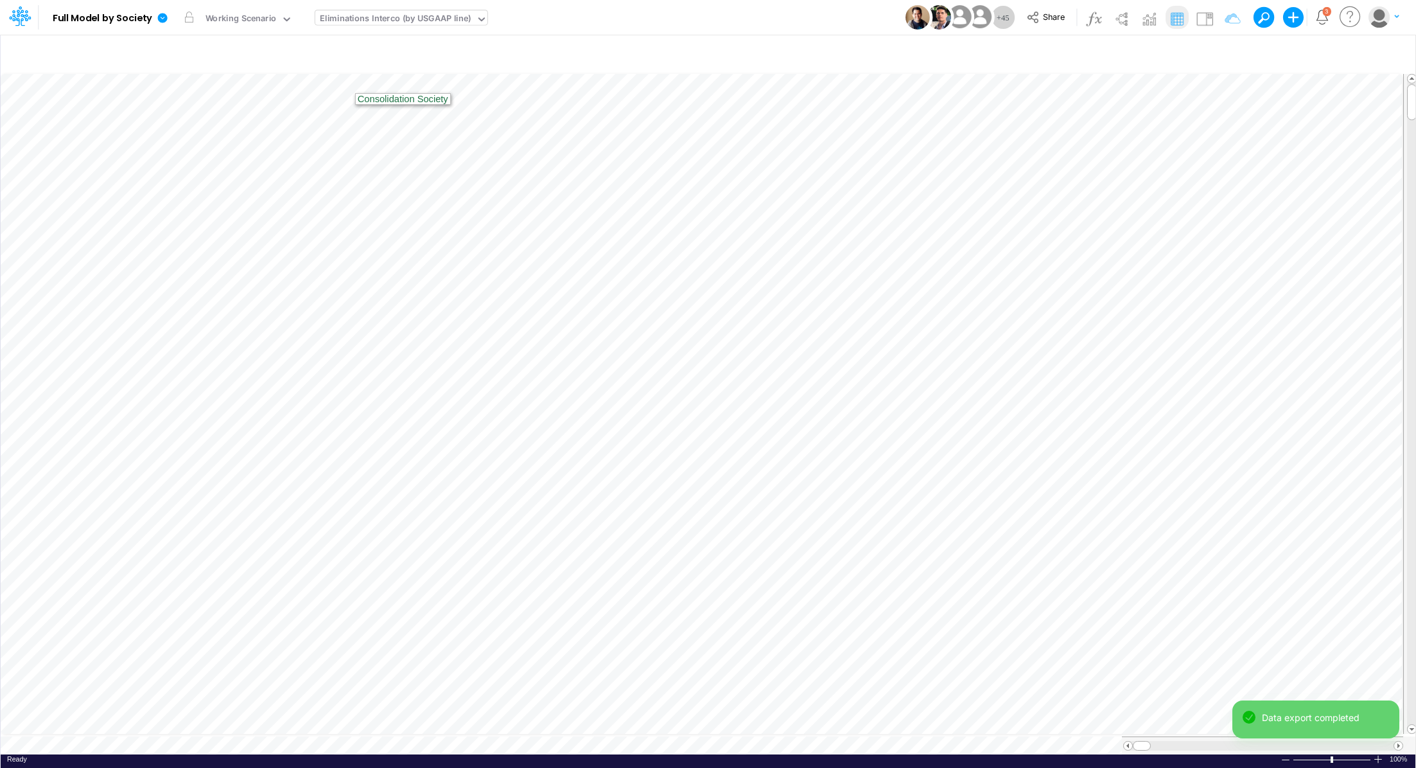
click at [365, 19] on div "Eliminations Interco (by USGAAP line)" at bounding box center [396, 19] width 152 height 15
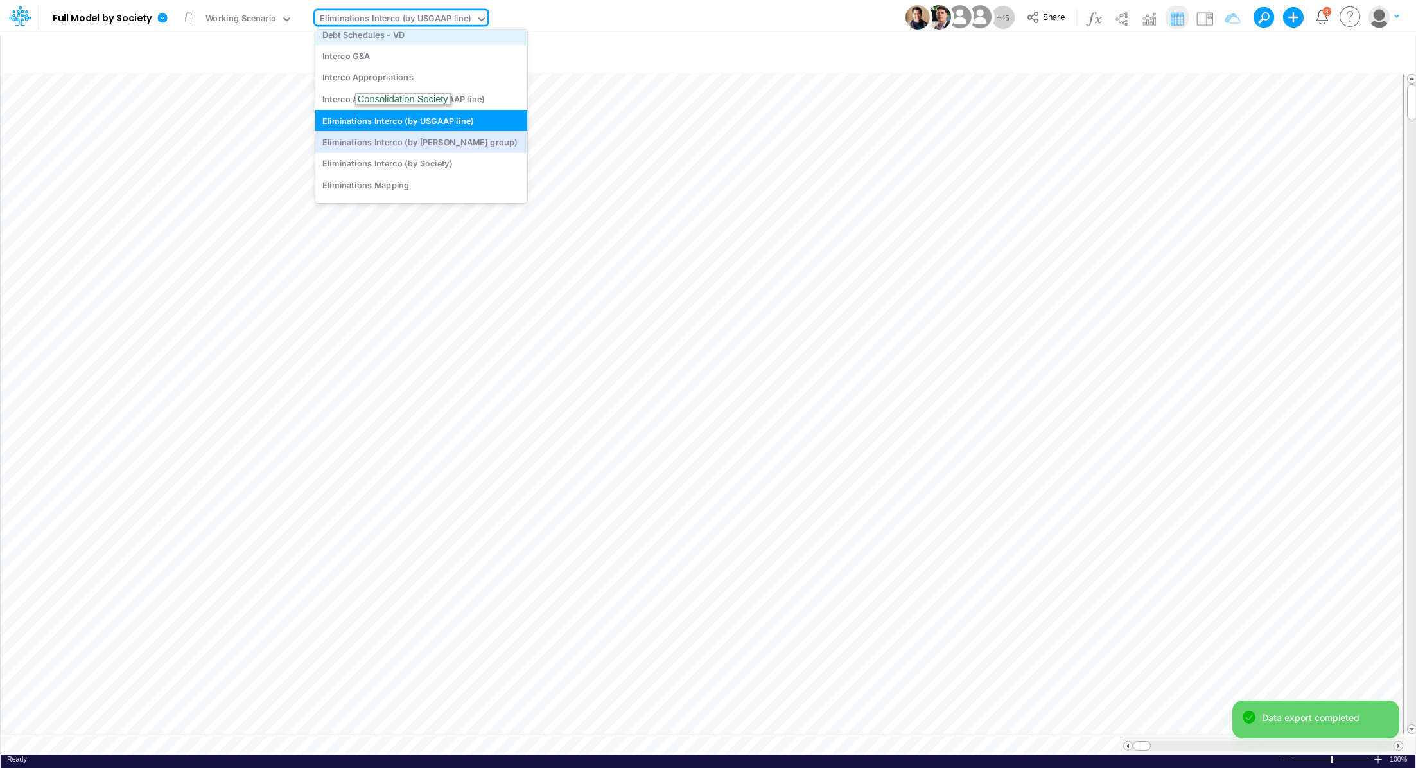
scroll to position [3676, 0]
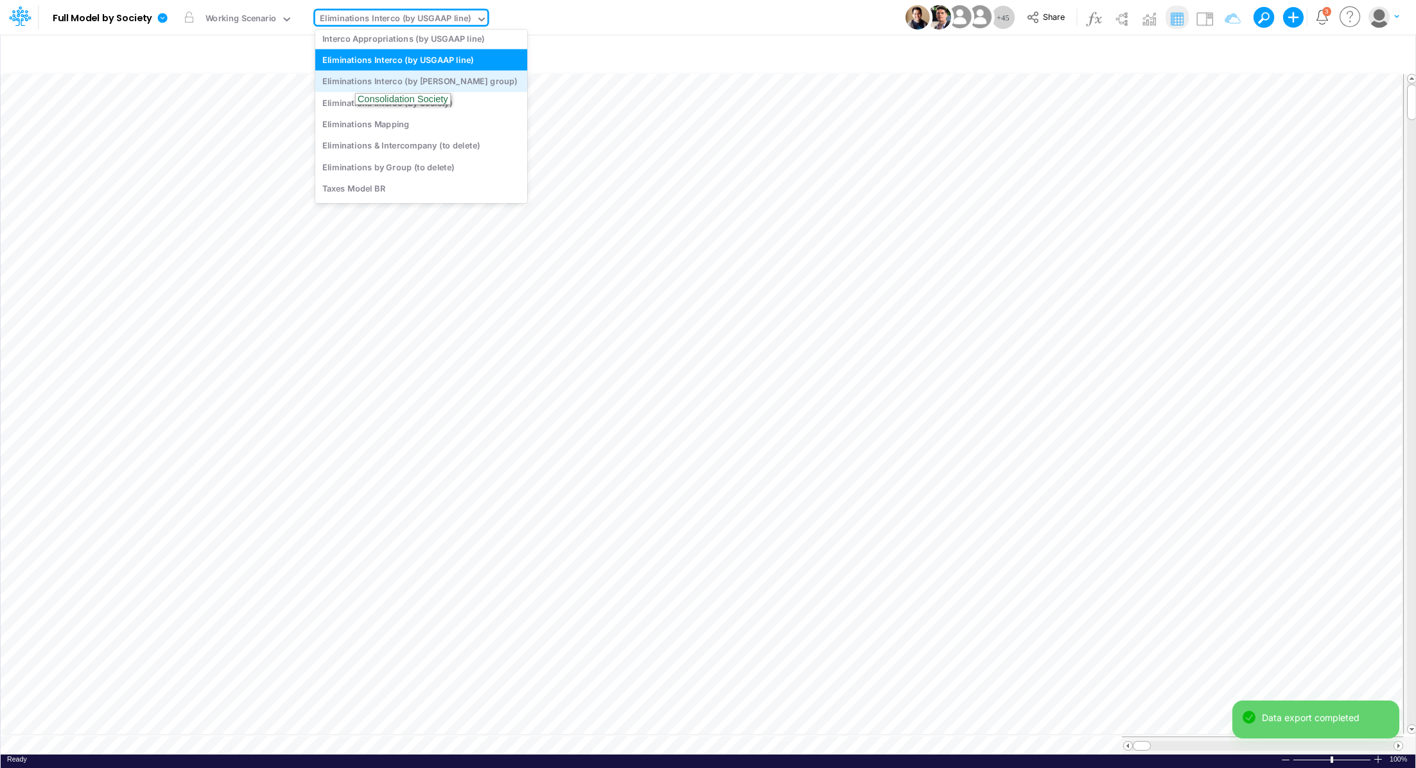
click at [446, 76] on div "Eliminations Interco (by ELIM group)" at bounding box center [421, 81] width 212 height 21
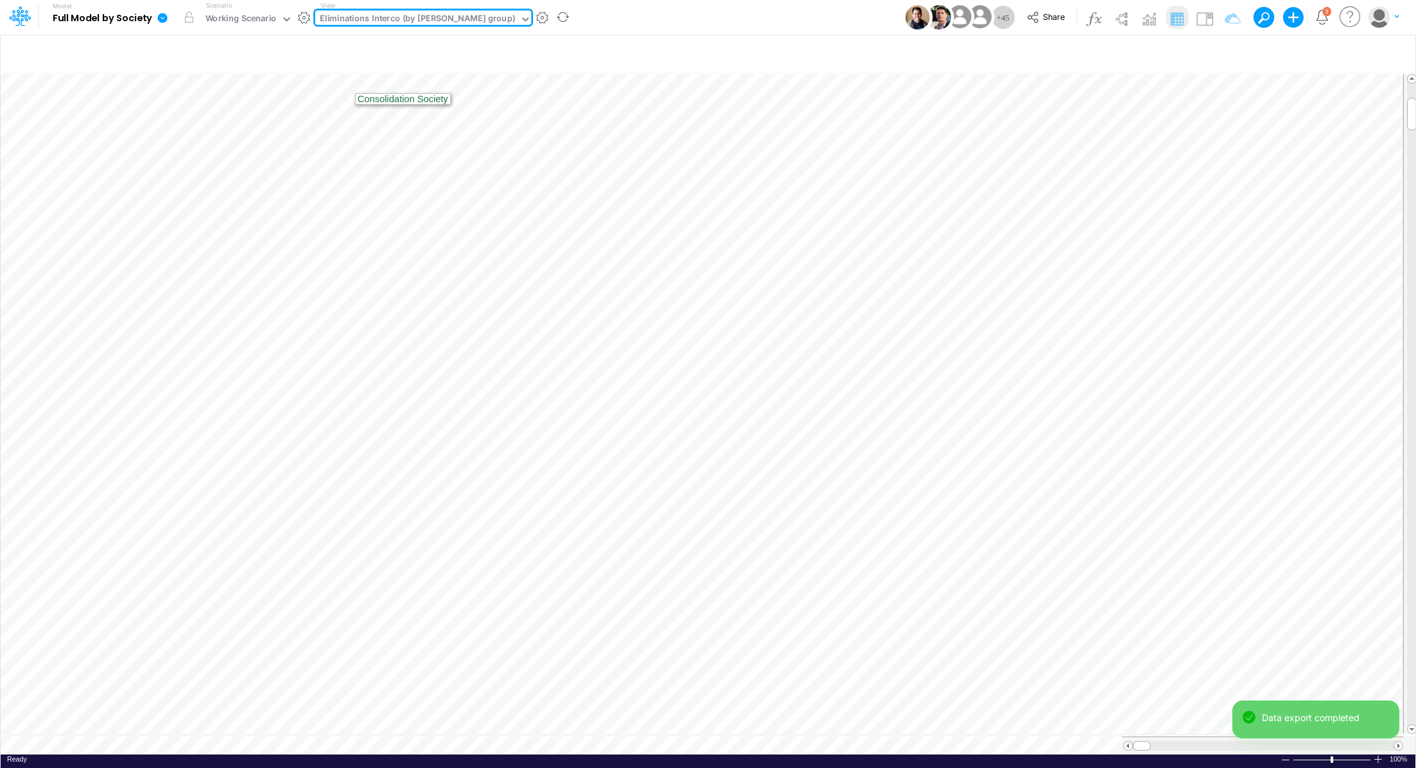
click at [163, 22] on icon at bounding box center [163, 18] width 10 height 10
click at [218, 123] on button "Export" at bounding box center [227, 112] width 137 height 21
click at [315, 119] on button "Excel" at bounding box center [365, 120] width 137 height 20
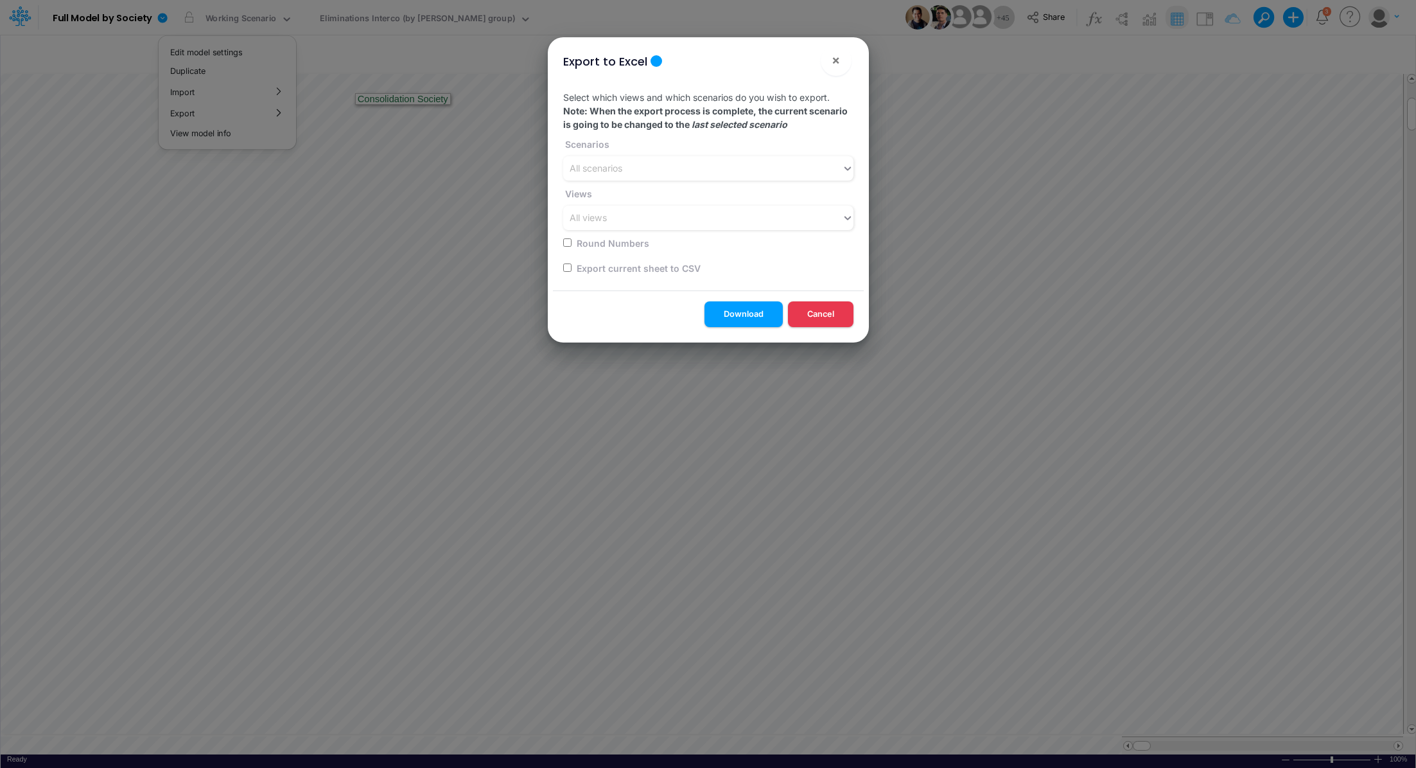
click at [567, 269] on input "checkbox" at bounding box center [567, 267] width 8 height 8
checkbox input "true"
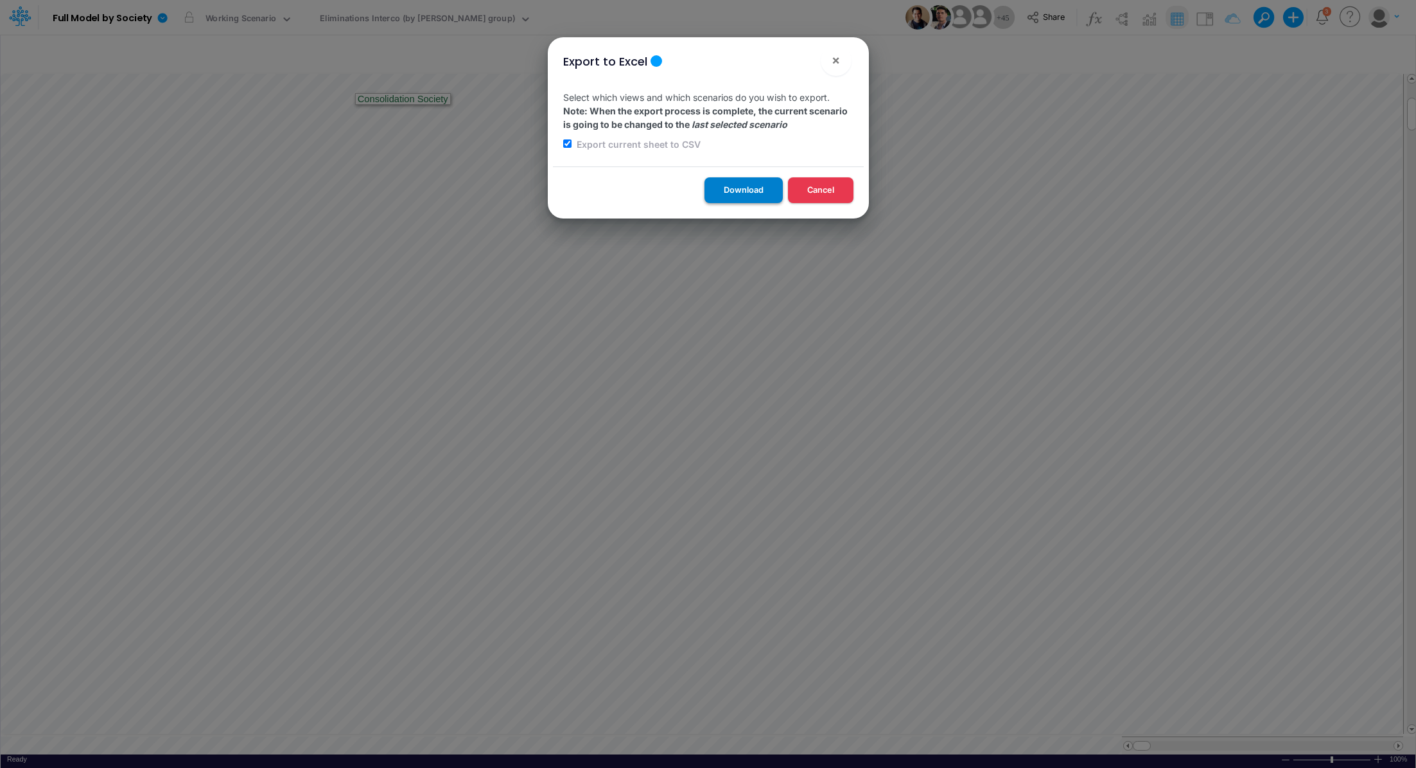
click at [719, 187] on button "Download" at bounding box center [744, 189] width 78 height 25
click at [164, 19] on div "Export to Excel × Select which views and which scenarios do you wish to export.…" at bounding box center [708, 384] width 1416 height 768
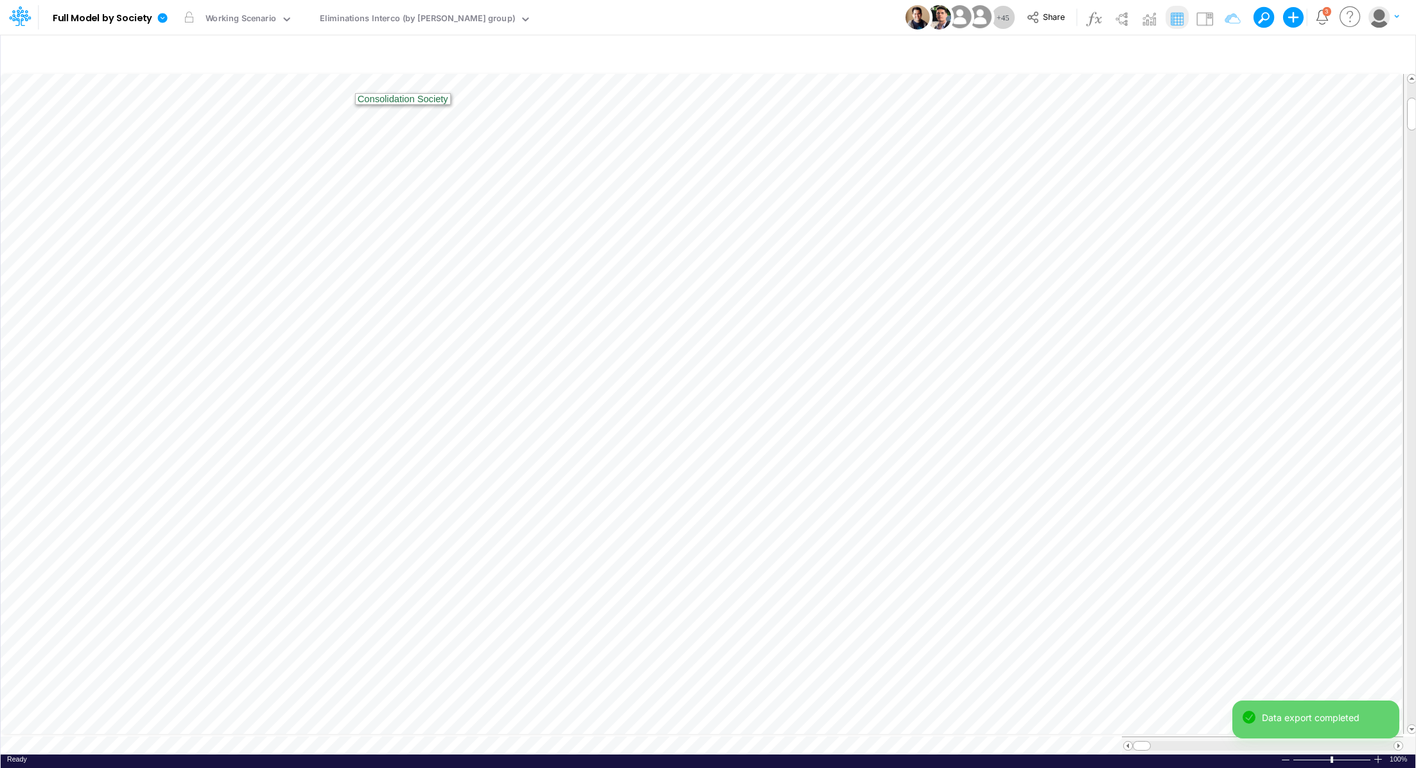
click at [164, 19] on icon at bounding box center [163, 18] width 10 height 10
click at [355, 17] on div "Eliminations Interco (by ELIM group)" at bounding box center [417, 19] width 195 height 15
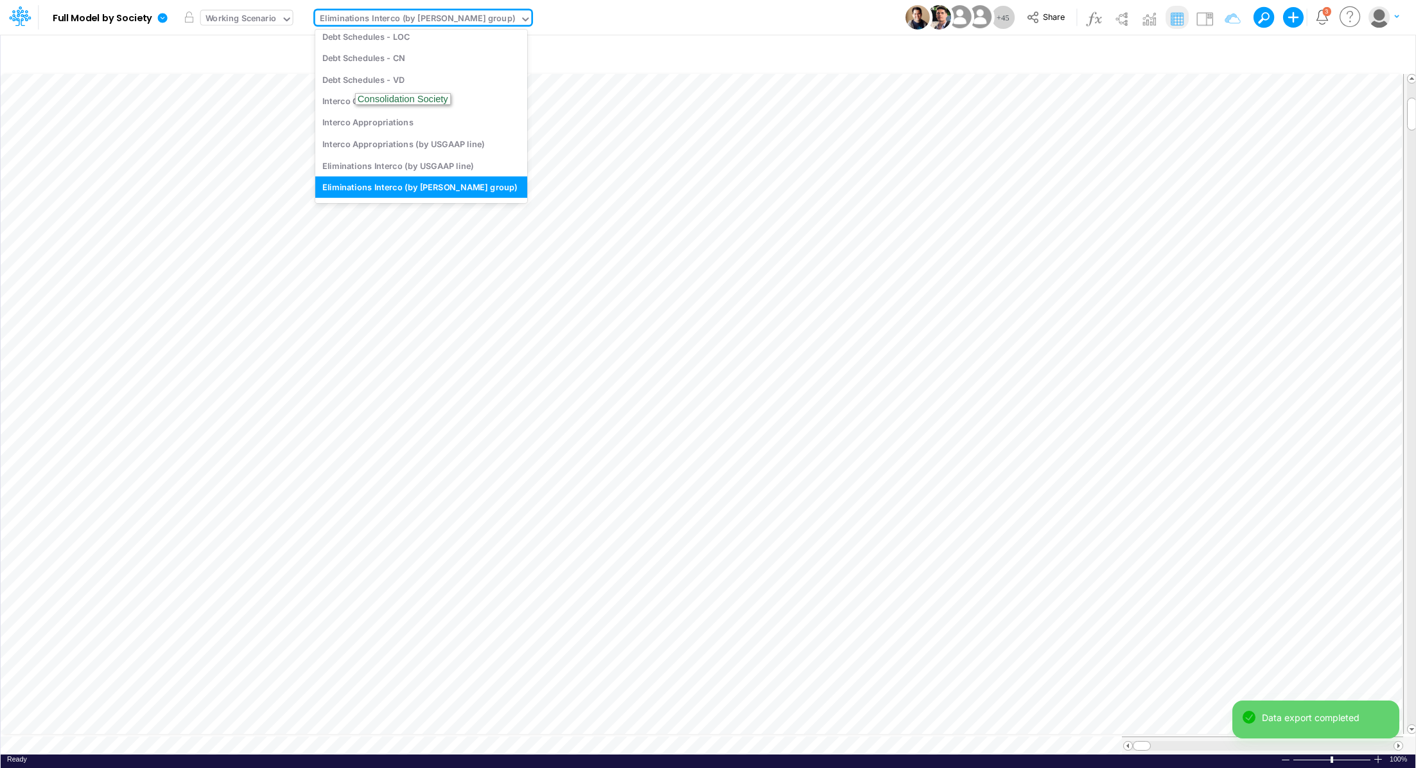
click at [242, 13] on div "Working Scenario" at bounding box center [241, 19] width 71 height 15
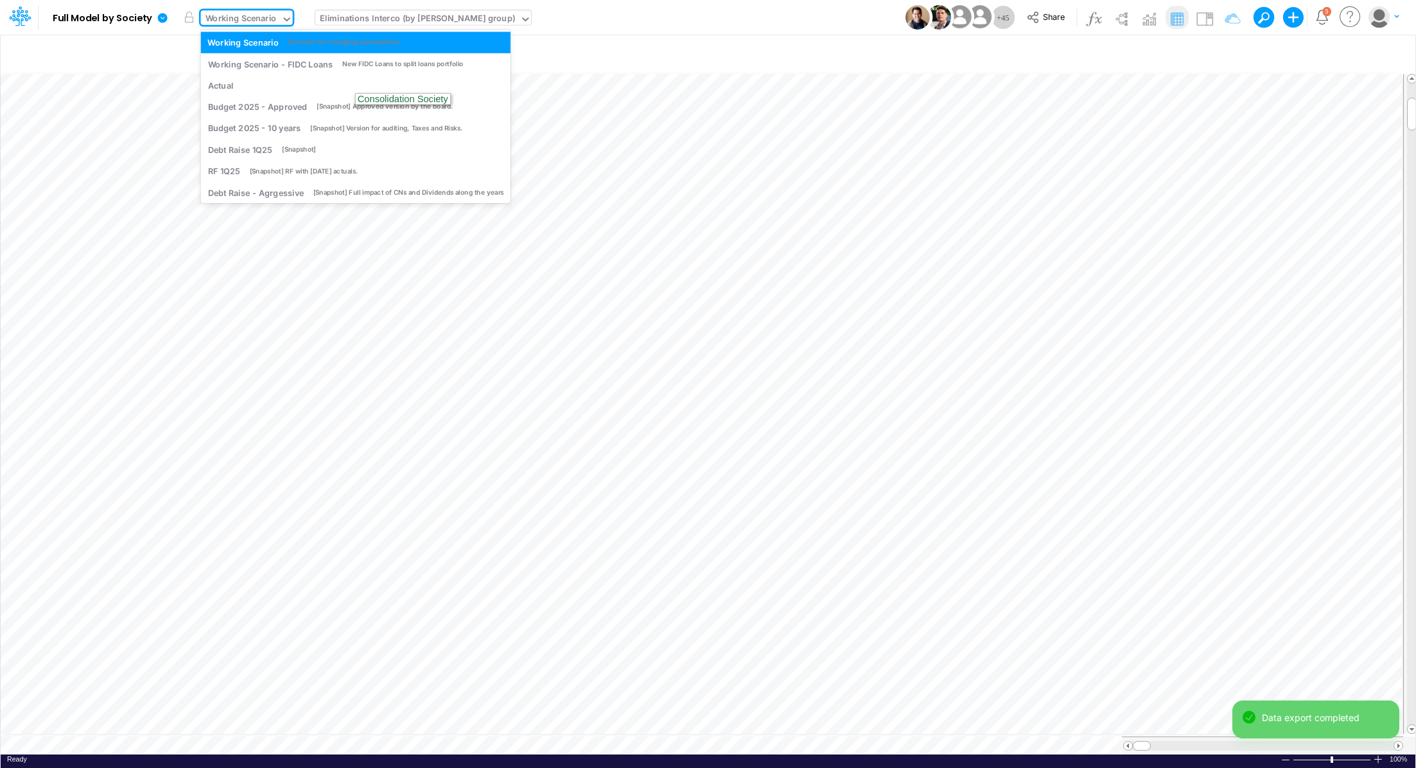
click at [342, 17] on div "Eliminations Interco (by ELIM group)" at bounding box center [417, 19] width 195 height 15
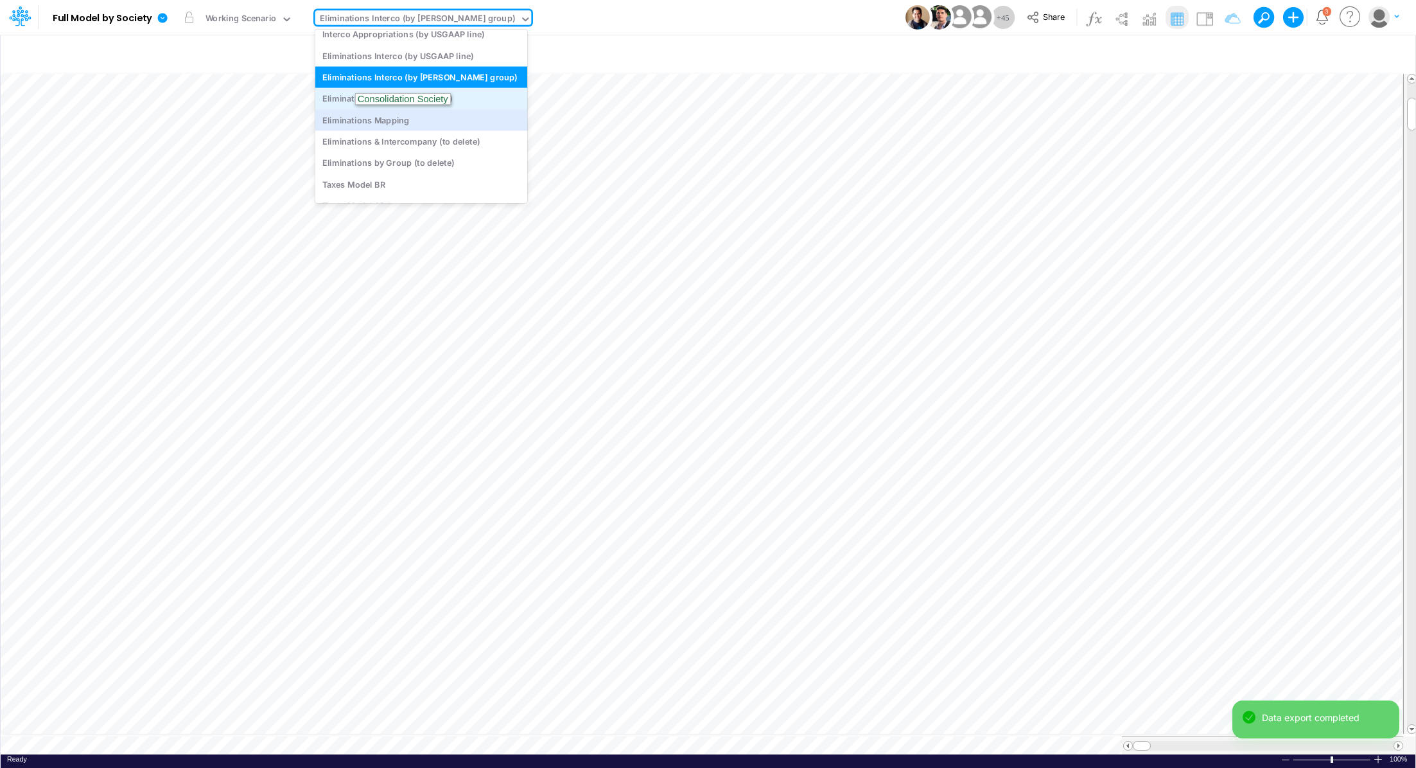
scroll to position [3697, 0]
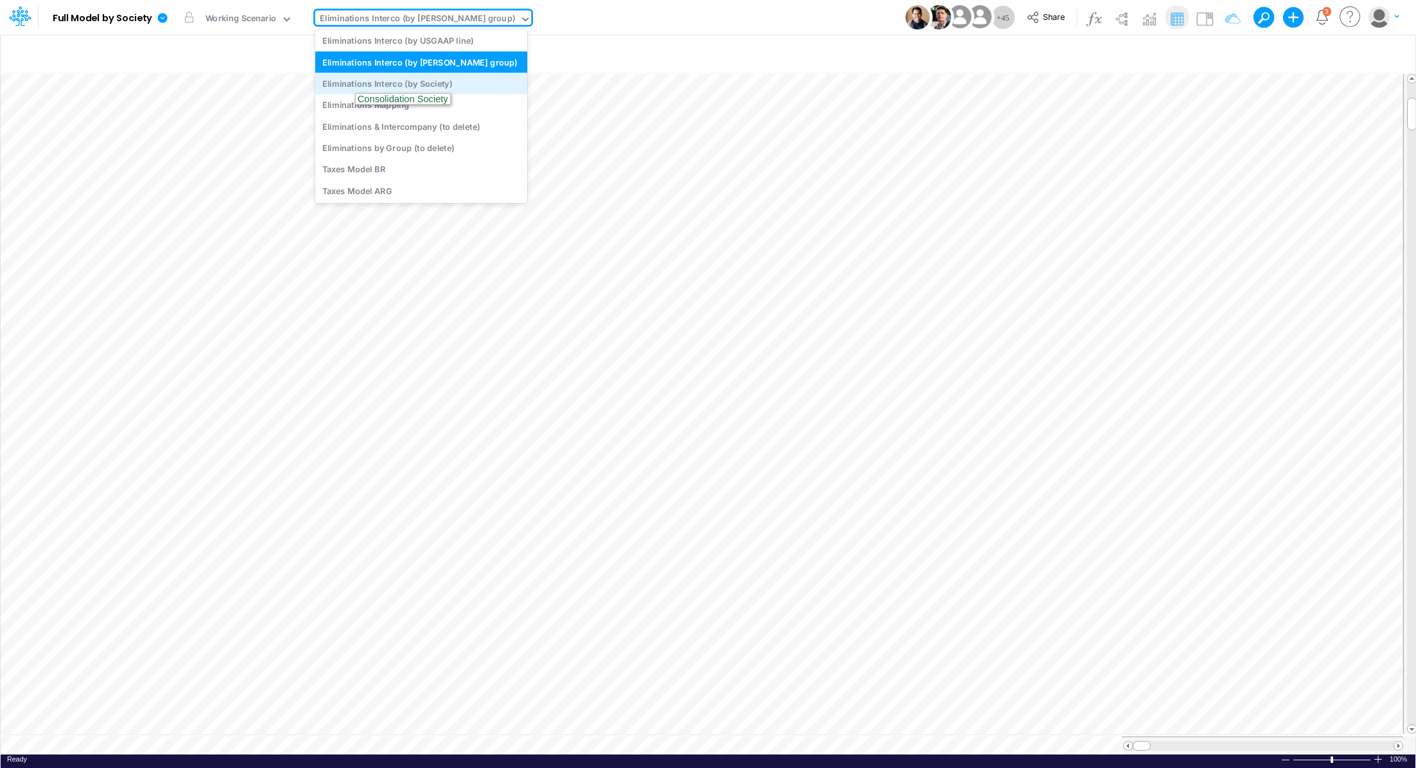
click at [437, 85] on div "Eliminations Interco (by Society)" at bounding box center [421, 83] width 212 height 21
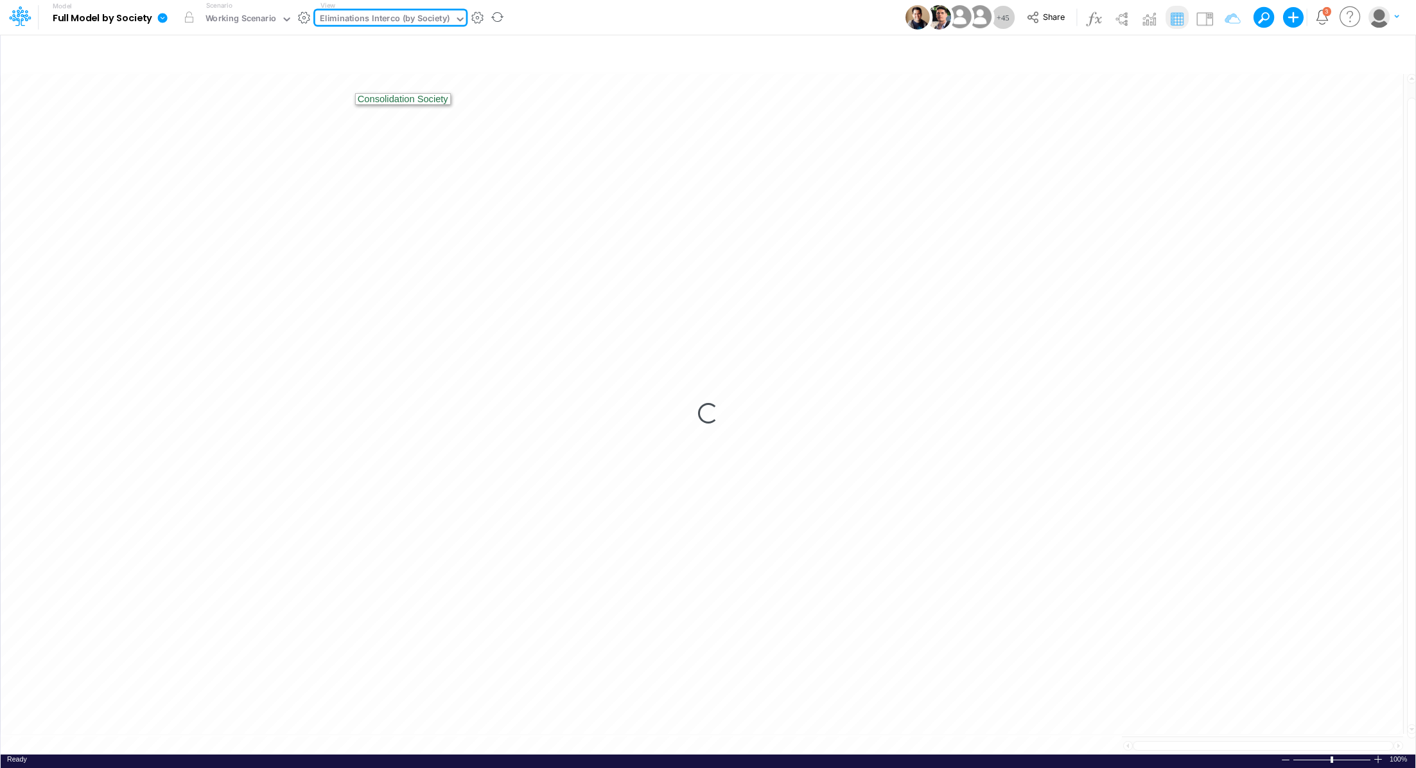
click at [166, 15] on icon at bounding box center [163, 18] width 10 height 10
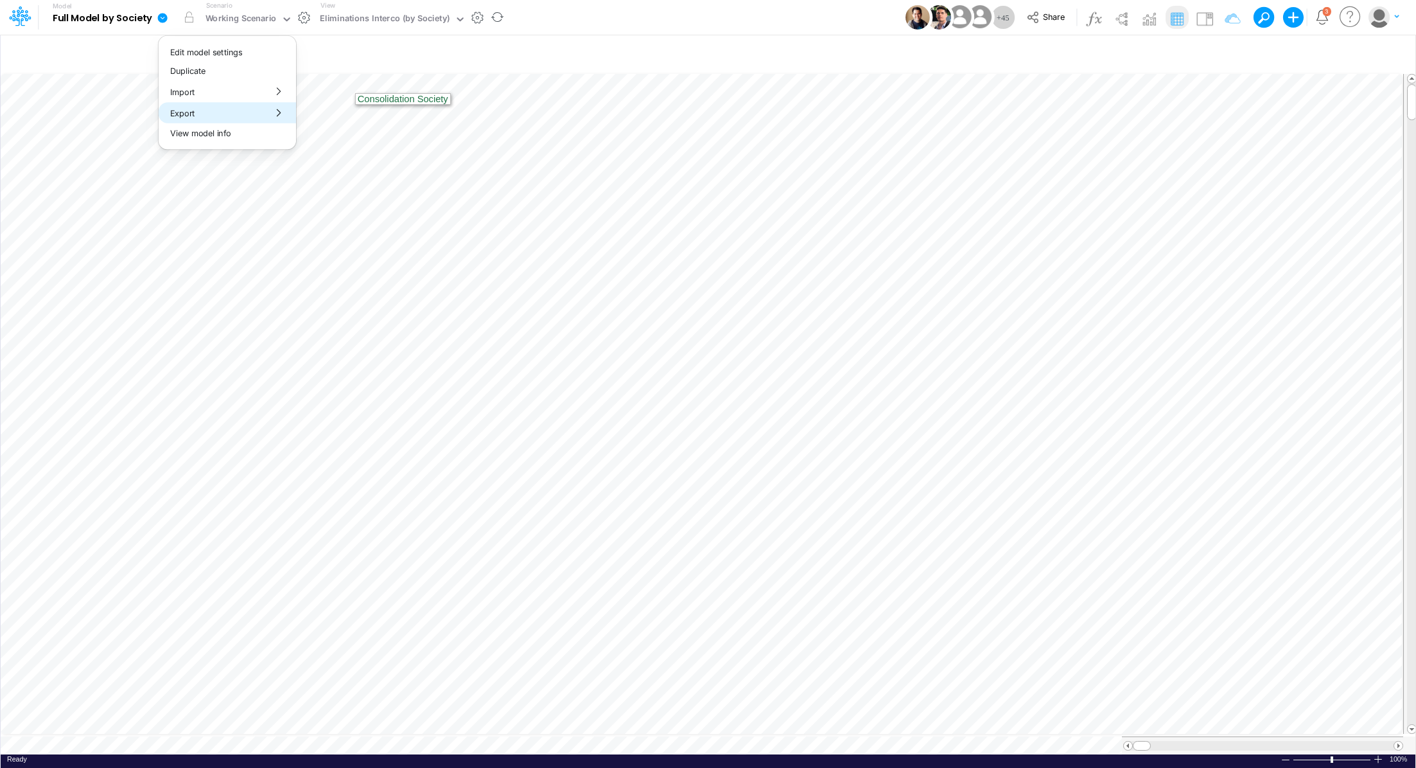
click at [210, 119] on button "Export" at bounding box center [227, 112] width 137 height 21
click at [319, 116] on button "Excel" at bounding box center [365, 120] width 137 height 20
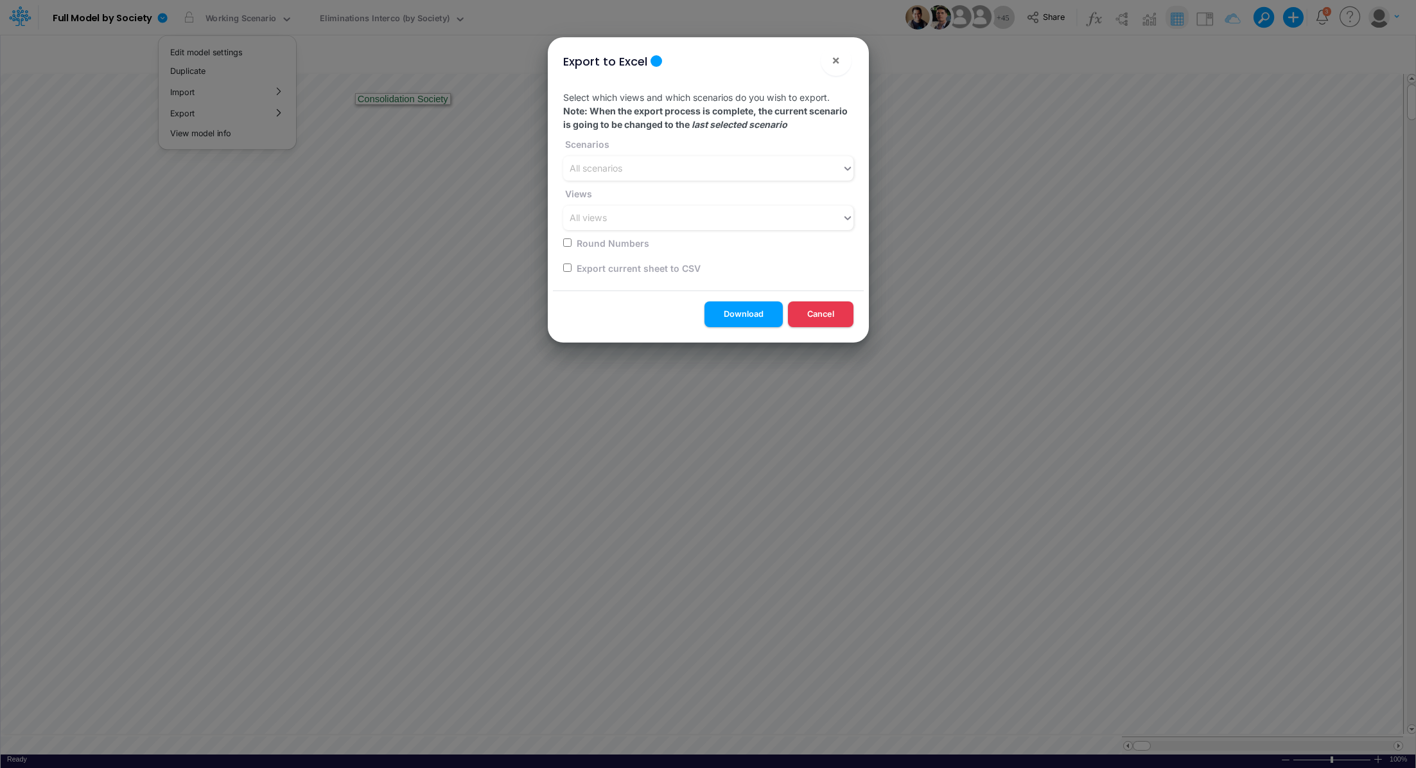
click at [567, 265] on input "checkbox" at bounding box center [567, 267] width 8 height 8
checkbox input "true"
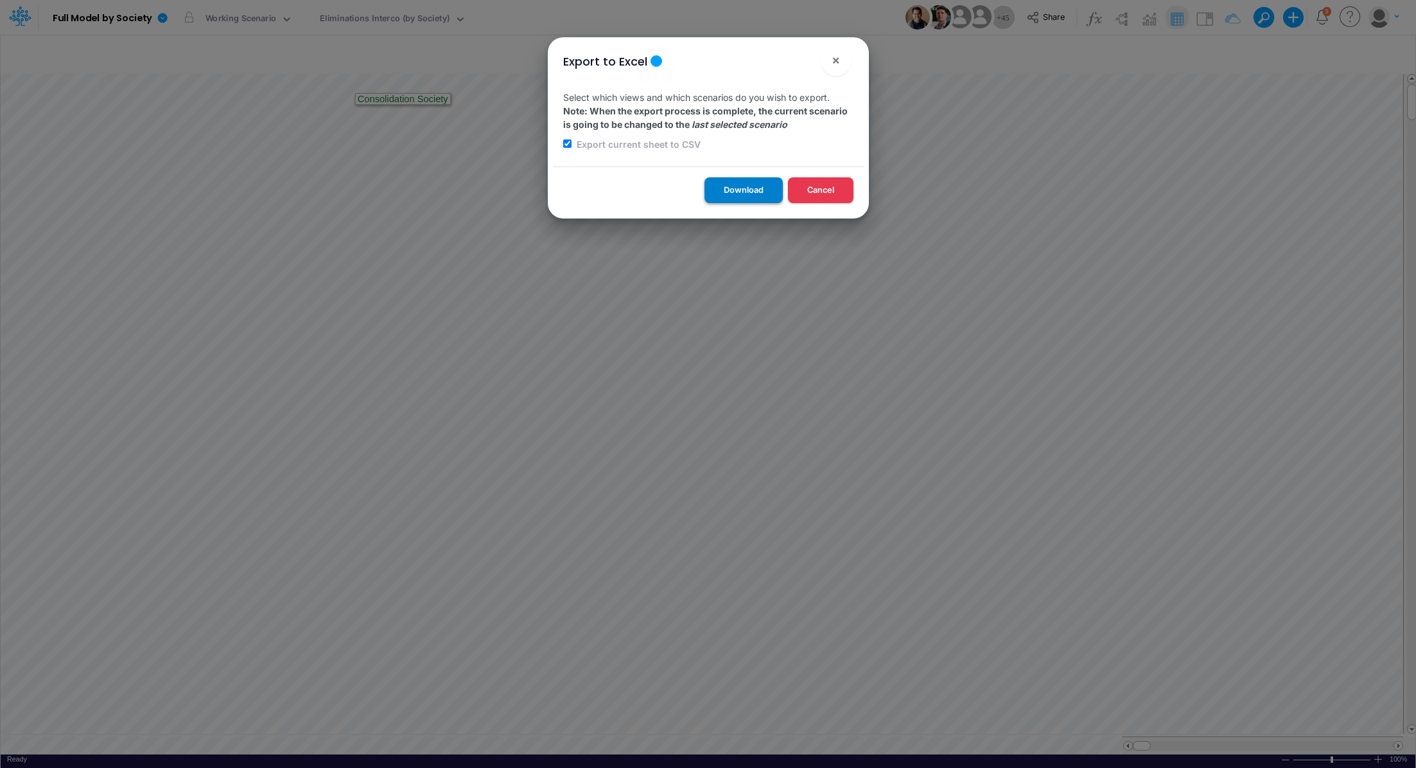
click at [721, 197] on button "Download" at bounding box center [744, 189] width 78 height 25
click at [394, 21] on div "Export to Excel × Select which views and which scenarios do you wish to export.…" at bounding box center [708, 384] width 1416 height 768
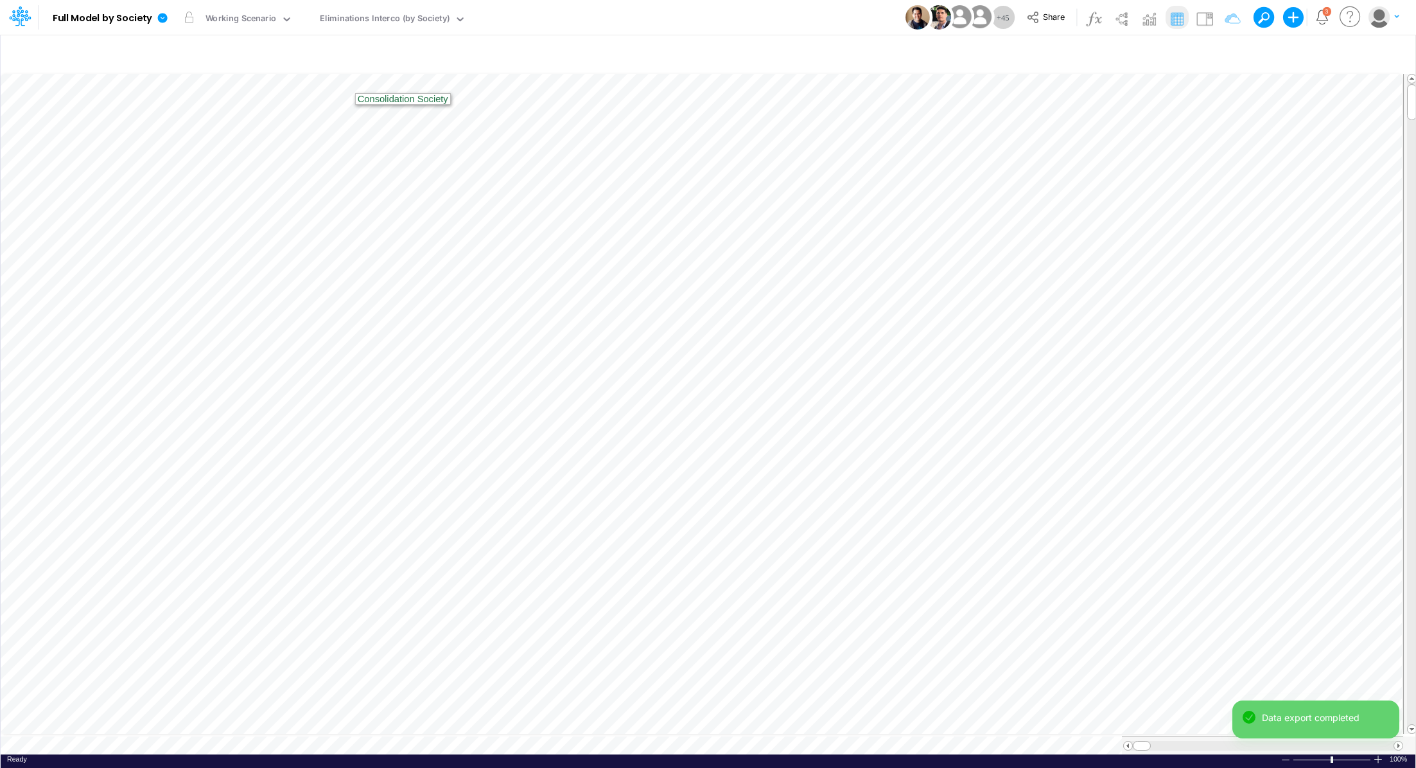
click at [394, 21] on div "Eliminations Interco (by Society)" at bounding box center [385, 19] width 130 height 15
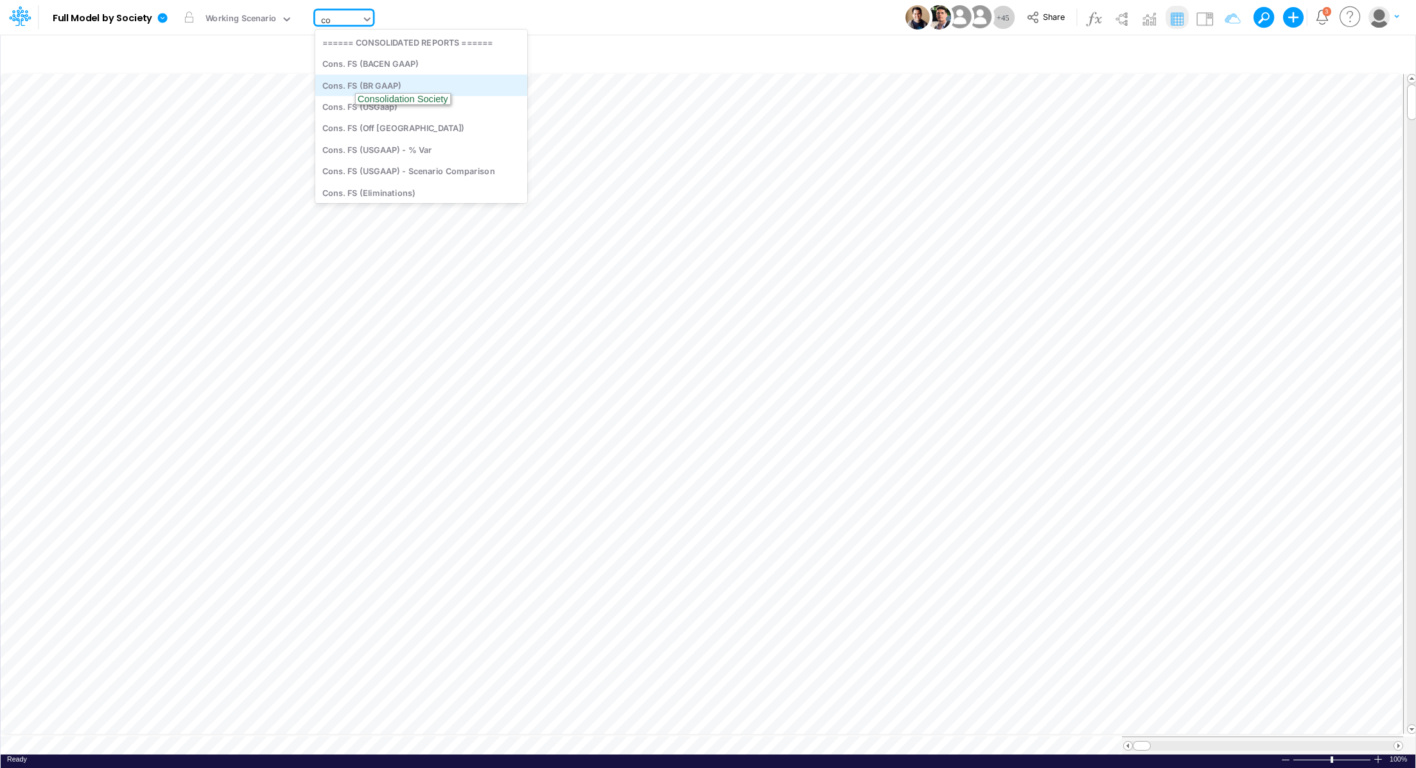
type input "cog"
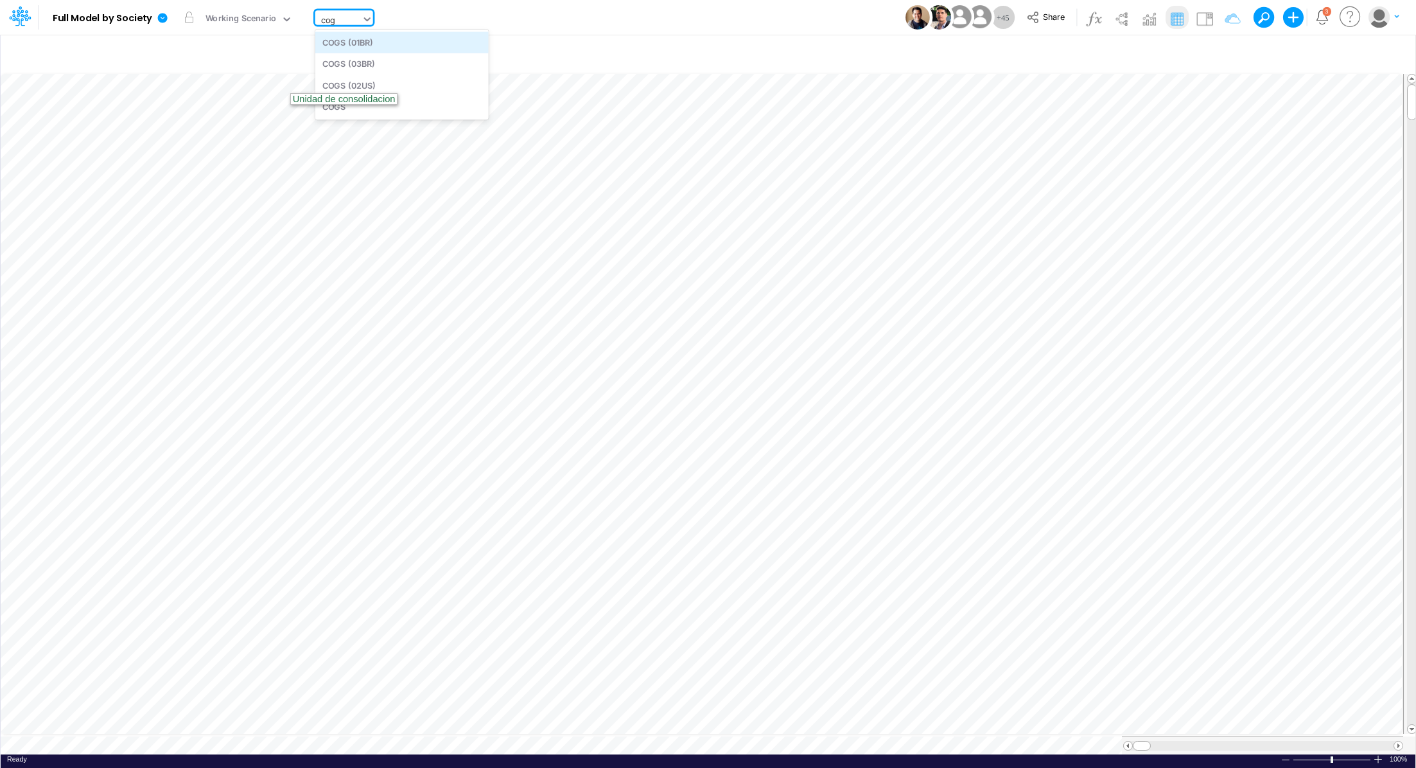
click at [357, 43] on div "COGS (01BR)" at bounding box center [401, 41] width 173 height 21
click at [160, 19] on icon at bounding box center [163, 18] width 10 height 10
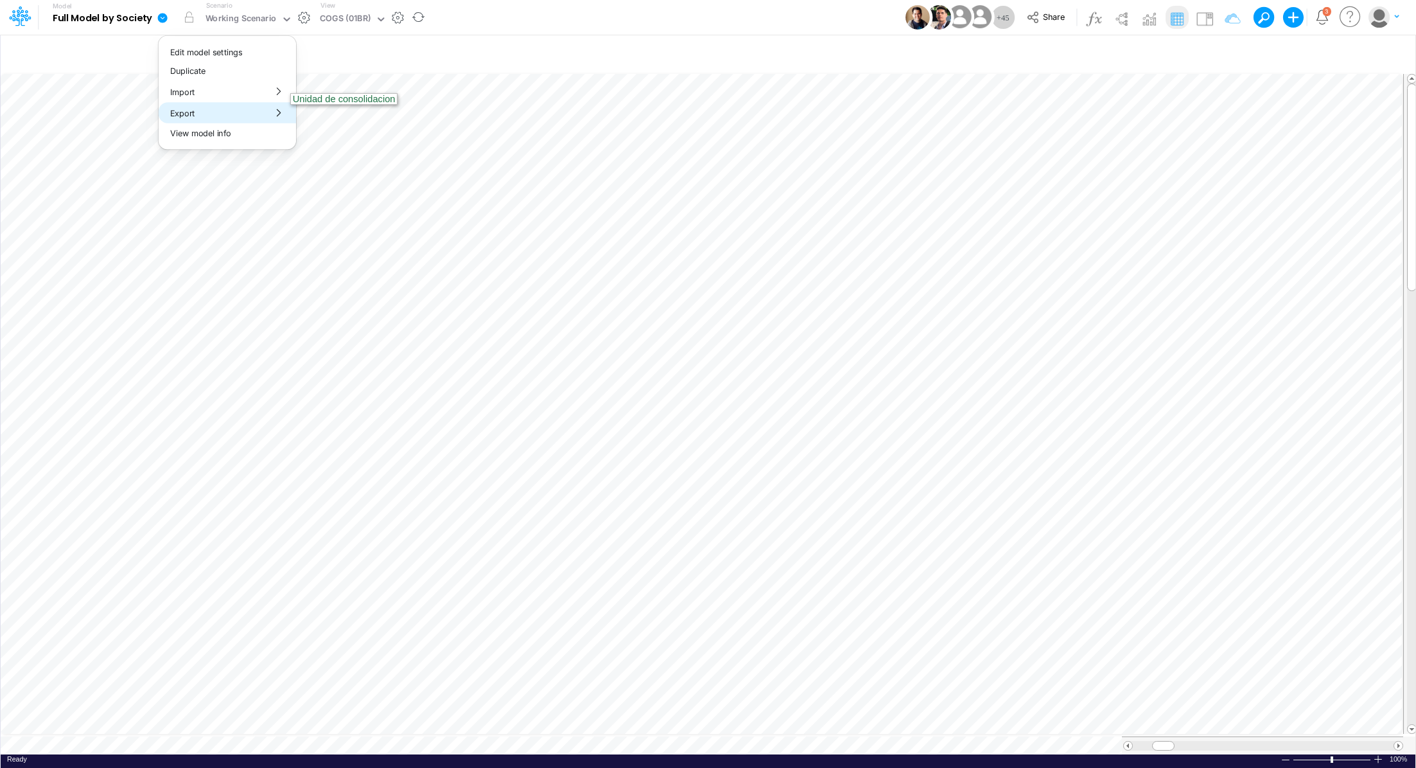
click at [211, 110] on button "Export" at bounding box center [227, 112] width 137 height 21
click at [316, 114] on button "Excel" at bounding box center [365, 120] width 137 height 20
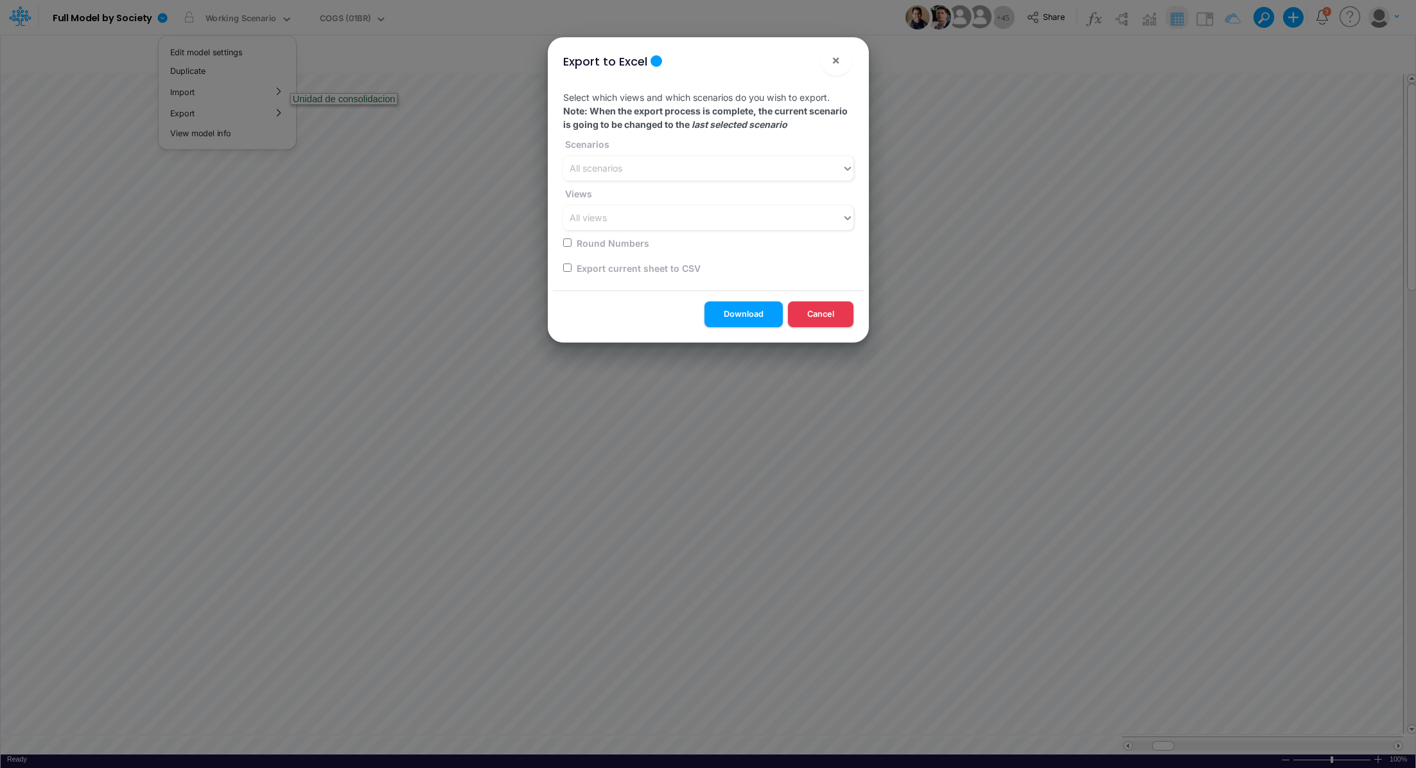
click at [567, 267] on input "checkbox" at bounding box center [567, 267] width 8 height 8
checkbox input "true"
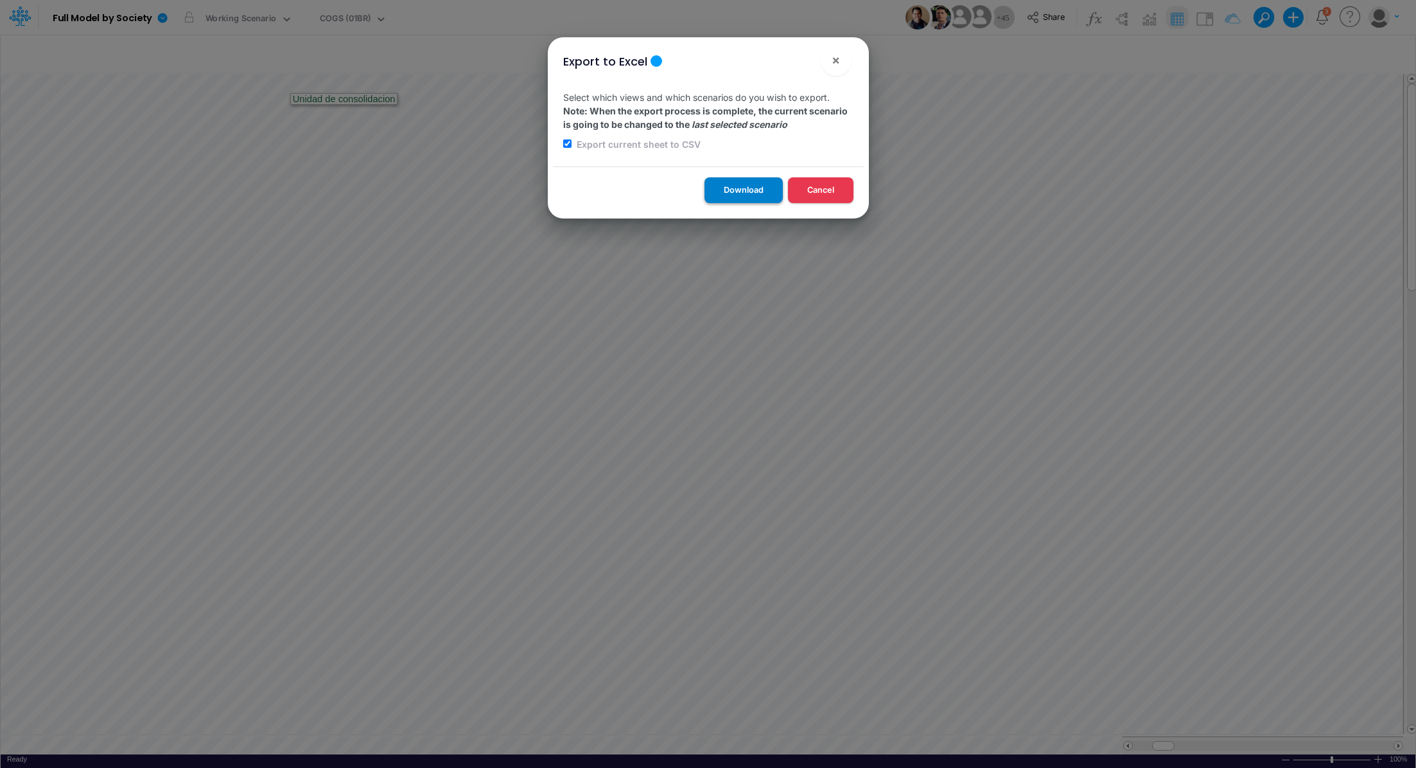
click at [741, 188] on button "Download" at bounding box center [744, 189] width 78 height 25
click at [342, 24] on div "Export to Excel × Select which views and which scenarios do you wish to export.…" at bounding box center [708, 384] width 1416 height 768
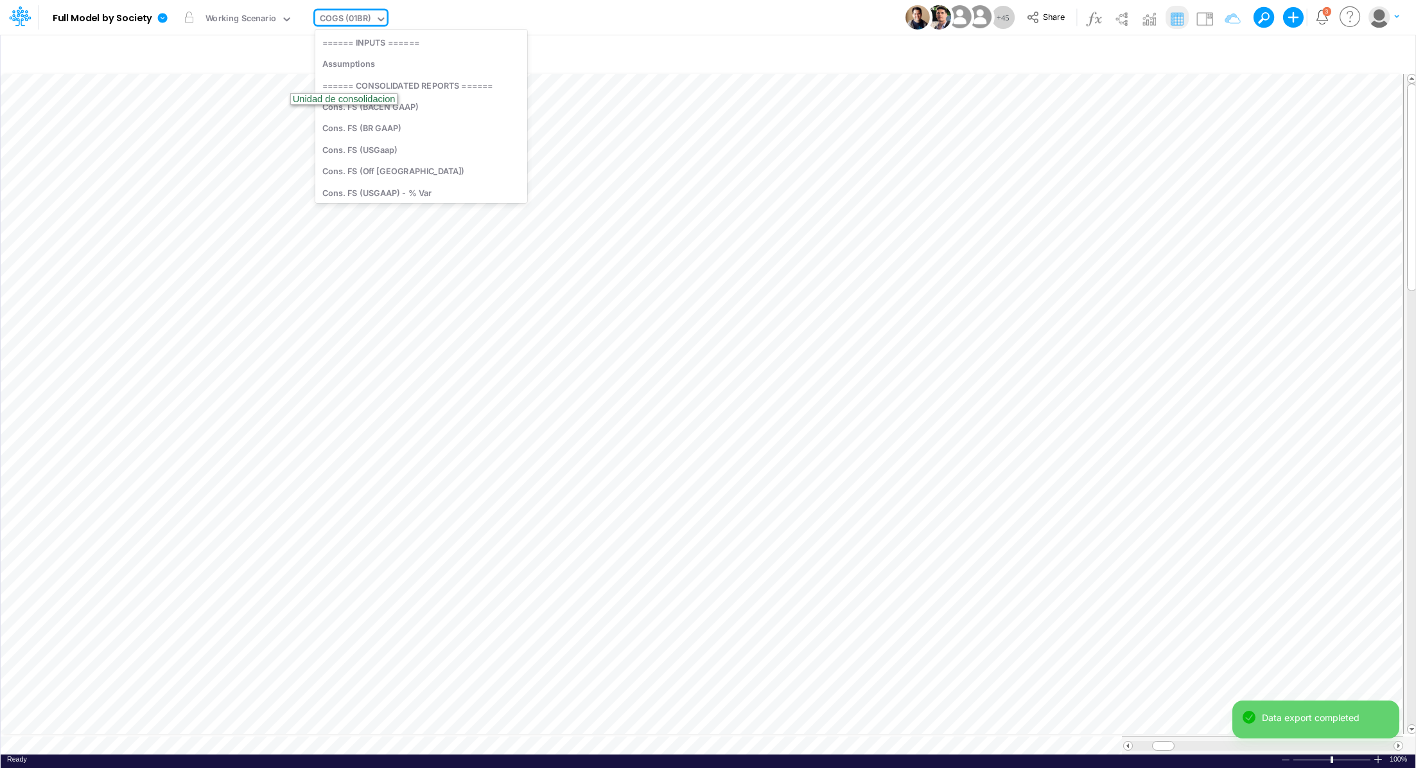
click at [342, 21] on div "COGS (01BR)" at bounding box center [345, 19] width 51 height 15
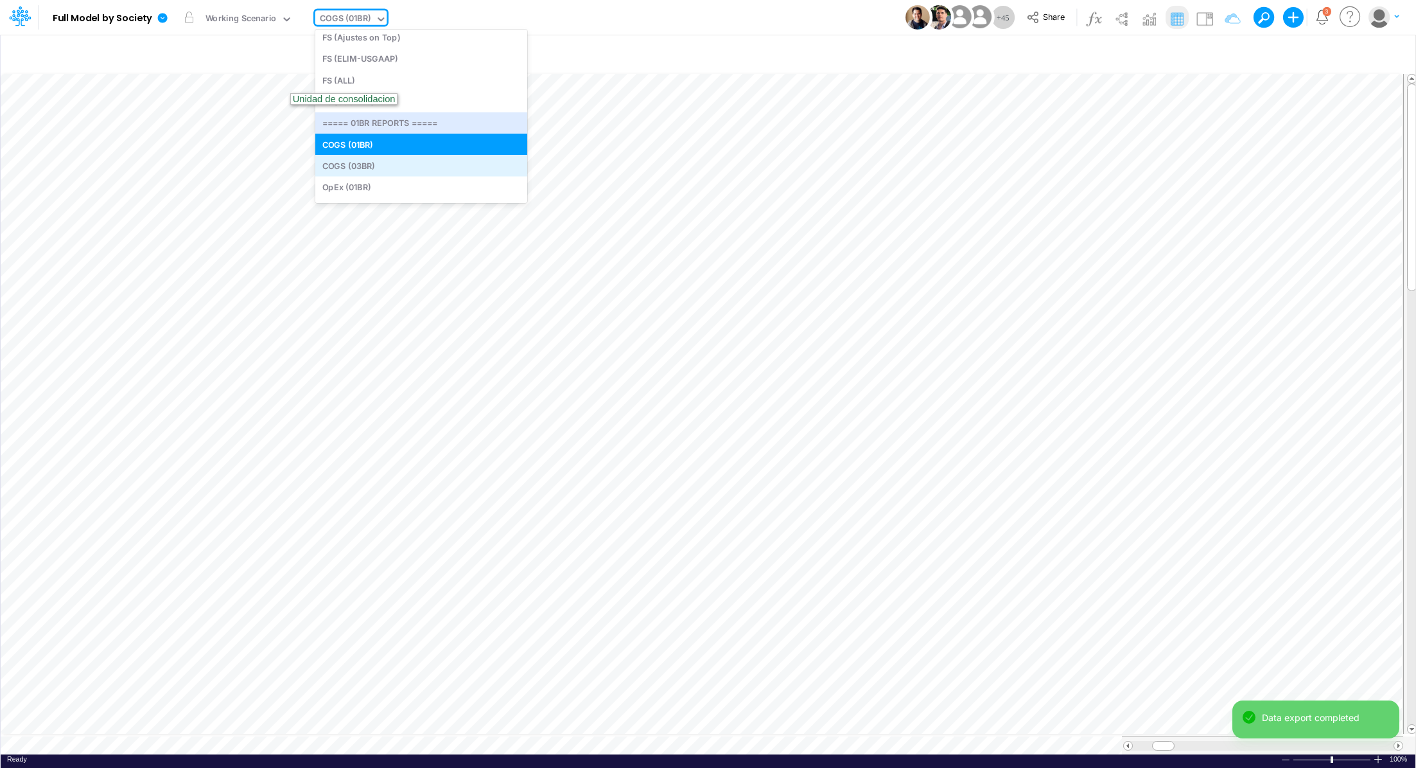
scroll to position [652, 0]
click at [390, 161] on div "COGS (03BR)" at bounding box center [421, 163] width 212 height 21
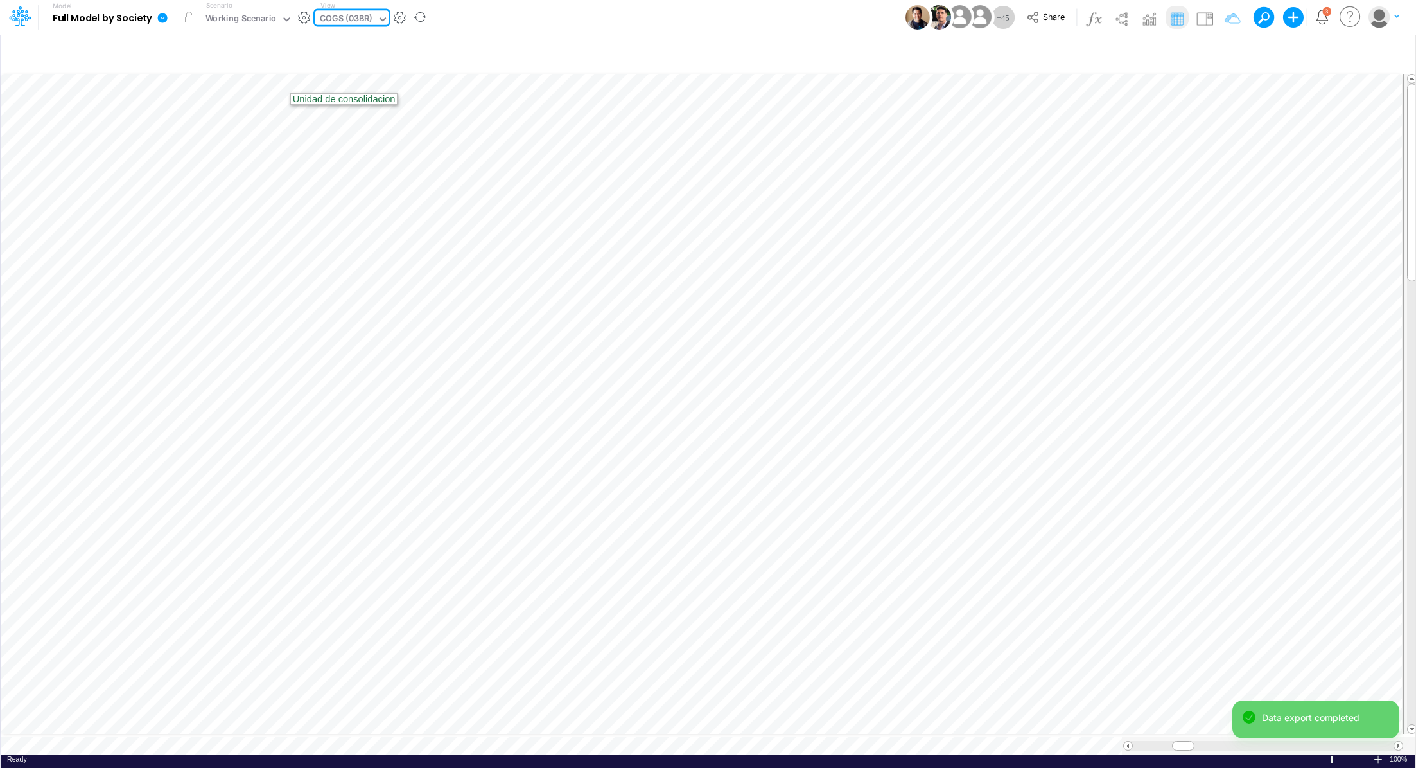
click at [167, 19] on icon at bounding box center [163, 18] width 12 height 12
click at [209, 105] on button "Export" at bounding box center [227, 112] width 137 height 21
click at [315, 118] on button "Excel" at bounding box center [365, 120] width 137 height 20
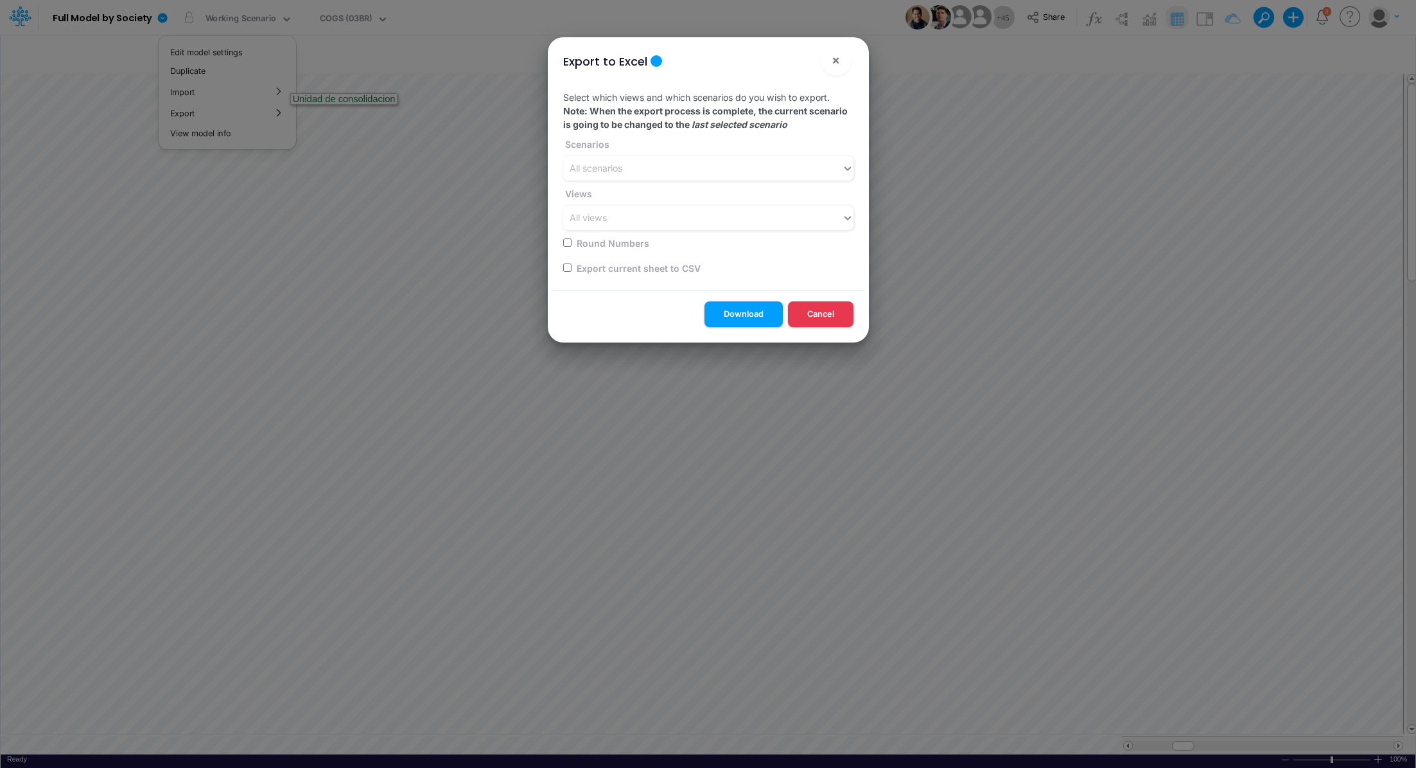
click at [565, 268] on input "checkbox" at bounding box center [567, 267] width 8 height 8
checkbox input "true"
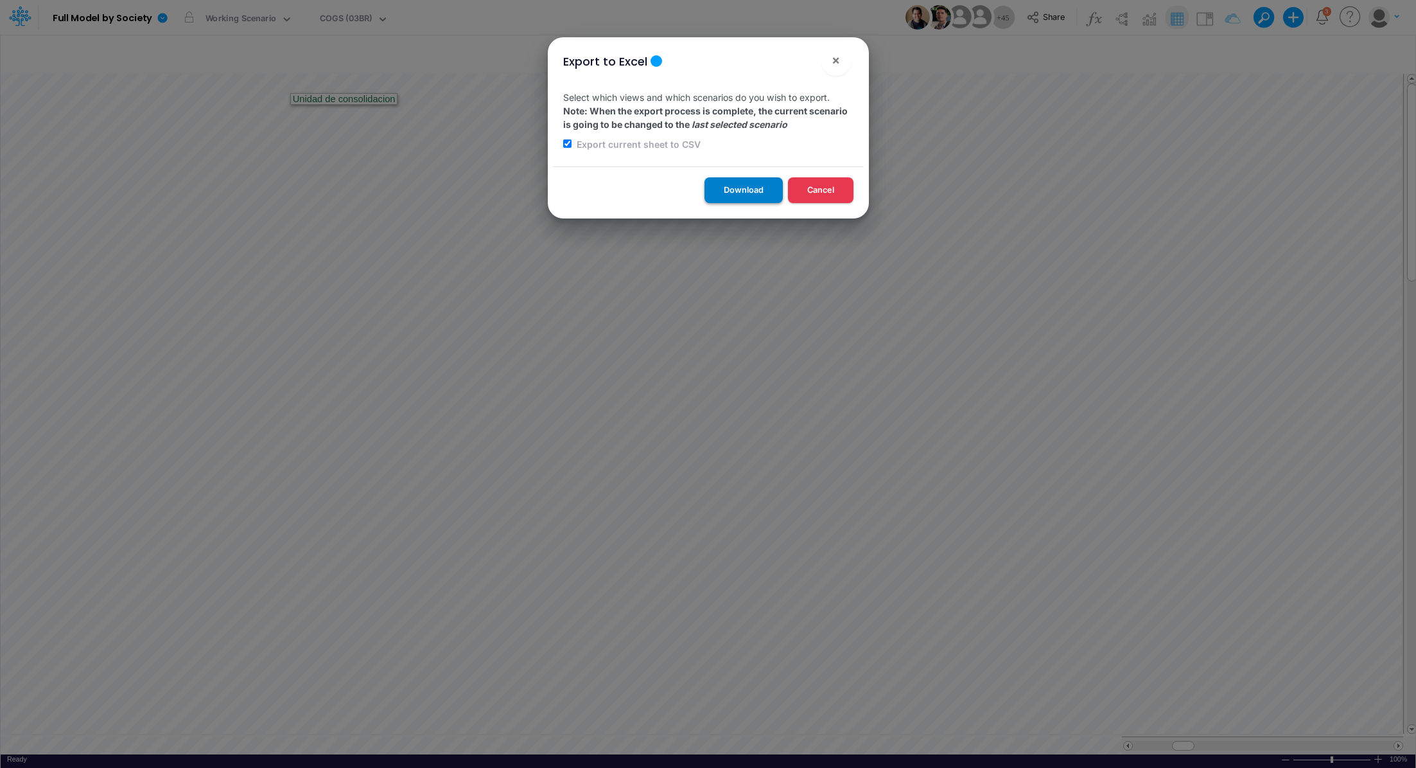
click at [743, 196] on button "Download" at bounding box center [744, 189] width 78 height 25
click at [838, 59] on span "×" at bounding box center [836, 59] width 8 height 15
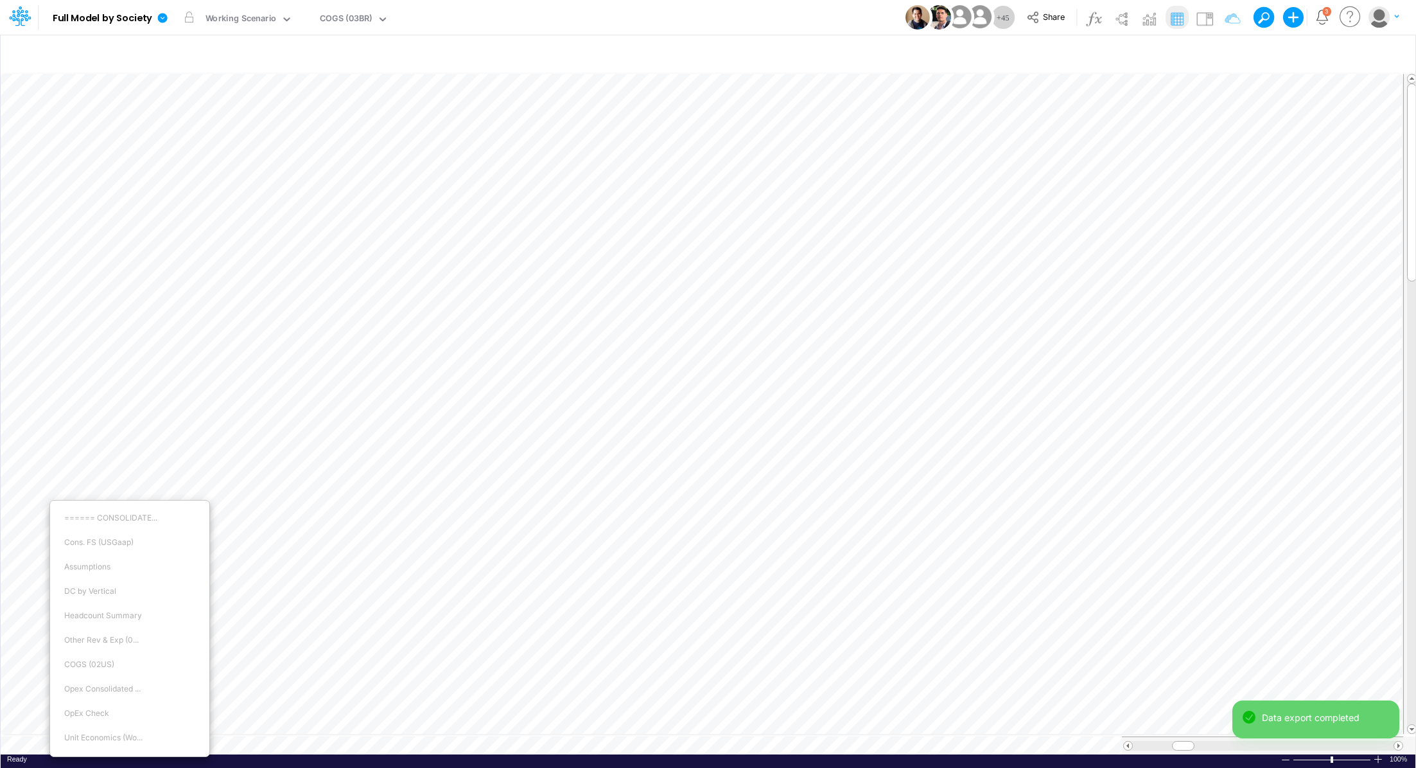
click at [48, 742] on div "Paste Cut Copy AutoFill ====== CONSOLIDATE... Cons. FS (USGaap) Assumptions DC …" at bounding box center [708, 413] width 1415 height 682
click at [46, 739] on div "Paste Cut Copy AutoFill" at bounding box center [708, 413] width 1415 height 682
